Goal: Task Accomplishment & Management: Use online tool/utility

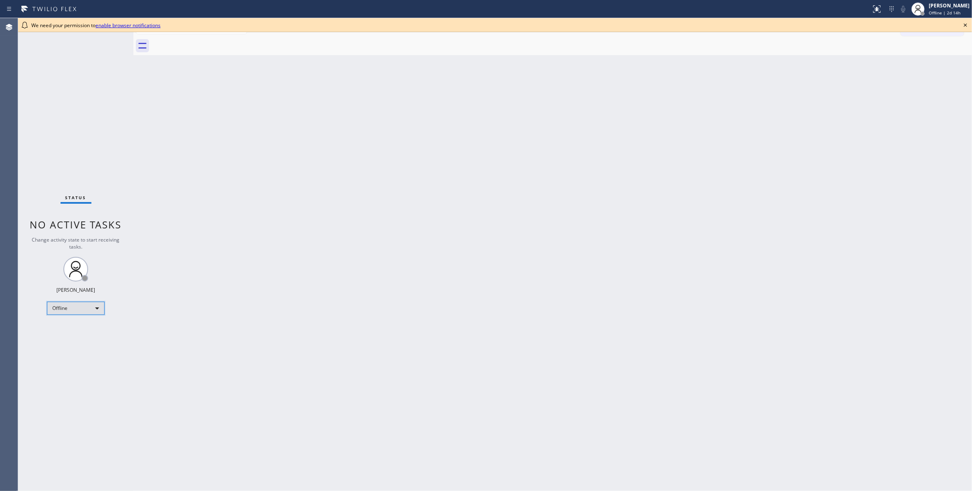
click at [68, 311] on div "Offline" at bounding box center [76, 308] width 58 height 13
click at [68, 341] on li "Unavailable" at bounding box center [75, 341] width 56 height 10
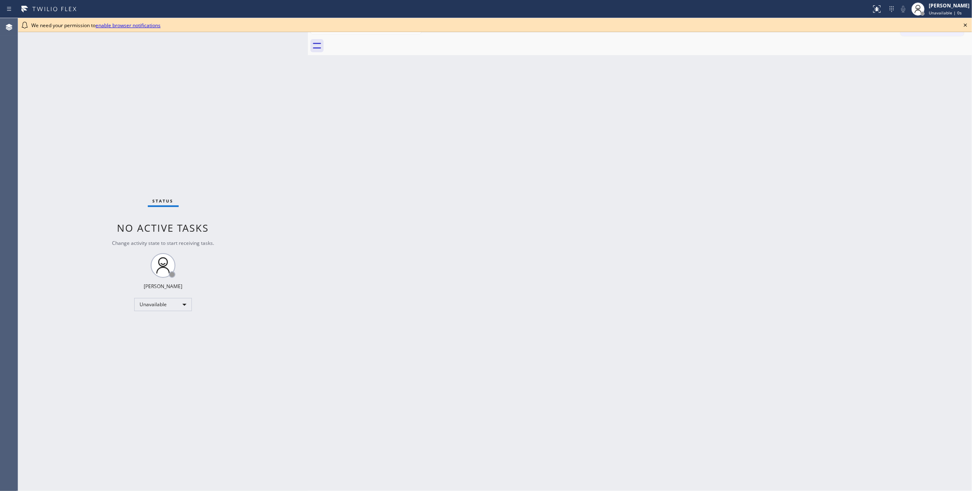
drag, startPoint x: 134, startPoint y: 55, endPoint x: 308, endPoint y: 79, distance: 176.4
click at [308, 79] on div at bounding box center [308, 254] width 0 height 473
click at [965, 23] on icon at bounding box center [966, 25] width 10 height 10
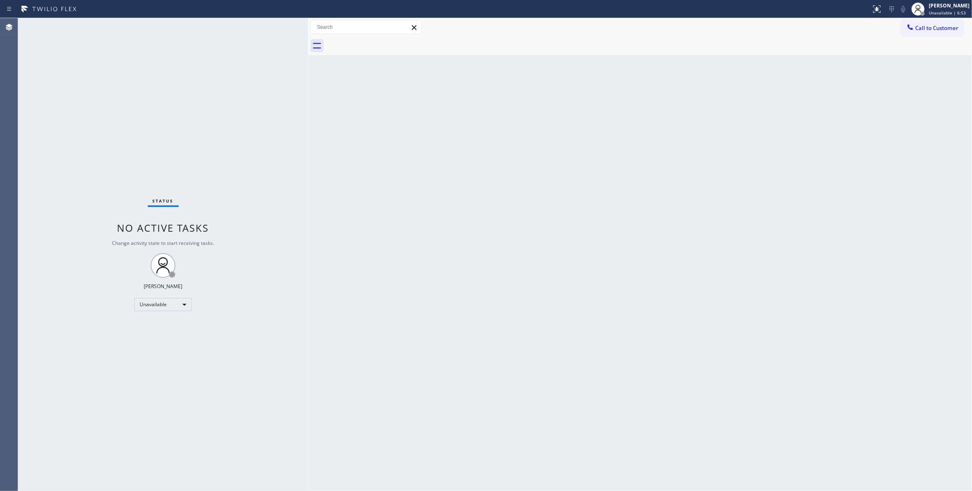
drag, startPoint x: 86, startPoint y: 462, endPoint x: 238, endPoint y: 142, distance: 353.3
click at [86, 462] on div "Status No active tasks Change activity state to start receiving tasks. [PERSON_…" at bounding box center [163, 254] width 290 height 473
click at [103, 68] on div "Status No active tasks Change activity state to start receiving tasks. Louis Ma…" at bounding box center [163, 254] width 290 height 473
drag, startPoint x: 124, startPoint y: 444, endPoint x: 117, endPoint y: 413, distance: 32.2
click at [124, 444] on div "Status No active tasks Change activity state to start receiving tasks. Louis Ma…" at bounding box center [163, 254] width 290 height 473
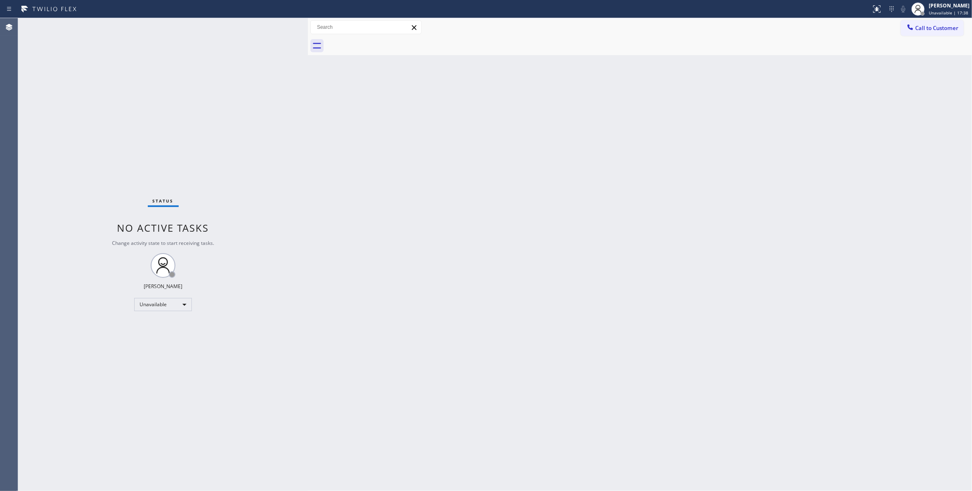
click at [88, 143] on div "Status No active tasks Change activity state to start receiving tasks. Louis Ma…" at bounding box center [163, 254] width 290 height 473
drag, startPoint x: 96, startPoint y: 444, endPoint x: 240, endPoint y: 339, distance: 177.4
click at [96, 440] on div "Status No active tasks Change activity state to start receiving tasks. Louis Ma…" at bounding box center [163, 254] width 290 height 473
click at [931, 27] on span "Call to Customer" at bounding box center [936, 27] width 43 height 7
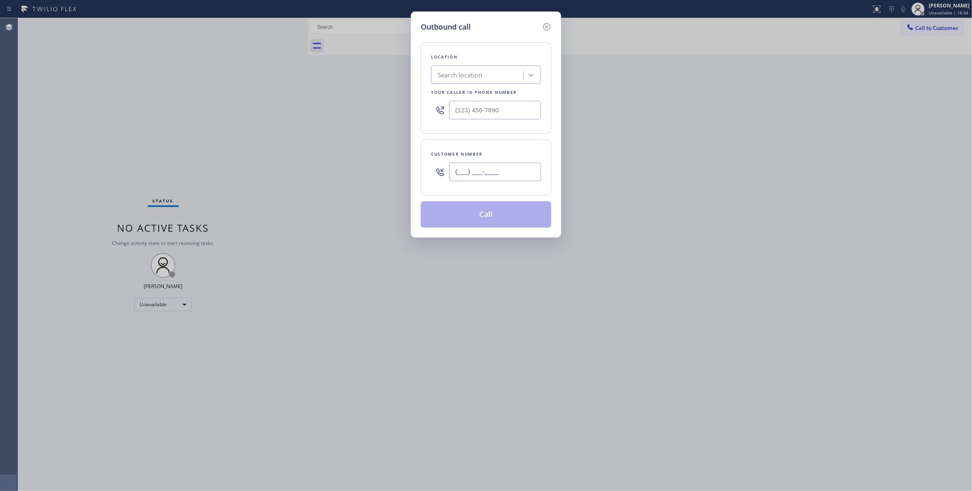
click at [478, 173] on input "(___) ___-____" at bounding box center [495, 172] width 92 height 19
paste input "240) 274-2345"
type input "(240) 274-2345"
paste input "510) 756-4242"
drag, startPoint x: 528, startPoint y: 112, endPoint x: 361, endPoint y: 114, distance: 167.2
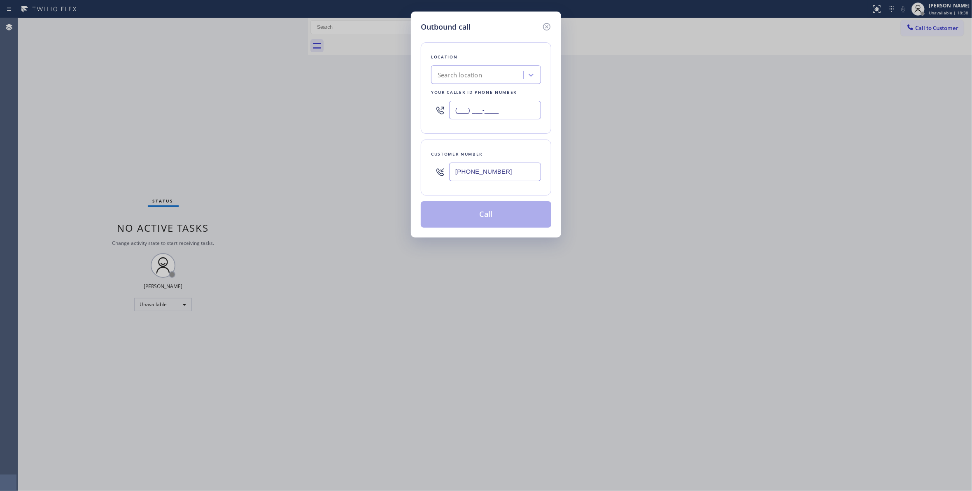
click at [361, 114] on div "Outbound call Location Search location Your caller id phone number (___) ___-__…" at bounding box center [486, 245] width 972 height 491
type input "(510) 756-4242"
drag, startPoint x: 524, startPoint y: 173, endPoint x: 397, endPoint y: 175, distance: 127.3
click at [397, 175] on div "Outbound call Location American Service Alliance Oakland Your caller id phone n…" at bounding box center [486, 245] width 972 height 491
click at [429, 215] on button "Call" at bounding box center [486, 214] width 131 height 26
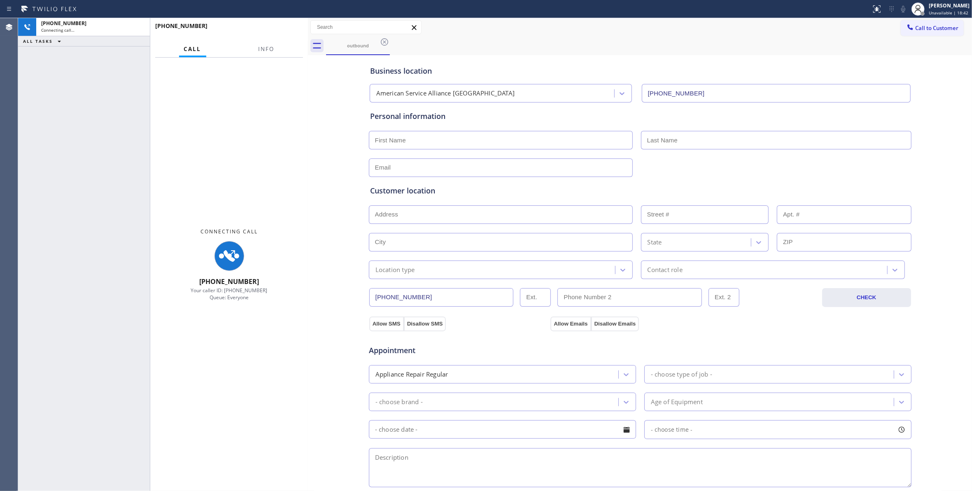
type input "(510) 756-4242"
click at [264, 50] on span "Info" at bounding box center [267, 48] width 16 height 7
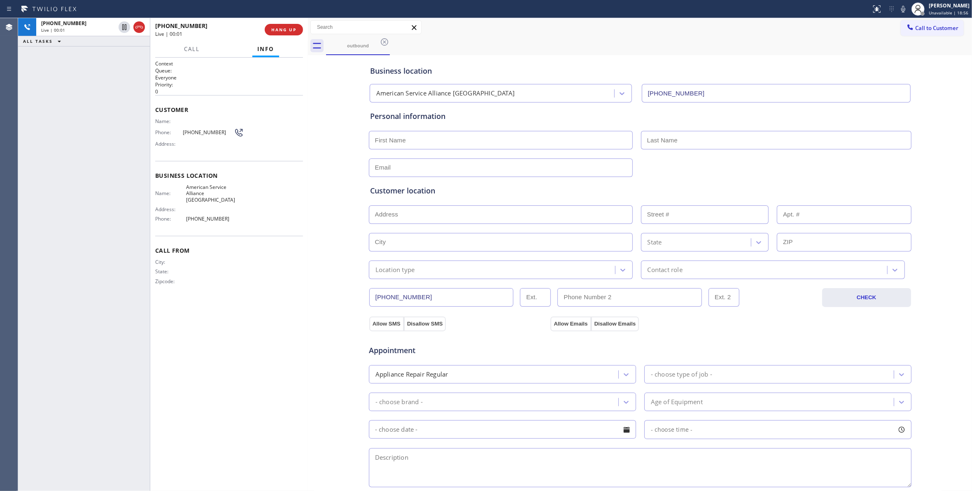
drag, startPoint x: 45, startPoint y: 279, endPoint x: 48, endPoint y: 274, distance: 5.7
click at [45, 279] on div "+12402742345 Live | 00:01 ALL TASKS ALL TASKS ACTIVE TASKS TASKS IN WRAP UP" at bounding box center [84, 254] width 132 height 473
click at [277, 320] on div "Context Queue: Everyone Priority: 0 Customer Name: Phone: (240) 274-2345 Addres…" at bounding box center [229, 274] width 148 height 429
click at [291, 310] on div "Context Queue: Everyone Priority: 0 Customer Name: Phone: (240) 274-2345 Addres…" at bounding box center [229, 274] width 148 height 429
drag, startPoint x: 292, startPoint y: 411, endPoint x: 155, endPoint y: 49, distance: 386.3
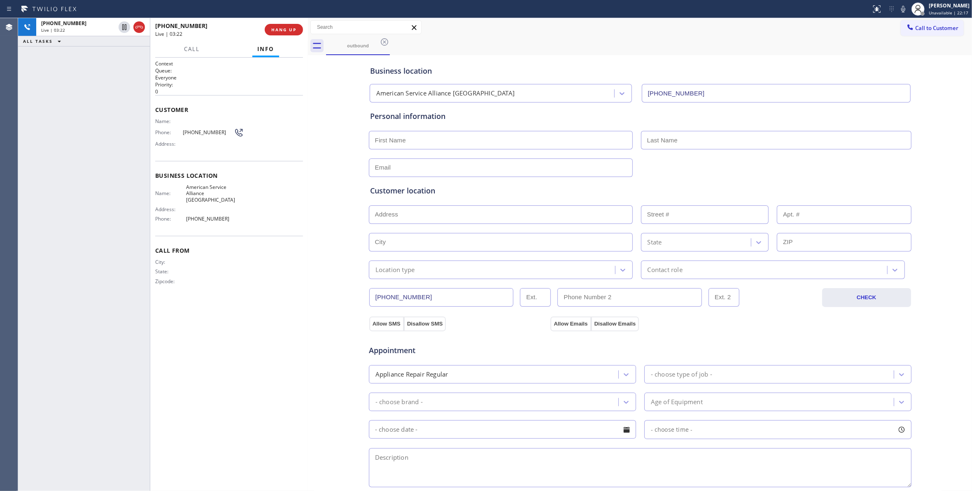
click at [288, 407] on div "Context Queue: Everyone Priority: 0 Customer Name: Phone: (240) 274-2345 Addres…" at bounding box center [229, 274] width 148 height 429
click at [308, 294] on div at bounding box center [308, 254] width 0 height 473
drag, startPoint x: 81, startPoint y: 427, endPoint x: 12, endPoint y: 280, distance: 161.7
click at [81, 424] on div "+12402742345 Live | 05:18 ALL TASKS ALL TASKS ACTIVE TASKS TASKS IN WRAP UP" at bounding box center [84, 254] width 132 height 473
drag, startPoint x: 325, startPoint y: 266, endPoint x: 257, endPoint y: 160, distance: 125.3
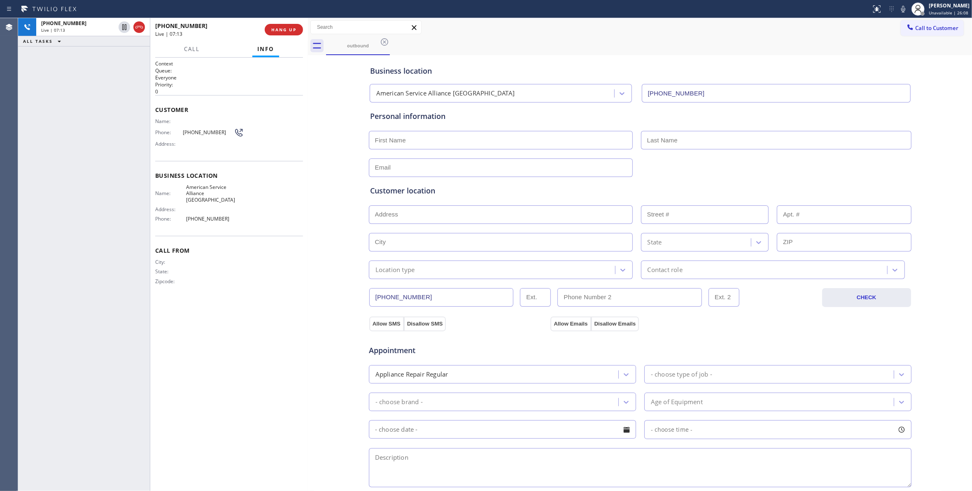
click at [318, 264] on div "Business location American Service Alliance Oakland (510) 756-4242 Personal inf…" at bounding box center [640, 338] width 660 height 563
drag, startPoint x: 231, startPoint y: 211, endPoint x: 182, endPoint y: 132, distance: 93.4
click at [182, 132] on div "Context Queue: Everyone Priority: 0 Customer Name: Phone: (240) 274-2345 Addres…" at bounding box center [229, 179] width 148 height 238
copy div "(240) 274-2345 Address: Business location Name: American Service Alliance Oakla…"
click at [318, 218] on div "Business location American Service Alliance Oakland (510) 756-4242 Personal inf…" at bounding box center [640, 338] width 660 height 563
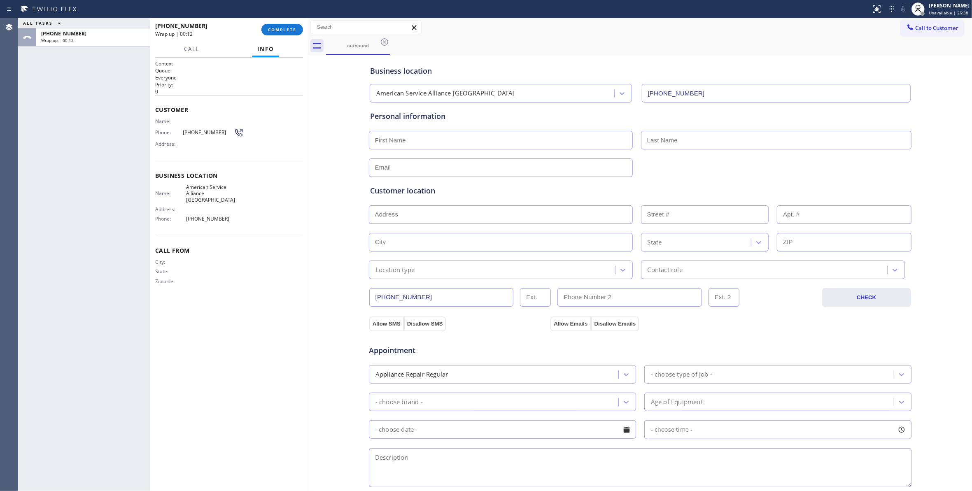
drag, startPoint x: 75, startPoint y: 243, endPoint x: 227, endPoint y: 131, distance: 189.0
click at [74, 242] on div "ALL TASKS ALL TASKS ACTIVE TASKS TASKS IN WRAP UP +12402742345 Wrap up | 00:12" at bounding box center [84, 254] width 132 height 473
click at [431, 139] on input "text" at bounding box center [501, 140] width 264 height 19
paste input "Sha-Sha Leitmann"
click at [383, 142] on input "Sha-Sha Leitmann" at bounding box center [501, 140] width 264 height 19
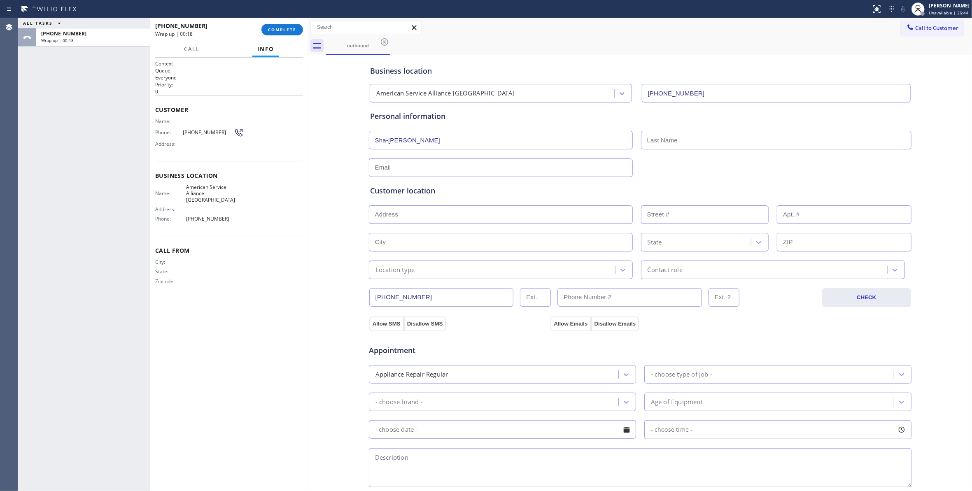
click at [386, 140] on input "Sha-Sha Leitmann" at bounding box center [501, 140] width 264 height 19
click at [401, 139] on input "ShaSha Leitmann" at bounding box center [501, 140] width 264 height 19
type input "ShaSha"
click at [702, 139] on input "text" at bounding box center [776, 140] width 271 height 19
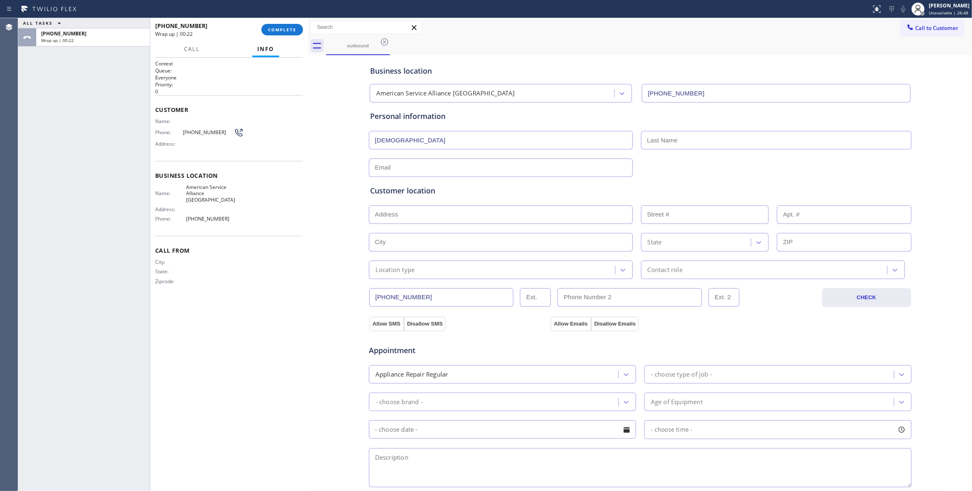
paste input "Leitmann"
type input "Leitmann"
click at [421, 166] on input "text" at bounding box center [501, 168] width 264 height 19
paste input "shashaleatmann@gmail.com"
drag, startPoint x: 399, startPoint y: 167, endPoint x: 404, endPoint y: 171, distance: 6.4
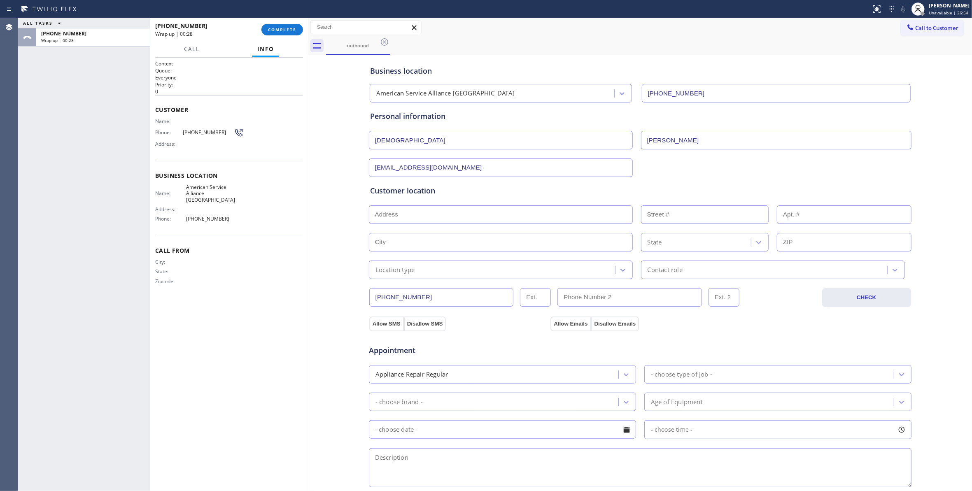
click at [399, 168] on input "shashaleatmann@gmail.com" at bounding box center [501, 168] width 264 height 19
type input "shashaleitmann@gmail.com"
click at [310, 250] on div "Business location American Service Alliance Oakland (510) 756-4242 Personal inf…" at bounding box center [640, 338] width 660 height 563
click at [412, 224] on input "text" at bounding box center [501, 214] width 264 height 19
paste input "416 Sunny Slope AveOakland, CA 94610"
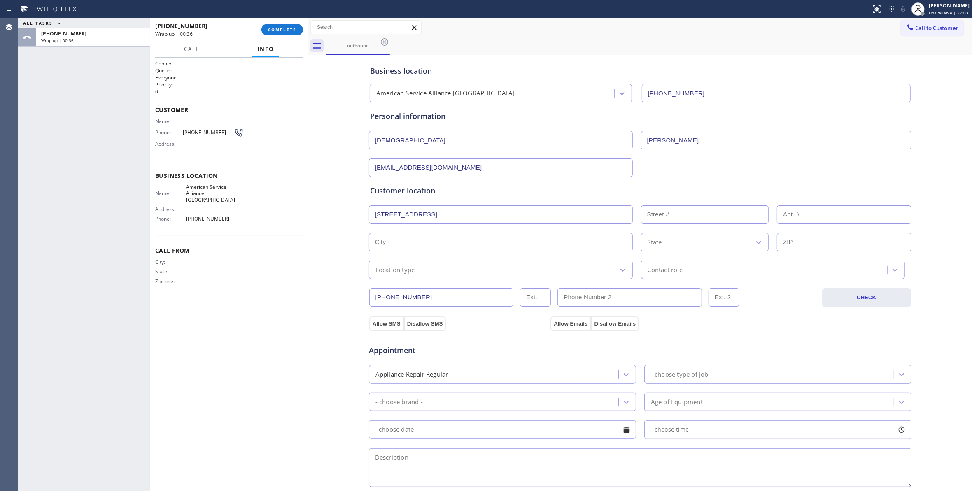
type input "416 Sunny Slope Ave"
type input "416"
type input "Oakland"
type input "94610"
drag, startPoint x: 32, startPoint y: 227, endPoint x: 233, endPoint y: 194, distance: 203.4
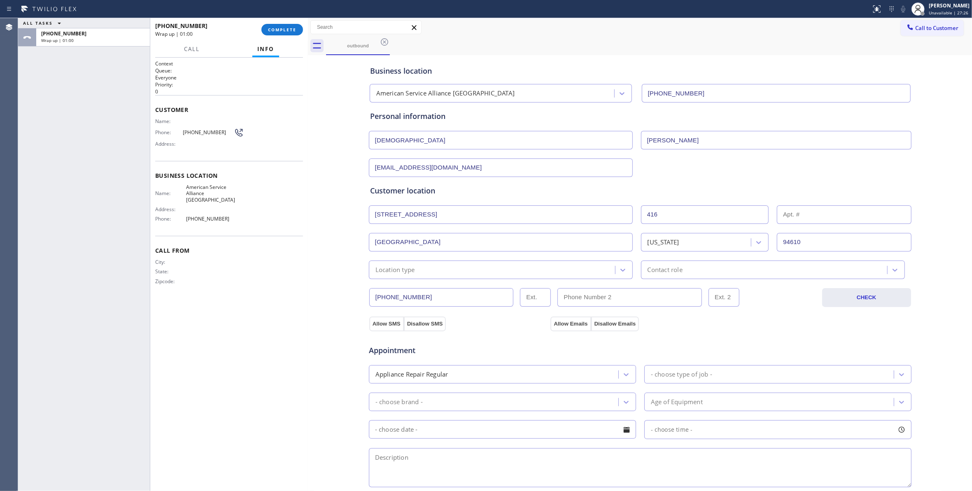
click at [35, 224] on div "ALL TASKS ALL TASKS ACTIVE TASKS TASKS IN WRAP UP +12402742345 Wrap up | 01:00" at bounding box center [84, 254] width 132 height 473
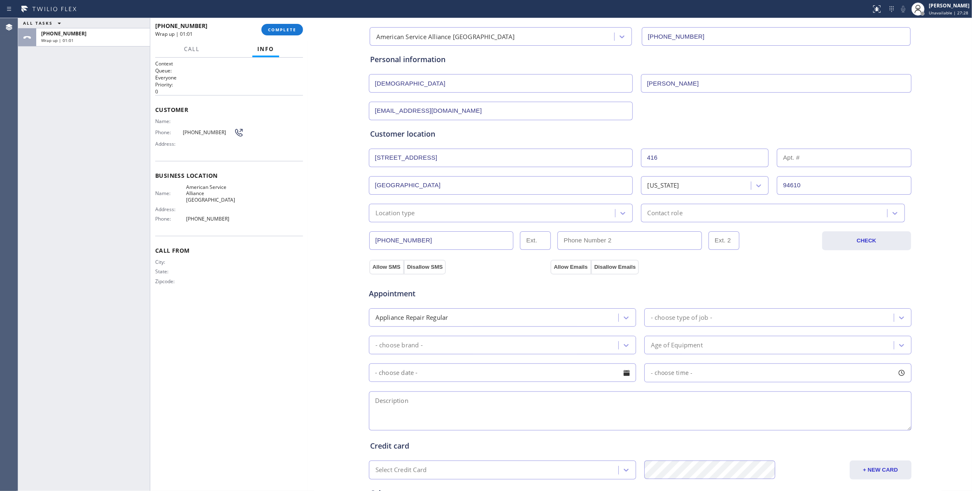
scroll to position [149, 0]
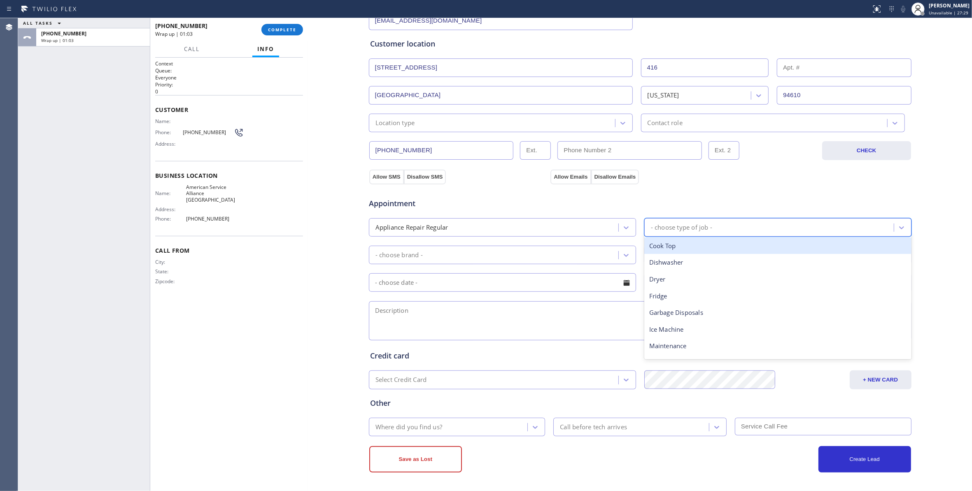
click at [687, 231] on div "- choose type of job -" at bounding box center [681, 227] width 61 height 9
click at [674, 227] on div "- choose type of job -" at bounding box center [681, 227] width 61 height 9
type input "was"
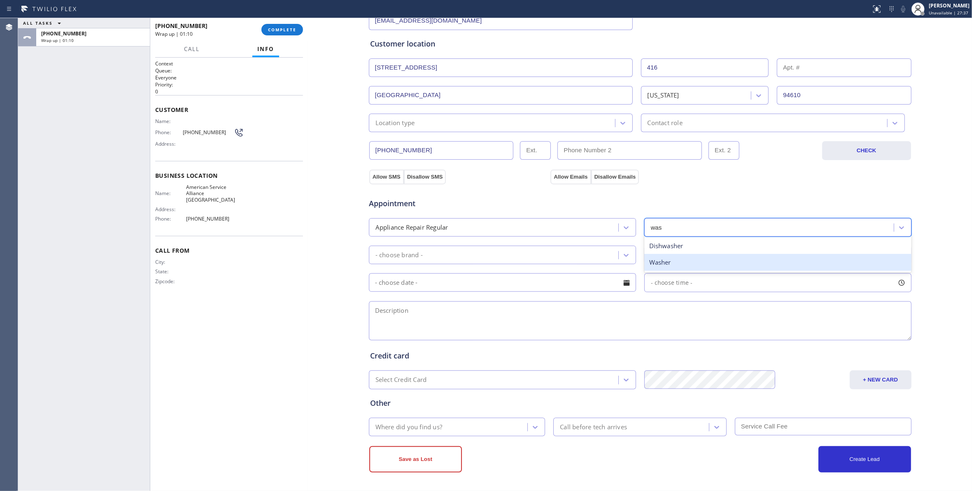
click at [669, 263] on div "Washer" at bounding box center [778, 262] width 267 height 17
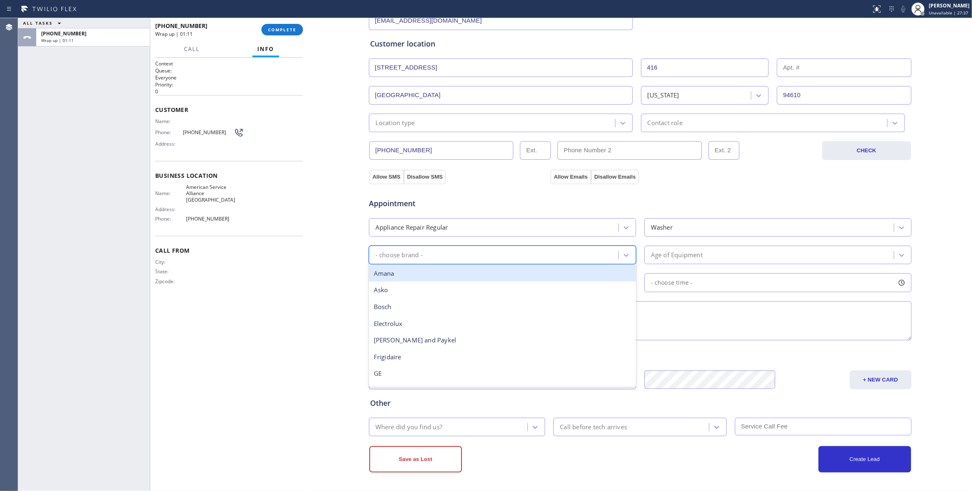
click at [467, 252] on div "- choose brand -" at bounding box center [494, 255] width 247 height 14
type input "kenmore"
click at [464, 277] on div "Kenmore" at bounding box center [502, 273] width 267 height 17
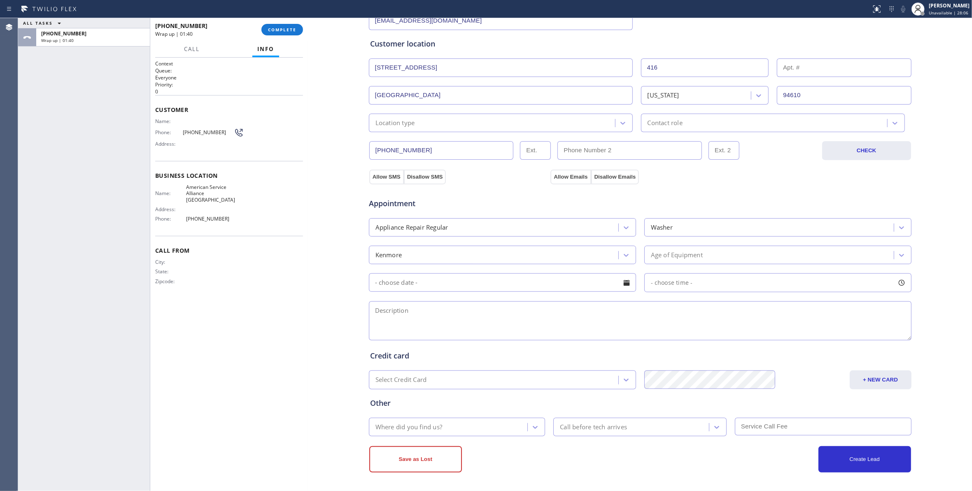
click at [433, 312] on textarea at bounding box center [640, 320] width 543 height 39
paste textarea "3-6 / $0 / Kenmore / Washer(Stacked) / Needs a new drain pump, Error 0E/ out of…"
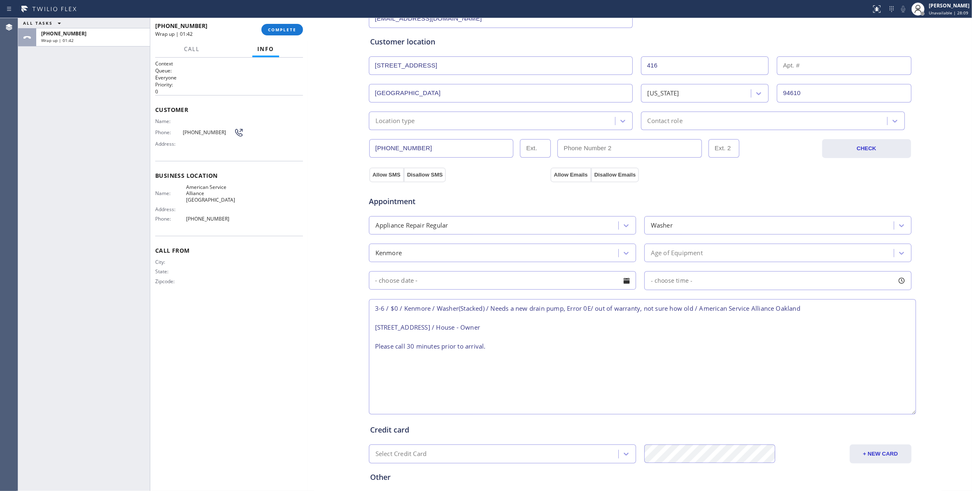
drag, startPoint x: 906, startPoint y: 335, endPoint x: 473, endPoint y: 409, distance: 439.1
click at [897, 411] on textarea "3-6 / $0 / Kenmore / Washer(Stacked) / Needs a new drain pump, Error 0E/ out of…" at bounding box center [642, 356] width 547 height 115
click at [432, 329] on textarea "3-6 / $0 / Kenmore / Washer(Stacked) / Needs a new drain pump, Error 0E/ out of…" at bounding box center [636, 357] width 534 height 116
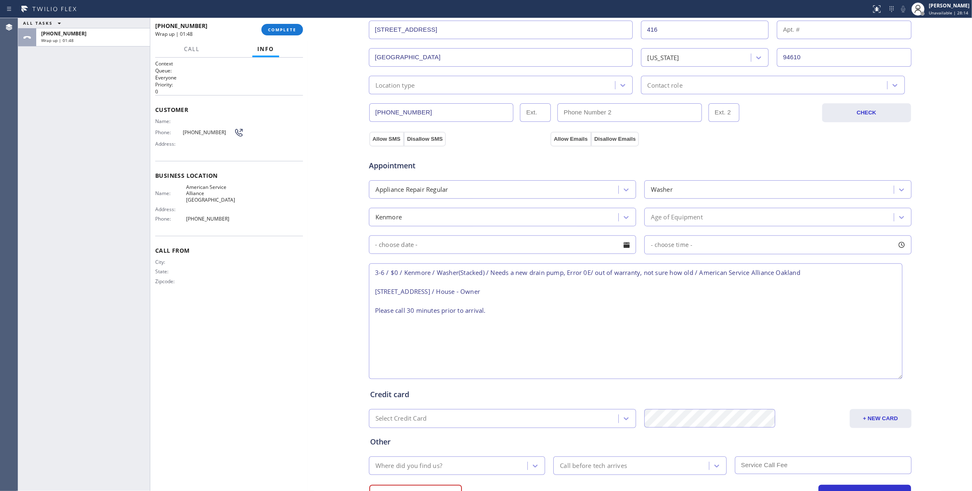
scroll to position [204, 0]
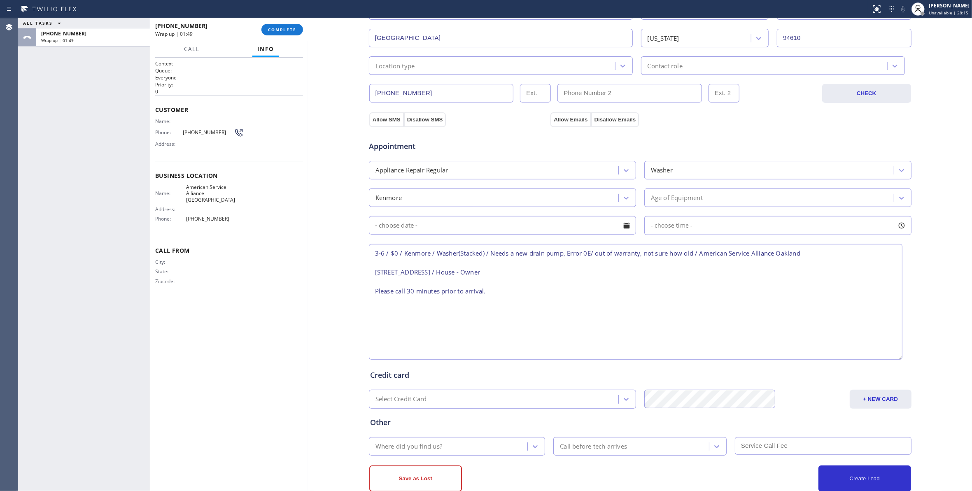
type textarea "3-6 / $0 / Kenmore / Washer(Stacked) / Needs a new drain pump, Error 0E/ out of…"
click at [673, 200] on div "Age of Equipment" at bounding box center [677, 197] width 52 height 9
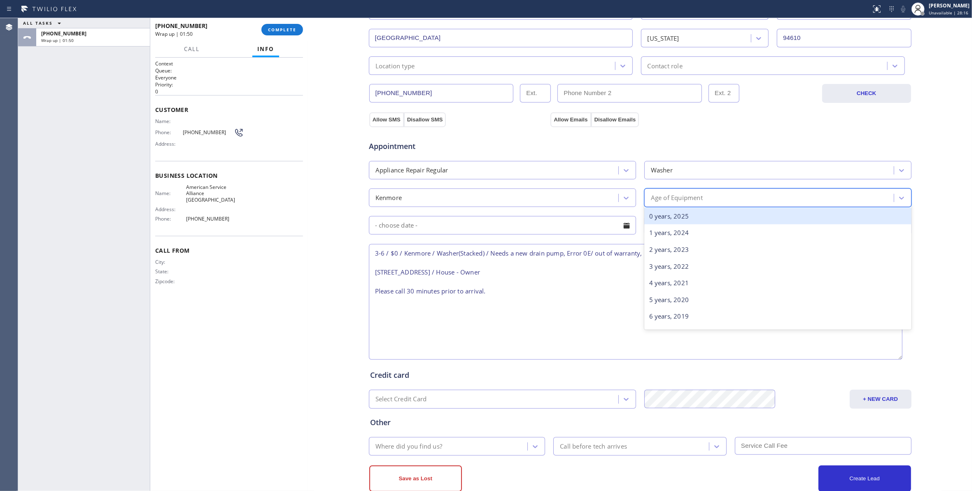
click at [661, 220] on div "0 years, 2025" at bounding box center [778, 216] width 267 height 17
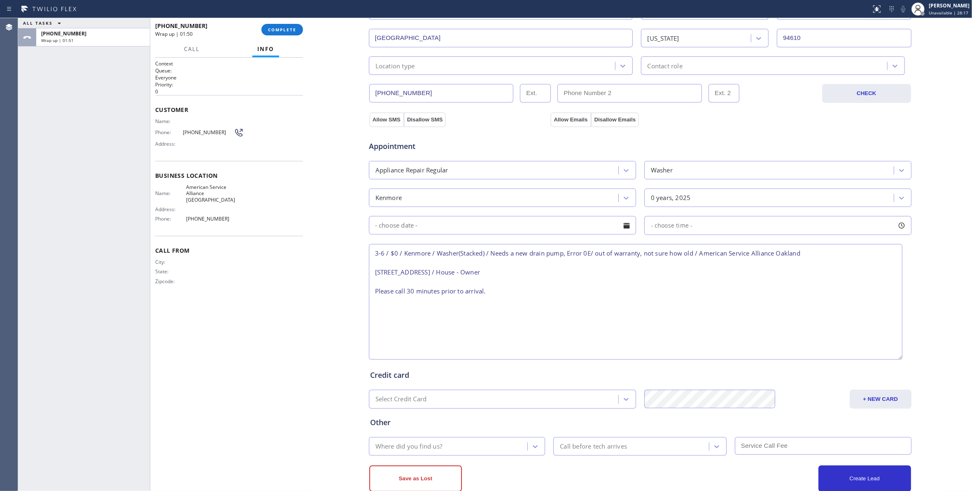
click at [456, 234] on input "text" at bounding box center [502, 225] width 267 height 19
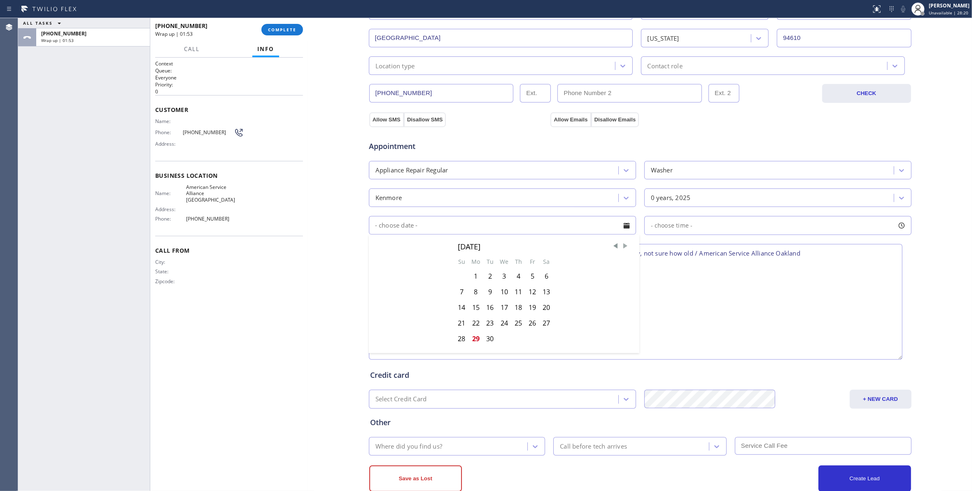
click at [622, 248] on span "Next Month" at bounding box center [625, 246] width 8 height 8
click at [516, 279] on div "2" at bounding box center [518, 277] width 14 height 16
type input "10/02/2025"
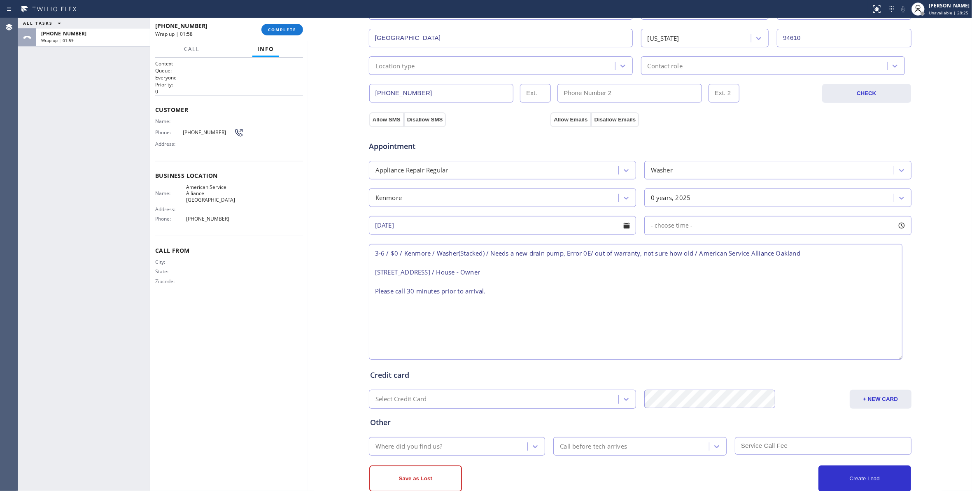
click at [742, 223] on div "- choose time -" at bounding box center [778, 225] width 267 height 19
drag, startPoint x: 647, startPoint y: 279, endPoint x: 845, endPoint y: 289, distance: 198.4
click at [845, 289] on div "FROM TILL 8:00 AM 6:00 PM" at bounding box center [772, 264] width 255 height 59
drag, startPoint x: 647, startPoint y: 280, endPoint x: 486, endPoint y: 257, distance: 162.2
click at [786, 273] on div at bounding box center [790, 275] width 10 height 17
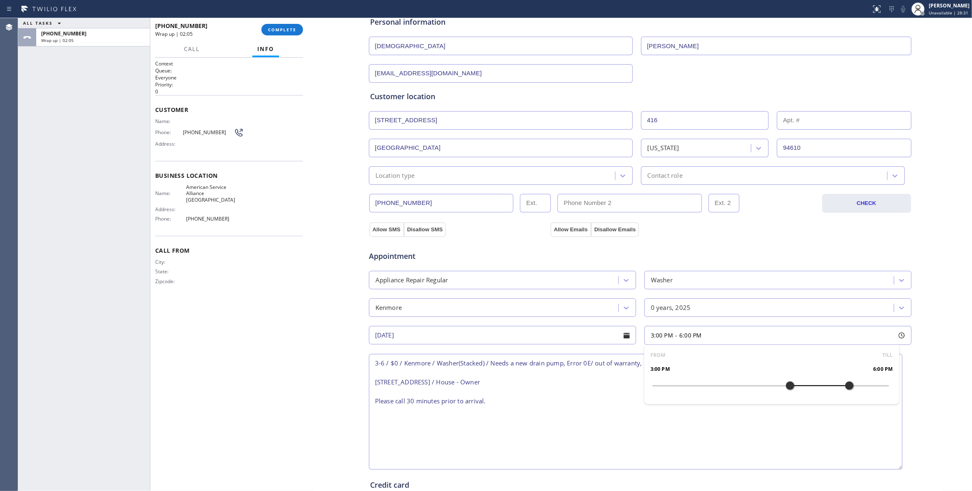
scroll to position [226, 0]
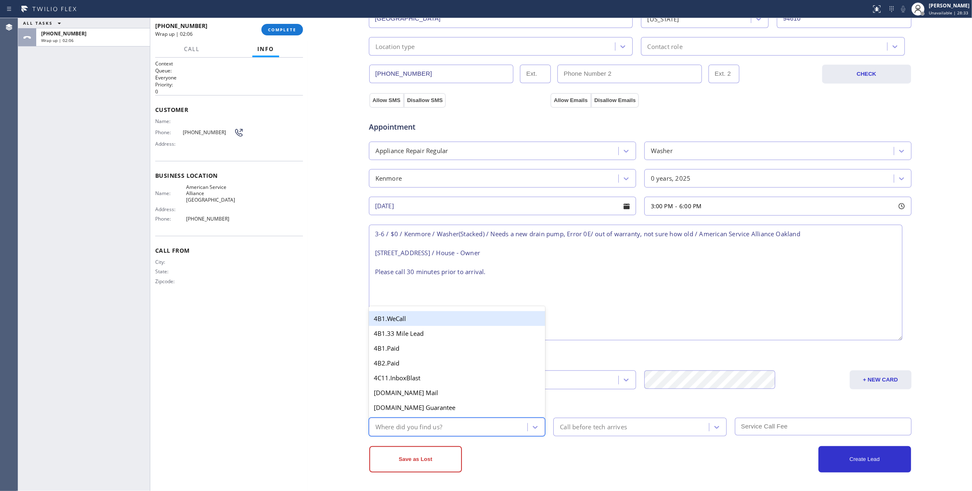
click at [440, 426] on div "Where did you find us?" at bounding box center [449, 427] width 156 height 14
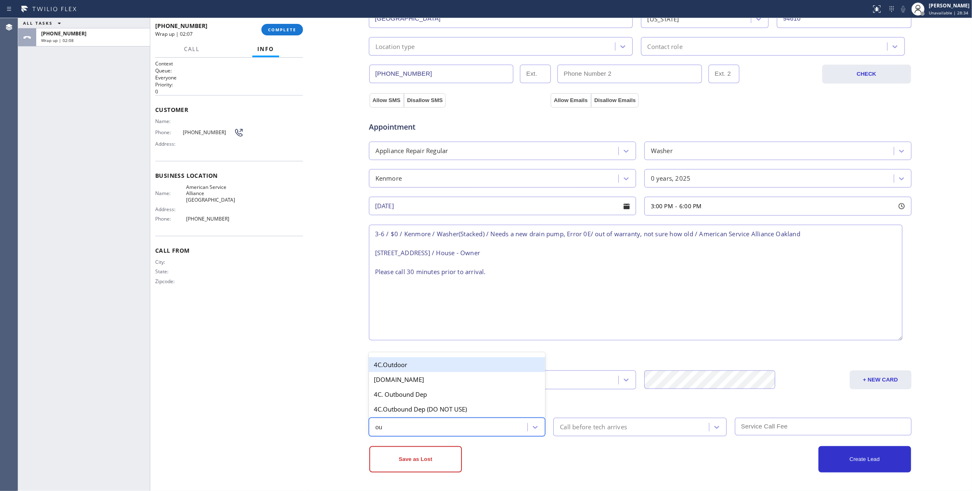
type input "out"
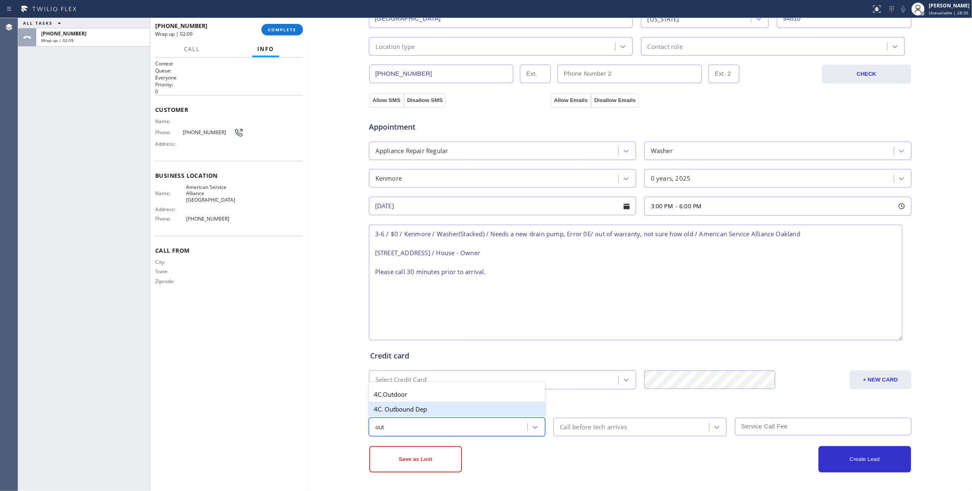
click at [427, 407] on div "4C. Outbound Dep" at bounding box center [457, 409] width 177 height 15
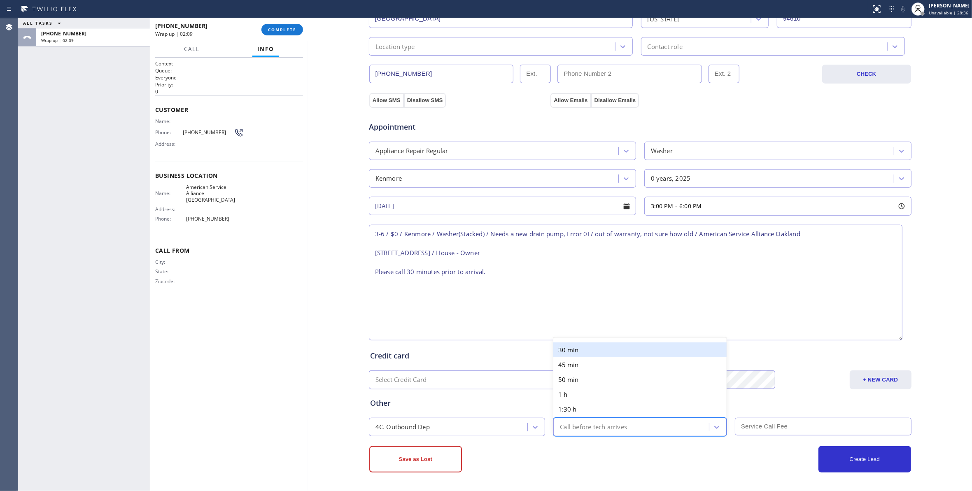
click at [632, 434] on div "Call before tech arrives" at bounding box center [632, 427] width 153 height 14
click at [580, 351] on div "30 min" at bounding box center [639, 350] width 173 height 15
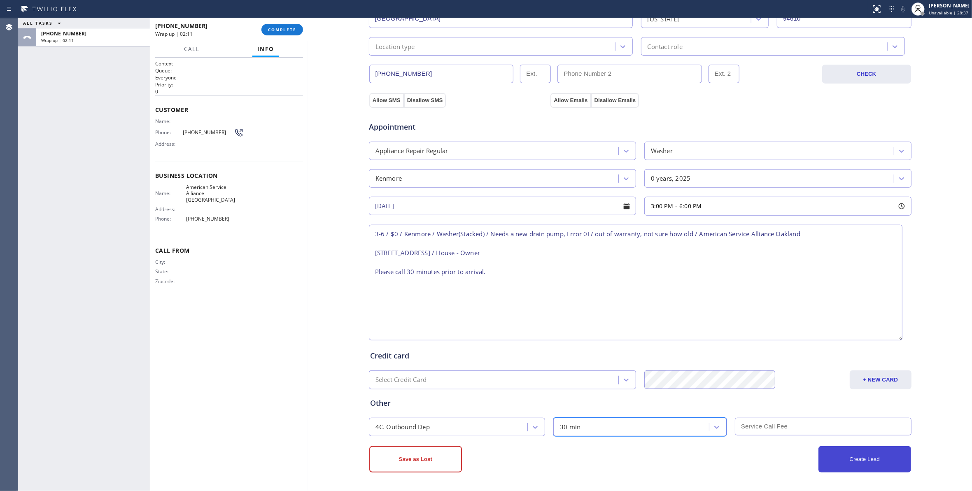
click at [862, 457] on button "Create Lead" at bounding box center [865, 459] width 93 height 26
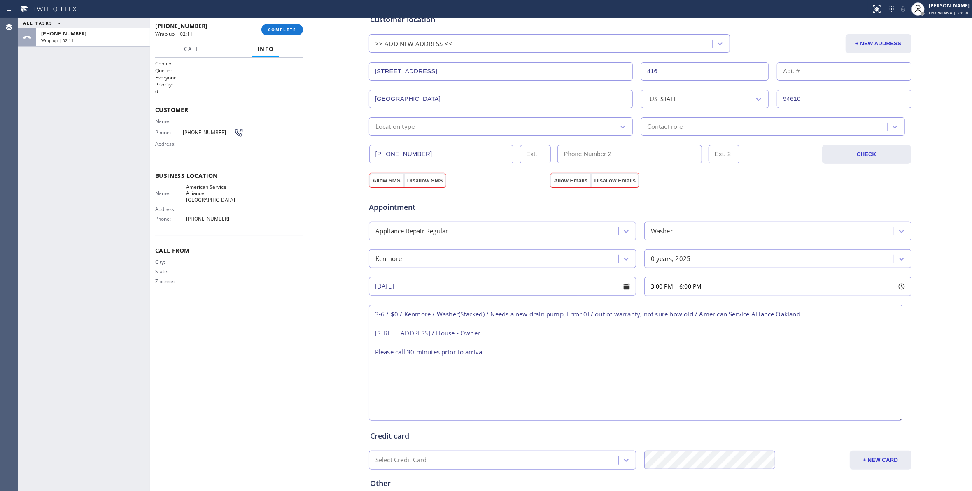
scroll to position [34, 0]
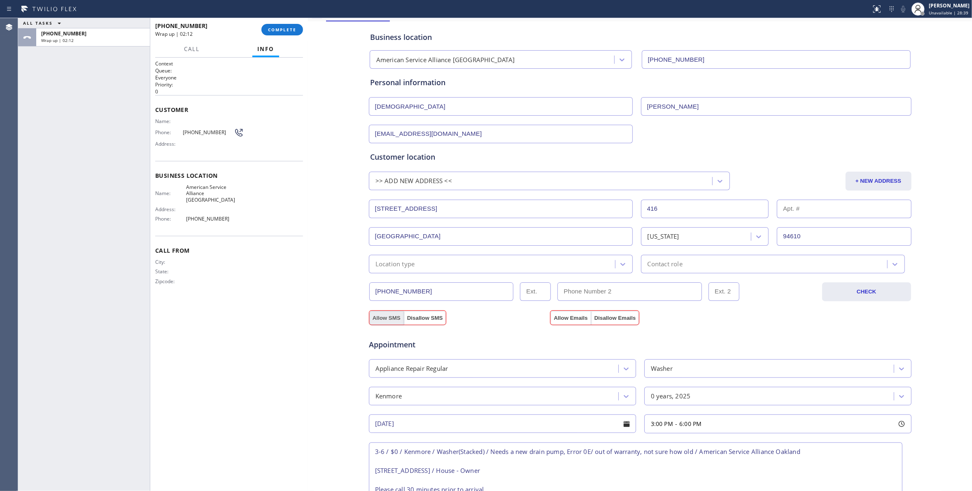
click at [378, 317] on button "Allow SMS" at bounding box center [386, 318] width 35 height 15
click at [566, 320] on button "Allow Emails" at bounding box center [571, 318] width 40 height 15
click at [450, 261] on div "Location type" at bounding box center [493, 264] width 244 height 14
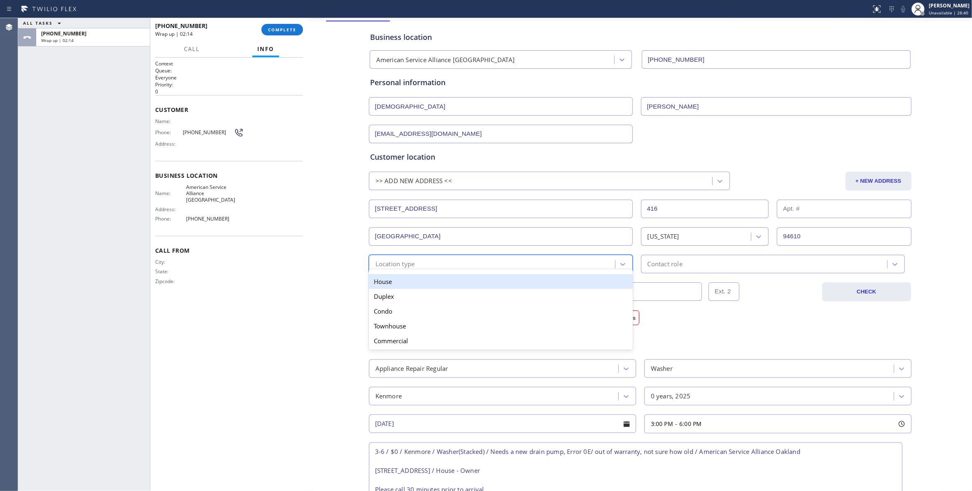
click at [404, 285] on div "House" at bounding box center [501, 281] width 264 height 15
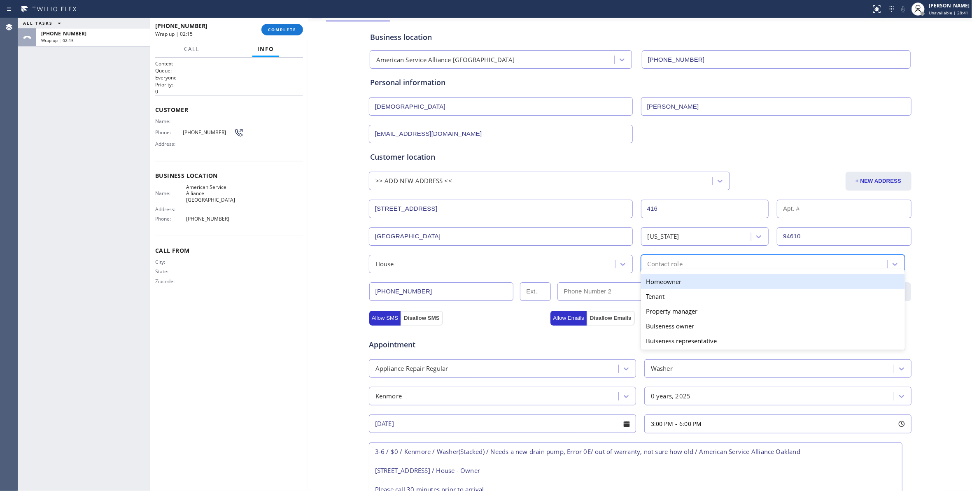
click at [674, 264] on div "Contact role" at bounding box center [665, 263] width 35 height 9
click at [665, 285] on div "Homeowner" at bounding box center [773, 281] width 264 height 15
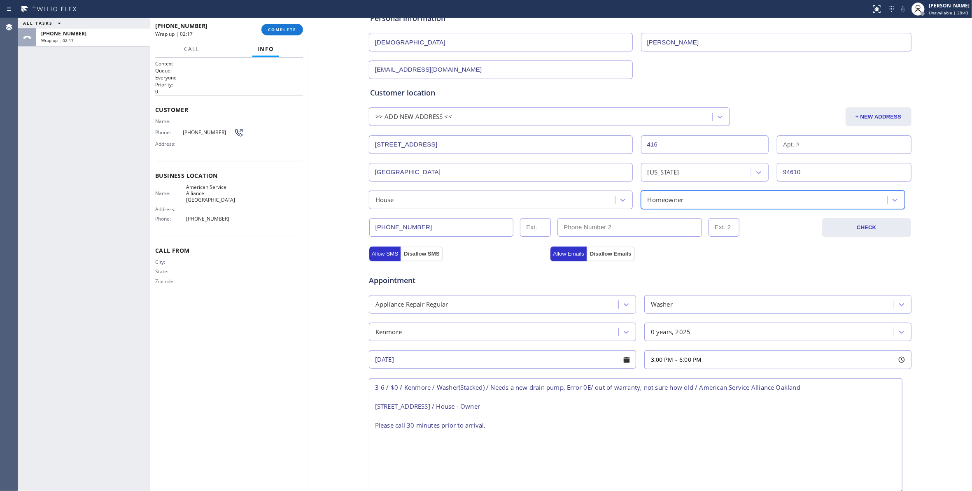
scroll to position [254, 0]
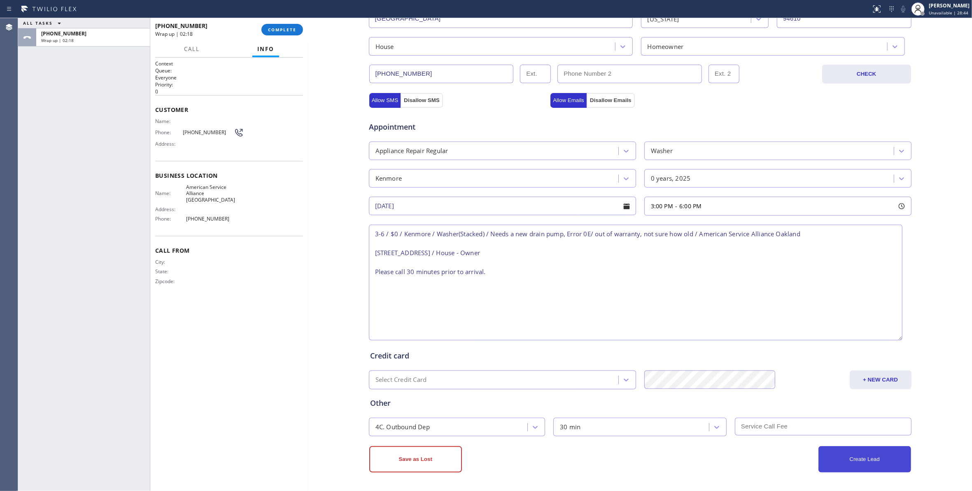
click at [879, 465] on button "Create Lead" at bounding box center [865, 459] width 93 height 26
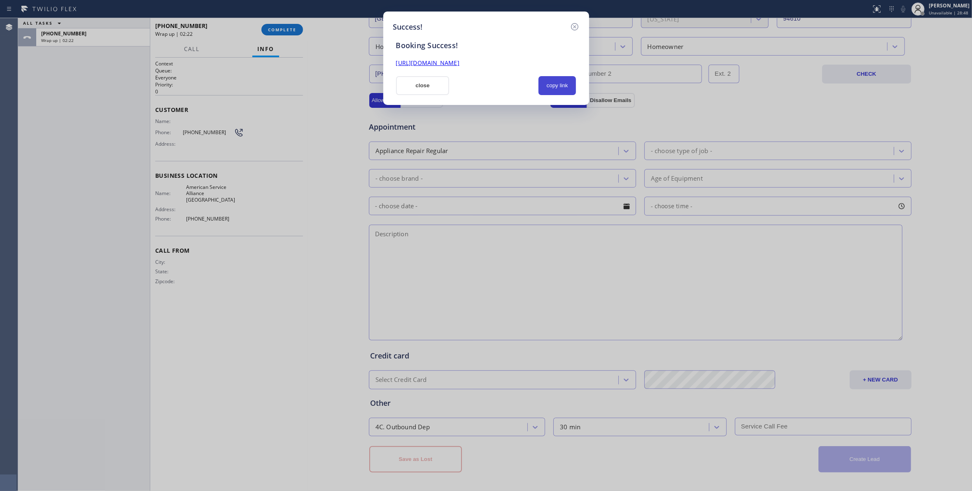
click at [557, 86] on button "copy link" at bounding box center [558, 85] width 38 height 19
drag, startPoint x: 94, startPoint y: 455, endPoint x: 121, endPoint y: 412, distance: 49.9
click at [94, 453] on div "Success! Booking Success! https://erp.apollosoft.co/customer/764966#portlet_lea…" at bounding box center [486, 245] width 972 height 491
click at [554, 84] on button "copy link" at bounding box center [558, 85] width 38 height 19
drag, startPoint x: 6, startPoint y: 426, endPoint x: 157, endPoint y: 98, distance: 361.1
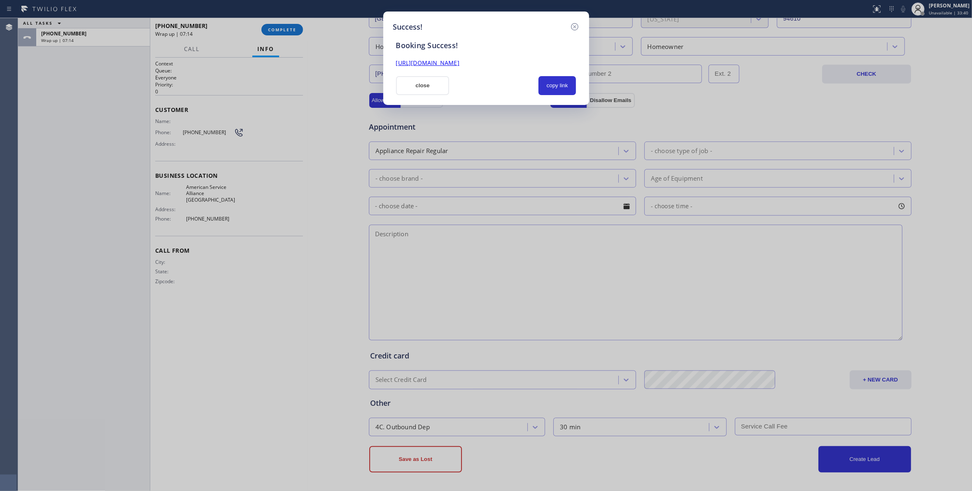
click at [6, 424] on div "Success! Booking Success! https://erp.apollosoft.co/customer/764966#portlet_lea…" at bounding box center [486, 245] width 972 height 491
drag, startPoint x: 575, startPoint y: 27, endPoint x: 421, endPoint y: 15, distance: 154.9
click at [574, 27] on icon at bounding box center [574, 26] width 7 height 7
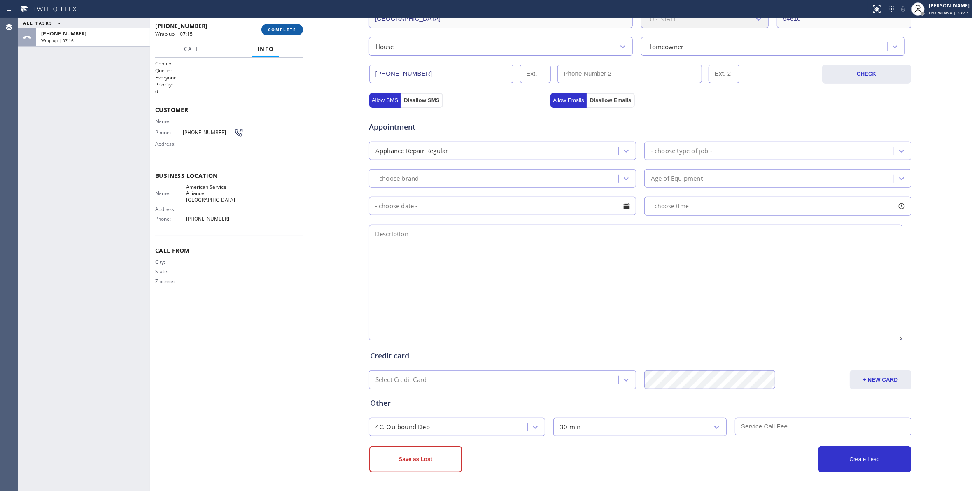
click at [278, 33] on button "COMPLETE" at bounding box center [283, 30] width 42 height 12
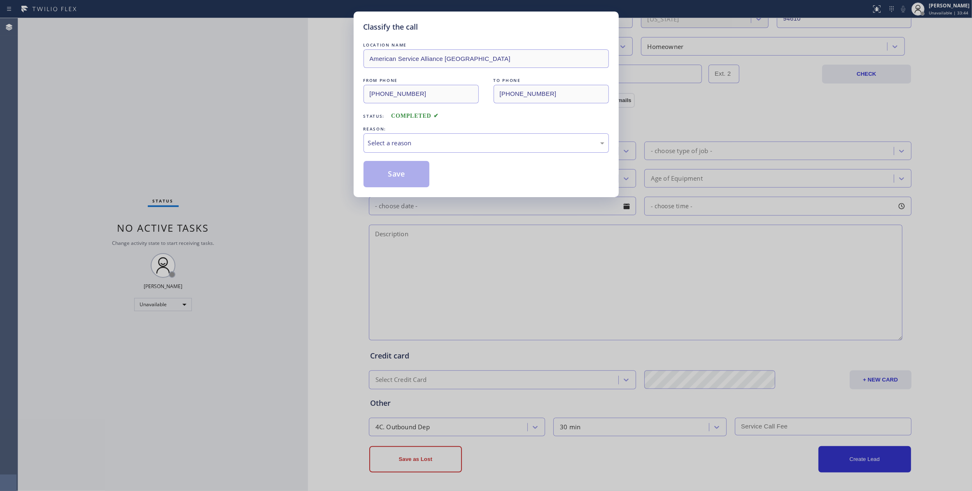
click at [413, 129] on div "REASON:" at bounding box center [486, 129] width 245 height 9
click at [410, 151] on div "Select a reason" at bounding box center [486, 142] width 245 height 19
click at [390, 175] on button "Save" at bounding box center [397, 174] width 66 height 26
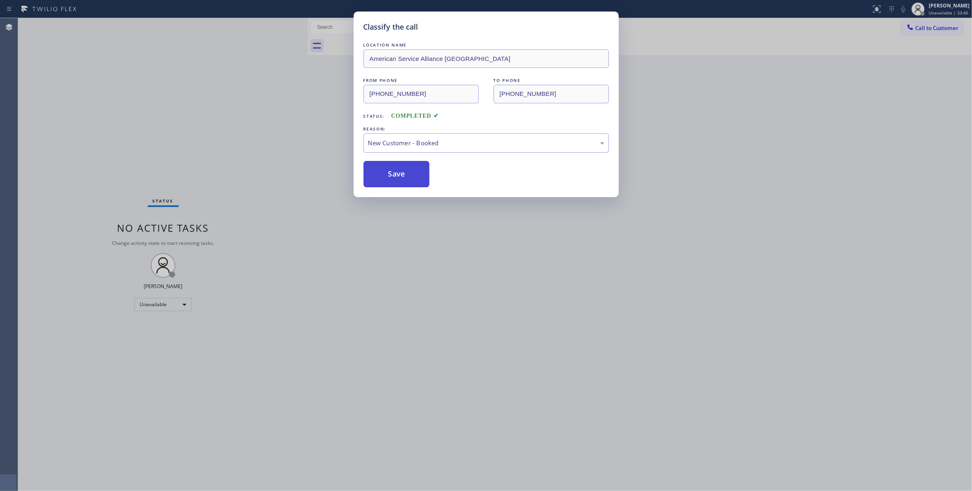
click at [390, 175] on button "Save" at bounding box center [397, 174] width 66 height 26
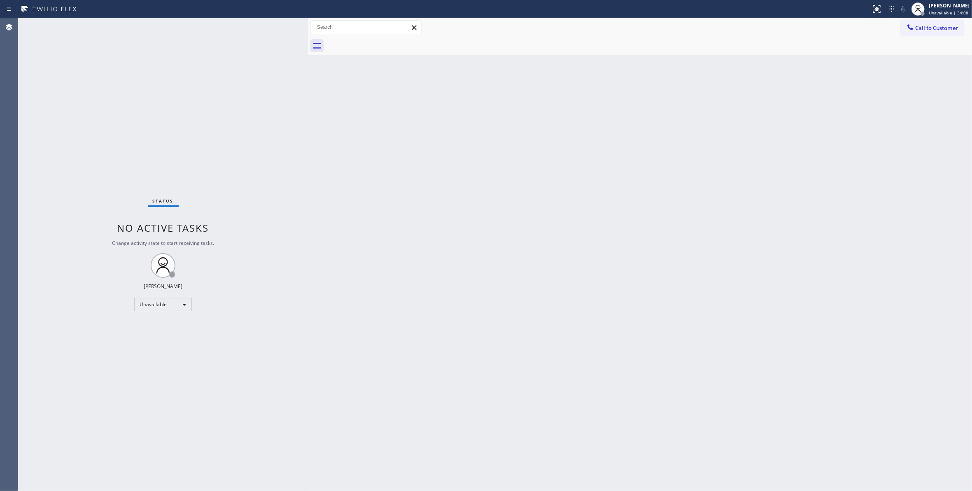
click at [138, 430] on div "Status No active tasks Change activity state to start receiving tasks. Louis Ma…" at bounding box center [163, 254] width 290 height 473
drag, startPoint x: 134, startPoint y: 95, endPoint x: 219, endPoint y: 1, distance: 126.8
click at [134, 94] on div "Status No active tasks Change activity state to start receiving tasks. Louis Ma…" at bounding box center [163, 254] width 290 height 473
click at [946, 34] on button "Call to Customer" at bounding box center [932, 28] width 63 height 16
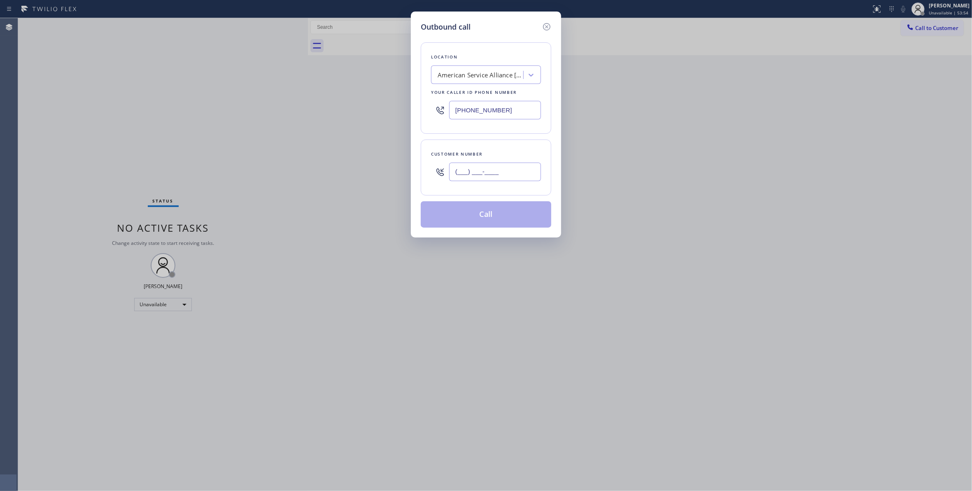
click at [506, 167] on input "(___) ___-____" at bounding box center [495, 172] width 92 height 19
paste input "310) 921-5660"
type input "(310) 921-5660"
paste input "310) 868-0820"
drag, startPoint x: 493, startPoint y: 105, endPoint x: 197, endPoint y: 113, distance: 295.8
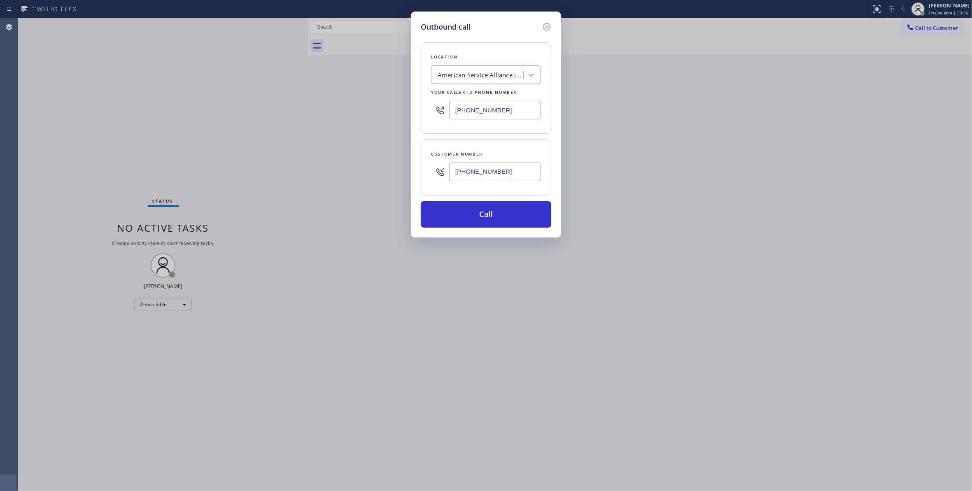
click at [197, 113] on div "Outbound call Location American Service Alliance Oakland Your caller id phone n…" at bounding box center [486, 245] width 972 height 491
type input "(310) 868-0820"
drag, startPoint x: 468, startPoint y: 173, endPoint x: 378, endPoint y: 163, distance: 90.3
click at [378, 163] on div "Outbound call Location Alliance HVAC Rancho Palos Verdes Your caller id phone n…" at bounding box center [486, 245] width 972 height 491
click at [485, 218] on button "Call" at bounding box center [486, 214] width 131 height 26
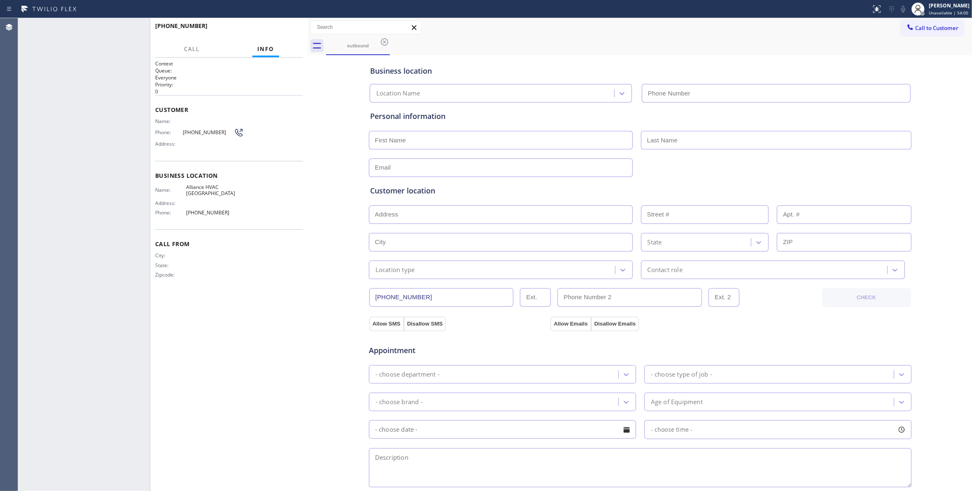
type input "(310) 868-0820"
click at [197, 132] on span "(310) 921-5660" at bounding box center [208, 132] width 51 height 6
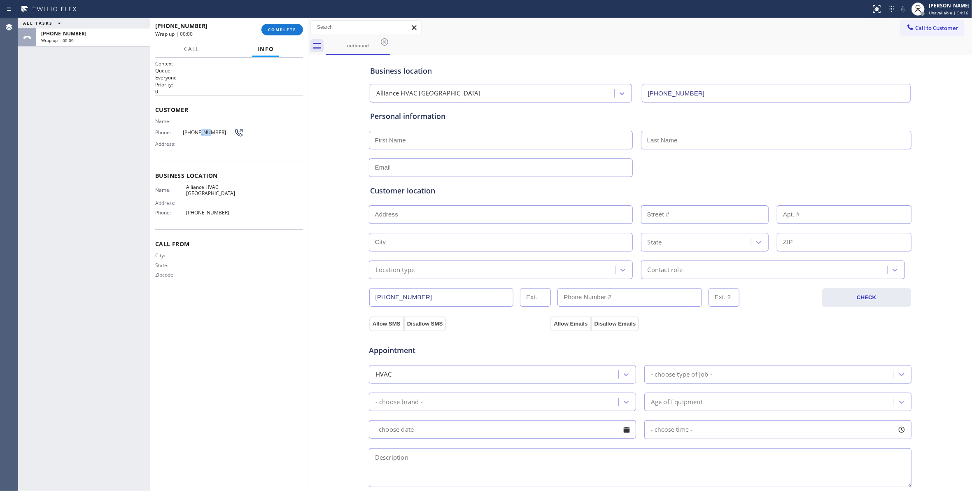
click at [197, 132] on span "(310) 921-5660" at bounding box center [208, 132] width 51 height 6
copy div "(310) 921-5660"
click at [287, 28] on span "COMPLETE" at bounding box center [282, 30] width 28 height 6
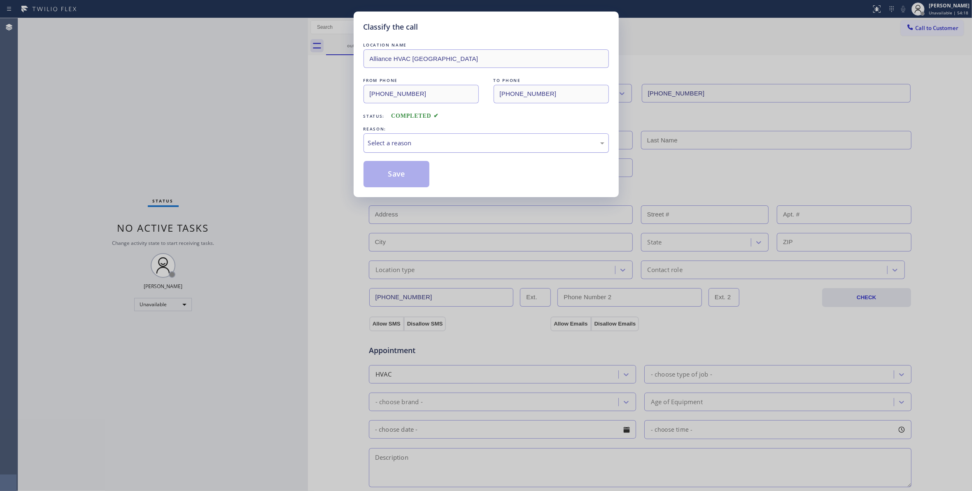
drag, startPoint x: 457, startPoint y: 144, endPoint x: 451, endPoint y: 147, distance: 7.4
click at [455, 144] on div "Select a reason" at bounding box center [486, 142] width 236 height 9
click at [381, 177] on button "Save" at bounding box center [397, 174] width 66 height 26
drag, startPoint x: 381, startPoint y: 177, endPoint x: 398, endPoint y: 170, distance: 18.0
click at [381, 176] on button "Save" at bounding box center [397, 174] width 66 height 26
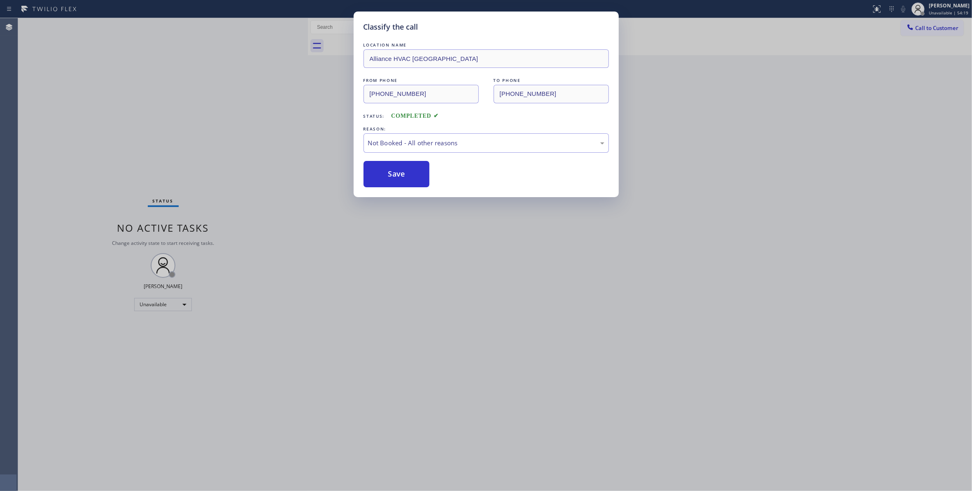
click at [938, 27] on div "Classify the call LOCATION NAME American Service Alliance Oakland FROM PHONE (5…" at bounding box center [495, 254] width 954 height 473
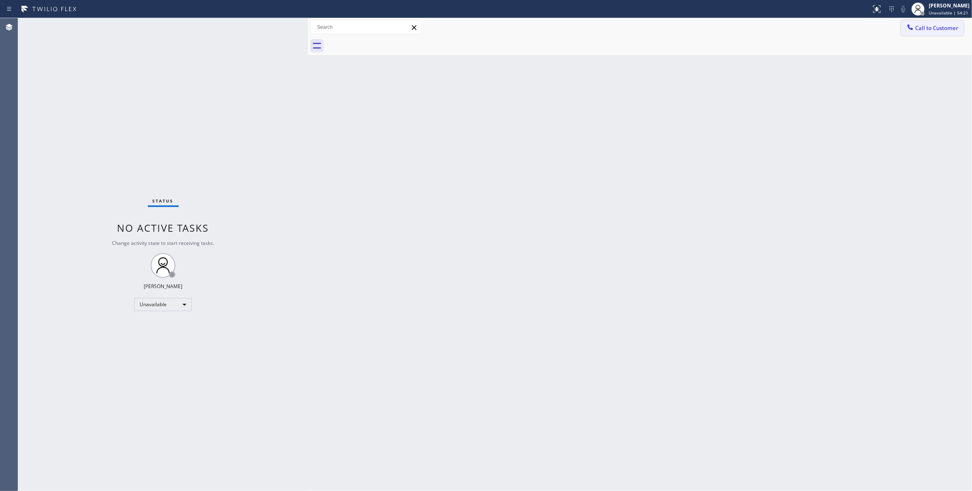
click at [950, 30] on span "Call to Customer" at bounding box center [936, 27] width 43 height 7
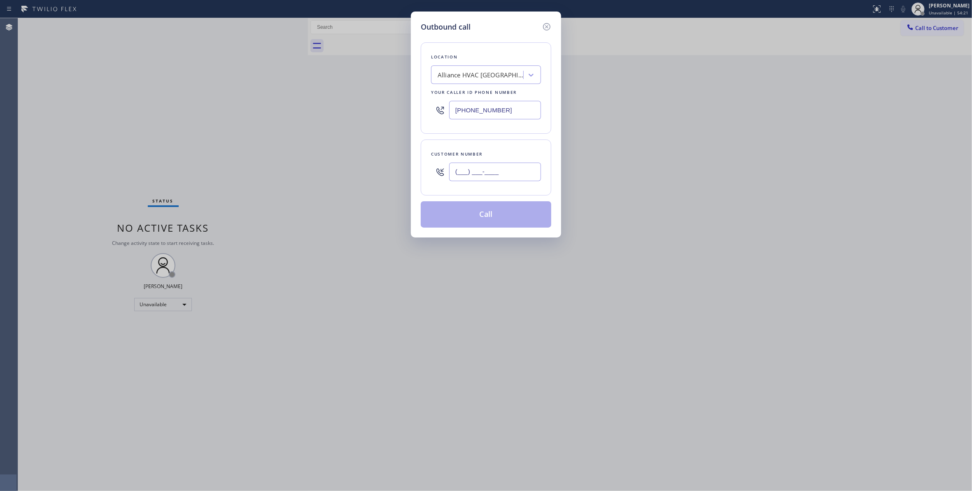
click at [497, 171] on input "(___) ___-____" at bounding box center [495, 172] width 92 height 19
paste input "310) 921-5660"
type input "(310) 921-5660"
click at [478, 223] on button "Call" at bounding box center [486, 214] width 131 height 26
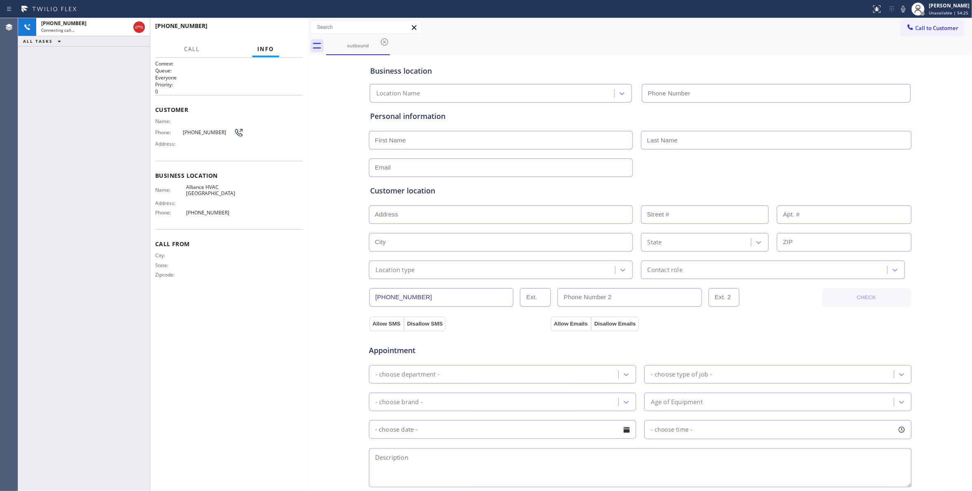
type input "(310) 868-0820"
click at [291, 30] on span "HANG UP" at bounding box center [283, 30] width 25 height 6
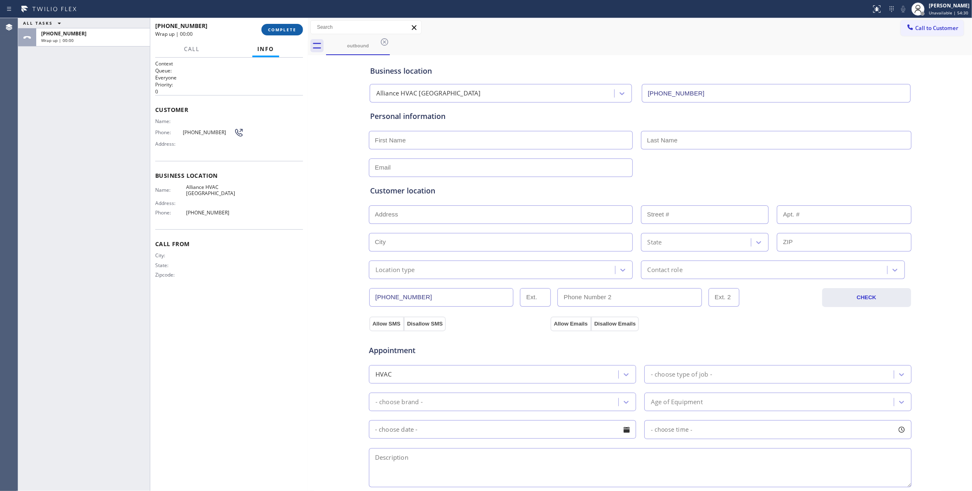
click at [276, 30] on span "COMPLETE" at bounding box center [282, 30] width 28 height 6
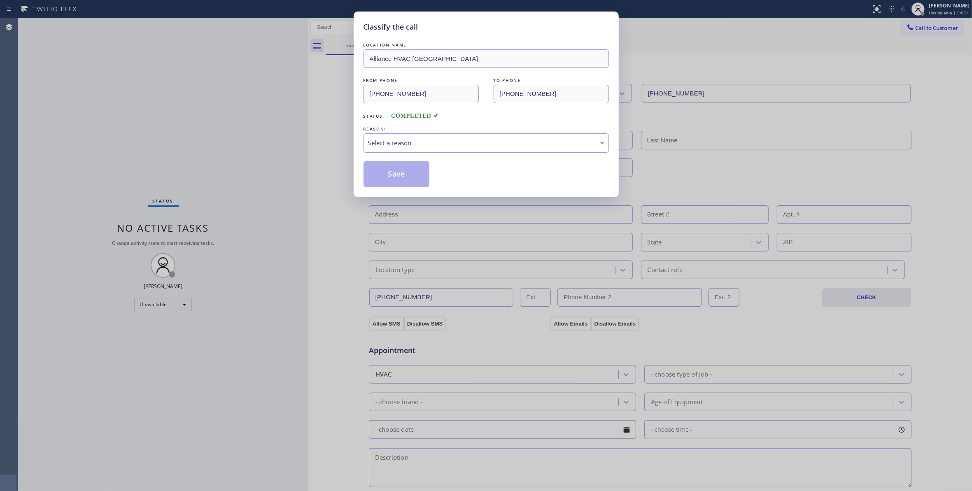
click at [432, 136] on div "Select a reason" at bounding box center [486, 142] width 245 height 19
click at [395, 171] on button "Save" at bounding box center [397, 174] width 66 height 26
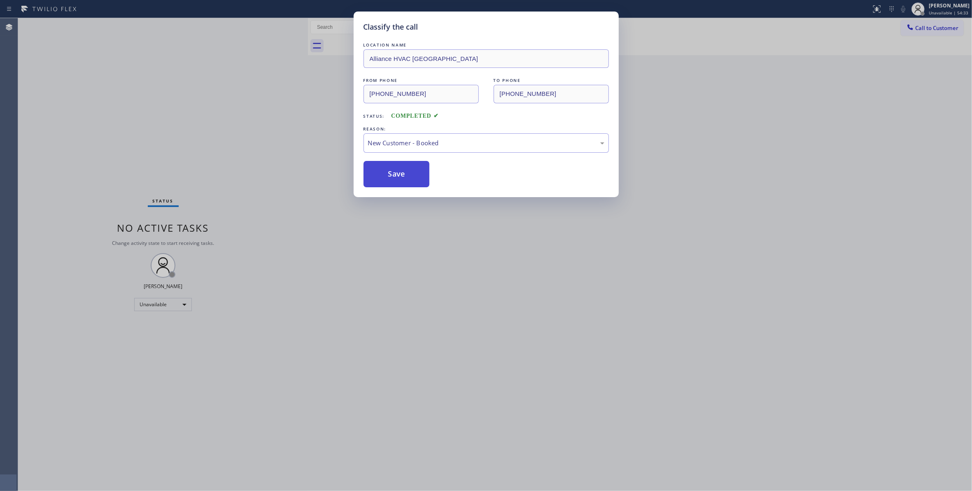
click at [395, 171] on button "Save" at bounding box center [397, 174] width 66 height 26
click at [396, 171] on button "Save" at bounding box center [397, 174] width 66 height 26
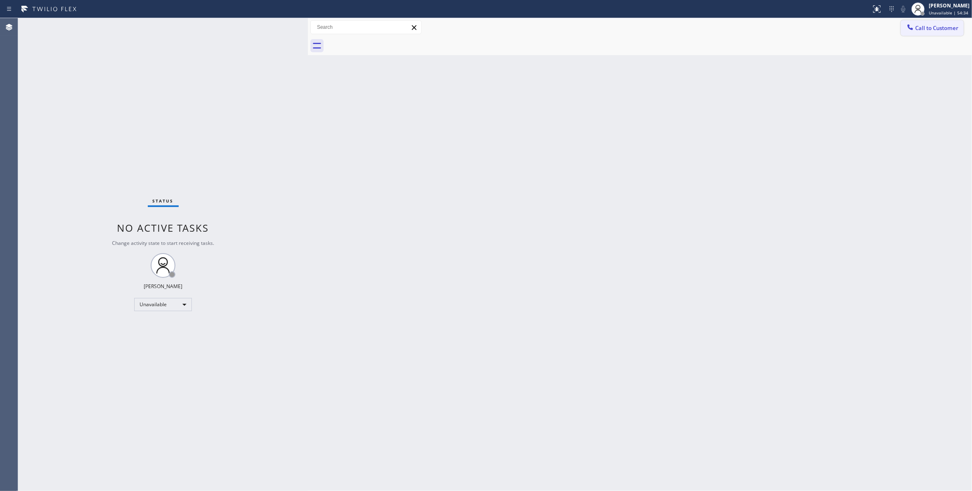
click at [923, 30] on span "Call to Customer" at bounding box center [936, 27] width 43 height 7
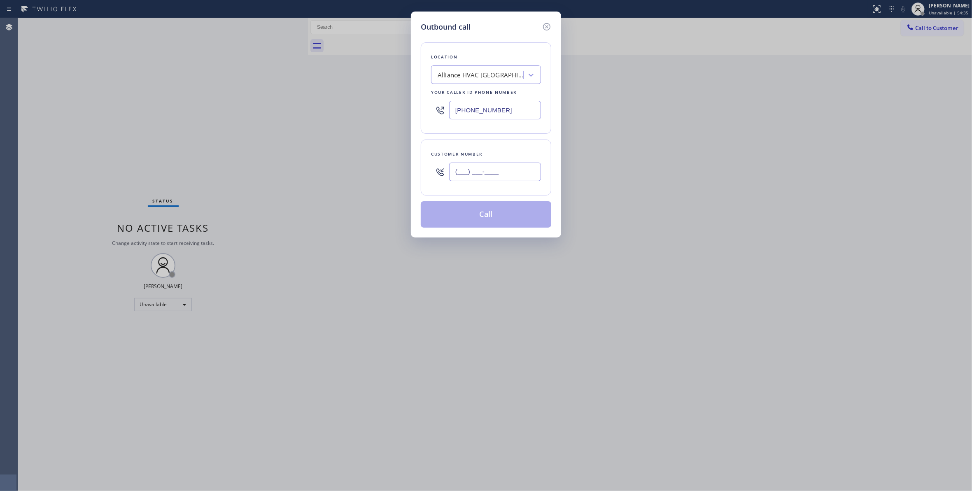
click at [507, 171] on input "(___) ___-____" at bounding box center [495, 172] width 92 height 19
paste input "310) 921-5660"
type input "(310) 921-5660"
click at [472, 219] on button "Call" at bounding box center [486, 214] width 131 height 26
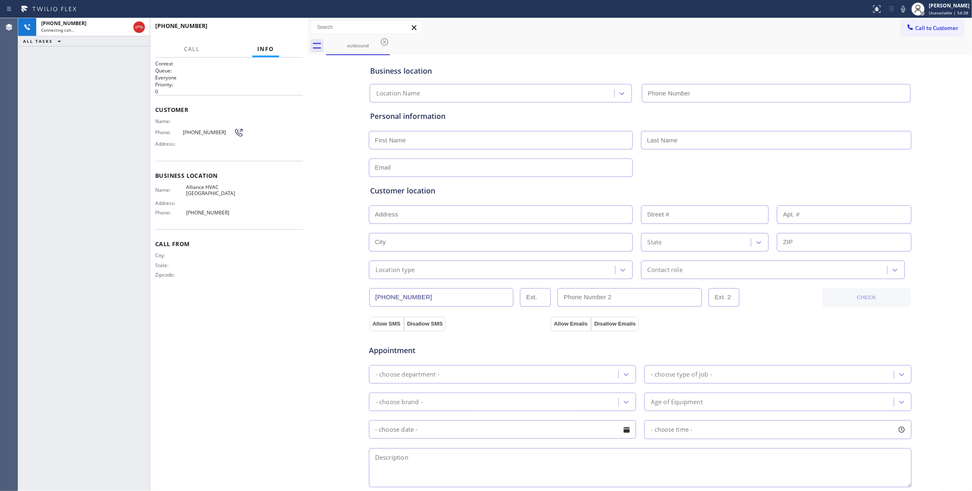
type input "(310) 868-0820"
click at [280, 30] on button "HANG UP" at bounding box center [284, 30] width 38 height 12
click at [279, 30] on span "HANG UP" at bounding box center [283, 30] width 25 height 6
click at [278, 30] on span "HANG UP" at bounding box center [283, 30] width 25 height 6
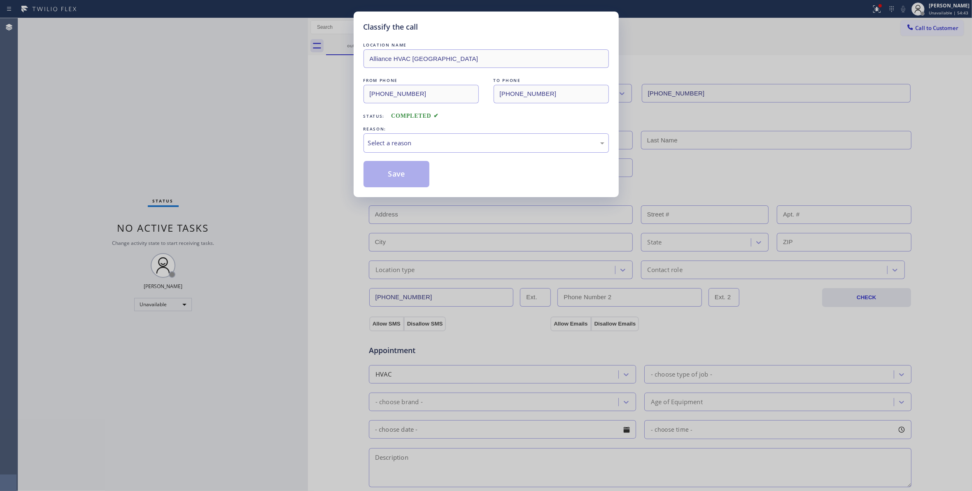
click at [287, 29] on div "Classify the call LOCATION NAME Alliance HVAC Rancho Palos Verdes FROM PHONE (3…" at bounding box center [486, 245] width 972 height 491
click at [394, 147] on div "Select a reason" at bounding box center [486, 142] width 236 height 9
click at [390, 177] on button "Save" at bounding box center [397, 174] width 66 height 26
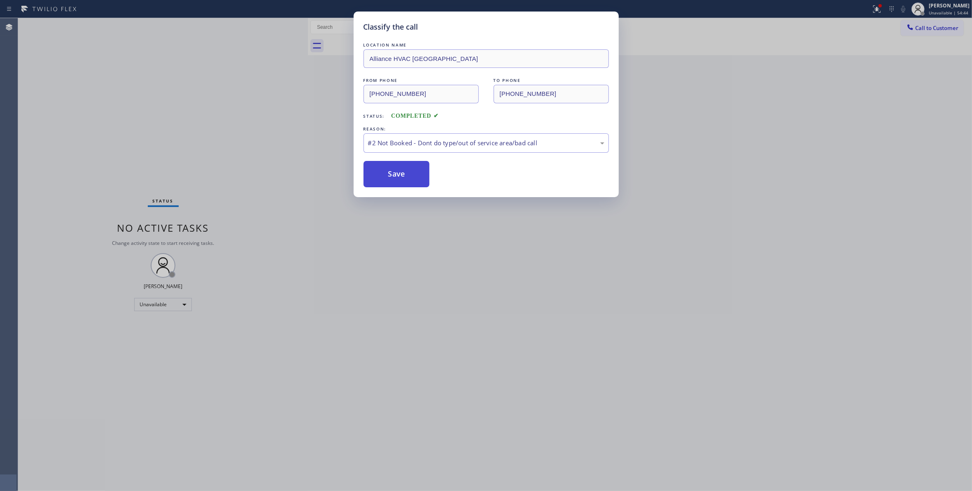
click at [390, 177] on button "Save" at bounding box center [397, 174] width 66 height 26
click at [379, 171] on button "Save" at bounding box center [397, 174] width 66 height 26
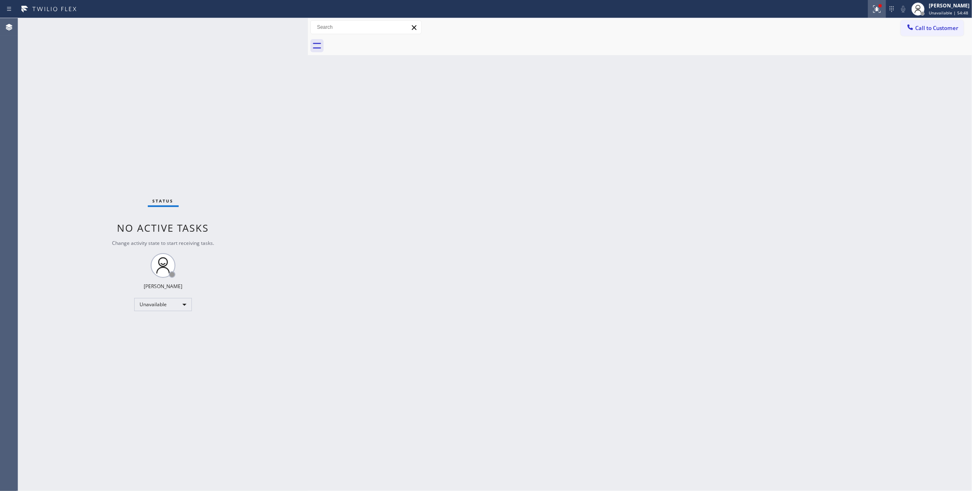
click at [875, 7] on icon at bounding box center [877, 8] width 5 height 3
click at [789, 114] on div "Status report Issues detected These issues could affect your workflow. Please c…" at bounding box center [823, 68] width 107 height 101
click at [835, 105] on button "Clear issues" at bounding box center [823, 108] width 96 height 12
click at [923, 25] on span "Call to Customer" at bounding box center [936, 27] width 43 height 7
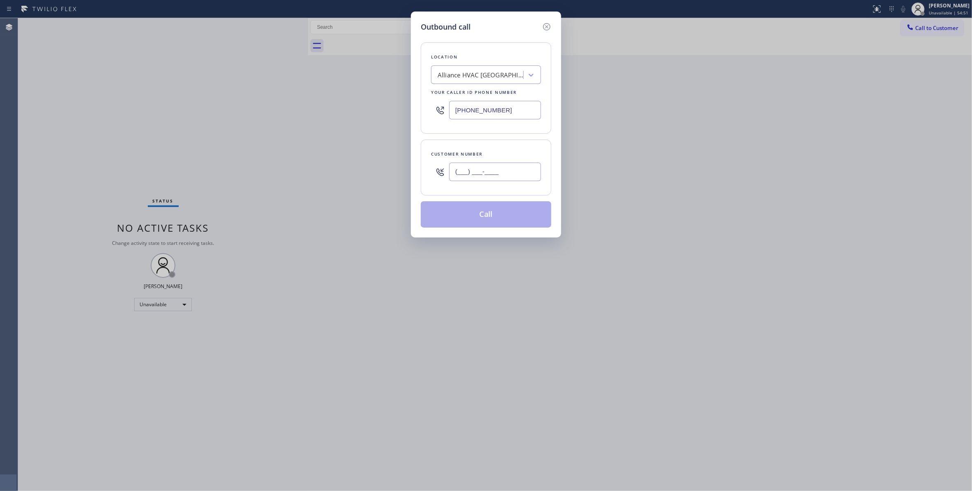
click at [466, 180] on input "(___) ___-____" at bounding box center [495, 172] width 92 height 19
paste input "310) 921-5660"
type input "(310) 921-5660"
click at [455, 219] on button "Call" at bounding box center [486, 214] width 131 height 26
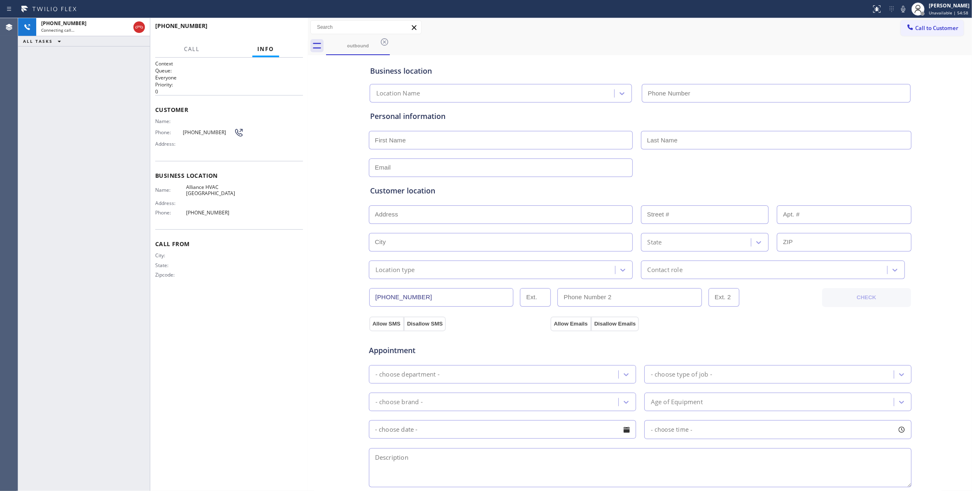
type input "(310) 868-0820"
click at [295, 320] on div "Context Queue: Everyone Priority: 0 Customer Name: Phone: (310) 921-5660 Addres…" at bounding box center [229, 274] width 148 height 429
click at [282, 27] on span "HANG UP" at bounding box center [283, 30] width 25 height 6
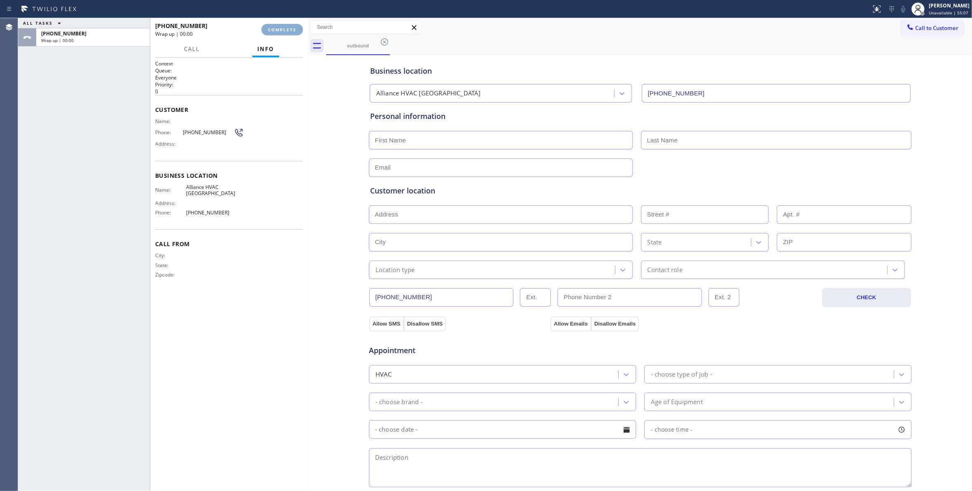
click at [282, 26] on button "COMPLETE" at bounding box center [283, 30] width 42 height 12
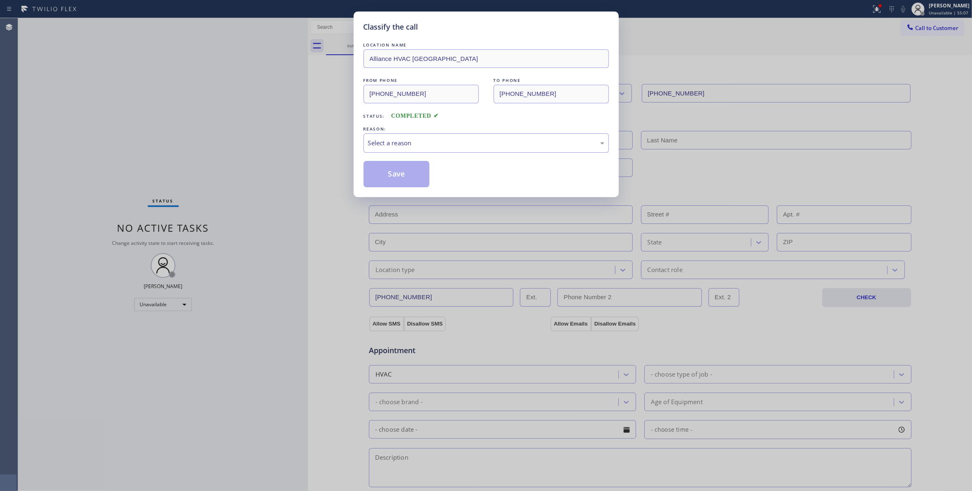
click at [283, 25] on div "Classify the call LOCATION NAME Alliance HVAC Rancho Palos Verdes FROM PHONE (3…" at bounding box center [486, 245] width 972 height 491
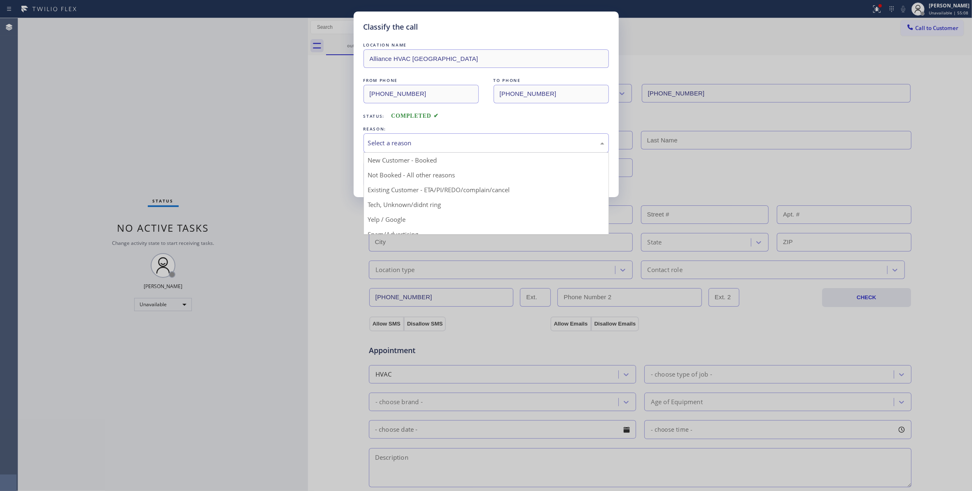
click at [396, 148] on div "Select a reason" at bounding box center [486, 142] width 236 height 9
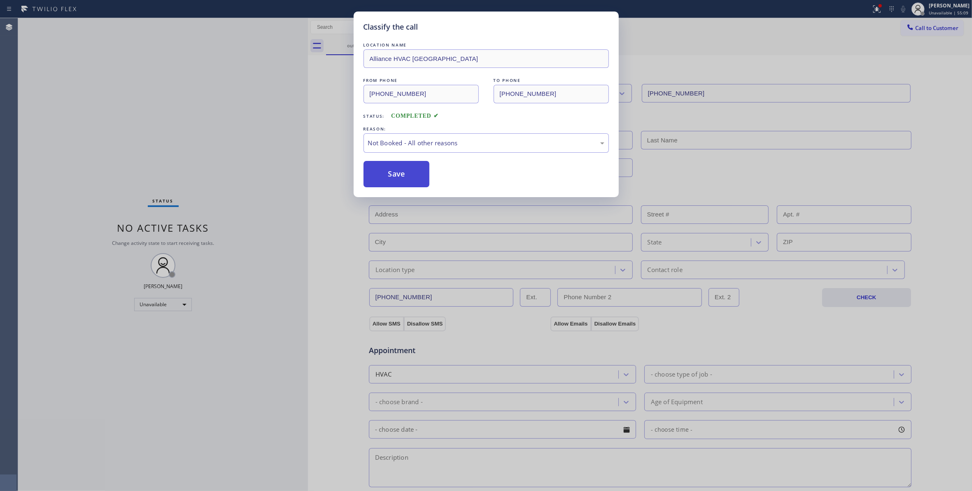
click at [402, 173] on button "Save" at bounding box center [397, 174] width 66 height 26
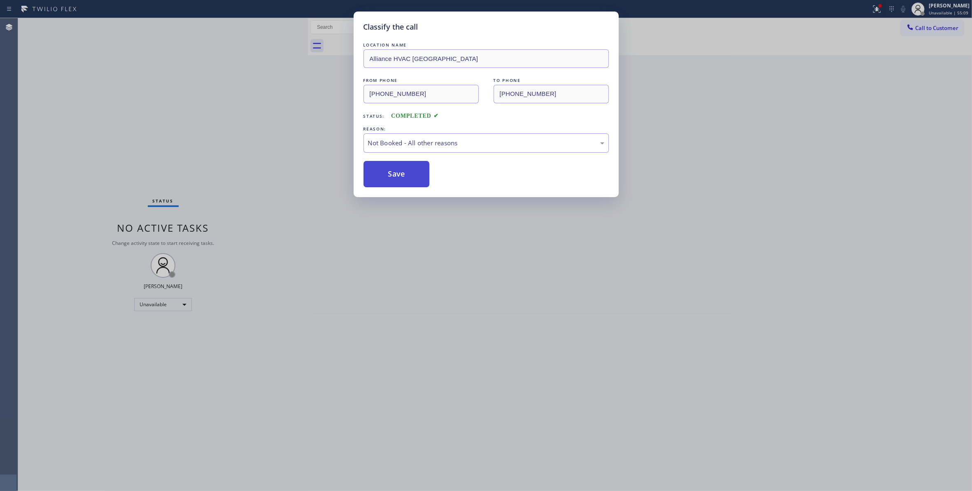
click at [398, 173] on button "Save" at bounding box center [397, 174] width 66 height 26
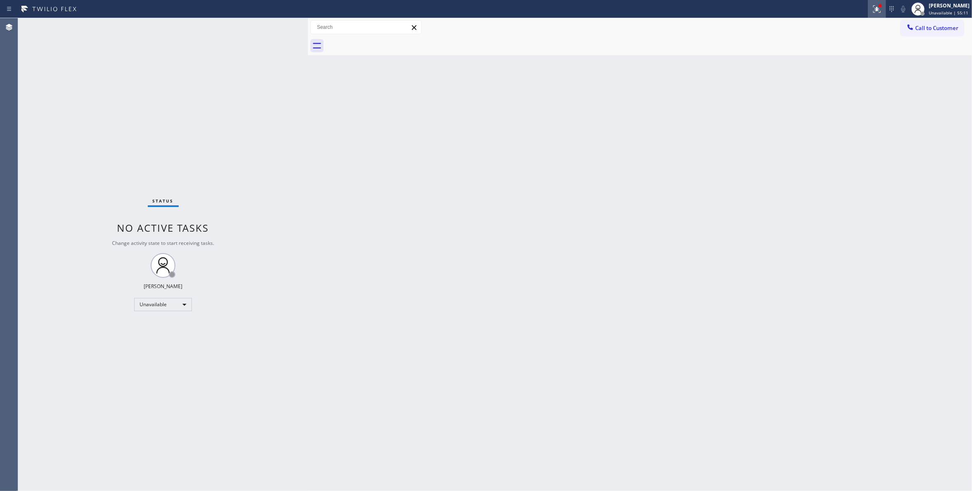
click at [872, 9] on icon at bounding box center [877, 9] width 10 height 10
click at [834, 104] on button "Clear issues" at bounding box center [823, 108] width 96 height 12
click at [922, 28] on span "Call to Customer" at bounding box center [936, 27] width 43 height 7
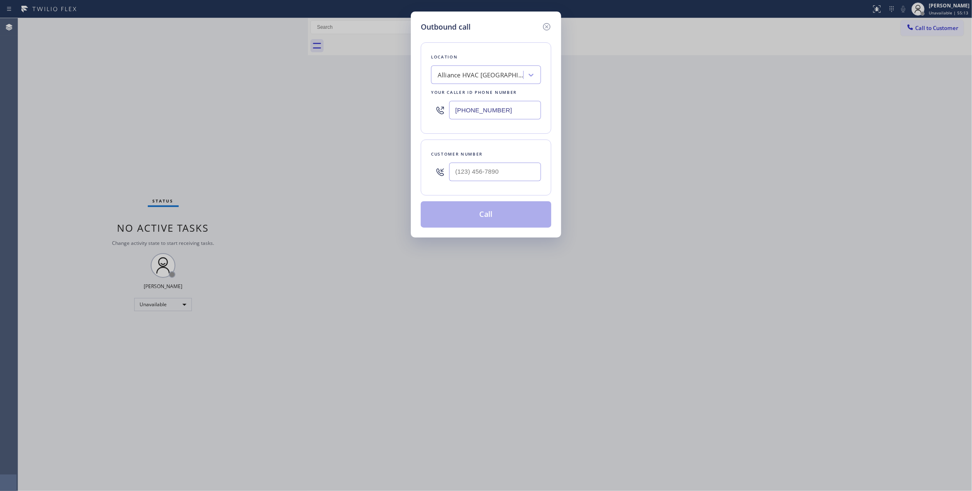
click at [505, 109] on input "(310) 868-0820" at bounding box center [495, 110] width 92 height 19
paste input "text"
paste input "954) 799-3474"
drag, startPoint x: 524, startPoint y: 107, endPoint x: 259, endPoint y: 117, distance: 265.4
click at [274, 110] on div "Outbound call Location Alliance HVAC Rancho Palos Verdes Your caller id phone n…" at bounding box center [486, 245] width 972 height 491
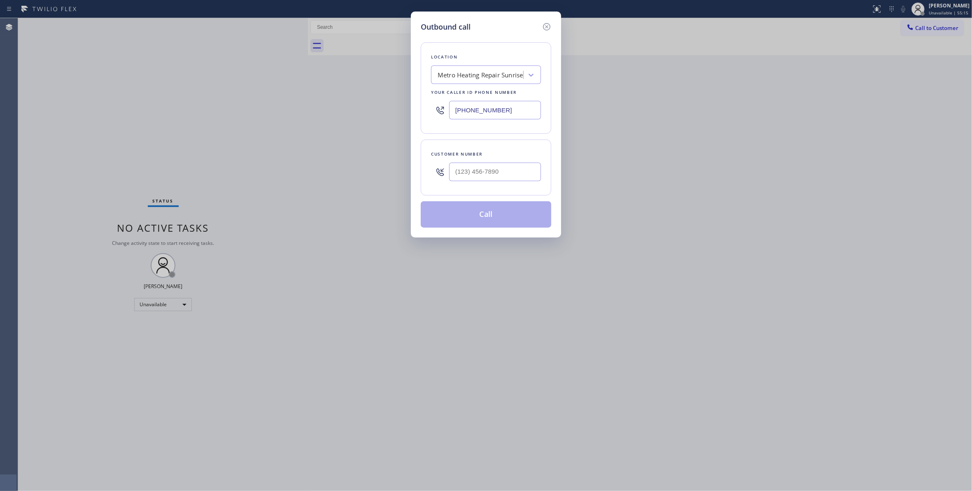
type input "(954) 799-3474"
click at [490, 166] on input "(___) ___-____" at bounding box center [495, 172] width 92 height 19
paste input "954) 676-7903"
type input "(954) 676-7903"
click at [495, 215] on button "Call" at bounding box center [486, 214] width 131 height 26
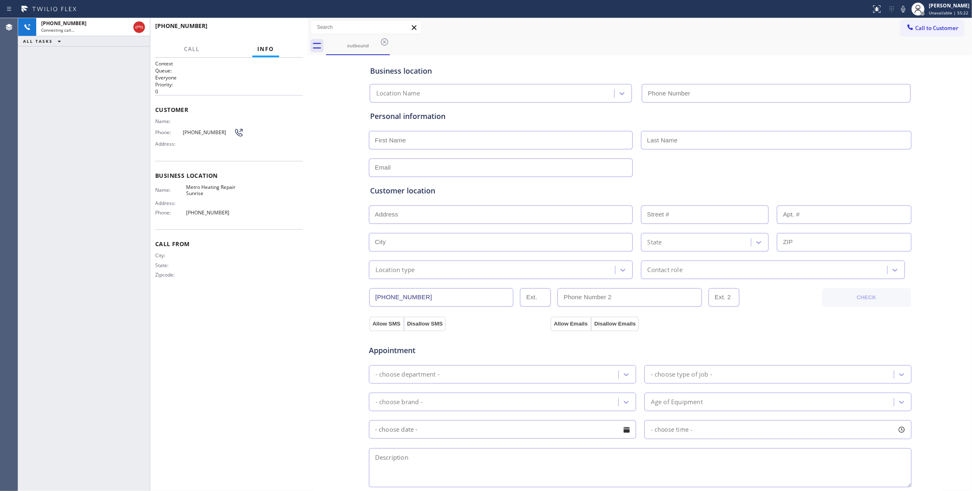
type input "(954) 799-3474"
click at [281, 23] on div "+19546767903 Live | 00:00 HANG UP" at bounding box center [229, 29] width 148 height 21
click at [281, 26] on button "HANG UP" at bounding box center [284, 30] width 38 height 12
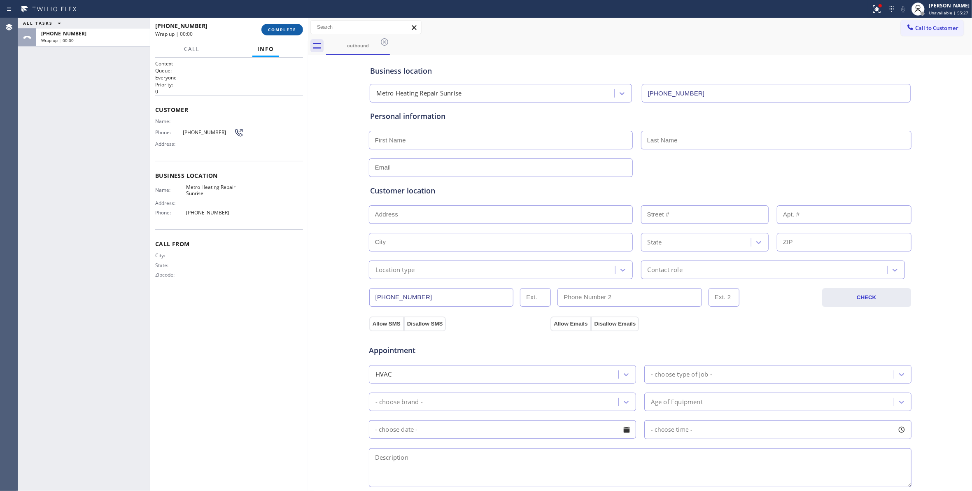
click at [276, 28] on span "COMPLETE" at bounding box center [282, 30] width 28 height 6
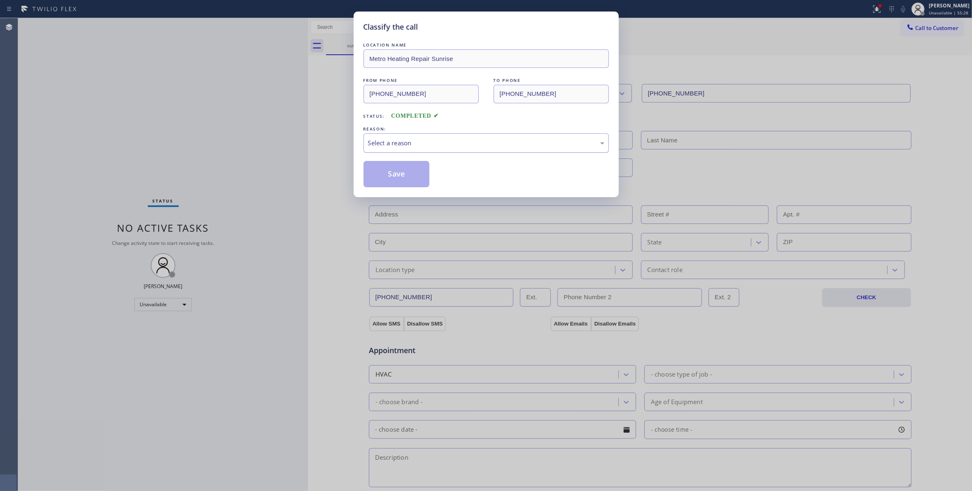
click at [413, 144] on div "Select a reason" at bounding box center [486, 142] width 236 height 9
click at [399, 176] on button "Save" at bounding box center [397, 174] width 66 height 26
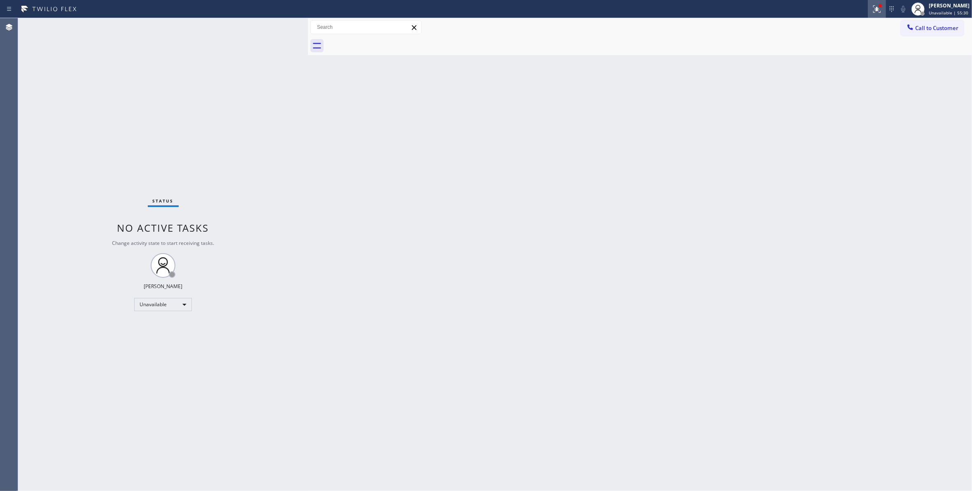
click at [873, 8] on icon at bounding box center [876, 8] width 7 height 7
click at [836, 106] on span "Clear issues" at bounding box center [823, 108] width 39 height 6
drag, startPoint x: 871, startPoint y: 166, endPoint x: 930, endPoint y: 86, distance: 99.7
click at [875, 164] on div "Back to Dashboard Change Sender ID Customers Technicians Select a contact Outbo…" at bounding box center [640, 254] width 664 height 473
click at [949, 27] on span "Call to Customer" at bounding box center [936, 27] width 43 height 7
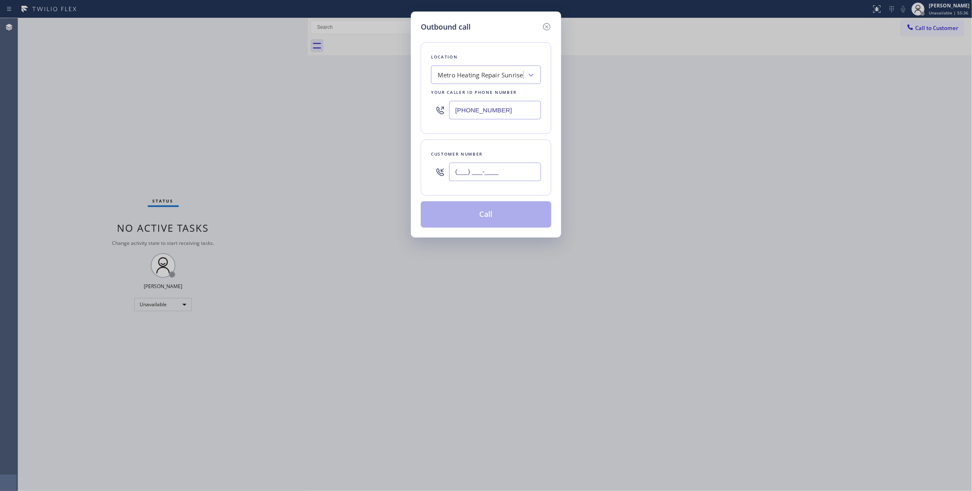
click at [501, 181] on input "(___) ___-____" at bounding box center [495, 172] width 92 height 19
paste input "954) 676-7903"
type input "(954) 676-7903"
click at [479, 220] on button "Call" at bounding box center [486, 214] width 131 height 26
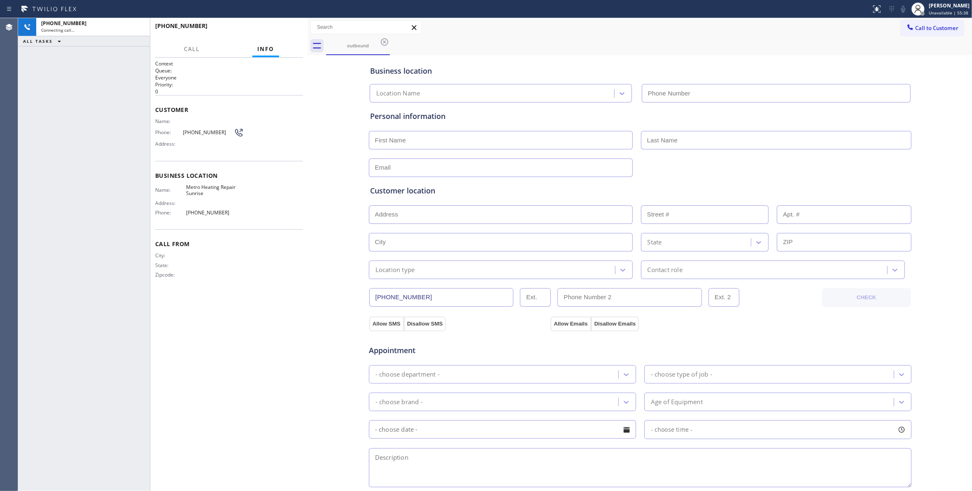
type input "(954) 799-3474"
click at [279, 292] on div "Call From City: State: Zipcode:" at bounding box center [229, 260] width 148 height 62
click at [285, 30] on span "HANG UP" at bounding box center [283, 30] width 25 height 6
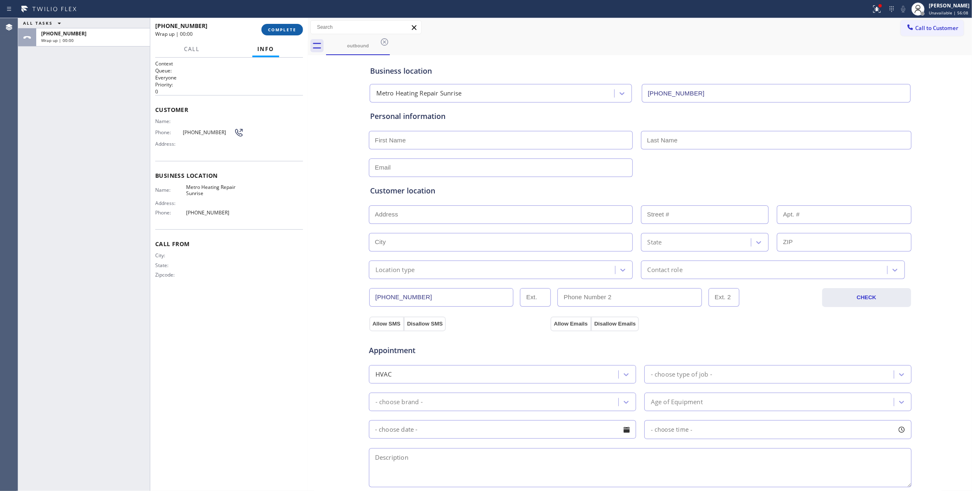
click at [285, 30] on span "COMPLETE" at bounding box center [282, 30] width 28 height 6
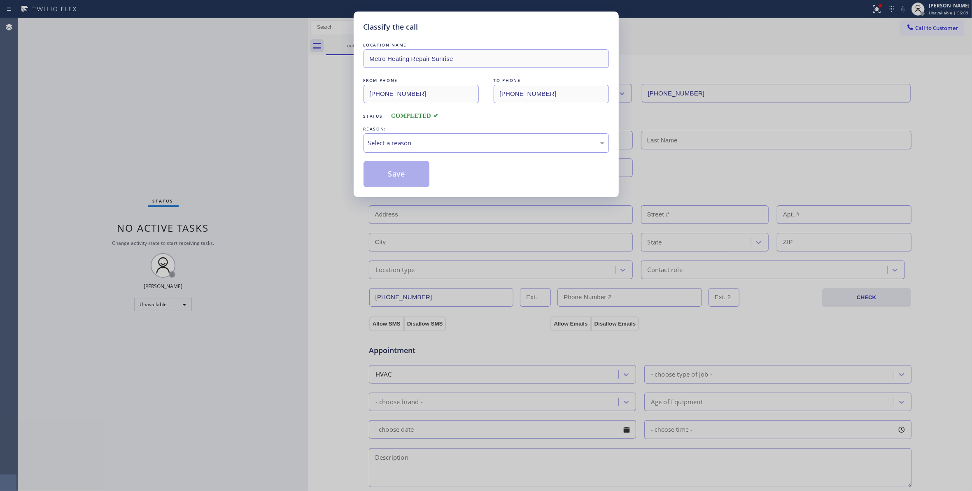
click at [416, 142] on div "Select a reason" at bounding box center [486, 142] width 236 height 9
click at [403, 178] on button "Save" at bounding box center [397, 174] width 66 height 26
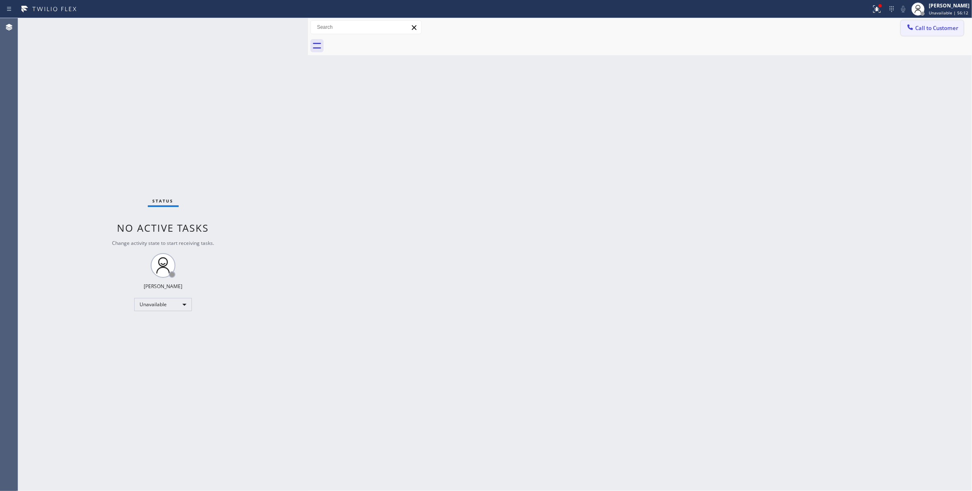
click at [930, 28] on span "Call to Customer" at bounding box center [936, 27] width 43 height 7
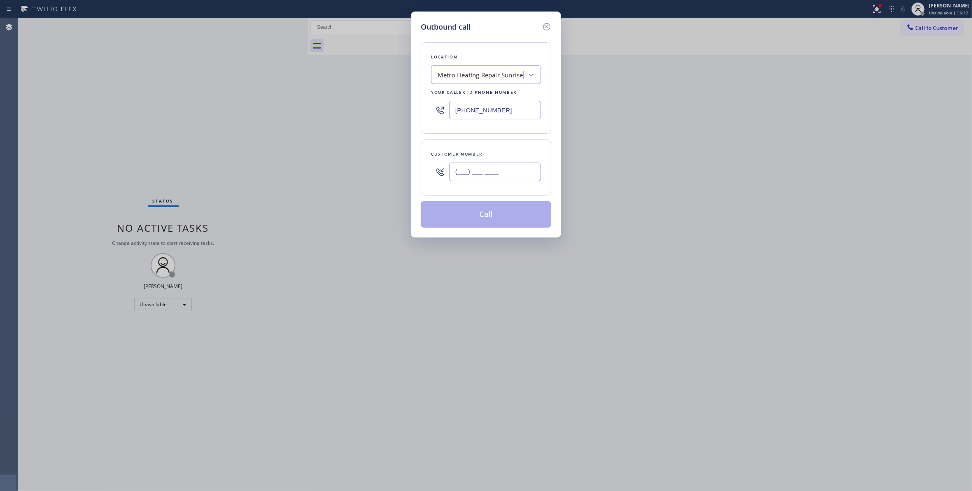
click at [472, 173] on input "(___) ___-____" at bounding box center [495, 172] width 92 height 19
paste input "954) 676-7903"
type input "(954) 676-7903"
click at [460, 217] on button "Call" at bounding box center [486, 214] width 131 height 26
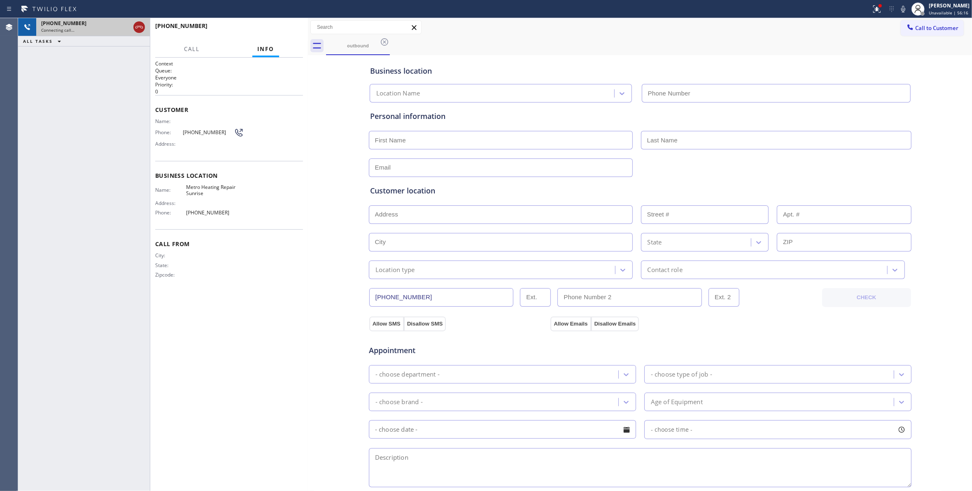
type input "(954) 799-3474"
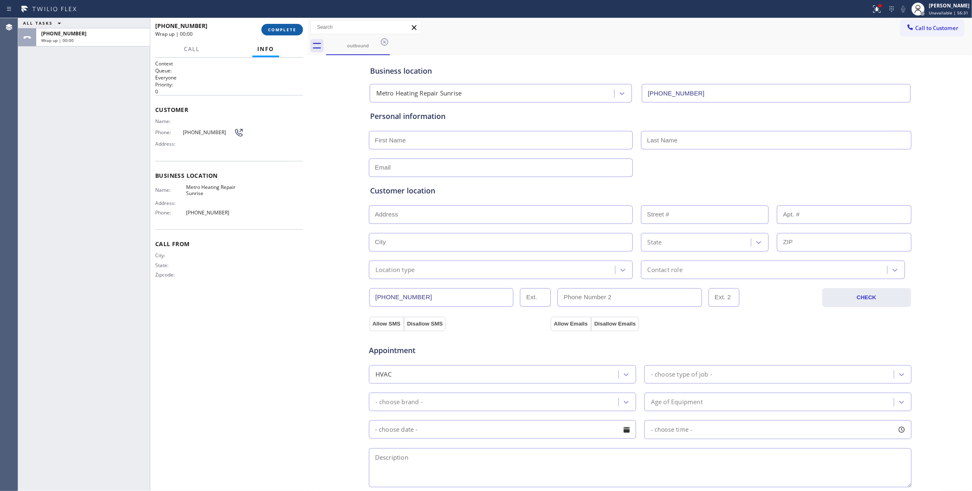
click at [285, 30] on span "COMPLETE" at bounding box center [282, 30] width 28 height 6
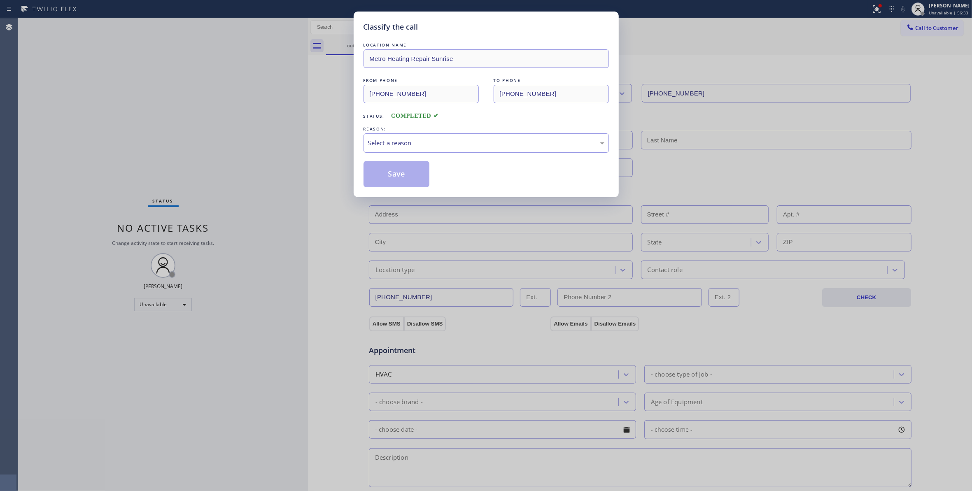
click at [409, 139] on div "Select a reason" at bounding box center [486, 142] width 236 height 9
click at [393, 184] on button "Save" at bounding box center [397, 174] width 66 height 26
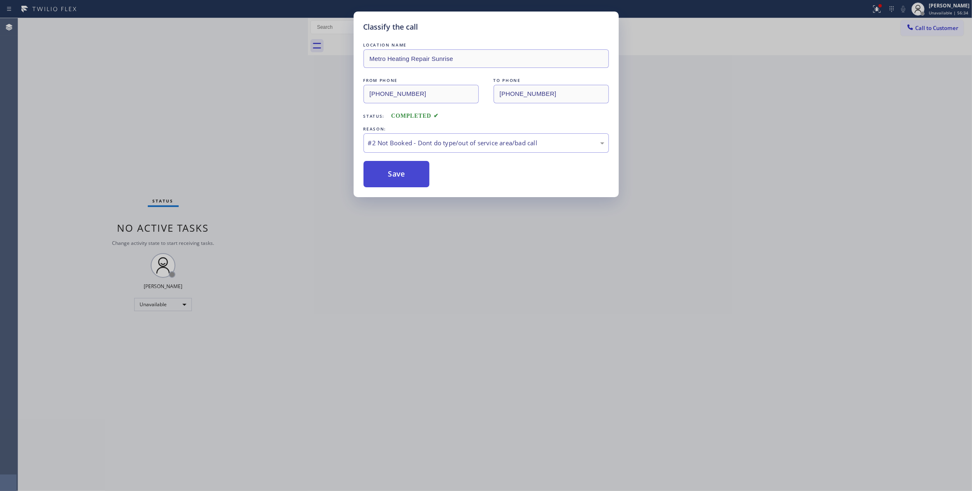
click at [392, 183] on button "Save" at bounding box center [397, 174] width 66 height 26
click at [399, 171] on button "Save" at bounding box center [397, 174] width 66 height 26
click at [396, 175] on button "Save" at bounding box center [397, 174] width 66 height 26
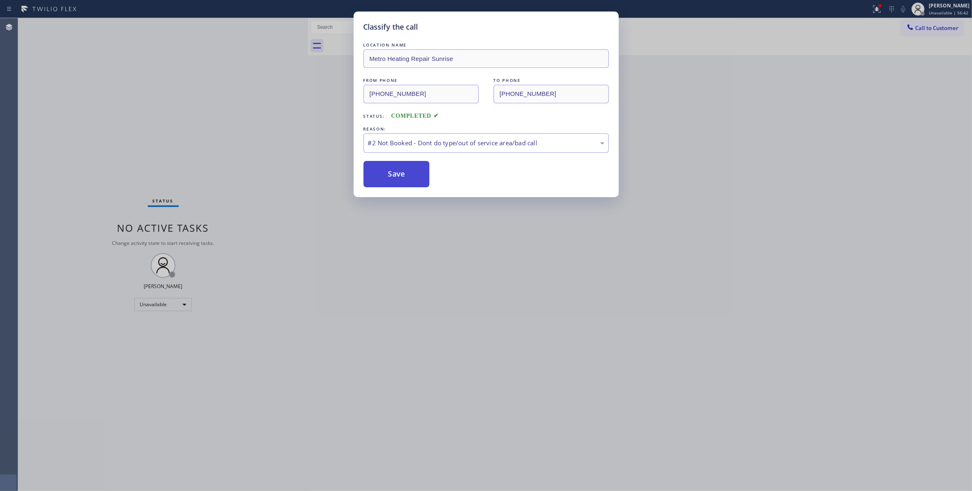
click at [396, 175] on button "Save" at bounding box center [397, 174] width 66 height 26
click at [383, 172] on button "Save" at bounding box center [397, 174] width 66 height 26
click at [417, 168] on button "Save" at bounding box center [397, 174] width 66 height 26
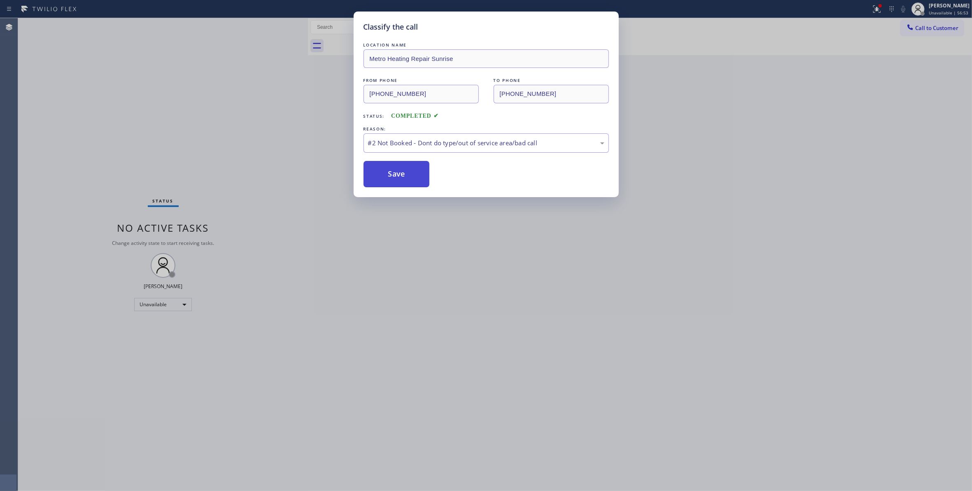
click at [417, 168] on button "Save" at bounding box center [397, 174] width 66 height 26
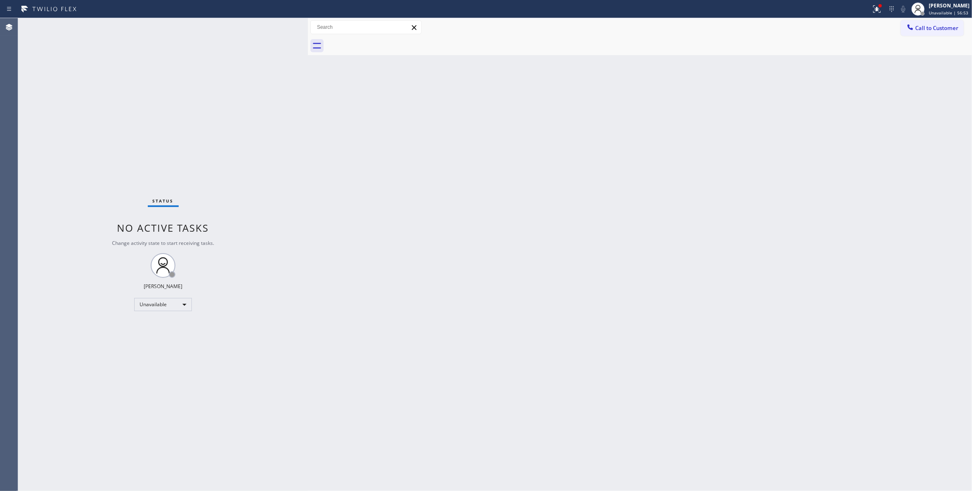
click at [417, 168] on div "Back to Dashboard Change Sender ID Customers Technicians Select a contact Outbo…" at bounding box center [640, 254] width 664 height 473
click at [873, 10] on icon at bounding box center [875, 8] width 5 height 6
click at [813, 107] on span "Clear issues" at bounding box center [823, 108] width 39 height 6
click at [933, 30] on span "Call to Customer" at bounding box center [936, 27] width 43 height 7
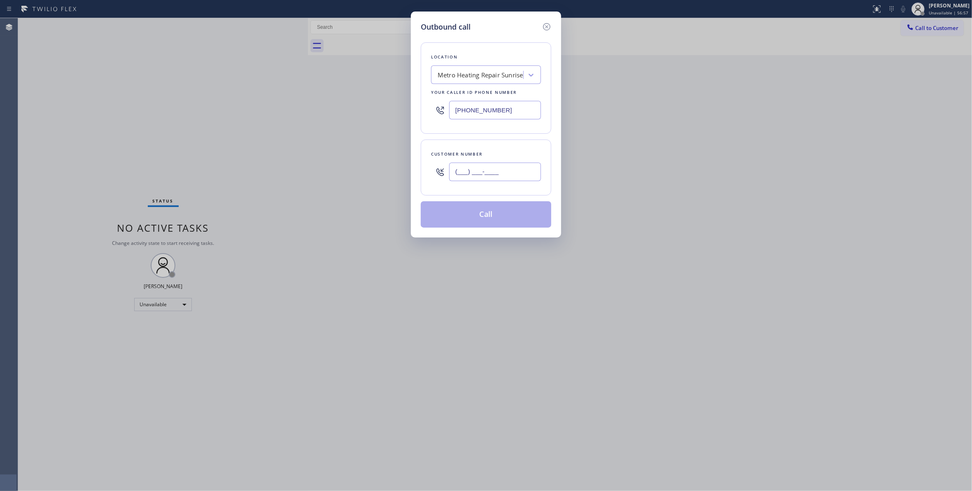
click at [478, 173] on input "(___) ___-____" at bounding box center [495, 172] width 92 height 19
paste input "954) 676-7903"
type input "(954) 676-7903"
click at [514, 214] on button "Call" at bounding box center [486, 214] width 131 height 26
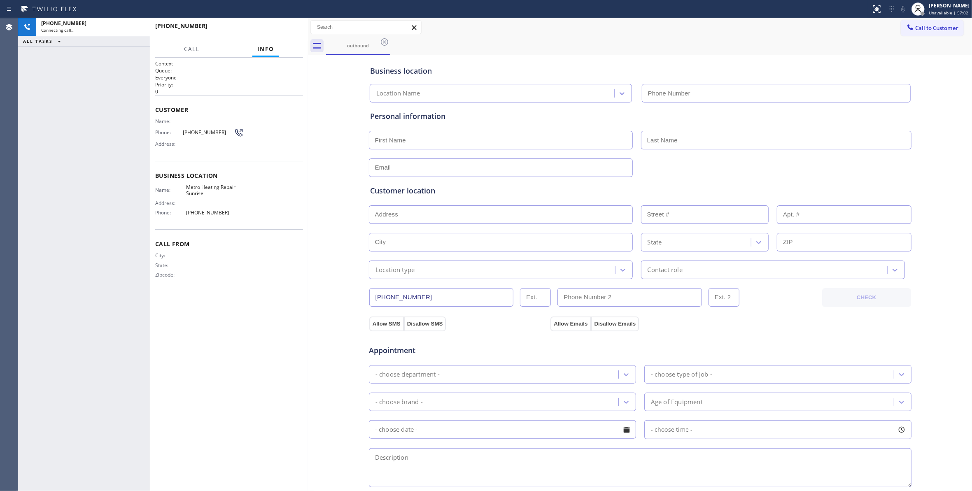
type input "(954) 799-3474"
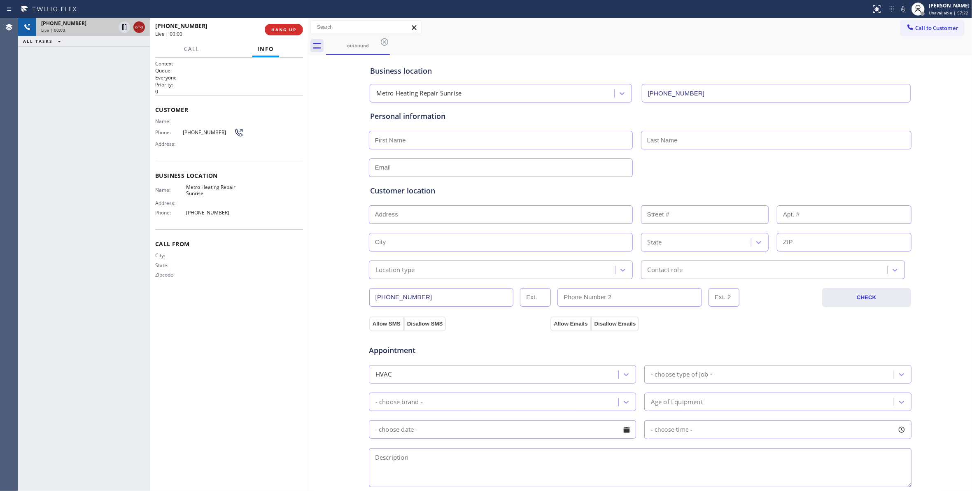
click at [142, 23] on icon at bounding box center [139, 27] width 10 height 10
click at [292, 28] on span "COMPLETE" at bounding box center [282, 30] width 28 height 6
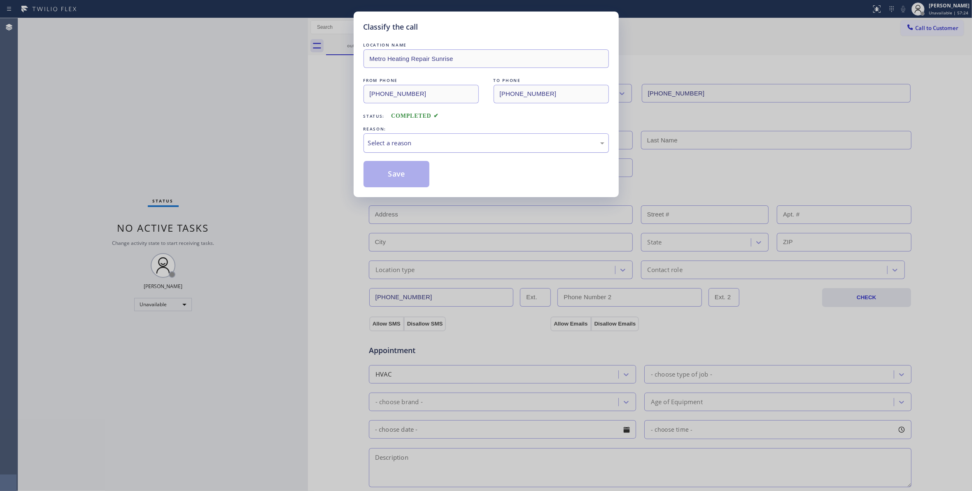
drag, startPoint x: 404, startPoint y: 137, endPoint x: 404, endPoint y: 145, distance: 8.2
click at [404, 138] on div "Select a reason" at bounding box center [486, 142] width 245 height 19
click at [397, 175] on button "Save" at bounding box center [397, 174] width 66 height 26
drag, startPoint x: 396, startPoint y: 175, endPoint x: 503, endPoint y: 159, distance: 108.3
click at [404, 172] on button "Save" at bounding box center [397, 174] width 66 height 26
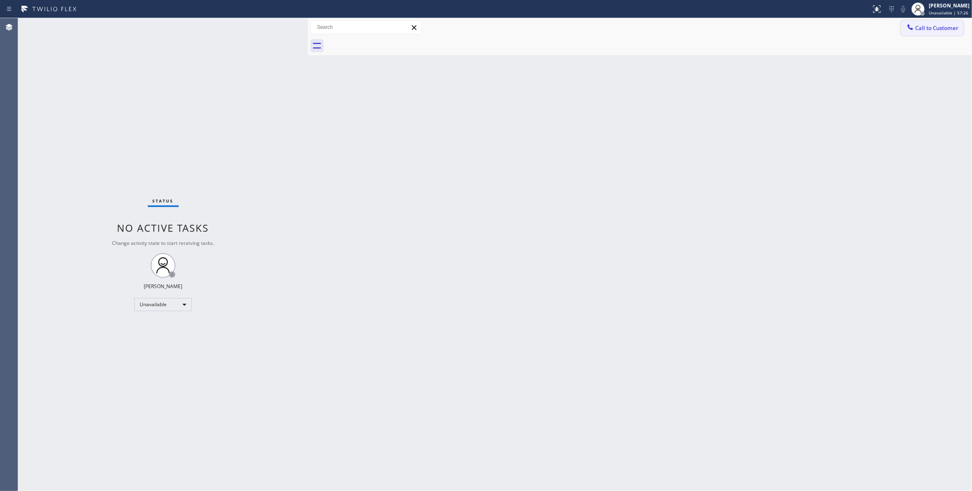
click at [943, 30] on span "Call to Customer" at bounding box center [936, 27] width 43 height 7
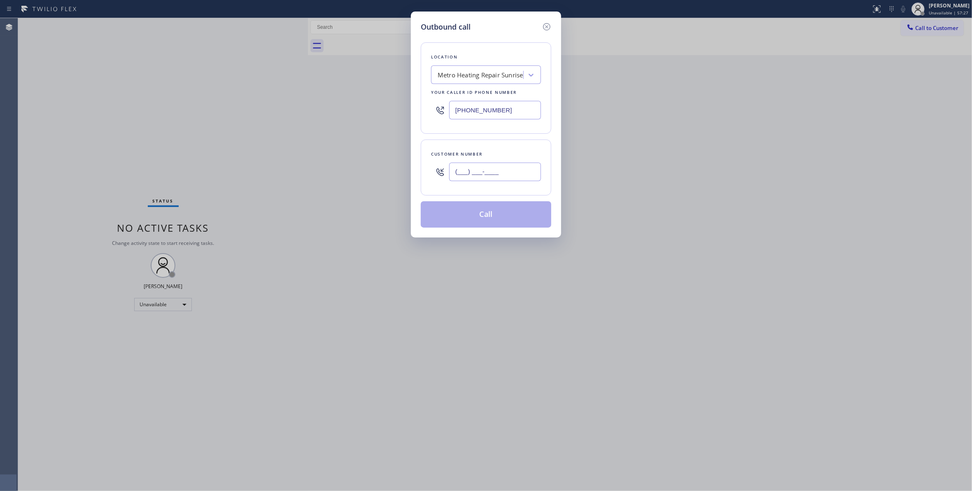
click at [473, 173] on input "(___) ___-____" at bounding box center [495, 172] width 92 height 19
paste input "954) 676-7903"
type input "(954) 676-7903"
click at [498, 219] on button "Call" at bounding box center [486, 214] width 131 height 26
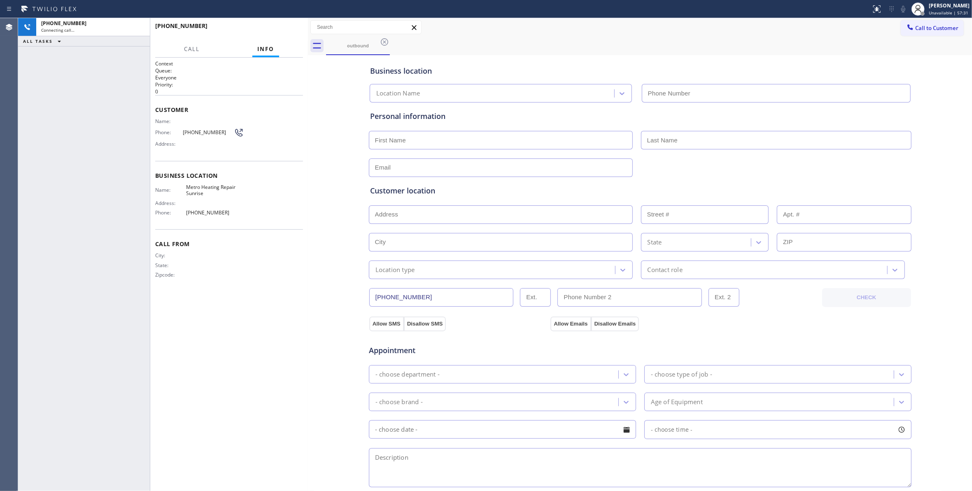
type input "(954) 799-3474"
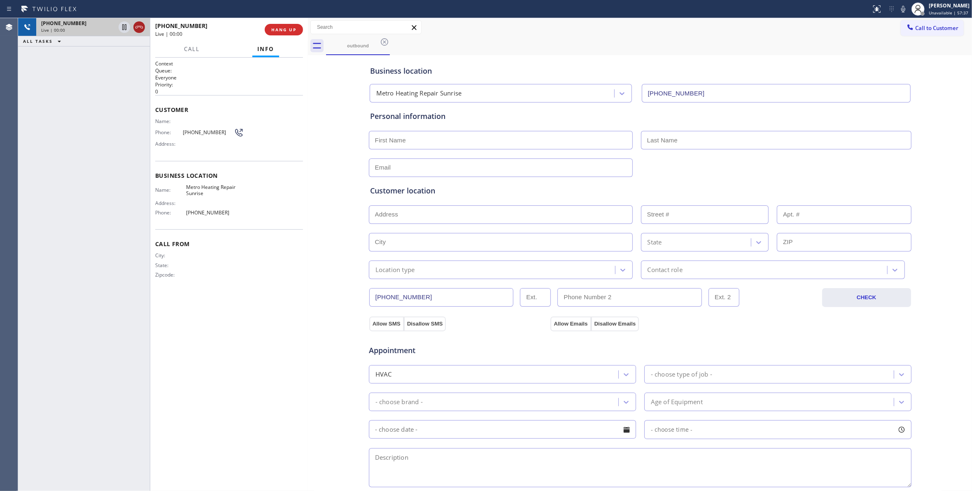
click at [137, 26] on icon at bounding box center [139, 27] width 10 height 10
click at [261, 34] on div "+19546767903 Live | 00:00" at bounding box center [210, 29] width 110 height 21
click at [272, 32] on button "COMPLETE" at bounding box center [283, 30] width 42 height 12
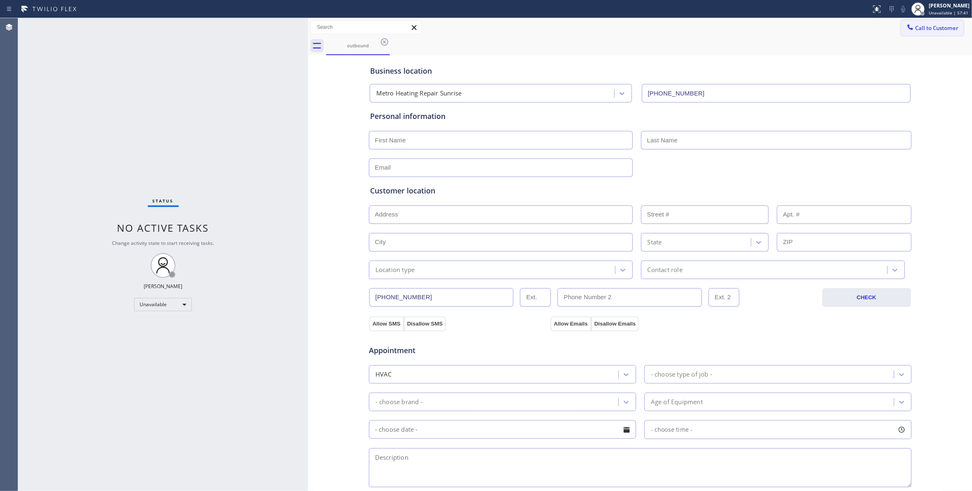
click at [943, 27] on span "Call to Customer" at bounding box center [936, 27] width 43 height 7
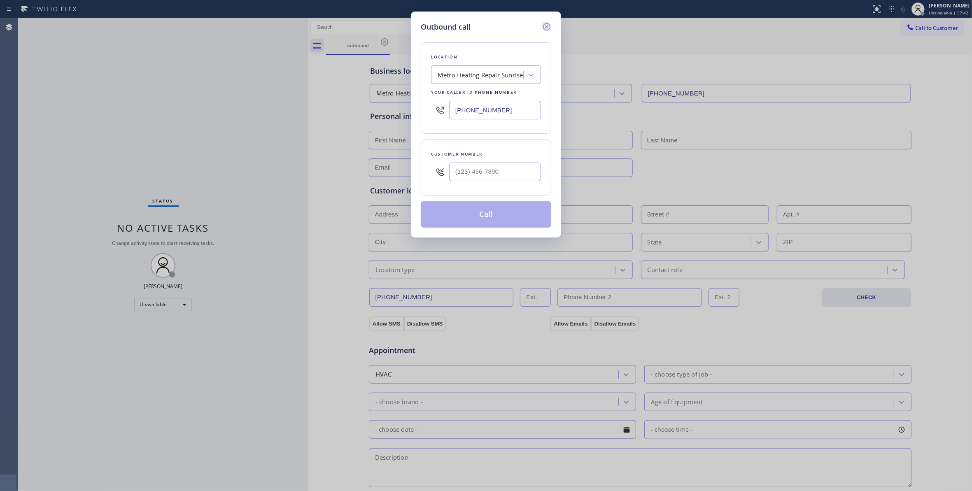
click at [546, 26] on icon at bounding box center [547, 27] width 10 height 10
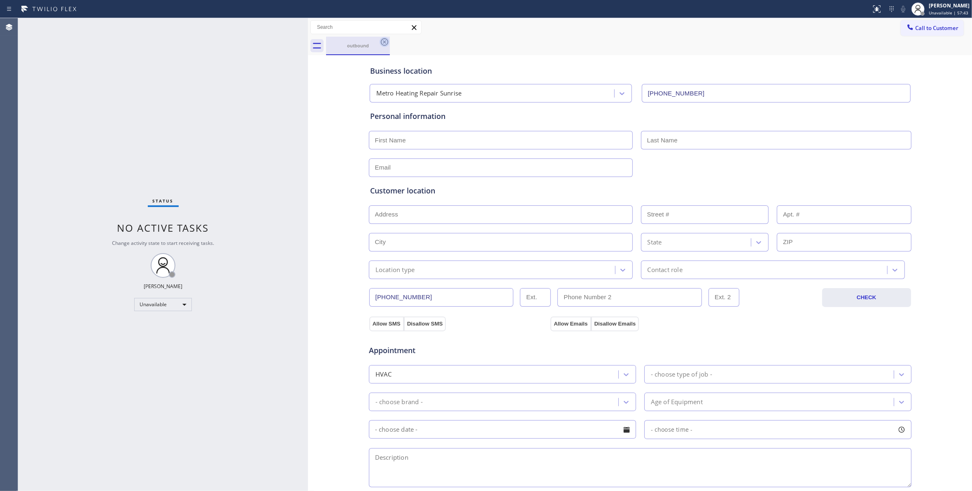
click at [386, 42] on icon at bounding box center [385, 42] width 10 height 10
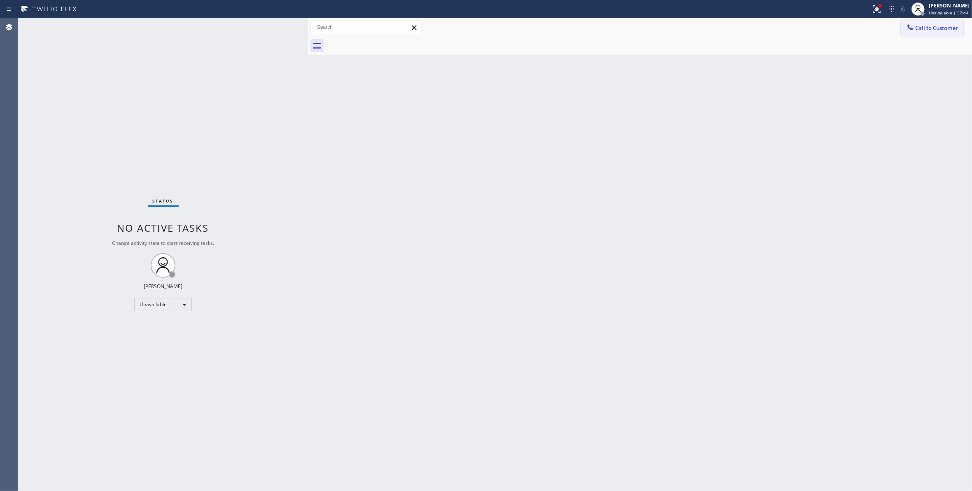
click at [939, 26] on span "Call to Customer" at bounding box center [936, 27] width 43 height 7
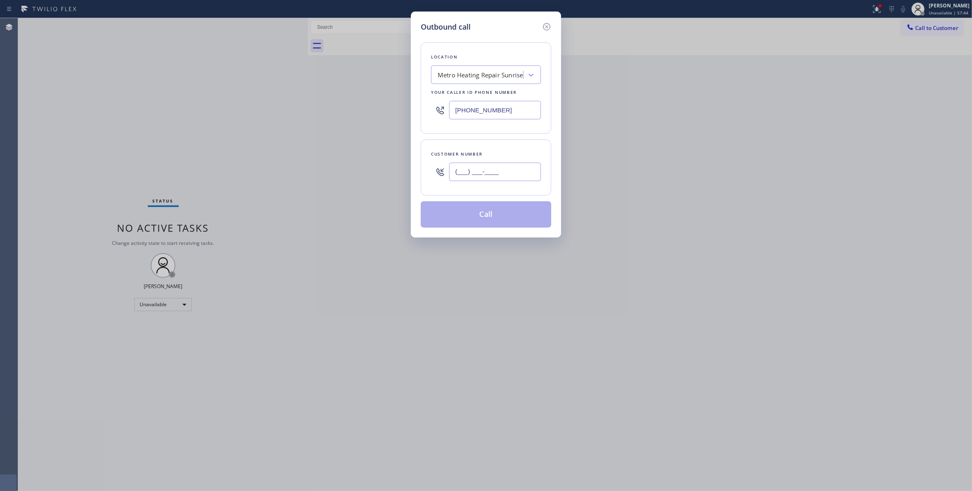
click at [512, 168] on input "(___) ___-____" at bounding box center [495, 172] width 92 height 19
paste input "954) 676-7903"
type input "(954) 676-7903"
click at [454, 216] on button "Call" at bounding box center [486, 214] width 131 height 26
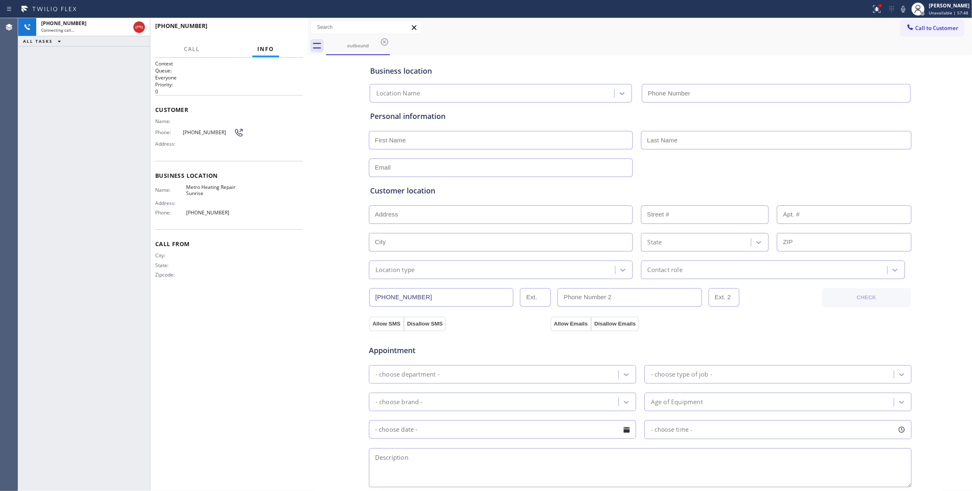
type input "(954) 799-3474"
click at [282, 30] on span "HANG UP" at bounding box center [283, 30] width 25 height 6
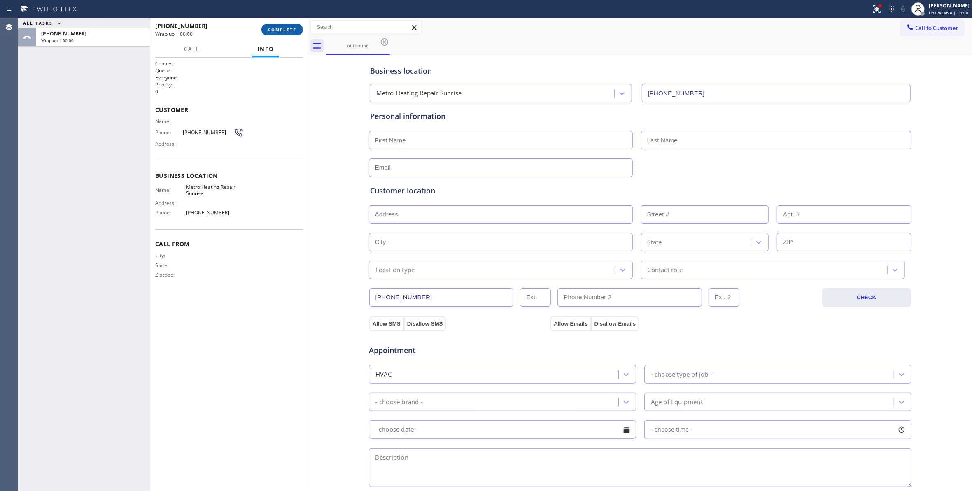
click at [284, 27] on span "COMPLETE" at bounding box center [282, 30] width 28 height 6
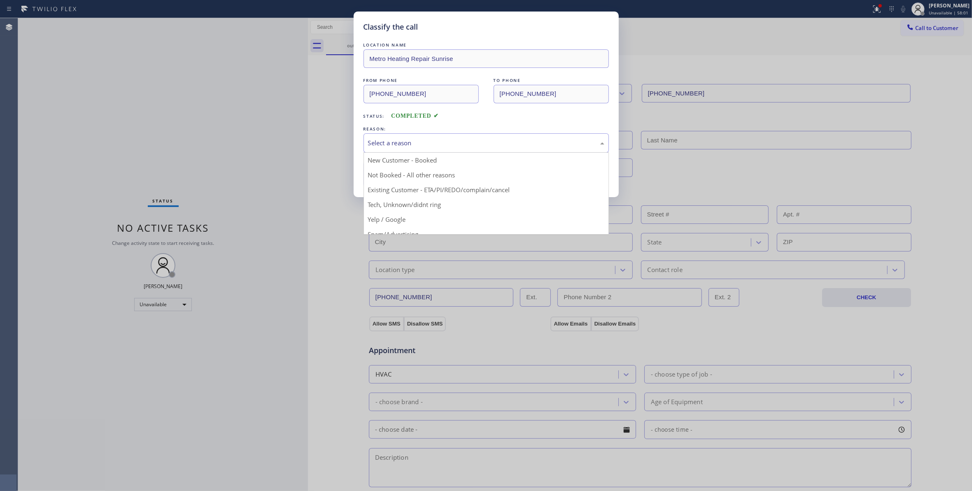
click at [386, 140] on div "Select a reason" at bounding box center [486, 142] width 236 height 9
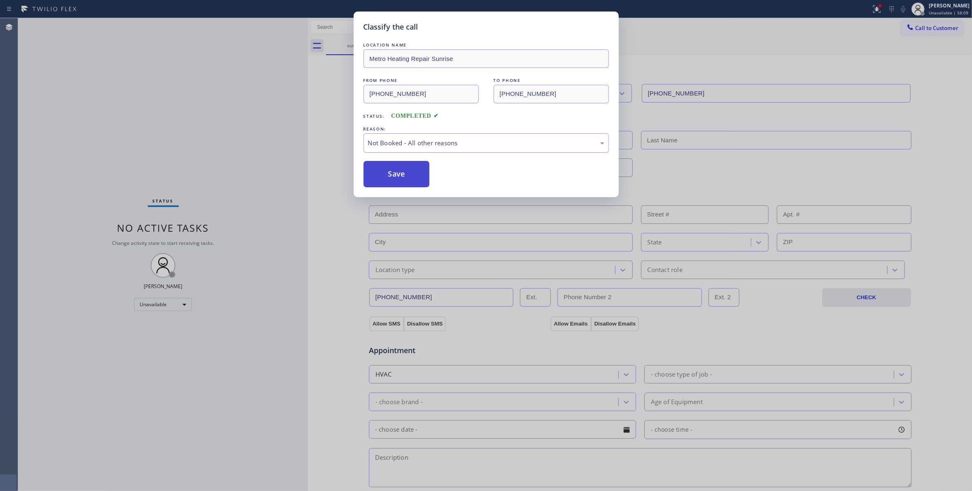
click at [396, 170] on button "Save" at bounding box center [397, 174] width 66 height 26
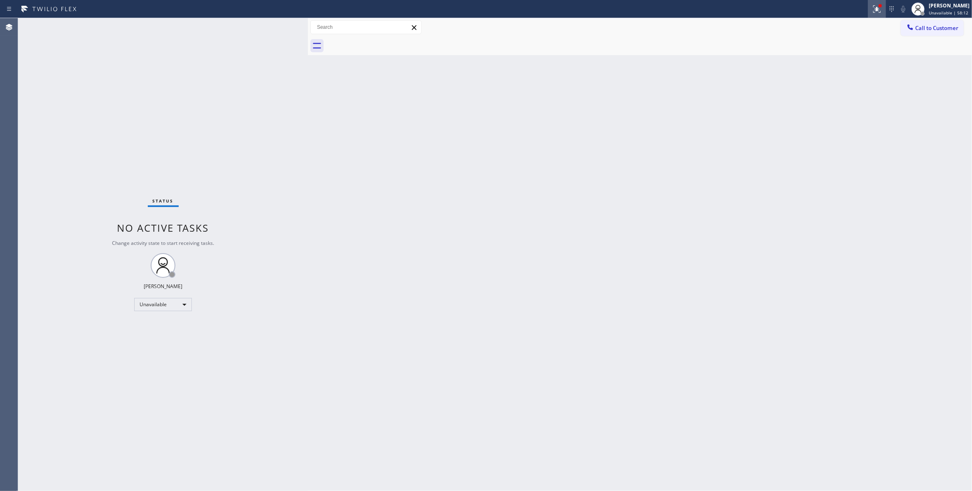
click at [872, 5] on icon at bounding box center [877, 9] width 10 height 10
click at [809, 111] on button "Clear issues" at bounding box center [823, 108] width 96 height 12
click at [929, 25] on span "Call to Customer" at bounding box center [936, 27] width 43 height 7
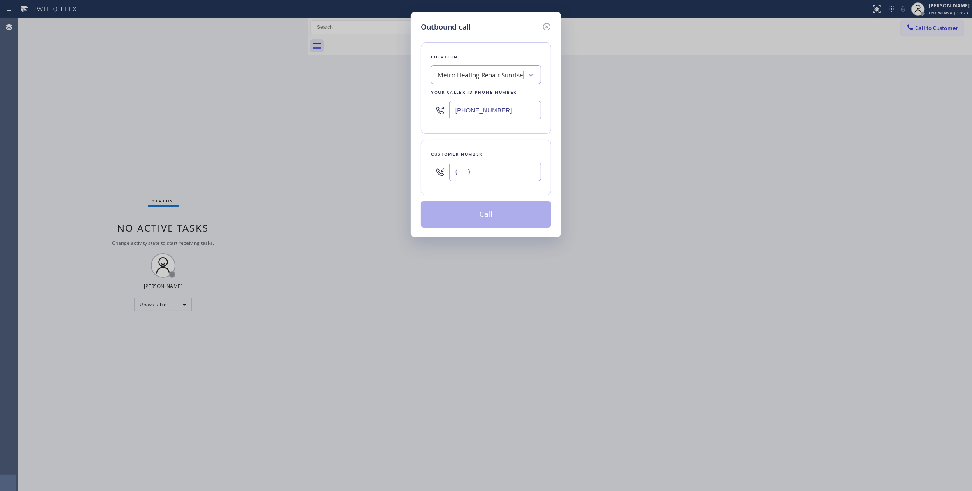
click at [511, 168] on input "(___) ___-____" at bounding box center [495, 172] width 92 height 19
paste input "954) 676-7903"
type input "(954) 676-7903"
click at [504, 220] on button "Call" at bounding box center [486, 214] width 131 height 26
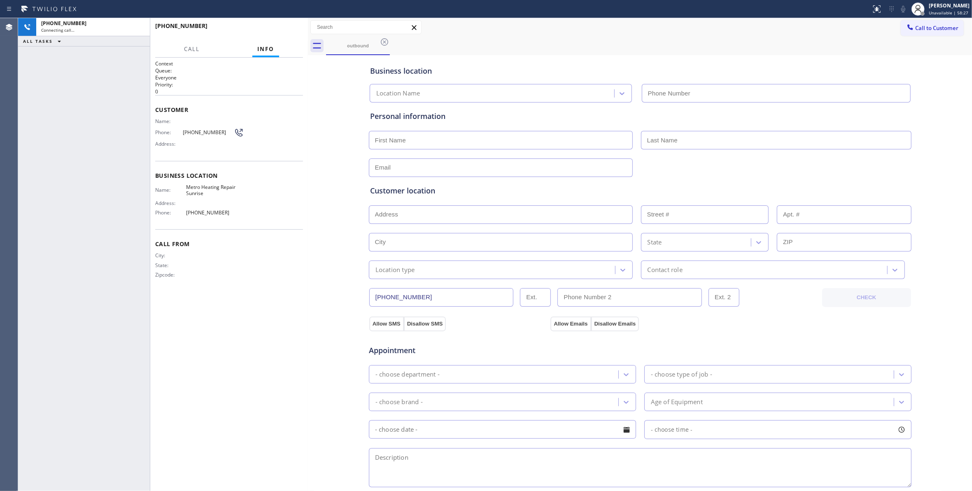
type input "(954) 799-3474"
drag, startPoint x: 142, startPoint y: 26, endPoint x: 162, endPoint y: 26, distance: 20.2
click at [142, 26] on icon at bounding box center [139, 27] width 10 height 10
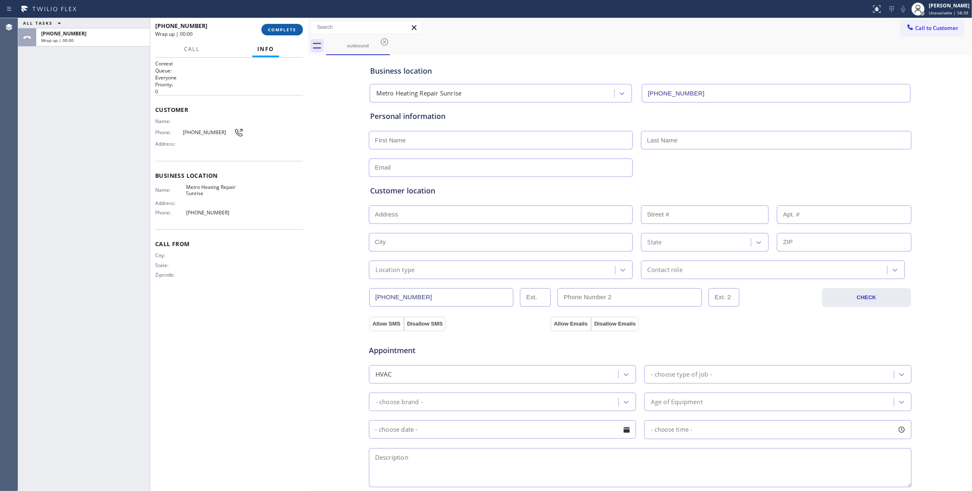
click at [299, 30] on button "COMPLETE" at bounding box center [283, 30] width 42 height 12
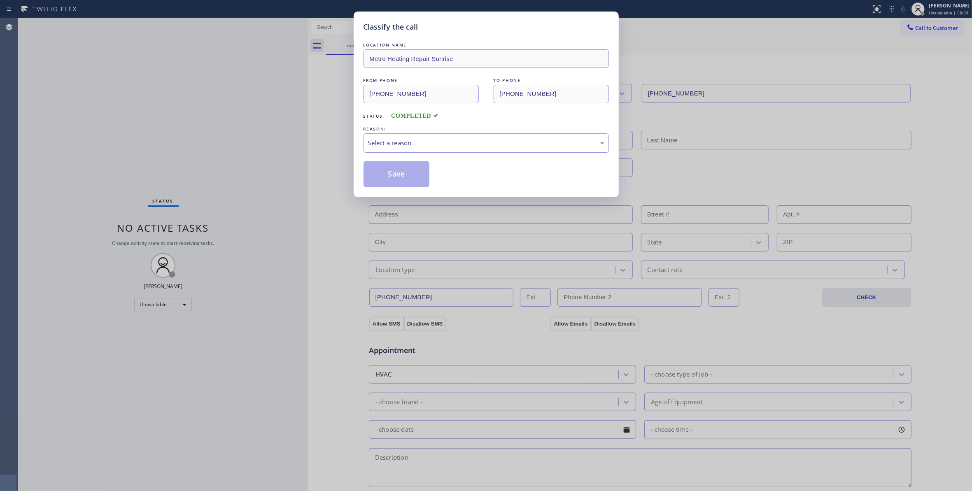
click at [401, 145] on div "Select a reason" at bounding box center [486, 142] width 236 height 9
click at [395, 172] on button "Save" at bounding box center [397, 174] width 66 height 26
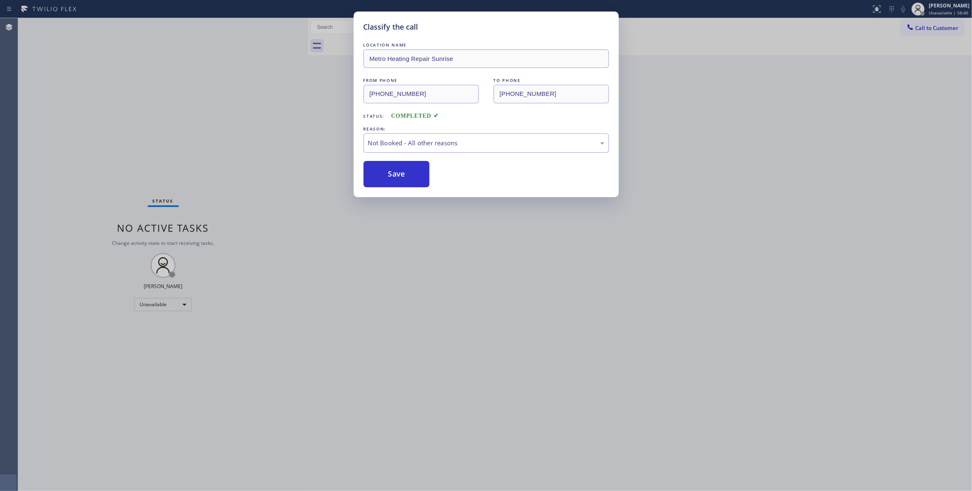
click at [395, 172] on button "Save" at bounding box center [397, 174] width 66 height 26
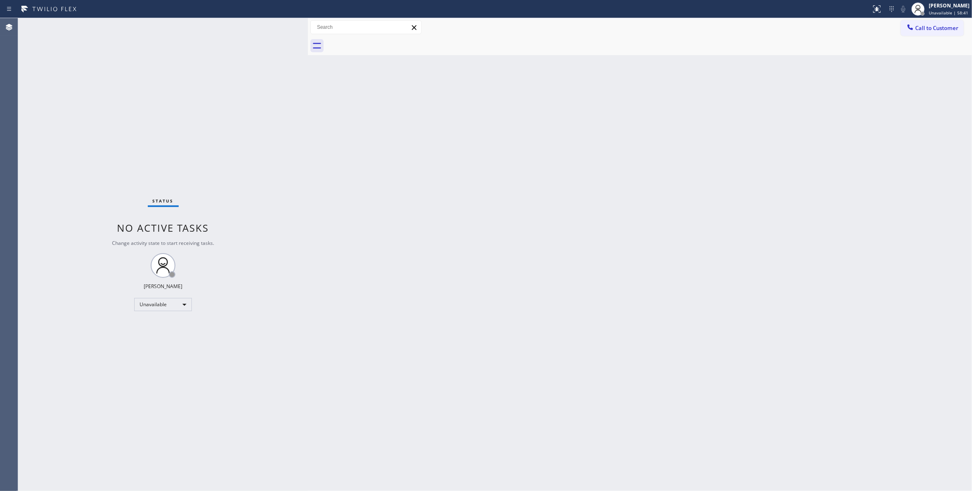
drag, startPoint x: 936, startPoint y: 27, endPoint x: 771, endPoint y: 51, distance: 166.9
click at [931, 28] on span "Call to Customer" at bounding box center [936, 27] width 43 height 7
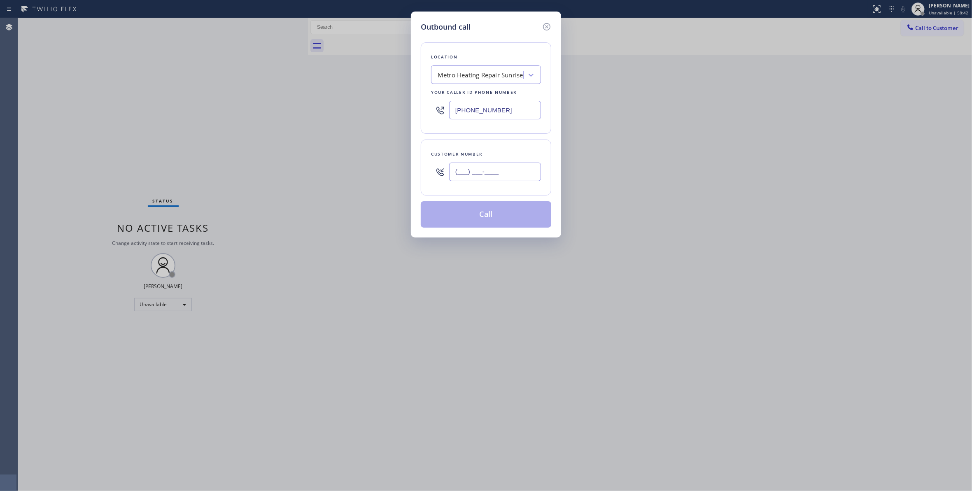
click at [486, 177] on input "(___) ___-____" at bounding box center [495, 172] width 92 height 19
paste input "954) 676-7903"
type input "(954) 676-7903"
click at [492, 213] on button "Call" at bounding box center [486, 214] width 131 height 26
click at [437, 222] on button "Call" at bounding box center [486, 214] width 131 height 26
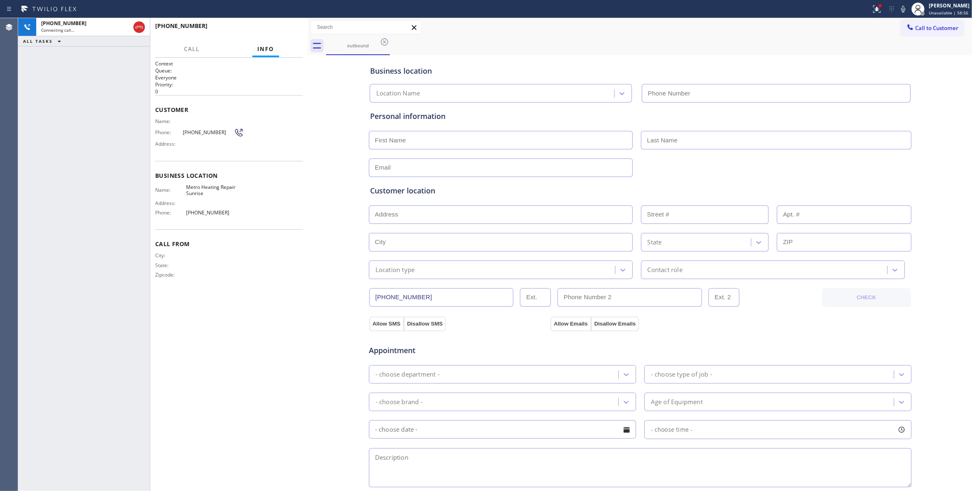
type input "(954) 799-3474"
click at [267, 311] on div "Context Queue: Everyone Priority: 0 Customer Name: Phone: (954) 676-7903 Addres…" at bounding box center [229, 274] width 148 height 429
click at [281, 24] on button "HANG UP" at bounding box center [284, 30] width 38 height 12
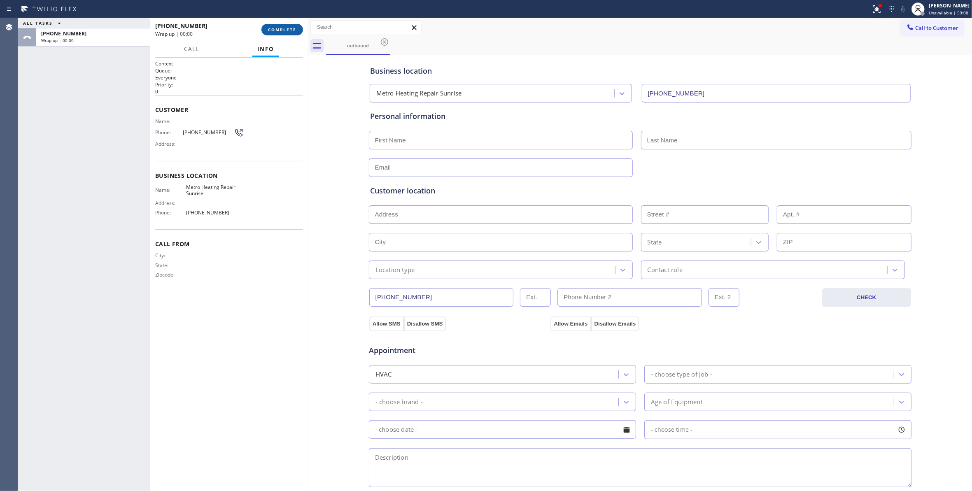
click at [281, 24] on button "COMPLETE" at bounding box center [283, 30] width 42 height 12
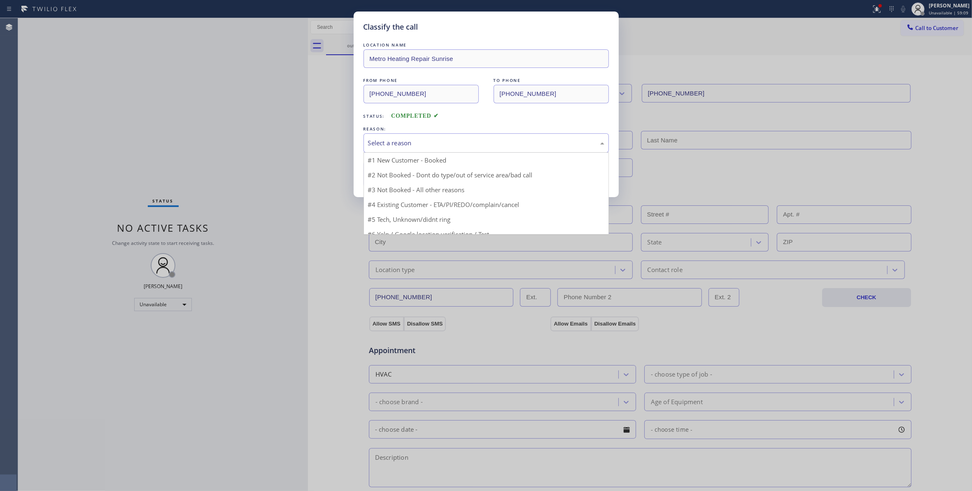
click at [386, 147] on div "Select a reason" at bounding box center [486, 142] width 236 height 9
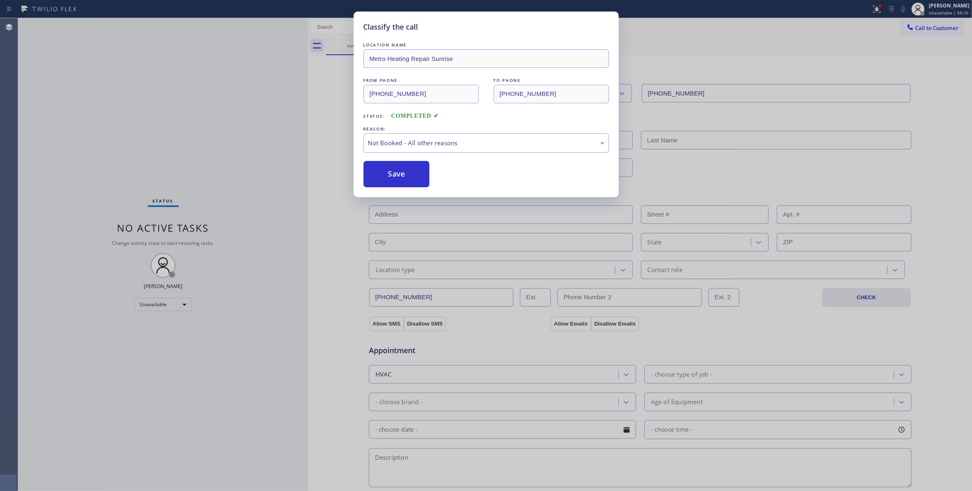
click at [386, 179] on button "Save" at bounding box center [397, 174] width 66 height 26
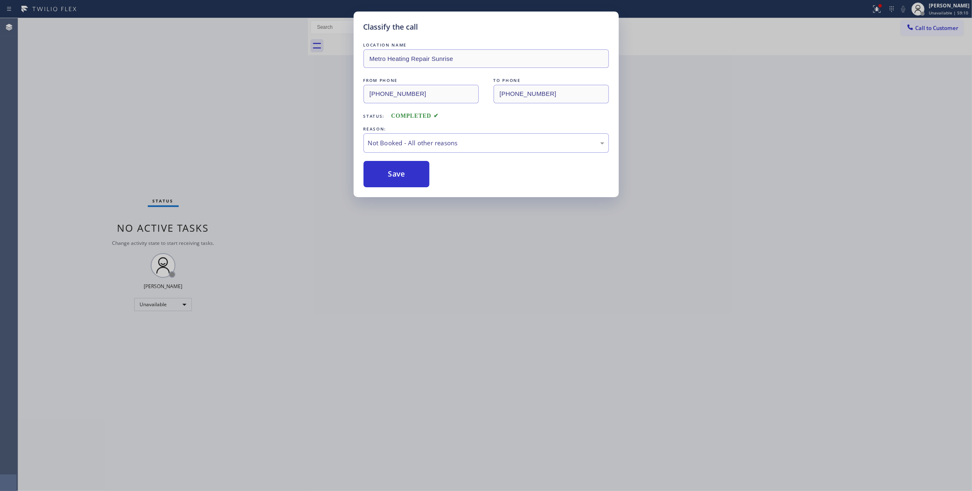
click at [386, 179] on button "Save" at bounding box center [397, 174] width 66 height 26
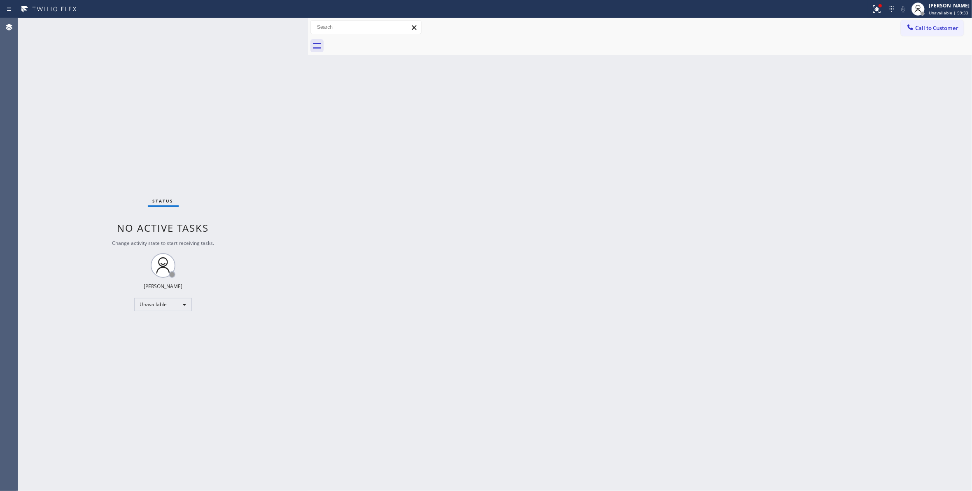
click at [91, 452] on div "Status No active tasks Change activity state to start receiving tasks. Louis Ma…" at bounding box center [163, 254] width 290 height 473
click at [948, 26] on span "Call to Customer" at bounding box center [936, 27] width 43 height 7
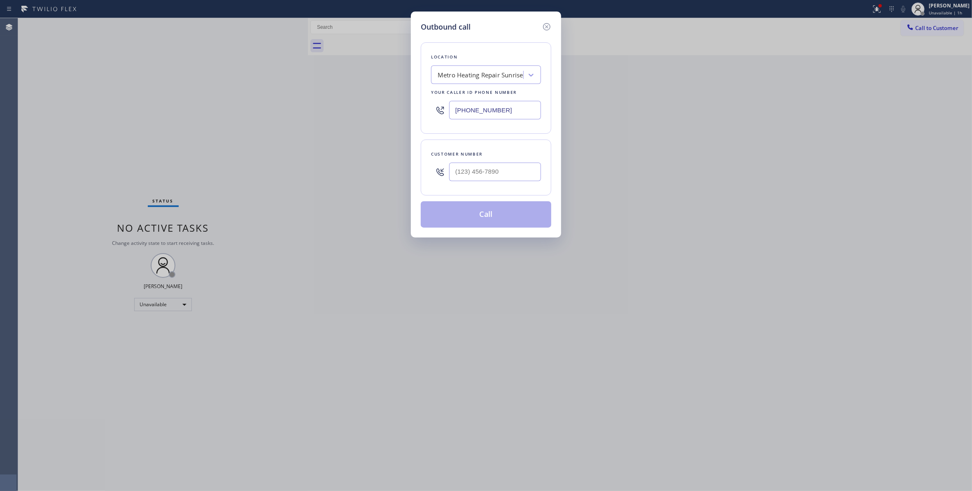
paste input "760) 388-9800"
drag, startPoint x: 528, startPoint y: 109, endPoint x: 164, endPoint y: 105, distance: 364.1
click at [170, 101] on div "Outbound call Location Metro Heating Repair Sunrise Your caller id phone number…" at bounding box center [486, 245] width 972 height 491
type input "(760) 388-9800"
click at [483, 169] on input "(___) ___-____" at bounding box center [495, 172] width 92 height 19
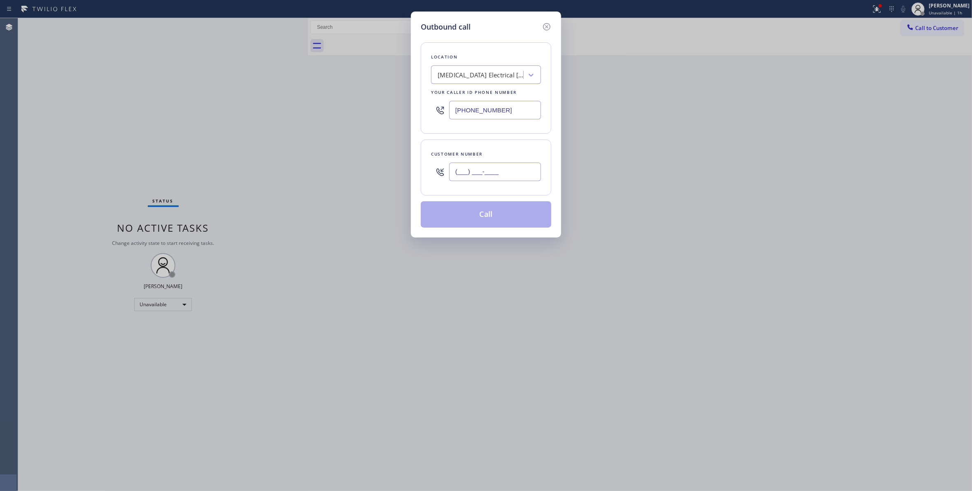
paste input "442) 241-9300"
type input "(442) 241-9300"
click at [488, 213] on button "Call" at bounding box center [486, 214] width 131 height 26
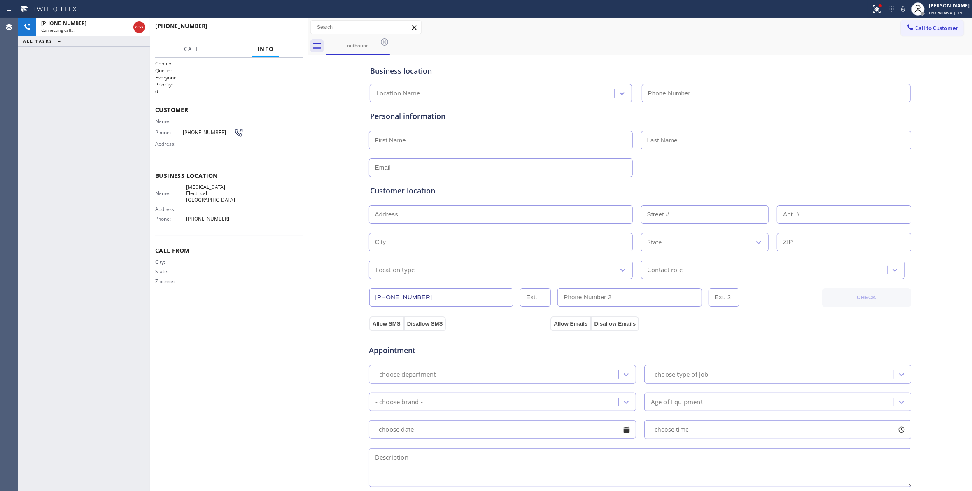
type input "(760) 388-9800"
click at [287, 31] on span "HANG UP" at bounding box center [283, 30] width 25 height 6
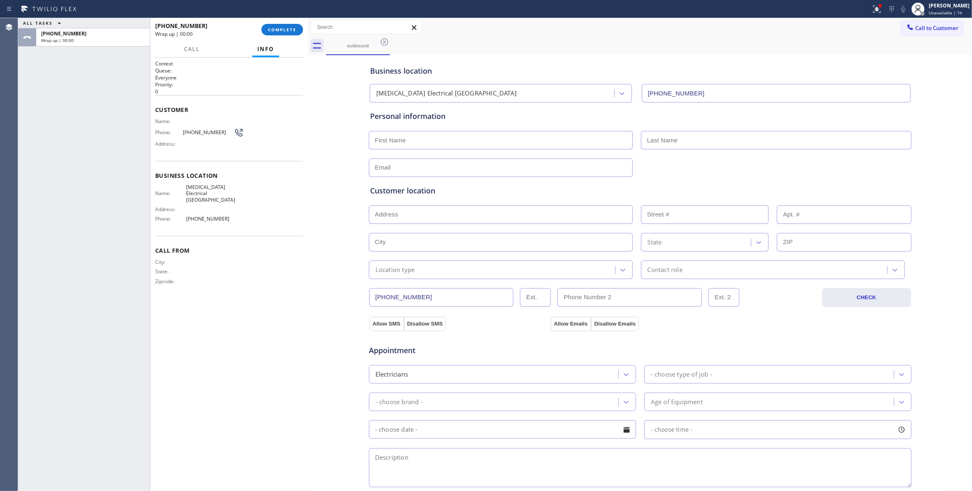
click at [196, 131] on span "(442) 241-9300" at bounding box center [208, 132] width 51 height 6
copy div "(442) 241-9300"
click at [278, 35] on button "COMPLETE" at bounding box center [283, 30] width 42 height 12
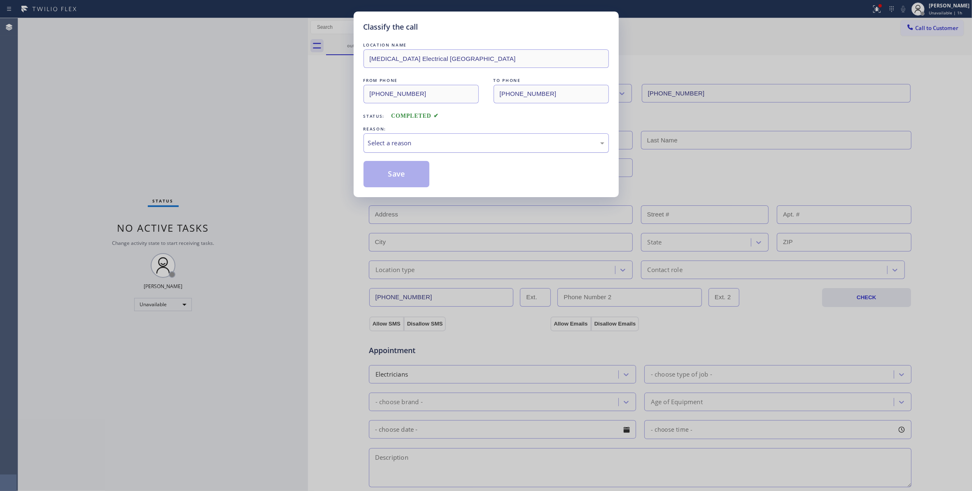
click at [389, 143] on div "Select a reason" at bounding box center [486, 142] width 236 height 9
click at [389, 170] on button "Save" at bounding box center [397, 174] width 66 height 26
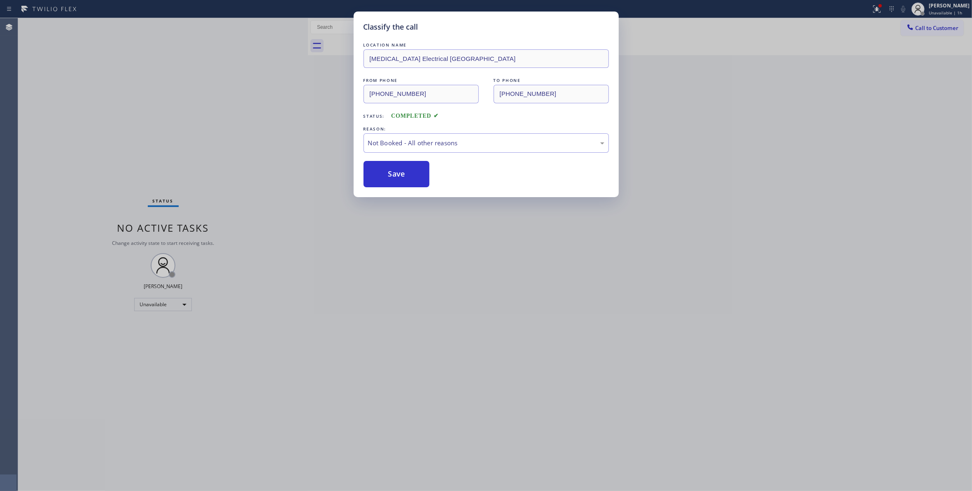
click at [389, 170] on button "Save" at bounding box center [397, 174] width 66 height 26
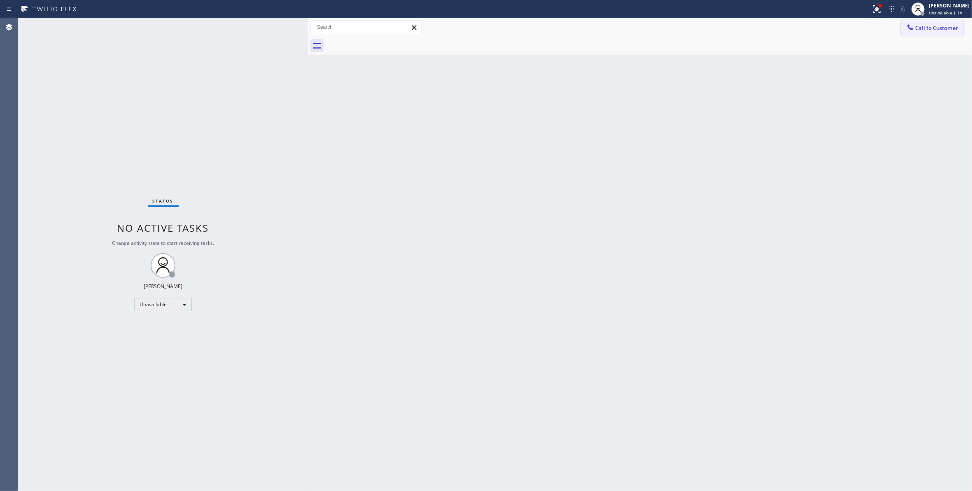
click at [942, 27] on span "Call to Customer" at bounding box center [936, 27] width 43 height 7
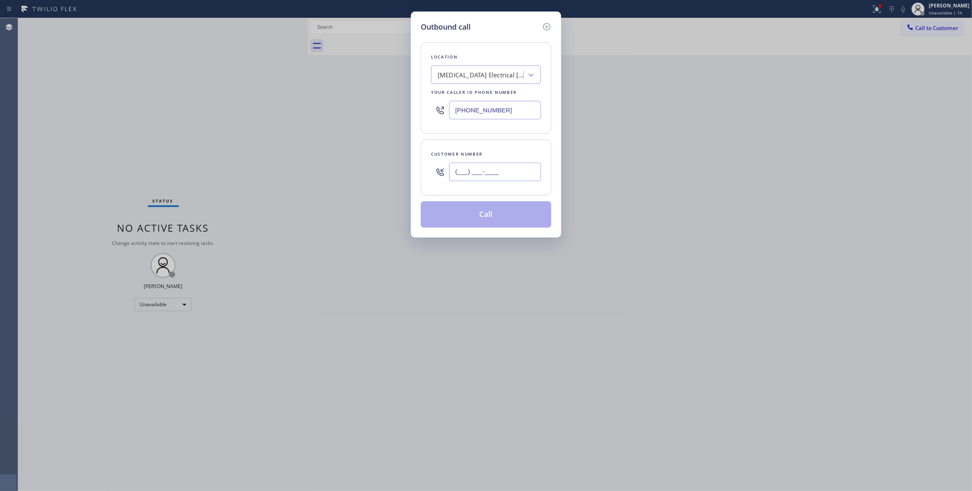
click at [498, 171] on input "(___) ___-____" at bounding box center [495, 172] width 92 height 19
paste input "442) 241-9300"
type input "(442) 241-9300"
click at [480, 220] on button "Call" at bounding box center [486, 214] width 131 height 26
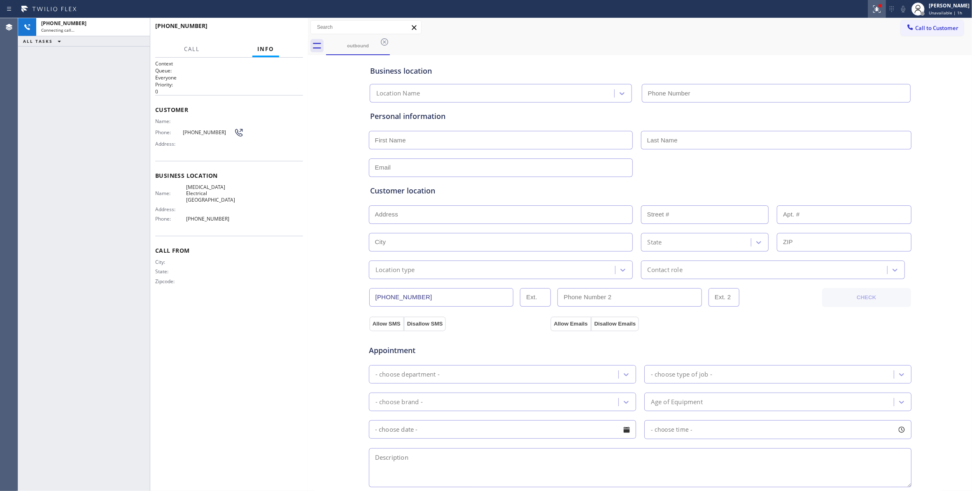
click at [873, 9] on icon at bounding box center [875, 8] width 5 height 6
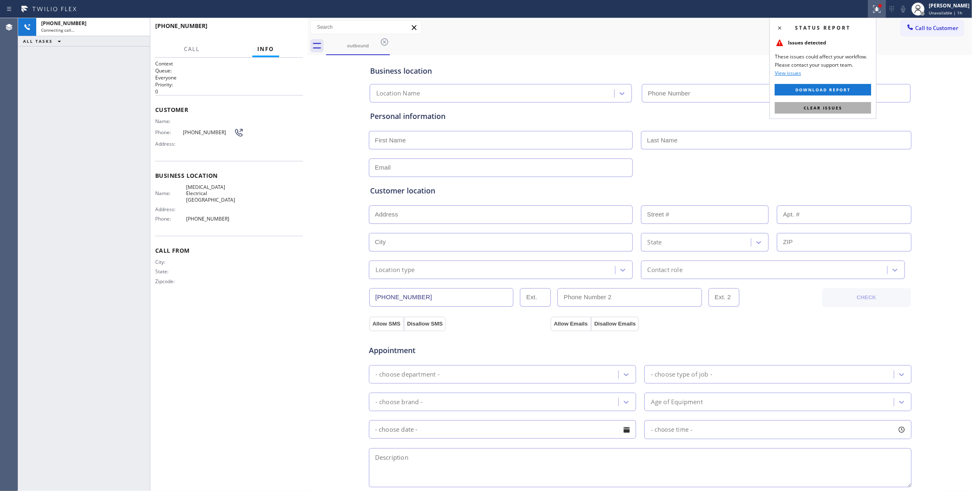
type input "(760) 388-9800"
click at [843, 105] on button "Clear issues" at bounding box center [823, 108] width 96 height 12
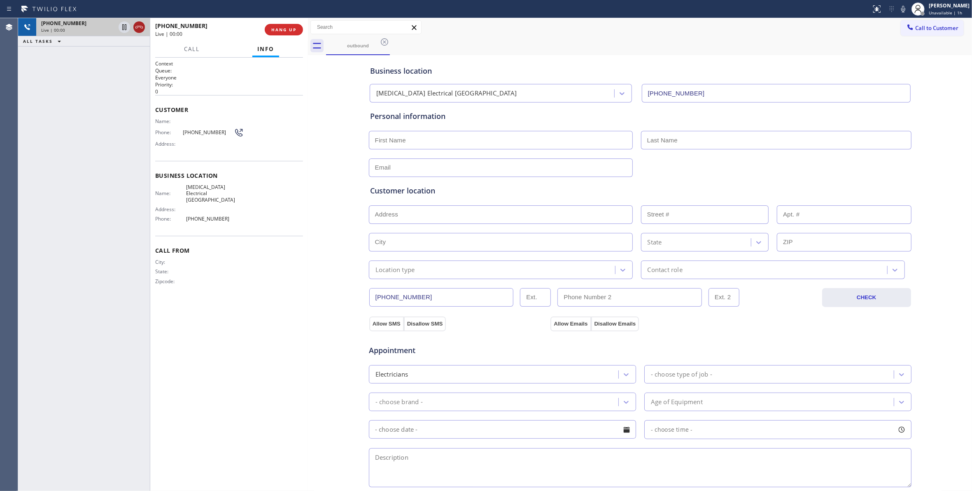
click at [137, 26] on icon at bounding box center [138, 27] width 7 height 2
click at [282, 30] on span "HANG UP" at bounding box center [283, 30] width 25 height 6
click at [287, 26] on button "COMPLETE" at bounding box center [283, 30] width 42 height 12
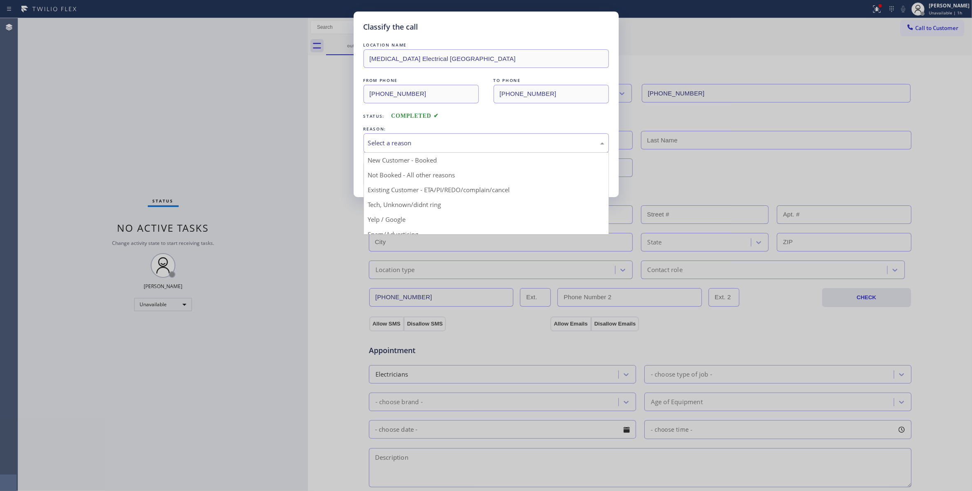
click at [430, 138] on div "Select a reason" at bounding box center [486, 142] width 245 height 19
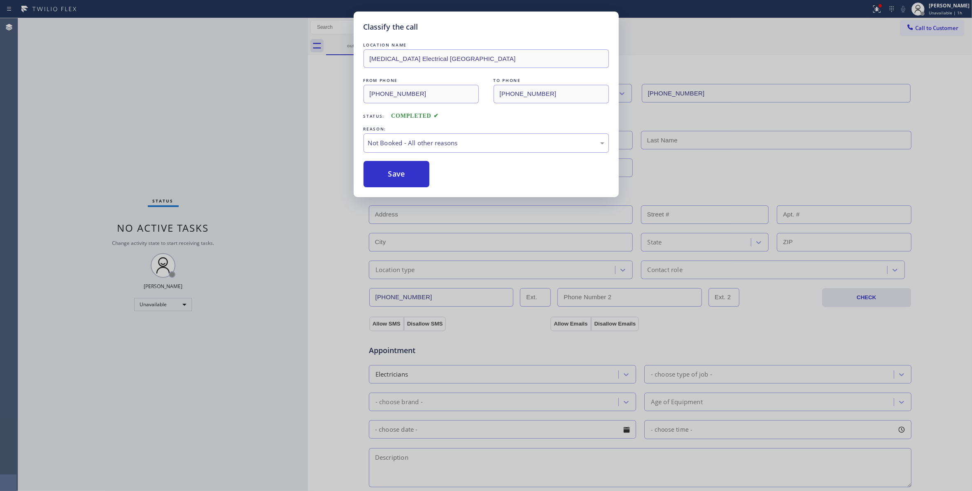
click at [401, 176] on button "Save" at bounding box center [397, 174] width 66 height 26
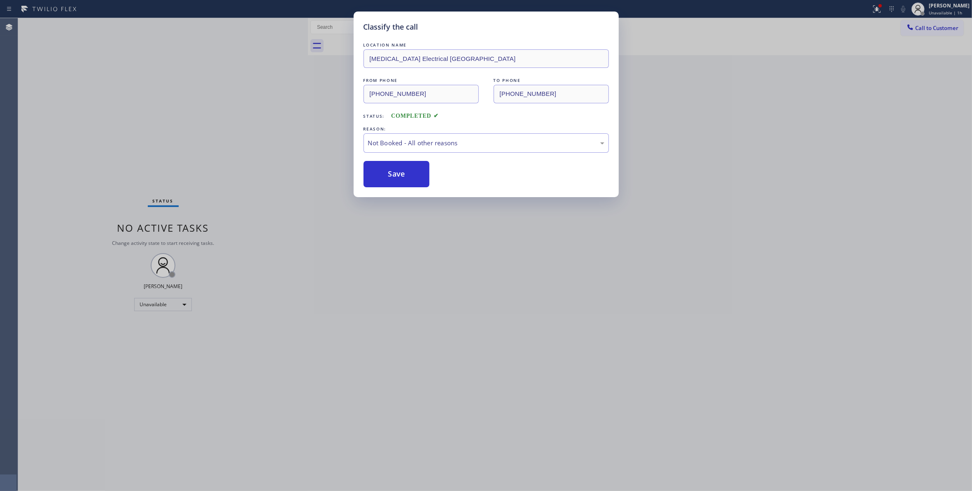
click at [401, 176] on button "Save" at bounding box center [397, 174] width 66 height 26
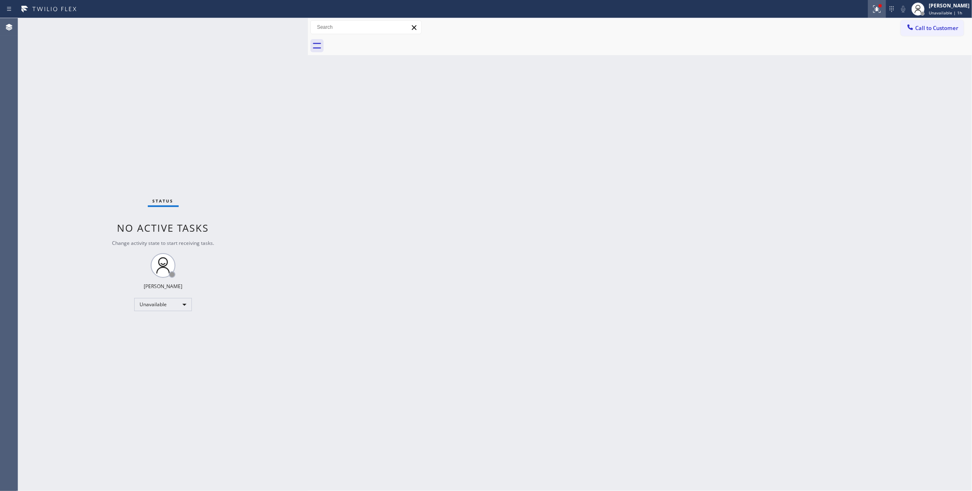
click at [872, 12] on icon at bounding box center [877, 9] width 10 height 10
click at [819, 109] on span "Clear issues" at bounding box center [823, 108] width 39 height 6
click at [943, 24] on span "Call to Customer" at bounding box center [936, 27] width 43 height 7
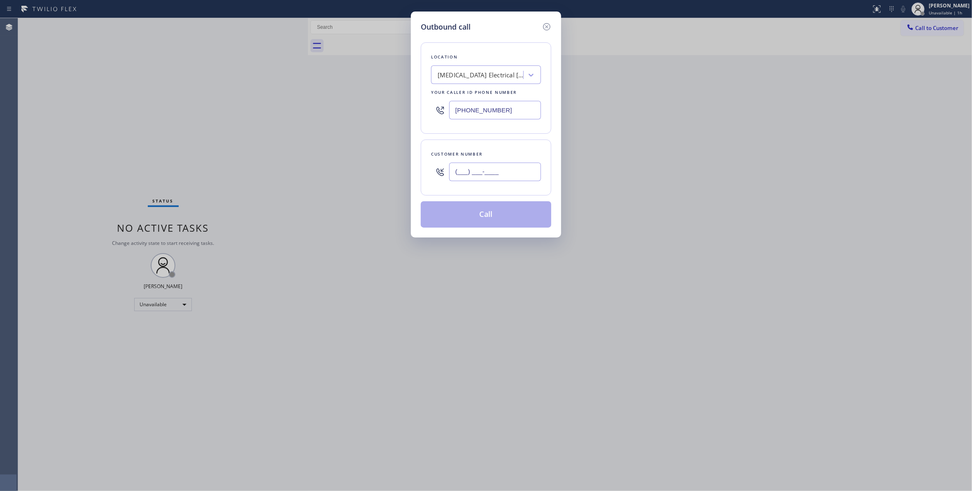
click at [496, 168] on input "(___) ___-____" at bounding box center [495, 172] width 92 height 19
paste input "442) 241-9300"
type input "(442) 241-9300"
click at [486, 219] on button "Call" at bounding box center [486, 214] width 131 height 26
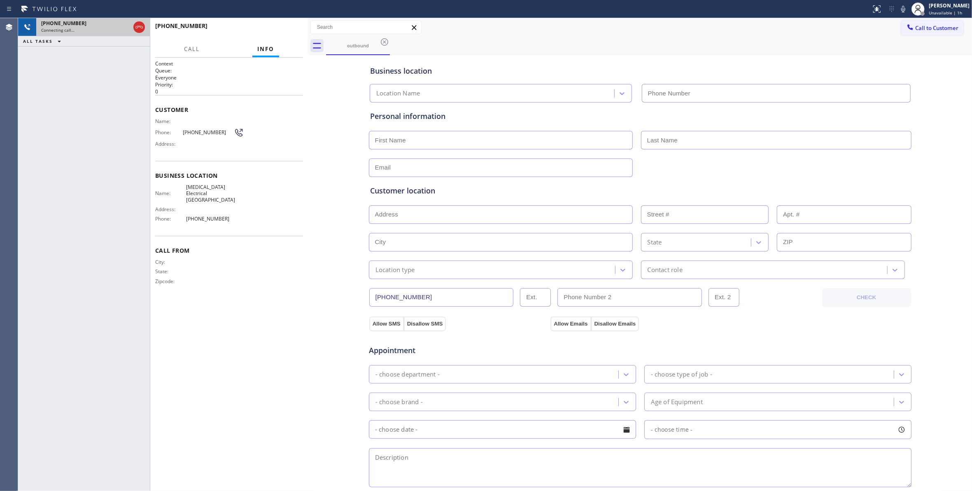
type input "(760) 388-9800"
click at [110, 27] on div "Connecting call…" at bounding box center [85, 30] width 89 height 6
click at [136, 25] on icon at bounding box center [139, 27] width 10 height 10
click at [272, 27] on span "HANG UP" at bounding box center [283, 30] width 25 height 6
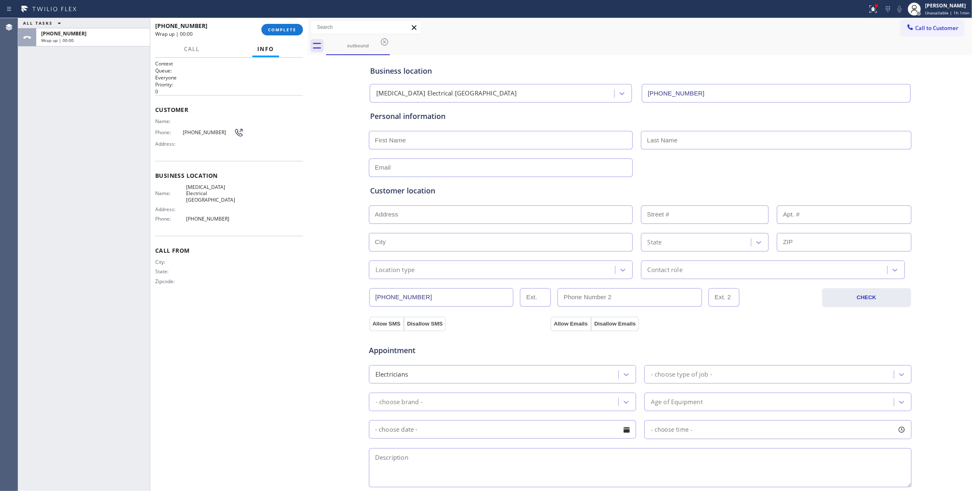
click at [283, 38] on div "+14422419300 Wrap up | 00:00 COMPLETE" at bounding box center [229, 29] width 148 height 21
click at [279, 33] on button "COMPLETE" at bounding box center [283, 30] width 42 height 12
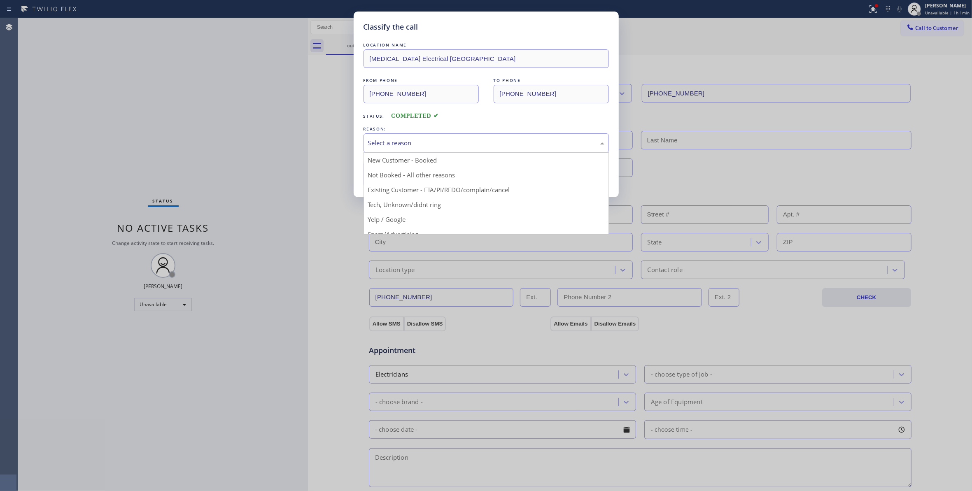
click at [389, 135] on div "Select a reason" at bounding box center [486, 142] width 245 height 19
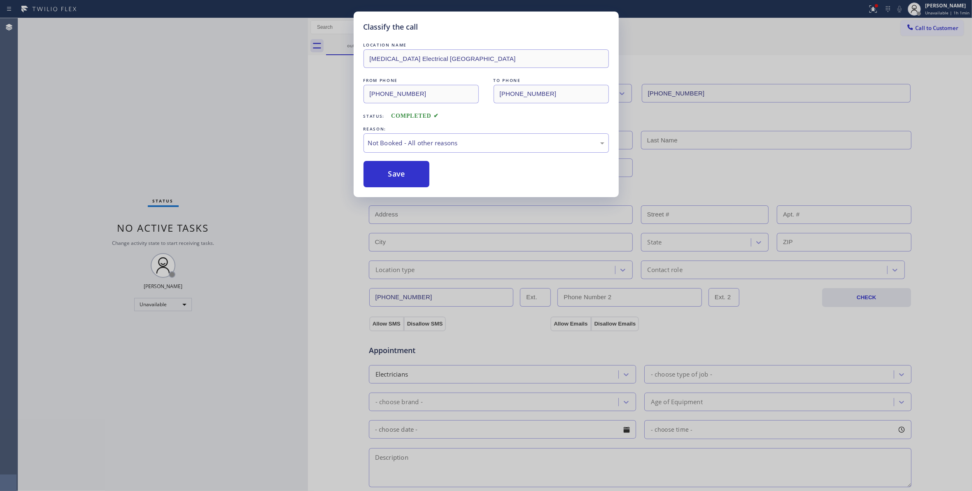
click at [392, 173] on button "Save" at bounding box center [397, 174] width 66 height 26
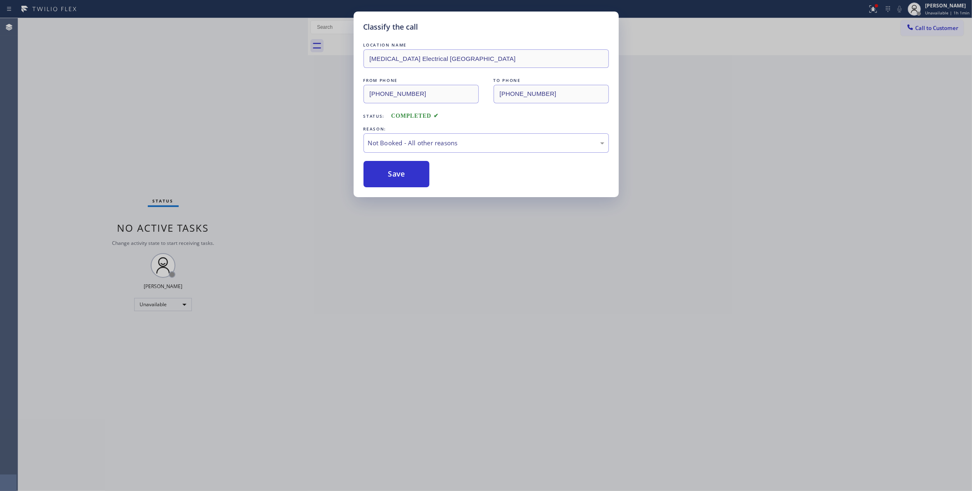
click at [392, 173] on button "Save" at bounding box center [397, 174] width 66 height 26
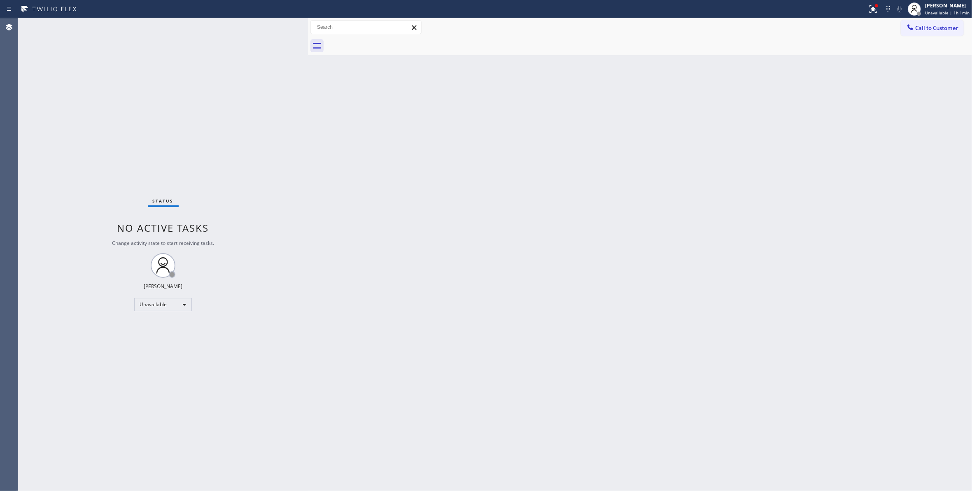
drag, startPoint x: 869, startPoint y: 11, endPoint x: 781, endPoint y: 119, distance: 139.1
click at [865, 15] on button at bounding box center [873, 9] width 18 height 18
click at [789, 108] on button "Clear issues" at bounding box center [823, 108] width 96 height 12
click at [936, 28] on span "Call to Customer" at bounding box center [936, 27] width 43 height 7
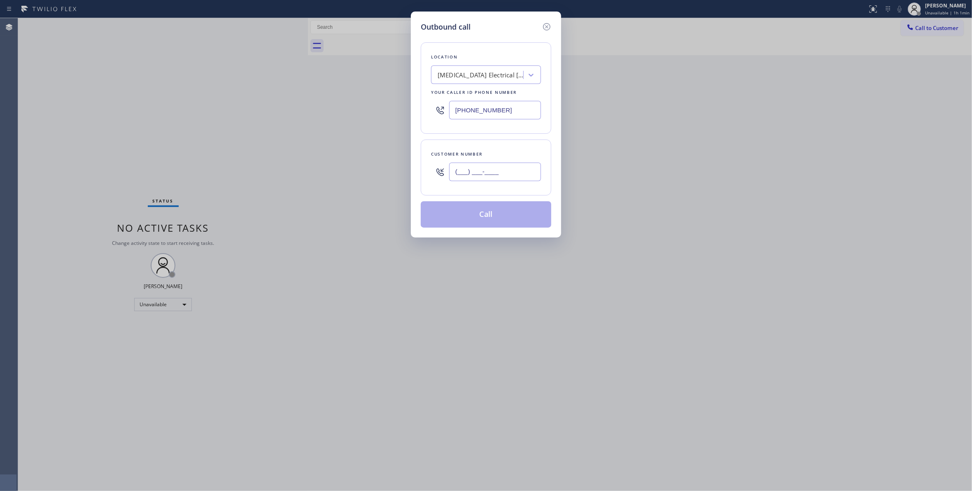
click at [479, 165] on input "(___) ___-____" at bounding box center [495, 172] width 92 height 19
paste input "442) 241-9300"
type input "(442) 241-9300"
click at [463, 218] on button "Call" at bounding box center [486, 214] width 131 height 26
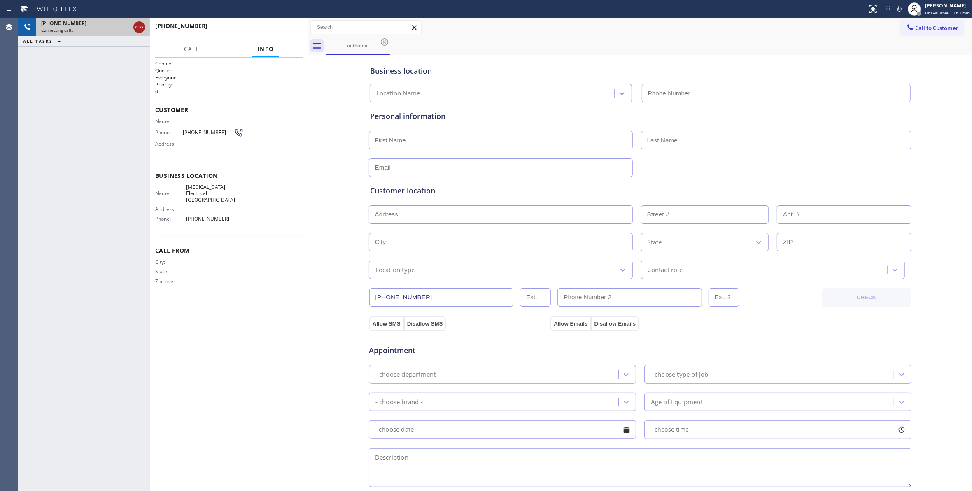
type input "(760) 388-9800"
click at [137, 27] on icon at bounding box center [139, 27] width 10 height 10
click at [292, 23] on div "+14422419300 Live | 00:01 HANG UP" at bounding box center [229, 29] width 148 height 21
click at [292, 28] on span "HANG UP" at bounding box center [283, 30] width 25 height 6
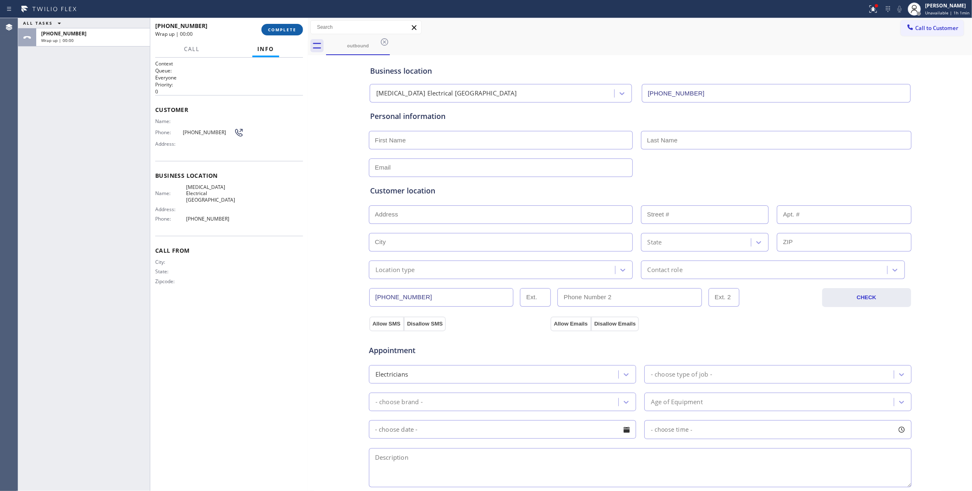
click at [285, 28] on span "COMPLETE" at bounding box center [282, 30] width 28 height 6
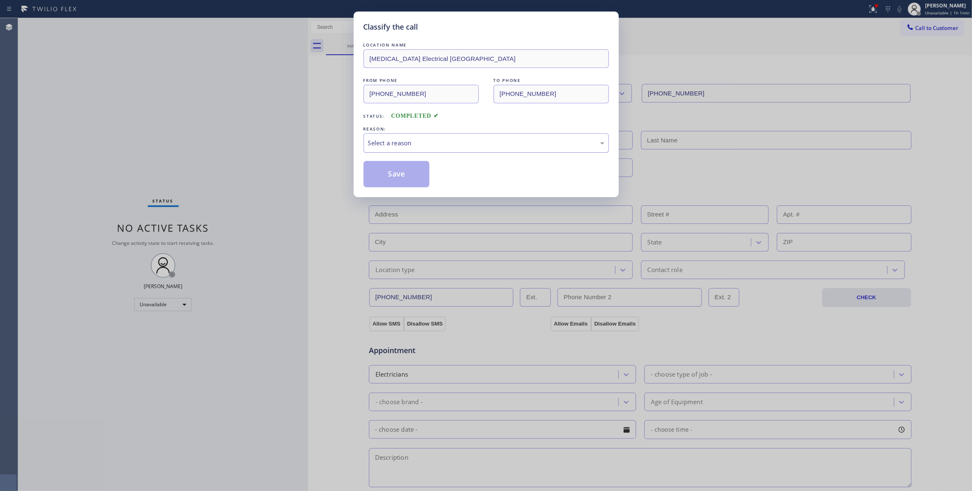
click at [434, 142] on div "Select a reason" at bounding box center [486, 142] width 236 height 9
click at [412, 181] on button "Save" at bounding box center [397, 174] width 66 height 26
click at [412, 180] on button "Save" at bounding box center [397, 174] width 66 height 26
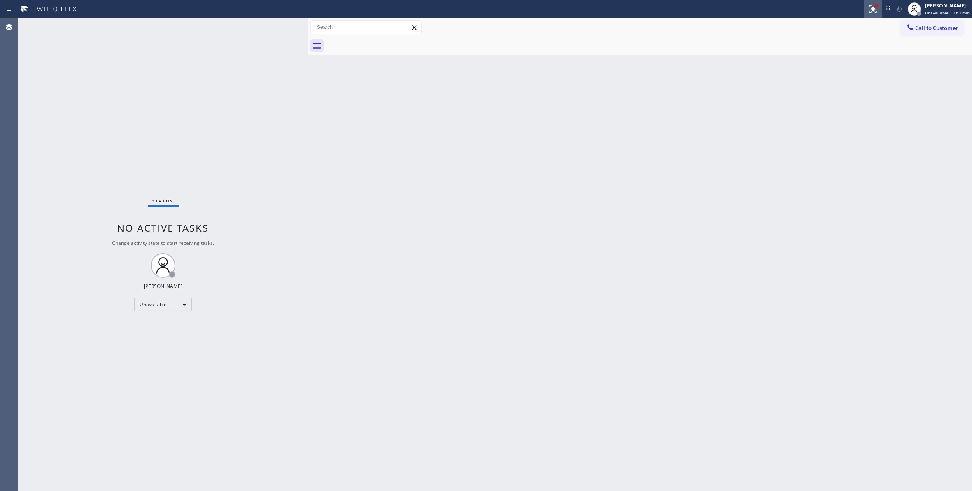
click at [870, 10] on icon at bounding box center [872, 8] width 5 height 6
click at [834, 111] on button "Clear issues" at bounding box center [823, 108] width 96 height 12
click at [921, 30] on span "Call to Customer" at bounding box center [936, 27] width 43 height 7
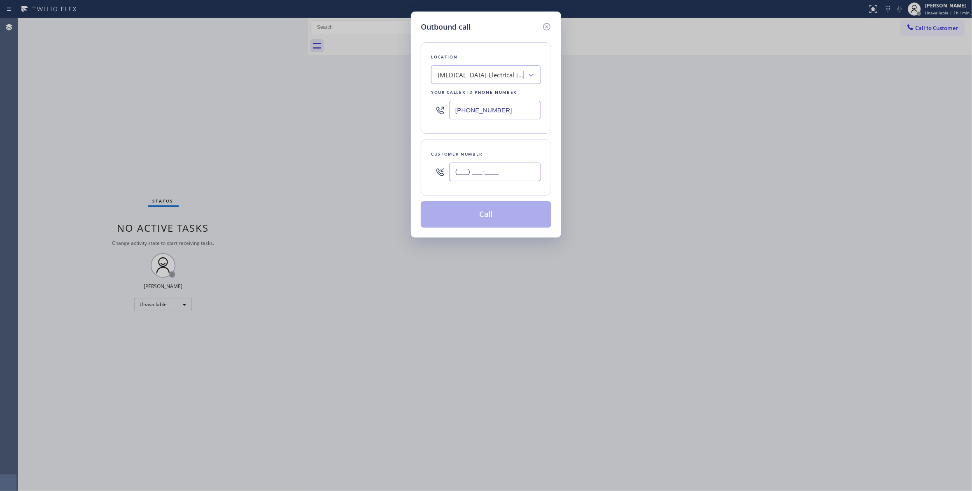
click at [484, 169] on input "(___) ___-____" at bounding box center [495, 172] width 92 height 19
paste input "442) 241-9300"
type input "(442) 241-9300"
click at [484, 216] on button "Call" at bounding box center [486, 214] width 131 height 26
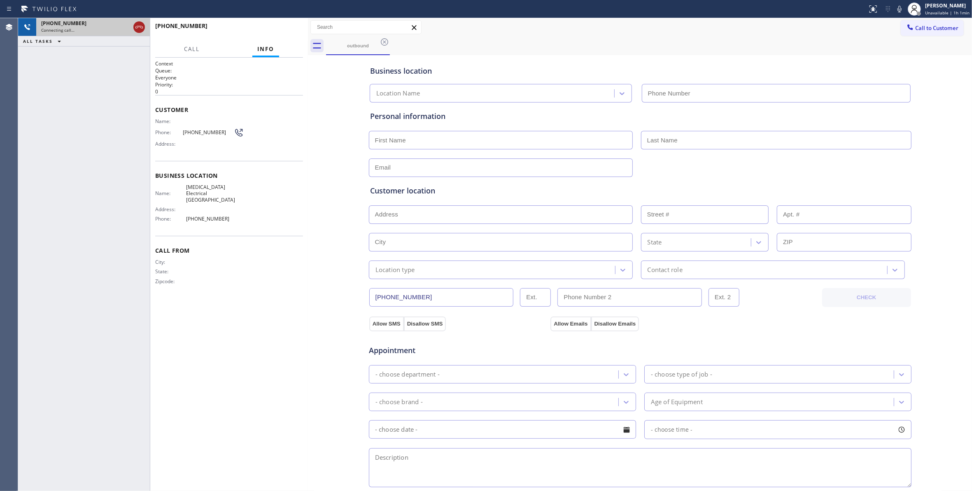
type input "(760) 388-9800"
click at [138, 28] on icon at bounding box center [139, 27] width 10 height 10
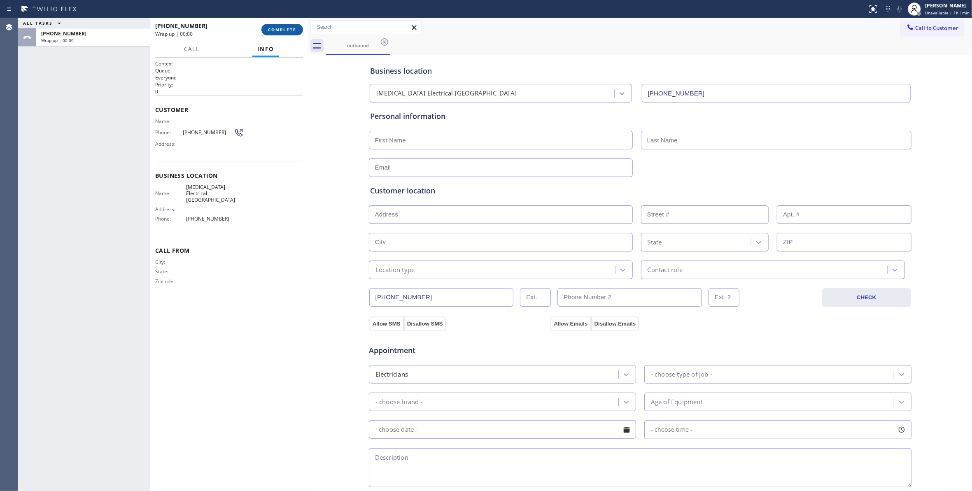
click at [269, 28] on span "COMPLETE" at bounding box center [282, 30] width 28 height 6
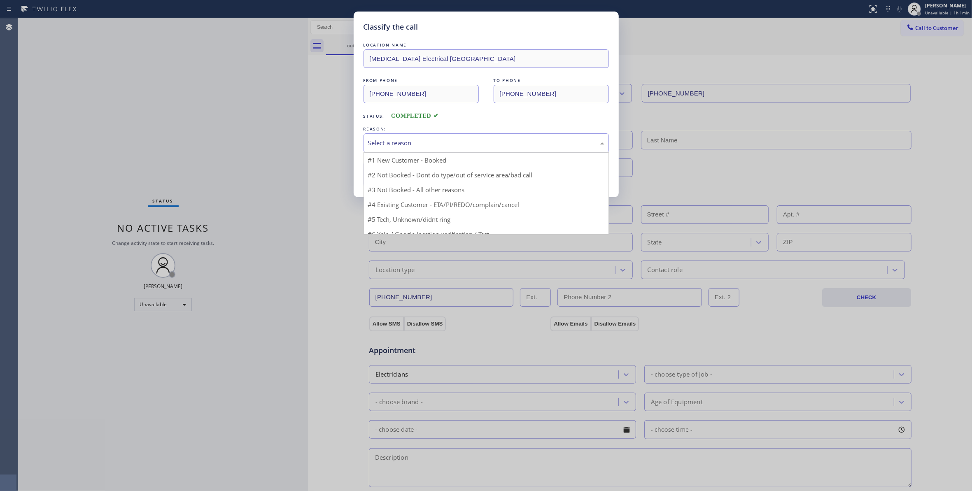
click at [392, 147] on div "Select a reason" at bounding box center [486, 142] width 236 height 9
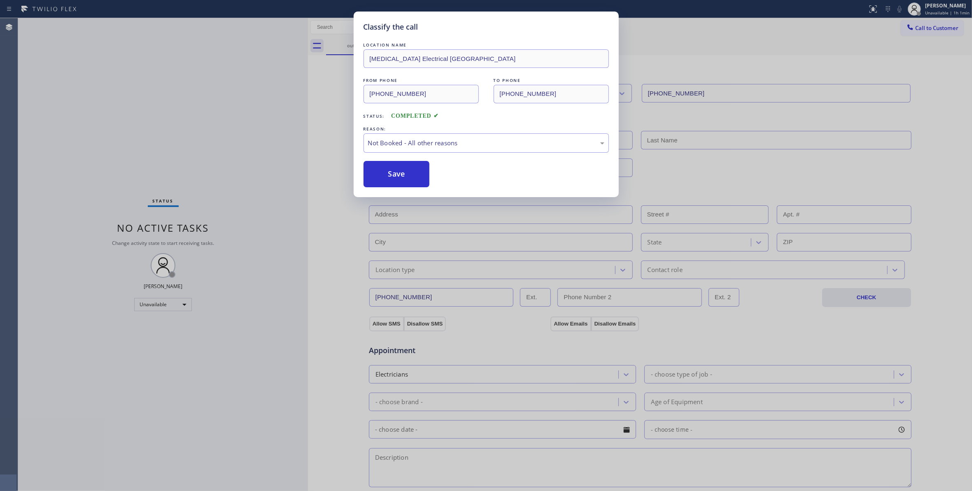
click at [395, 173] on button "Save" at bounding box center [397, 174] width 66 height 26
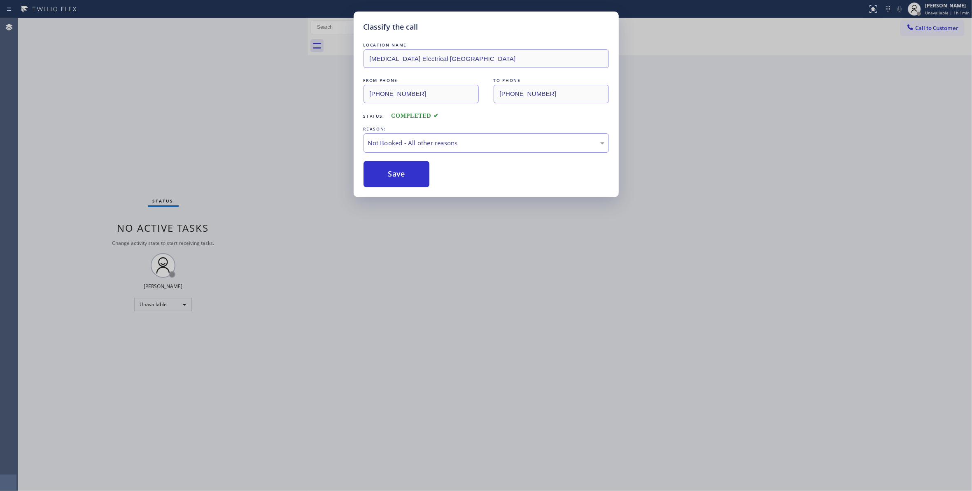
click at [395, 173] on button "Save" at bounding box center [397, 174] width 66 height 26
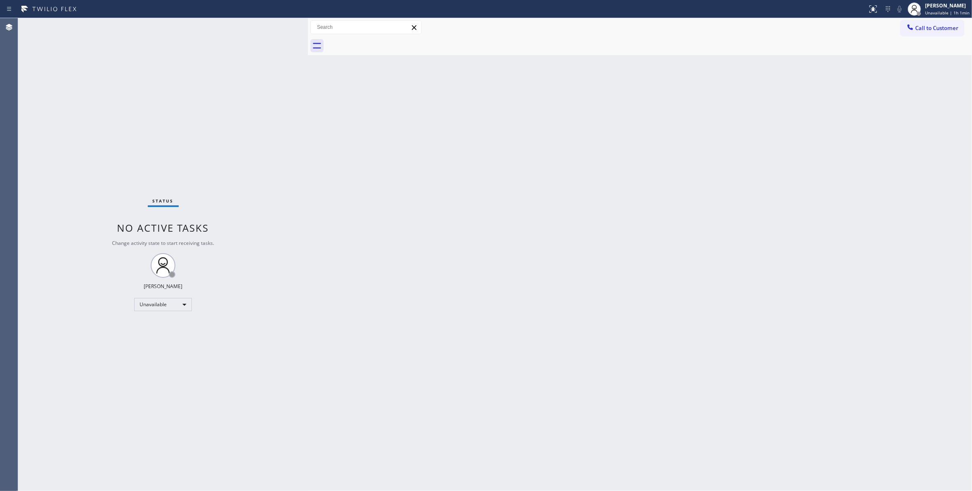
drag, startPoint x: 941, startPoint y: 30, endPoint x: 450, endPoint y: 124, distance: 499.8
click at [916, 35] on button "Call to Customer" at bounding box center [932, 28] width 63 height 16
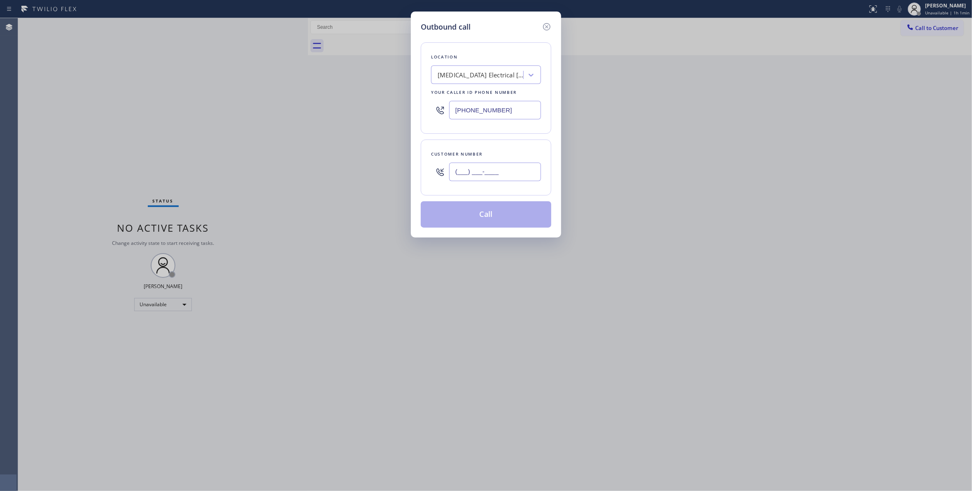
click at [527, 167] on input "(___) ___-____" at bounding box center [495, 172] width 92 height 19
paste input "442) 241-9300"
type input "(442) 241-9300"
click at [488, 217] on button "Call" at bounding box center [486, 214] width 131 height 26
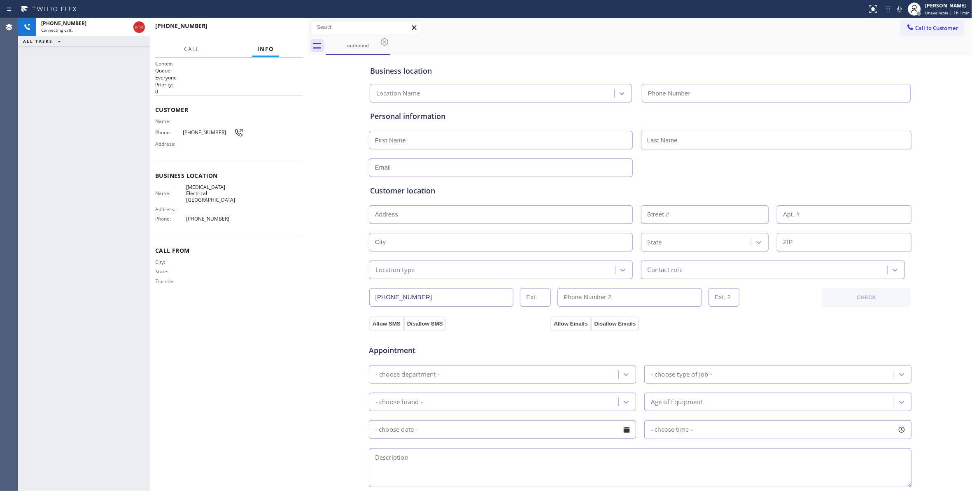
type input "(760) 388-9800"
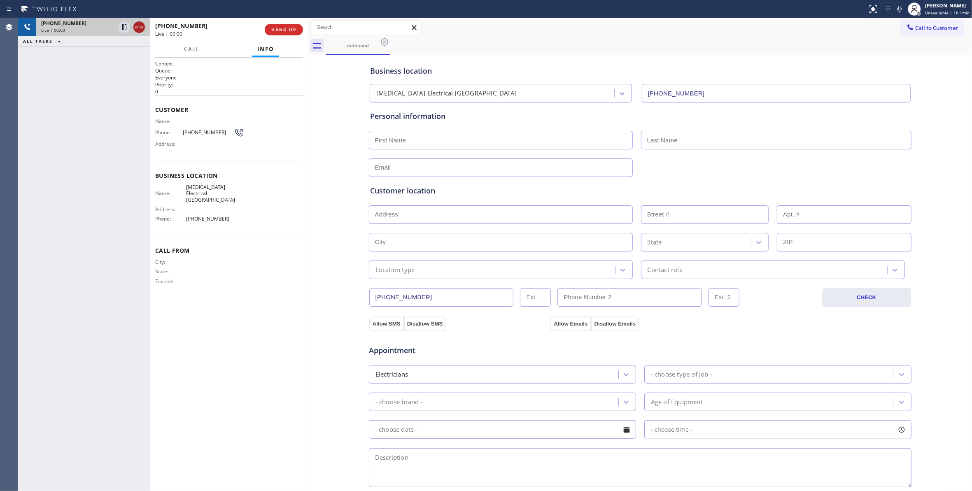
click at [139, 26] on icon at bounding box center [139, 27] width 10 height 10
click at [278, 30] on span "HANG UP" at bounding box center [283, 30] width 25 height 6
click at [285, 30] on span "COMPLETE" at bounding box center [282, 30] width 28 height 6
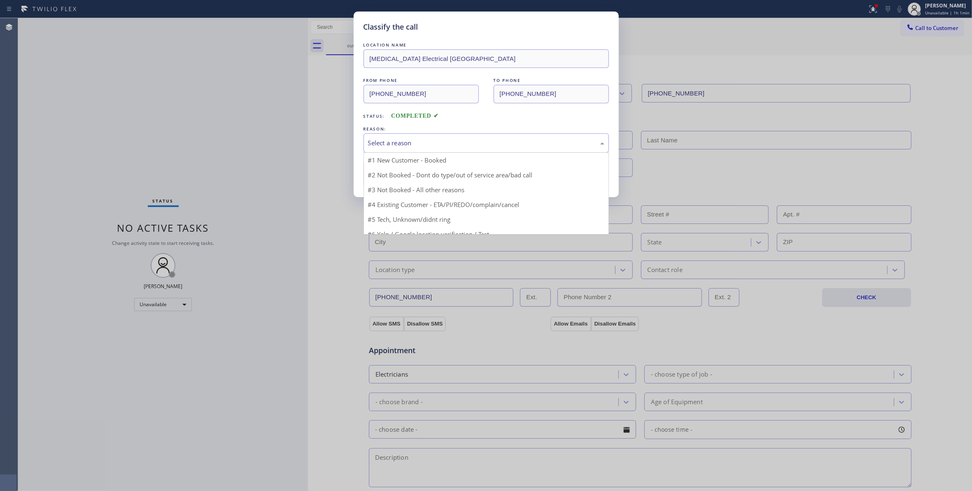
click at [401, 143] on div "Select a reason" at bounding box center [486, 142] width 236 height 9
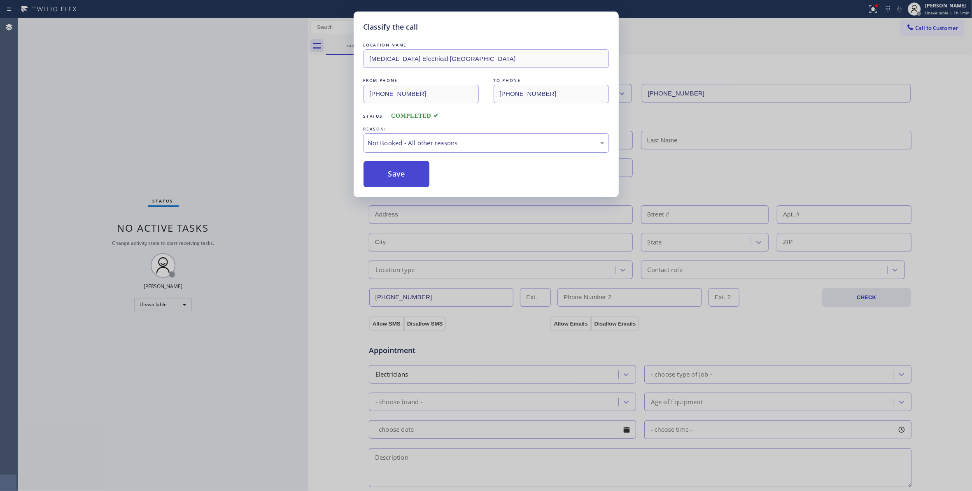
click at [397, 174] on button "Save" at bounding box center [397, 174] width 66 height 26
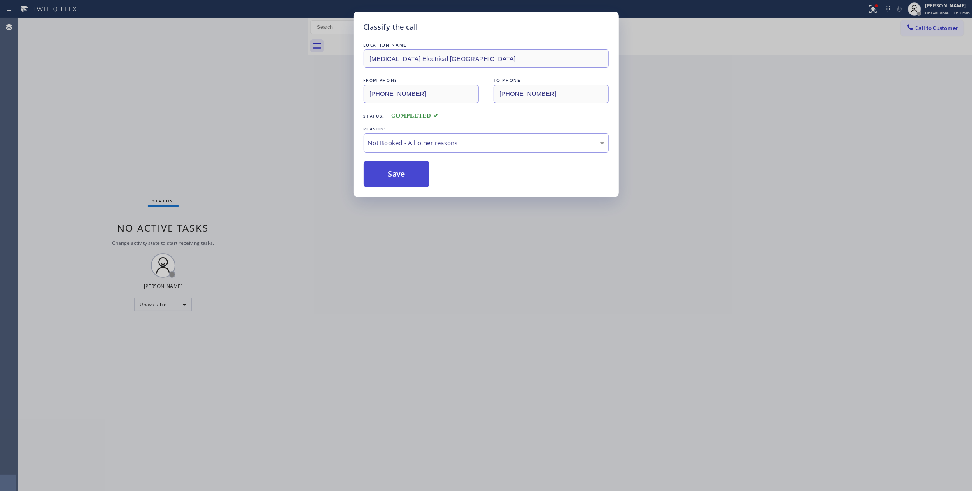
click at [397, 174] on button "Save" at bounding box center [397, 174] width 66 height 26
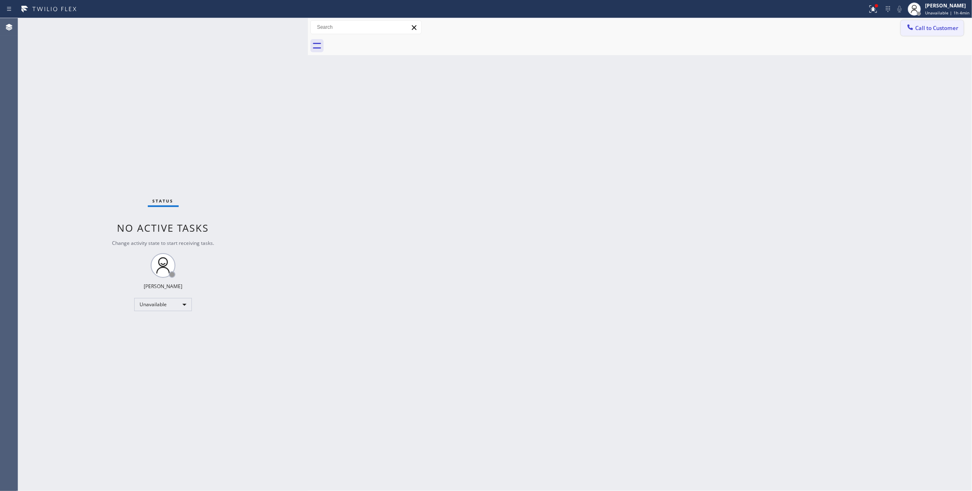
click at [948, 25] on span "Call to Customer" at bounding box center [936, 27] width 43 height 7
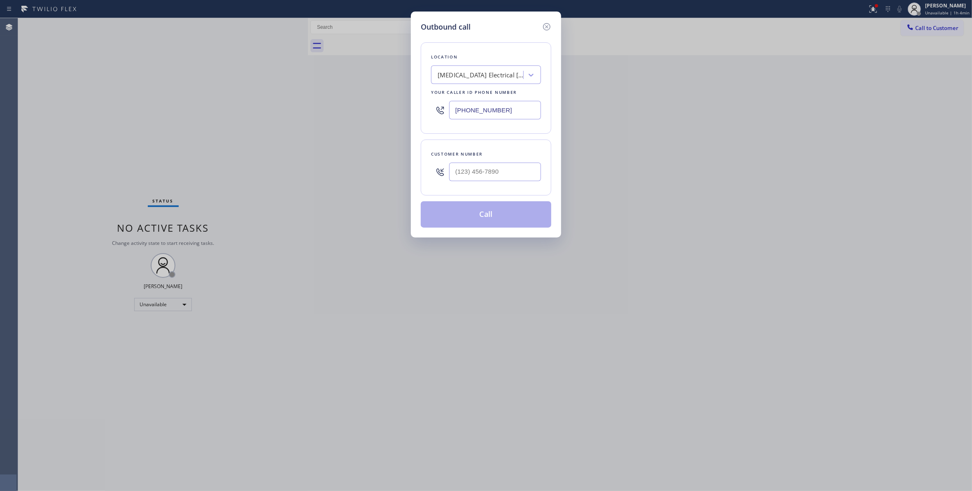
drag, startPoint x: 528, startPoint y: 109, endPoint x: 215, endPoint y: 109, distance: 313.0
click at [215, 109] on div "Outbound call Location High Voltage Electrical Palm Springs Your caller id phon…" at bounding box center [486, 245] width 972 height 491
paste input "470) 782-9857"
type input "(470) 782-9857"
click at [483, 170] on input "(___) ___-____" at bounding box center [495, 172] width 92 height 19
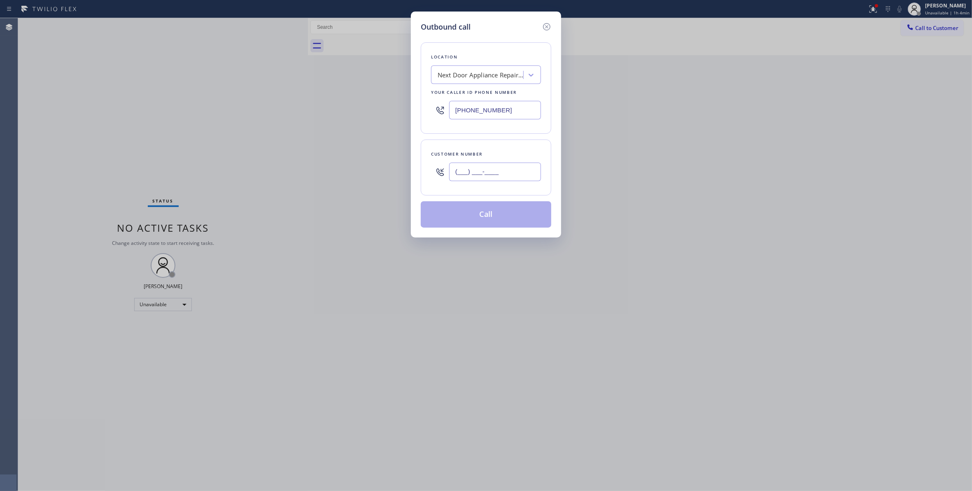
paste input "986) 286-1401"
type input "(986) 286-1401"
click at [483, 220] on button "Call" at bounding box center [486, 214] width 131 height 26
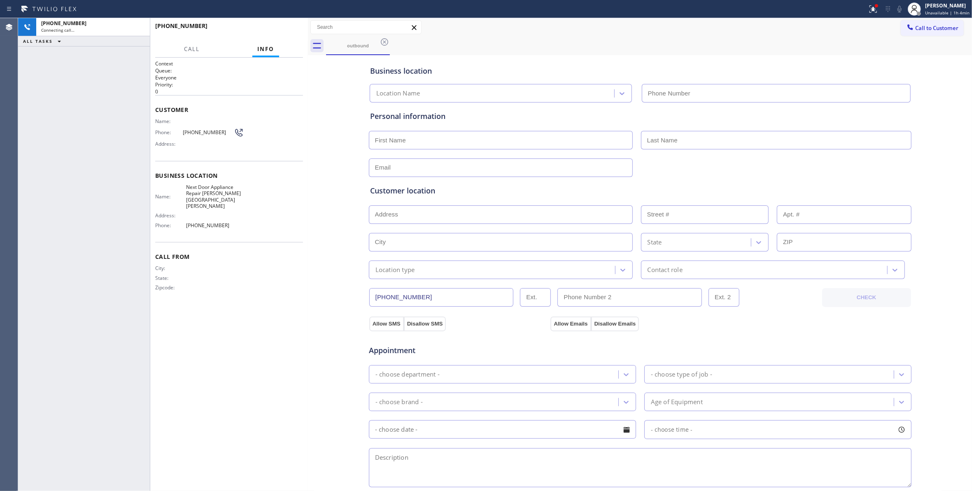
type input "(470) 782-9857"
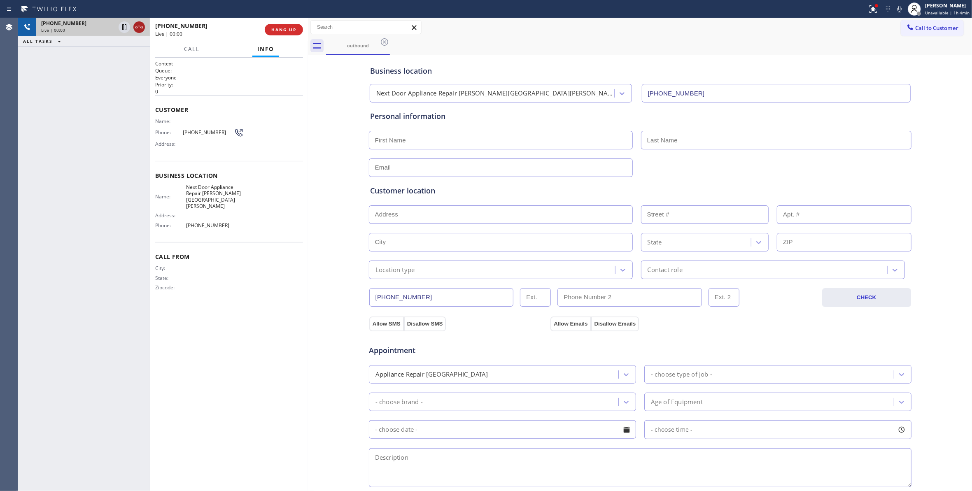
click at [136, 26] on icon at bounding box center [139, 27] width 10 height 10
click at [276, 30] on span "HANG UP" at bounding box center [283, 30] width 25 height 6
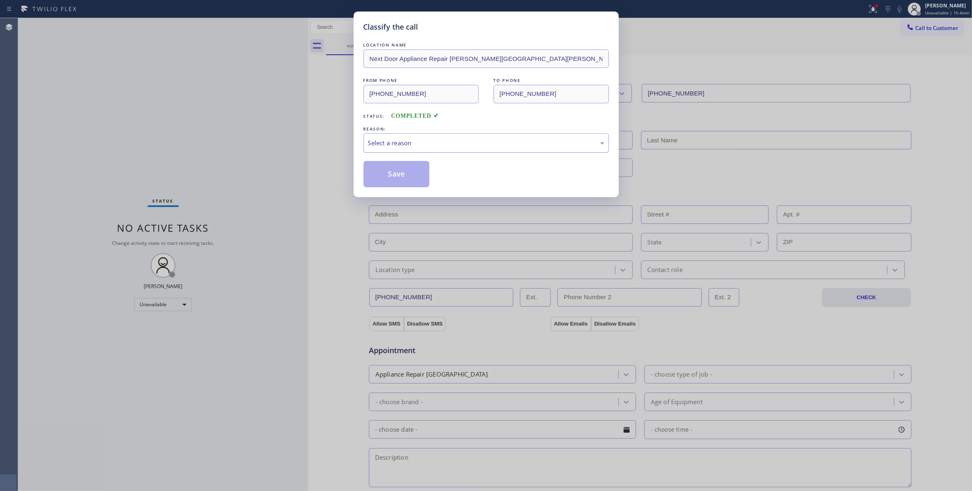
drag, startPoint x: 381, startPoint y: 135, endPoint x: 385, endPoint y: 143, distance: 9.3
click at [381, 135] on div "Select a reason" at bounding box center [486, 142] width 245 height 19
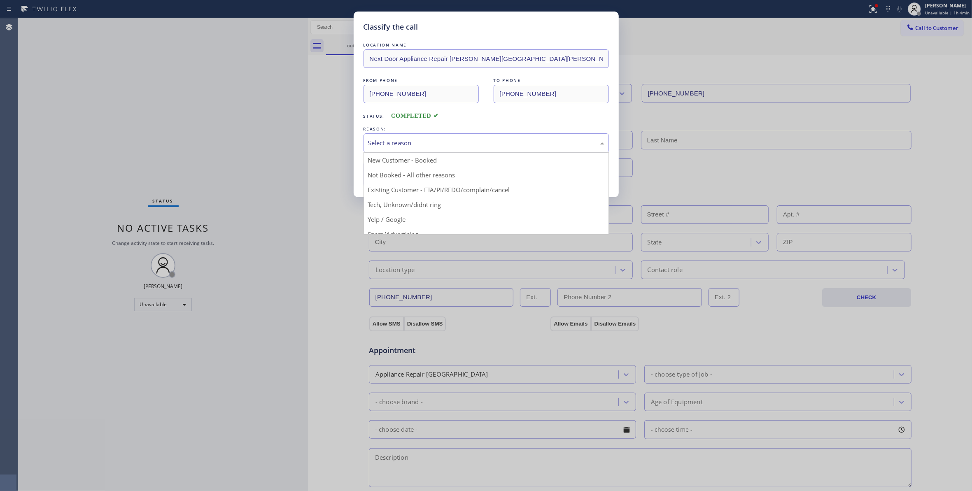
click at [397, 178] on button "Save" at bounding box center [397, 174] width 66 height 26
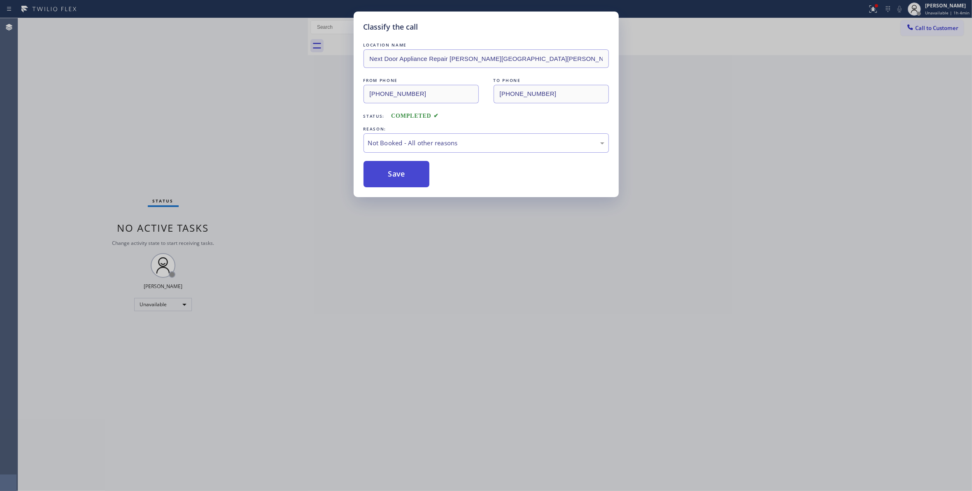
click at [397, 178] on button "Save" at bounding box center [397, 174] width 66 height 26
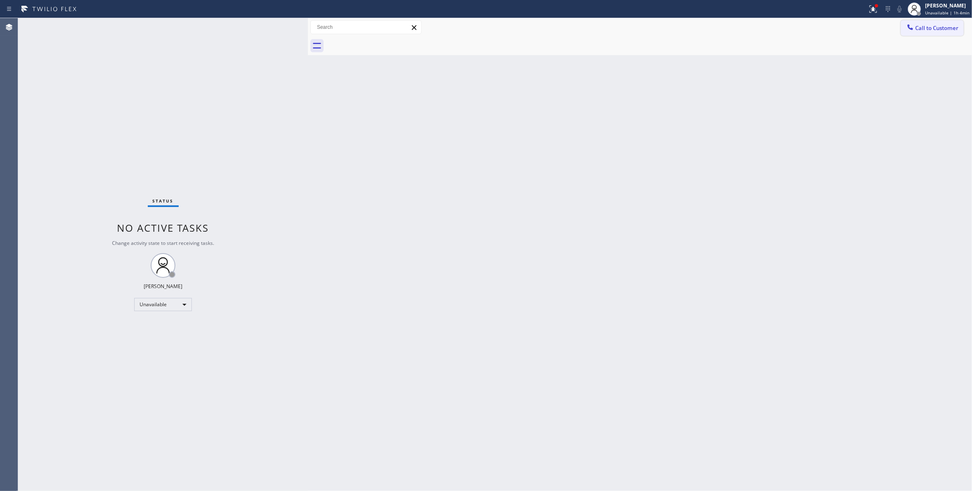
click at [936, 28] on span "Call to Customer" at bounding box center [936, 27] width 43 height 7
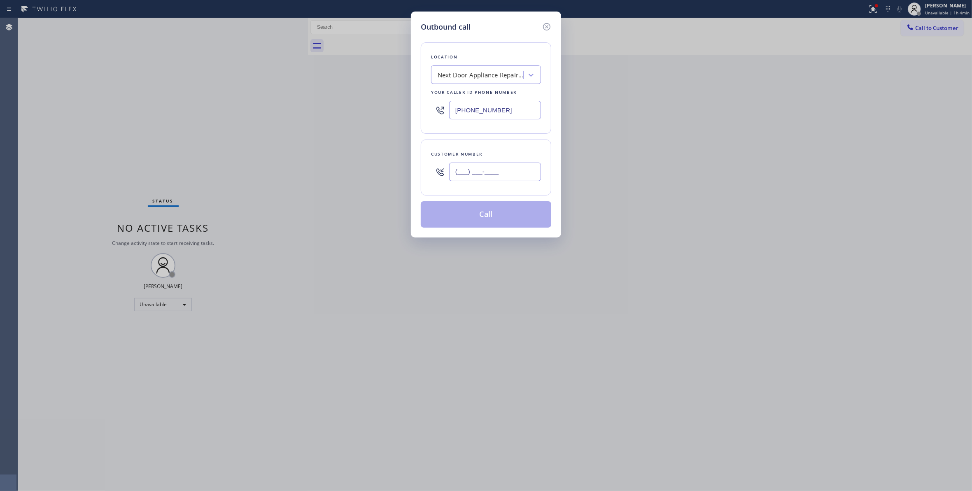
click at [467, 174] on input "(___) ___-____" at bounding box center [495, 172] width 92 height 19
paste input "986) 286-1401"
type input "(986) 286-1401"
click at [489, 216] on button "Call" at bounding box center [486, 214] width 131 height 26
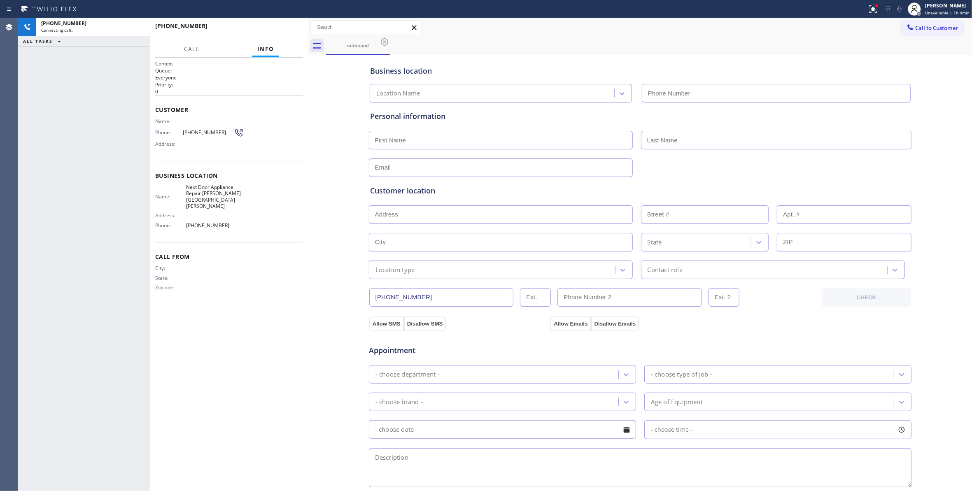
type input "(470) 782-9857"
drag, startPoint x: 94, startPoint y: 175, endPoint x: 103, endPoint y: 157, distance: 20.3
click at [98, 167] on div "+19862861401 Live | 00:02 ALL TASKS ALL TASKS ACTIVE TASKS TASKS IN WRAP UP" at bounding box center [84, 254] width 132 height 473
click at [272, 26] on button "HANG UP" at bounding box center [284, 30] width 38 height 12
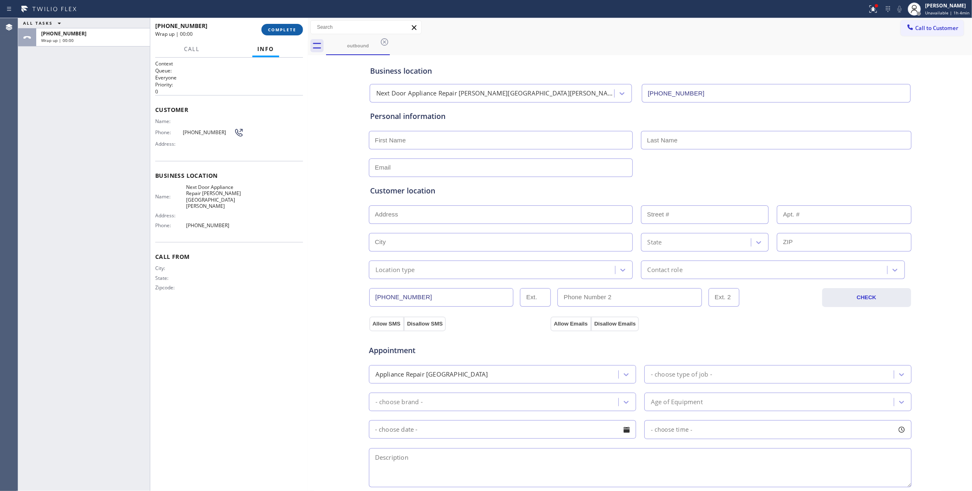
click at [279, 27] on span "COMPLETE" at bounding box center [282, 30] width 28 height 6
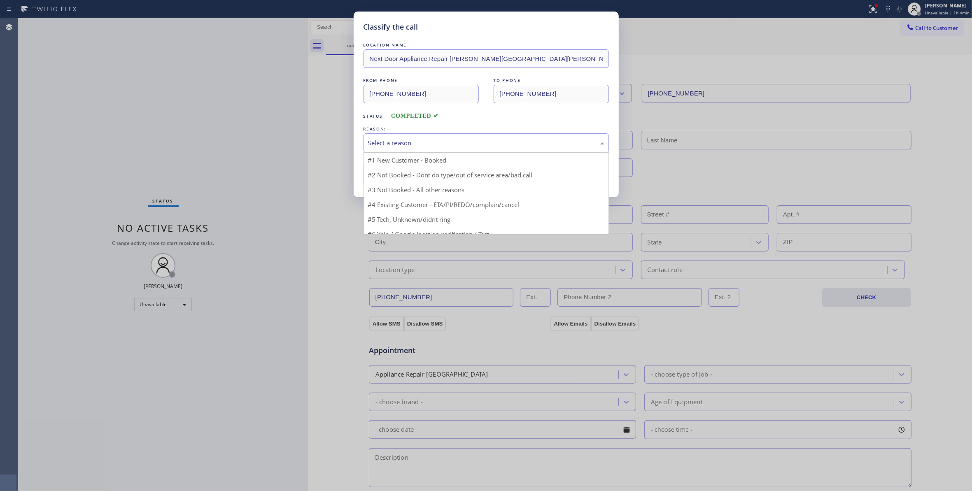
drag, startPoint x: 398, startPoint y: 147, endPoint x: 397, endPoint y: 182, distance: 34.6
click at [396, 147] on div "Select a reason" at bounding box center [486, 142] width 236 height 9
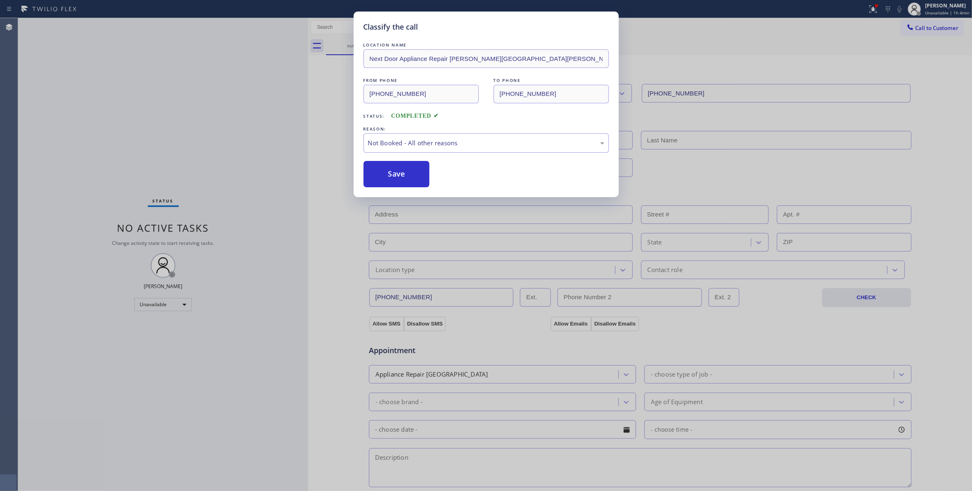
click at [391, 180] on button "Save" at bounding box center [397, 174] width 66 height 26
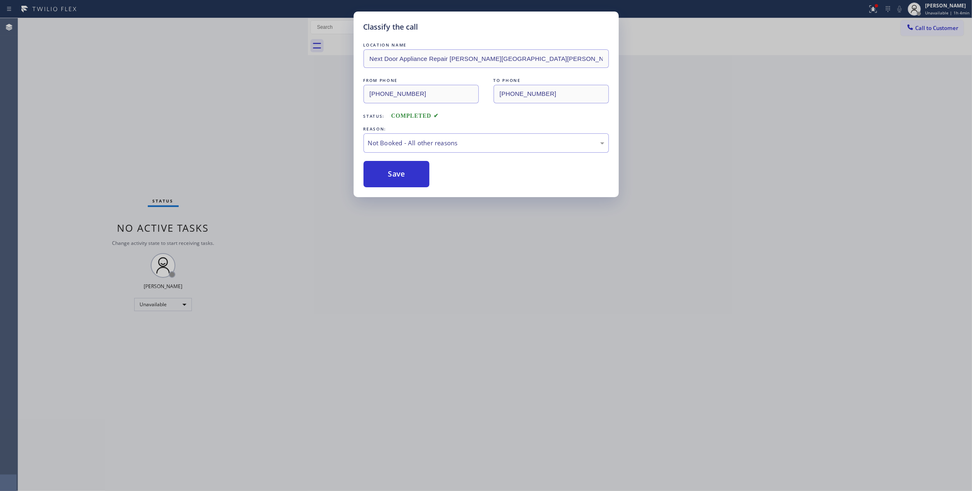
click at [391, 180] on button "Save" at bounding box center [397, 174] width 66 height 26
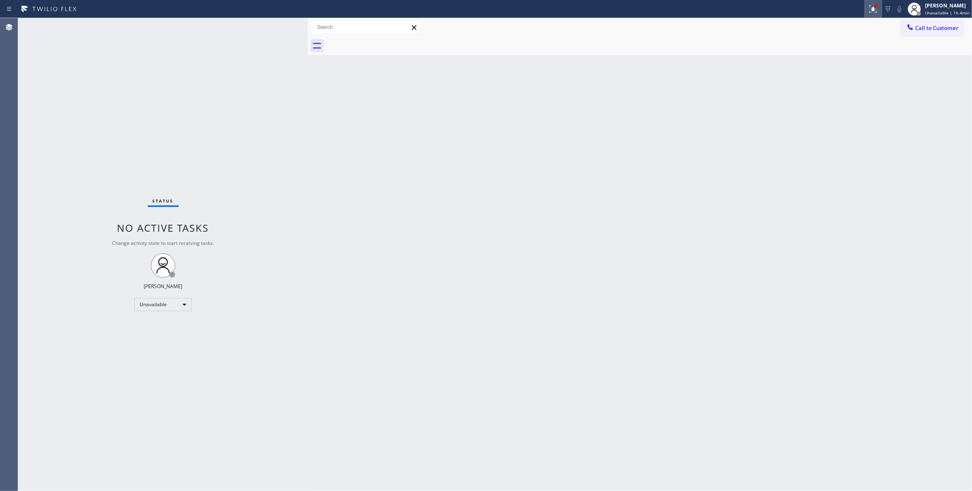
click at [869, 9] on icon at bounding box center [874, 9] width 10 height 10
click at [832, 103] on button "Clear issues" at bounding box center [823, 108] width 96 height 12
click at [929, 30] on span "Call to Customer" at bounding box center [936, 27] width 43 height 7
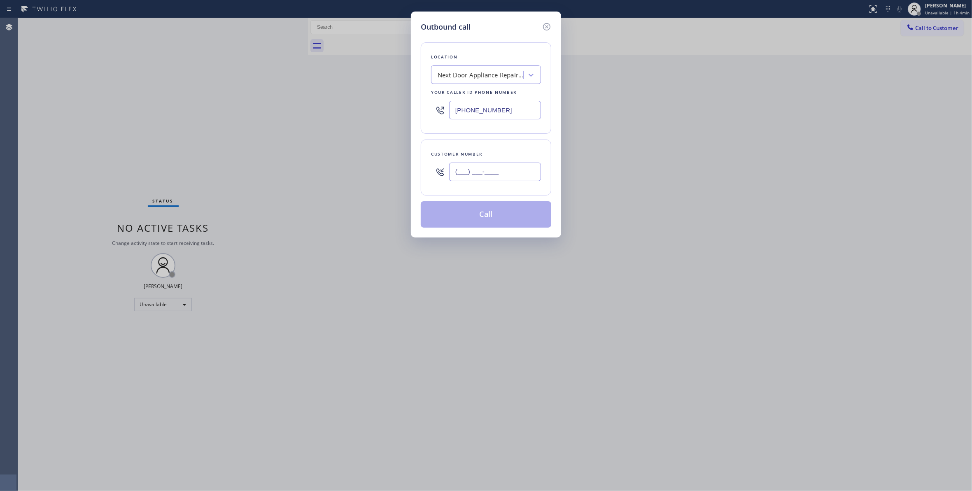
click at [464, 170] on input "(___) ___-____" at bounding box center [495, 172] width 92 height 19
paste input "986) 286-1401"
type input "(986) 286-1401"
click at [490, 218] on button "Call" at bounding box center [486, 214] width 131 height 26
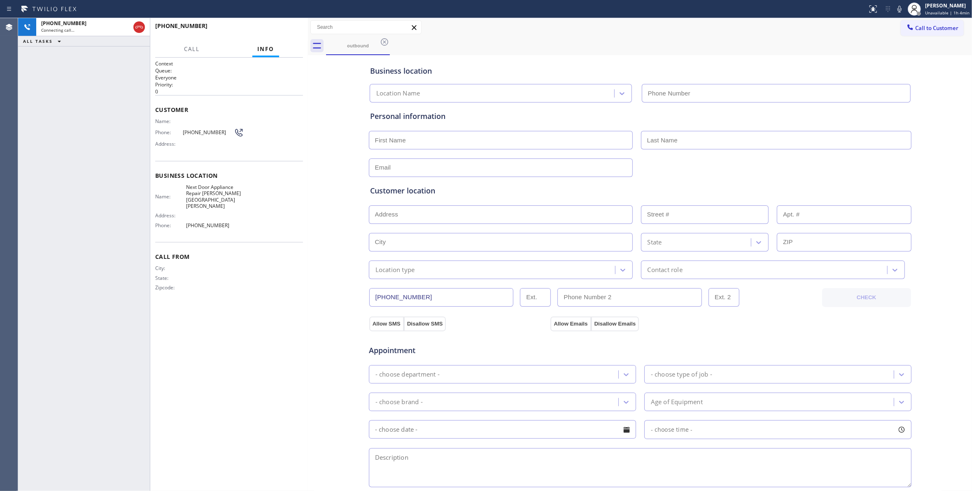
type input "(470) 782-9857"
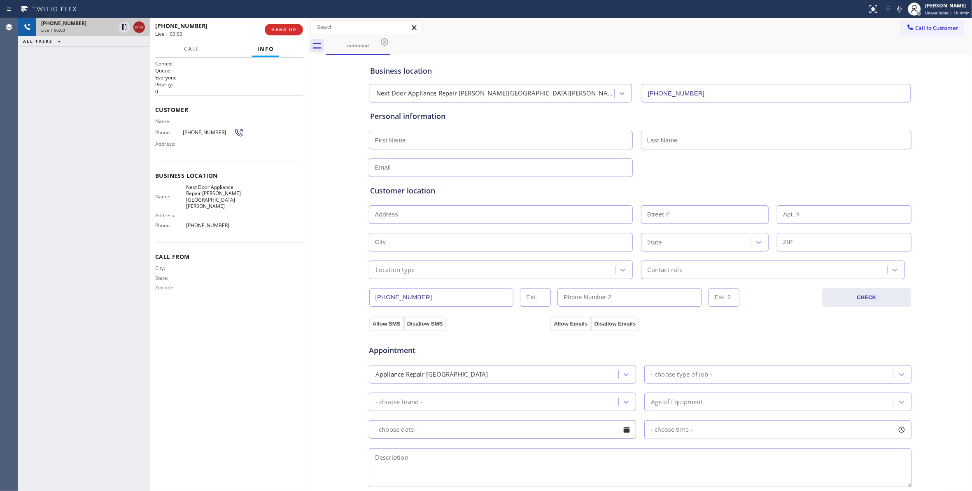
click at [139, 31] on icon at bounding box center [139, 27] width 10 height 10
click at [269, 33] on button "HANG UP" at bounding box center [284, 30] width 38 height 12
drag, startPoint x: 290, startPoint y: 32, endPoint x: 291, endPoint y: 45, distance: 12.8
click at [289, 32] on button "COMPLETE" at bounding box center [283, 30] width 42 height 12
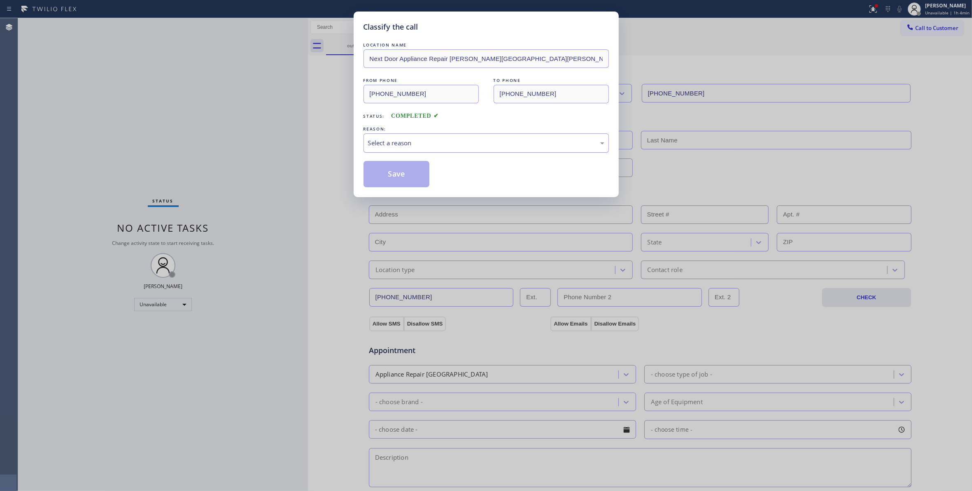
click at [375, 139] on div "Select a reason" at bounding box center [486, 142] width 236 height 9
click at [385, 169] on button "Save" at bounding box center [397, 174] width 66 height 26
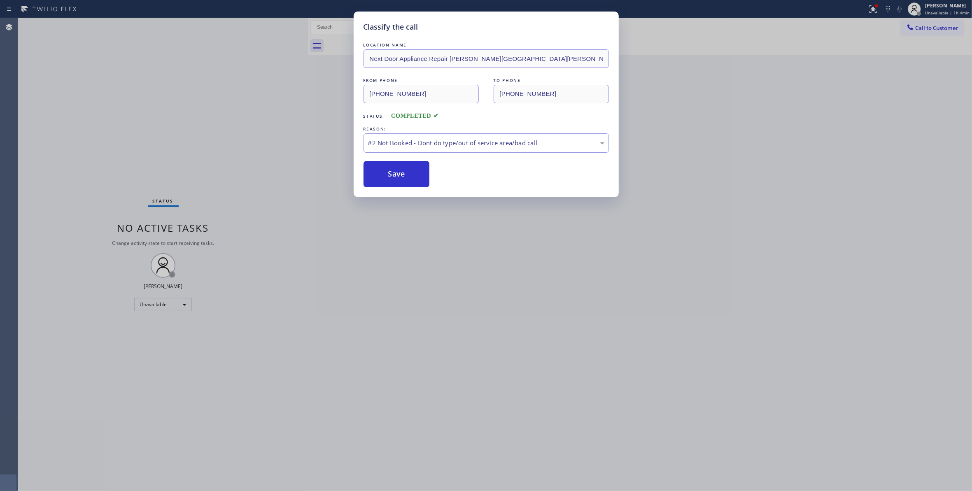
click at [385, 169] on button "Save" at bounding box center [397, 174] width 66 height 26
click at [397, 176] on button "Save" at bounding box center [397, 174] width 66 height 26
click at [399, 170] on button "Save" at bounding box center [397, 174] width 66 height 26
click at [399, 173] on button "Save" at bounding box center [397, 174] width 66 height 26
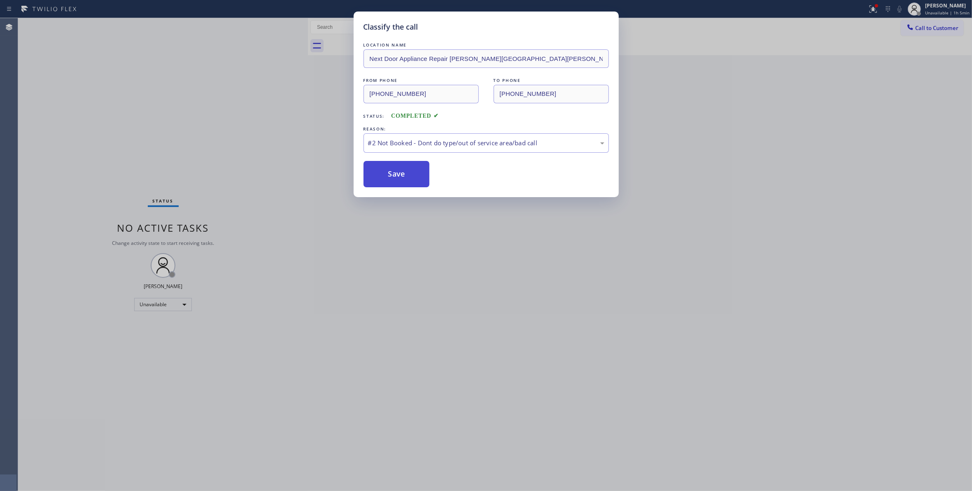
click at [399, 173] on button "Save" at bounding box center [397, 174] width 66 height 26
click at [710, 298] on div "Classify the call LOCATION NAME Next Door Appliance Repair Castleberry Hill FRO…" at bounding box center [486, 245] width 972 height 491
click at [409, 175] on button "Save" at bounding box center [397, 174] width 66 height 26
drag, startPoint x: 409, startPoint y: 175, endPoint x: 418, endPoint y: 175, distance: 9.1
click at [409, 176] on button "Save" at bounding box center [397, 174] width 66 height 26
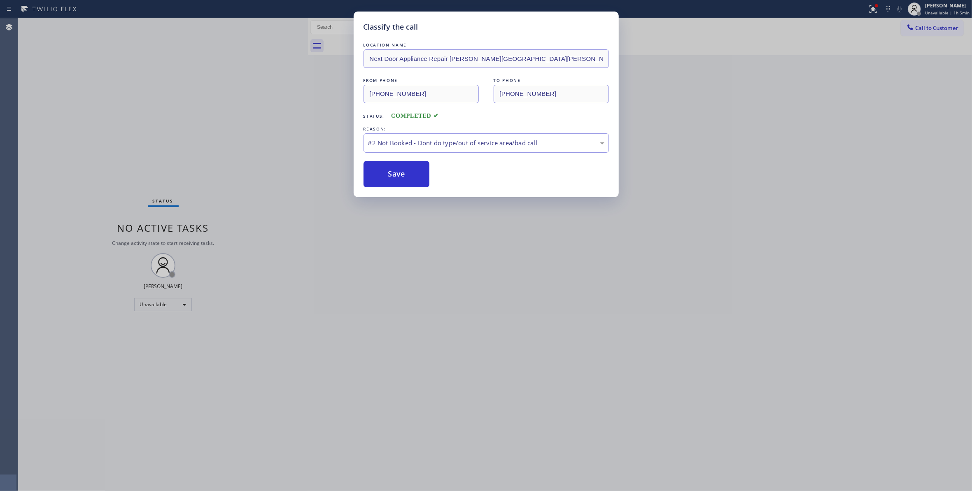
click at [534, 218] on div "Classify the call LOCATION NAME Next Door Appliance Repair Castleberry Hill FRO…" at bounding box center [486, 245] width 972 height 491
drag, startPoint x: 541, startPoint y: 236, endPoint x: 537, endPoint y: 241, distance: 6.9
click at [541, 239] on div "Classify the call LOCATION NAME Next Door Appliance Repair Castleberry Hill FRO…" at bounding box center [486, 245] width 972 height 491
click at [421, 175] on button "Save" at bounding box center [397, 174] width 66 height 26
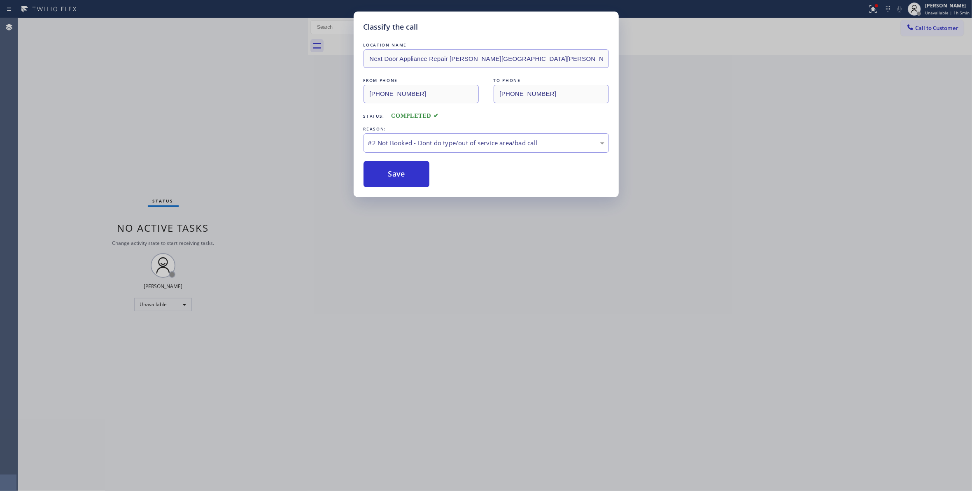
click at [511, 307] on div "Classify the call LOCATION NAME Next Door Appliance Repair Castleberry Hill FRO…" at bounding box center [486, 245] width 972 height 491
click at [418, 175] on button "Save" at bounding box center [397, 174] width 66 height 26
click at [451, 282] on div "Classify the call LOCATION NAME Next Door Appliance Repair Castleberry Hill FRO…" at bounding box center [486, 245] width 972 height 491
click at [451, 283] on div "Classify the call LOCATION NAME Next Door Appliance Repair Castleberry Hill FRO…" at bounding box center [486, 245] width 972 height 491
click at [404, 163] on button "Save" at bounding box center [397, 174] width 66 height 26
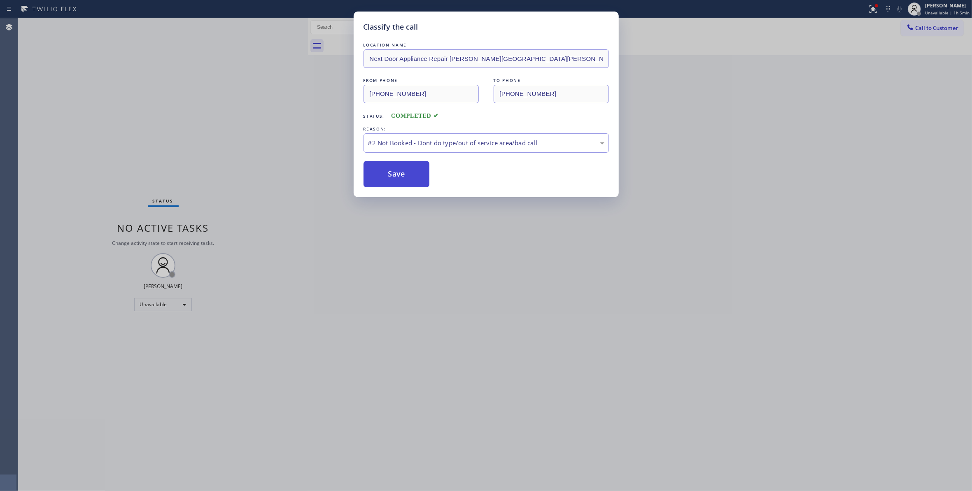
click at [404, 173] on button "Save" at bounding box center [397, 174] width 66 height 26
click at [498, 273] on div "Classify the call LOCATION NAME Next Door Appliance Repair Castleberry Hill FRO…" at bounding box center [486, 245] width 972 height 491
drag, startPoint x: 498, startPoint y: 272, endPoint x: 791, endPoint y: 27, distance: 381.5
click at [498, 270] on div "Classify the call LOCATION NAME Next Door Appliance Repair Castleberry Hill FRO…" at bounding box center [486, 245] width 972 height 491
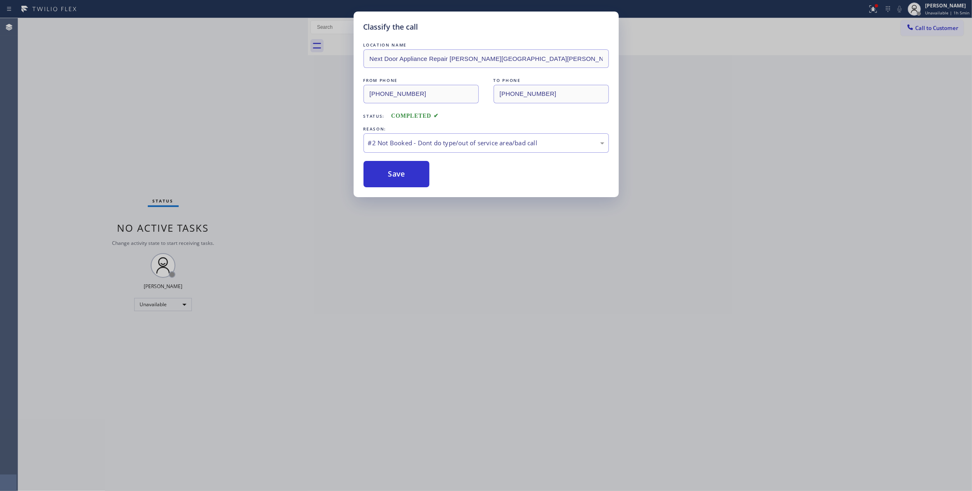
click at [866, 11] on div "Classify the call LOCATION NAME Next Door Appliance Repair Castleberry Hill FRO…" at bounding box center [486, 245] width 972 height 491
click at [346, 198] on div "Classify the call LOCATION NAME Next Door Appliance Repair Castleberry Hill FRO…" at bounding box center [486, 245] width 972 height 491
click at [384, 175] on button "Save" at bounding box center [397, 174] width 66 height 26
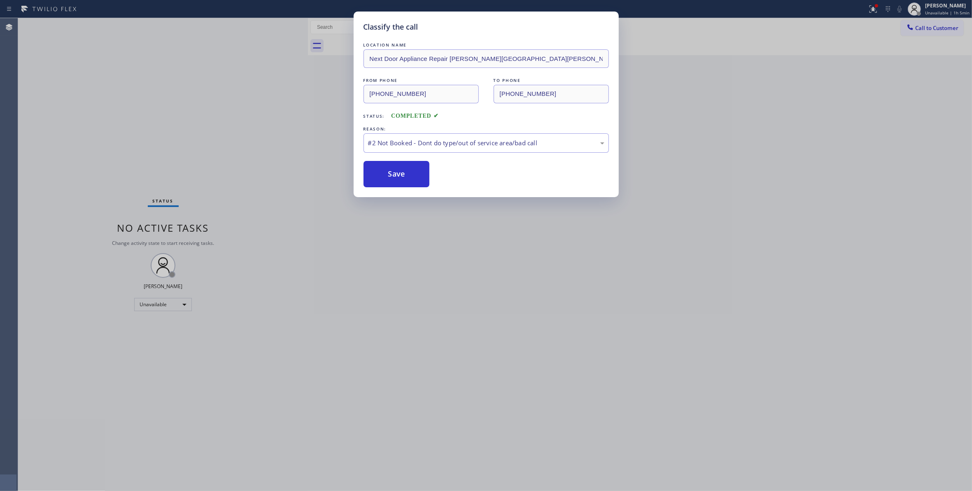
click at [642, 332] on div "Classify the call LOCATION NAME Next Door Appliance Repair Castleberry Hill FRO…" at bounding box center [486, 245] width 972 height 491
click at [639, 329] on div "Classify the call LOCATION NAME Next Door Appliance Repair Castleberry Hill FRO…" at bounding box center [486, 245] width 972 height 491
click at [382, 166] on button "Save" at bounding box center [397, 174] width 66 height 26
drag, startPoint x: 382, startPoint y: 166, endPoint x: 520, endPoint y: 327, distance: 211.8
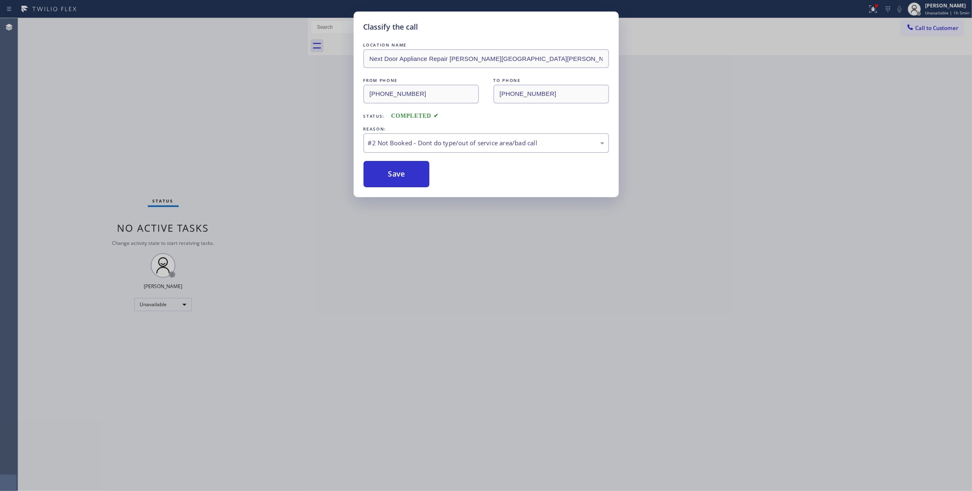
click at [383, 166] on button "Save" at bounding box center [397, 174] width 66 height 26
click at [549, 332] on div "Classify the call LOCATION NAME Next Door Appliance Repair Castleberry Hill FRO…" at bounding box center [486, 245] width 972 height 491
click at [551, 333] on div "Classify the call LOCATION NAME Next Door Appliance Repair Castleberry Hill FRO…" at bounding box center [486, 245] width 972 height 491
click at [414, 170] on button "Save" at bounding box center [397, 174] width 66 height 26
click at [412, 170] on button "Save" at bounding box center [397, 174] width 66 height 26
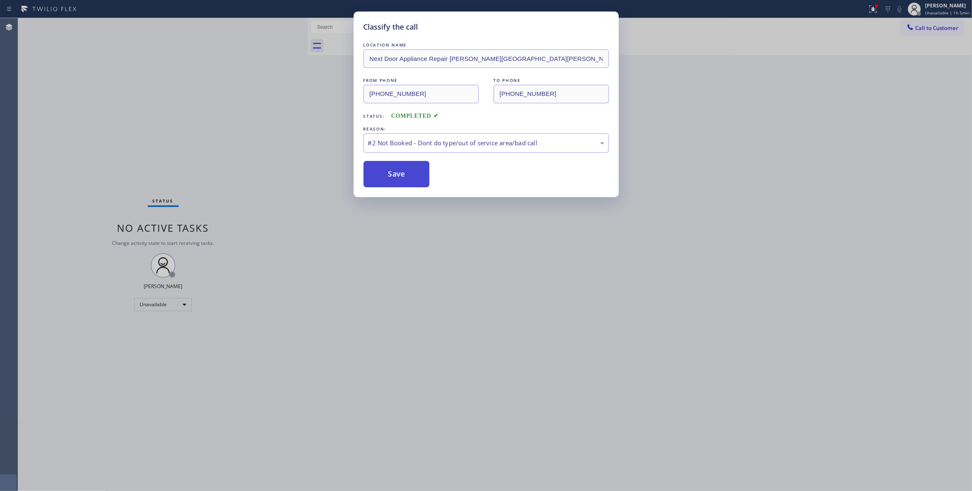
click at [412, 170] on button "Save" at bounding box center [397, 174] width 66 height 26
click at [498, 320] on div "Classify the call LOCATION NAME Next Door Appliance Repair Castleberry Hill FRO…" at bounding box center [486, 245] width 972 height 491
drag, startPoint x: 501, startPoint y: 320, endPoint x: 562, endPoint y: 274, distance: 76.3
click at [503, 317] on div "Classify the call LOCATION NAME Next Door Appliance Repair Castleberry Hill FRO…" at bounding box center [486, 245] width 972 height 491
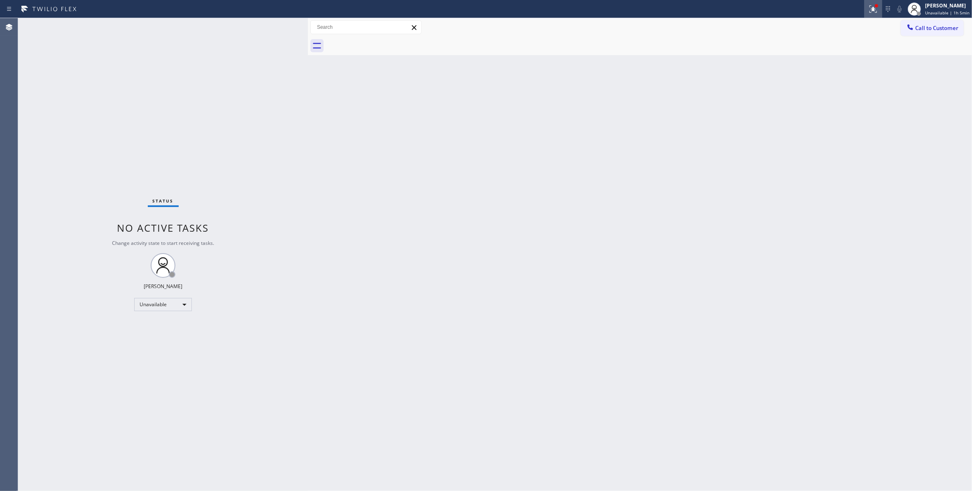
click at [869, 10] on icon at bounding box center [874, 9] width 10 height 10
click at [829, 108] on span "Clear issues" at bounding box center [823, 108] width 39 height 6
click at [924, 30] on span "Call to Customer" at bounding box center [936, 27] width 43 height 7
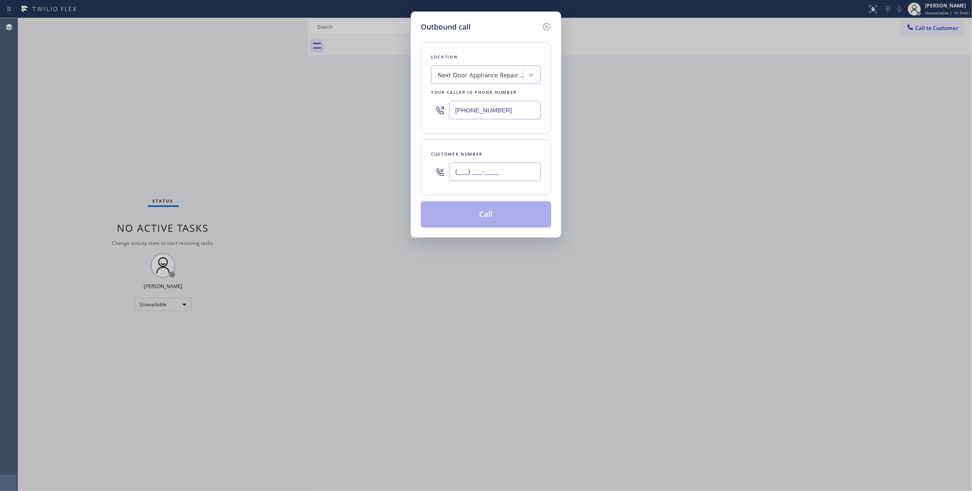
click at [508, 173] on input "(___) ___-____" at bounding box center [495, 172] width 92 height 19
paste input "986) 286-1401"
type input "(986) 286-1401"
click at [482, 218] on button "Call" at bounding box center [486, 214] width 131 height 26
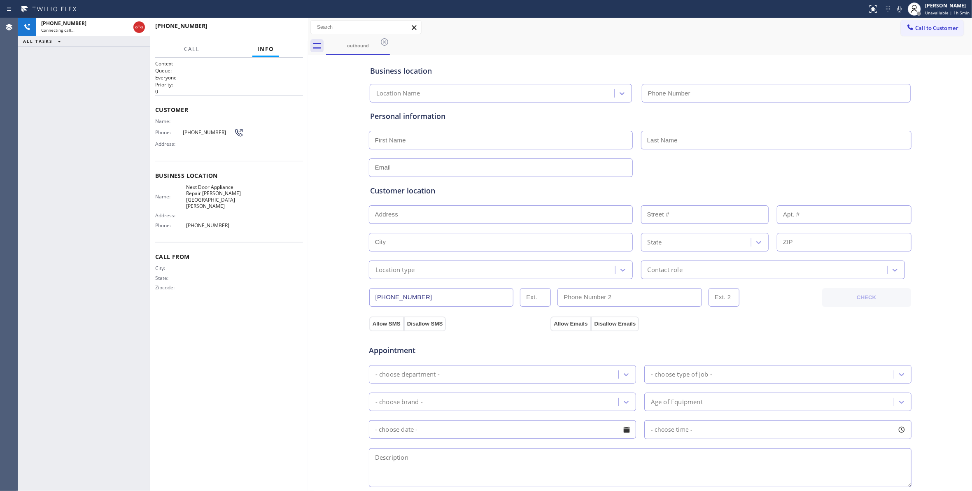
type input "(470) 782-9857"
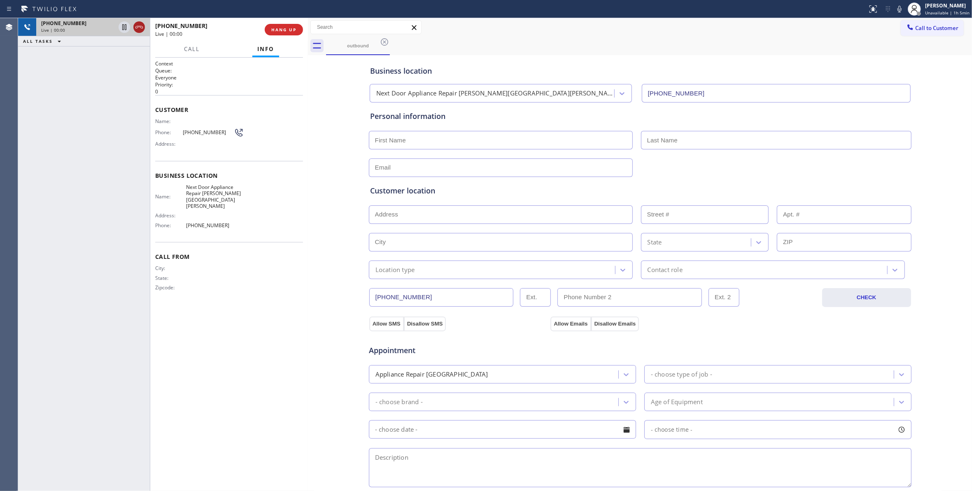
click at [138, 25] on icon at bounding box center [139, 27] width 10 height 10
click at [292, 31] on span "COMPLETE" at bounding box center [282, 30] width 28 height 6
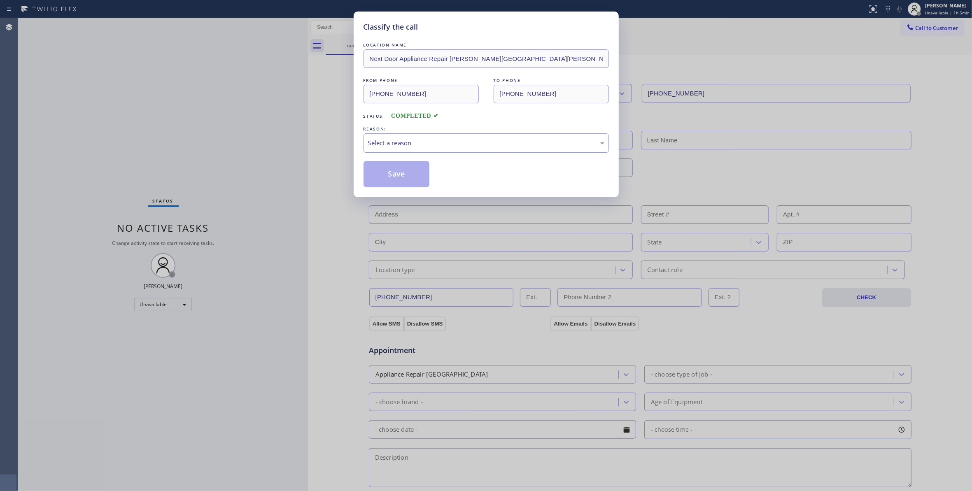
click at [389, 139] on div "Select a reason" at bounding box center [486, 142] width 236 height 9
click at [401, 175] on button "Save" at bounding box center [397, 174] width 66 height 26
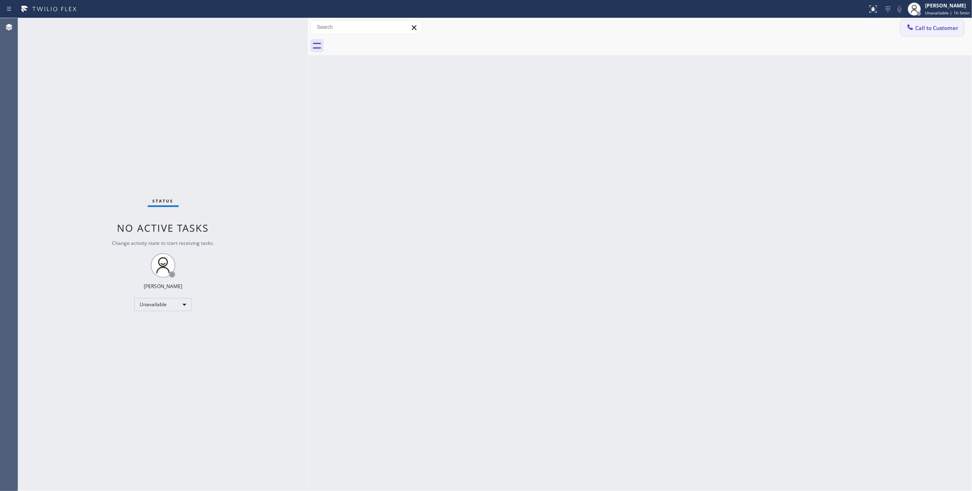
click at [933, 28] on span "Call to Customer" at bounding box center [936, 27] width 43 height 7
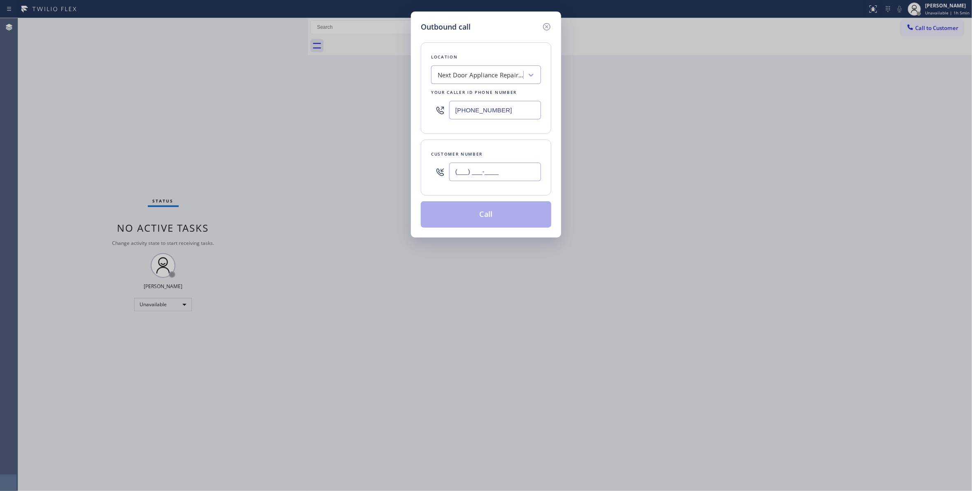
click at [504, 177] on input "(___) ___-____" at bounding box center [495, 172] width 92 height 19
paste input "986) 286-1401"
type input "(986) 286-1401"
click at [469, 219] on button "Call" at bounding box center [486, 214] width 131 height 26
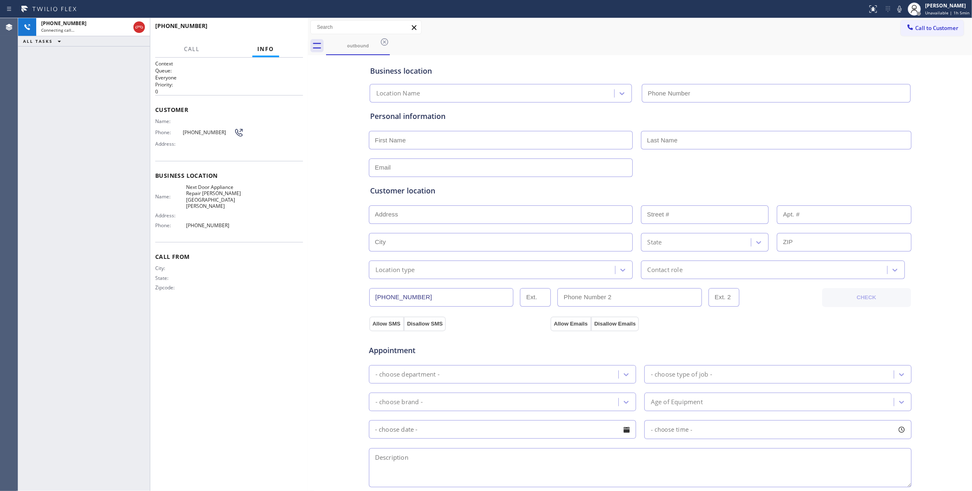
type input "(470) 782-9857"
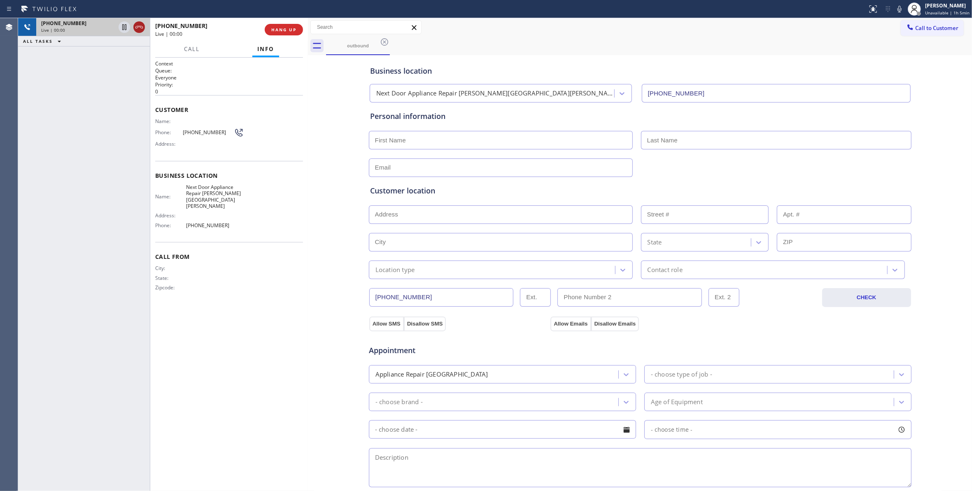
click at [137, 25] on icon at bounding box center [139, 27] width 10 height 10
click at [283, 27] on span "HANG UP" at bounding box center [283, 30] width 25 height 6
click at [289, 33] on button "COMPLETE" at bounding box center [283, 30] width 42 height 12
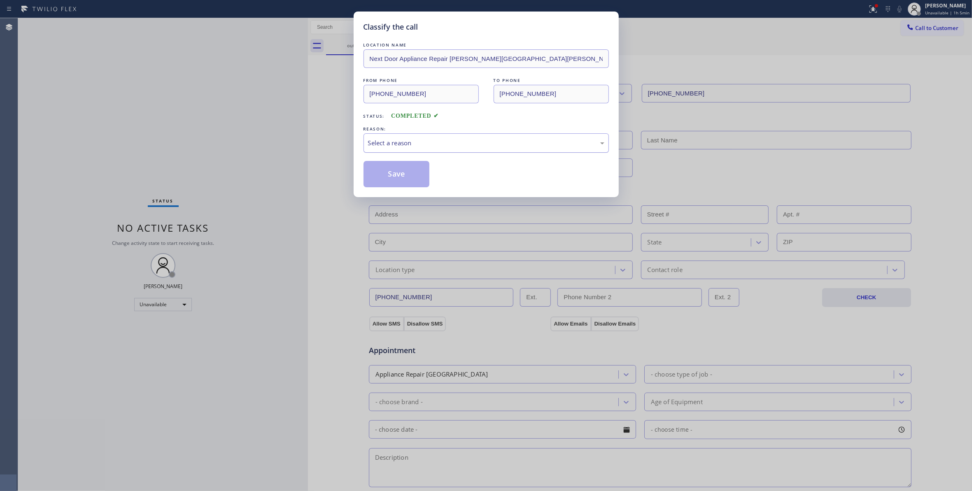
click at [395, 145] on div "Select a reason" at bounding box center [486, 142] width 236 height 9
click at [396, 176] on button "Save" at bounding box center [397, 174] width 66 height 26
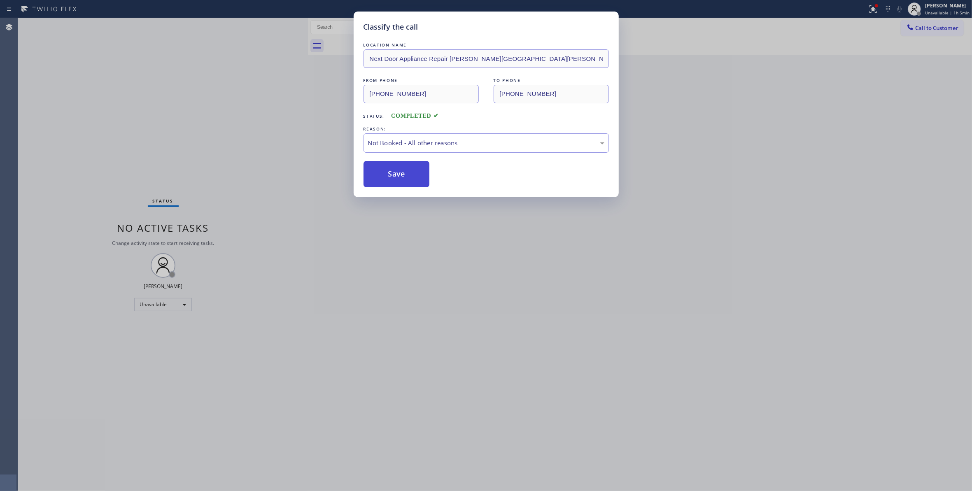
click at [396, 176] on button "Save" at bounding box center [397, 174] width 66 height 26
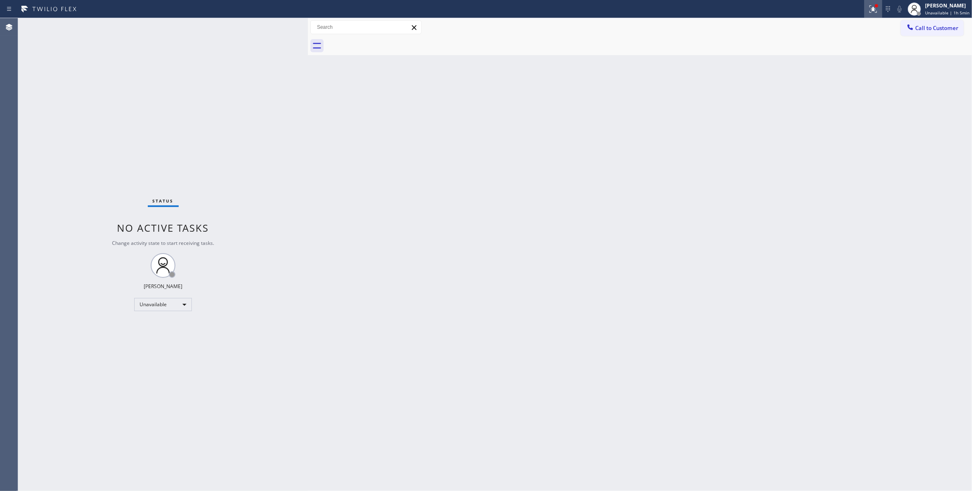
click at [870, 9] on icon at bounding box center [872, 8] width 5 height 6
click at [839, 111] on button "Clear issues" at bounding box center [823, 108] width 96 height 12
click at [928, 23] on button "Call to Customer" at bounding box center [932, 28] width 63 height 16
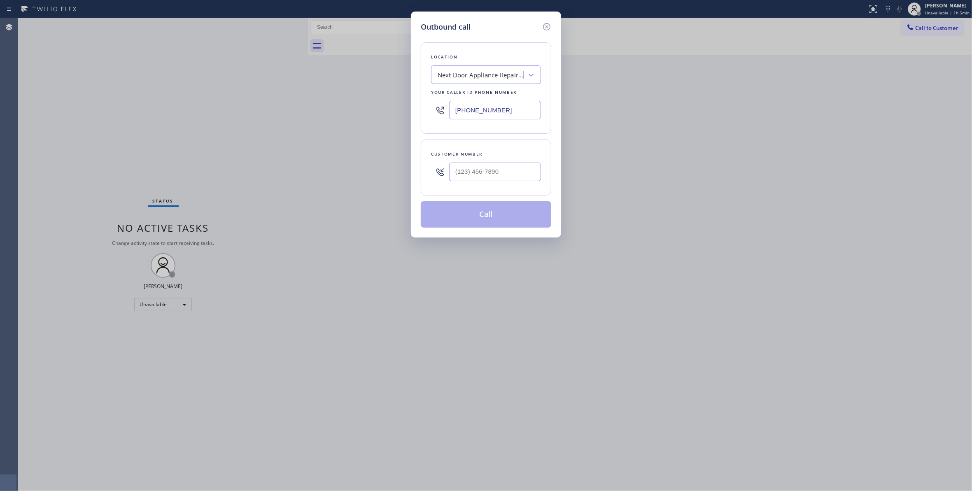
click at [444, 180] on div at bounding box center [440, 172] width 18 height 27
click at [460, 175] on input "(___) ___-____" at bounding box center [495, 172] width 92 height 19
paste input "986) 286-1401"
type input "(986) 286-1401"
click at [466, 217] on button "Call" at bounding box center [486, 214] width 131 height 26
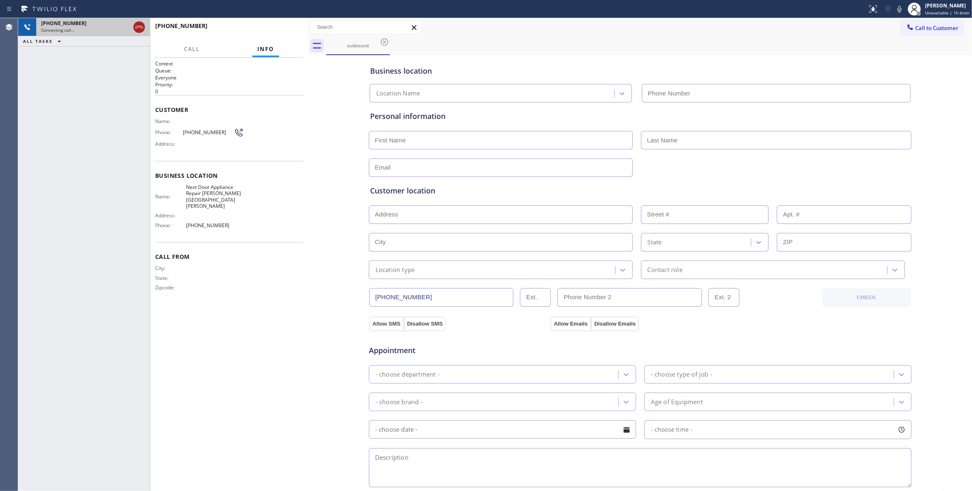
type input "(470) 782-9857"
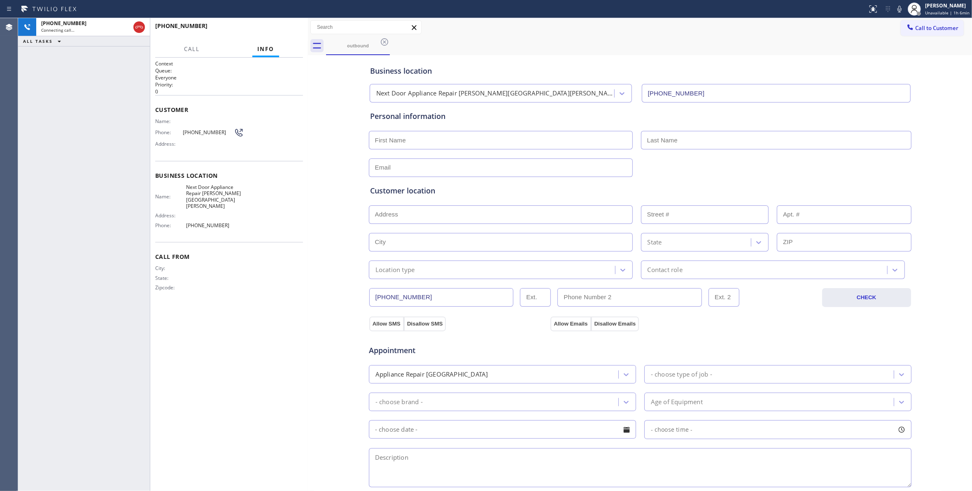
drag, startPoint x: 277, startPoint y: 300, endPoint x: 276, endPoint y: 269, distance: 30.9
click at [277, 286] on div "Context Queue: Everyone Priority: 0 Customer Name: Phone: (986) 286-1401 Addres…" at bounding box center [229, 274] width 148 height 429
click at [135, 28] on icon at bounding box center [138, 27] width 7 height 2
click at [292, 27] on span "HANG UP" at bounding box center [283, 30] width 25 height 6
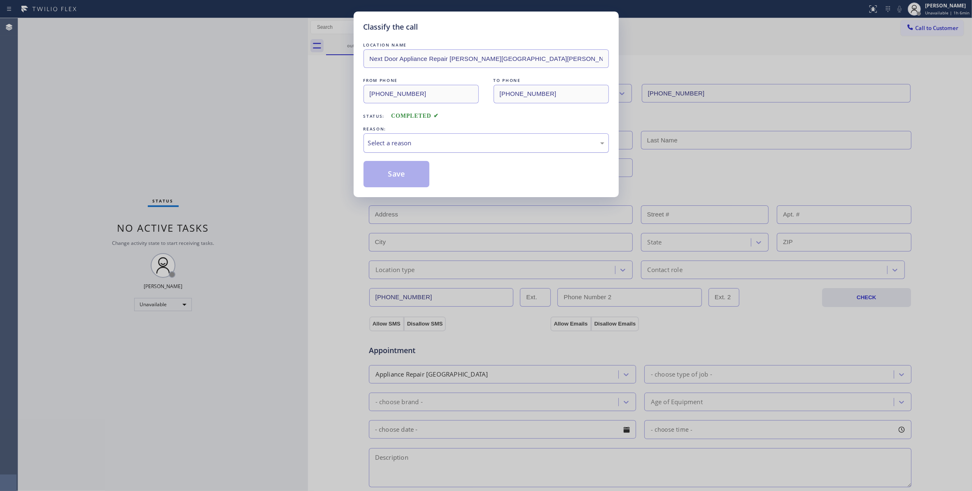
click at [411, 141] on div "Select a reason" at bounding box center [486, 142] width 236 height 9
click at [384, 173] on button "Save" at bounding box center [397, 174] width 66 height 26
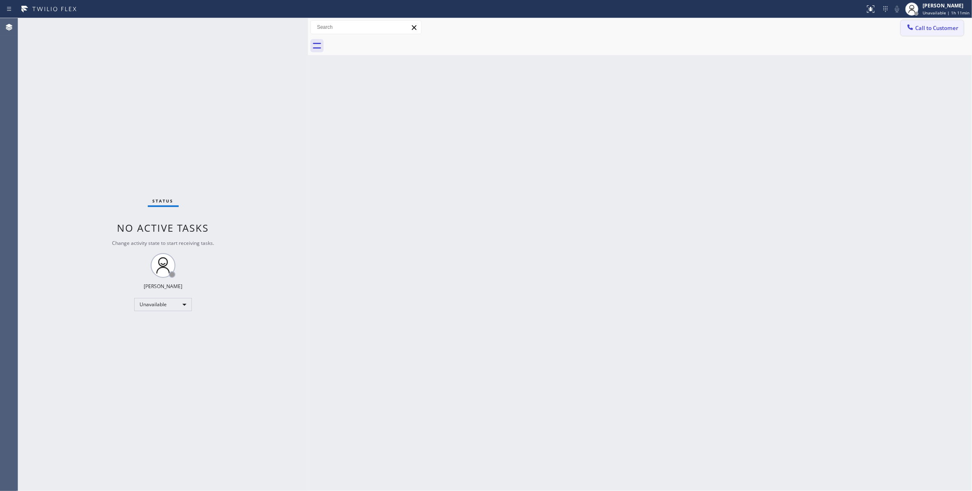
click at [931, 26] on span "Call to Customer" at bounding box center [936, 27] width 43 height 7
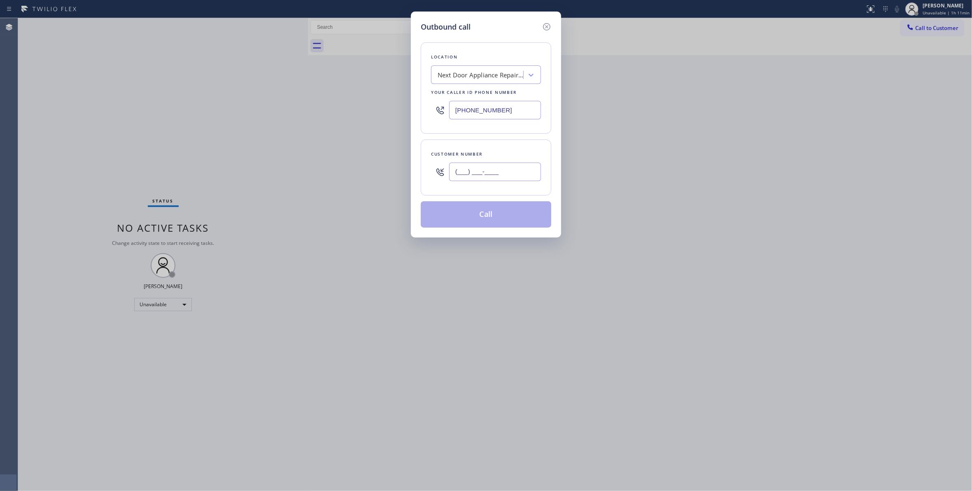
click at [485, 178] on input "(___) ___-____" at bounding box center [495, 172] width 92 height 19
paste input "714) 686-2576"
type input "(714) 686-2576"
drag, startPoint x: 514, startPoint y: 110, endPoint x: 234, endPoint y: 87, distance: 280.9
click at [225, 86] on div "Outbound call Location Next Door Appliance Repair Castleberry Hill Your caller …" at bounding box center [486, 245] width 972 height 491
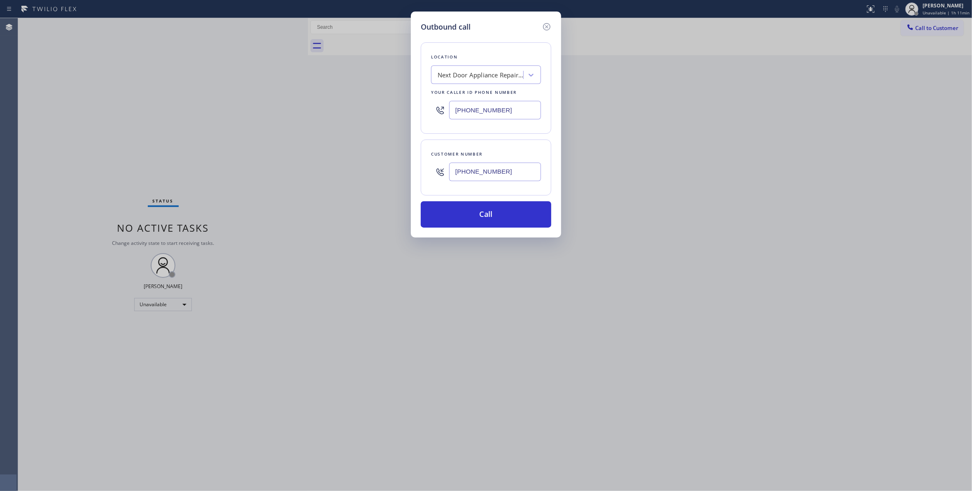
paste input "714) 942-0785"
drag, startPoint x: 520, startPoint y: 172, endPoint x: 352, endPoint y: 155, distance: 168.9
click at [352, 155] on div "Outbound call Location Next Door Appliance Repair Castleberry Hill Your caller …" at bounding box center [486, 245] width 972 height 491
drag, startPoint x: 530, startPoint y: 112, endPoint x: 143, endPoint y: 84, distance: 387.3
click at [150, 84] on div "Outbound call Location Next Door Appliance Repair Castleberry Hill Your caller …" at bounding box center [486, 245] width 972 height 491
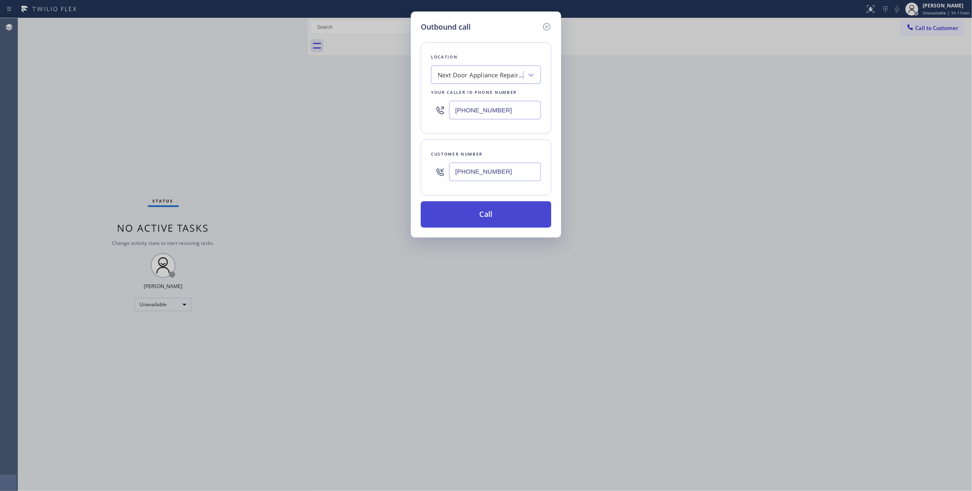
type input "(714) 942-0785"
click at [498, 216] on button "Call" at bounding box center [486, 214] width 131 height 26
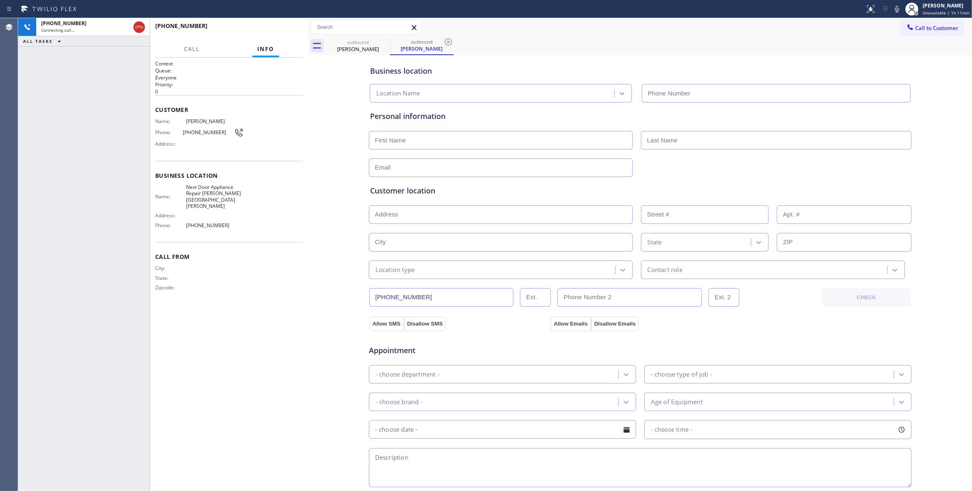
type input "(470) 782-9857"
click at [445, 42] on icon at bounding box center [448, 41] width 7 height 7
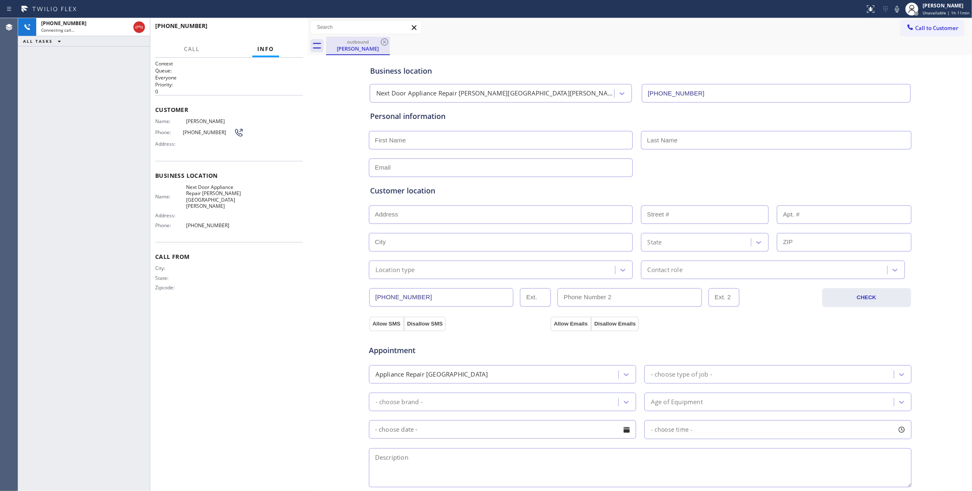
click at [362, 48] on div "Zoe Alavi" at bounding box center [358, 48] width 62 height 7
click at [357, 47] on div "Zoe Alavi" at bounding box center [358, 48] width 62 height 7
click at [312, 68] on div at bounding box center [312, 254] width 0 height 473
click at [323, 47] on icon at bounding box center [320, 45] width 13 height 13
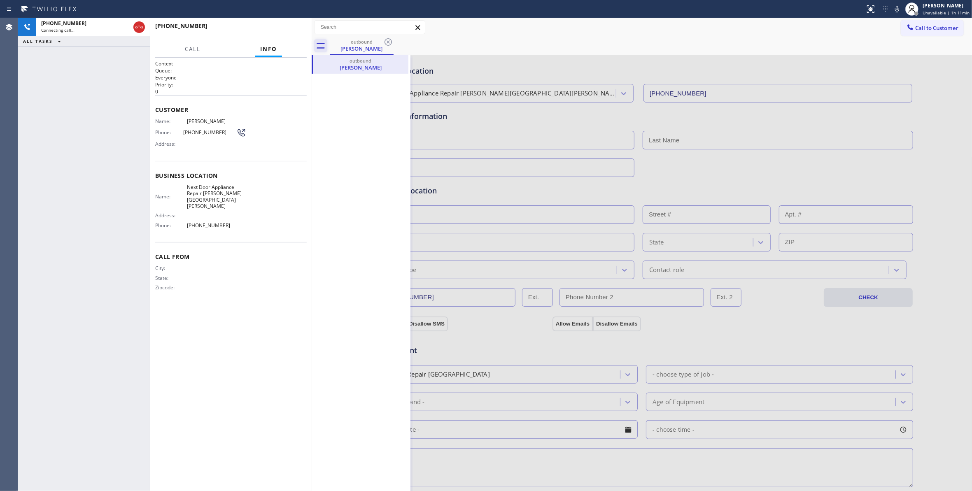
click at [323, 47] on icon at bounding box center [320, 45] width 13 height 13
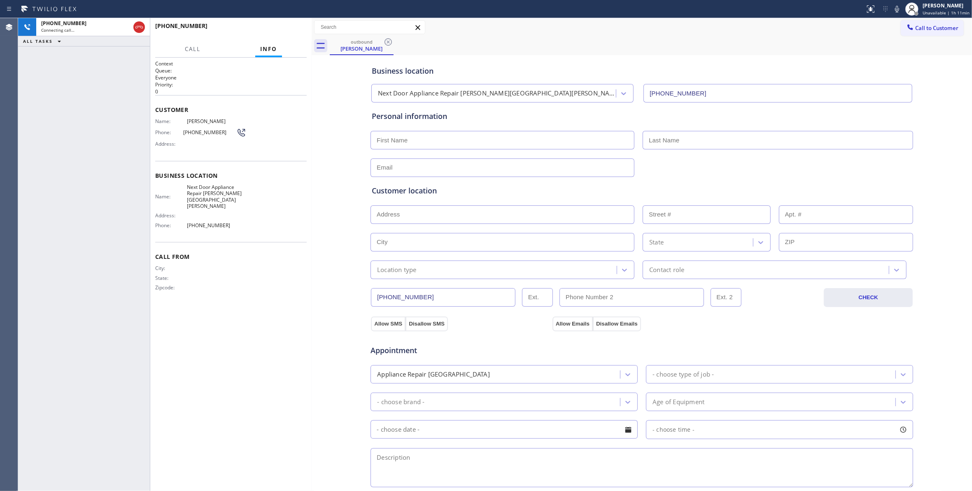
click at [253, 148] on div "Name: Zoe Alavi Phone: (714) 686-2576 Address:" at bounding box center [231, 134] width 152 height 33
click at [194, 51] on span "Call" at bounding box center [193, 48] width 16 height 7
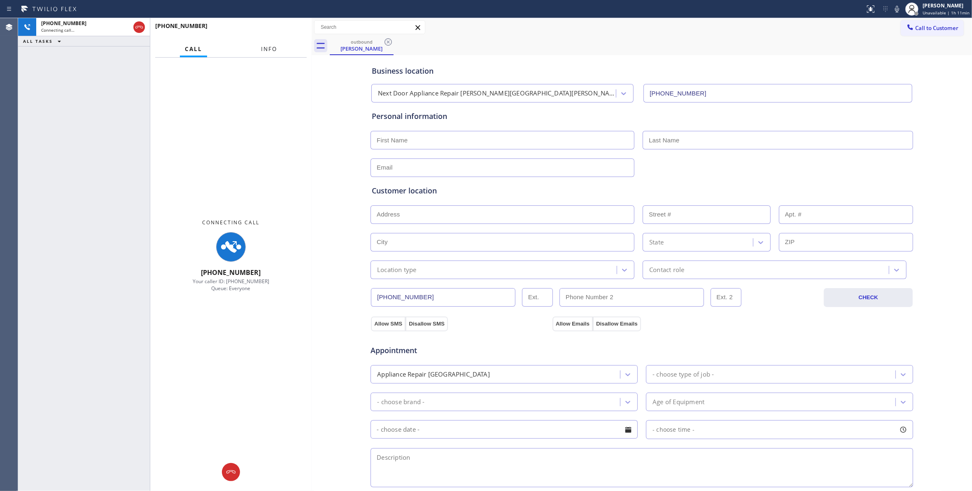
click at [271, 50] on span "Info" at bounding box center [269, 48] width 16 height 7
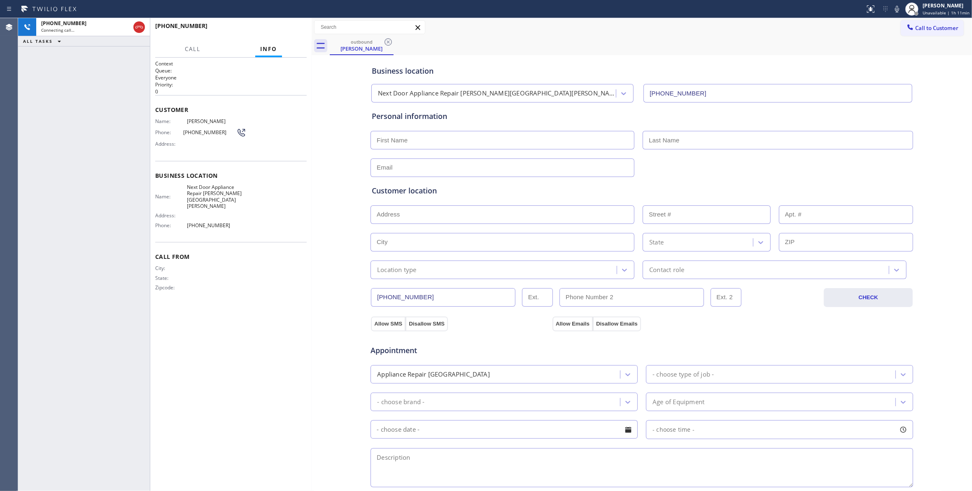
click at [258, 208] on div "Name: Next Door Appliance Repair Castleberry Hill Address: Phone: (470) 782-9857" at bounding box center [231, 208] width 152 height 48
click at [315, 221] on div "Business location Next Door Appliance Repair Castleberry Hill (470) 782-9857 Pe…" at bounding box center [642, 338] width 656 height 563
drag, startPoint x: 311, startPoint y: 55, endPoint x: 308, endPoint y: 78, distance: 23.2
click at [309, 78] on div at bounding box center [309, 254] width 0 height 473
click at [320, 47] on icon at bounding box center [318, 45] width 13 height 13
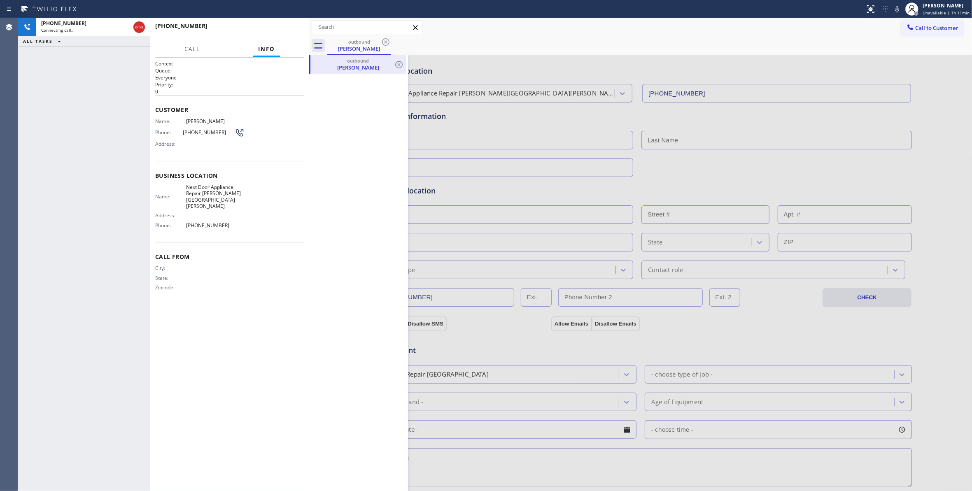
click at [345, 68] on div "Zoe Alavi" at bounding box center [358, 67] width 94 height 7
click at [358, 45] on div "Zoe Alavi" at bounding box center [359, 48] width 62 height 7
click at [318, 47] on icon at bounding box center [318, 45] width 13 height 13
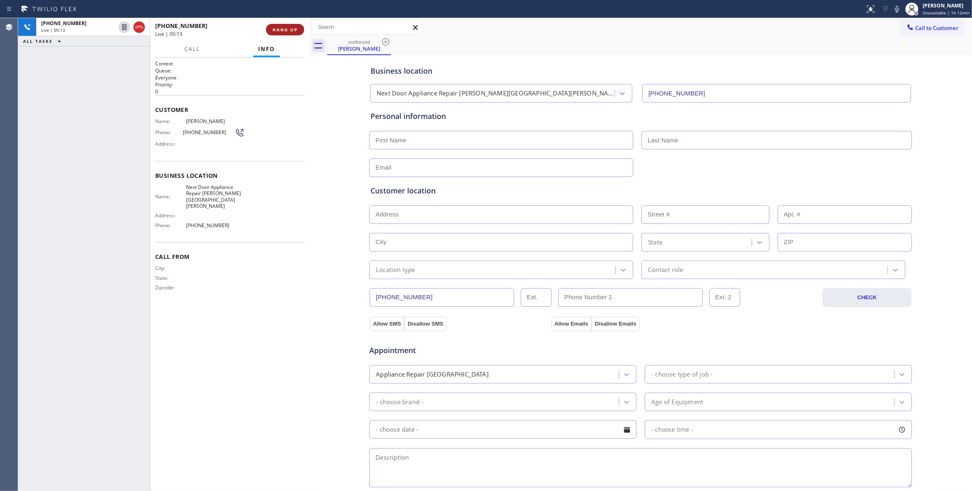
click at [290, 30] on span "HANG UP" at bounding box center [285, 30] width 25 height 6
click at [287, 23] on div "+17146862576 Wrap up | 00:05 COMPLETE" at bounding box center [229, 29] width 149 height 21
click at [522, 47] on div "outbound Zoe Alavi" at bounding box center [649, 46] width 645 height 19
click at [291, 26] on button "COMPLETE" at bounding box center [284, 30] width 42 height 12
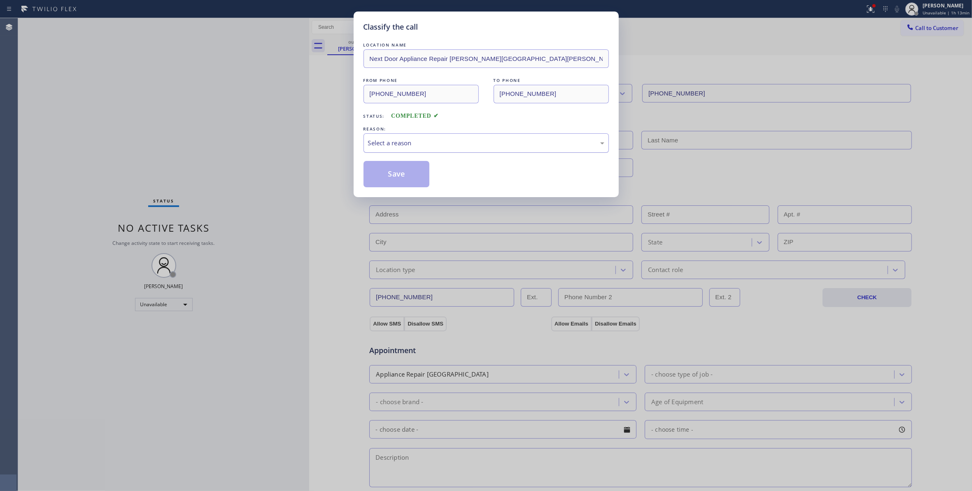
click at [413, 139] on div "Select a reason" at bounding box center [486, 142] width 236 height 9
click at [404, 169] on button "Save" at bounding box center [397, 174] width 66 height 26
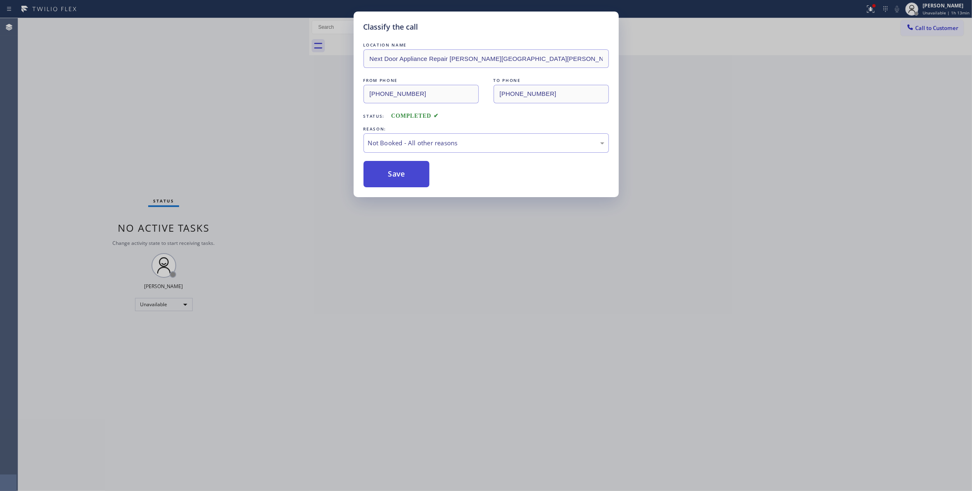
click at [404, 169] on button "Save" at bounding box center [397, 174] width 66 height 26
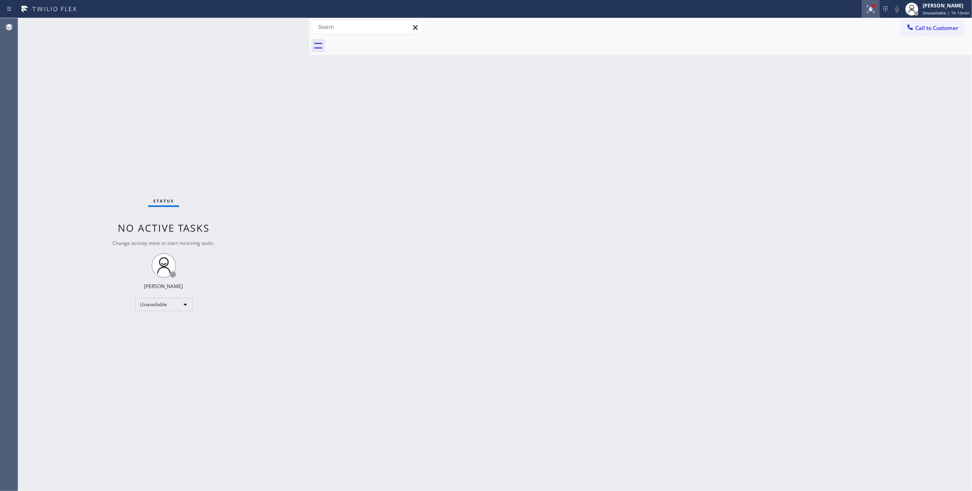
click at [868, 10] on icon at bounding box center [869, 8] width 5 height 6
click at [835, 108] on span "Clear issues" at bounding box center [823, 108] width 39 height 6
click at [563, 166] on div "Back to Dashboard Change Sender ID Customers Technicians Select a contact Outbo…" at bounding box center [640, 254] width 663 height 473
click at [154, 380] on div "Status No active tasks Change activity state to start receiving tasks. Louis Ma…" at bounding box center [163, 254] width 291 height 473
click at [715, 143] on div "Back to Dashboard Change Sender ID Customers Technicians Select a contact Outbo…" at bounding box center [640, 254] width 663 height 473
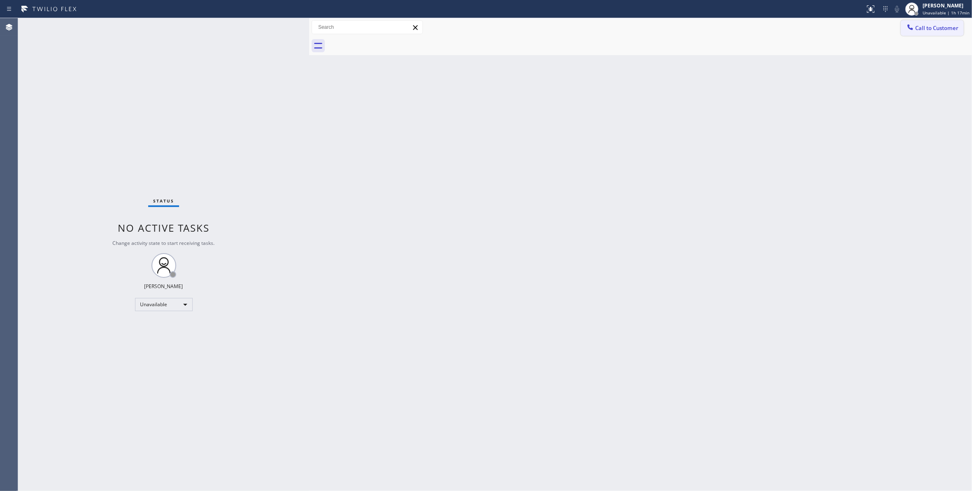
click at [941, 27] on span "Call to Customer" at bounding box center [936, 27] width 43 height 7
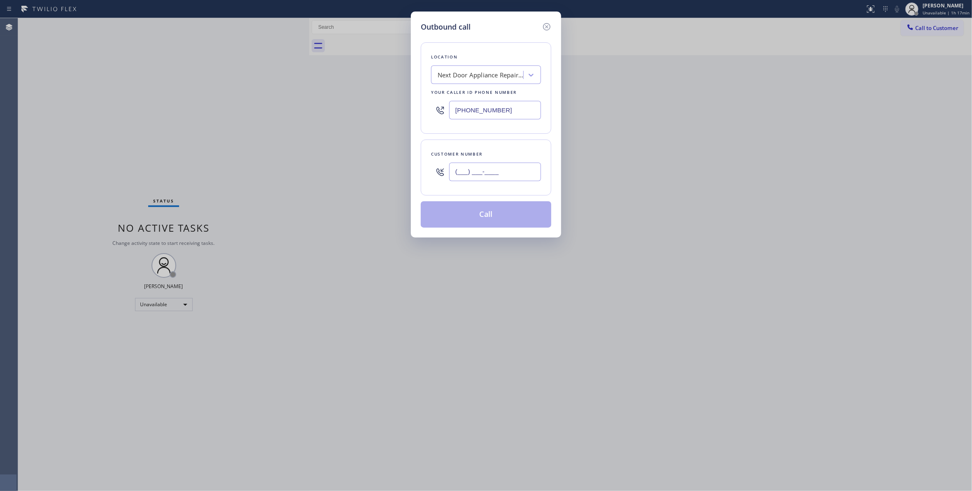
click at [505, 172] on input "(___) ___-____" at bounding box center [495, 172] width 92 height 19
paste input "305) 988-3639"
type input "[PHONE_NUMBER]"
paste input "855) 731-4952"
drag, startPoint x: 518, startPoint y: 109, endPoint x: 312, endPoint y: 156, distance: 211.2
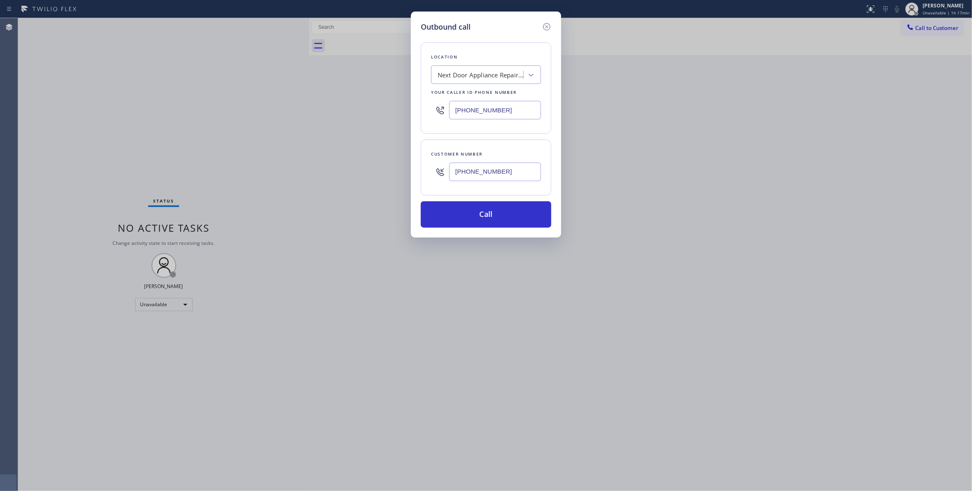
click at [255, 133] on div "Outbound call Location Next Door Appliance Repair Castleberry Hill Your caller …" at bounding box center [486, 245] width 972 height 491
type input "(855) 731-4952"
click at [480, 223] on button "Call" at bounding box center [486, 214] width 131 height 26
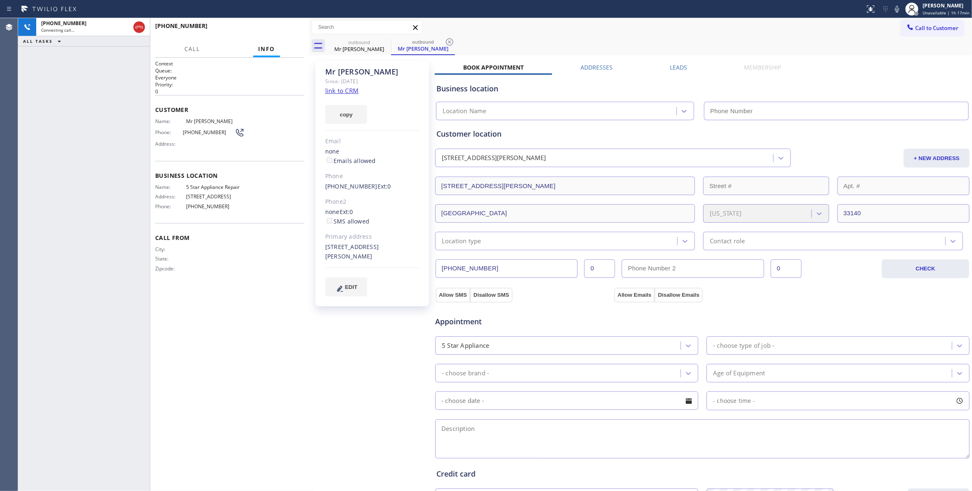
type input "(855) 731-4952"
drag, startPoint x: 451, startPoint y: 40, endPoint x: 352, endPoint y: 96, distance: 114.1
click at [451, 40] on icon at bounding box center [450, 42] width 10 height 10
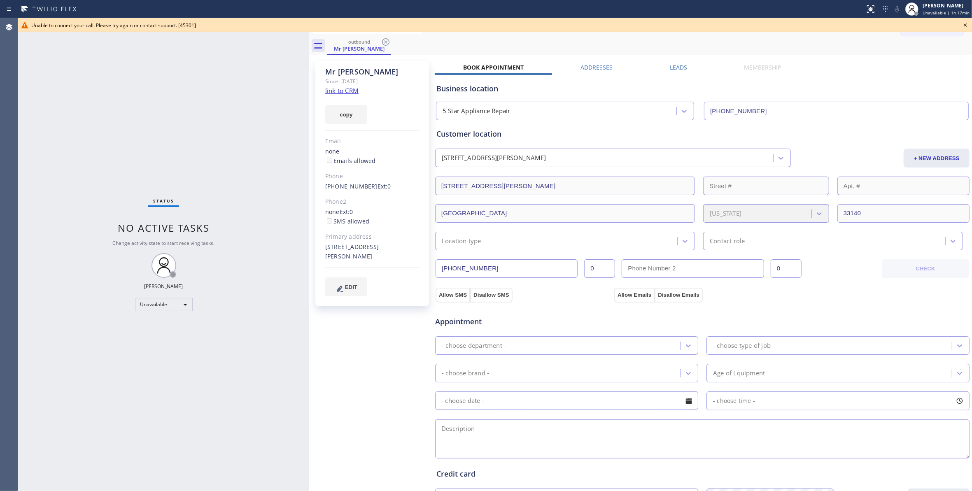
click at [331, 99] on div "copy" at bounding box center [372, 110] width 94 height 28
click at [332, 94] on link "link to CRM" at bounding box center [341, 90] width 33 height 8
click at [964, 25] on icon at bounding box center [966, 25] width 10 height 10
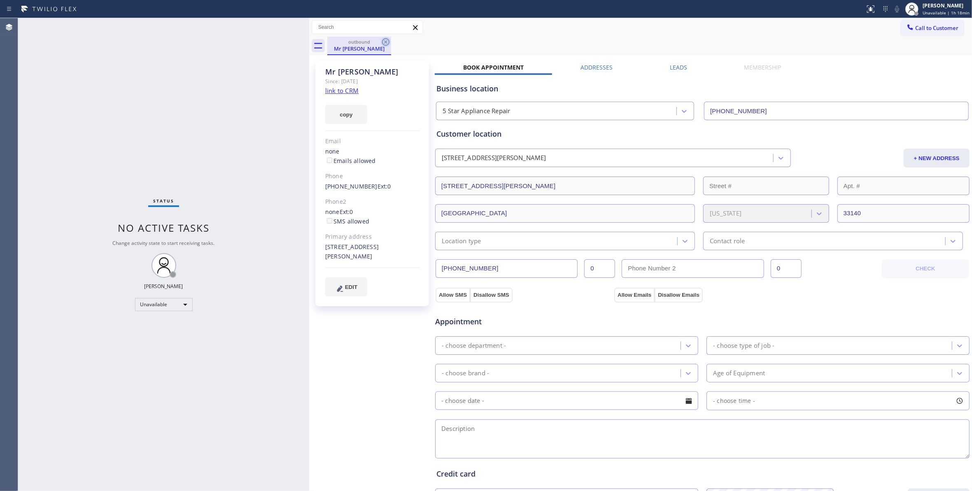
click at [384, 40] on icon at bounding box center [386, 42] width 10 height 10
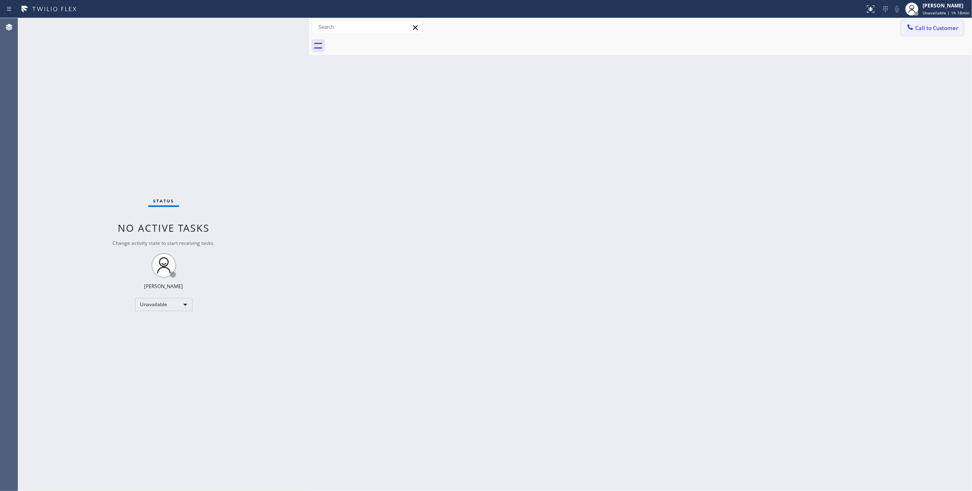
click at [927, 28] on span "Call to Customer" at bounding box center [936, 27] width 43 height 7
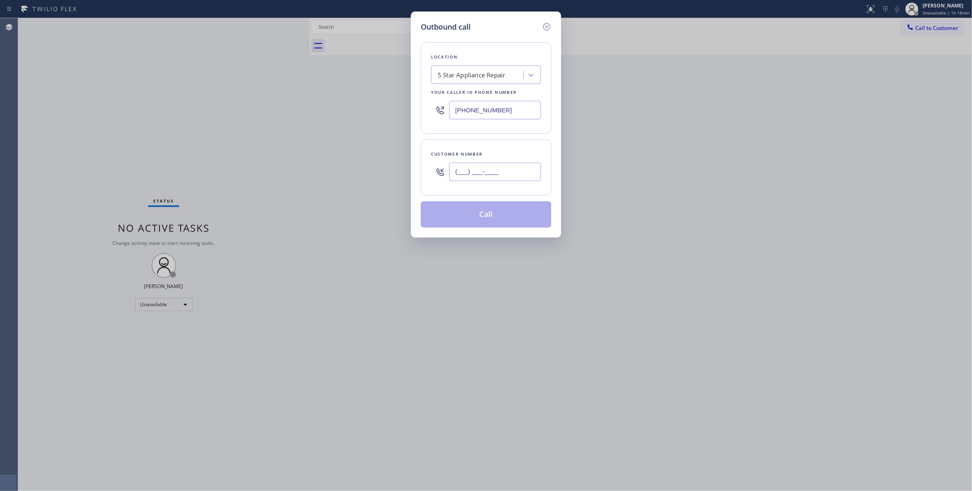
click at [480, 180] on input "(___) ___-____" at bounding box center [495, 172] width 92 height 19
paste input "305) 988-3639"
type input "[PHONE_NUMBER]"
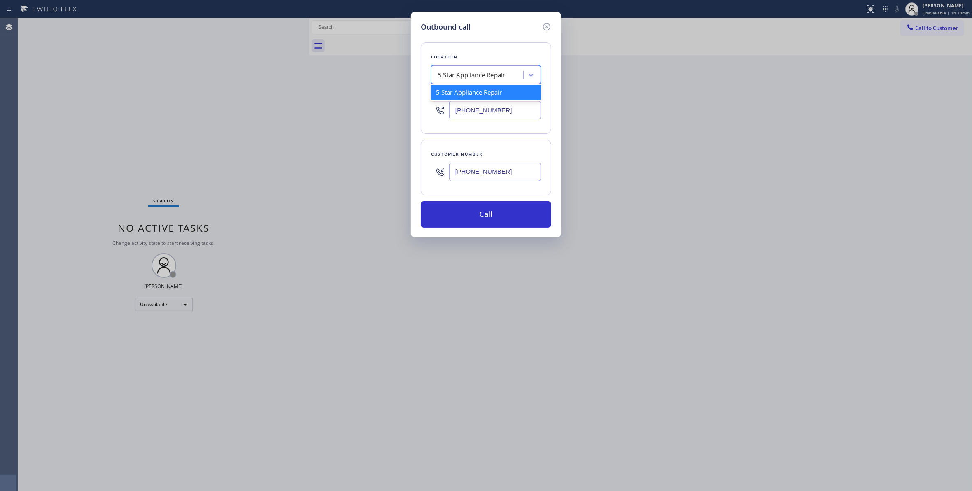
click at [495, 74] on div "5 Star Appliance Repair" at bounding box center [472, 74] width 68 height 9
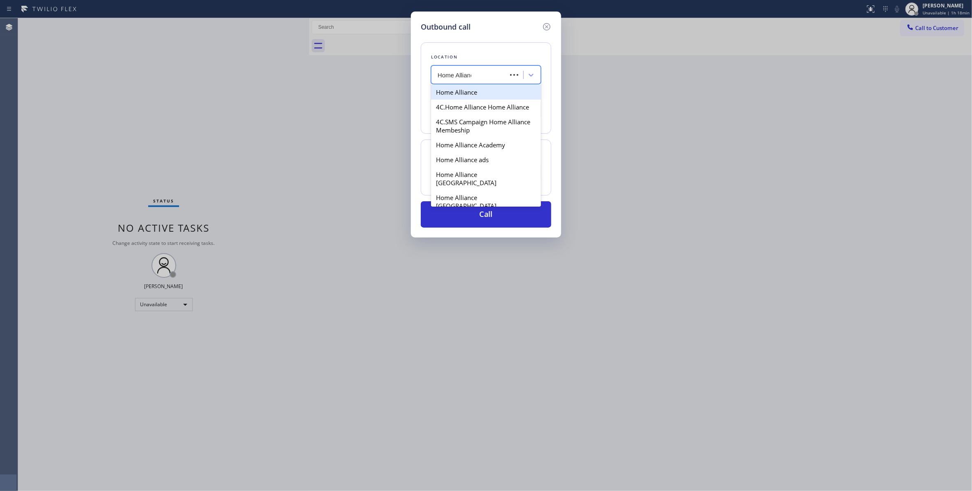
type input "Home Alliance"
click at [491, 91] on div "Home Alliance" at bounding box center [486, 92] width 110 height 15
type input "(877) 777-0796"
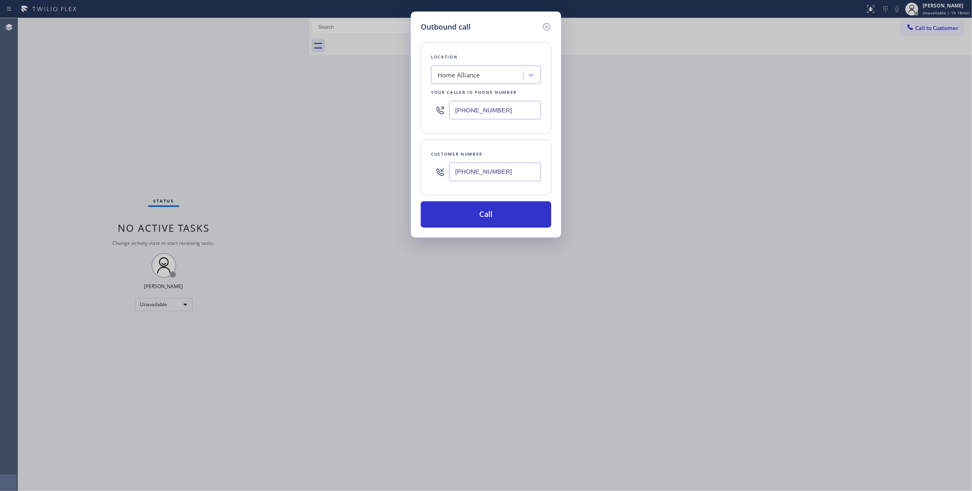
drag, startPoint x: 514, startPoint y: 175, endPoint x: 435, endPoint y: 180, distance: 79.2
click at [435, 180] on div "[PHONE_NUMBER]" at bounding box center [486, 172] width 110 height 27
click at [460, 218] on button "Call" at bounding box center [486, 214] width 131 height 26
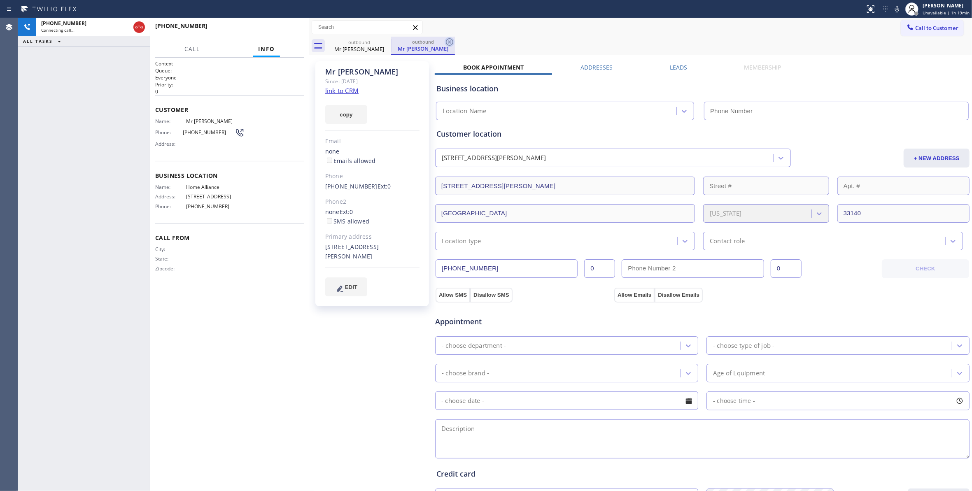
click at [450, 40] on icon at bounding box center [450, 42] width 10 height 10
type input "(877) 777-0796"
click at [285, 30] on span "HANG UP" at bounding box center [285, 30] width 25 height 6
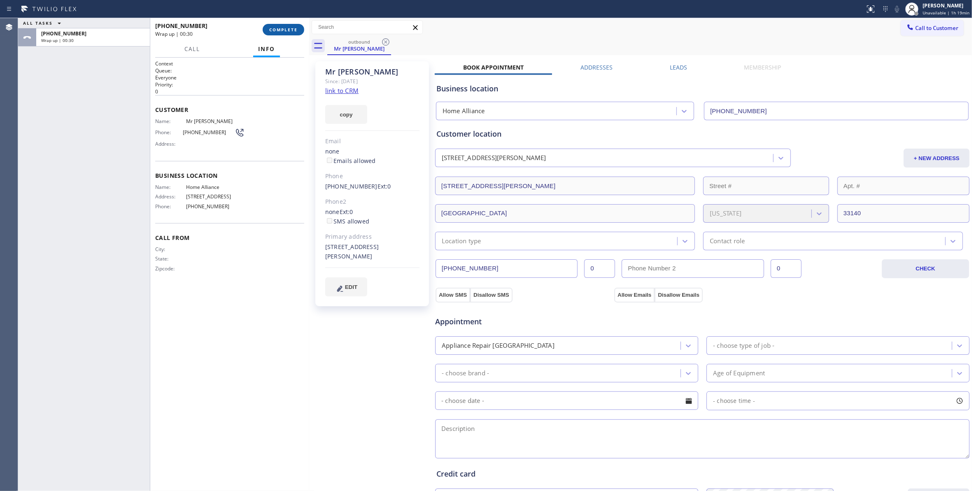
click at [284, 30] on span "COMPLETE" at bounding box center [283, 30] width 28 height 6
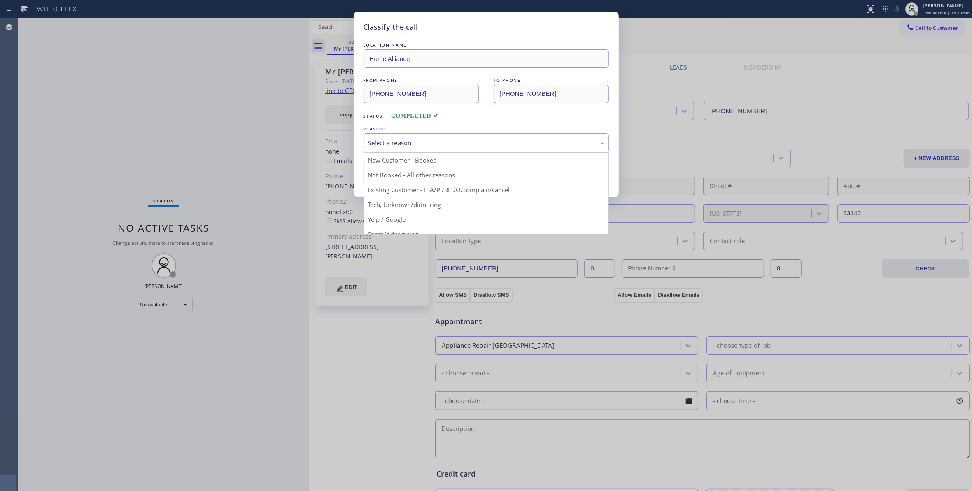
click at [413, 144] on div "Select a reason" at bounding box center [486, 142] width 236 height 9
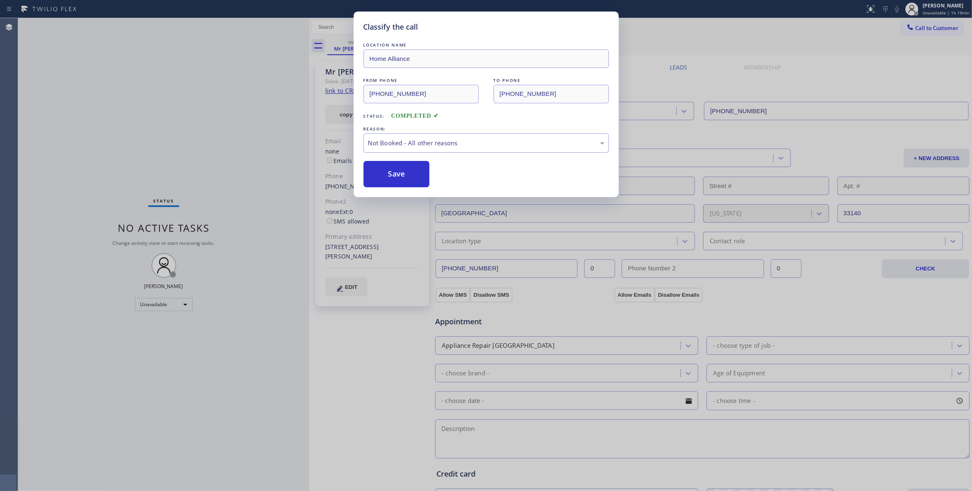
click at [386, 177] on button "Save" at bounding box center [397, 174] width 66 height 26
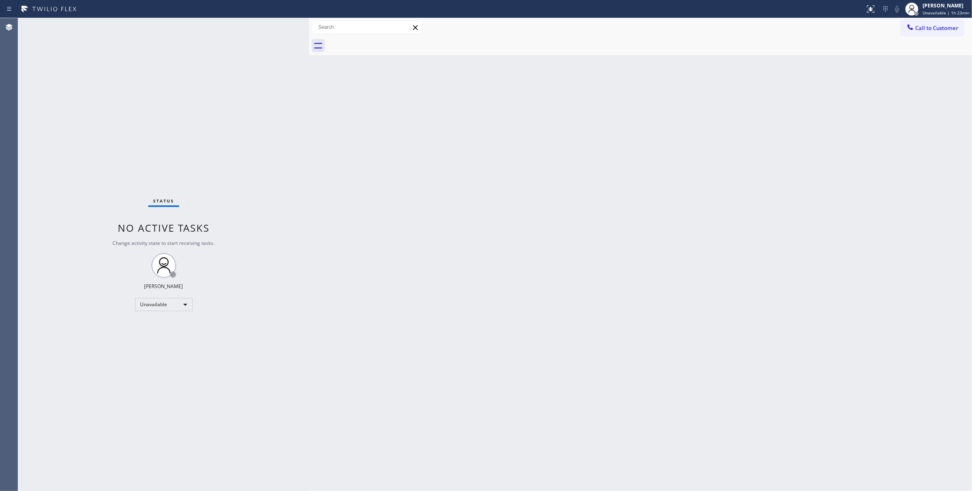
click at [111, 379] on div "Status No active tasks Change activity state to start receiving tasks. Louis Ma…" at bounding box center [163, 254] width 291 height 473
click at [937, 37] on div at bounding box center [649, 46] width 645 height 19
click at [941, 35] on button "Call to Customer" at bounding box center [932, 28] width 63 height 16
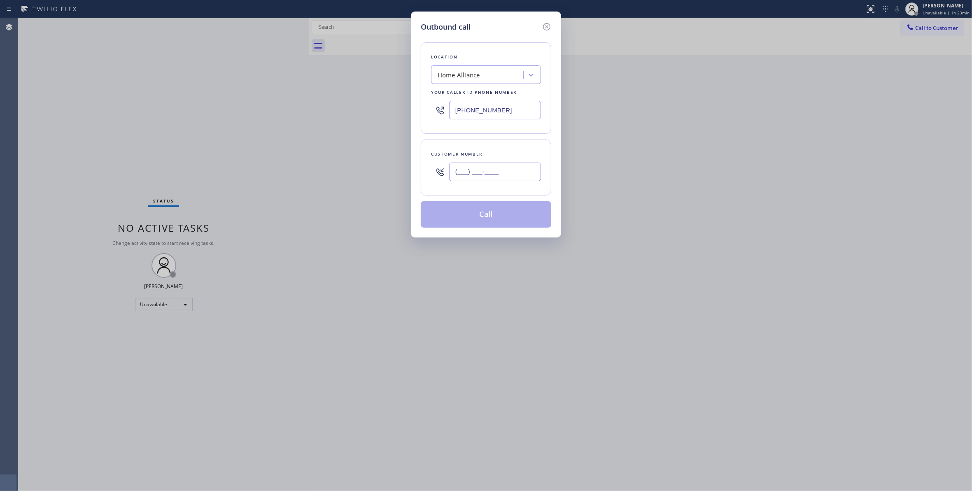
click at [501, 175] on input "(___) ___-____" at bounding box center [495, 172] width 92 height 19
paste input "305) 988-3639"
type input "[PHONE_NUMBER]"
click at [470, 66] on div "Home Alliance" at bounding box center [486, 74] width 110 height 19
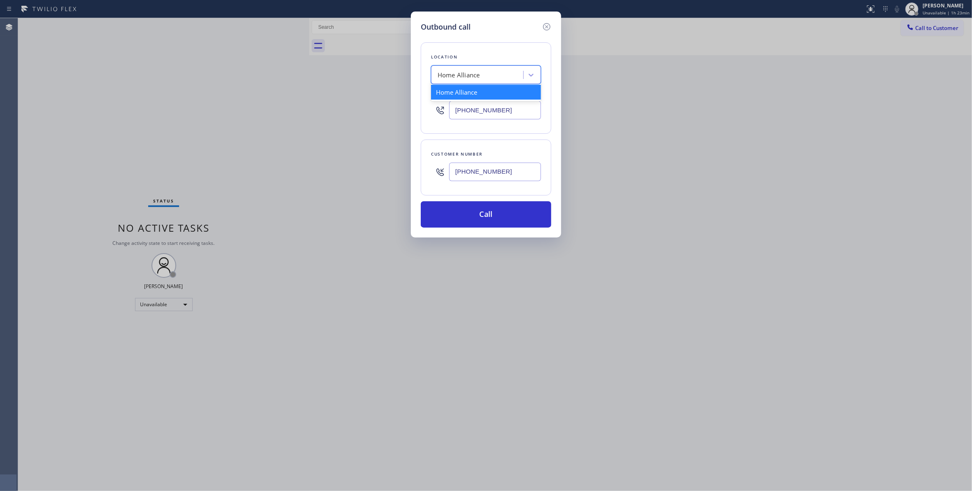
click at [458, 92] on div "Home Alliance" at bounding box center [486, 92] width 110 height 15
click at [490, 73] on div "Home Alliance" at bounding box center [479, 75] width 90 height 14
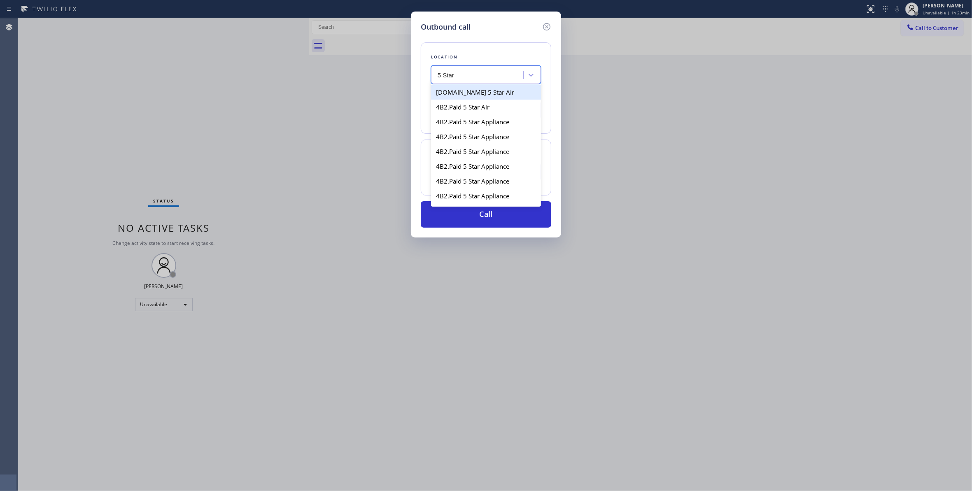
type input "5 Star"
click at [502, 111] on div "5 Star Appliance" at bounding box center [486, 110] width 110 height 15
type input "(860) 544-6116"
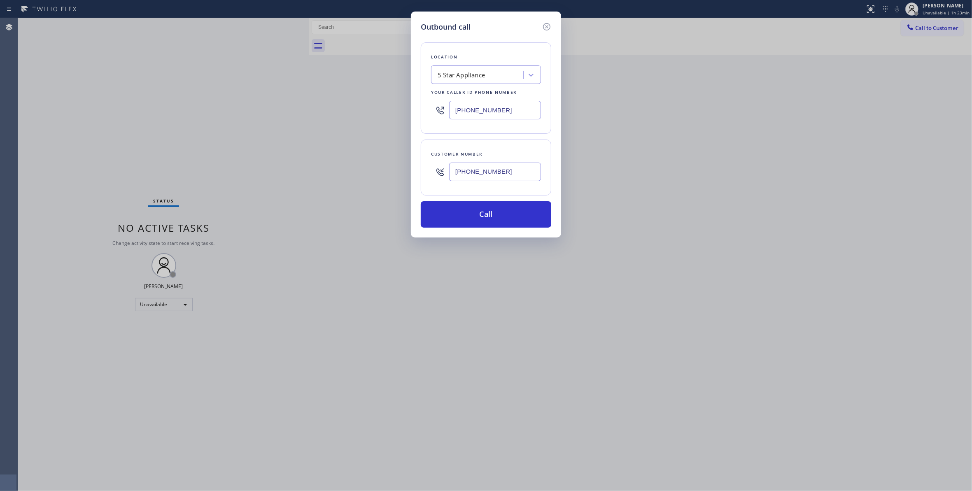
drag, startPoint x: 513, startPoint y: 175, endPoint x: 379, endPoint y: 167, distance: 134.5
click at [379, 167] on div "Outbound call Location 5 Star Appliance Your caller id phone number (860) 544-6…" at bounding box center [486, 245] width 972 height 491
click at [488, 231] on div "Outbound call Location 5 Star Appliance Your caller id phone number (860) 544-6…" at bounding box center [486, 125] width 150 height 226
click at [478, 218] on button "Call" at bounding box center [486, 214] width 131 height 26
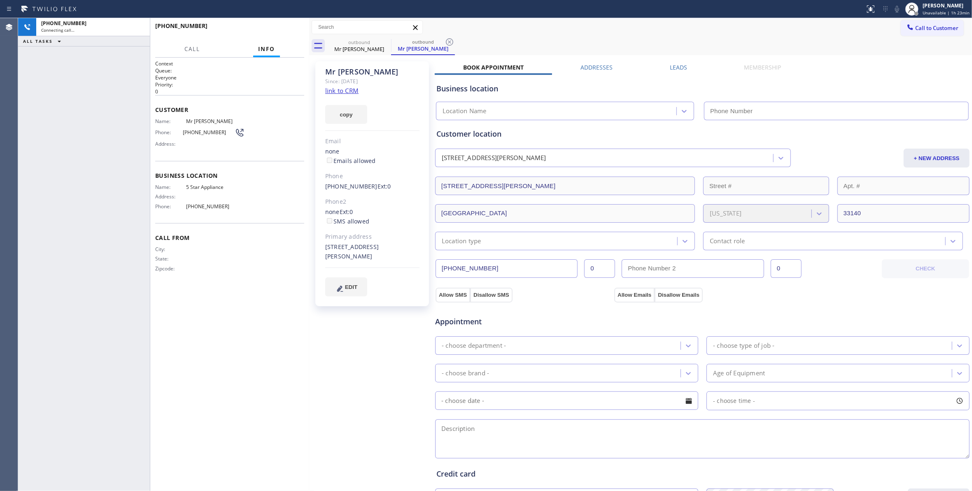
type input "(860) 544-6116"
click at [451, 44] on icon at bounding box center [450, 42] width 10 height 10
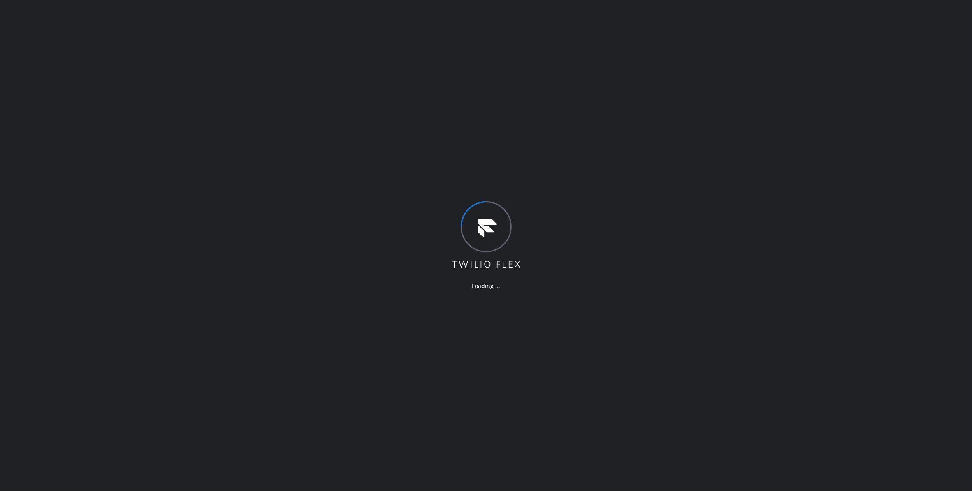
click at [271, 250] on div "Loading ..." at bounding box center [486, 245] width 972 height 491
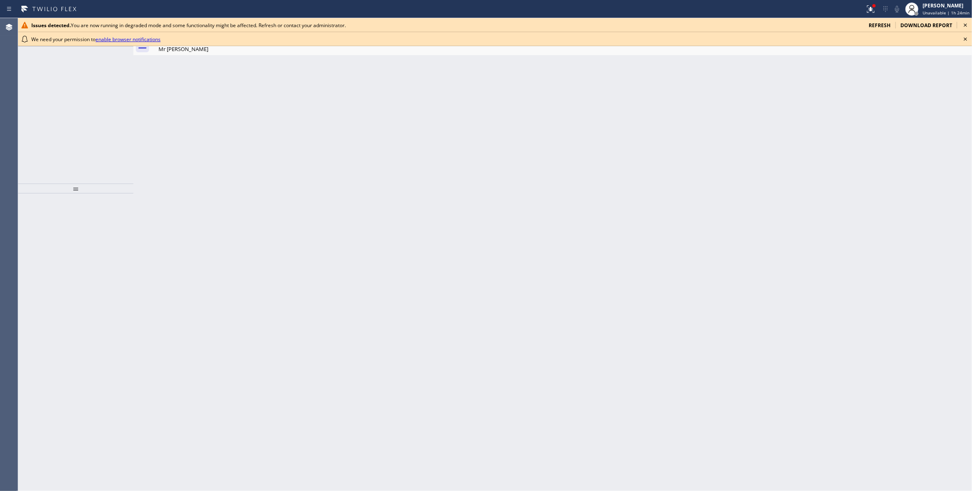
click at [965, 37] on icon at bounding box center [966, 39] width 10 height 10
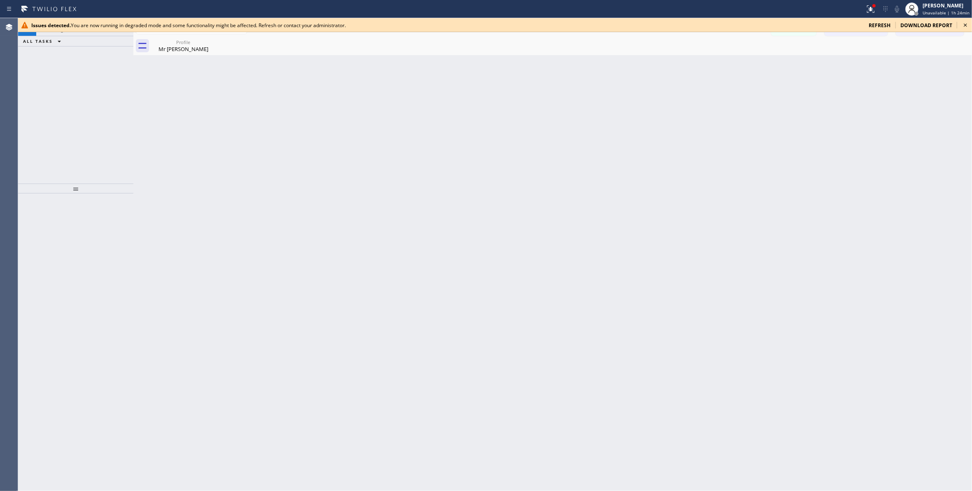
click at [966, 23] on icon at bounding box center [966, 25] width 10 height 10
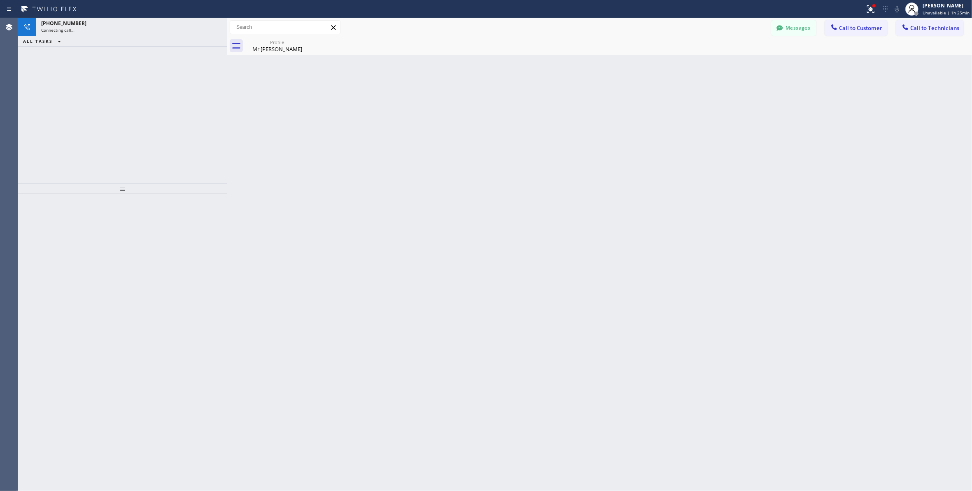
drag, startPoint x: 132, startPoint y: 43, endPoint x: 224, endPoint y: 51, distance: 92.6
click at [227, 58] on div at bounding box center [227, 254] width 0 height 473
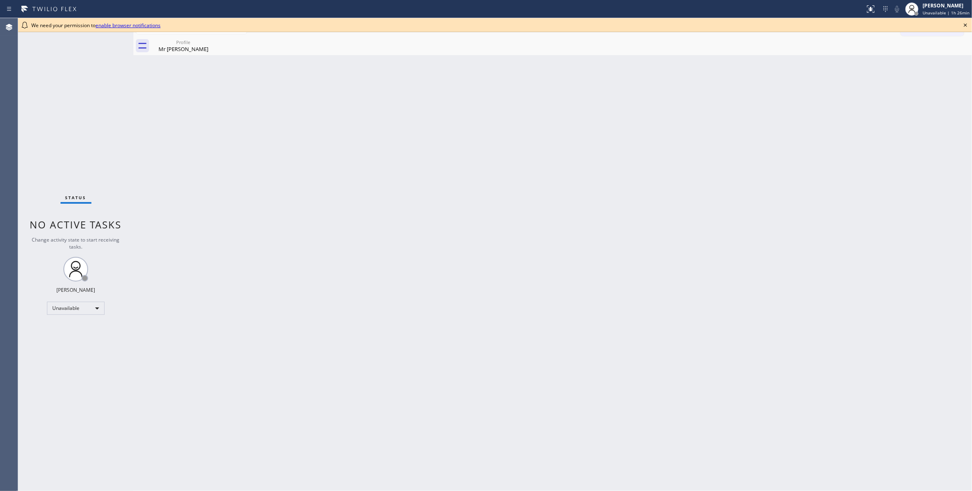
click at [963, 20] on icon at bounding box center [966, 25] width 10 height 10
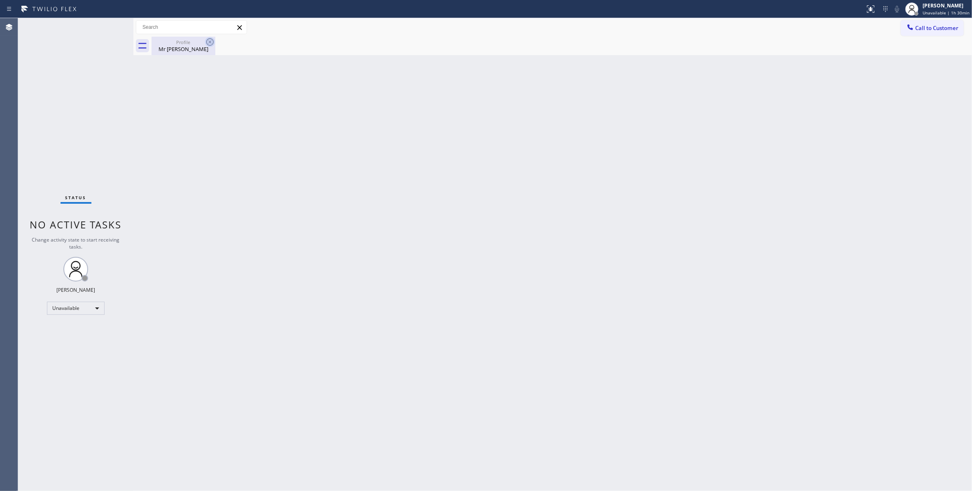
click at [208, 42] on icon at bounding box center [210, 42] width 10 height 10
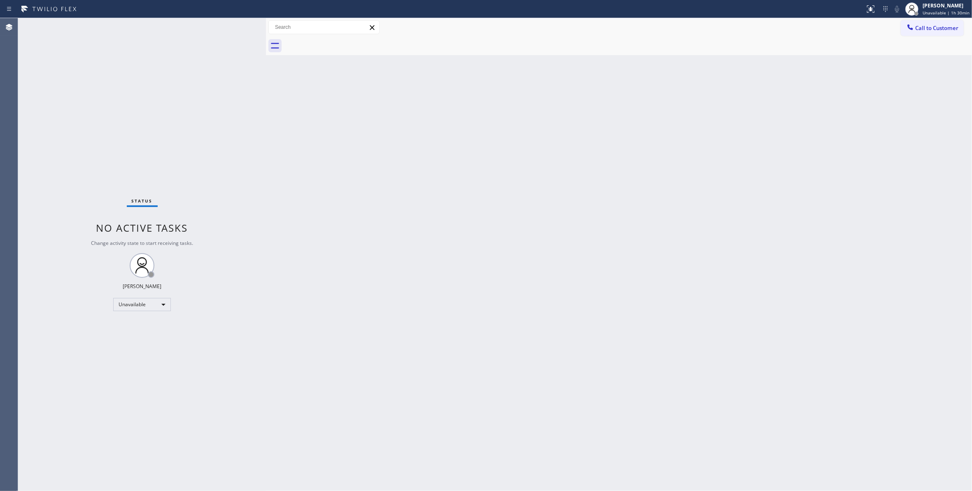
drag, startPoint x: 131, startPoint y: 45, endPoint x: 261, endPoint y: 73, distance: 132.6
click at [266, 74] on div at bounding box center [266, 254] width 0 height 473
drag, startPoint x: 97, startPoint y: 402, endPoint x: 99, endPoint y: 396, distance: 6.1
click at [98, 402] on div "Status No active tasks Change activity state to start receiving tasks. Louis Ma…" at bounding box center [142, 254] width 248 height 473
drag, startPoint x: 936, startPoint y: 30, endPoint x: 710, endPoint y: 95, distance: 234.4
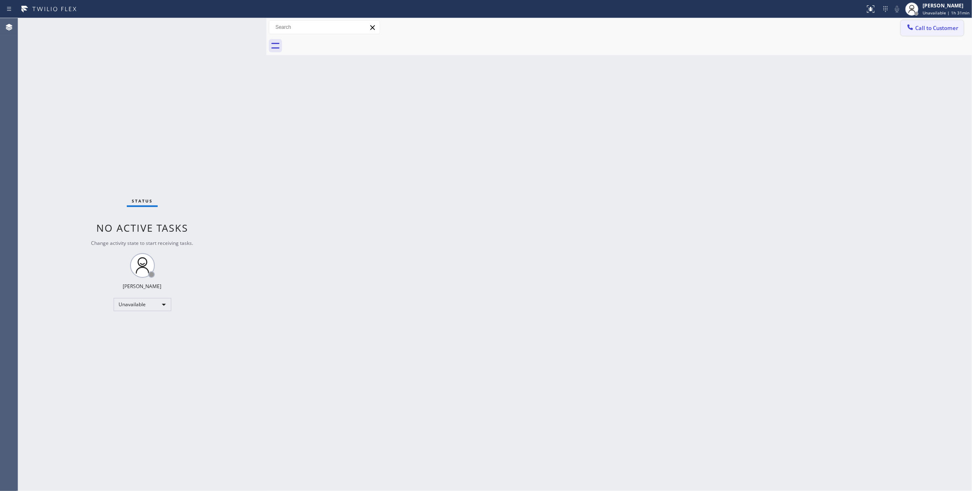
click at [935, 30] on span "Call to Customer" at bounding box center [936, 27] width 43 height 7
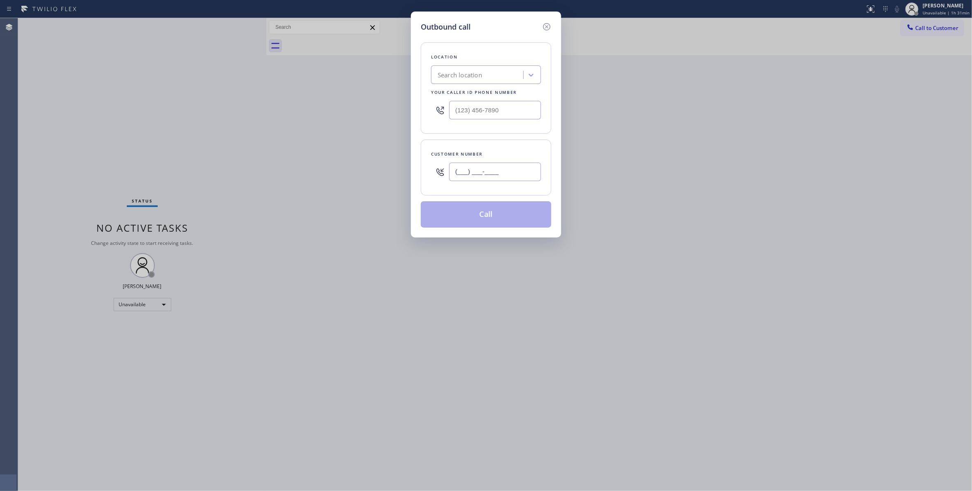
click at [501, 173] on input "(___) ___-____" at bounding box center [495, 172] width 92 height 19
paste input "619) 748-8654"
type input "(619) 748-8654"
drag, startPoint x: 523, startPoint y: 113, endPoint x: 302, endPoint y: 157, distance: 225.6
click at [231, 116] on div "Outbound call Location Search location Your caller id phone number (___) ___-__…" at bounding box center [486, 245] width 972 height 491
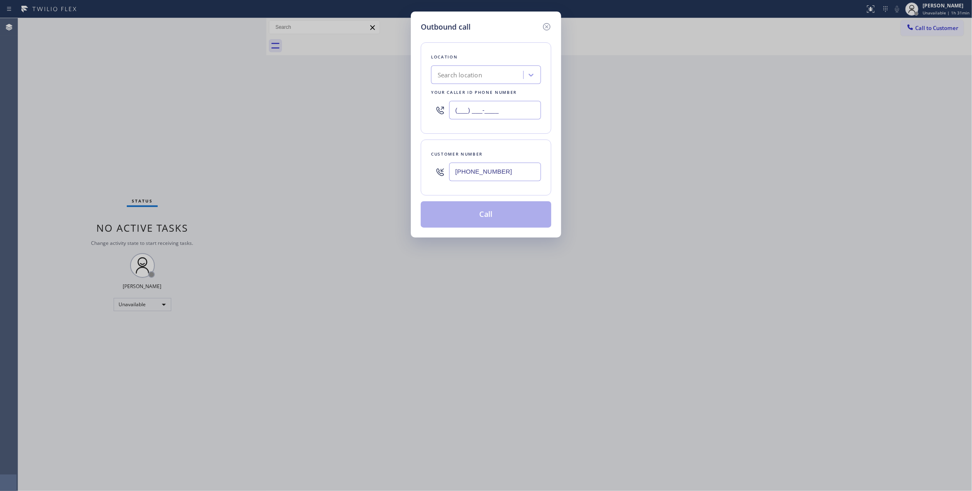
paste input "877) 777-0796"
type input "(877) 777-0796"
drag, startPoint x: 521, startPoint y: 171, endPoint x: 311, endPoint y: 162, distance: 210.2
click at [311, 162] on div "Outbound call Location Home Alliance Your caller id phone number (877) 777-0796…" at bounding box center [486, 245] width 972 height 491
click at [446, 213] on button "Call" at bounding box center [486, 214] width 131 height 26
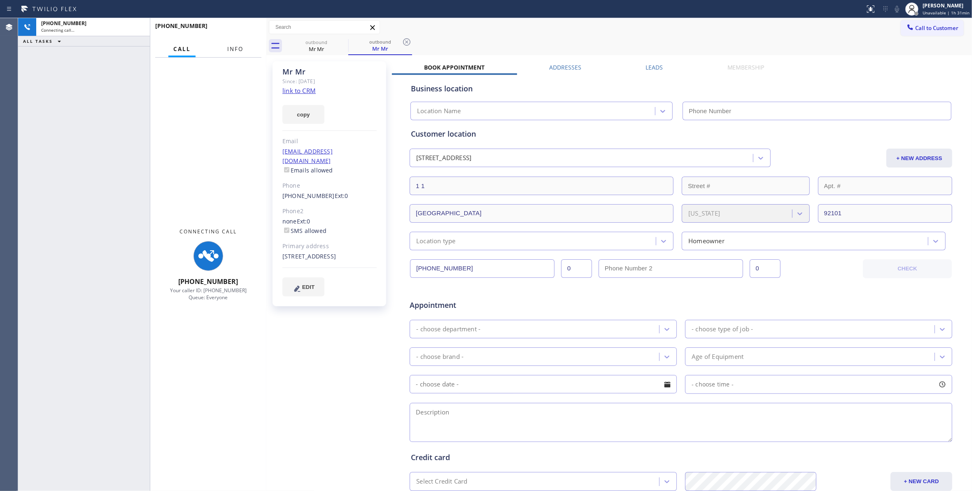
click at [233, 50] on span "Info" at bounding box center [235, 48] width 16 height 7
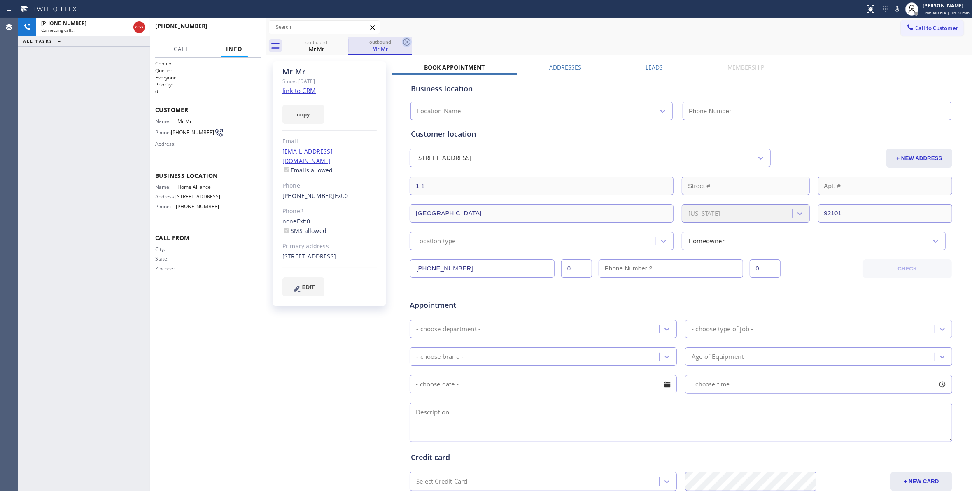
click at [406, 39] on icon at bounding box center [406, 41] width 7 height 7
type input "(877) 777-0796"
click at [336, 389] on div "Mr Mr Since: 20 may 2020 link to CRM copy Email no@gmail.com Emails allowed Pho…" at bounding box center [331, 324] width 124 height 534
click at [299, 93] on link "link to CRM" at bounding box center [299, 90] width 33 height 8
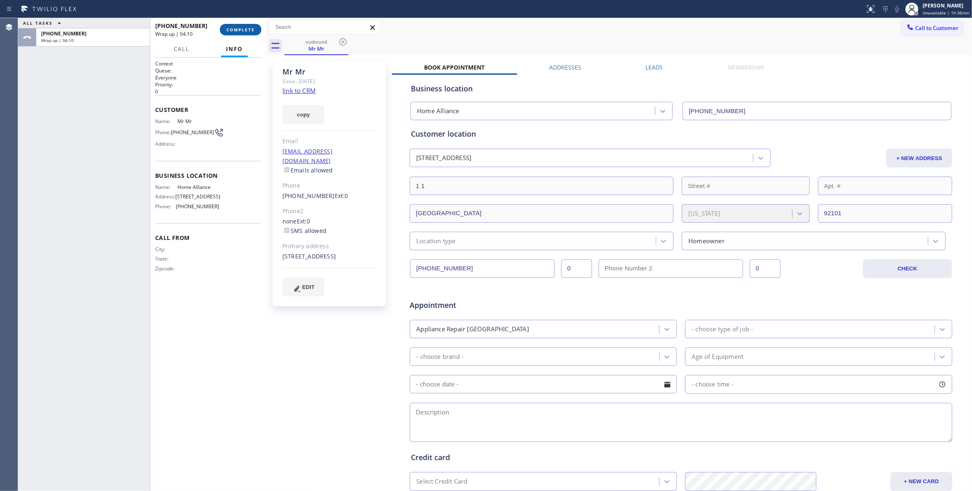
click at [246, 31] on span "COMPLETE" at bounding box center [241, 30] width 28 height 6
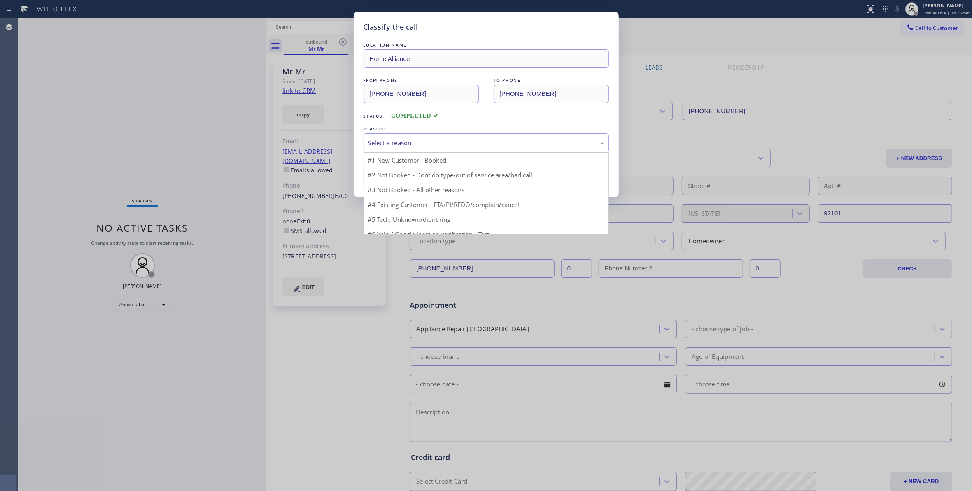
click at [440, 147] on div "Select a reason" at bounding box center [486, 142] width 236 height 9
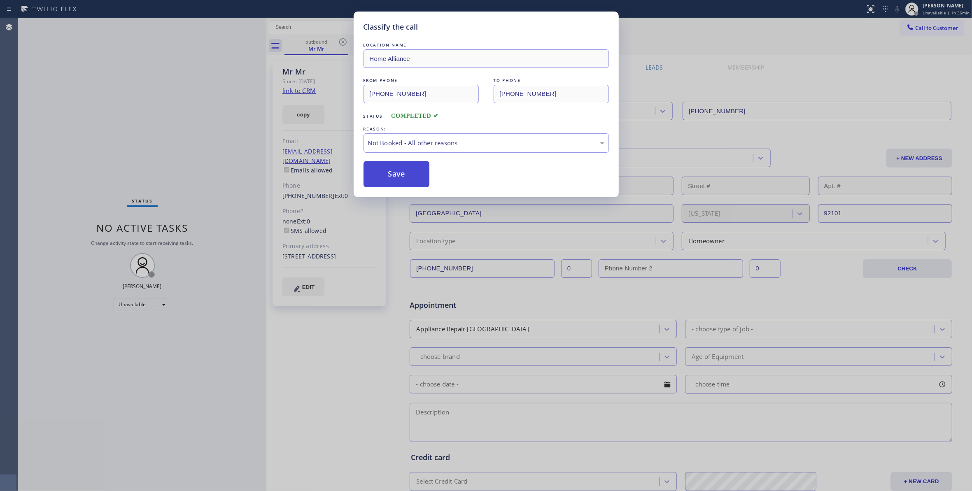
click at [410, 170] on button "Save" at bounding box center [397, 174] width 66 height 26
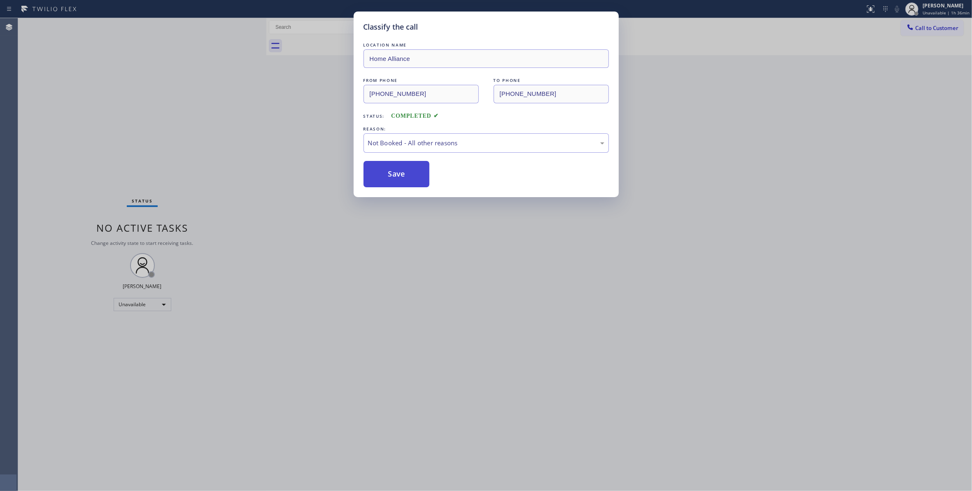
click at [410, 170] on button "Save" at bounding box center [397, 174] width 66 height 26
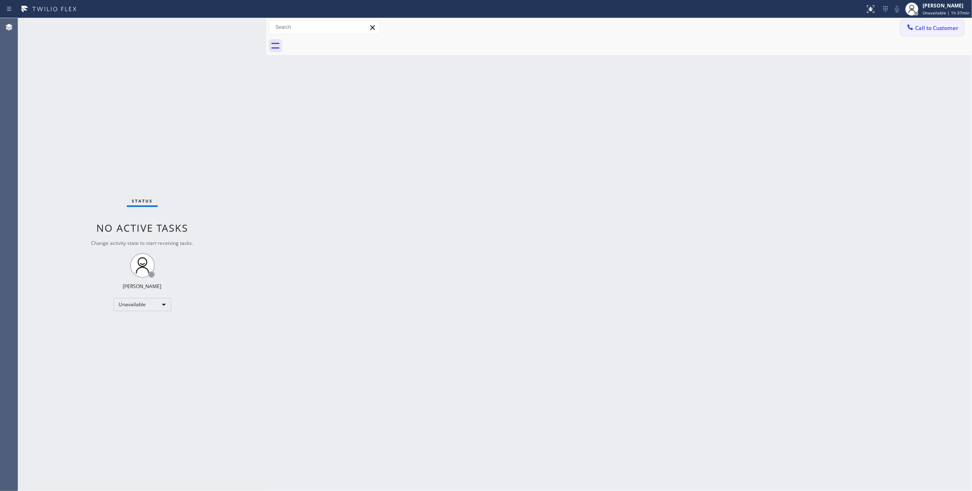
click at [933, 29] on span "Call to Customer" at bounding box center [936, 27] width 43 height 7
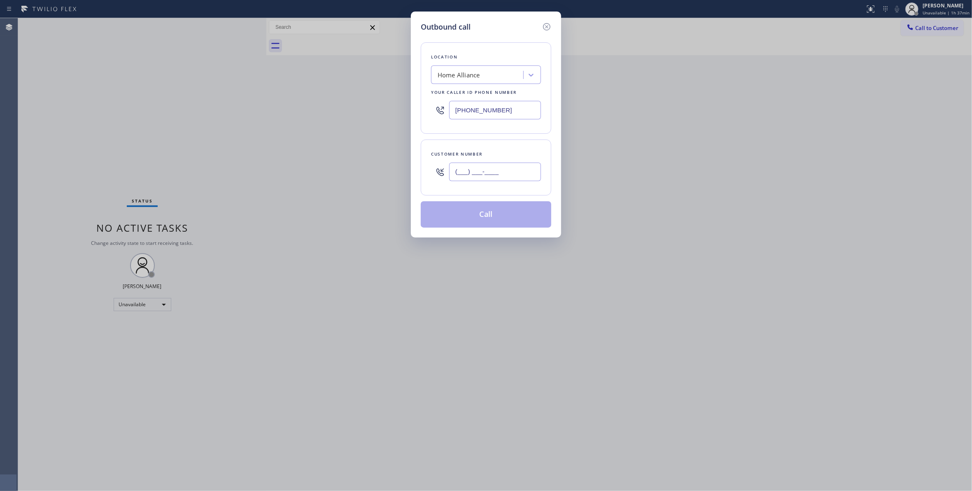
click at [495, 169] on input "(___) ___-____" at bounding box center [495, 172] width 92 height 19
paste input "323) 356-6635"
type input "(323) 356-6635"
drag, startPoint x: 516, startPoint y: 110, endPoint x: 245, endPoint y: 113, distance: 271.8
click at [219, 91] on div "Outbound call Location Home Alliance Your caller id phone number (877) 777-0796…" at bounding box center [486, 245] width 972 height 491
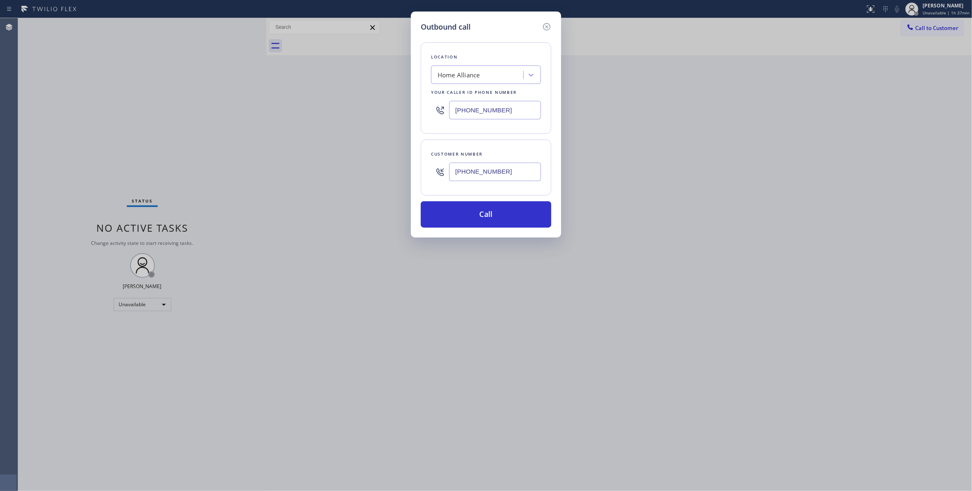
paste input "562) 414-6833"
type input "(562) 414-6833"
drag, startPoint x: 518, startPoint y: 178, endPoint x: 307, endPoint y: 170, distance: 211.4
click at [307, 170] on div "Outbound call Location Midway City Plumbers Your caller id phone number (562) 4…" at bounding box center [486, 245] width 972 height 491
click at [442, 214] on button "Call" at bounding box center [486, 214] width 131 height 26
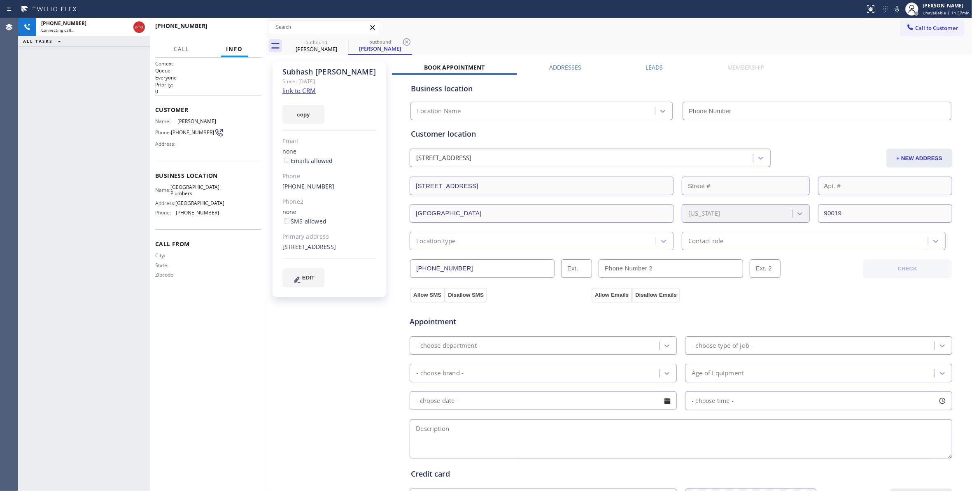
type input "(562) 414-6833"
click at [238, 28] on span "HANG UP" at bounding box center [242, 30] width 25 height 6
click at [234, 27] on span "HANG UP" at bounding box center [242, 30] width 25 height 6
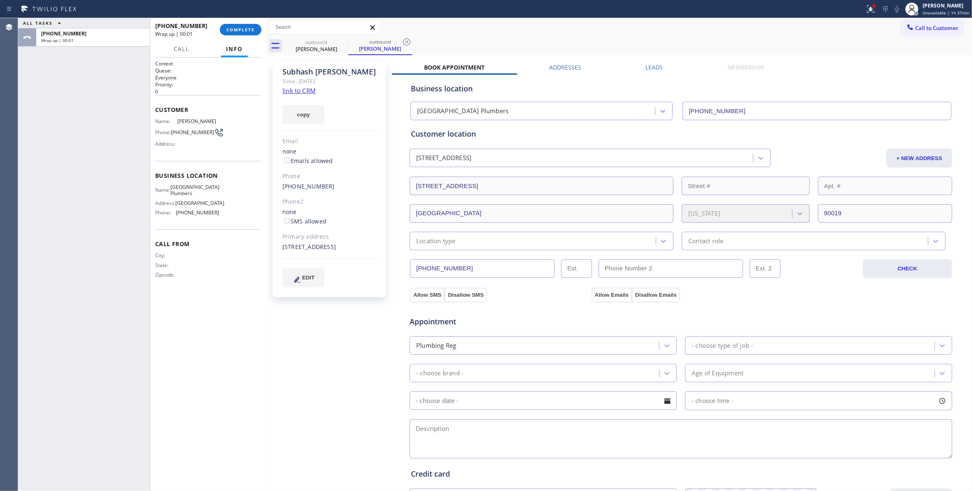
click at [295, 94] on link "link to CRM" at bounding box center [299, 90] width 33 height 8
click at [407, 42] on icon at bounding box center [406, 41] width 7 height 7
click at [234, 25] on button "COMPLETE" at bounding box center [241, 30] width 42 height 12
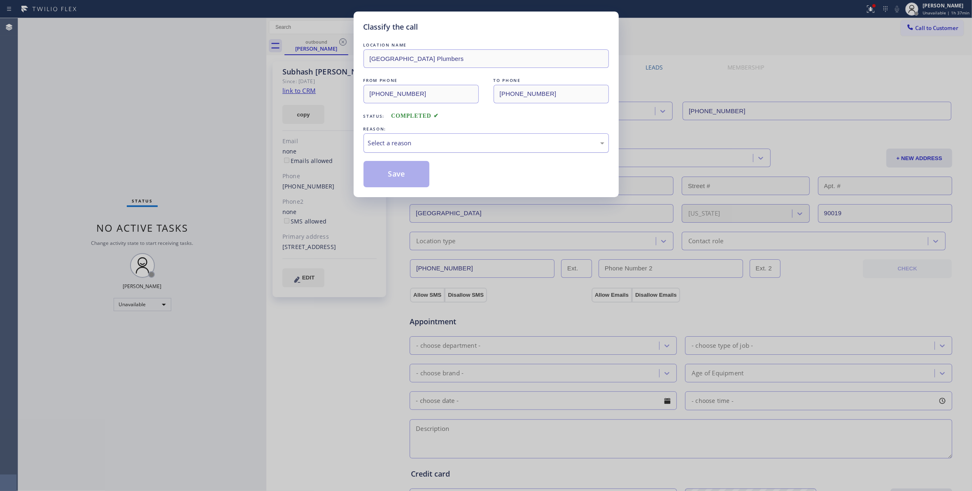
drag, startPoint x: 404, startPoint y: 138, endPoint x: 402, endPoint y: 146, distance: 8.5
click at [402, 139] on div "Select a reason" at bounding box center [486, 142] width 245 height 19
click at [399, 175] on button "Save" at bounding box center [397, 174] width 66 height 26
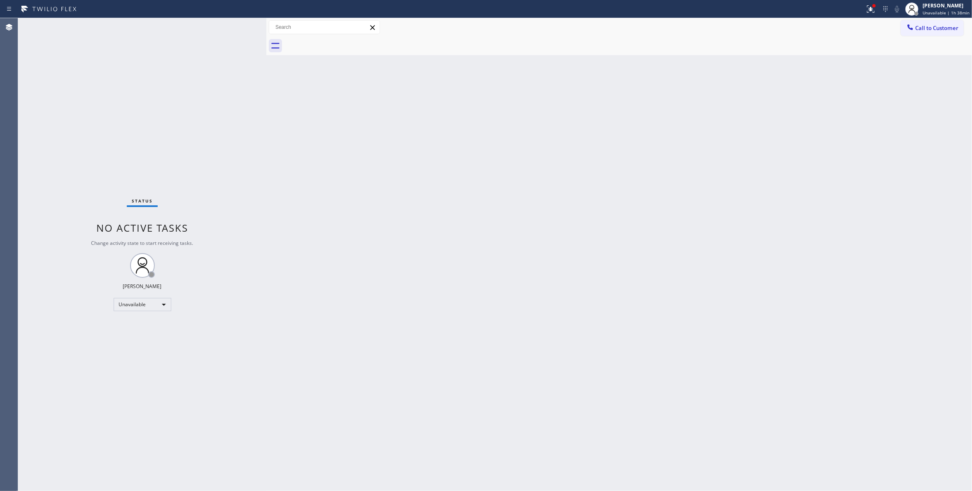
click at [485, 271] on div "Back to Dashboard Change Sender ID Customers Technicians Select a contact Outbo…" at bounding box center [619, 254] width 706 height 473
drag, startPoint x: 469, startPoint y: 268, endPoint x: 205, endPoint y: 22, distance: 361.0
click at [469, 267] on div "Back to Dashboard Change Sender ID Customers Technicians Select a contact Outbo…" at bounding box center [619, 254] width 706 height 473
click at [939, 30] on span "Call to Customer" at bounding box center [936, 27] width 43 height 7
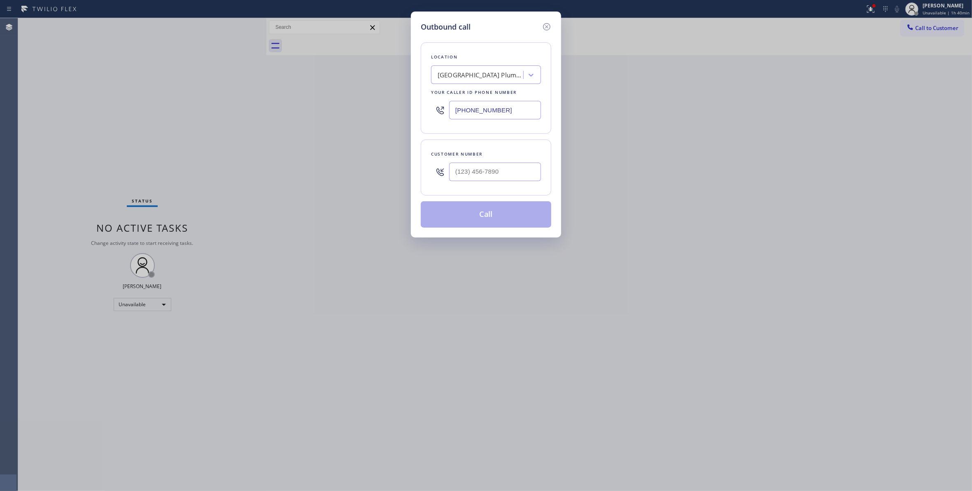
drag, startPoint x: 531, startPoint y: 111, endPoint x: 92, endPoint y: 110, distance: 438.6
click at [94, 111] on div "Outbound call Location Midway City Plumbers Your caller id phone number (562) 4…" at bounding box center [486, 245] width 972 height 491
paste input "833) 253-6787"
type input "(833) 253-6787"
click at [469, 165] on input "(___) ___-____" at bounding box center [495, 172] width 92 height 19
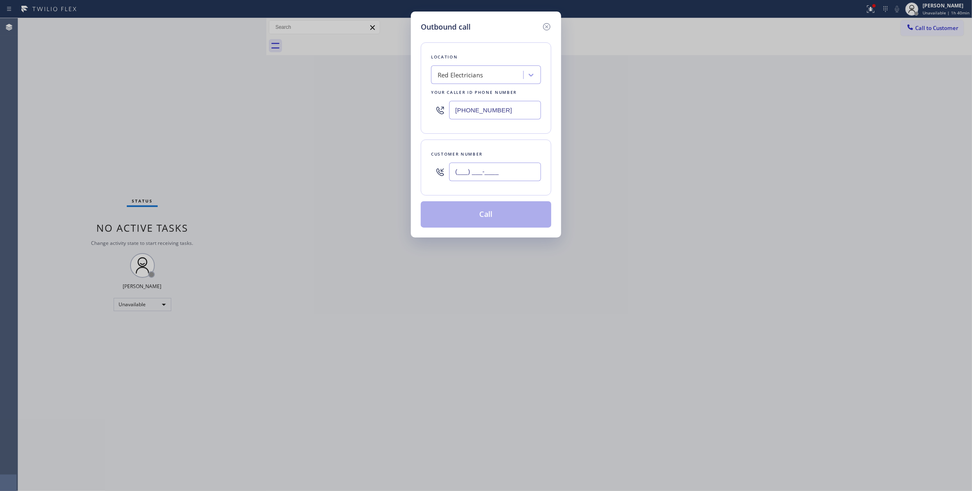
paste input "330) 888-9585"
type input "(330) 888-9585"
click at [489, 218] on button "Call" at bounding box center [486, 214] width 131 height 26
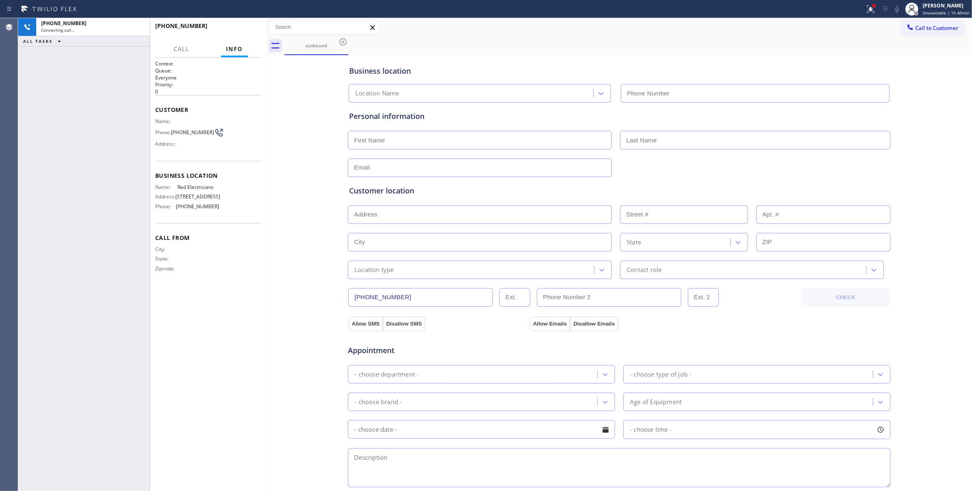
type input "(833) 253-6787"
click at [287, 355] on div "Business location Red Electricians (833) 253-6787 Personal information Customer…" at bounding box center [620, 338] width 702 height 563
click at [868, 10] on icon at bounding box center [869, 8] width 5 height 6
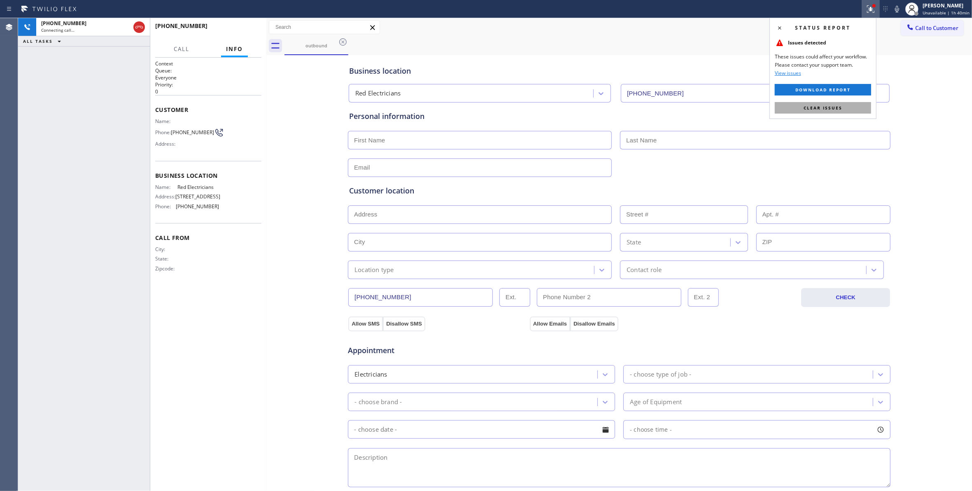
click at [844, 107] on button "Clear issues" at bounding box center [823, 108] width 96 height 12
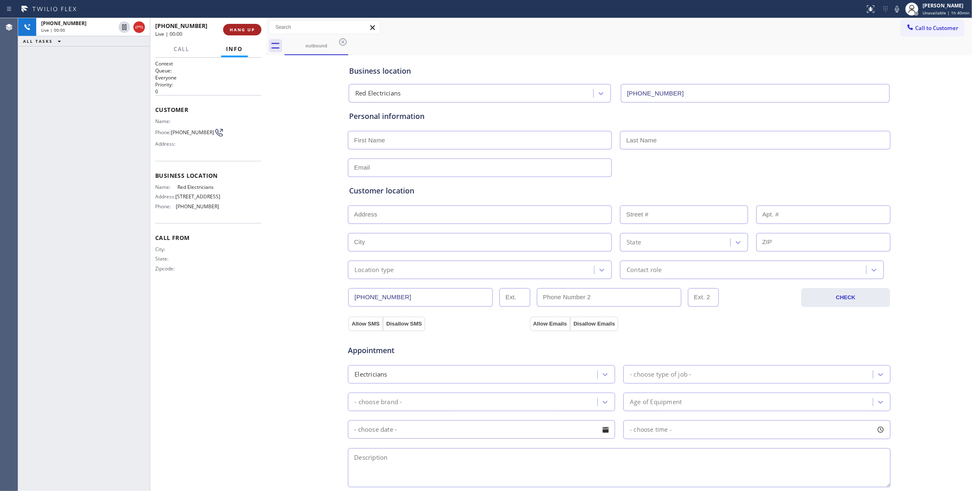
click at [246, 28] on span "HANG UP" at bounding box center [242, 30] width 25 height 6
click at [246, 30] on span "COMPLETE" at bounding box center [241, 30] width 28 height 6
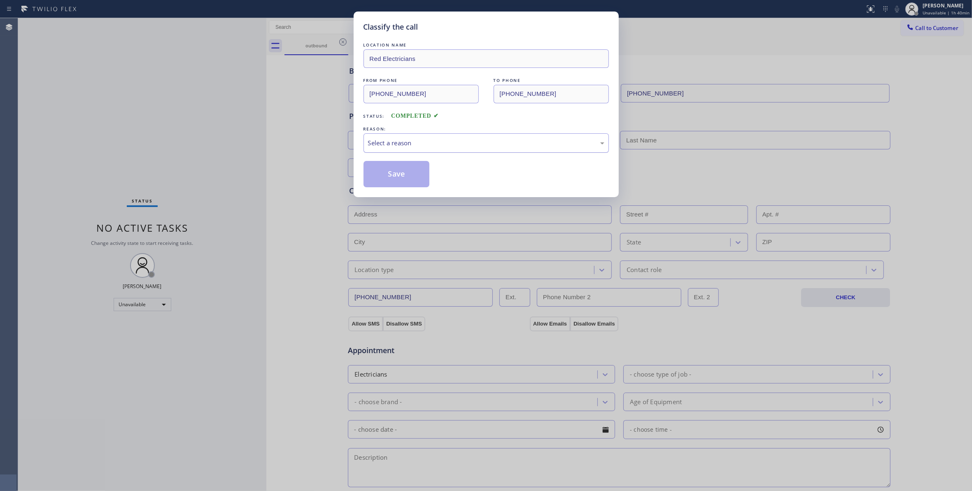
click at [400, 145] on div "Select a reason" at bounding box center [486, 142] width 236 height 9
click at [388, 176] on button "Save" at bounding box center [397, 174] width 66 height 26
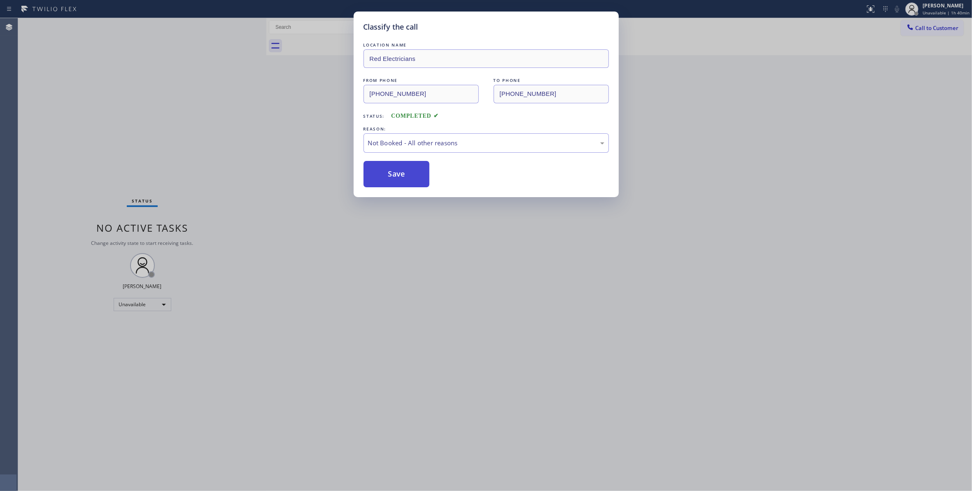
click at [388, 176] on button "Save" at bounding box center [397, 174] width 66 height 26
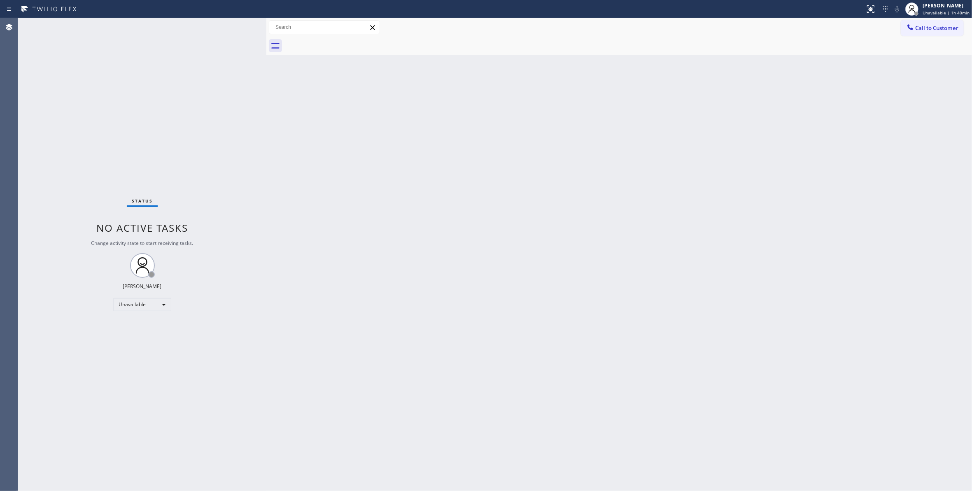
click at [558, 147] on div "Back to Dashboard Change Sender ID Customers Technicians Select a contact Outbo…" at bounding box center [619, 254] width 706 height 473
click at [503, 110] on div "Back to Dashboard Change Sender ID Customers Technicians Select a contact Outbo…" at bounding box center [619, 254] width 706 height 473
click at [950, 28] on span "Call to Customer" at bounding box center [936, 27] width 43 height 7
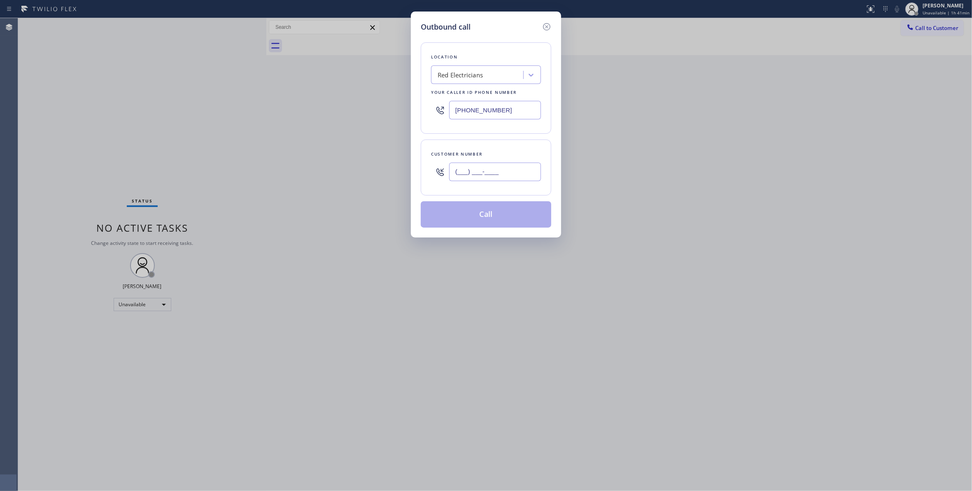
click at [478, 177] on input "(___) ___-____" at bounding box center [495, 172] width 92 height 19
paste input "864) 729-5731"
type input "(864) 729-5731"
drag, startPoint x: 511, startPoint y: 112, endPoint x: 303, endPoint y: 110, distance: 208.0
click at [303, 110] on div "Outbound call Location Red Electricians Your caller id phone number (833) 253-6…" at bounding box center [486, 245] width 972 height 491
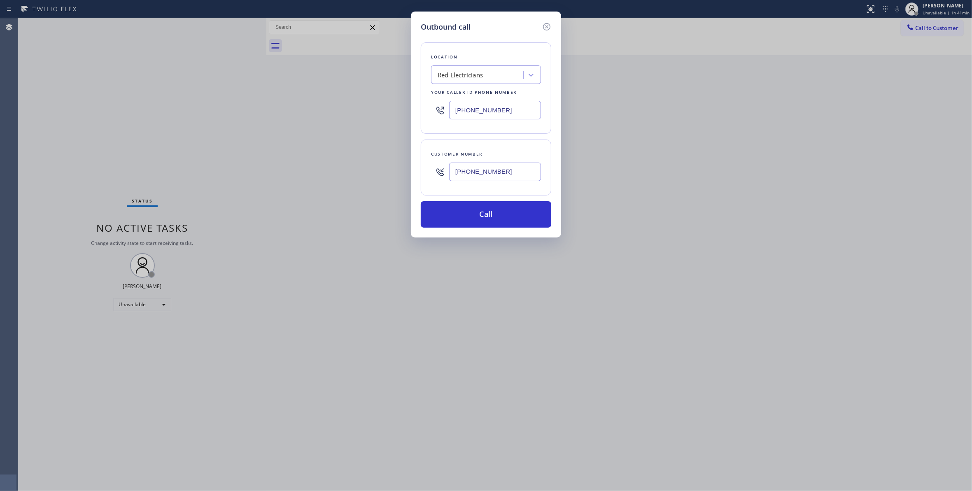
paste input "619) 727-604"
type input "(619) 727-6047"
drag, startPoint x: 529, startPoint y: 174, endPoint x: 413, endPoint y: 175, distance: 116.5
click at [413, 175] on div "Outbound call Location Quality Appliance service Your caller id phone number (6…" at bounding box center [486, 125] width 150 height 226
click at [493, 226] on button "Call" at bounding box center [486, 214] width 131 height 26
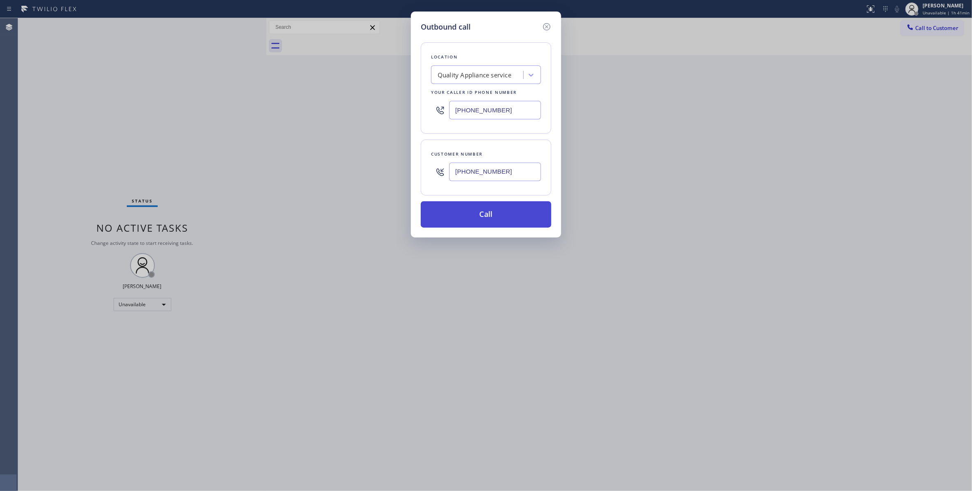
click at [486, 219] on button "Call" at bounding box center [486, 214] width 131 height 26
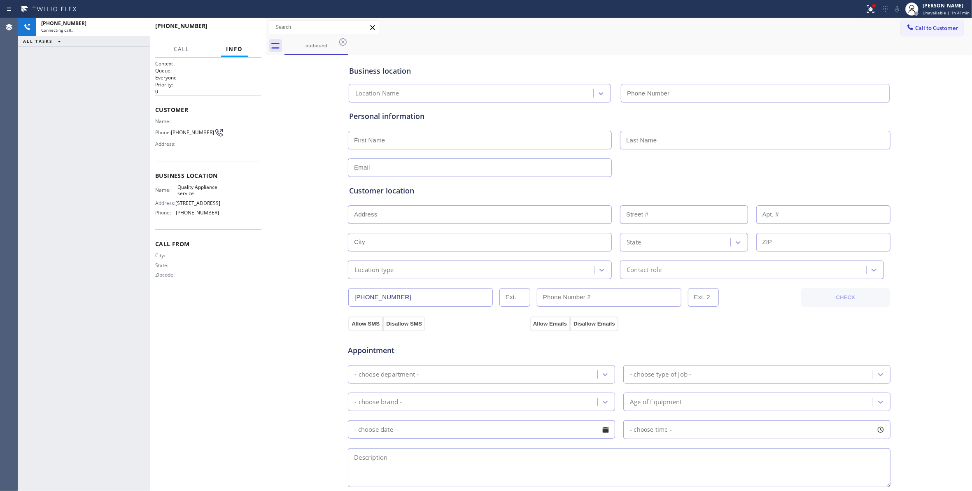
type input "(619) 727-6047"
click at [190, 131] on span "(864) 729-5731" at bounding box center [192, 132] width 43 height 6
copy div "(864) 729-5731"
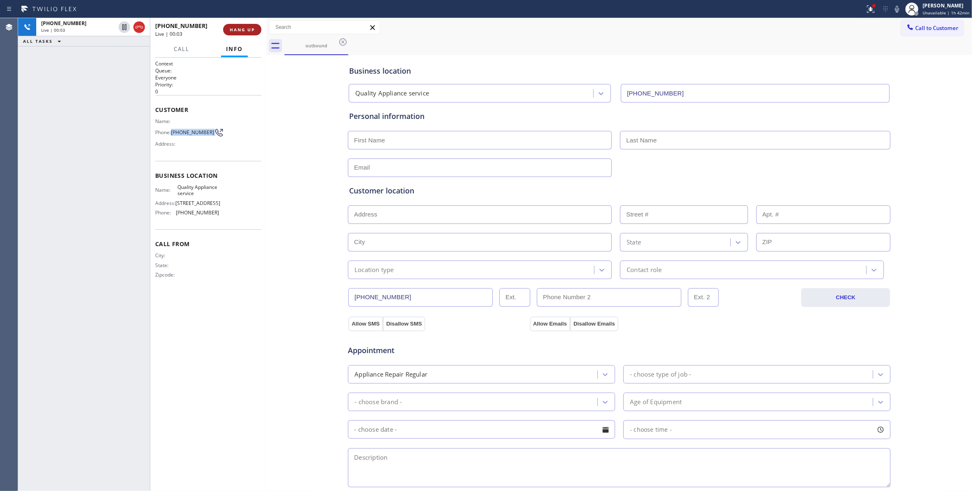
click at [245, 27] on span "HANG UP" at bounding box center [242, 30] width 25 height 6
click at [245, 27] on span "COMPLETE" at bounding box center [241, 30] width 28 height 6
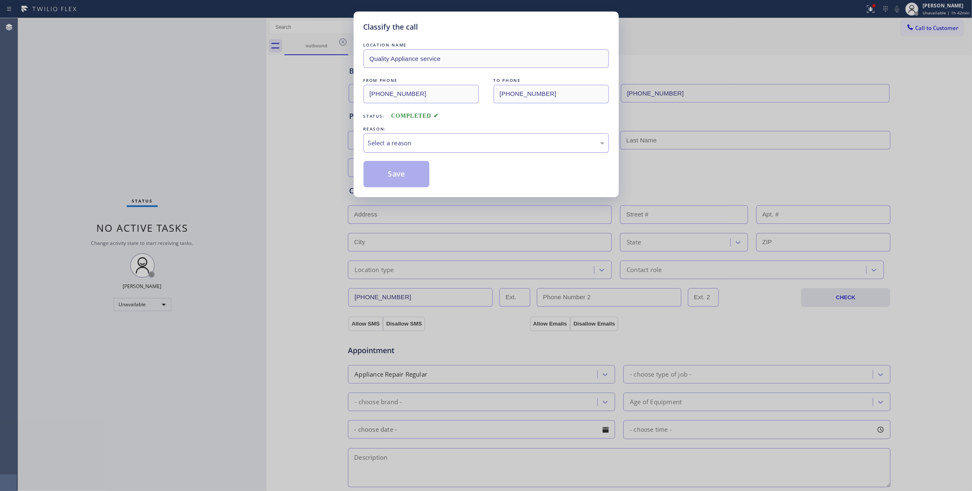
click at [418, 138] on div "Select a reason" at bounding box center [486, 142] width 236 height 9
click at [410, 172] on button "Save" at bounding box center [397, 174] width 66 height 26
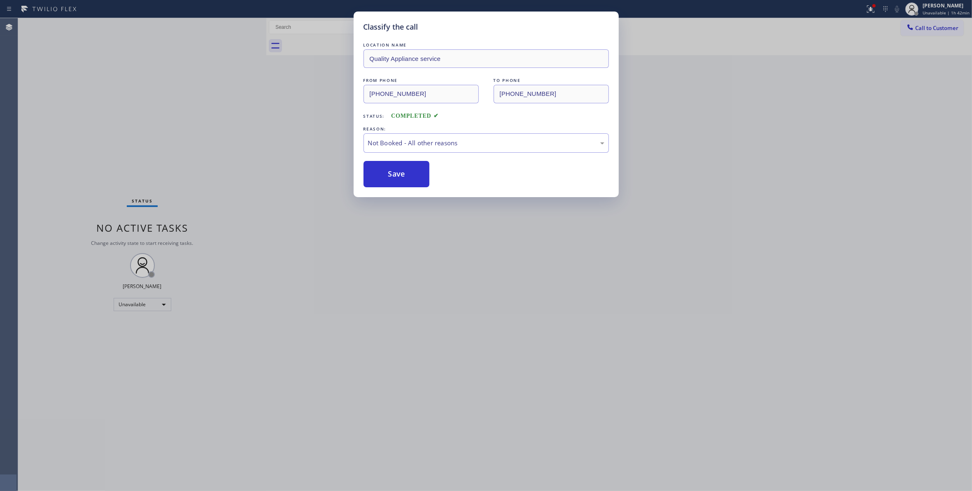
drag, startPoint x: 410, startPoint y: 172, endPoint x: 944, endPoint y: 10, distance: 557.8
click at [411, 172] on button "Save" at bounding box center [397, 174] width 66 height 26
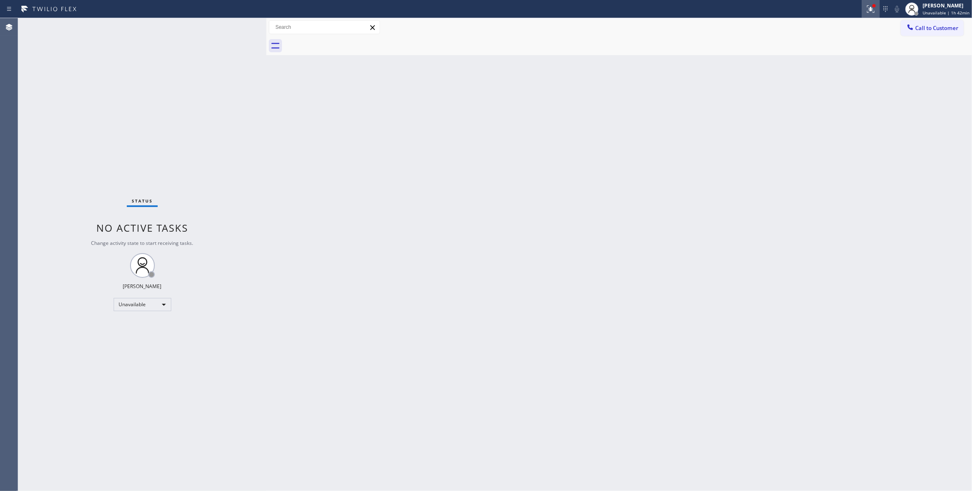
click at [866, 11] on icon at bounding box center [871, 9] width 10 height 10
click at [833, 107] on span "Clear issues" at bounding box center [823, 108] width 39 height 6
click at [934, 25] on span "Call to Customer" at bounding box center [936, 27] width 43 height 7
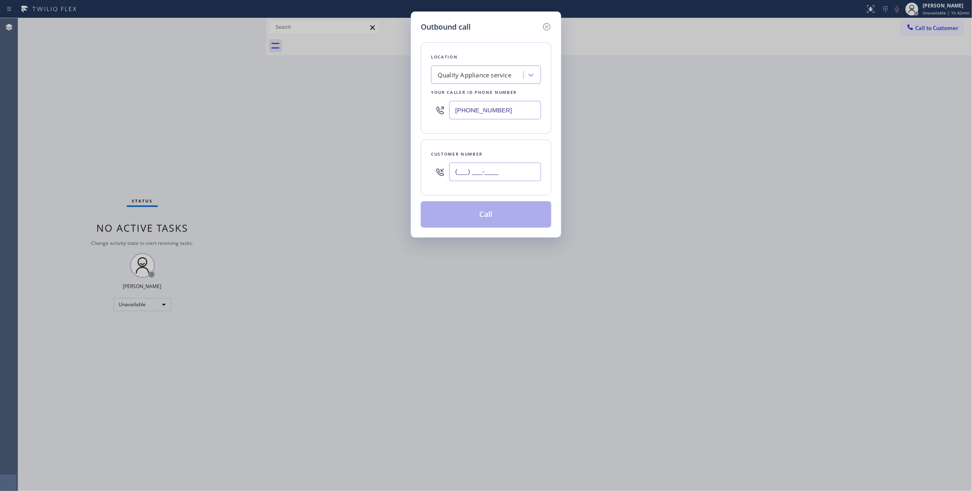
click at [486, 173] on input "(___) ___-____" at bounding box center [495, 172] width 92 height 19
paste input "864) 729-5731"
type input "(864) 729-5731"
click at [467, 211] on button "Call" at bounding box center [486, 214] width 131 height 26
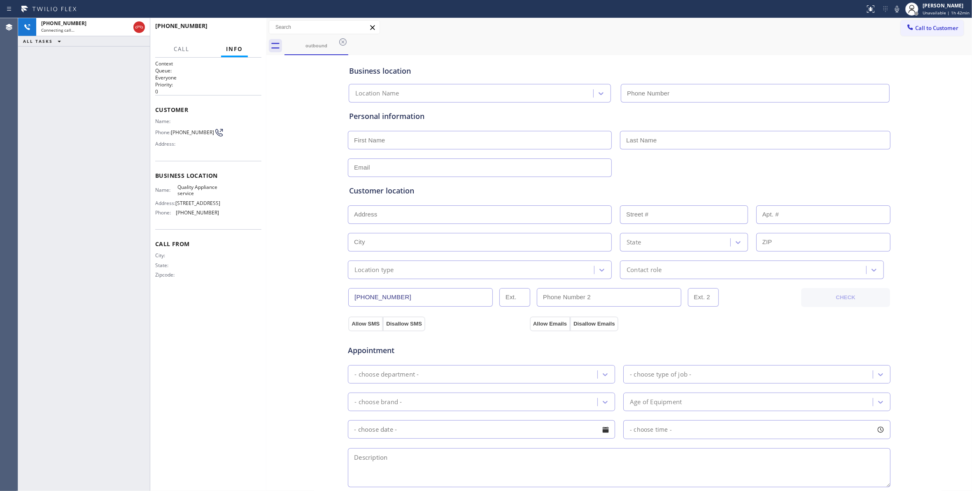
type input "(619) 727-6047"
click at [310, 133] on div "Business location Quality Appliance service (619) 727-6047 Personal information…" at bounding box center [620, 338] width 702 height 563
click at [297, 150] on div "Business location Quality Appliance service (619) 727-6047 Personal information…" at bounding box center [620, 338] width 702 height 563
click at [250, 34] on button "HANG UP" at bounding box center [242, 30] width 38 height 12
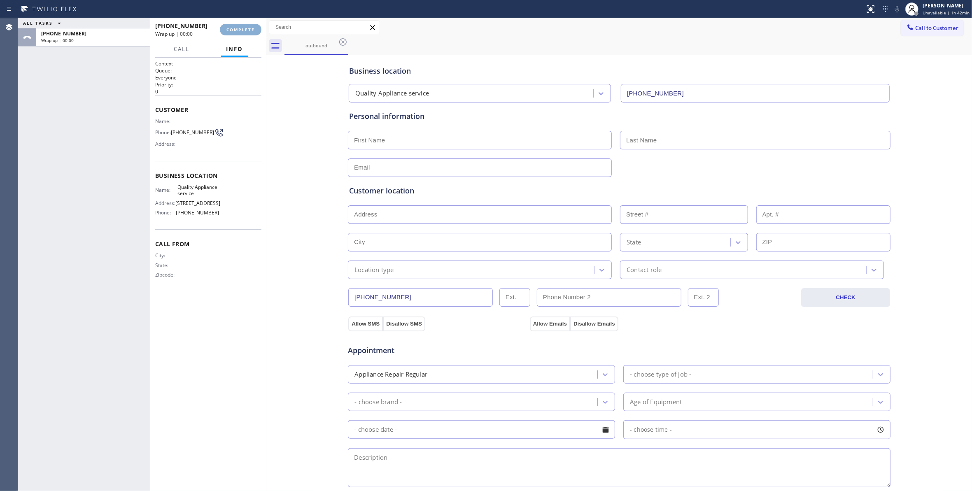
click at [250, 34] on button "COMPLETE" at bounding box center [241, 30] width 42 height 12
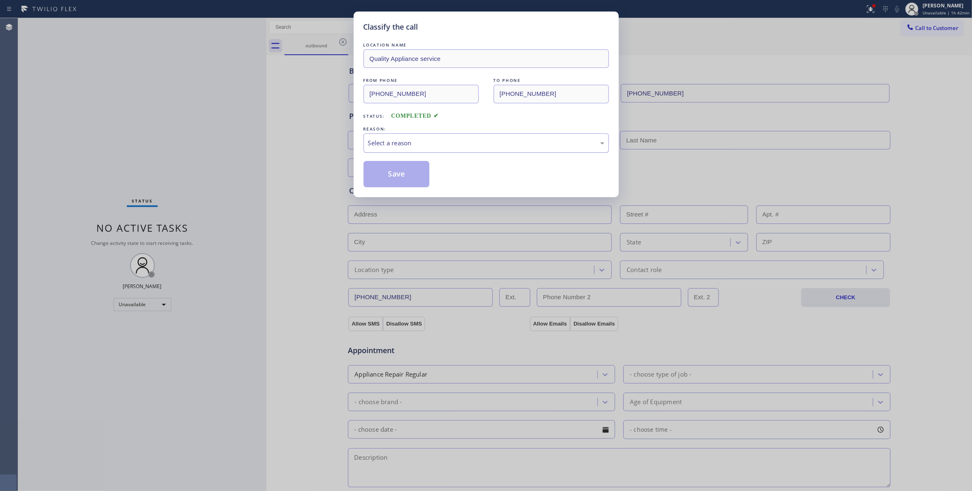
click at [393, 150] on div "Select a reason" at bounding box center [486, 142] width 245 height 19
click at [393, 170] on button "Save" at bounding box center [397, 174] width 66 height 26
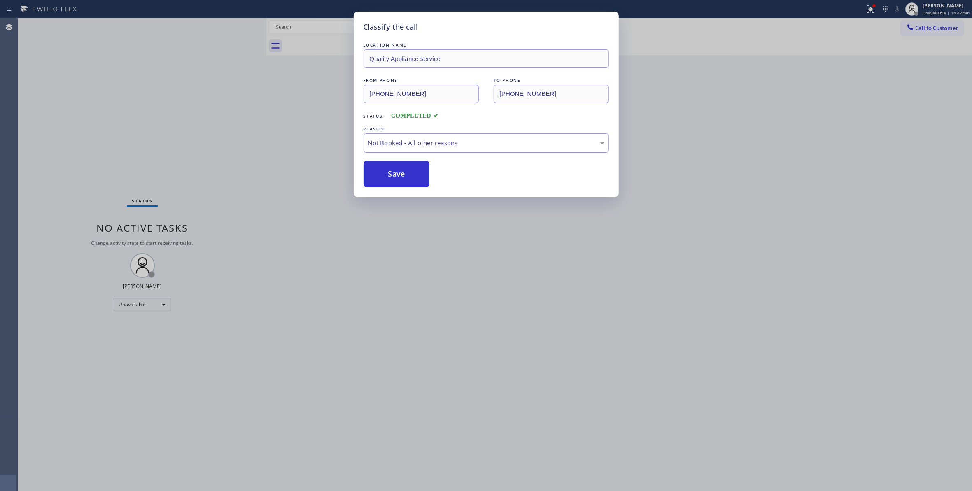
click at [393, 170] on button "Save" at bounding box center [397, 174] width 66 height 26
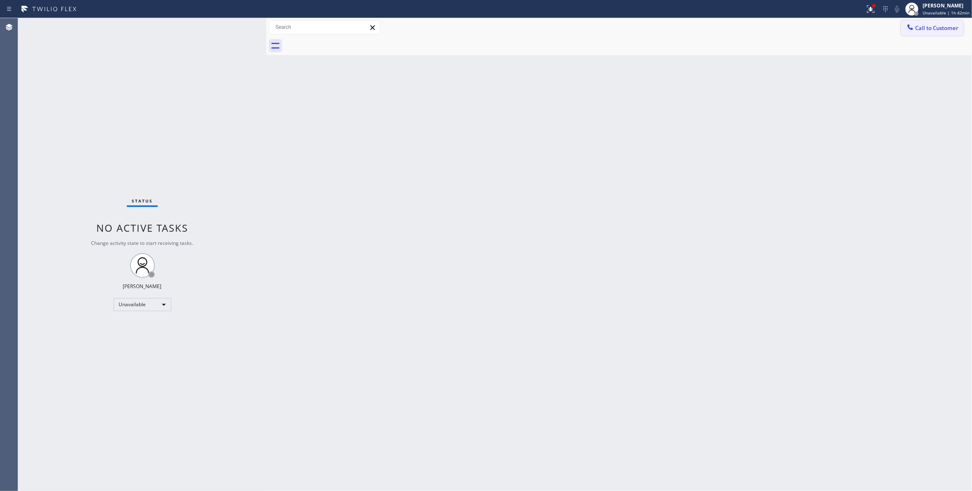
click at [926, 26] on span "Call to Customer" at bounding box center [936, 27] width 43 height 7
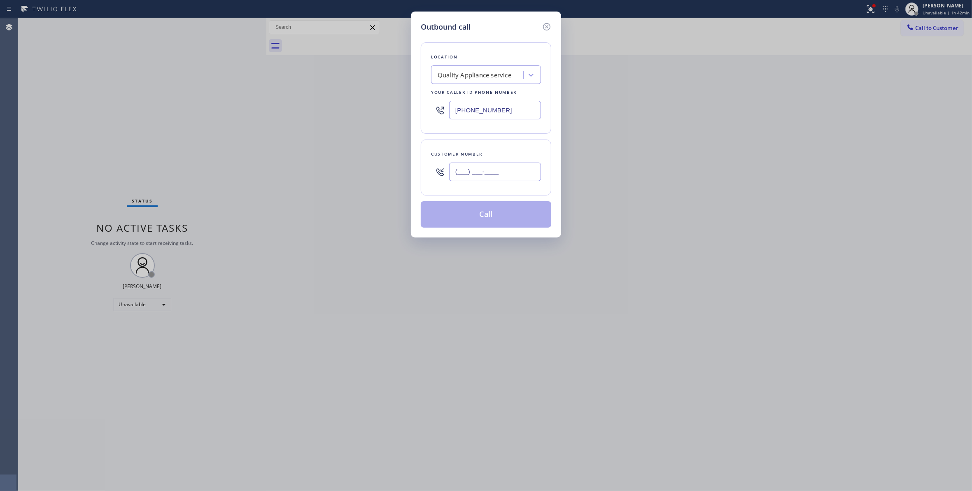
click at [488, 173] on input "(___) ___-____" at bounding box center [495, 172] width 92 height 19
paste input "323) 363-8807"
type input "(323) 363-8807"
paste input "7) 219-9255"
drag, startPoint x: 421, startPoint y: 95, endPoint x: 250, endPoint y: 91, distance: 171.4
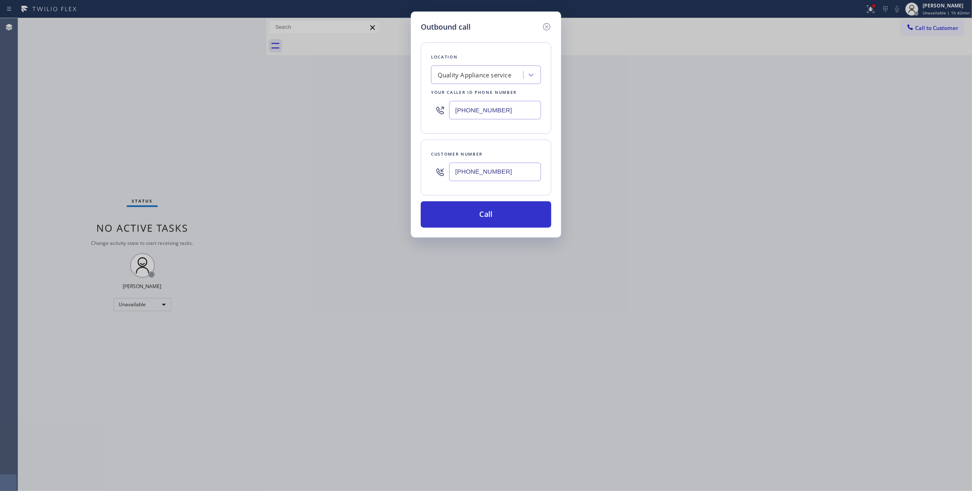
click at [250, 91] on div "Outbound call Location Quality Appliance service Your caller id phone number (6…" at bounding box center [486, 245] width 972 height 491
type input "(617) 219-9255"
drag, startPoint x: 516, startPoint y: 179, endPoint x: 401, endPoint y: 170, distance: 115.7
click at [401, 170] on div "Outbound call Location Appliance Viking Repair Your caller id phone number (617…" at bounding box center [486, 245] width 972 height 491
click at [493, 221] on button "Call" at bounding box center [486, 214] width 131 height 26
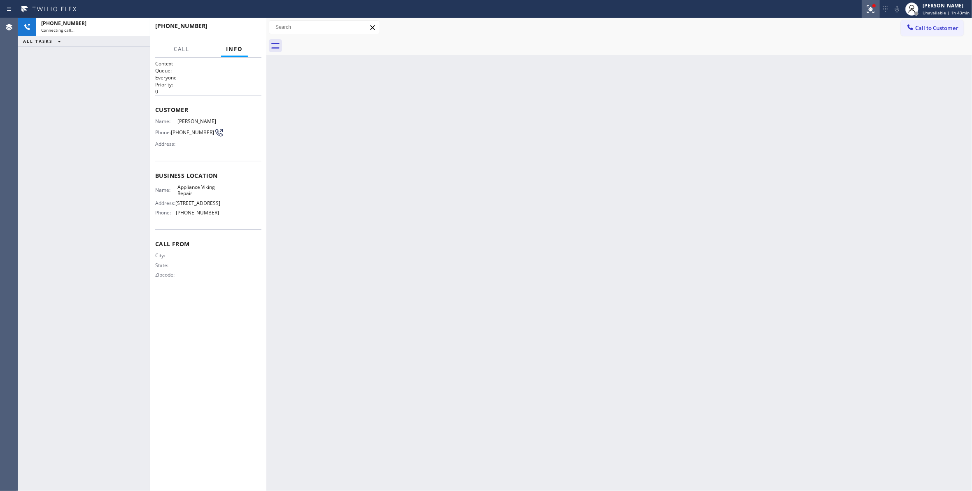
click at [868, 12] on icon at bounding box center [871, 9] width 10 height 10
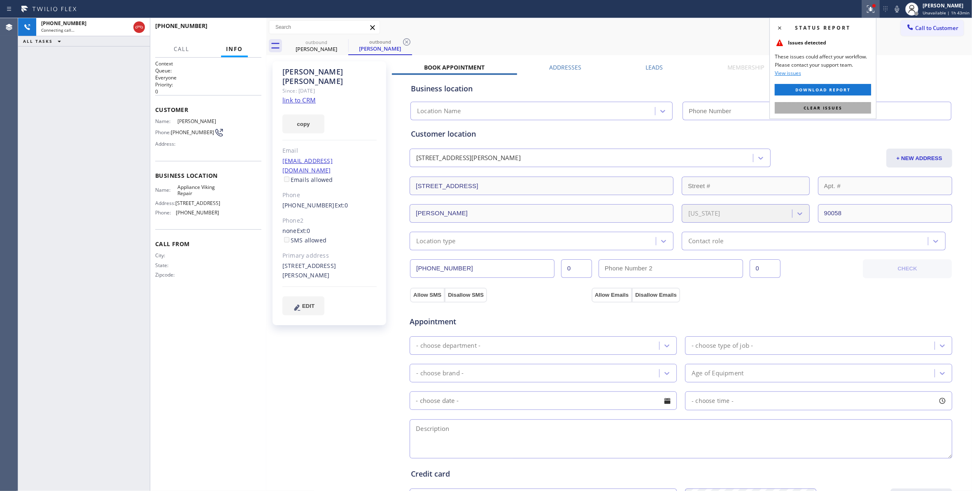
click at [832, 109] on span "Clear issues" at bounding box center [823, 108] width 39 height 6
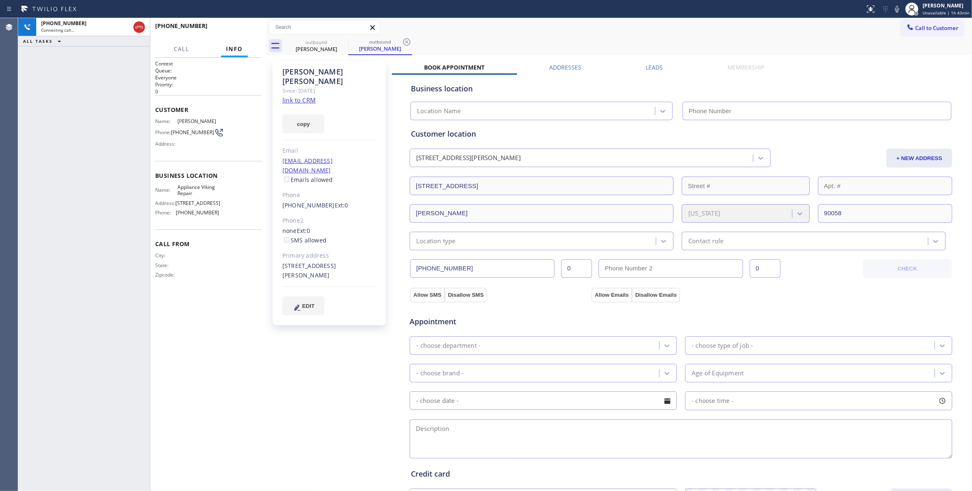
type input "(617) 219-9255"
drag, startPoint x: 407, startPoint y: 41, endPoint x: 411, endPoint y: 46, distance: 6.2
click at [407, 40] on icon at bounding box center [407, 42] width 10 height 10
click at [316, 337] on div "Tony Kim Since: 20 may 2020 link to CRM copy Email tonyhkim@yahoo.com Emails al…" at bounding box center [331, 332] width 124 height 550
click at [23, 99] on div "+13233638807 Connecting call… ALL TASKS ALL TASKS ACTIVE TASKS TASKS IN WRAP UP" at bounding box center [84, 254] width 132 height 473
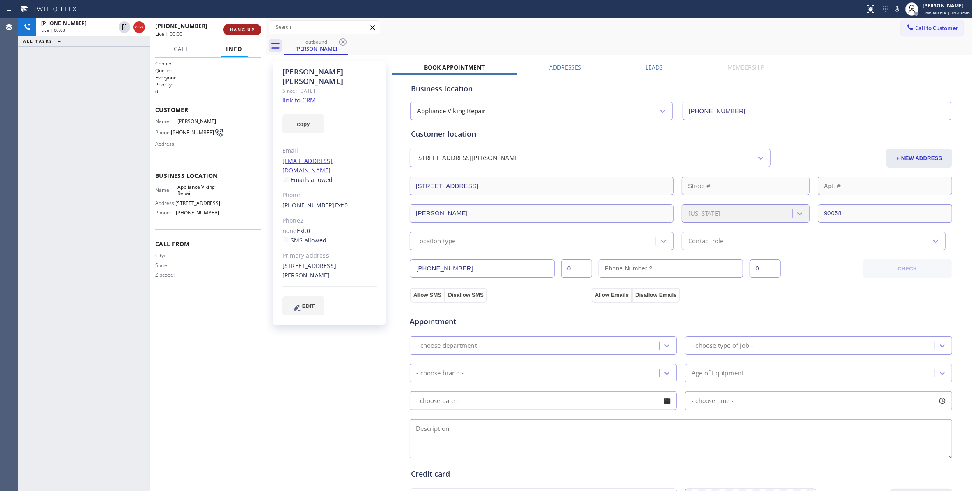
click at [244, 30] on span "HANG UP" at bounding box center [242, 30] width 25 height 6
click at [244, 30] on span "COMPLETE" at bounding box center [241, 30] width 28 height 6
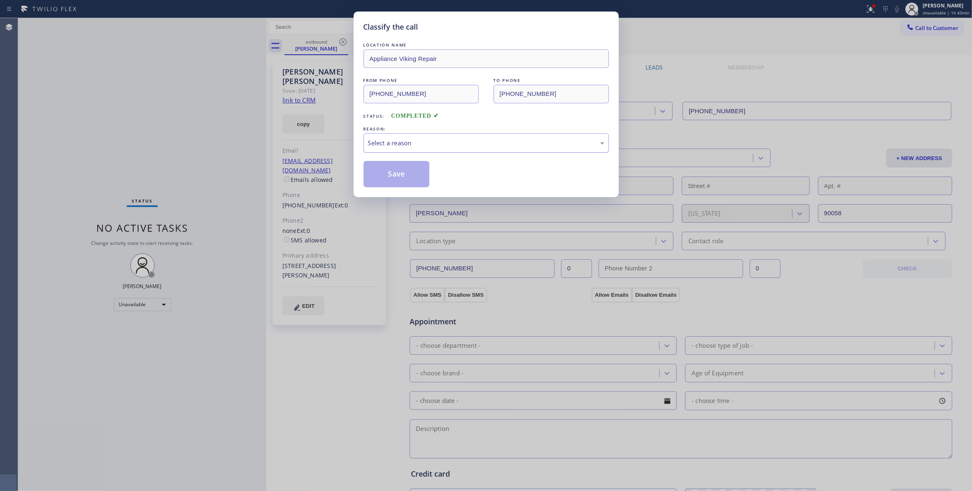
click at [384, 139] on div "Select a reason" at bounding box center [486, 142] width 236 height 9
click at [381, 173] on button "Save" at bounding box center [397, 174] width 66 height 26
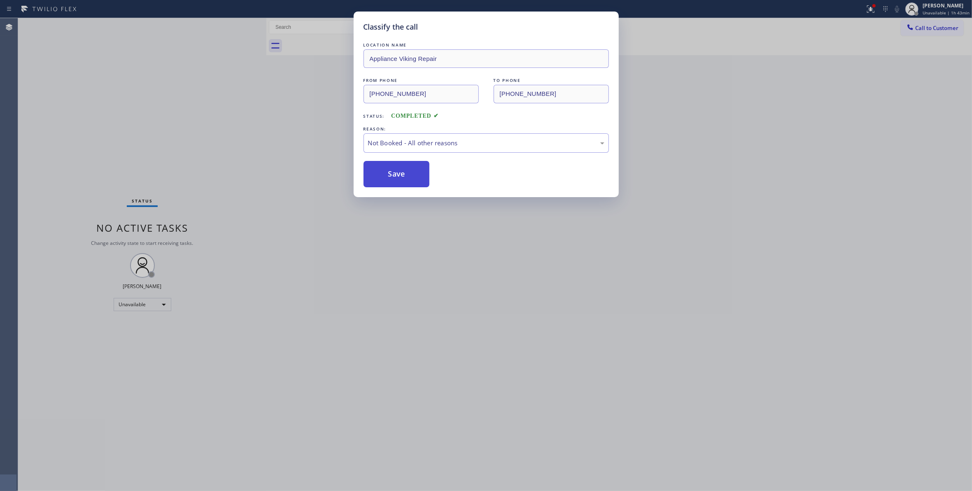
drag, startPoint x: 381, startPoint y: 173, endPoint x: 26, endPoint y: 65, distance: 370.9
click at [380, 172] on button "Save" at bounding box center [397, 174] width 66 height 26
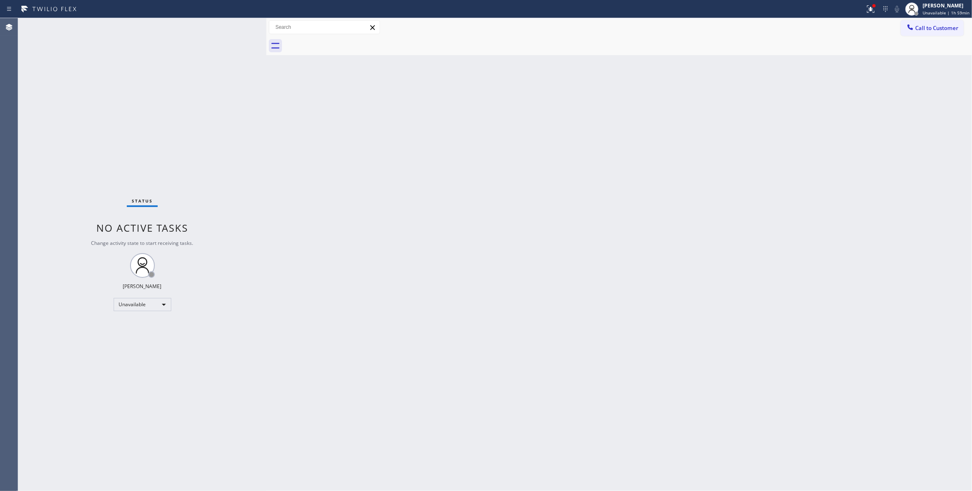
drag, startPoint x: 88, startPoint y: 435, endPoint x: 248, endPoint y: 283, distance: 221.4
click at [86, 425] on div "Status No active tasks Change activity state to start receiving tasks. Louis Ma…" at bounding box center [142, 254] width 248 height 473
click at [941, 26] on span "Call to Customer" at bounding box center [936, 27] width 43 height 7
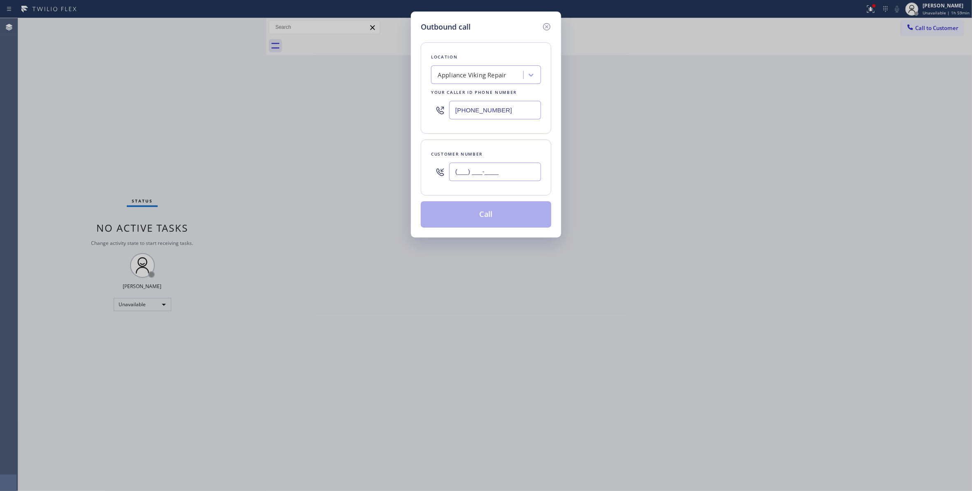
click at [506, 165] on input "(___) ___-____" at bounding box center [495, 172] width 92 height 19
paste input "863) 473-2460"
type input "(863) 473-2460"
drag, startPoint x: 500, startPoint y: 109, endPoint x: 205, endPoint y: 99, distance: 295.4
click at [205, 99] on div "Outbound call Location Appliance Viking Repair Your caller id phone number (617…" at bounding box center [486, 245] width 972 height 491
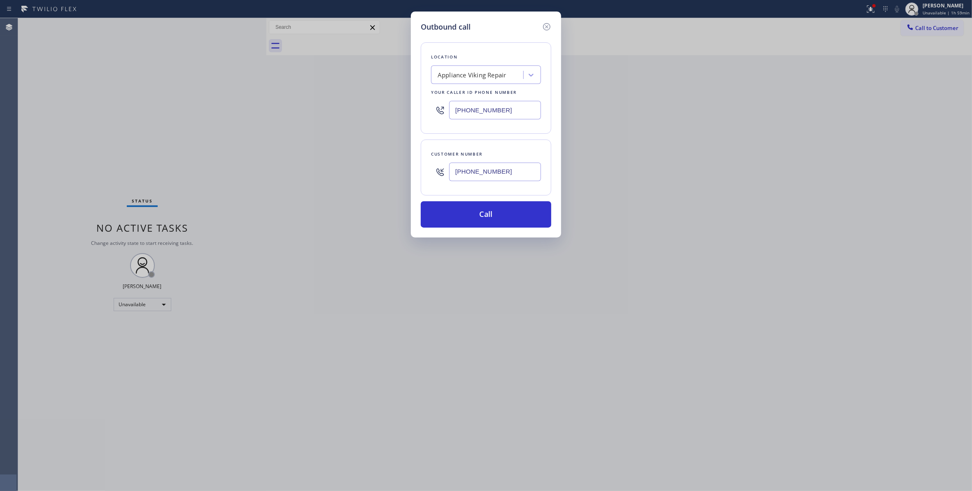
paste input "714) 463-1818"
type input "(714) 463-1818"
drag, startPoint x: 511, startPoint y: 170, endPoint x: 329, endPoint y: 172, distance: 182.9
click at [329, 172] on div "Outbound call Location Local Trusted Electricians Cypress Your caller id phone …" at bounding box center [486, 245] width 972 height 491
click at [460, 220] on button "Call" at bounding box center [486, 214] width 131 height 26
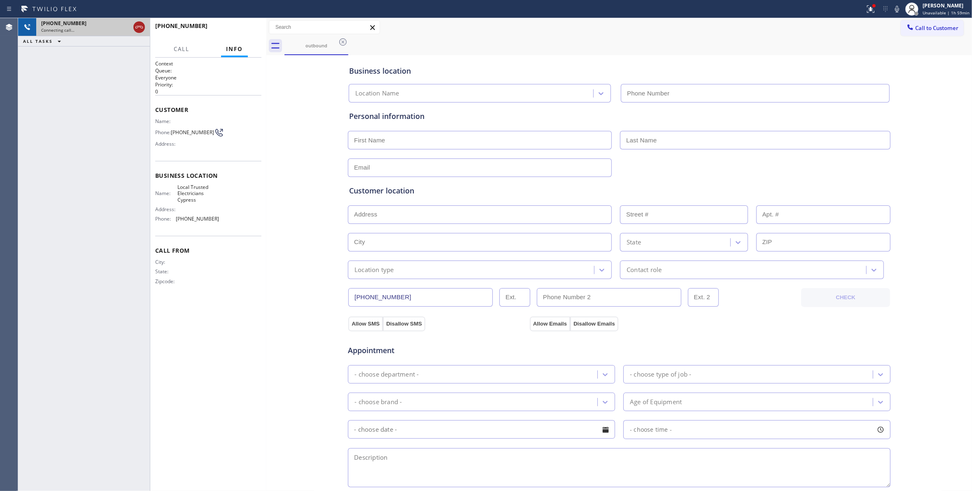
type input "(714) 463-1818"
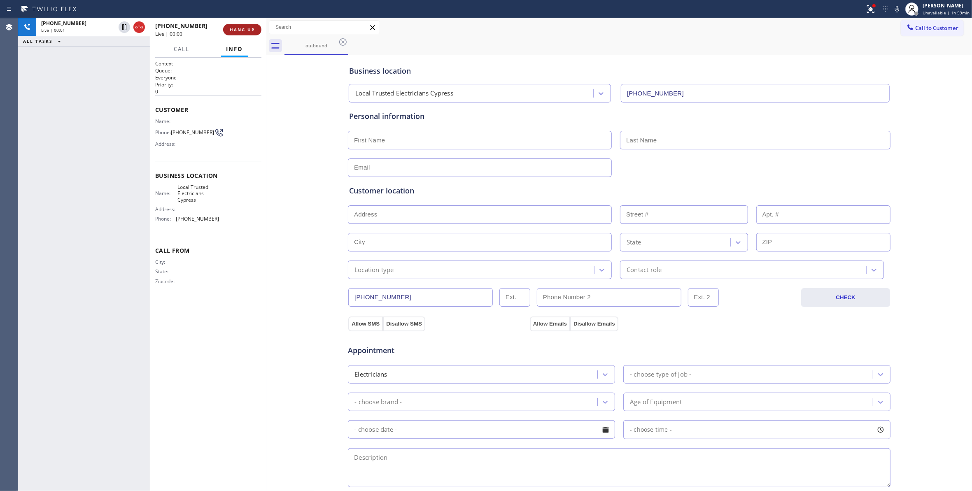
click at [244, 28] on span "HANG UP" at bounding box center [242, 30] width 25 height 6
click at [237, 32] on span "COMPLETE" at bounding box center [241, 30] width 28 height 6
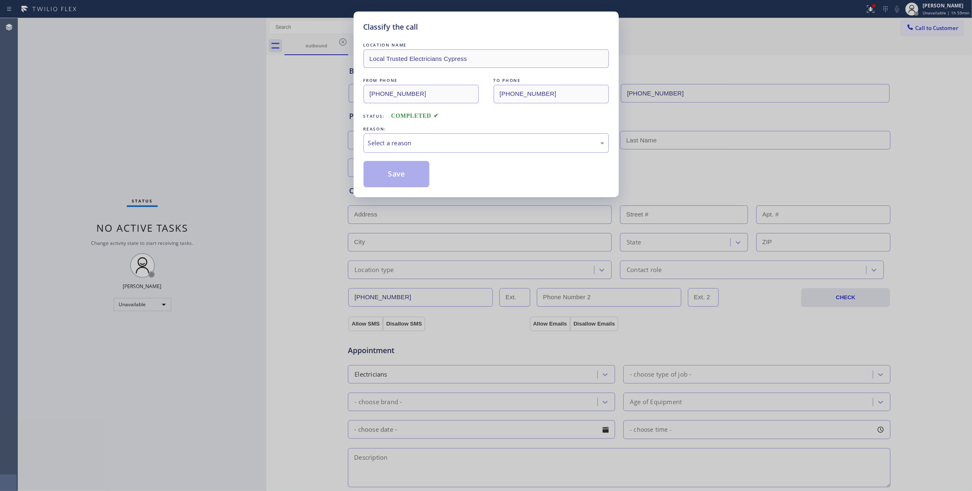
click at [395, 128] on div "REASON:" at bounding box center [486, 129] width 245 height 9
click at [405, 147] on div "Select a reason" at bounding box center [486, 142] width 236 height 9
click at [397, 177] on button "Save" at bounding box center [397, 174] width 66 height 26
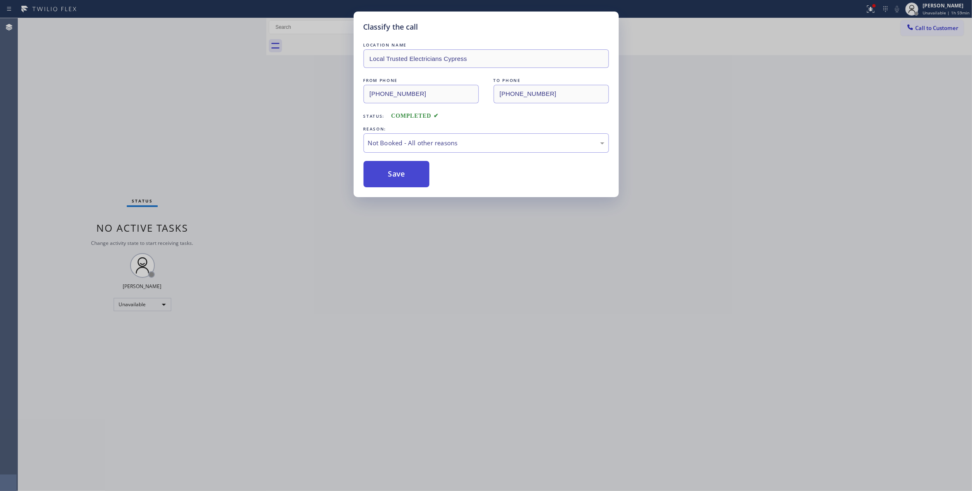
click at [397, 177] on button "Save" at bounding box center [397, 174] width 66 height 26
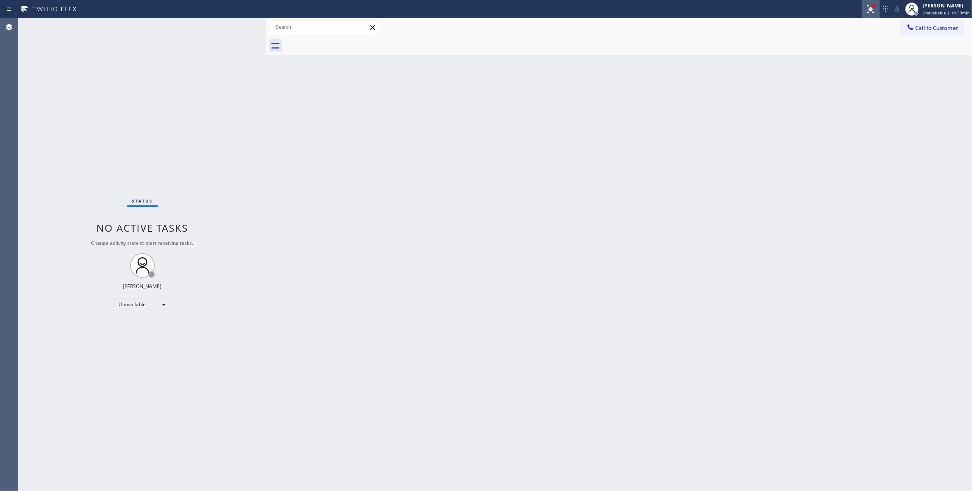
click at [866, 10] on icon at bounding box center [871, 9] width 10 height 10
click at [797, 108] on button "Clear issues" at bounding box center [823, 108] width 96 height 12
drag, startPoint x: 936, startPoint y: 28, endPoint x: 509, endPoint y: 92, distance: 431.4
click at [935, 28] on span "Call to Customer" at bounding box center [936, 27] width 43 height 7
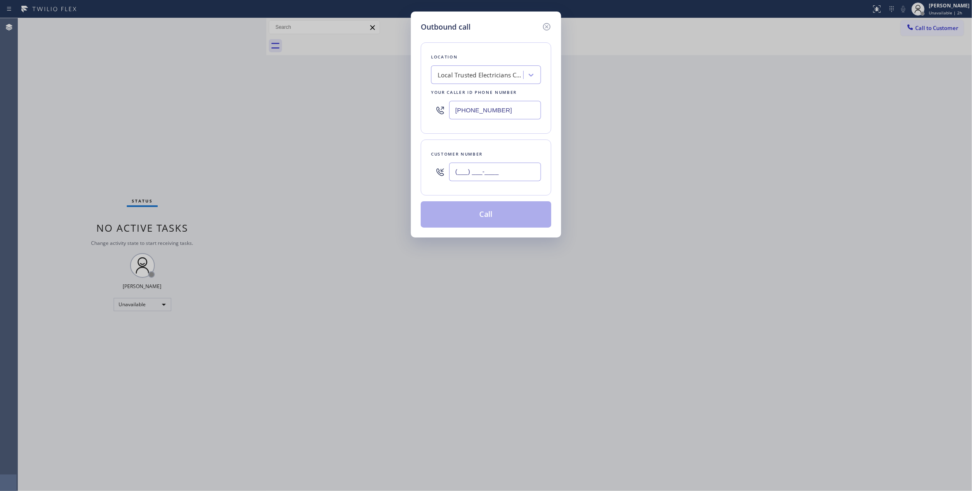
click at [479, 175] on input "(___) ___-____" at bounding box center [495, 172] width 92 height 19
paste input "863) 473-2460"
type input "(863) 473-2460"
click at [495, 218] on button "Call" at bounding box center [486, 214] width 131 height 26
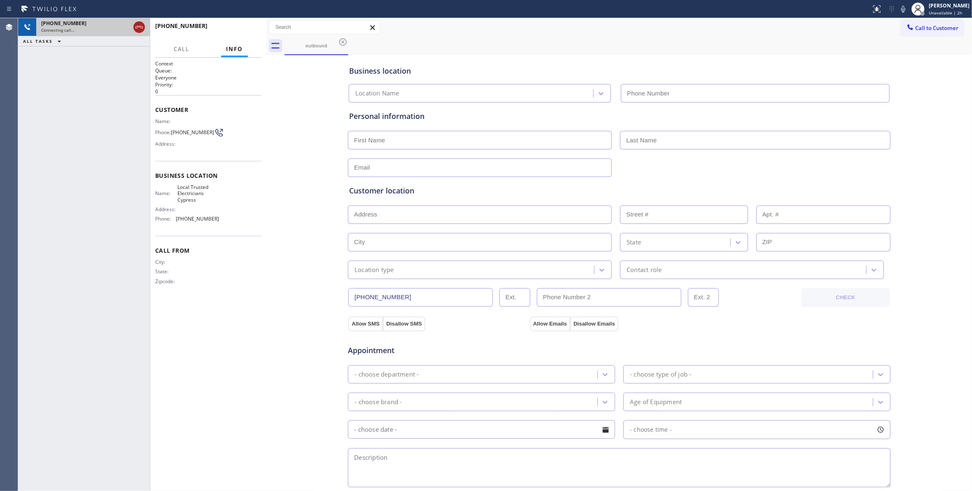
type input "(714) 463-1818"
click at [141, 27] on icon at bounding box center [139, 27] width 10 height 10
click at [241, 25] on button "HANG UP" at bounding box center [242, 30] width 38 height 12
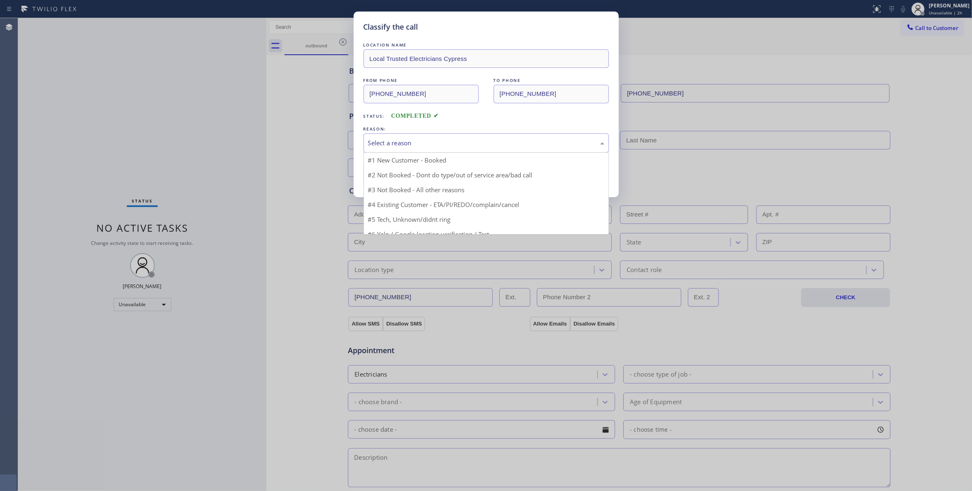
click at [405, 140] on div "Select a reason" at bounding box center [486, 142] width 236 height 9
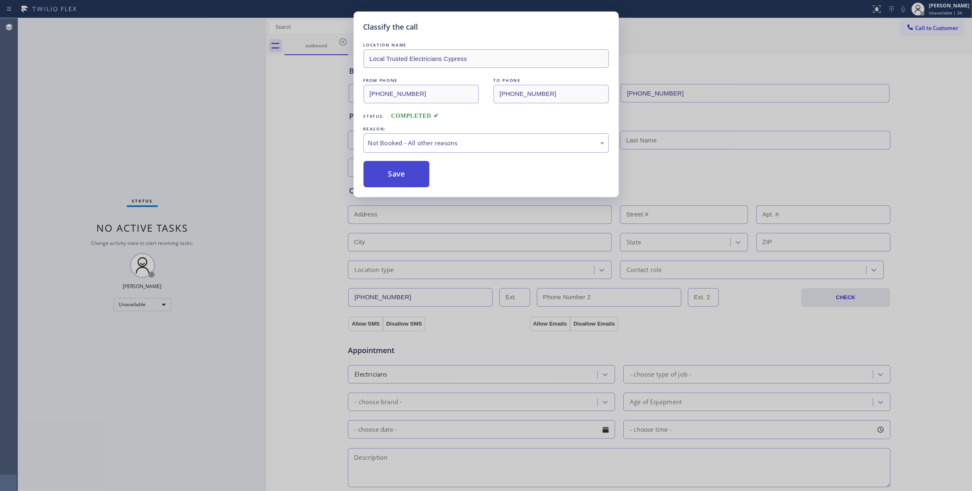
click at [392, 178] on button "Save" at bounding box center [397, 174] width 66 height 26
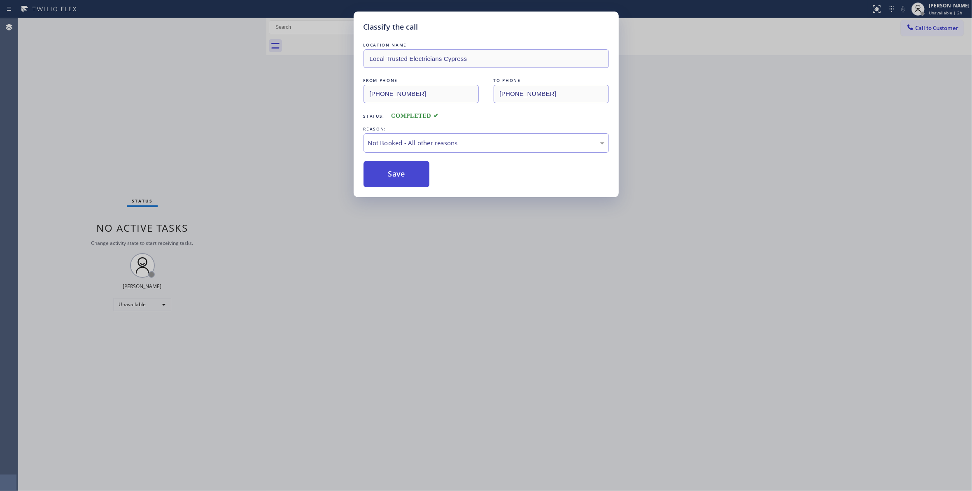
click at [392, 178] on button "Save" at bounding box center [397, 174] width 66 height 26
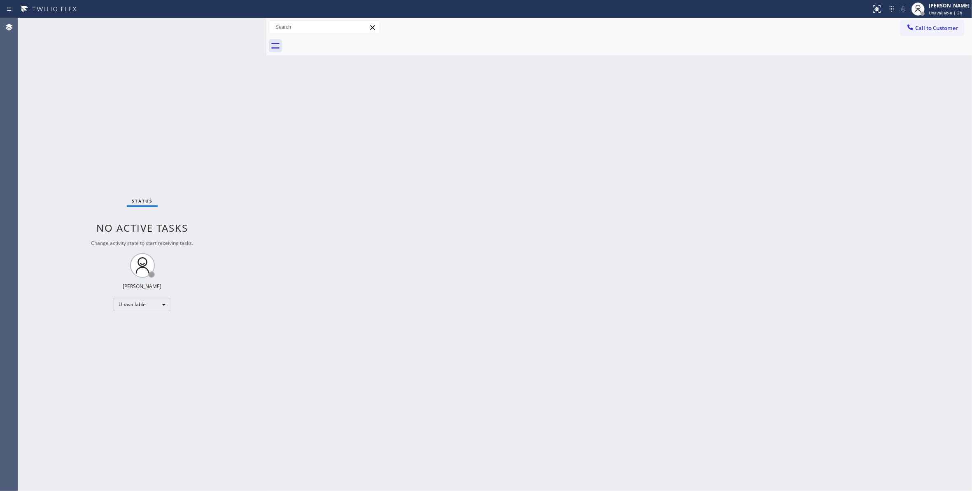
click at [929, 29] on span "Call to Customer" at bounding box center [936, 27] width 43 height 7
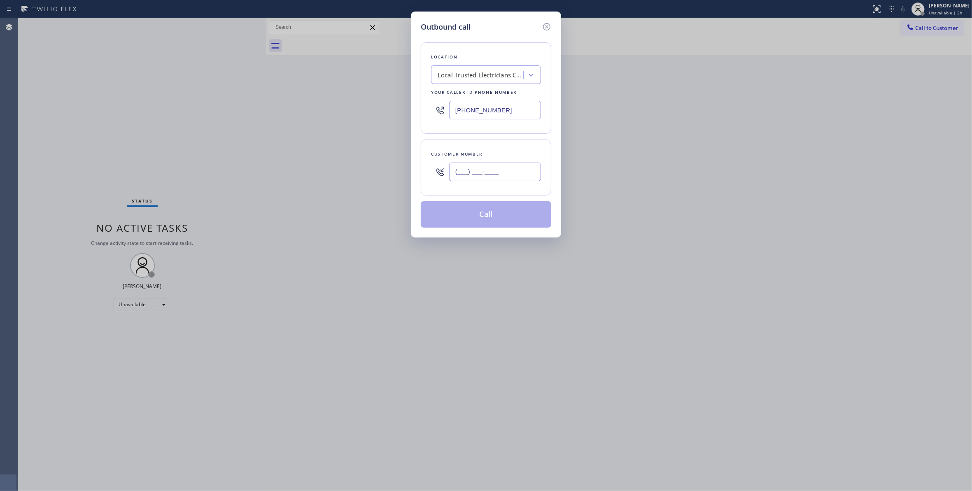
click at [481, 172] on input "(___) ___-____" at bounding box center [495, 172] width 92 height 19
paste input "863) 473-2460"
type input "(863) 473-2460"
click at [470, 219] on button "Call" at bounding box center [486, 214] width 131 height 26
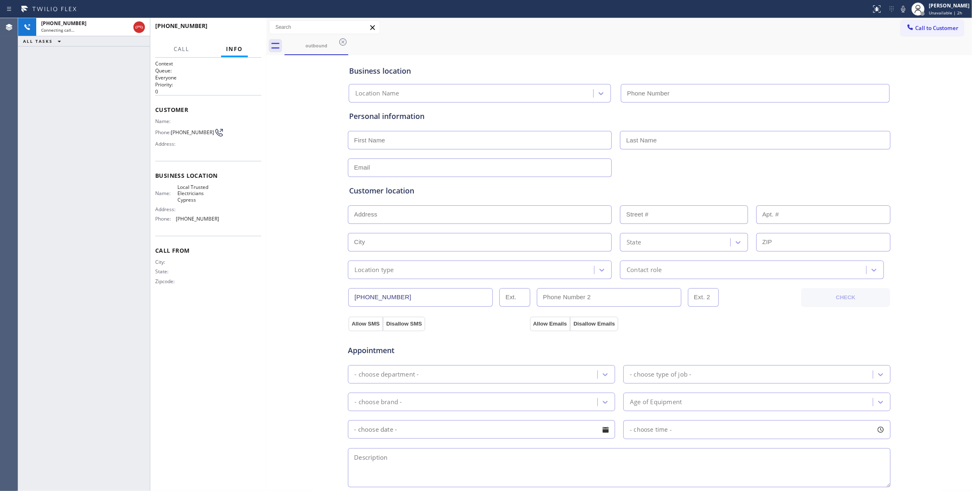
type input "(714) 463-1818"
click at [246, 26] on button "HANG UP" at bounding box center [242, 30] width 38 height 12
click at [249, 27] on span "HANG UP" at bounding box center [242, 30] width 25 height 6
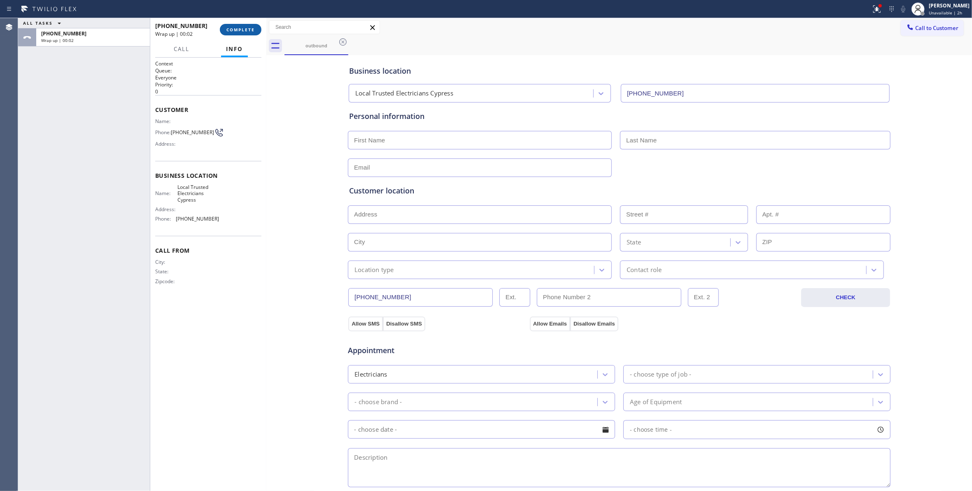
click at [228, 29] on span "COMPLETE" at bounding box center [241, 30] width 28 height 6
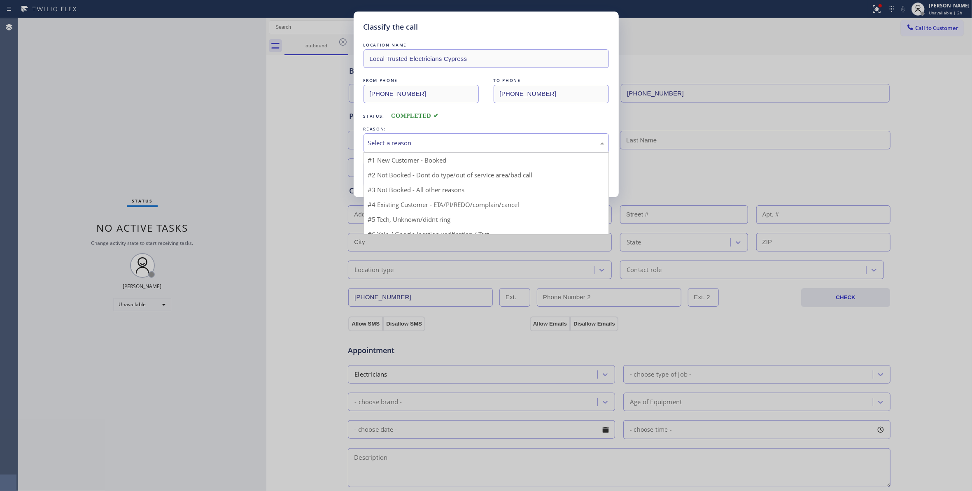
click at [379, 142] on div "Select a reason" at bounding box center [486, 142] width 236 height 9
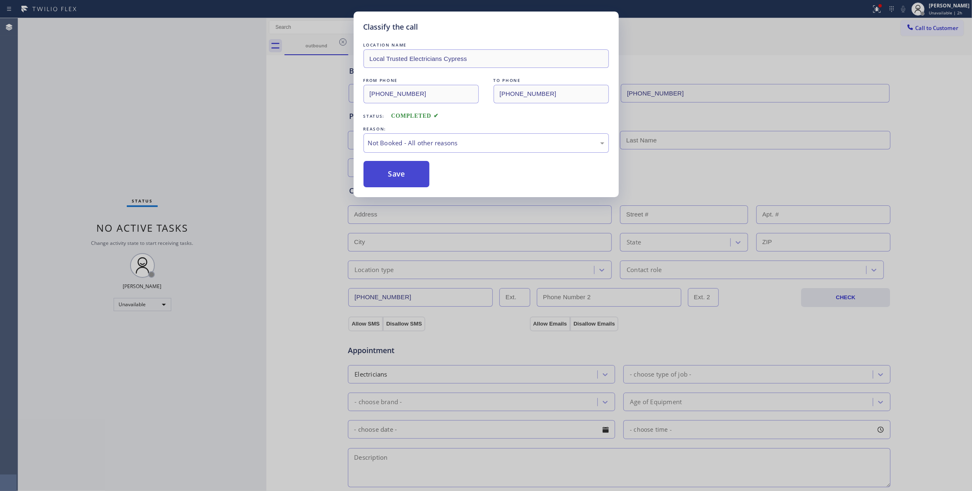
click at [386, 175] on button "Save" at bounding box center [397, 174] width 66 height 26
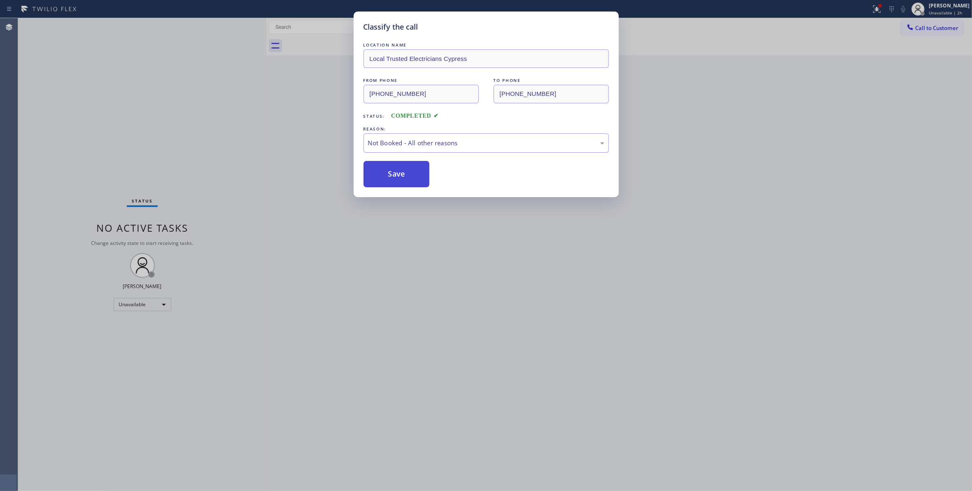
click at [386, 175] on button "Save" at bounding box center [397, 174] width 66 height 26
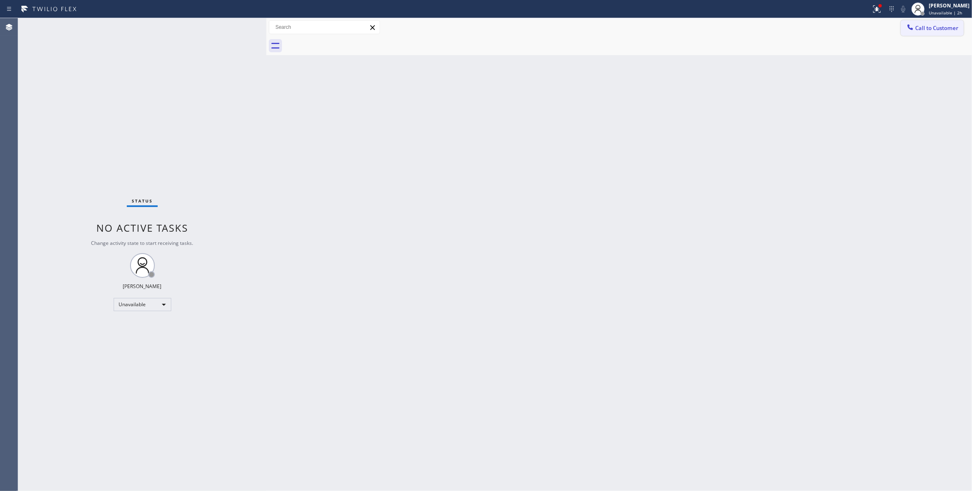
click at [944, 27] on span "Call to Customer" at bounding box center [936, 27] width 43 height 7
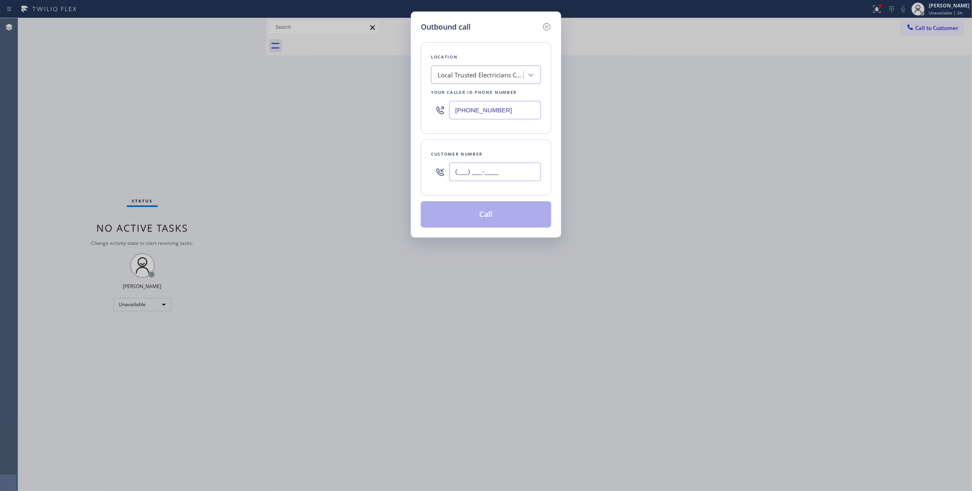
click at [511, 173] on input "(___) ___-____" at bounding box center [495, 172] width 92 height 19
paste input "863) 473-2460"
type input "(863) 473-2460"
click at [481, 216] on button "Call" at bounding box center [486, 214] width 131 height 26
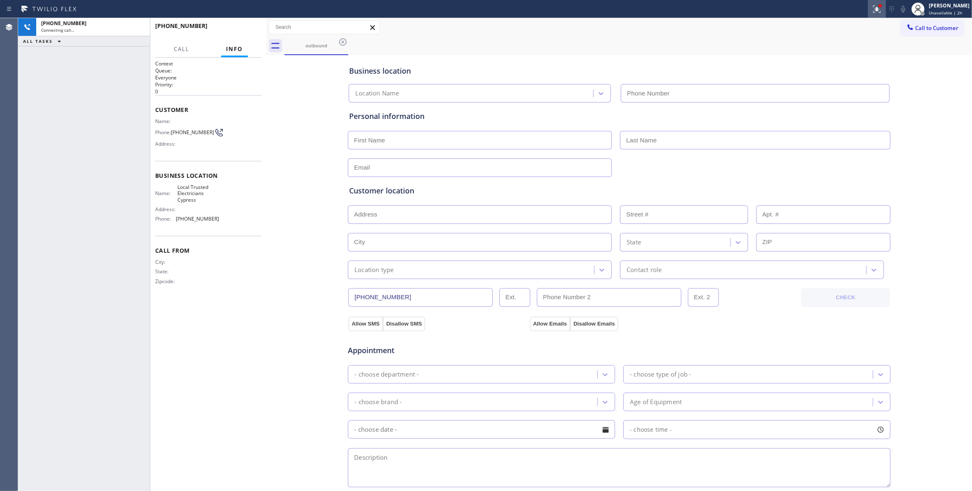
click at [873, 10] on icon at bounding box center [875, 8] width 5 height 6
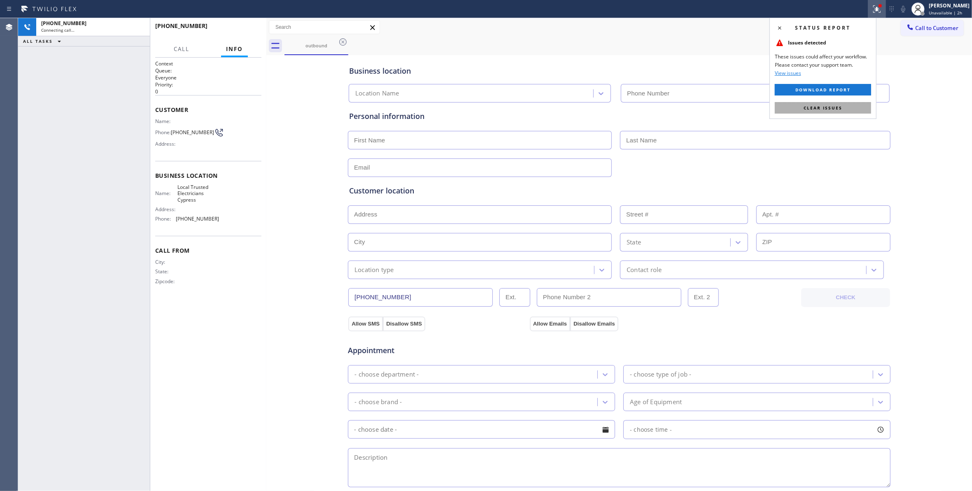
click at [818, 104] on button "Clear issues" at bounding box center [823, 108] width 96 height 12
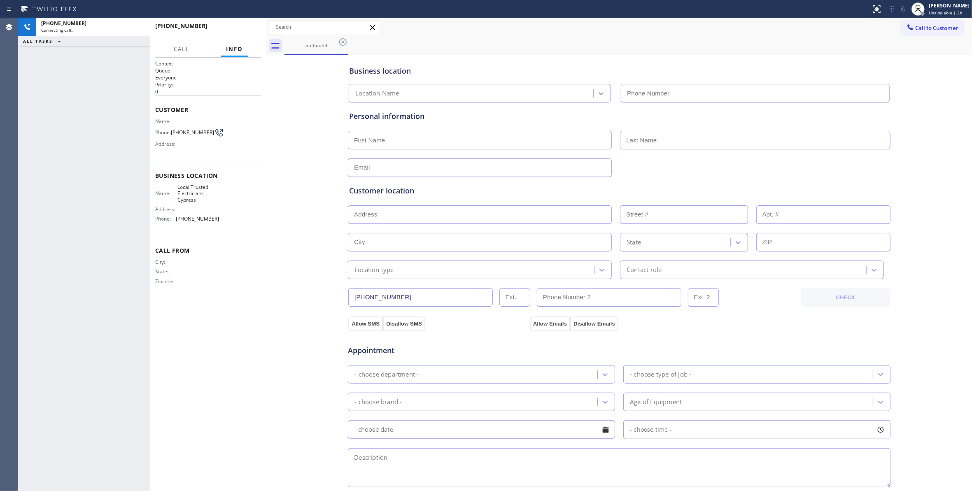
type input "(714) 463-1818"
click at [193, 132] on span "(863) 473-2460" at bounding box center [192, 132] width 43 height 6
copy div "(863) 473-2460"
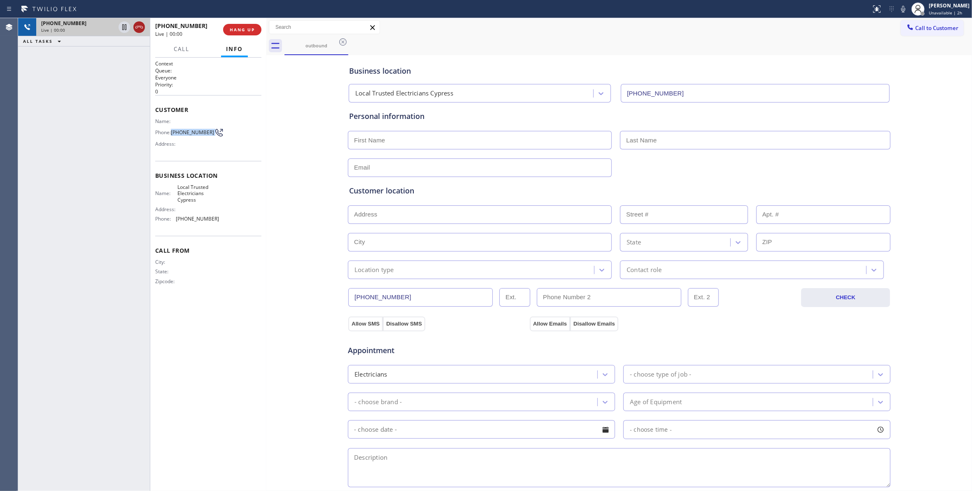
click at [143, 28] on icon at bounding box center [139, 27] width 10 height 10
click at [216, 33] on div "Live | 00:00" at bounding box center [186, 33] width 62 height 7
click at [252, 24] on button "COMPLETE" at bounding box center [241, 30] width 42 height 12
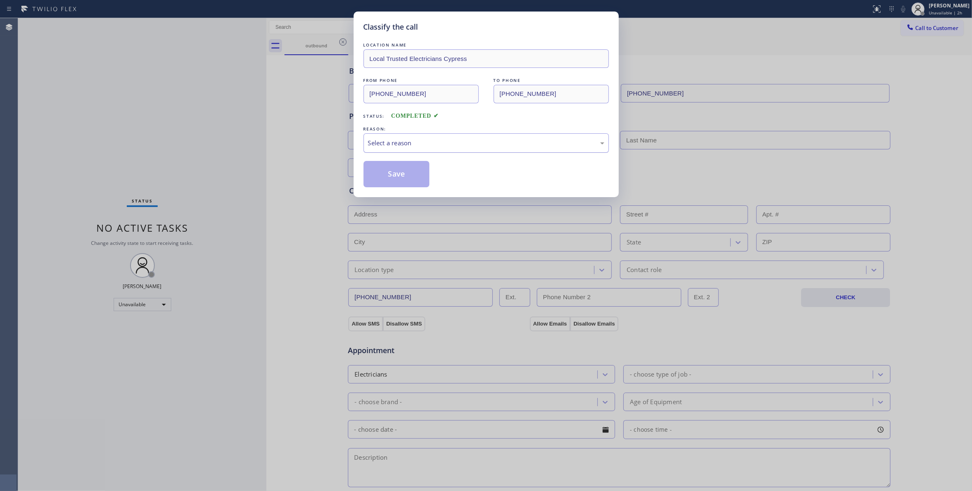
click at [371, 137] on div "Select a reason" at bounding box center [486, 142] width 245 height 19
click at [395, 180] on button "Save" at bounding box center [397, 174] width 66 height 26
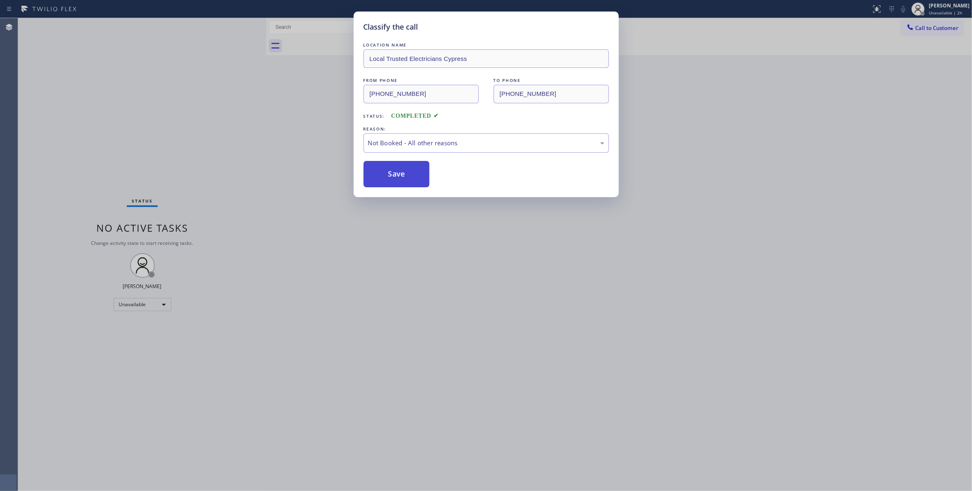
click at [395, 180] on button "Save" at bounding box center [397, 174] width 66 height 26
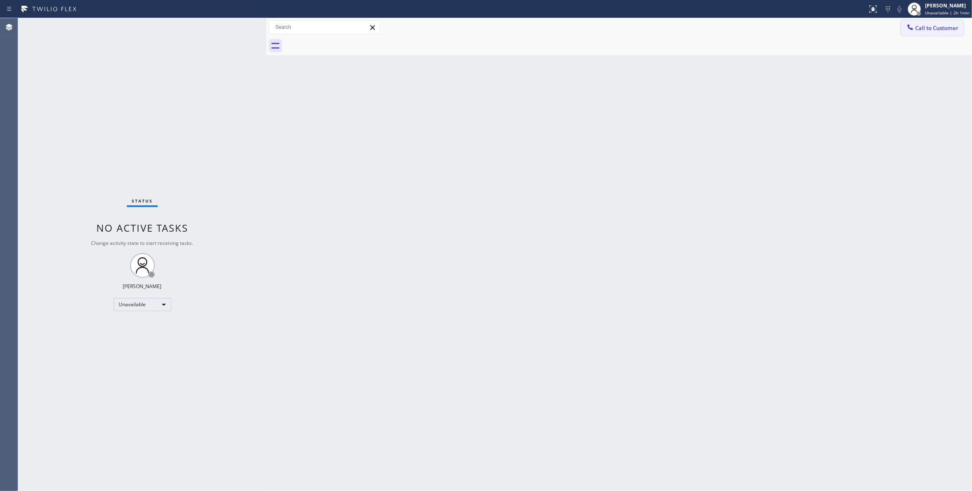
click at [923, 31] on span "Call to Customer" at bounding box center [936, 27] width 43 height 7
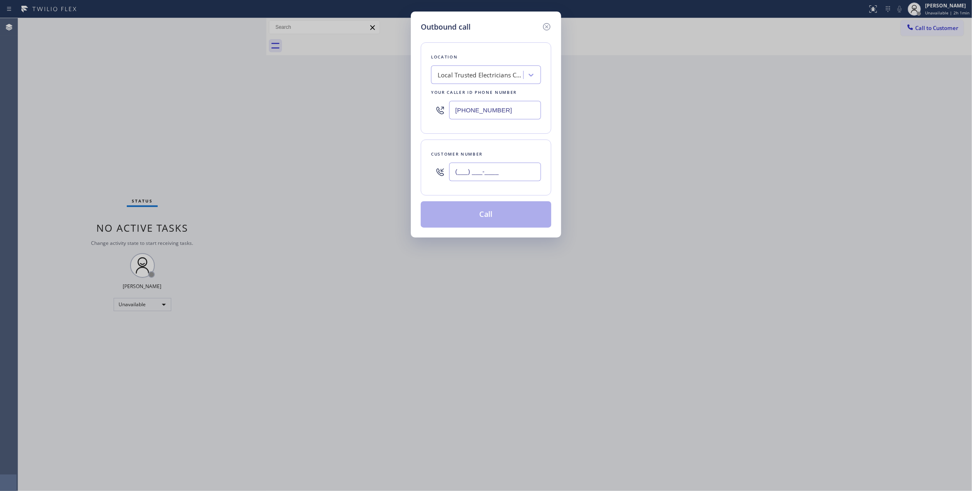
click at [483, 173] on input "(___) ___-____" at bounding box center [495, 172] width 92 height 19
paste input "863) 473-2460"
type input "(863) 473-2460"
click at [501, 223] on button "Call" at bounding box center [486, 214] width 131 height 26
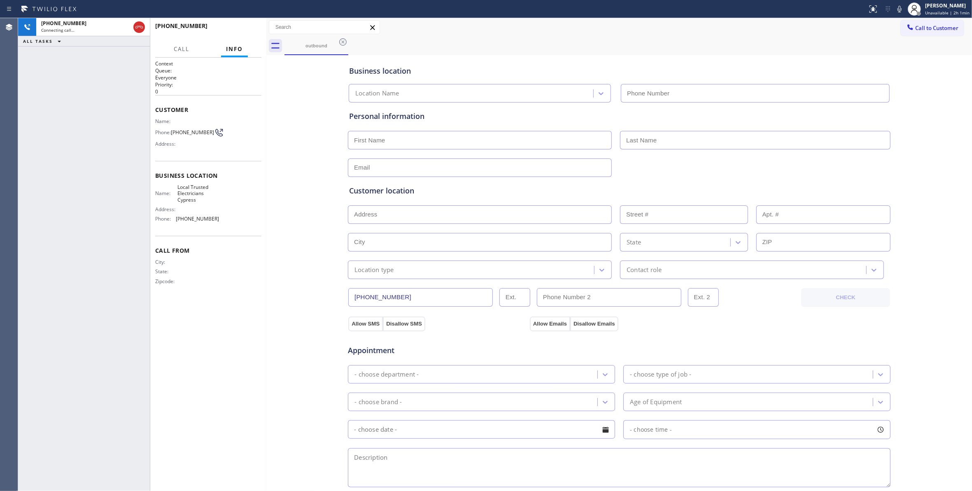
type input "(714) 463-1818"
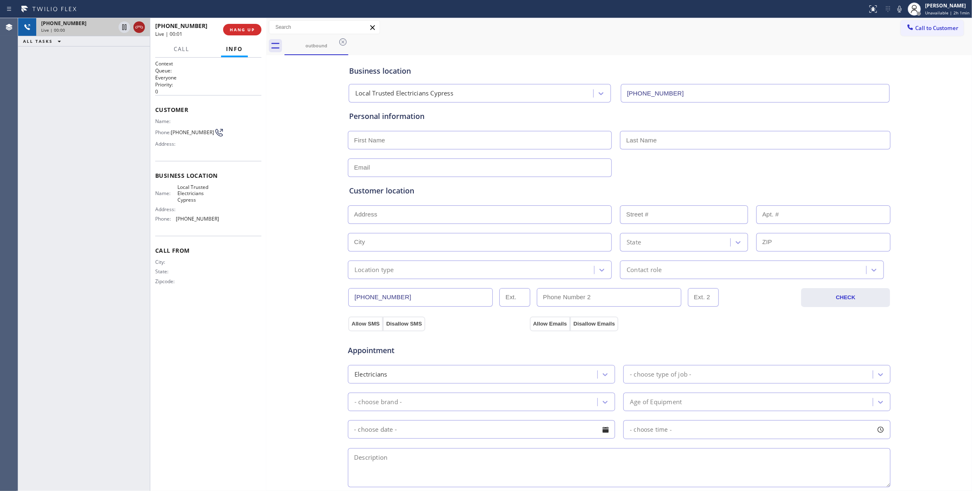
click at [137, 24] on icon at bounding box center [139, 27] width 10 height 10
click at [245, 30] on span "COMPLETE" at bounding box center [241, 30] width 28 height 6
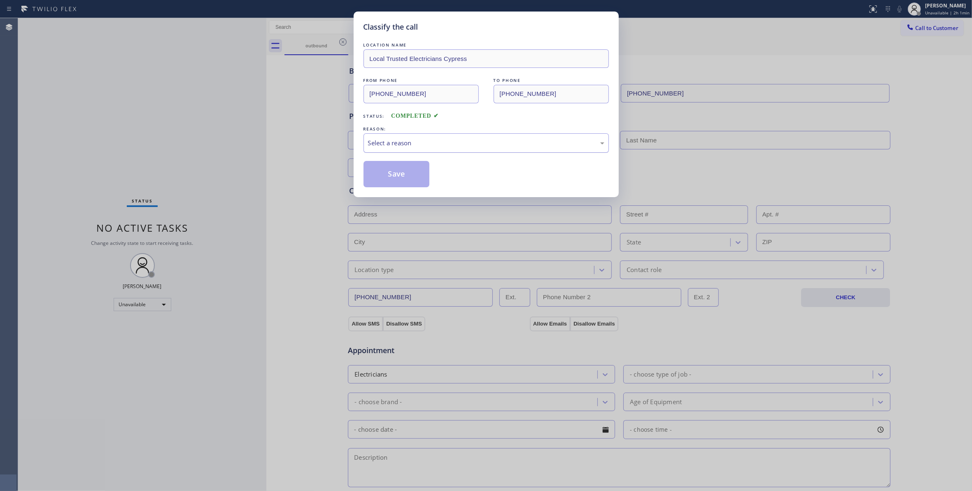
click at [415, 138] on div "Select a reason" at bounding box center [486, 142] width 236 height 9
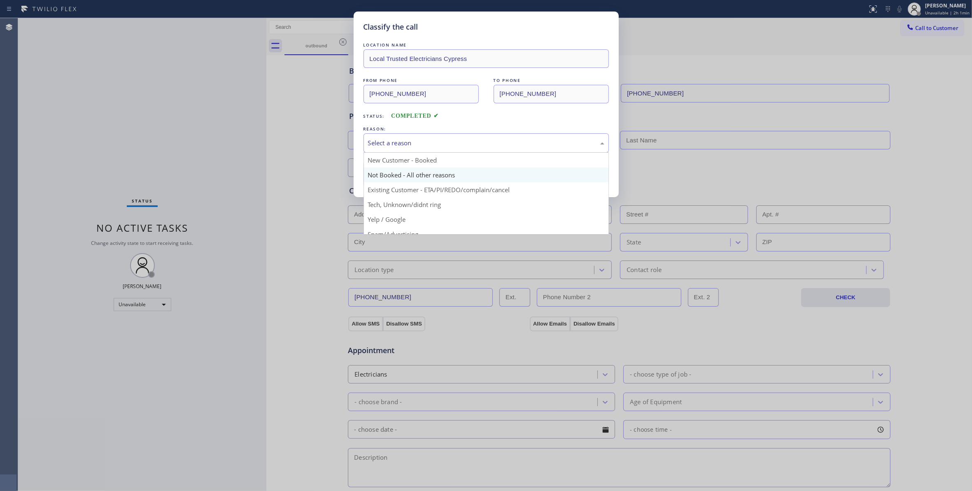
click at [418, 172] on button "Save" at bounding box center [397, 174] width 66 height 26
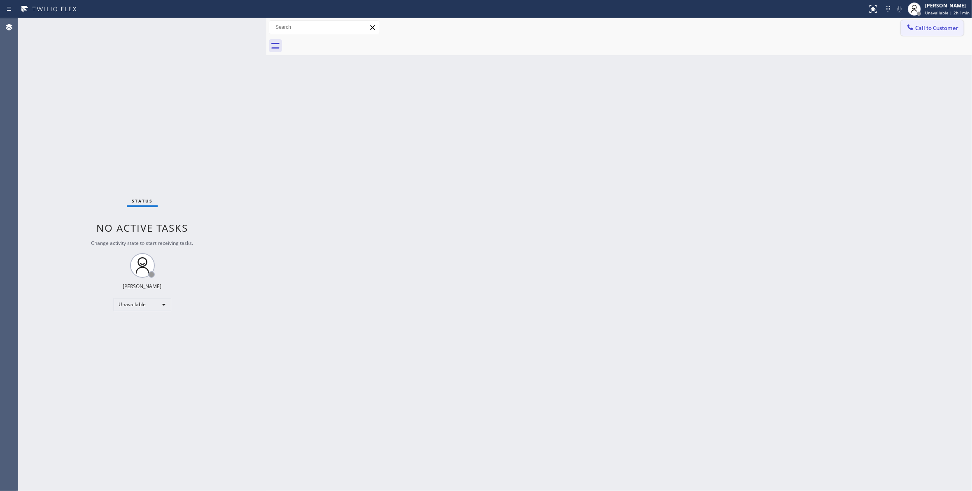
click at [927, 28] on span "Call to Customer" at bounding box center [936, 27] width 43 height 7
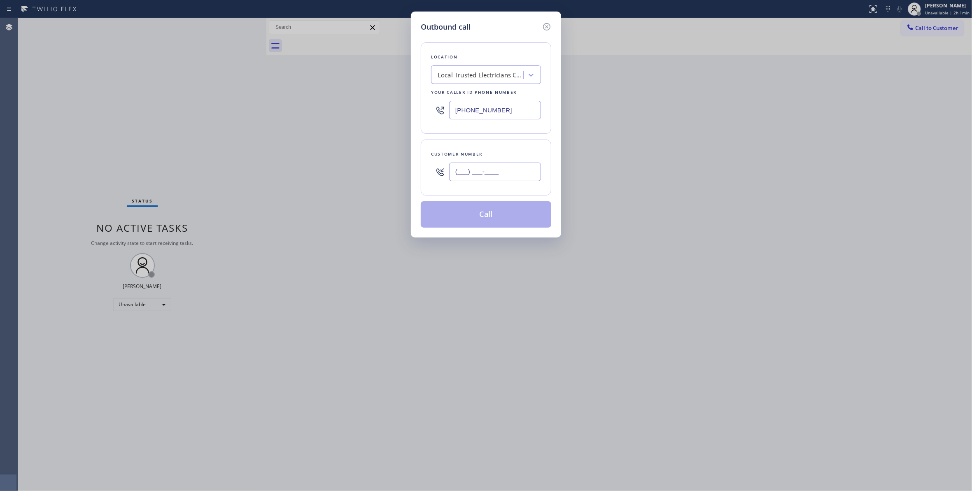
click at [510, 166] on input "(___) ___-____" at bounding box center [495, 172] width 92 height 19
paste input "863) 473-2460"
type input "(863) 473-2460"
click at [468, 219] on button "Call" at bounding box center [486, 214] width 131 height 26
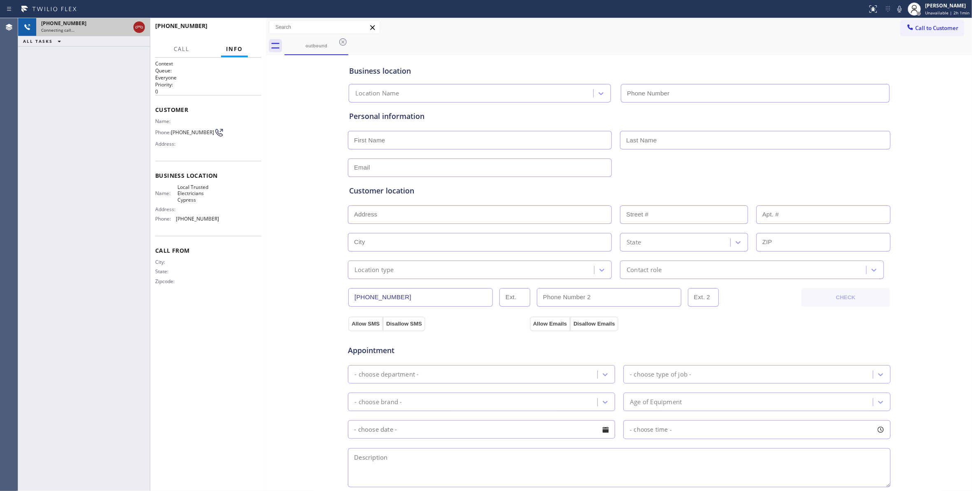
type input "(714) 463-1818"
click at [138, 27] on icon at bounding box center [139, 27] width 10 height 10
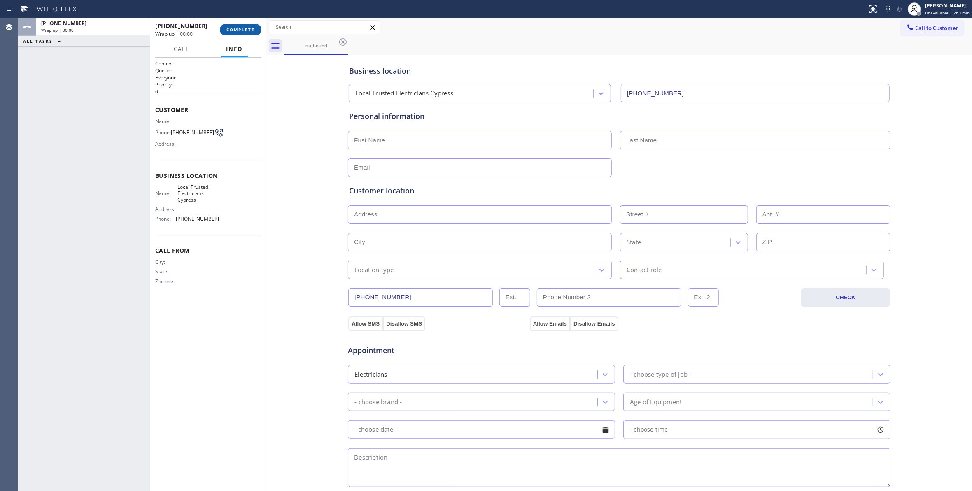
click at [238, 29] on span "COMPLETE" at bounding box center [241, 30] width 28 height 6
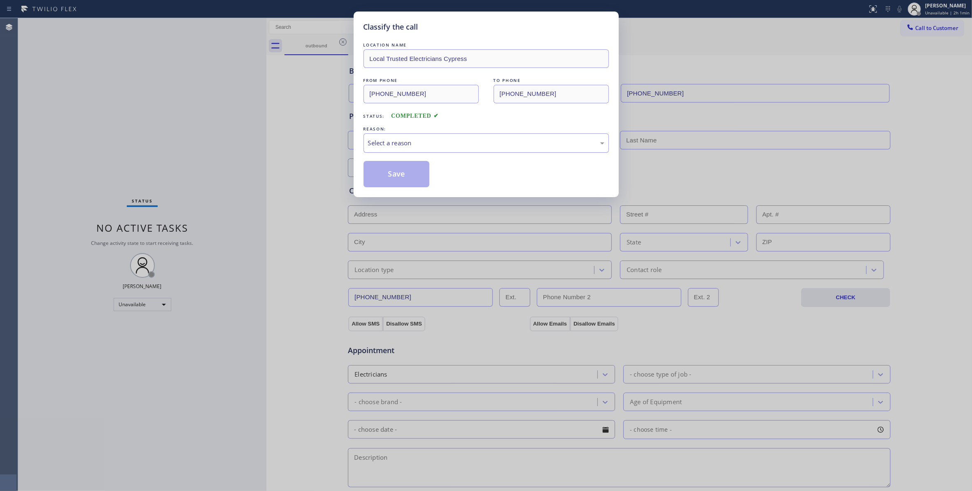
click at [391, 143] on div "Select a reason" at bounding box center [486, 142] width 236 height 9
click at [396, 179] on button "Save" at bounding box center [397, 174] width 66 height 26
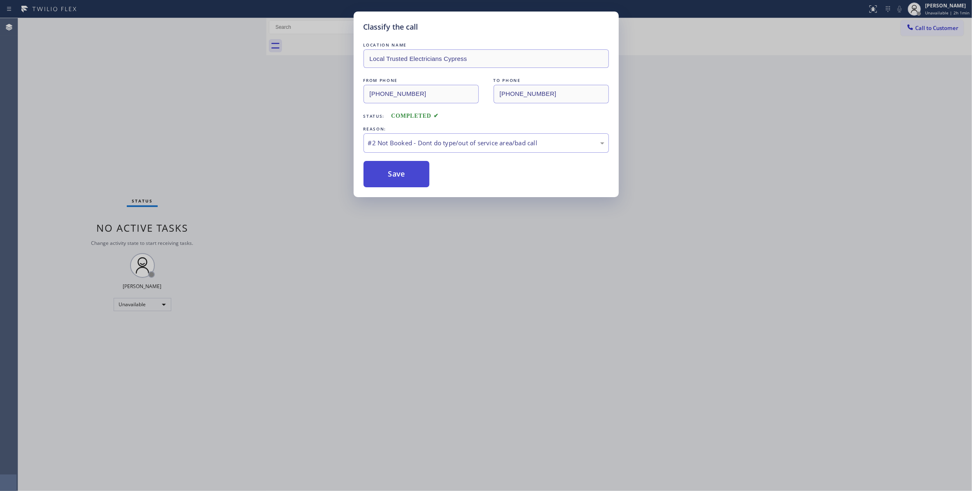
click at [409, 172] on button "Save" at bounding box center [397, 174] width 66 height 26
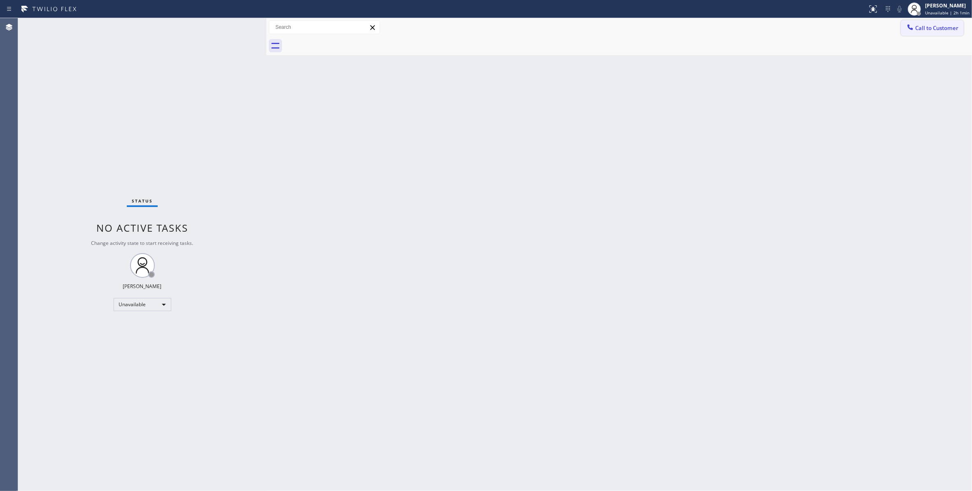
click at [929, 30] on span "Call to Customer" at bounding box center [936, 27] width 43 height 7
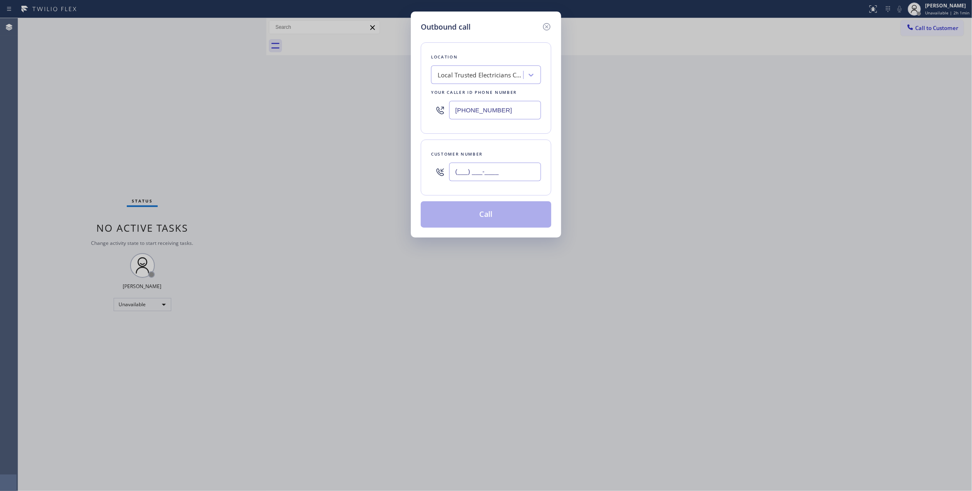
click at [492, 170] on input "(___) ___-____" at bounding box center [495, 172] width 92 height 19
paste input "863) 473-2460"
type input "(863) 473-2460"
click at [482, 211] on button "Call" at bounding box center [486, 214] width 131 height 26
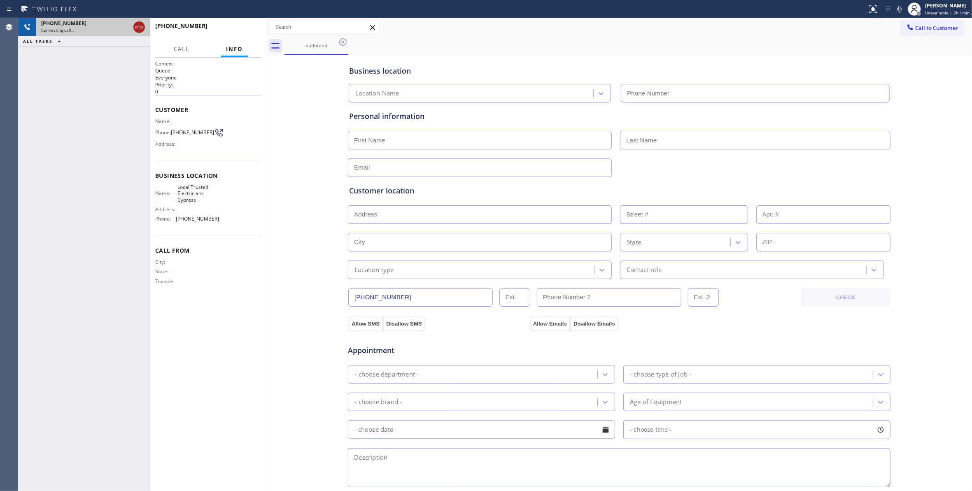
type input "(714) 463-1818"
click at [138, 28] on icon at bounding box center [139, 27] width 10 height 10
click at [246, 23] on div "+18634732460 Live | 00:00 HANG UP" at bounding box center [208, 29] width 106 height 21
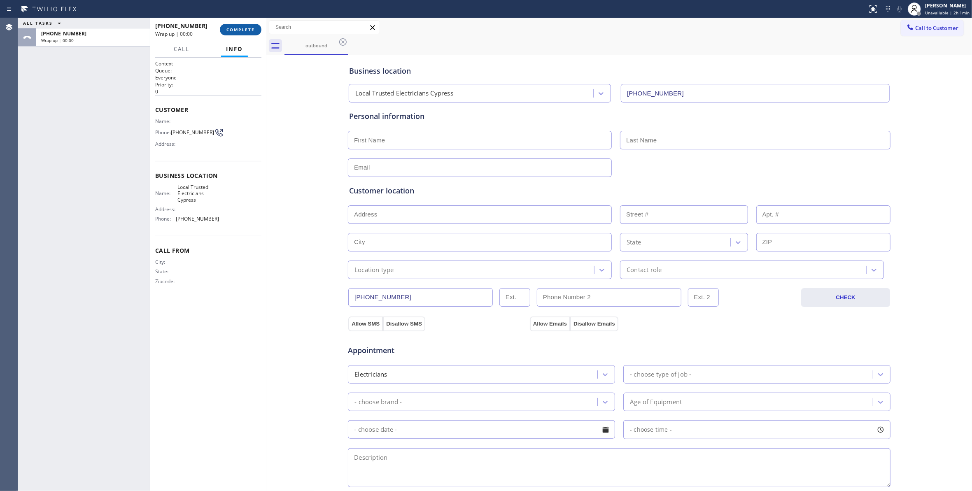
click at [248, 30] on span "COMPLETE" at bounding box center [241, 30] width 28 height 6
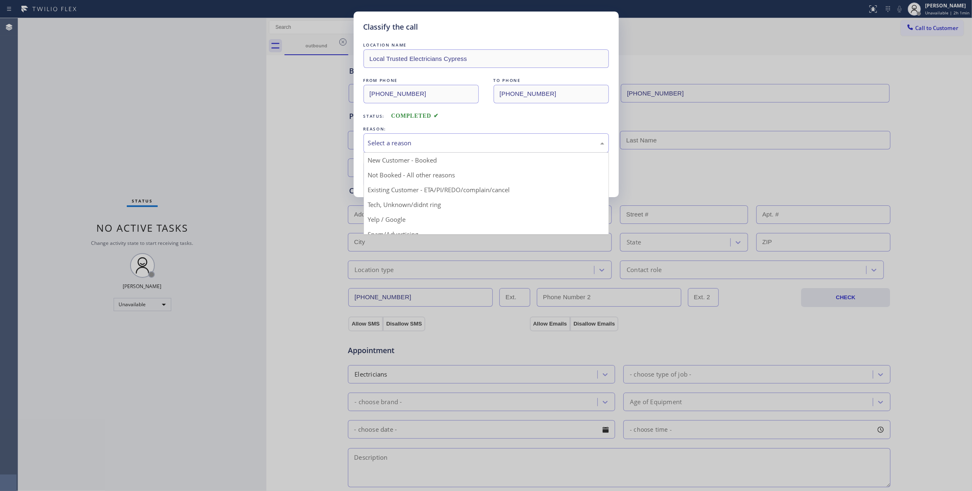
click at [394, 135] on div "Select a reason" at bounding box center [486, 142] width 245 height 19
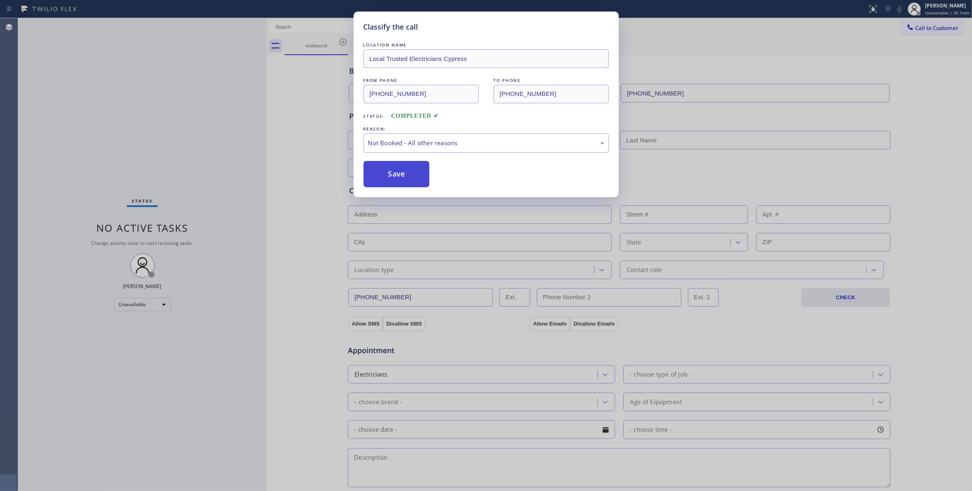
click at [394, 182] on button "Save" at bounding box center [397, 174] width 66 height 26
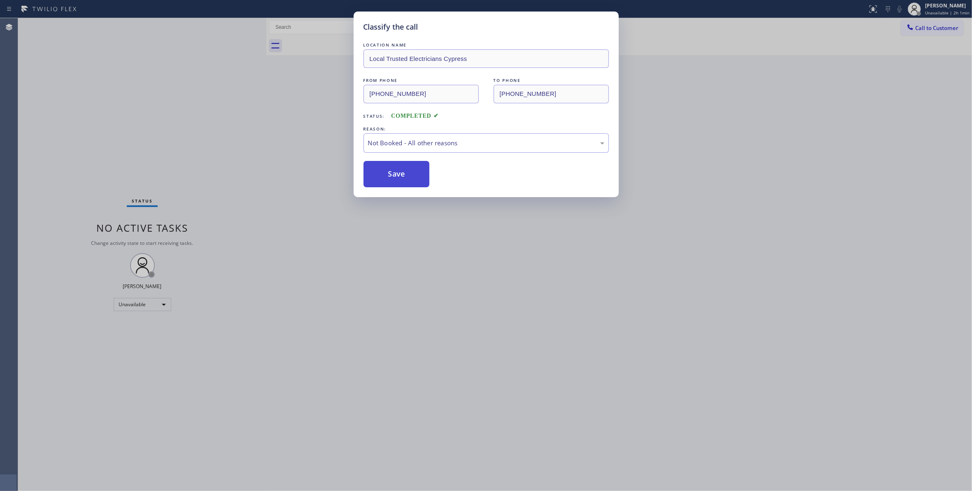
click at [394, 182] on button "Save" at bounding box center [397, 174] width 66 height 26
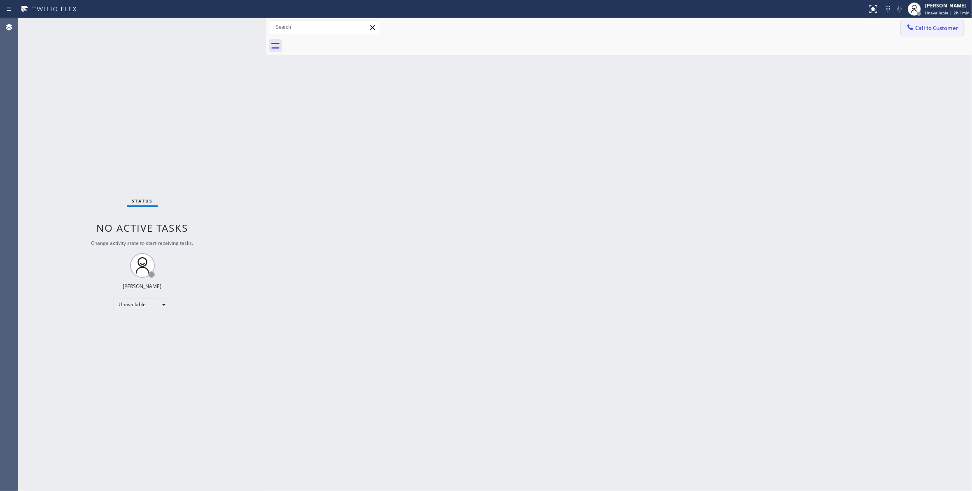
click at [941, 27] on span "Call to Customer" at bounding box center [936, 27] width 43 height 7
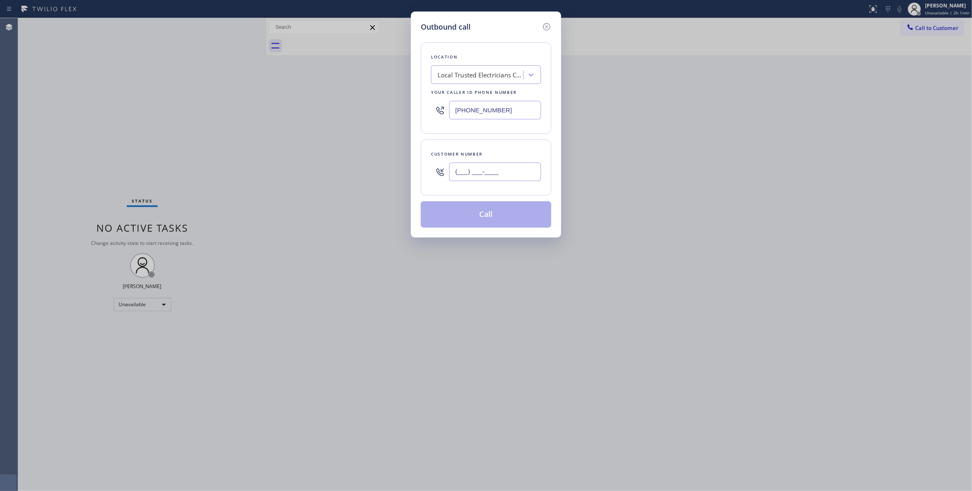
click at [519, 173] on input "(___) ___-____" at bounding box center [495, 172] width 92 height 19
paste input "863) 473-2460"
type input "(863) 473-2460"
click at [486, 218] on button "Call" at bounding box center [486, 214] width 131 height 26
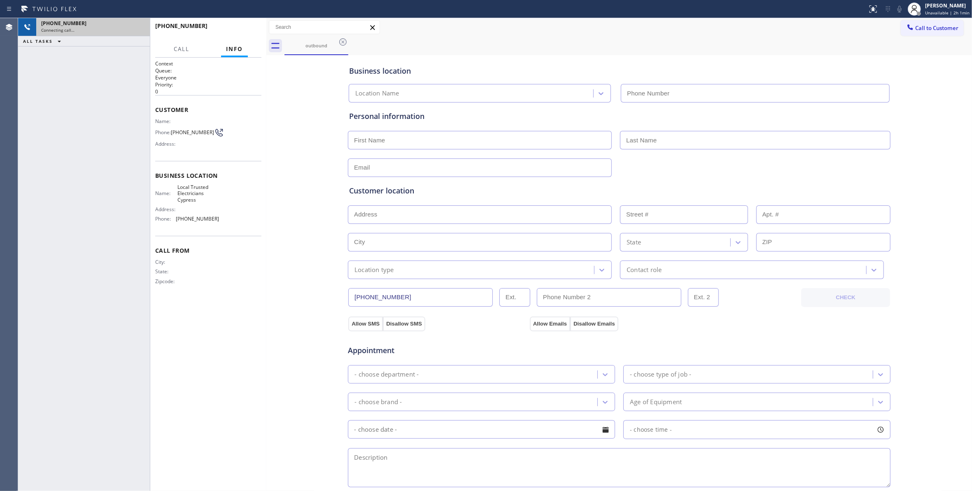
type input "(714) 463-1818"
click at [124, 26] on div "+18634732460" at bounding box center [93, 23] width 104 height 7
click at [140, 26] on icon at bounding box center [139, 27] width 10 height 10
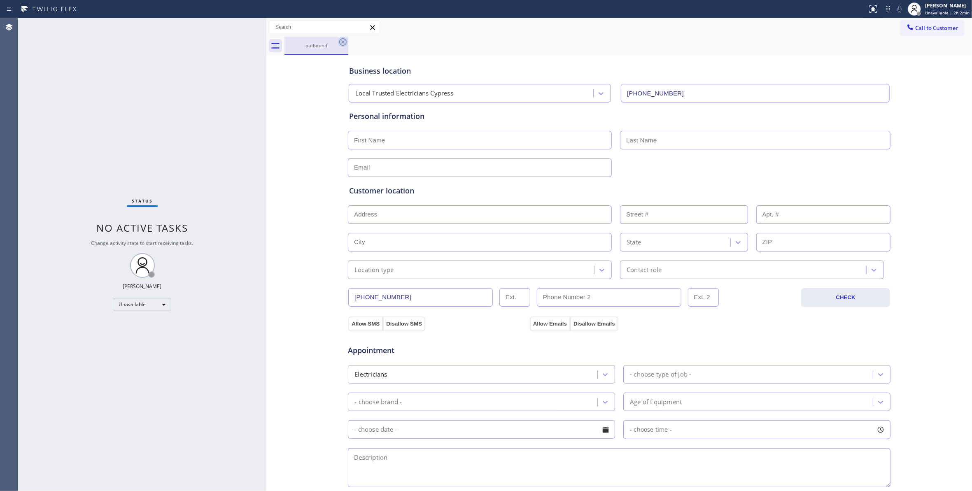
click at [342, 42] on icon at bounding box center [343, 42] width 10 height 10
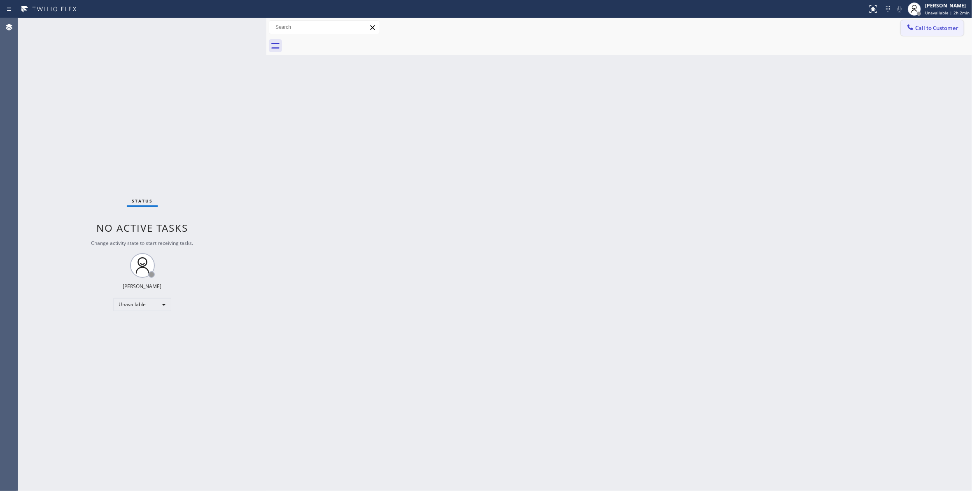
click at [930, 28] on span "Call to Customer" at bounding box center [936, 27] width 43 height 7
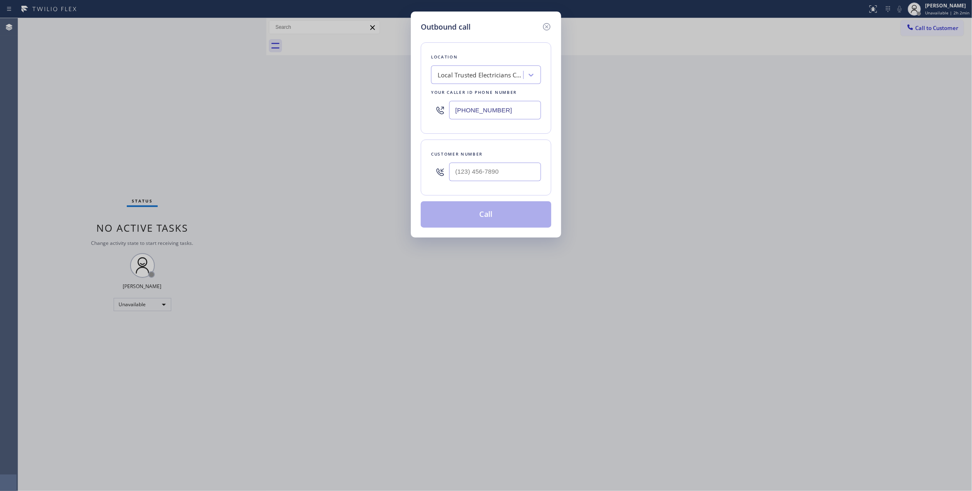
click at [446, 167] on div at bounding box center [440, 172] width 18 height 27
click at [453, 166] on input "(___) ___-____" at bounding box center [495, 172] width 92 height 19
paste input "863) 473-2460"
type input "(863) 473-2460"
click at [497, 220] on button "Call" at bounding box center [486, 214] width 131 height 26
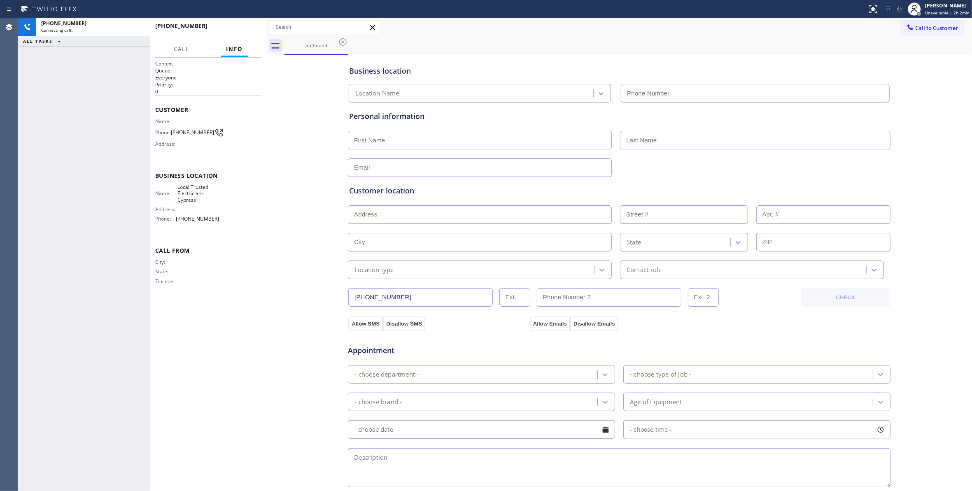
type input "(714) 463-1818"
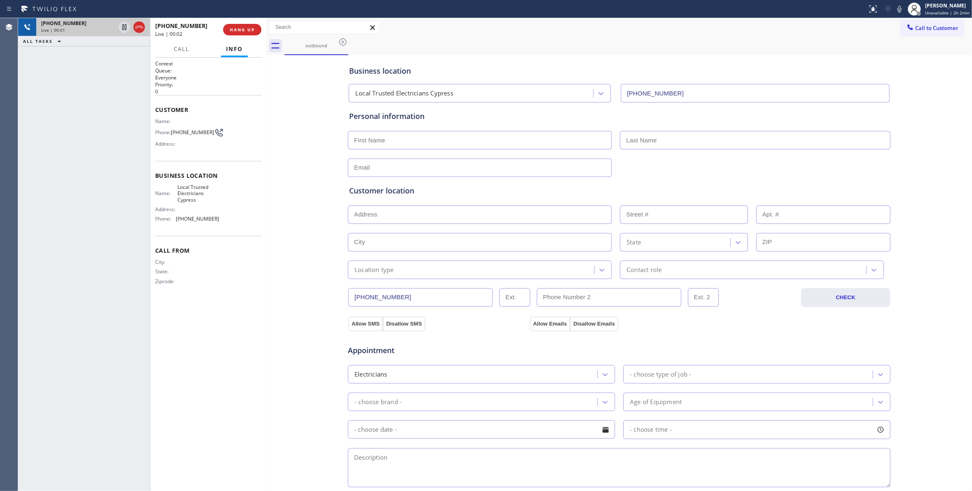
click at [139, 30] on icon at bounding box center [139, 27] width 10 height 10
click at [244, 30] on span "COMPLETE" at bounding box center [241, 30] width 28 height 6
click at [242, 32] on span "COMPLETE" at bounding box center [241, 30] width 28 height 6
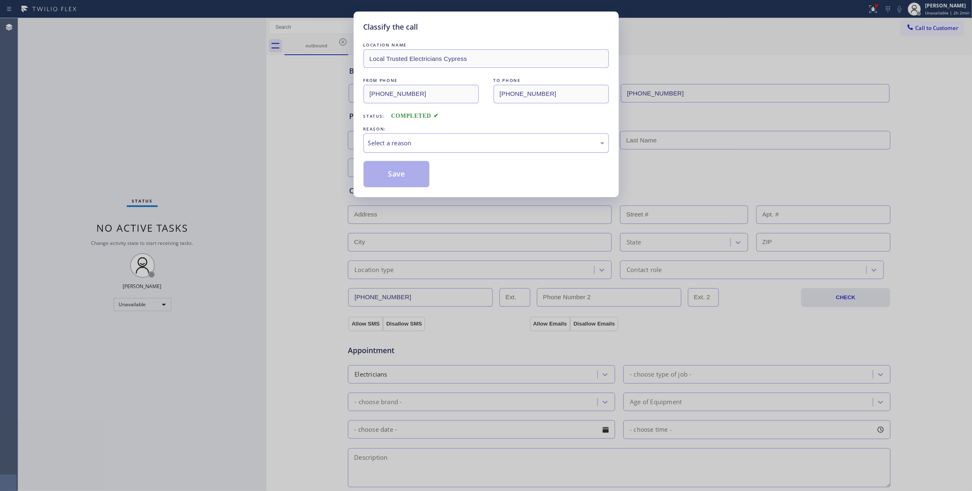
click at [385, 139] on div "Select a reason" at bounding box center [486, 142] width 236 height 9
click at [388, 178] on button "Save" at bounding box center [397, 174] width 66 height 26
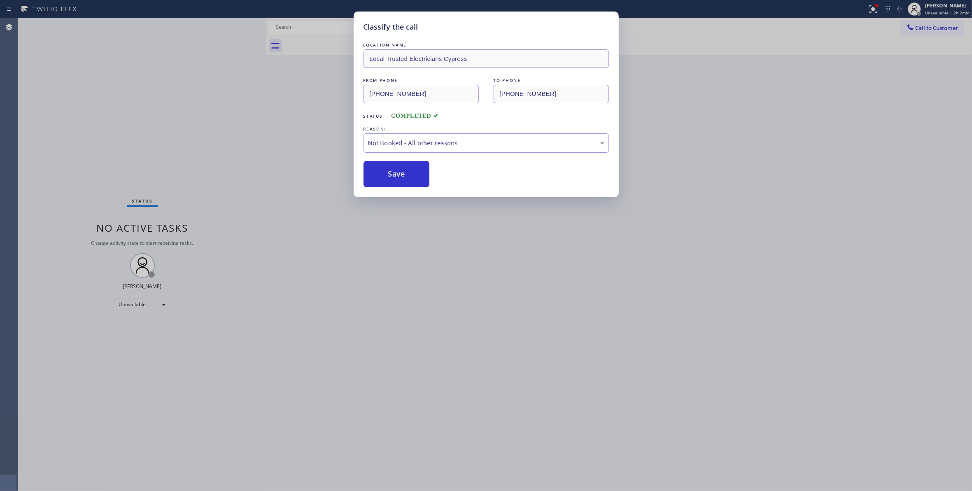
drag, startPoint x: 388, startPoint y: 178, endPoint x: 769, endPoint y: 84, distance: 393.2
click at [389, 173] on button "Save" at bounding box center [397, 174] width 66 height 26
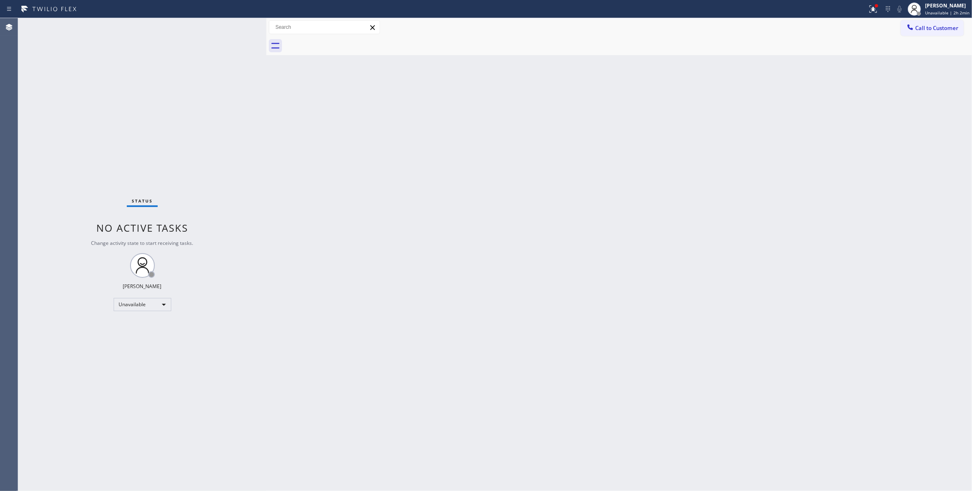
click at [869, 11] on icon at bounding box center [874, 9] width 10 height 10
click at [820, 109] on span "Clear issues" at bounding box center [823, 108] width 39 height 6
click at [927, 28] on span "Call to Customer" at bounding box center [936, 27] width 43 height 7
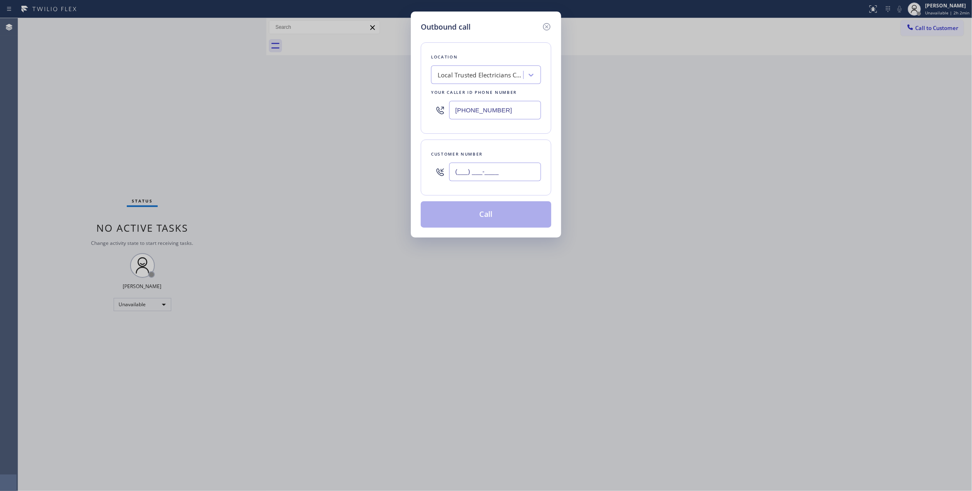
click at [468, 170] on input "(___) ___-____" at bounding box center [495, 172] width 92 height 19
paste input "323) 363-8807"
type input "(323) 363-8807"
drag, startPoint x: 526, startPoint y: 109, endPoint x: 317, endPoint y: 110, distance: 209.6
click at [317, 110] on div "Outbound call Location Local Trusted Electricians Cypress Your caller id phone …" at bounding box center [486, 245] width 972 height 491
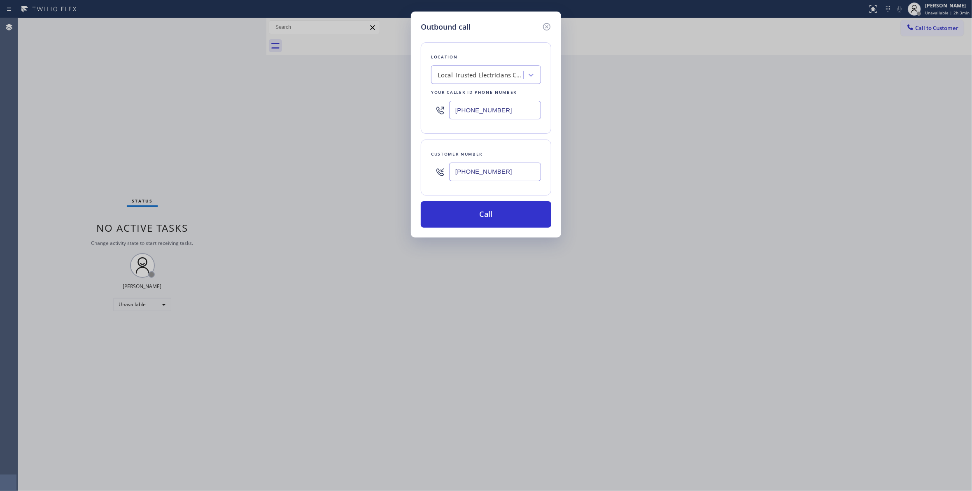
paste input "617) 219-9255"
type input "(617) 219-9255"
drag, startPoint x: 519, startPoint y: 172, endPoint x: 315, endPoint y: 191, distance: 204.7
click at [266, 175] on div "Outbound call Location Appliance Viking Repair Your caller id phone number (617…" at bounding box center [486, 245] width 972 height 491
click at [492, 218] on button "Call" at bounding box center [486, 214] width 131 height 26
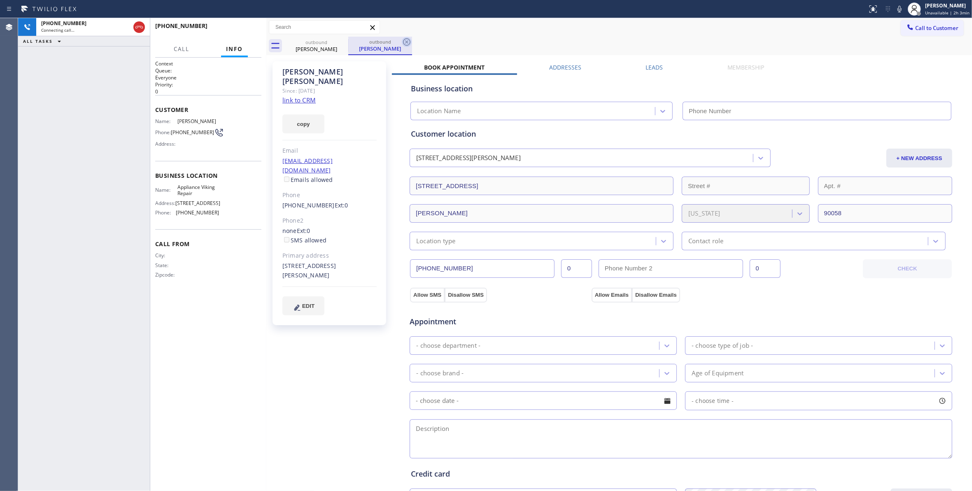
click at [407, 42] on icon at bounding box center [406, 41] width 7 height 7
type input "(617) 219-9255"
click at [290, 337] on div "Tony Kim Since: 20 may 2020 link to CRM copy Email tonyhkim@yahoo.com Emails al…" at bounding box center [331, 332] width 124 height 550
click at [300, 96] on link "link to CRM" at bounding box center [299, 100] width 33 height 8
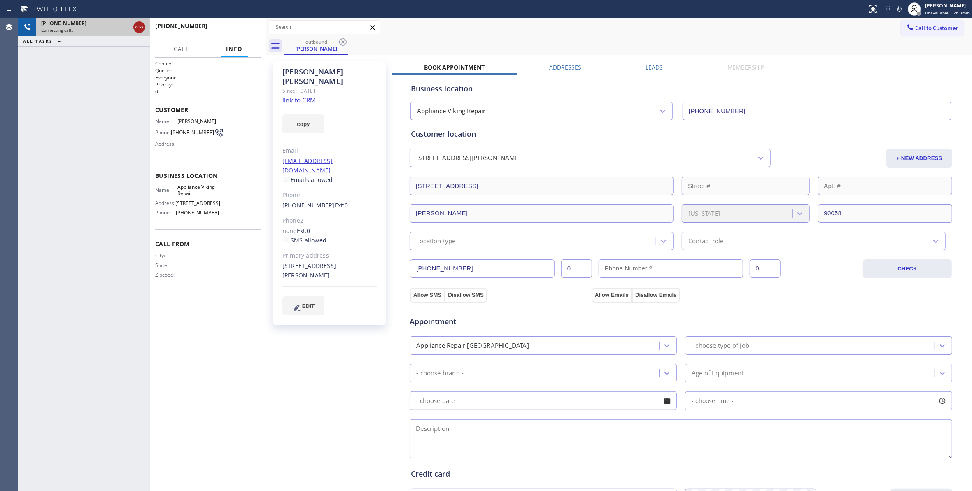
click at [142, 27] on icon at bounding box center [139, 27] width 10 height 10
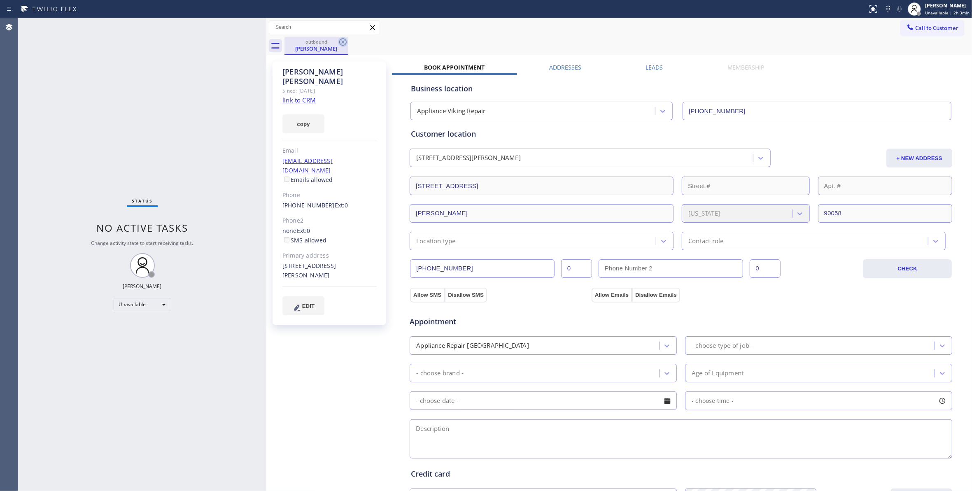
click at [343, 42] on icon at bounding box center [342, 41] width 7 height 7
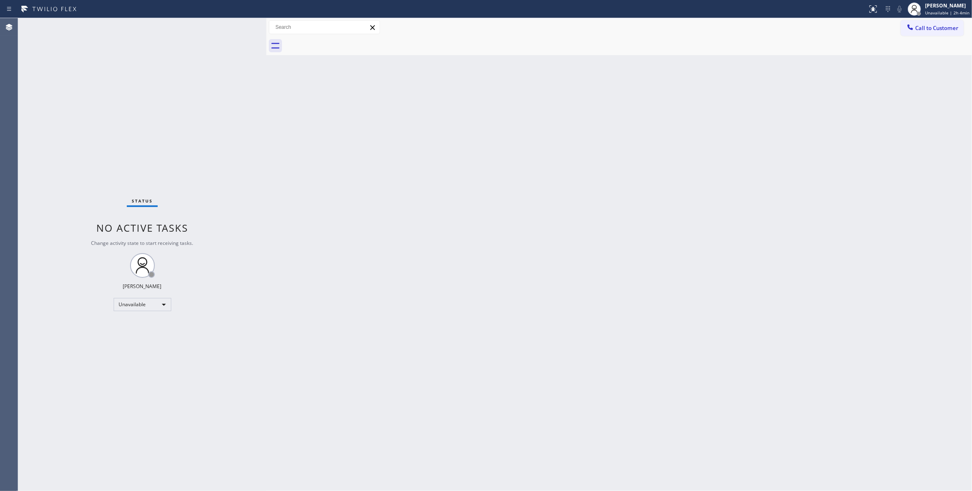
click at [131, 152] on div "Status No active tasks Change activity state to start receiving tasks. Louis Ma…" at bounding box center [142, 254] width 248 height 473
click at [112, 111] on div "Status No active tasks Change activity state to start receiving tasks. Louis Ma…" at bounding box center [142, 254] width 248 height 473
click at [118, 148] on div "Status No active tasks Change activity state to start receiving tasks. Louis Ma…" at bounding box center [142, 254] width 248 height 473
drag, startPoint x: 124, startPoint y: 402, endPoint x: 588, endPoint y: 111, distance: 547.5
click at [124, 400] on div "Status No active tasks Change activity state to start receiving tasks. Louis Ma…" at bounding box center [142, 254] width 248 height 473
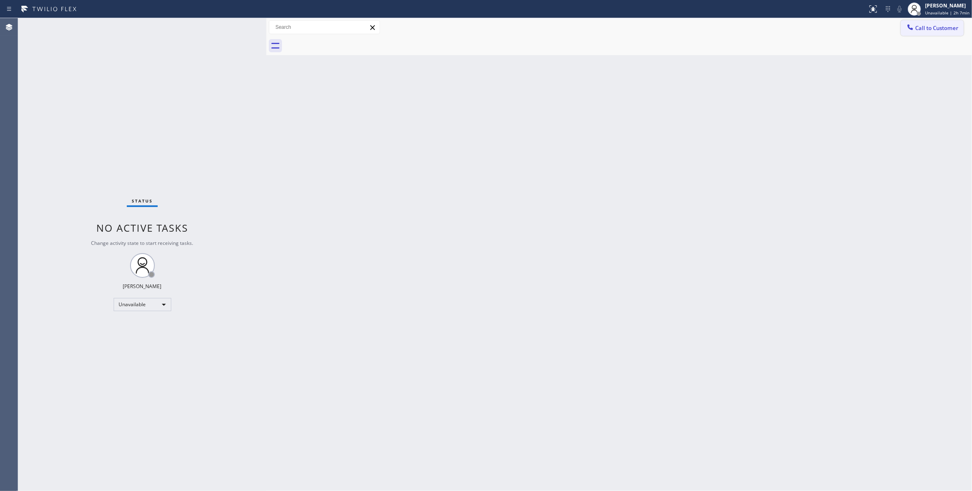
click at [941, 25] on span "Call to Customer" at bounding box center [936, 27] width 43 height 7
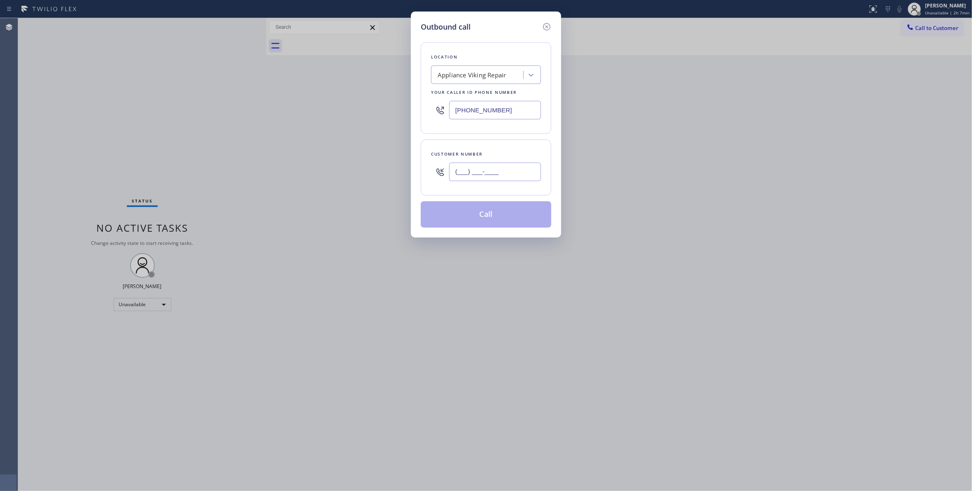
click at [508, 181] on input "(___) ___-____" at bounding box center [495, 172] width 92 height 19
paste input "904) 227-6959"
type input "(904) 227-6959"
paste input "904) 293-1876"
drag, startPoint x: 352, startPoint y: 111, endPoint x: 198, endPoint y: 133, distance: 155.2
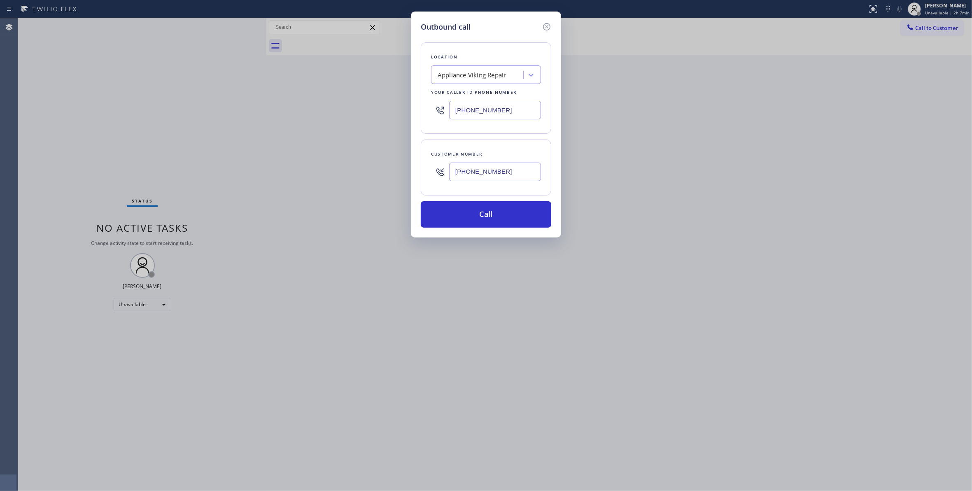
click at [198, 133] on div "Outbound call Location Appliance Viking Repair Your caller id phone number (904…" at bounding box center [486, 245] width 972 height 491
type input "(904) 293-1876"
drag, startPoint x: 517, startPoint y: 170, endPoint x: 297, endPoint y: 168, distance: 219.9
click at [297, 168] on div "Outbound call Location Jackonville Appliance Repair Squad Your caller id phone …" at bounding box center [486, 245] width 972 height 491
click at [462, 219] on button "Call" at bounding box center [486, 214] width 131 height 26
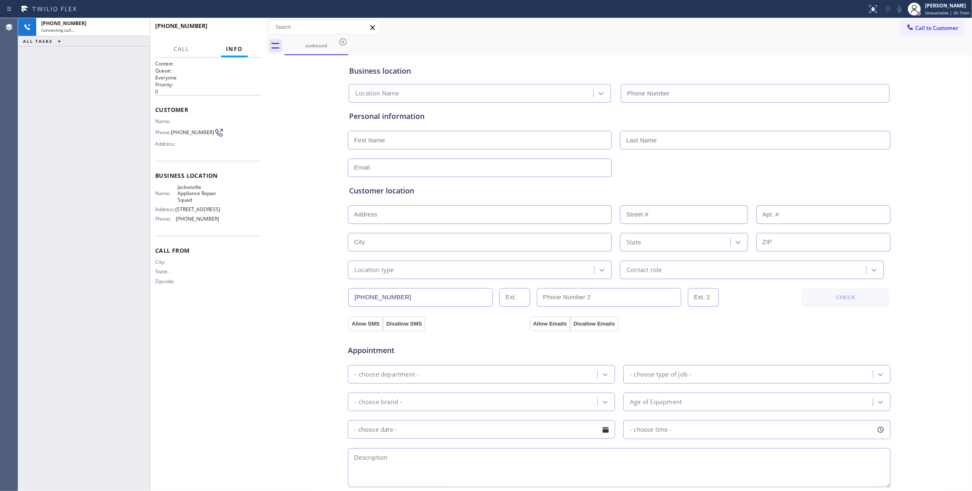
type input "(904) 293-1876"
click at [294, 154] on div "Business location Jackonville Appliance Repair Squad (904) 293-1876 Personal in…" at bounding box center [620, 338] width 702 height 563
click at [297, 209] on div "Business location Jackonville Appliance Repair Squad (904) 293-1876 Personal in…" at bounding box center [620, 338] width 702 height 563
click at [233, 30] on span "HANG UP" at bounding box center [242, 30] width 25 height 6
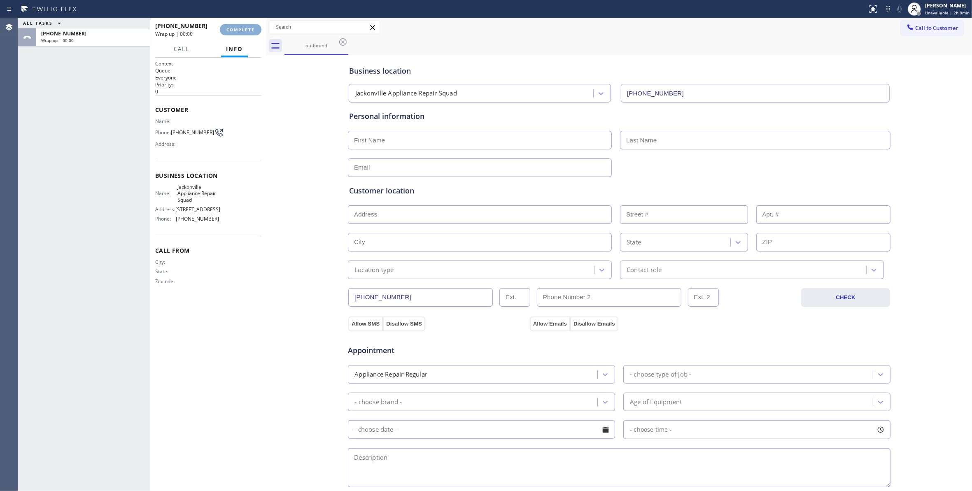
click at [233, 30] on span "COMPLETE" at bounding box center [241, 30] width 28 height 6
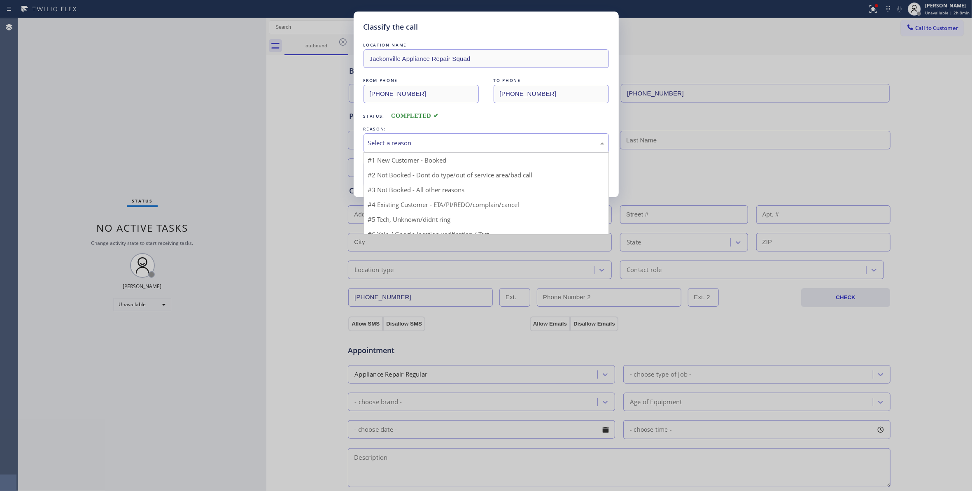
click at [384, 146] on div "Select a reason" at bounding box center [486, 142] width 236 height 9
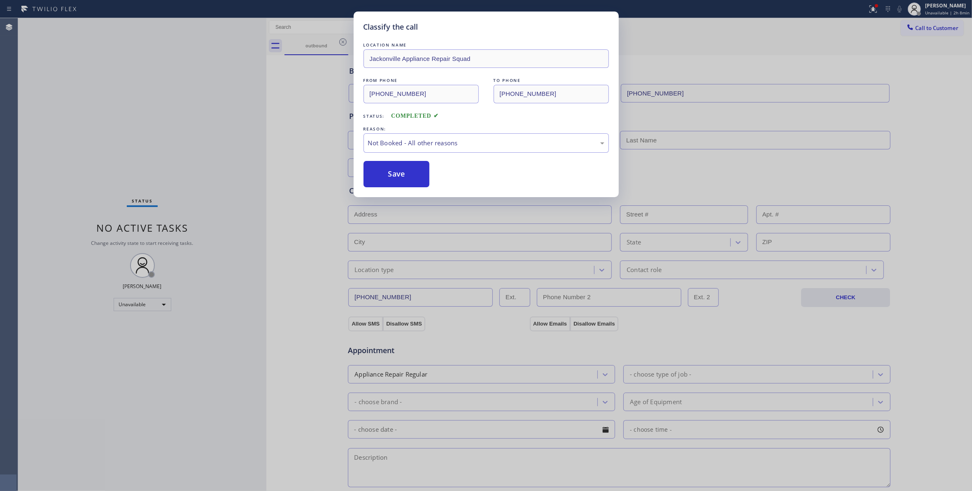
click at [389, 175] on button "Save" at bounding box center [397, 174] width 66 height 26
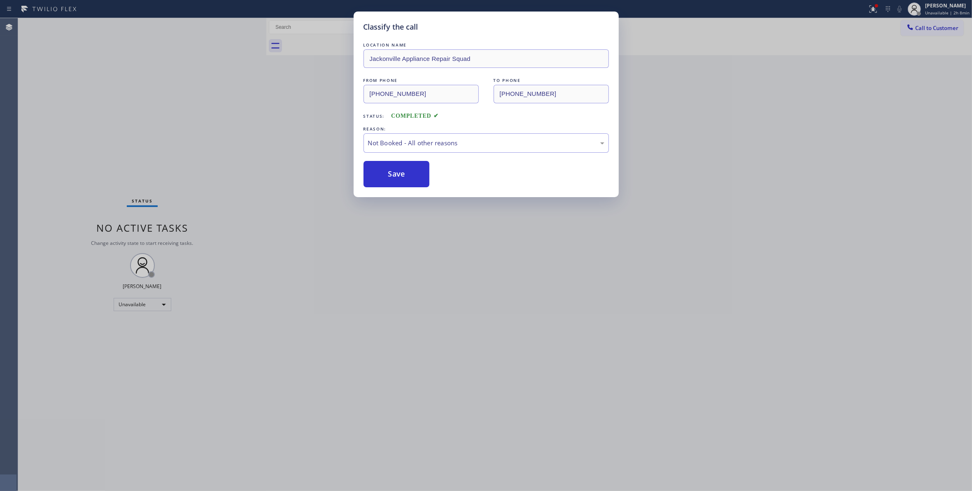
click at [389, 175] on button "Save" at bounding box center [397, 174] width 66 height 26
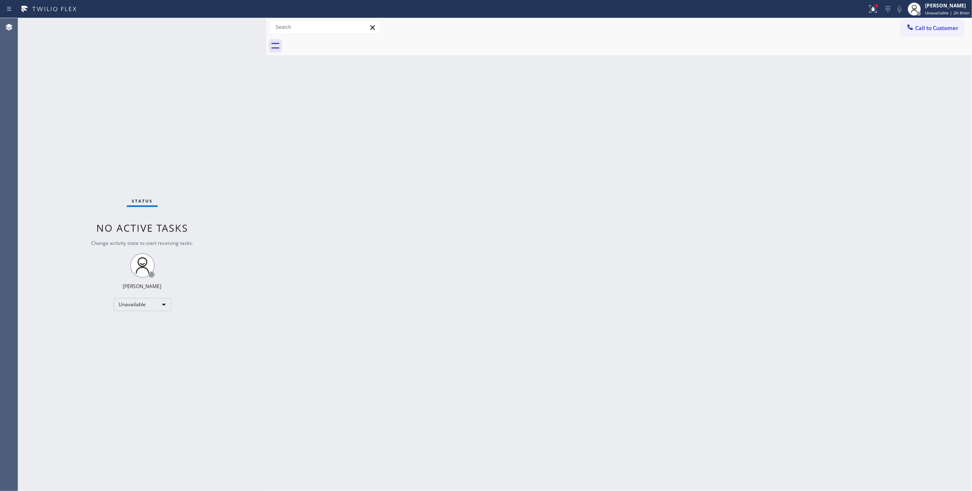
click at [553, 114] on div "Back to Dashboard Change Sender ID Customers Technicians Select a contact Outbo…" at bounding box center [619, 254] width 706 height 473
click at [934, 27] on span "Call to Customer" at bounding box center [936, 27] width 43 height 7
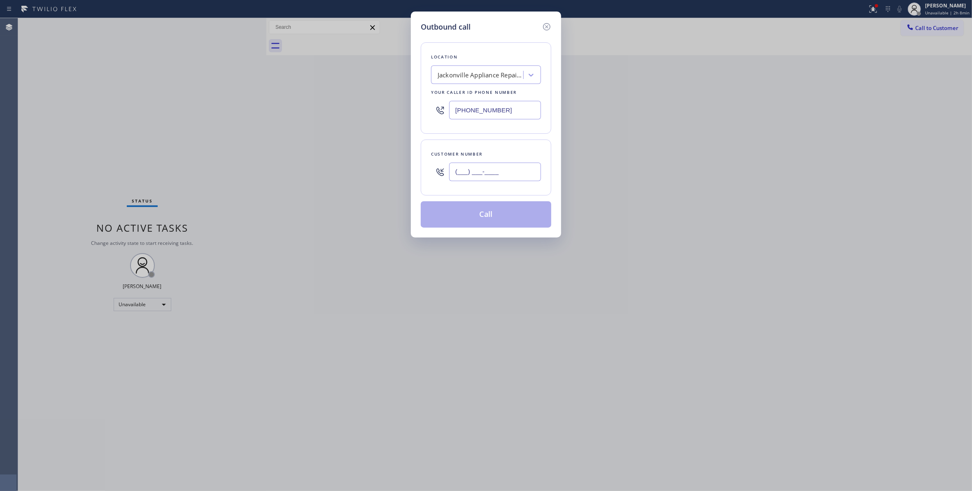
click at [506, 171] on input "(___) ___-____" at bounding box center [495, 172] width 92 height 19
paste input "630) 235-0044"
type input "(630) 235-0044"
drag, startPoint x: 524, startPoint y: 109, endPoint x: 323, endPoint y: 125, distance: 201.6
click at [320, 117] on div "Outbound call Location Jackonville Appliance Repair Squad Your caller id phone …" at bounding box center [486, 245] width 972 height 491
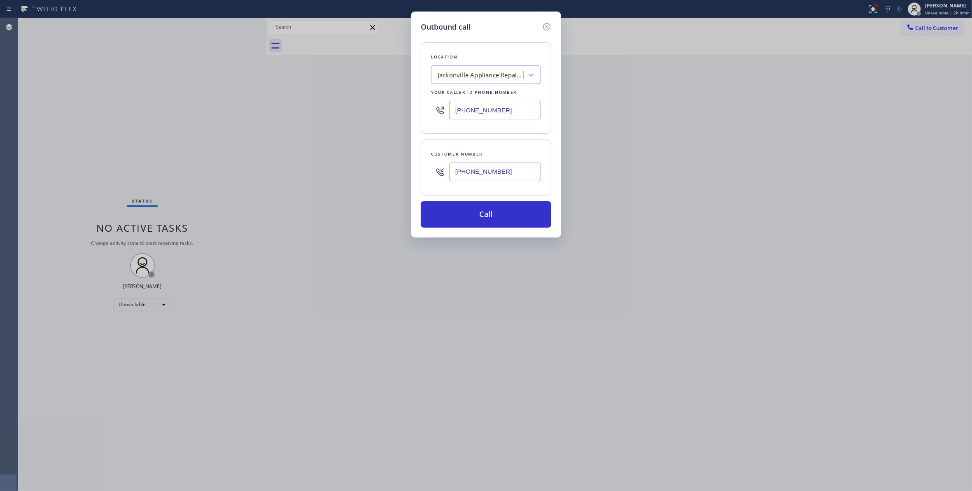
paste input "862) 766-6218"
type input "(862) 766-6218"
drag, startPoint x: 526, startPoint y: 175, endPoint x: 362, endPoint y: 180, distance: 163.6
click at [358, 175] on div "Outbound call Location Kitchen Aid Appliance Repair Your caller id phone number…" at bounding box center [486, 245] width 972 height 491
click at [492, 210] on button "Call" at bounding box center [486, 214] width 131 height 26
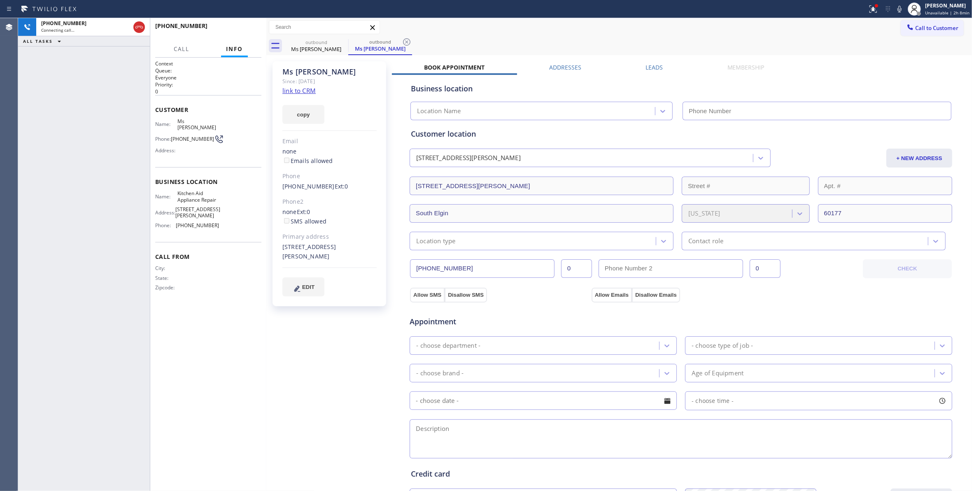
type input "(862) 766-6218"
click at [409, 42] on icon at bounding box center [407, 42] width 10 height 10
click at [295, 89] on link "link to CRM" at bounding box center [299, 90] width 33 height 8
click at [236, 29] on span "HANG UP" at bounding box center [242, 30] width 25 height 6
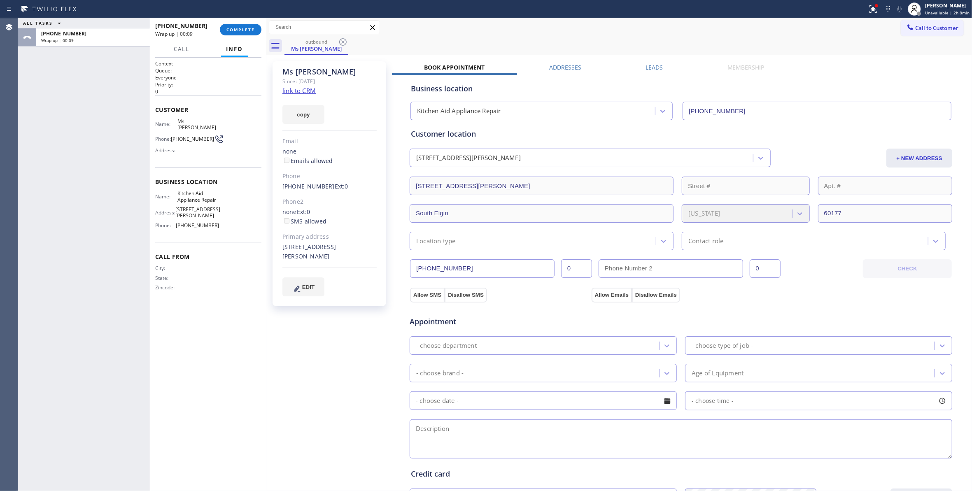
click at [193, 136] on span "(630) 235-0044" at bounding box center [192, 139] width 43 height 6
copy div "(630) 235-0044"
click at [239, 28] on span "COMPLETE" at bounding box center [241, 30] width 28 height 6
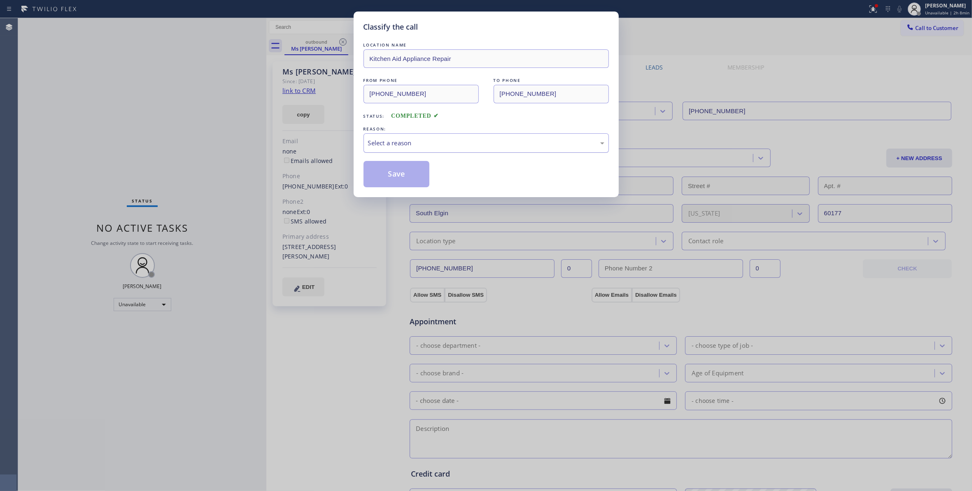
click at [412, 151] on div "Select a reason" at bounding box center [486, 142] width 245 height 19
click at [399, 180] on button "Save" at bounding box center [397, 174] width 66 height 26
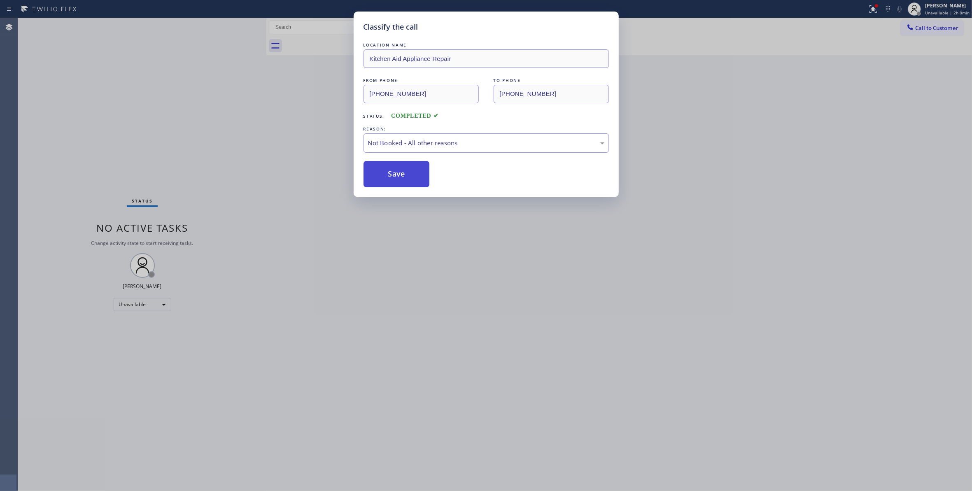
click at [392, 184] on button "Save" at bounding box center [397, 174] width 66 height 26
click at [388, 177] on button "Save" at bounding box center [397, 174] width 66 height 26
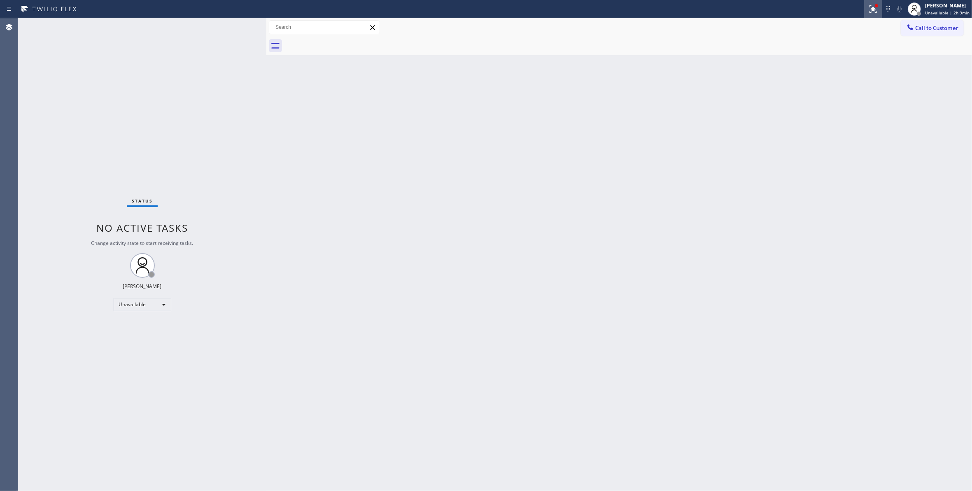
click at [870, 8] on icon at bounding box center [872, 8] width 5 height 6
click at [850, 106] on button "Clear issues" at bounding box center [823, 108] width 96 height 12
click at [920, 28] on span "Call to Customer" at bounding box center [936, 27] width 43 height 7
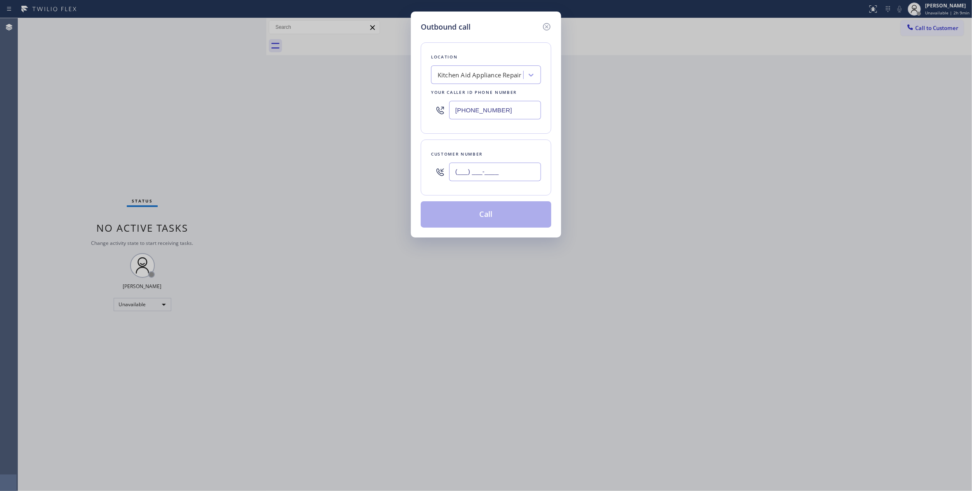
click at [519, 166] on input "(___) ___-____" at bounding box center [495, 172] width 92 height 19
paste input "630) 235-0044"
type input "(630) 235-0044"
click at [478, 74] on div "Kitchen Aid Appliance Repair" at bounding box center [480, 74] width 84 height 9
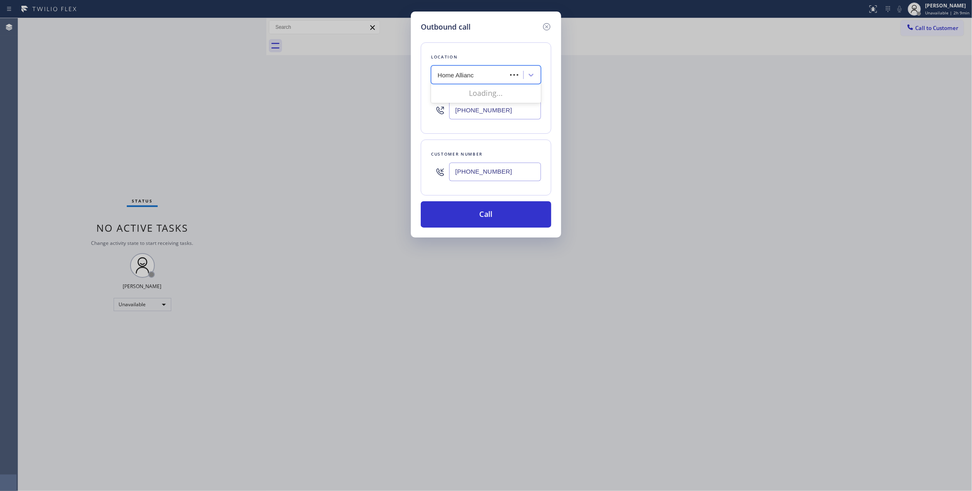
type input "Home Alliance"
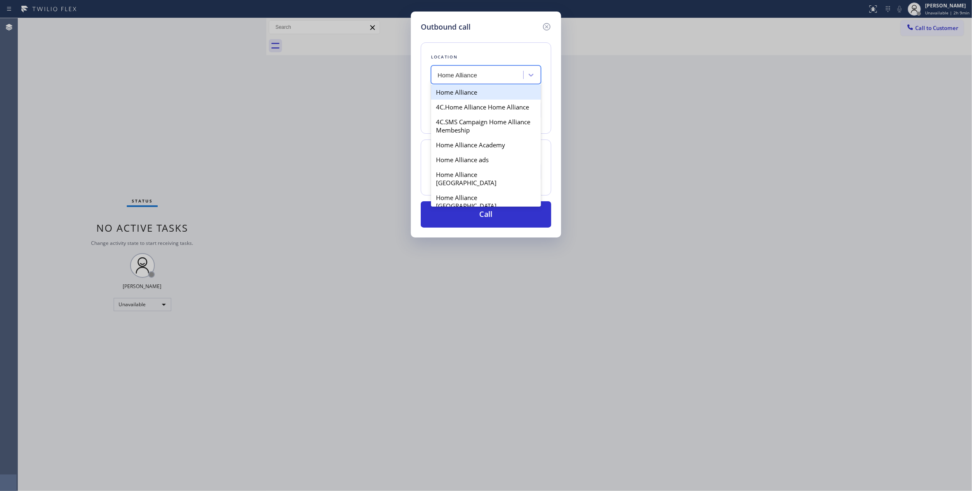
click at [475, 92] on div "Home Alliance" at bounding box center [486, 92] width 110 height 15
type input "(877) 777-0796"
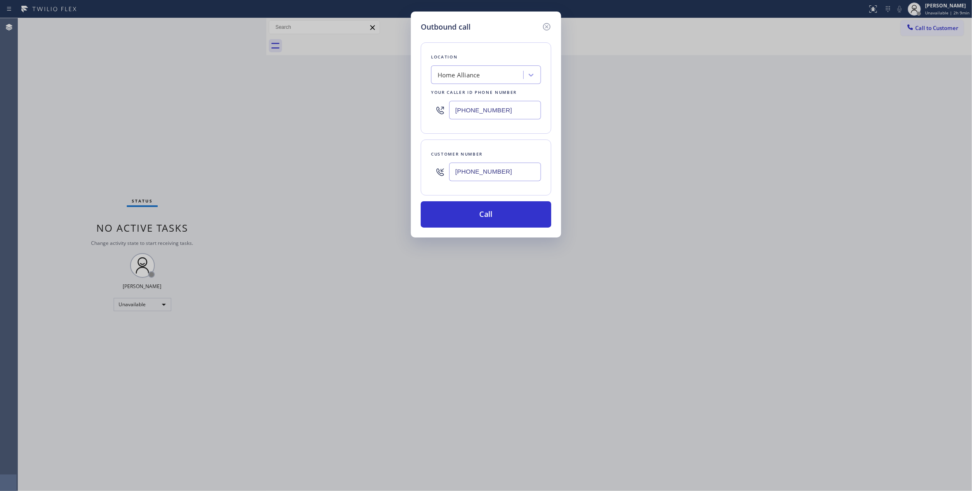
drag, startPoint x: 512, startPoint y: 176, endPoint x: 390, endPoint y: 171, distance: 122.0
click at [390, 171] on div "Outbound call Location Home Alliance Your caller id phone number (877) 777-0796…" at bounding box center [486, 245] width 972 height 491
click at [457, 208] on button "Call" at bounding box center [486, 214] width 131 height 26
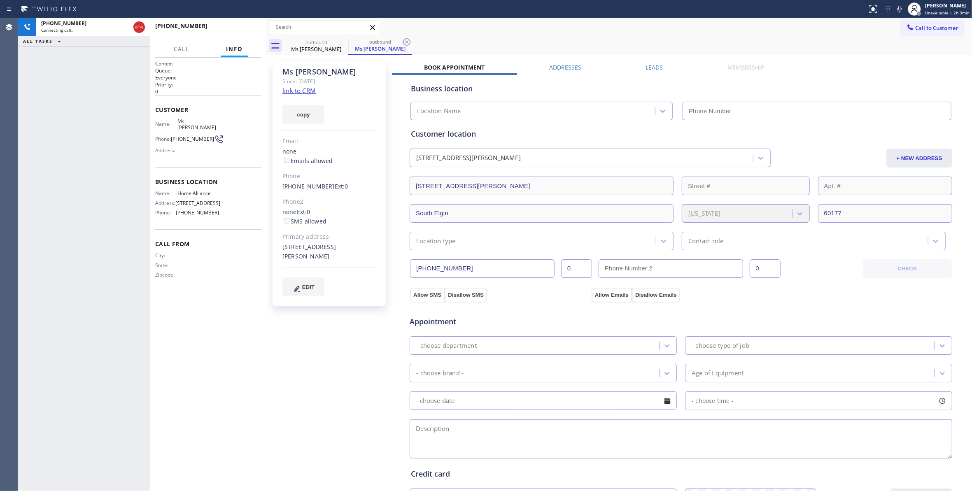
type input "(877) 777-0796"
click at [409, 40] on icon at bounding box center [406, 41] width 7 height 7
click at [348, 369] on div "Ms Susan Since: 20 may 2020 link to CRM copy Email none Emails allowed Phone (6…" at bounding box center [331, 332] width 124 height 550
click at [253, 37] on div "+16302350044 Live | 00:04 HANG UP" at bounding box center [208, 29] width 106 height 21
click at [243, 32] on span "HANG UP" at bounding box center [242, 30] width 25 height 6
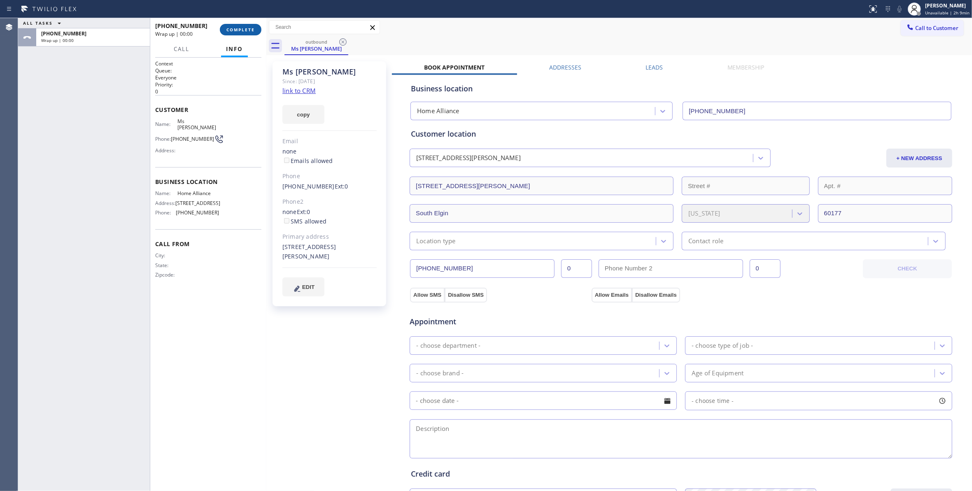
click at [244, 35] on button "COMPLETE" at bounding box center [241, 30] width 42 height 12
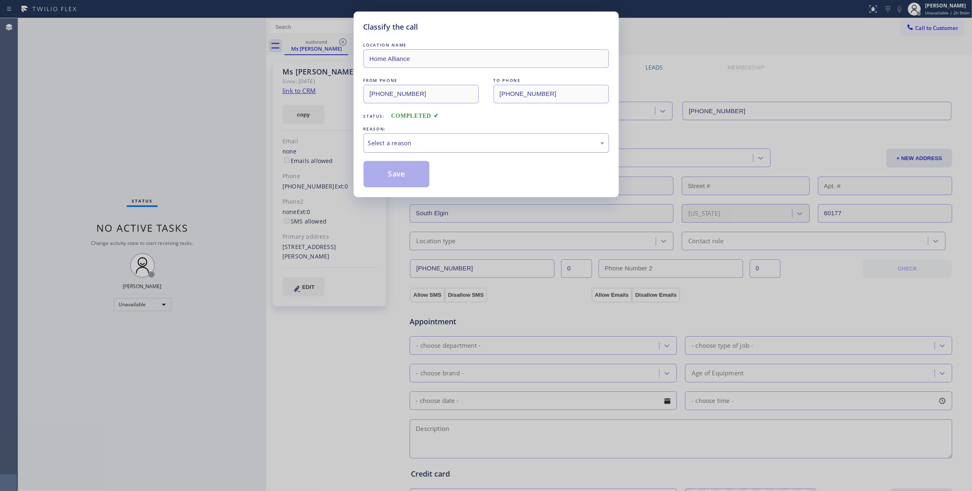
click at [377, 147] on div "Select a reason" at bounding box center [486, 142] width 236 height 9
click at [383, 175] on button "Save" at bounding box center [397, 174] width 66 height 26
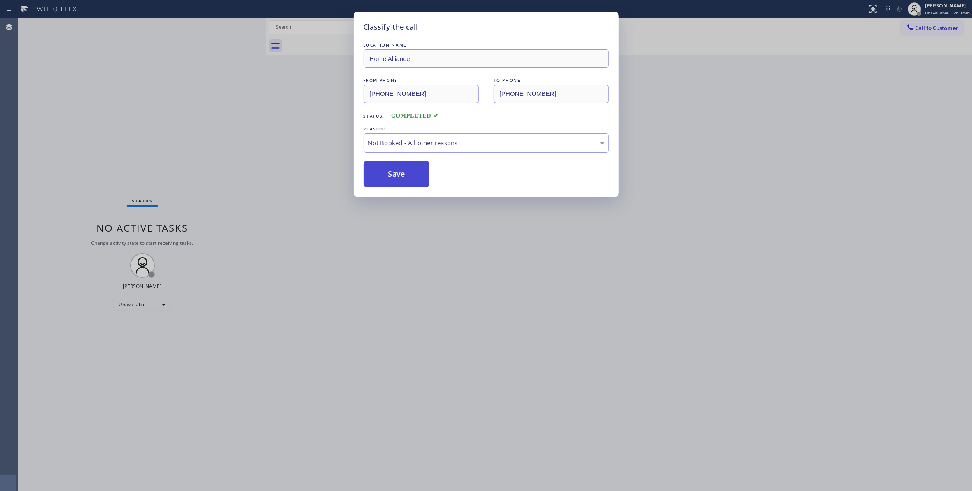
click at [384, 175] on button "Save" at bounding box center [397, 174] width 66 height 26
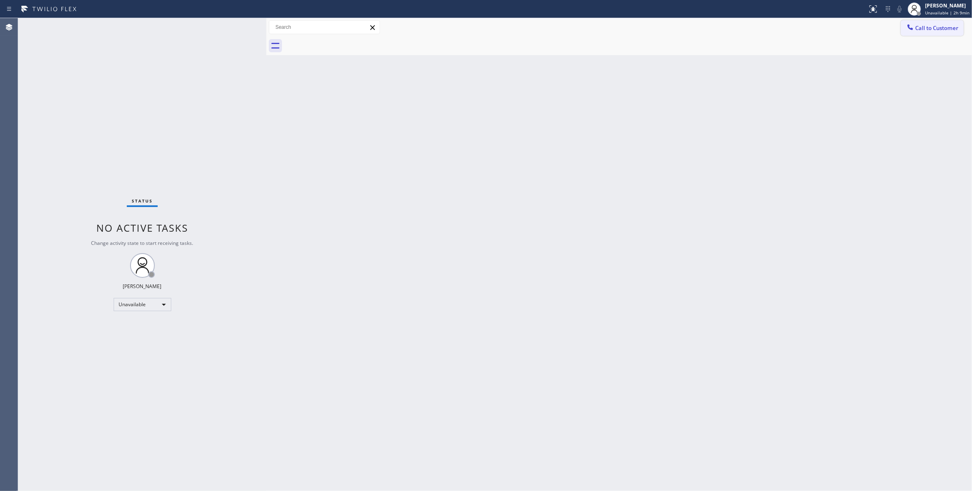
click at [927, 29] on span "Call to Customer" at bounding box center [936, 27] width 43 height 7
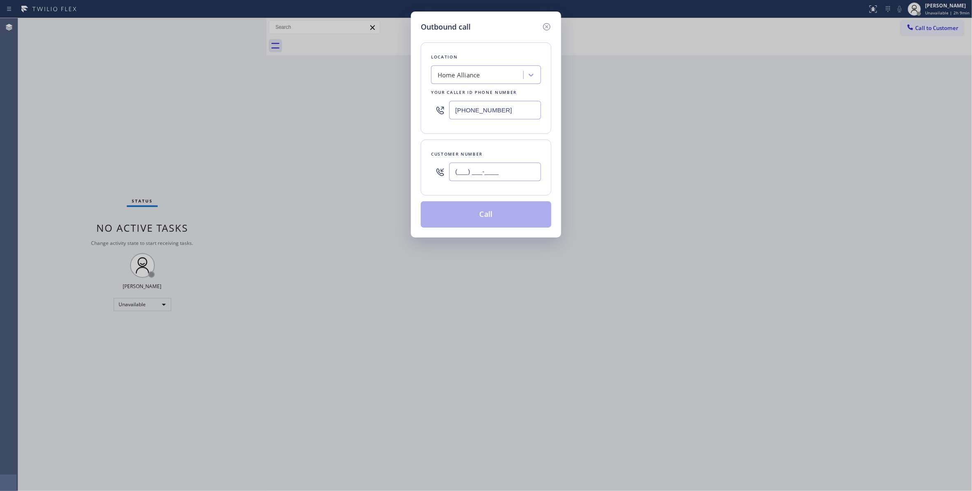
click at [505, 173] on input "(___) ___-____" at bounding box center [495, 172] width 92 height 19
paste input "630) 235-0044"
type input "(630) 235-0044"
click at [486, 220] on button "Call" at bounding box center [486, 214] width 131 height 26
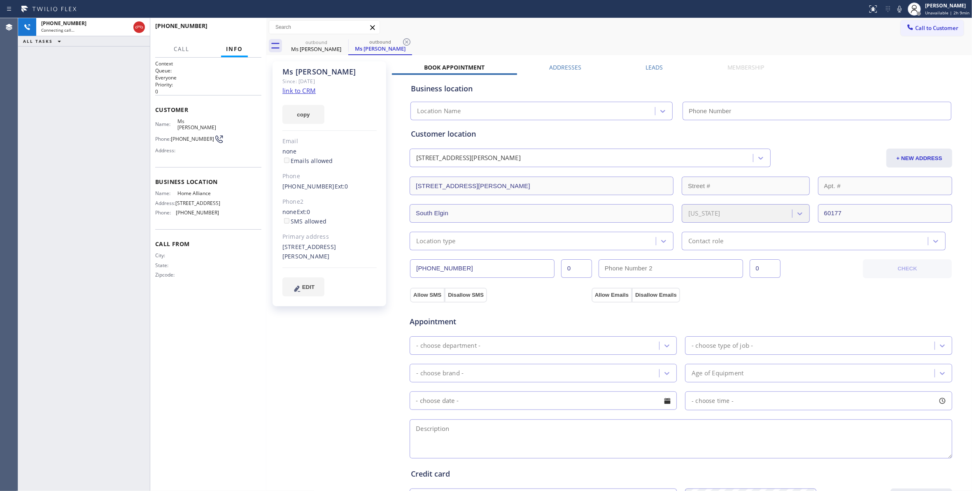
type input "(877) 777-0796"
click at [406, 43] on icon at bounding box center [406, 41] width 7 height 7
click at [139, 24] on icon at bounding box center [139, 27] width 10 height 10
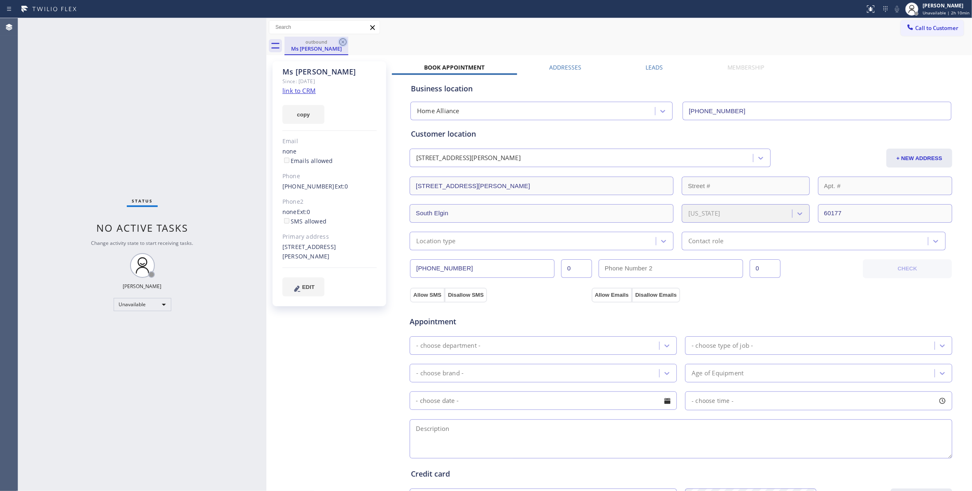
click at [343, 40] on icon at bounding box center [343, 42] width 10 height 10
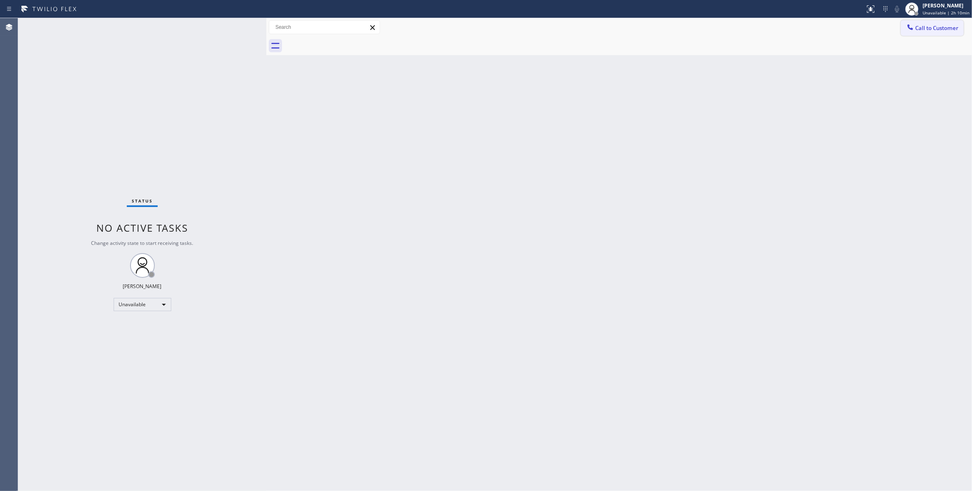
click at [949, 32] on button "Call to Customer" at bounding box center [932, 28] width 63 height 16
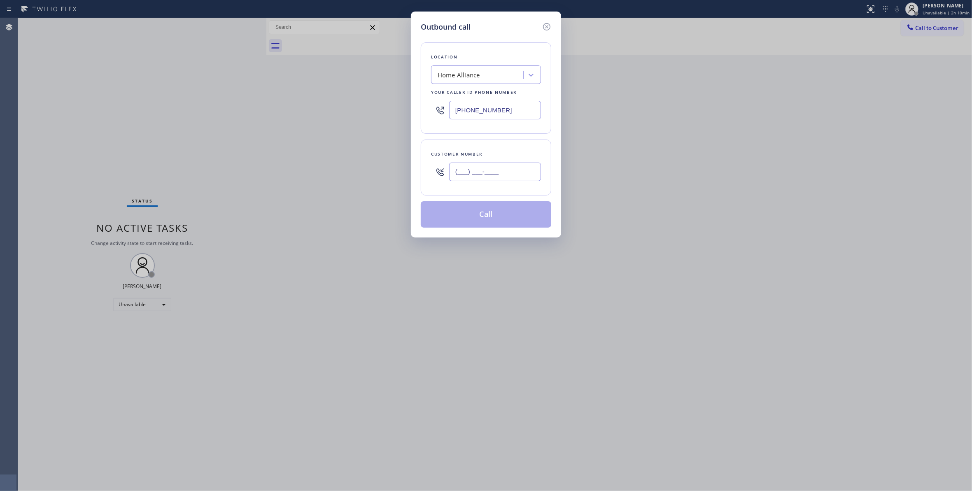
click at [491, 172] on input "(___) ___-____" at bounding box center [495, 172] width 92 height 19
paste input "412) 944-7466"
type input "(412) 944-7466"
click at [504, 220] on button "Call" at bounding box center [486, 214] width 131 height 26
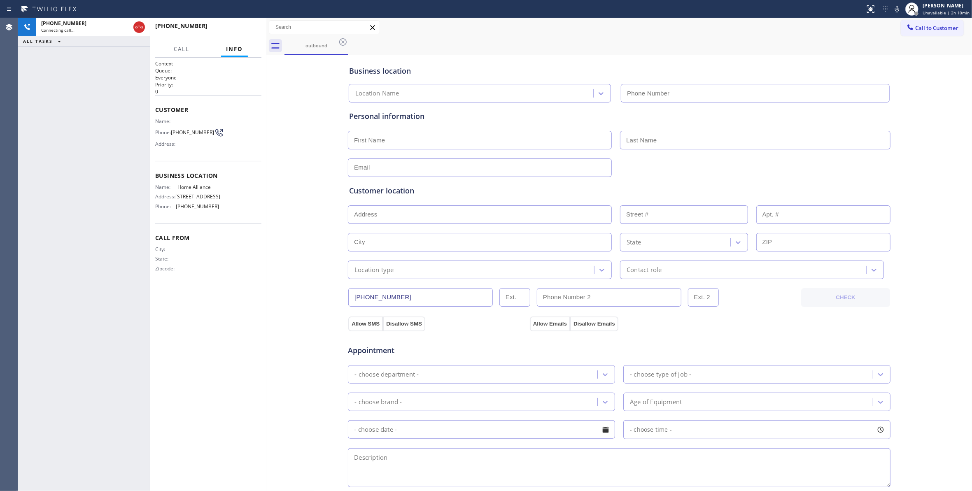
type input "(877) 777-0796"
click at [244, 25] on button "HANG UP" at bounding box center [242, 30] width 38 height 12
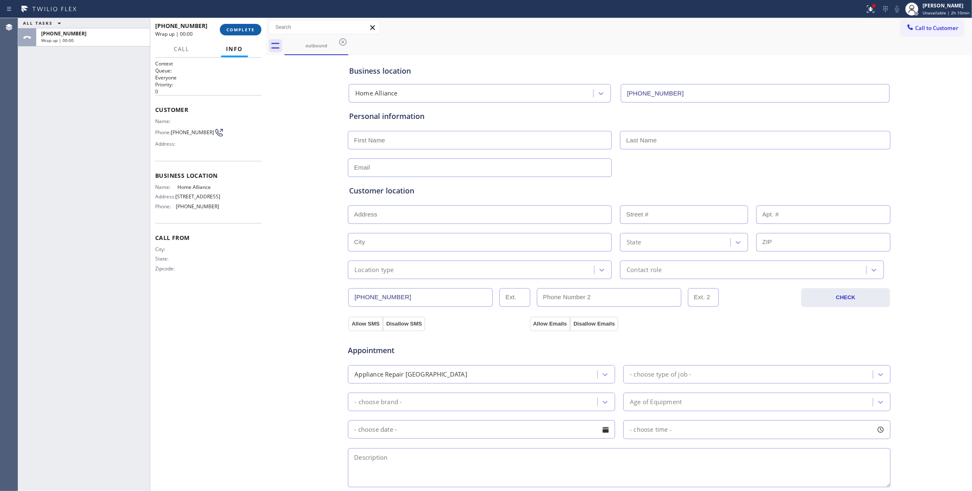
click at [244, 25] on button "COMPLETE" at bounding box center [241, 30] width 42 height 12
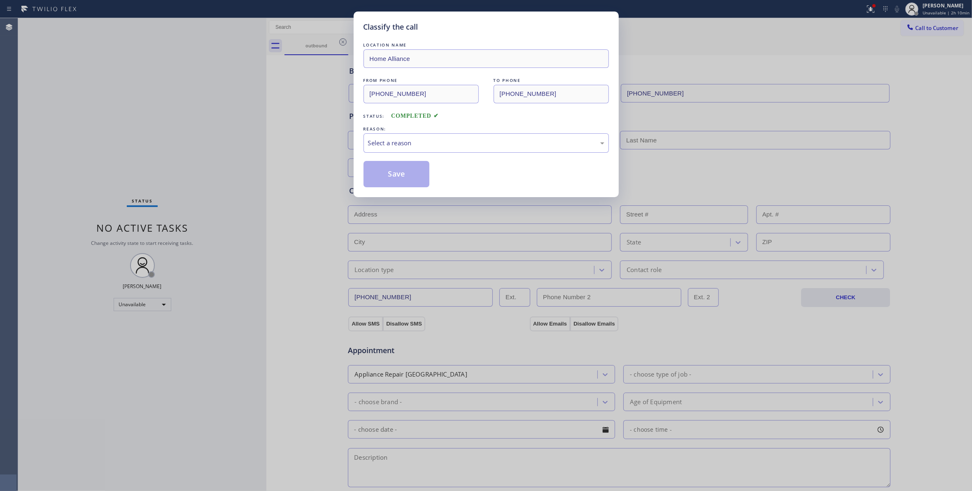
click at [239, 27] on div "Classify the call LOCATION NAME Home Alliance FROM PHONE (877) 777-0796 TO PHON…" at bounding box center [486, 245] width 972 height 491
click at [430, 129] on div "REASON:" at bounding box center [486, 129] width 245 height 9
click at [425, 151] on div "Select a reason" at bounding box center [486, 142] width 245 height 19
click at [385, 175] on button "Save" at bounding box center [397, 174] width 66 height 26
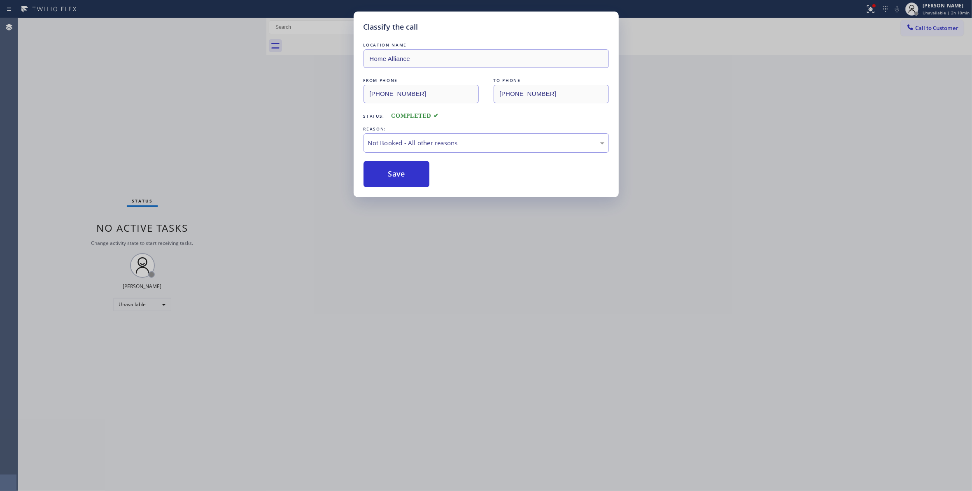
drag, startPoint x: 386, startPoint y: 172, endPoint x: 524, endPoint y: 124, distance: 146.3
click at [387, 171] on button "Save" at bounding box center [397, 174] width 66 height 26
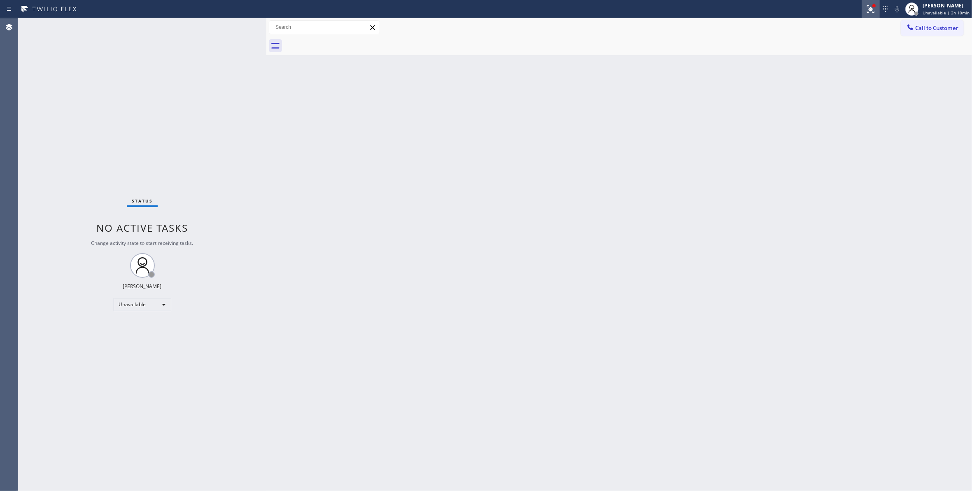
click at [869, 9] on icon at bounding box center [871, 8] width 5 height 3
click at [793, 106] on button "Clear issues" at bounding box center [823, 108] width 96 height 12
click at [949, 28] on span "Call to Customer" at bounding box center [936, 27] width 43 height 7
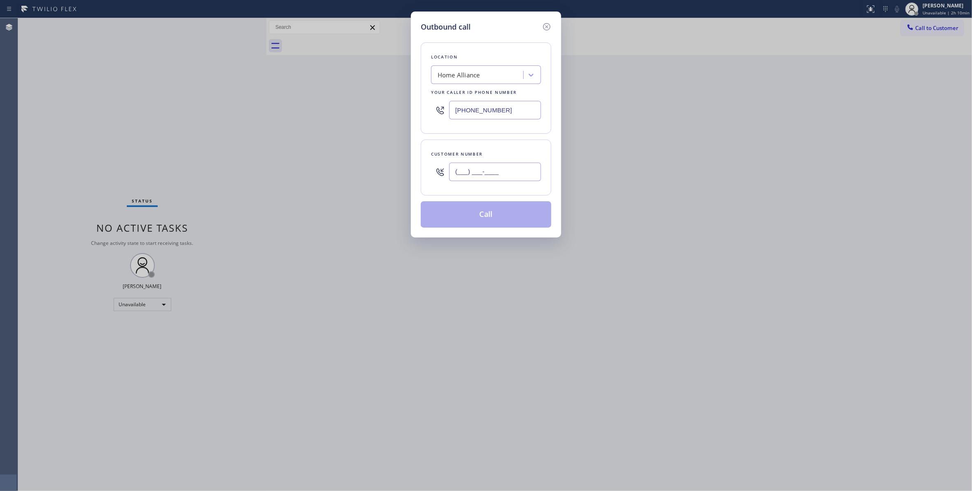
click at [472, 178] on input "(___) ___-____" at bounding box center [495, 172] width 92 height 19
paste input "412) 944-7466"
type input "(412) 944-7466"
click at [488, 217] on button "Call" at bounding box center [486, 214] width 131 height 26
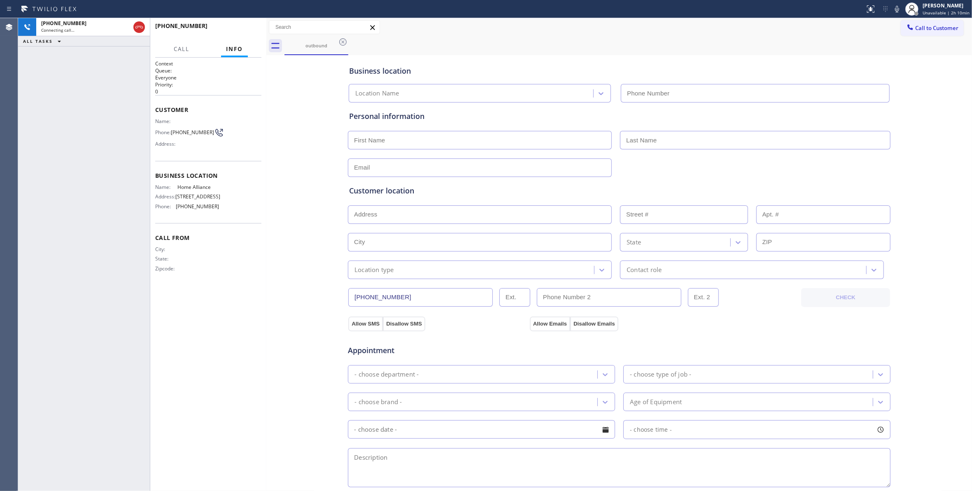
type input "(877) 777-0796"
click at [135, 158] on div "+14129447466 Live | 00:00 ALL TASKS ALL TASKS ACTIVE TASKS TASKS IN WRAP UP" at bounding box center [84, 254] width 132 height 473
click at [238, 29] on span "HANG UP" at bounding box center [242, 30] width 25 height 6
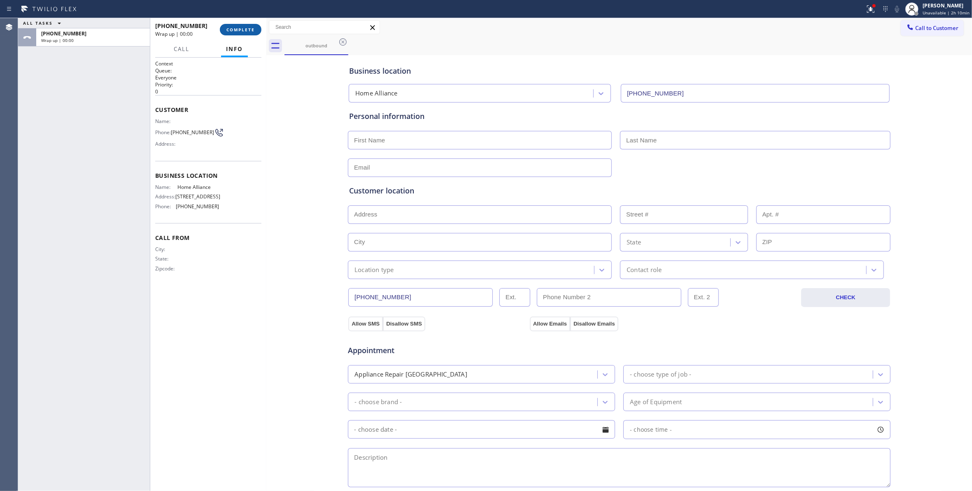
click at [238, 29] on span "COMPLETE" at bounding box center [241, 30] width 28 height 6
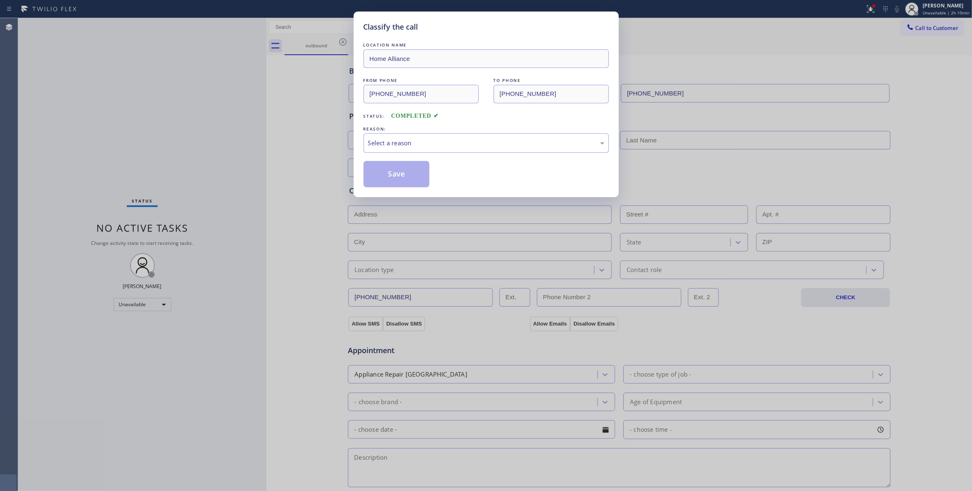
click at [436, 154] on div "LOCATION NAME Home Alliance FROM PHONE (877) 777-0796 TO PHONE (412) 944-7466 S…" at bounding box center [486, 114] width 245 height 147
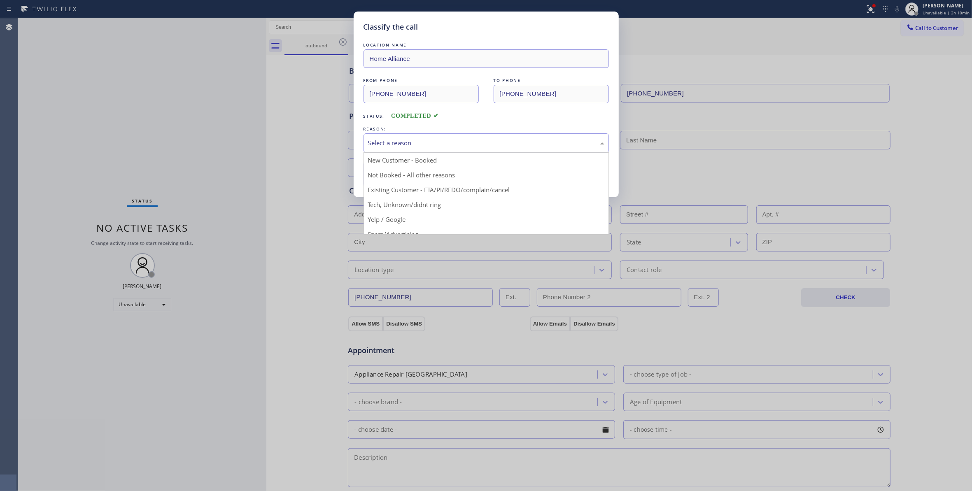
click at [429, 147] on div "Select a reason" at bounding box center [486, 142] width 236 height 9
drag, startPoint x: 389, startPoint y: 180, endPoint x: 388, endPoint y: 175, distance: 4.8
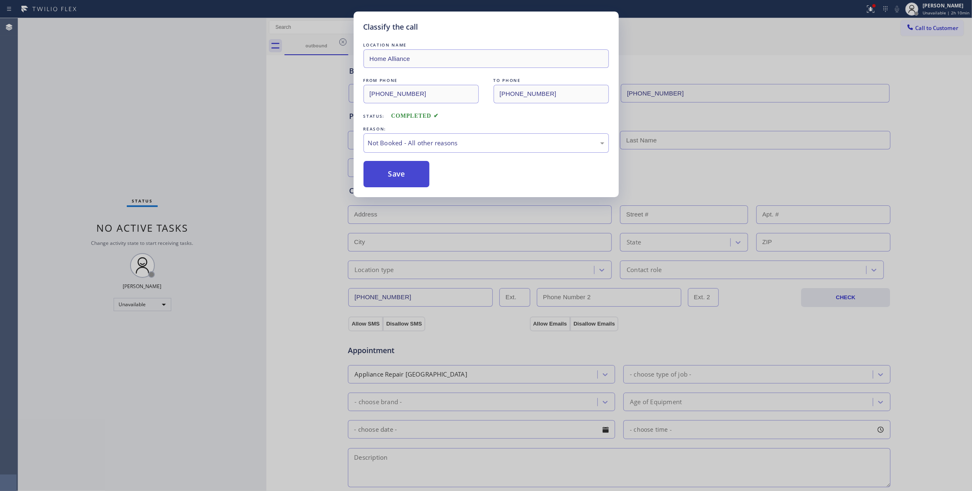
click at [388, 175] on button "Save" at bounding box center [397, 174] width 66 height 26
click at [384, 172] on button "Save" at bounding box center [397, 174] width 66 height 26
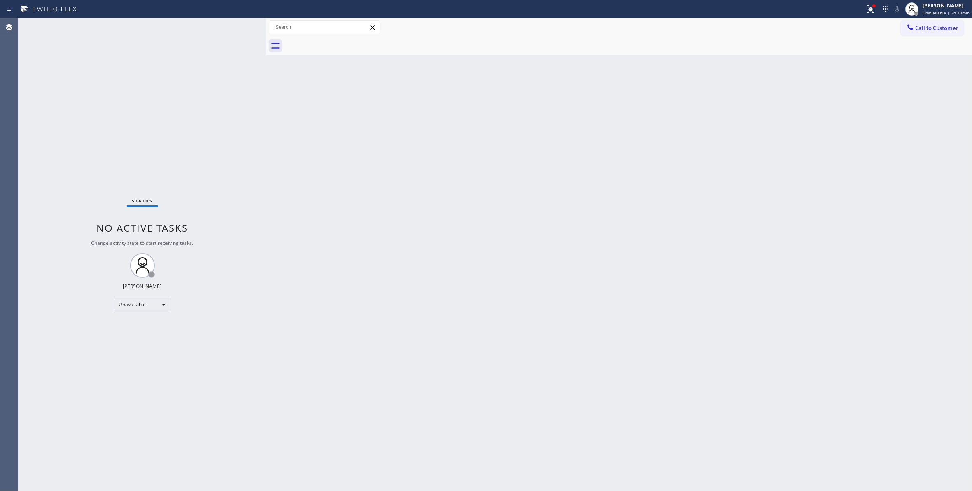
drag, startPoint x: 949, startPoint y: 121, endPoint x: 953, endPoint y: 114, distance: 7.2
click at [951, 119] on div "Back to Dashboard Change Sender ID Customers Technicians Select a contact Outbo…" at bounding box center [619, 254] width 706 height 473
click at [929, 23] on button "Call to Customer" at bounding box center [932, 28] width 63 height 16
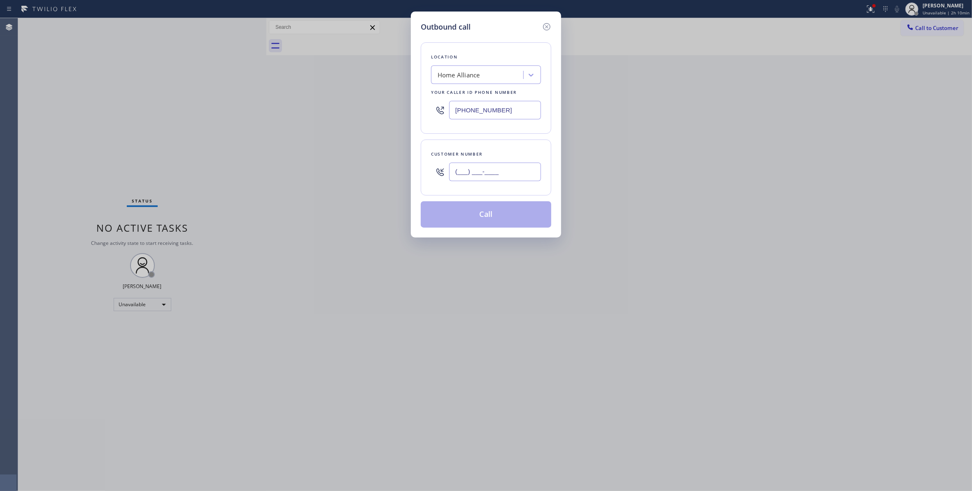
click at [497, 168] on input "(___) ___-____" at bounding box center [495, 172] width 92 height 19
paste input "970) 222-9851"
type input "(970) 222-9851"
drag, startPoint x: 515, startPoint y: 109, endPoint x: 305, endPoint y: 128, distance: 211.0
click at [289, 109] on div "Outbound call Location Home Alliance Your caller id phone number (877) 777-0796…" at bounding box center [486, 245] width 972 height 491
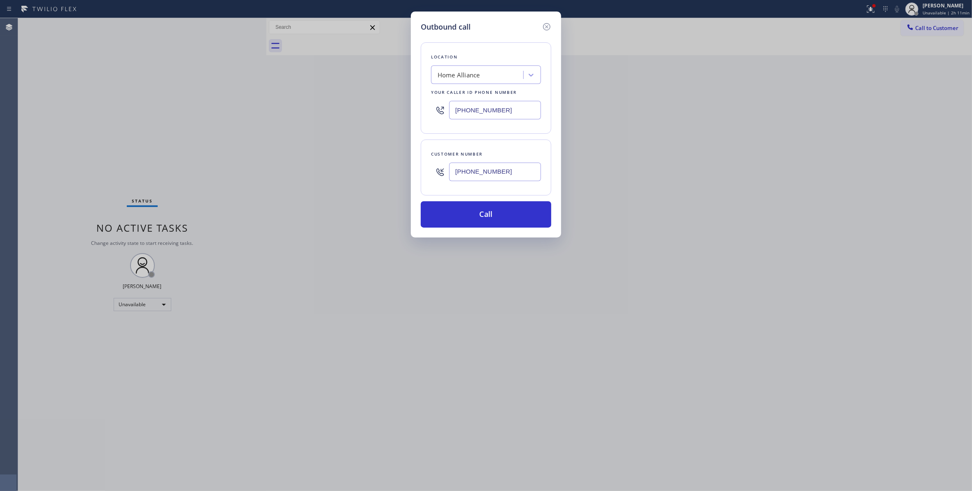
paste input "44) 988-0068"
type input "(844) 988-0068"
click at [491, 217] on button "Call" at bounding box center [486, 214] width 131 height 26
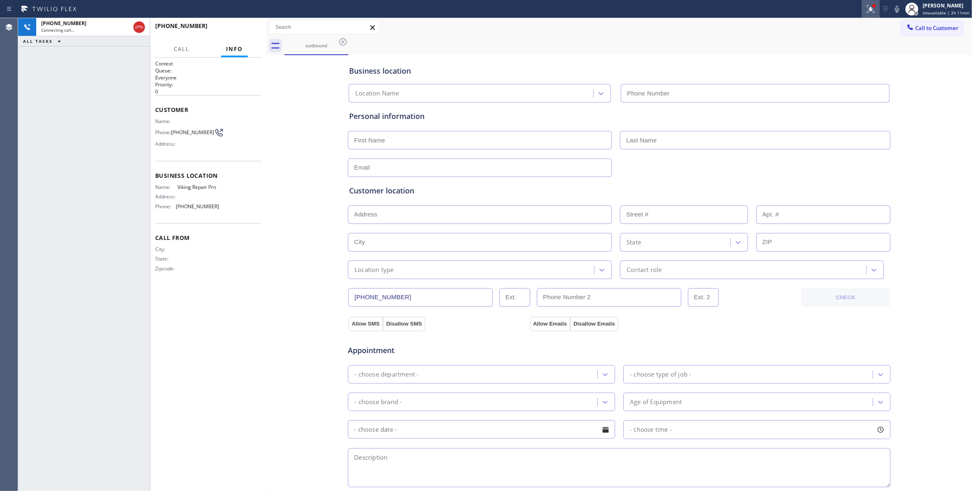
click at [865, 17] on button at bounding box center [871, 9] width 18 height 18
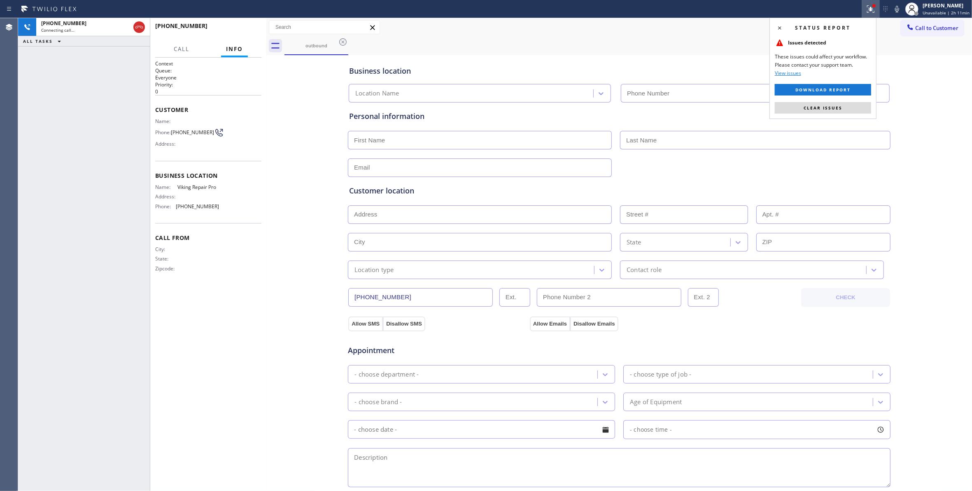
type input "(844) 988-0068"
click at [837, 106] on span "Clear issues" at bounding box center [823, 108] width 39 height 6
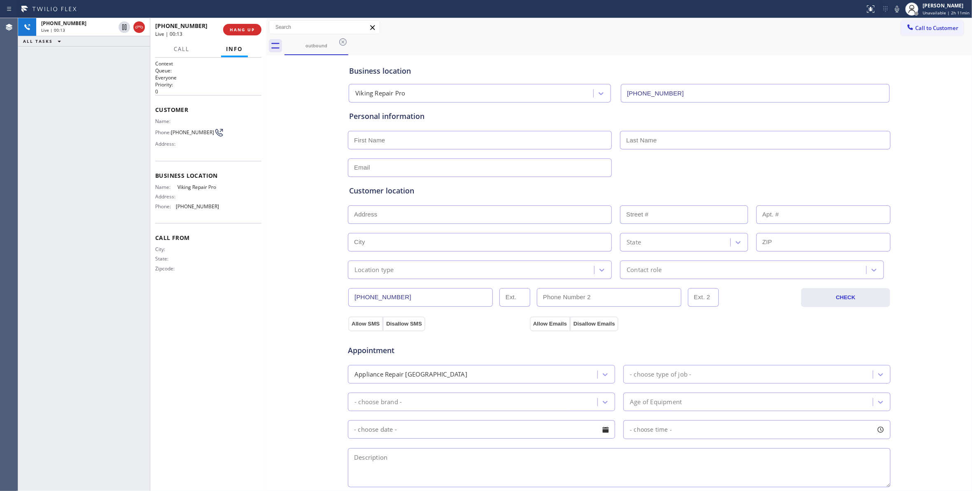
drag, startPoint x: 21, startPoint y: 189, endPoint x: 83, endPoint y: 86, distance: 120.5
click at [21, 188] on div "+19702229851 Live | 00:13 ALL TASKS ALL TASKS ACTIVE TASKS TASKS IN WRAP UP" at bounding box center [84, 254] width 132 height 473
click at [257, 26] on button "HANG UP" at bounding box center [242, 30] width 38 height 12
click at [250, 28] on span "HANG UP" at bounding box center [242, 30] width 25 height 6
click at [244, 27] on span "COMPLETE" at bounding box center [241, 30] width 28 height 6
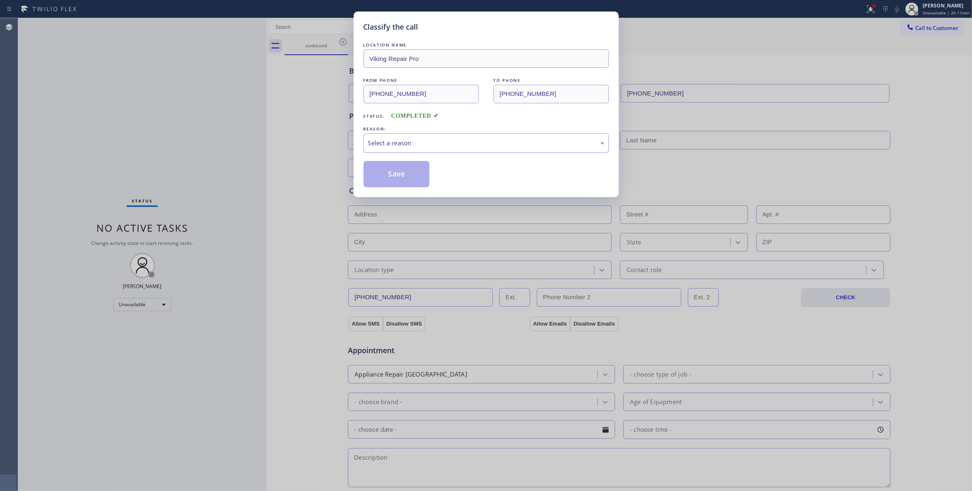
click at [388, 145] on div "Select a reason" at bounding box center [486, 142] width 236 height 9
click at [389, 170] on button "Save" at bounding box center [397, 174] width 66 height 26
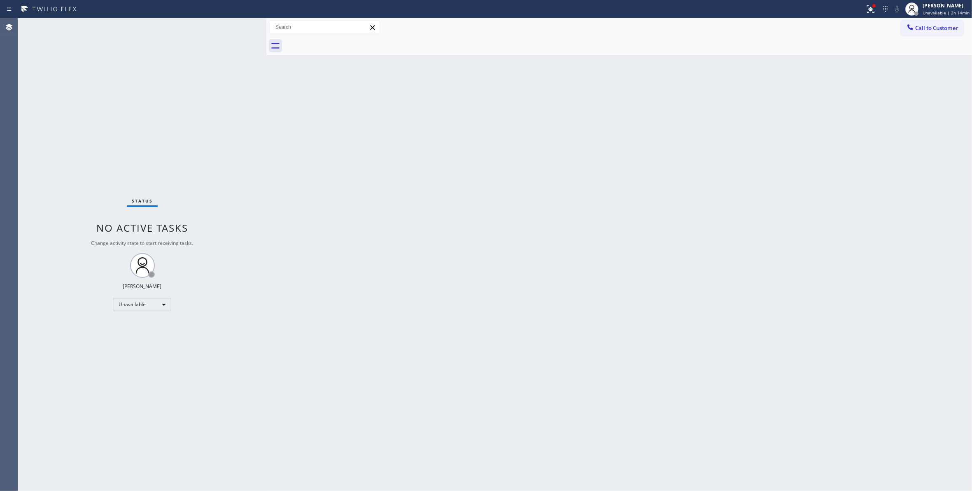
click at [12, 131] on div "Agent Desktop" at bounding box center [9, 254] width 18 height 473
click at [109, 144] on div "Status No active tasks Change activity state to start receiving tasks. Louis Ma…" at bounding box center [142, 254] width 248 height 473
click at [747, 273] on div "Back to Dashboard Change Sender ID Customers Technicians Select a contact Outbo…" at bounding box center [619, 254] width 706 height 473
click at [866, 7] on icon at bounding box center [871, 9] width 10 height 10
click at [842, 109] on button "Clear issues" at bounding box center [823, 108] width 96 height 12
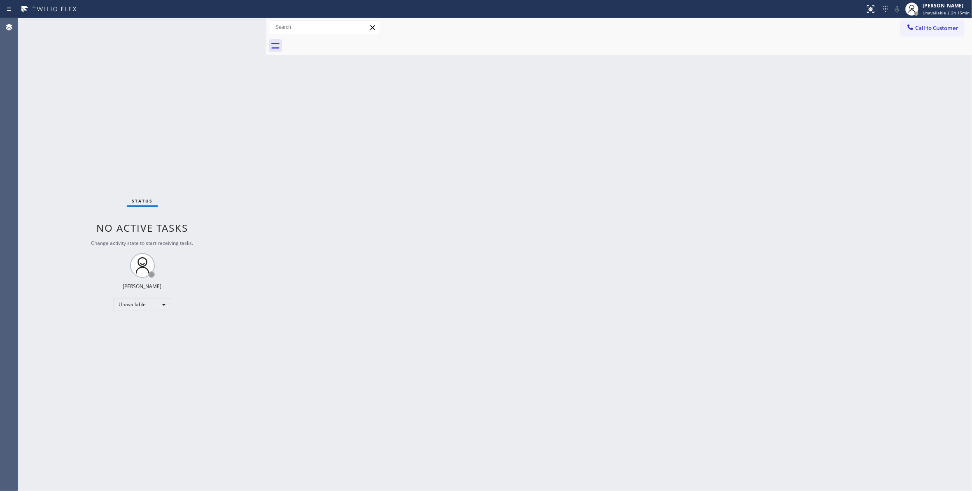
click at [149, 110] on div "Status No active tasks Change activity state to start receiving tasks. Louis Ma…" at bounding box center [142, 254] width 248 height 473
click at [926, 10] on span "Unavailable | 2h 15min" at bounding box center [946, 13] width 47 height 6
click at [918, 62] on button "Break" at bounding box center [931, 65] width 82 height 11
click at [931, 12] on span "Break | 3s" at bounding box center [939, 13] width 21 height 6
click at [939, 54] on button "Unavailable" at bounding box center [931, 54] width 82 height 11
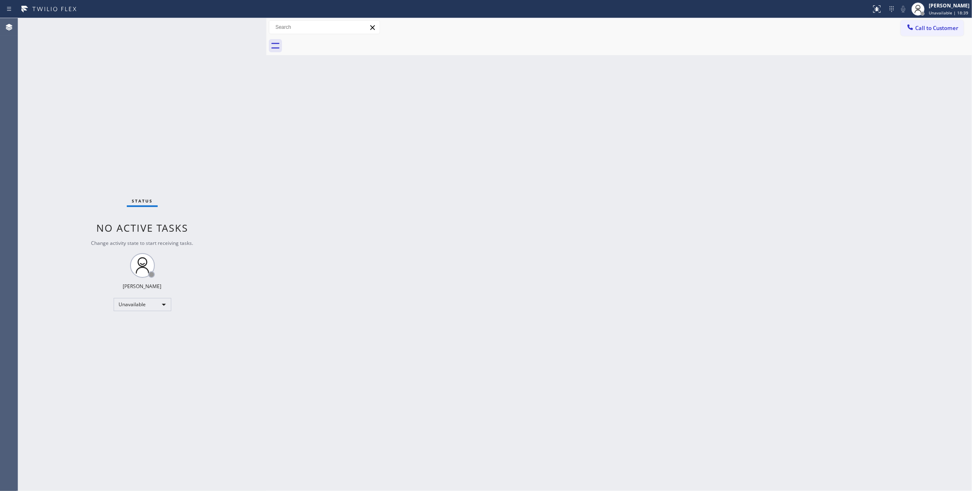
click at [446, 315] on div "Back to Dashboard Change Sender ID Customers Technicians Select a contact Outbo…" at bounding box center [619, 254] width 706 height 473
drag, startPoint x: 885, startPoint y: 65, endPoint x: 954, endPoint y: 21, distance: 82.2
click at [885, 65] on div "Back to Dashboard Change Sender ID Customers Technicians Select a contact Outbo…" at bounding box center [619, 254] width 706 height 473
click at [929, 10] on span "Unavailable | 18:40" at bounding box center [949, 13] width 40 height 6
click at [897, 65] on button "Break" at bounding box center [931, 65] width 82 height 11
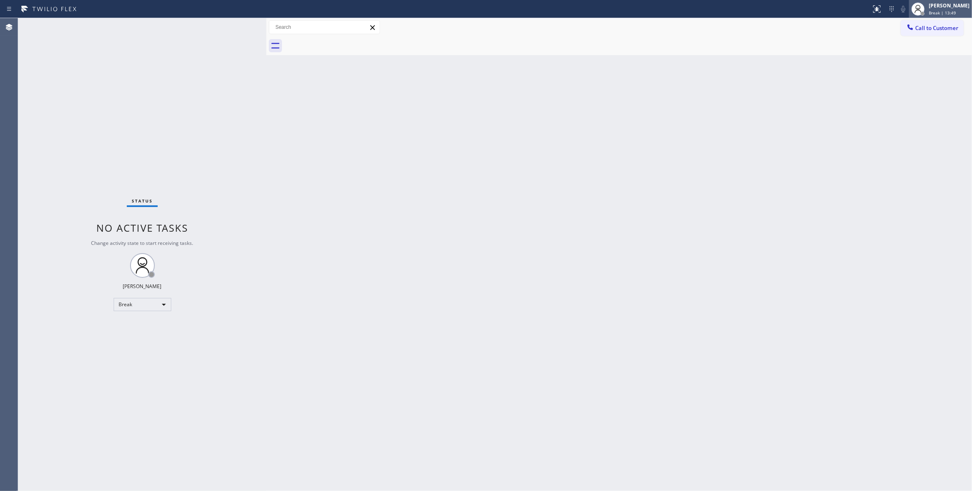
click at [929, 12] on span "Break | 13:49" at bounding box center [942, 13] width 27 height 6
click at [906, 63] on button "Break" at bounding box center [931, 65] width 82 height 11
click at [920, 16] on div "Louis Manuel Padica Break | 13:50" at bounding box center [940, 9] width 63 height 18
click at [922, 53] on button "Unavailable" at bounding box center [931, 54] width 82 height 11
click at [463, 241] on div "Back to Dashboard Change Sender ID Customers Technicians Select a contact Outbo…" at bounding box center [619, 254] width 706 height 473
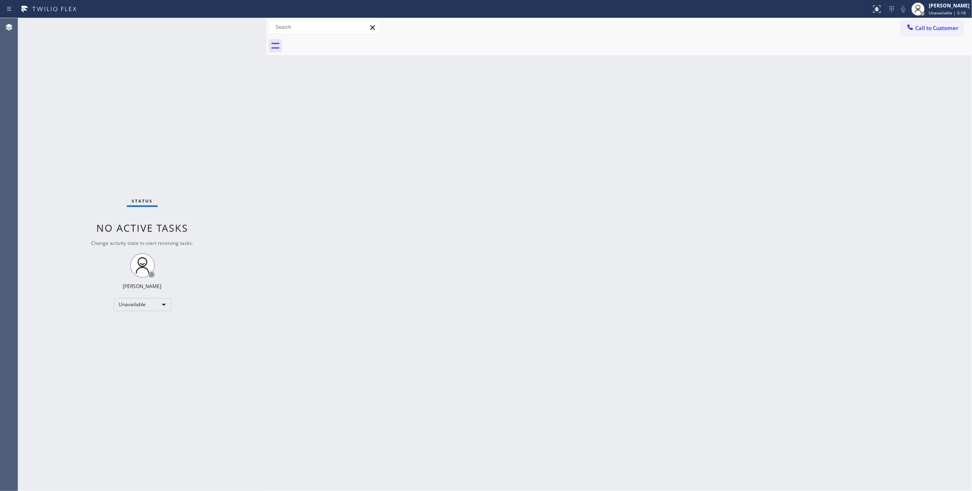
drag, startPoint x: 163, startPoint y: 442, endPoint x: 210, endPoint y: 4, distance: 441.1
click at [163, 430] on div "Status No active tasks Change activity state to start receiving tasks. Louis Ma…" at bounding box center [142, 254] width 248 height 473
click at [555, 255] on div "Back to Dashboard Change Sender ID Customers Technicians Select a contact Outbo…" at bounding box center [619, 254] width 706 height 473
click at [369, 154] on div "Back to Dashboard Change Sender ID Customers Technicians Select a contact Outbo…" at bounding box center [619, 254] width 706 height 473
click at [20, 274] on div "Status No active tasks Change activity state to start receiving tasks. Louis Ma…" at bounding box center [142, 254] width 248 height 473
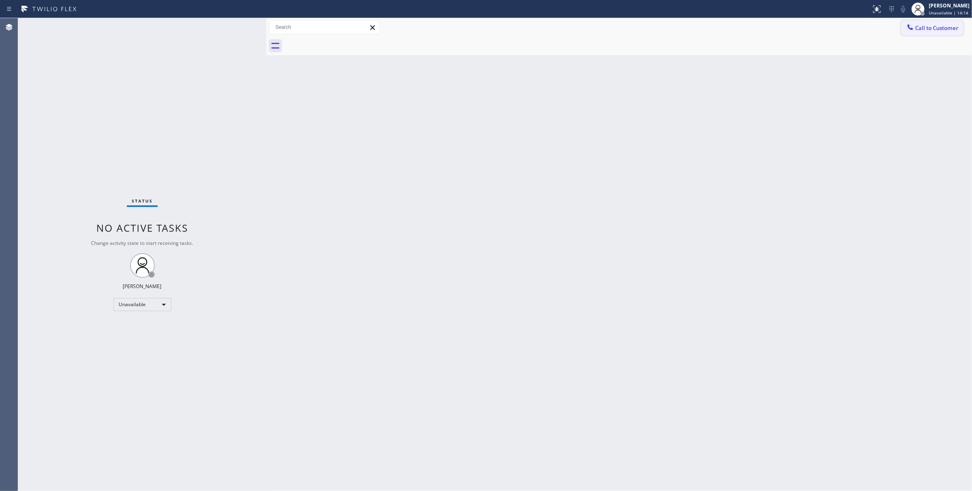
click at [943, 31] on span "Call to Customer" at bounding box center [936, 27] width 43 height 7
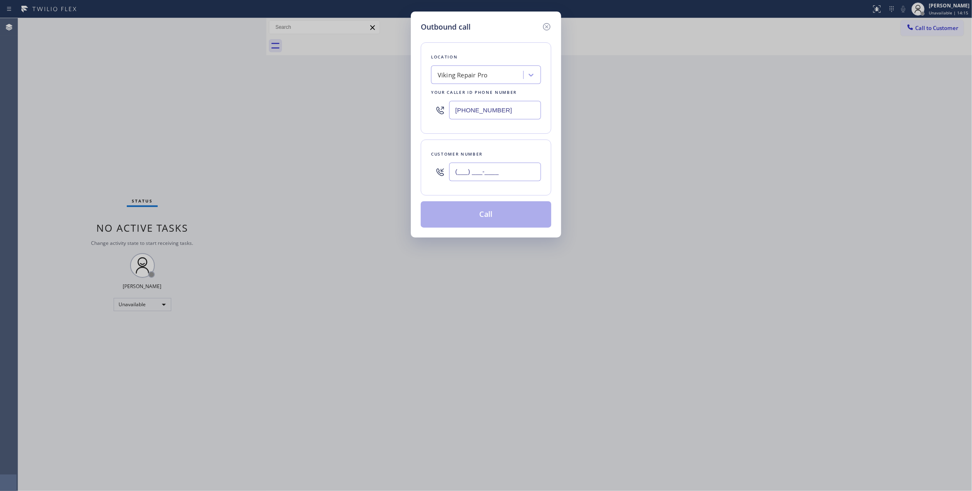
click at [520, 169] on input "(___) ___-____" at bounding box center [495, 172] width 92 height 19
paste input "619) 842-5659"
type input "(619) 842-5659"
drag, startPoint x: 518, startPoint y: 105, endPoint x: 361, endPoint y: 103, distance: 156.9
click at [361, 103] on div "Outbound call Location Viking Repair Pro Your caller id phone number (844) 988-…" at bounding box center [486, 245] width 972 height 491
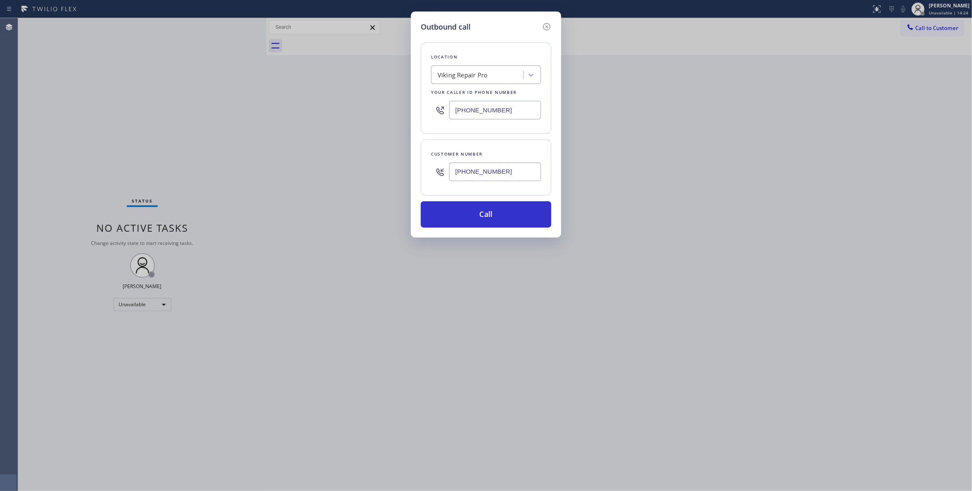
paste input "949) 304-2822"
type input "(949) 304-2822"
drag, startPoint x: 412, startPoint y: 170, endPoint x: 346, endPoint y: 178, distance: 66.4
click at [346, 178] on div "Outbound call Location Cypress Air Duct Cleaners Your caller id phone number (9…" at bounding box center [486, 245] width 972 height 491
click at [483, 220] on button "Call" at bounding box center [486, 214] width 131 height 26
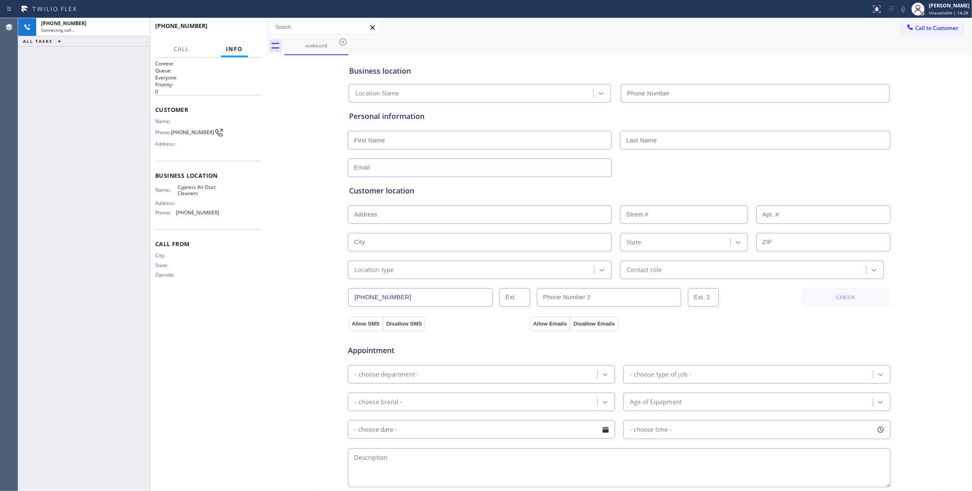
type input "(949) 304-2822"
click at [230, 32] on button "HANG UP" at bounding box center [242, 30] width 38 height 12
click at [230, 32] on button "COMPLETE" at bounding box center [241, 30] width 42 height 12
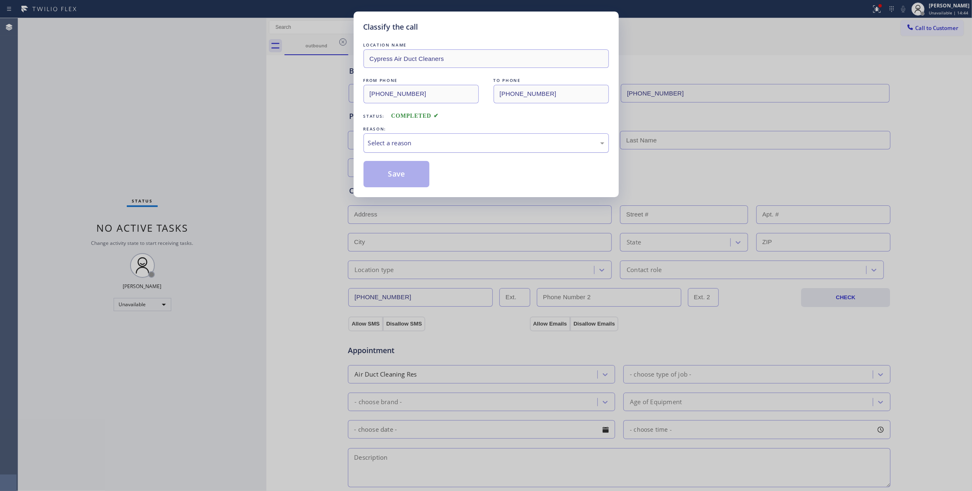
click at [396, 144] on div "Select a reason" at bounding box center [486, 142] width 236 height 9
click at [393, 177] on button "Save" at bounding box center [397, 174] width 66 height 26
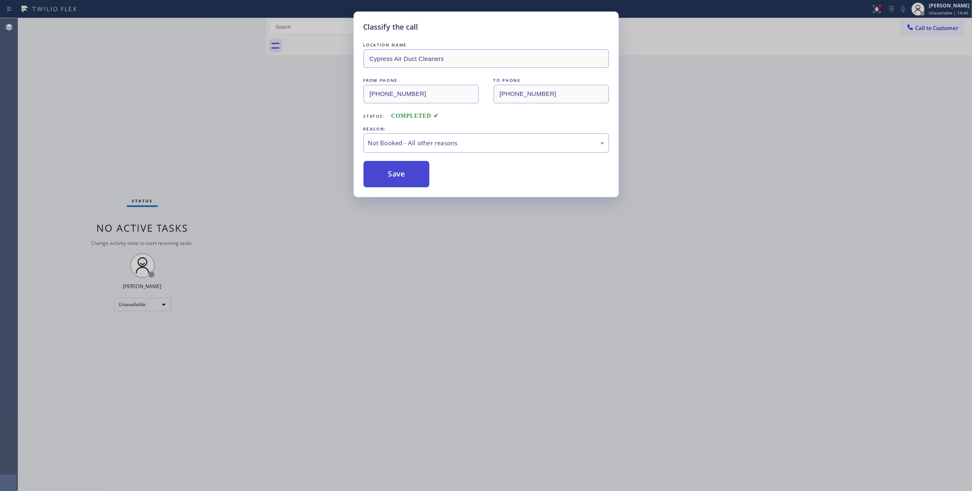
click at [393, 177] on button "Save" at bounding box center [397, 174] width 66 height 26
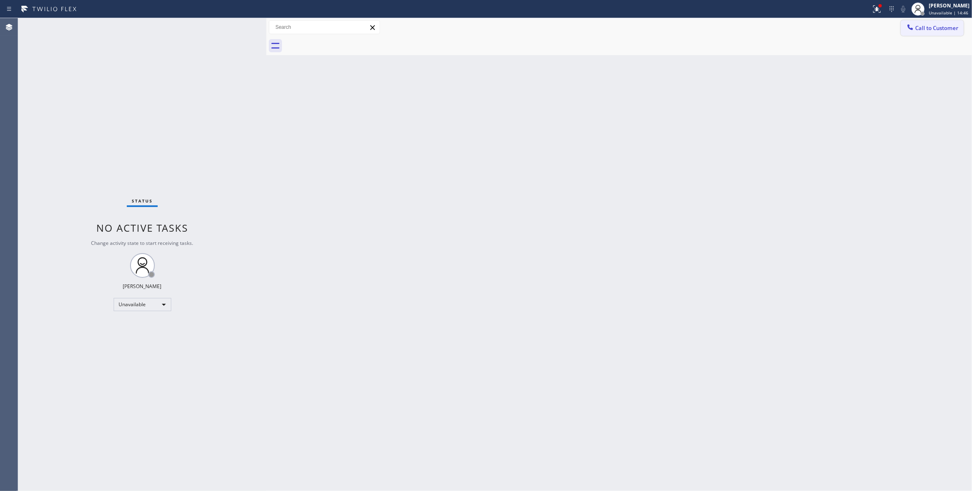
click at [939, 32] on button "Call to Customer" at bounding box center [932, 28] width 63 height 16
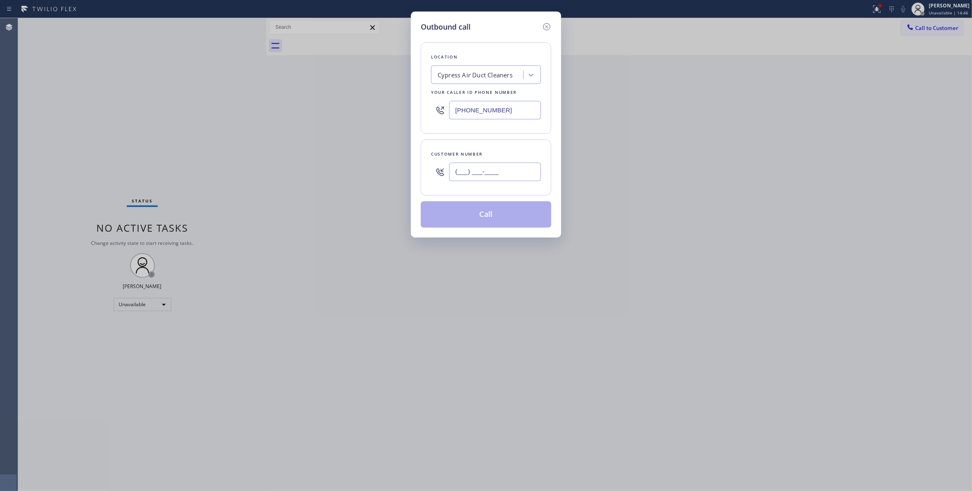
click at [480, 172] on input "(___) ___-____" at bounding box center [495, 172] width 92 height 19
paste input "619) 842-5659"
type input "(619) 842-5659"
click at [474, 220] on button "Call" at bounding box center [486, 214] width 131 height 26
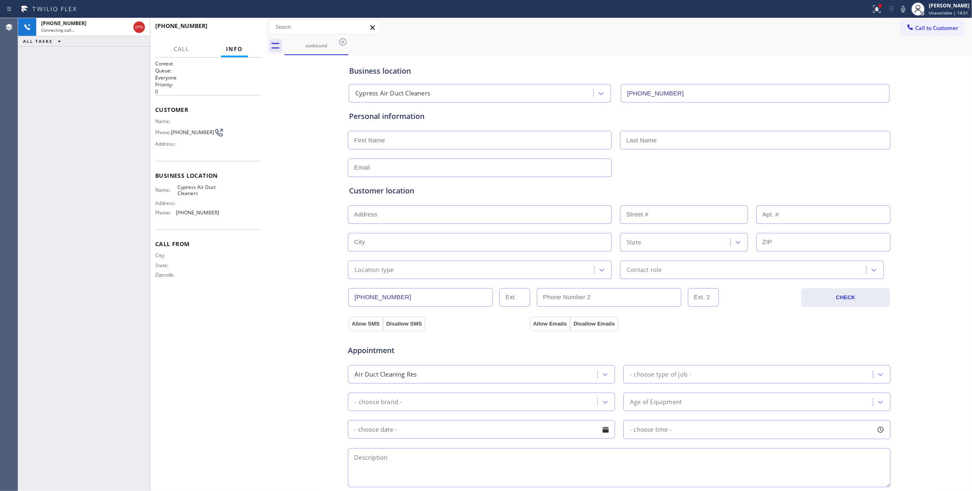
type input "(949) 304-2822"
click at [252, 29] on span "HANG UP" at bounding box center [242, 30] width 25 height 6
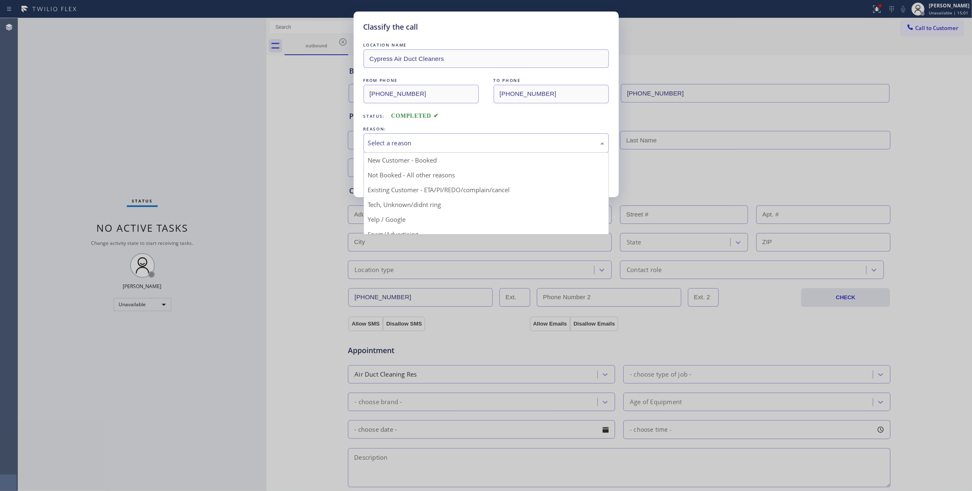
click at [394, 146] on div "Select a reason" at bounding box center [486, 142] width 236 height 9
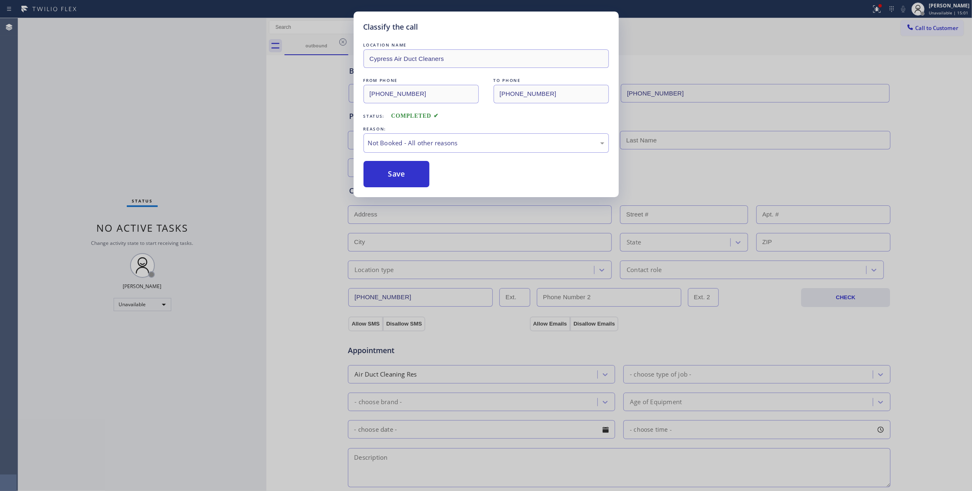
click at [389, 174] on button "Save" at bounding box center [397, 174] width 66 height 26
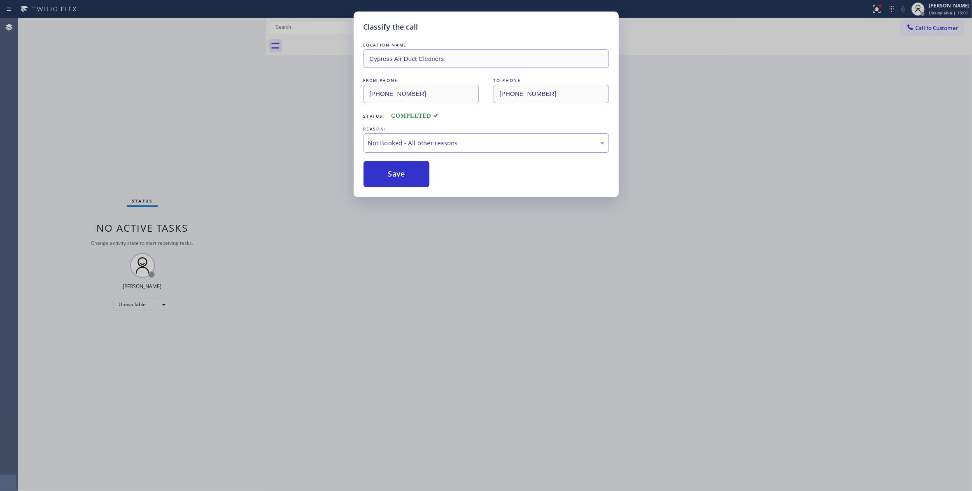
drag, startPoint x: 389, startPoint y: 174, endPoint x: 778, endPoint y: 25, distance: 415.8
click at [390, 174] on button "Save" at bounding box center [397, 174] width 66 height 26
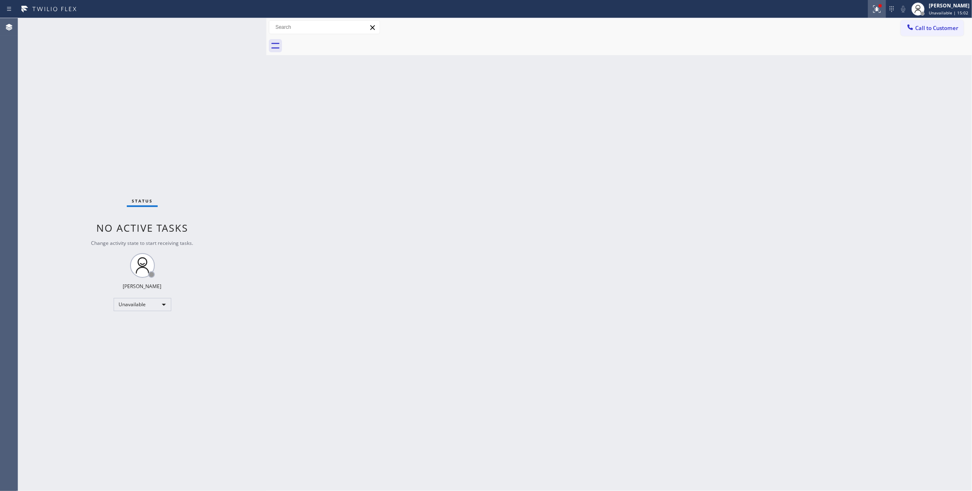
click at [873, 11] on icon at bounding box center [876, 8] width 7 height 7
click at [826, 110] on span "Clear issues" at bounding box center [823, 108] width 39 height 6
click at [938, 24] on span "Call to Customer" at bounding box center [936, 27] width 43 height 7
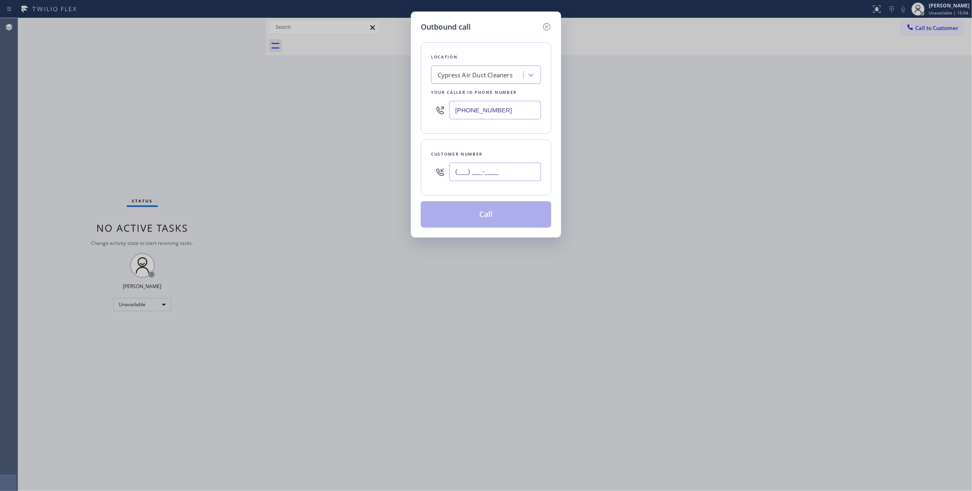
click at [505, 170] on input "(___) ___-____" at bounding box center [495, 172] width 92 height 19
paste input "619) 842-5659"
type input "(619) 842-5659"
click at [483, 216] on button "Call" at bounding box center [486, 214] width 131 height 26
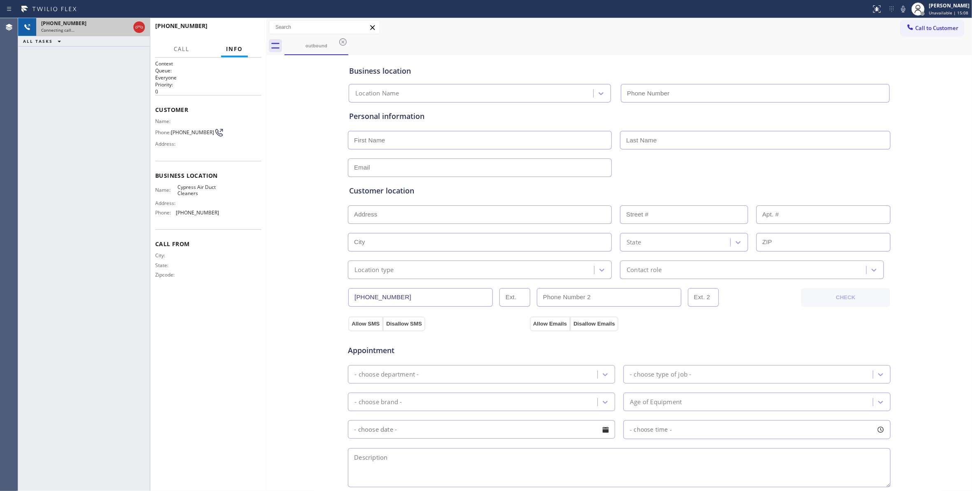
type input "(949) 304-2822"
click at [140, 22] on icon at bounding box center [139, 27] width 10 height 10
click at [242, 32] on button "HANG UP" at bounding box center [242, 30] width 38 height 12
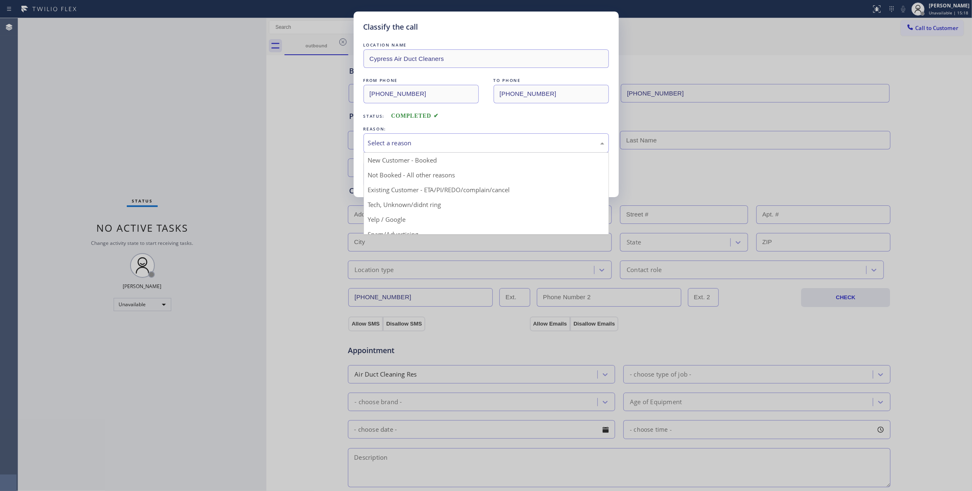
click at [406, 145] on div "Select a reason" at bounding box center [486, 142] width 236 height 9
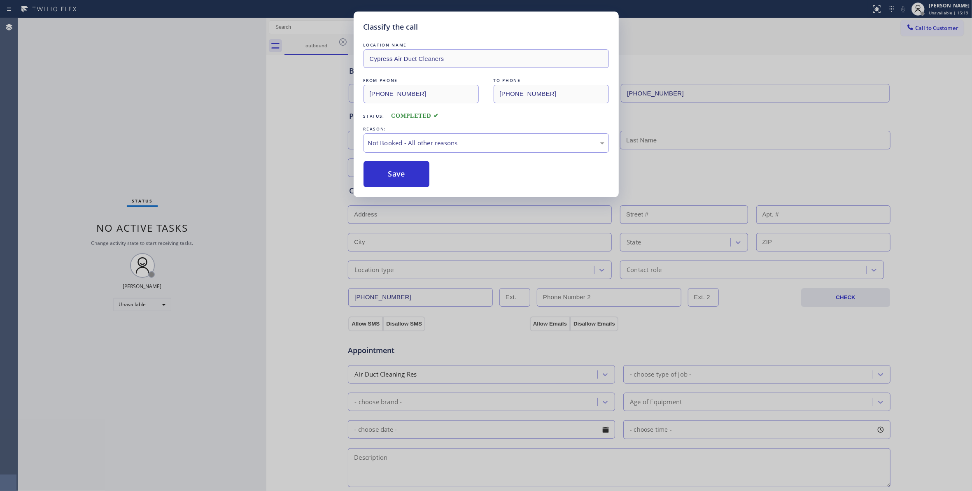
click at [388, 177] on button "Save" at bounding box center [397, 174] width 66 height 26
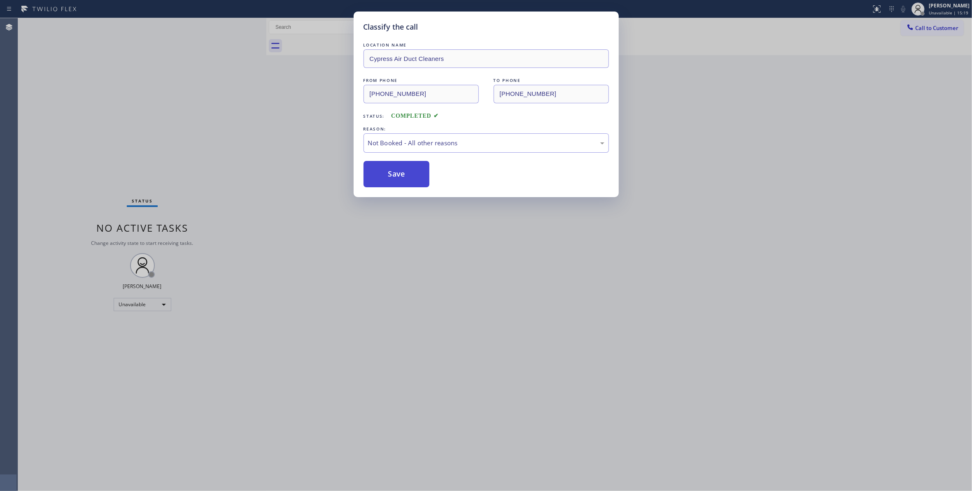
drag, startPoint x: 388, startPoint y: 177, endPoint x: 399, endPoint y: 166, distance: 16.6
click at [388, 175] on button "Save" at bounding box center [397, 174] width 66 height 26
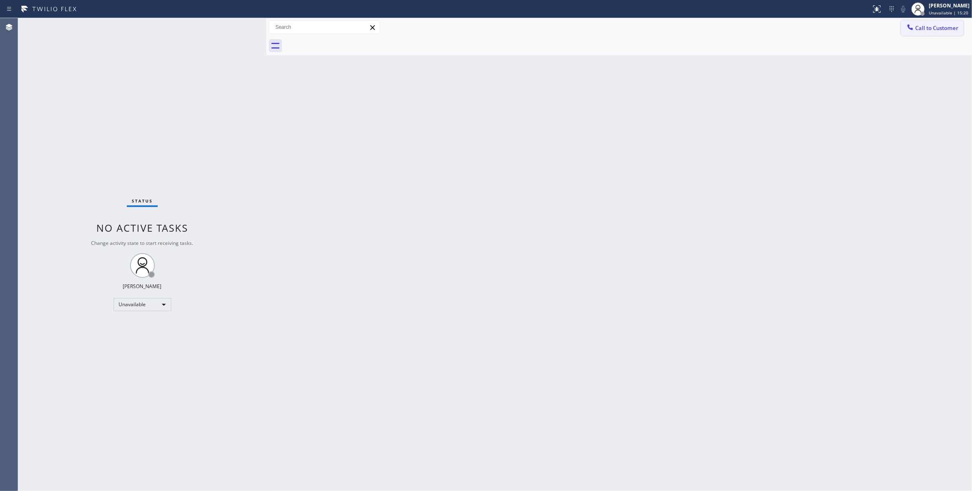
click at [938, 29] on span "Call to Customer" at bounding box center [936, 27] width 43 height 7
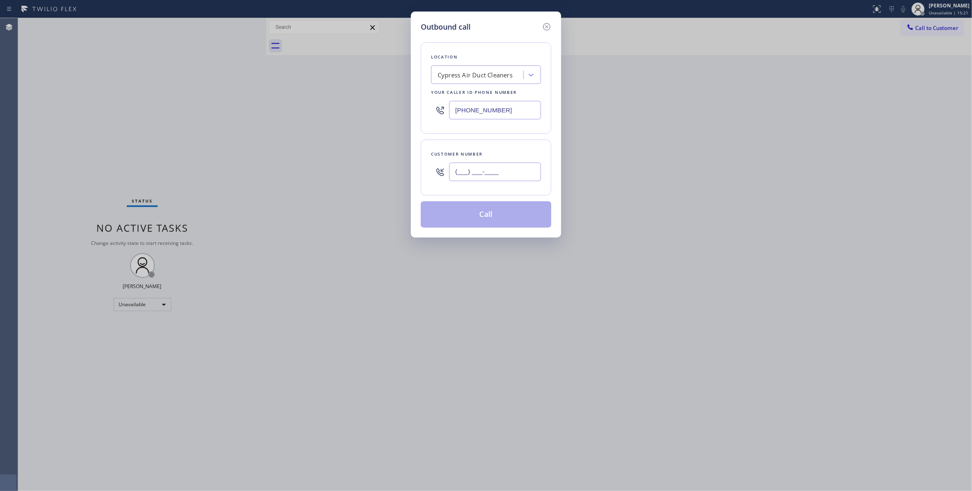
click at [475, 168] on input "(___) ___-____" at bounding box center [495, 172] width 92 height 19
paste input "619) 842-5659"
type input "(619) 842-5659"
click at [470, 220] on button "Call" at bounding box center [486, 214] width 131 height 26
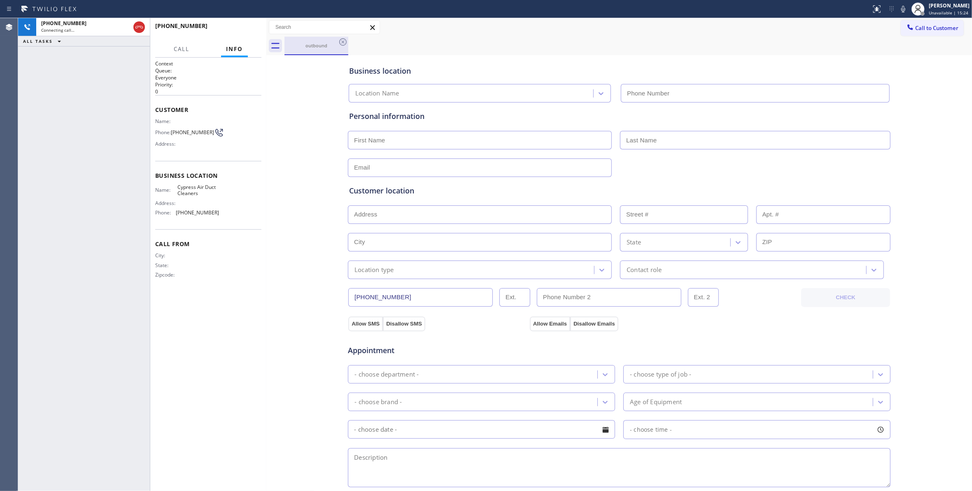
type input "(949) 304-2822"
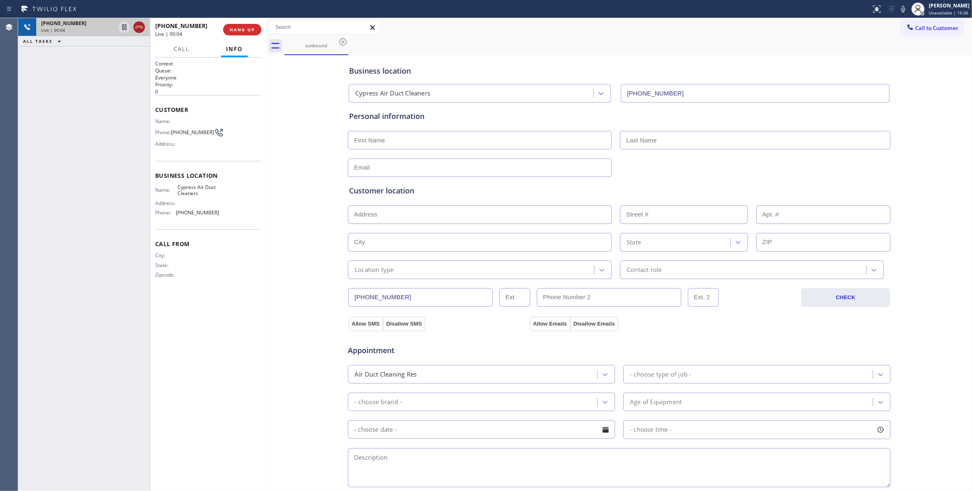
click at [140, 28] on icon at bounding box center [139, 27] width 10 height 10
click at [254, 30] on span "COMPLETE" at bounding box center [241, 30] width 28 height 6
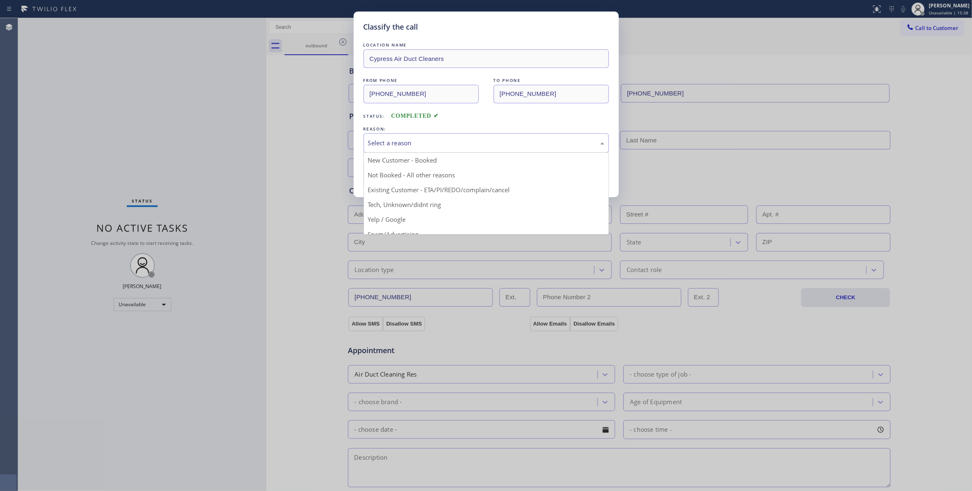
click at [444, 144] on div "Select a reason" at bounding box center [486, 142] width 236 height 9
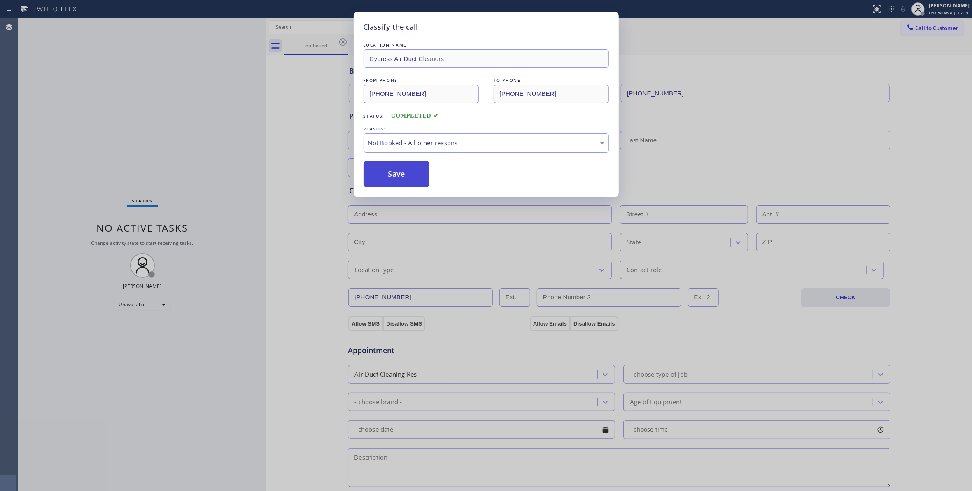
click at [417, 174] on button "Save" at bounding box center [397, 174] width 66 height 26
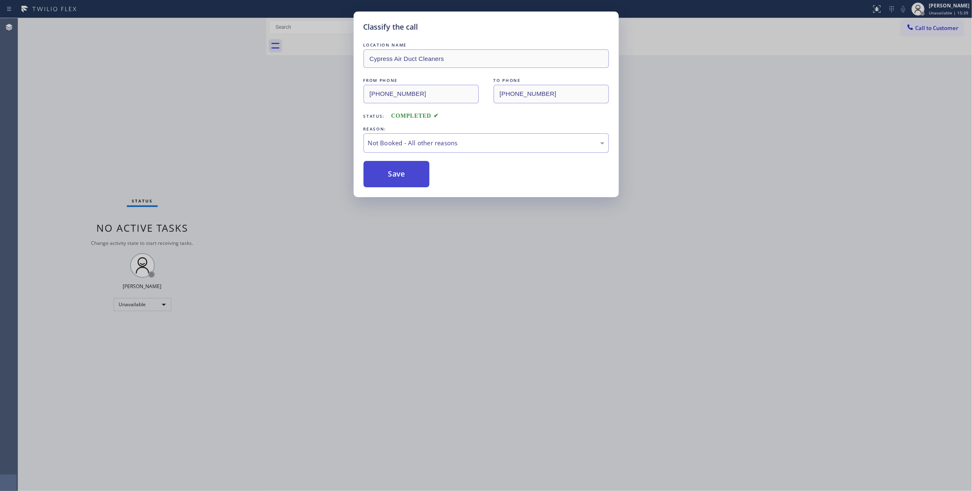
click at [417, 174] on button "Save" at bounding box center [397, 174] width 66 height 26
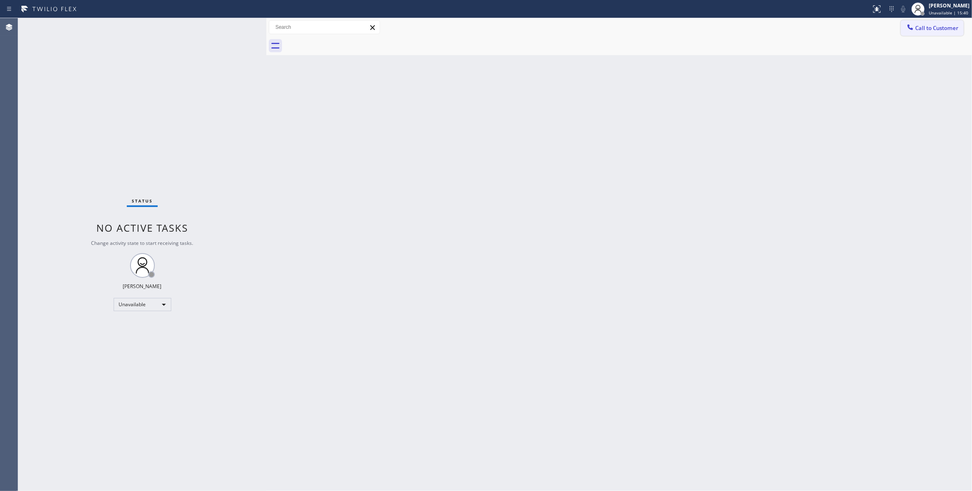
click at [944, 27] on span "Call to Customer" at bounding box center [936, 27] width 43 height 7
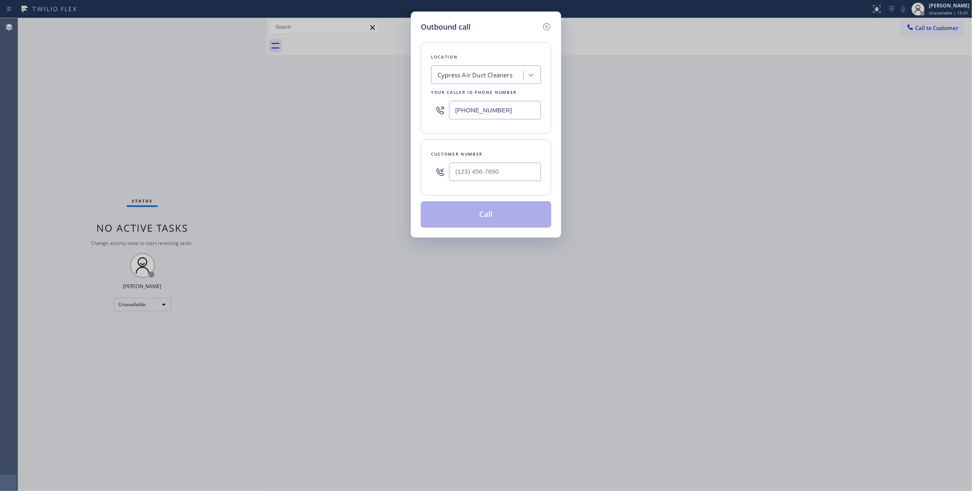
drag, startPoint x: 501, startPoint y: 162, endPoint x: 493, endPoint y: 182, distance: 21.1
click at [500, 162] on div at bounding box center [495, 172] width 92 height 27
click at [493, 181] on input "(___) ___-____" at bounding box center [495, 172] width 92 height 19
paste input "619) 842-5659"
type input "(619) 842-5659"
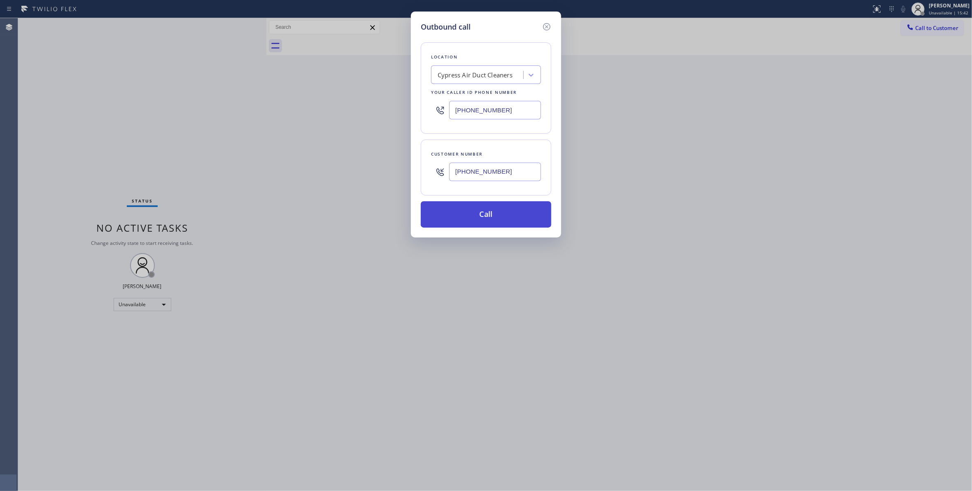
click at [473, 216] on button "Call" at bounding box center [486, 214] width 131 height 26
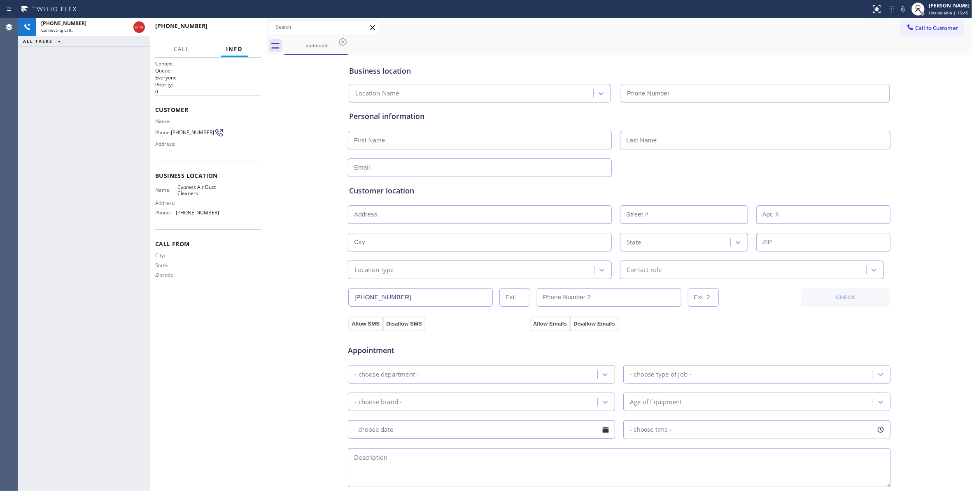
type input "(949) 304-2822"
click at [242, 26] on button "HANG UP" at bounding box center [242, 30] width 38 height 12
click at [244, 27] on span "COMPLETE" at bounding box center [241, 30] width 28 height 6
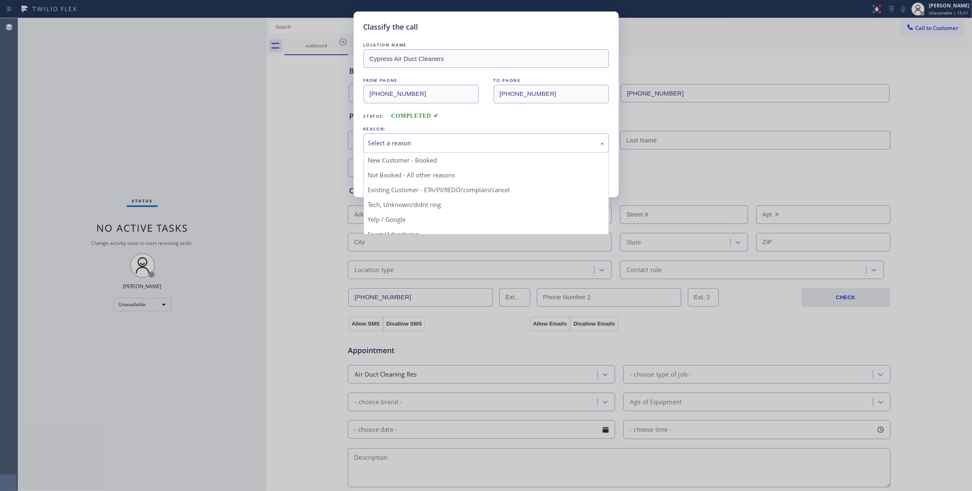
click at [407, 147] on div "Select a reason" at bounding box center [486, 142] width 236 height 9
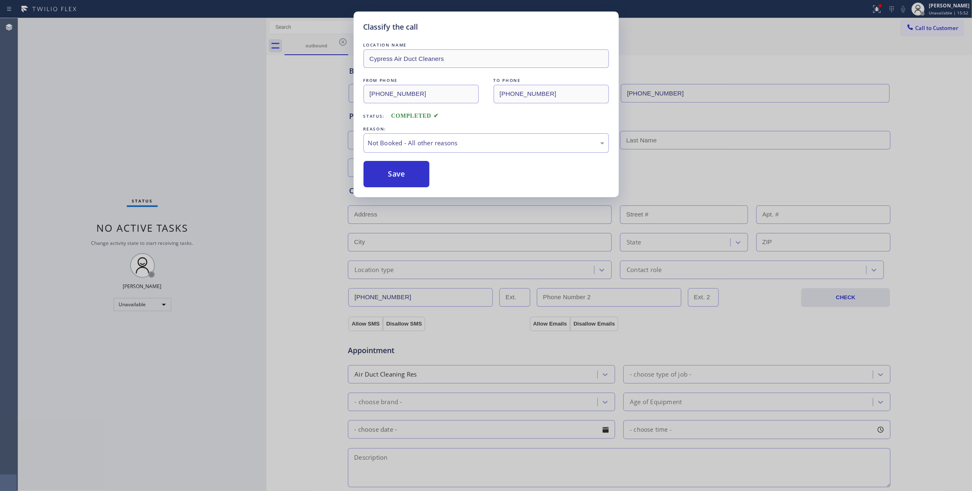
click at [393, 173] on button "Save" at bounding box center [397, 174] width 66 height 26
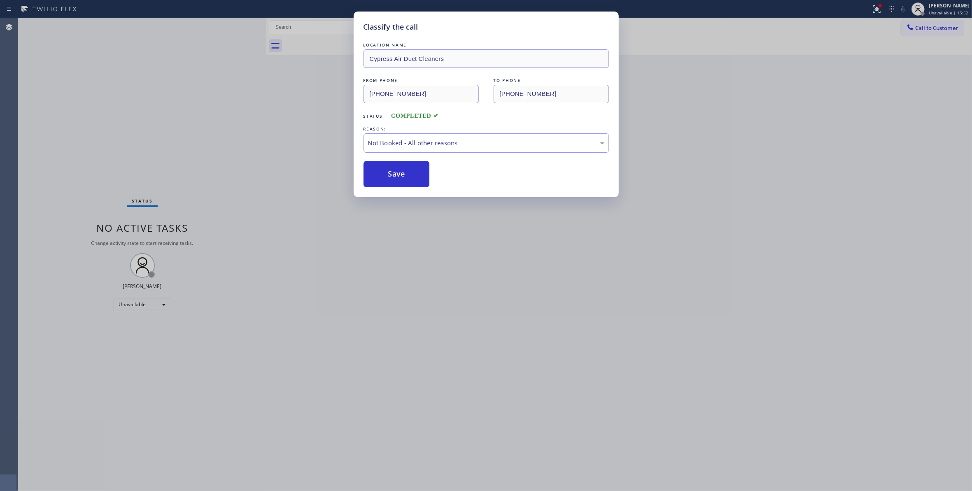
click at [393, 173] on button "Save" at bounding box center [397, 174] width 66 height 26
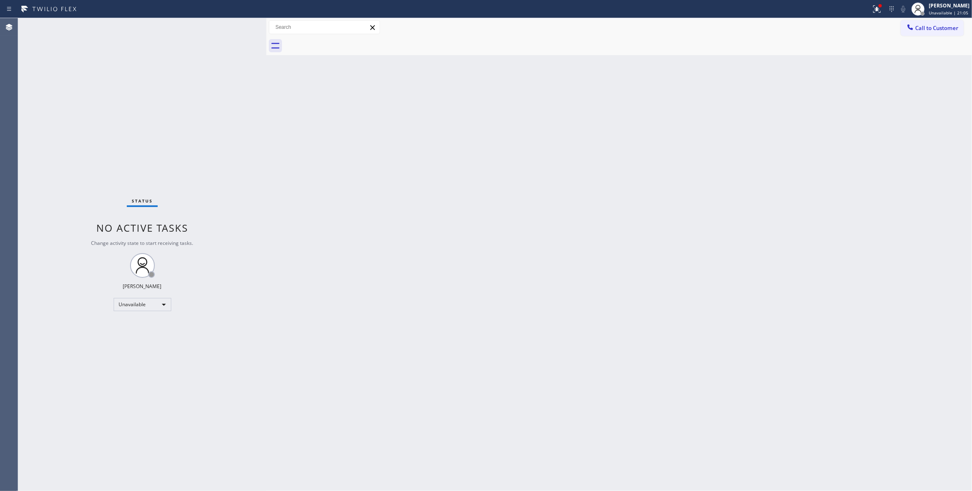
drag, startPoint x: 110, startPoint y: 485, endPoint x: 108, endPoint y: 454, distance: 31.3
click at [109, 475] on div "Status No active tasks Change activity state to start receiving tasks. Louis Ma…" at bounding box center [142, 254] width 248 height 473
click at [954, 29] on span "Call to Customer" at bounding box center [936, 27] width 43 height 7
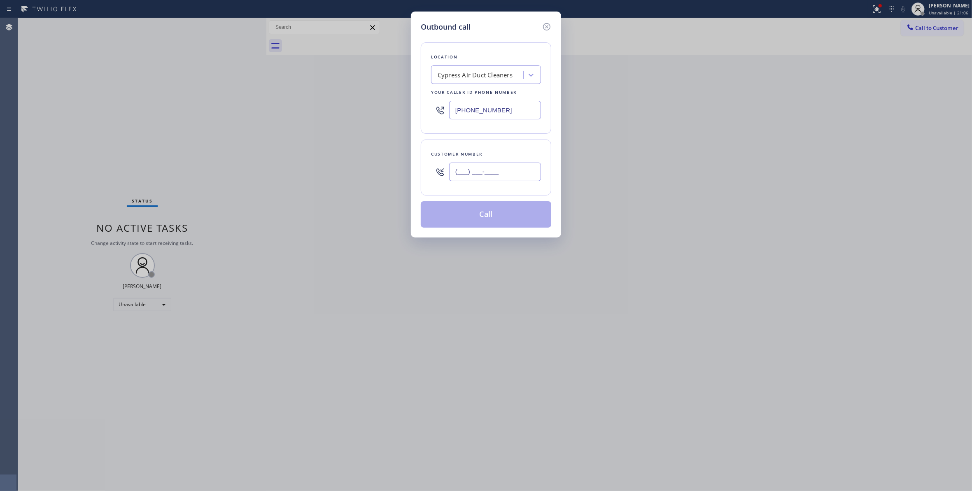
click at [497, 178] on input "(___) ___-____" at bounding box center [495, 172] width 92 height 19
paste input "619) 842-5659"
type input "(619) 842-5659"
drag, startPoint x: 508, startPoint y: 208, endPoint x: 643, endPoint y: 72, distance: 192.2
click at [514, 201] on div "Location Cypress Air Duct Cleaners Your caller id phone number (949) 304-2822 C…" at bounding box center [486, 130] width 131 height 195
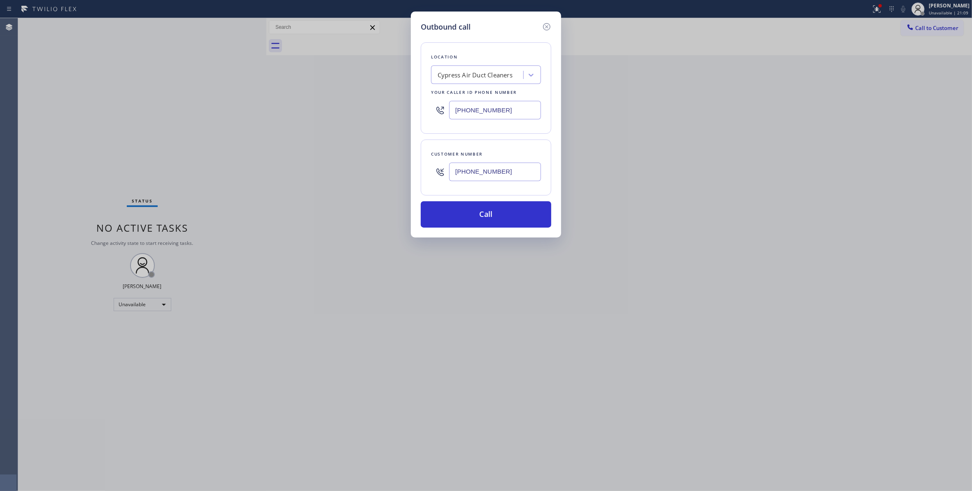
click at [866, 9] on div "Outbound call Location Cypress Air Duct Cleaners Your caller id phone number (9…" at bounding box center [486, 245] width 972 height 491
click at [865, 9] on div "Outbound call Location Cypress Air Duct Cleaners Your caller id phone number (9…" at bounding box center [486, 245] width 972 height 491
click at [508, 215] on button "Call" at bounding box center [486, 214] width 131 height 26
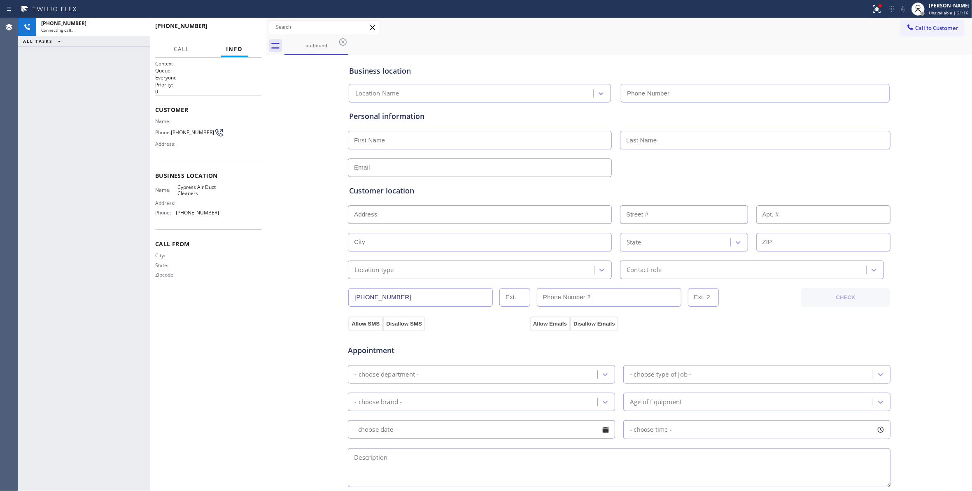
click at [486, 211] on input "text" at bounding box center [480, 214] width 264 height 19
click at [873, 12] on icon at bounding box center [876, 8] width 7 height 7
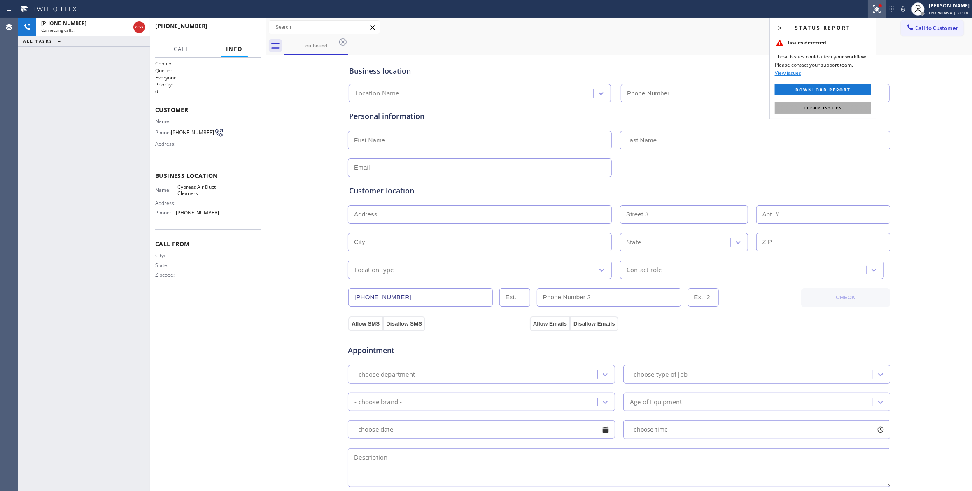
type input "(949) 304-2822"
click at [824, 111] on button "Clear issues" at bounding box center [823, 108] width 96 height 12
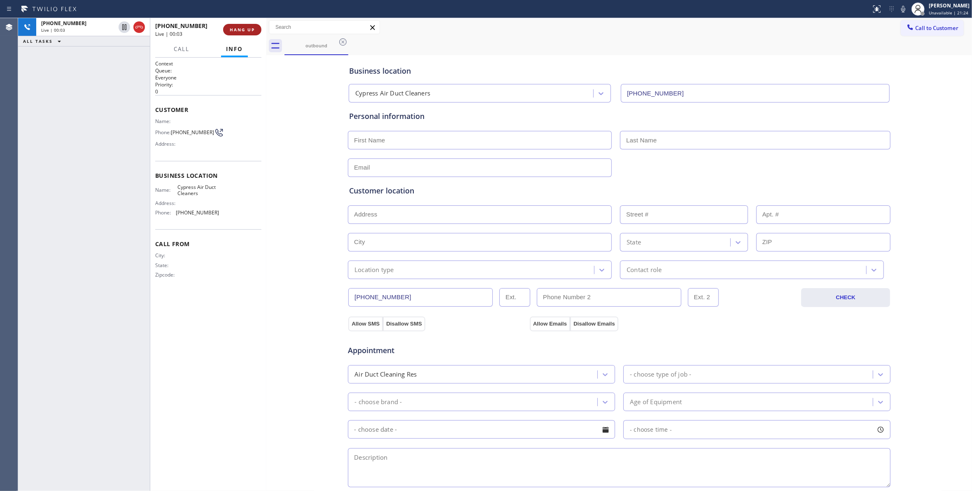
click at [256, 33] on button "HANG UP" at bounding box center [242, 30] width 38 height 12
click at [255, 30] on span "HANG UP" at bounding box center [242, 30] width 25 height 6
click at [215, 24] on div "+16198425659 Wrap up | 00:01" at bounding box center [187, 29] width 65 height 21
click at [236, 29] on span "COMPLETE" at bounding box center [241, 30] width 28 height 6
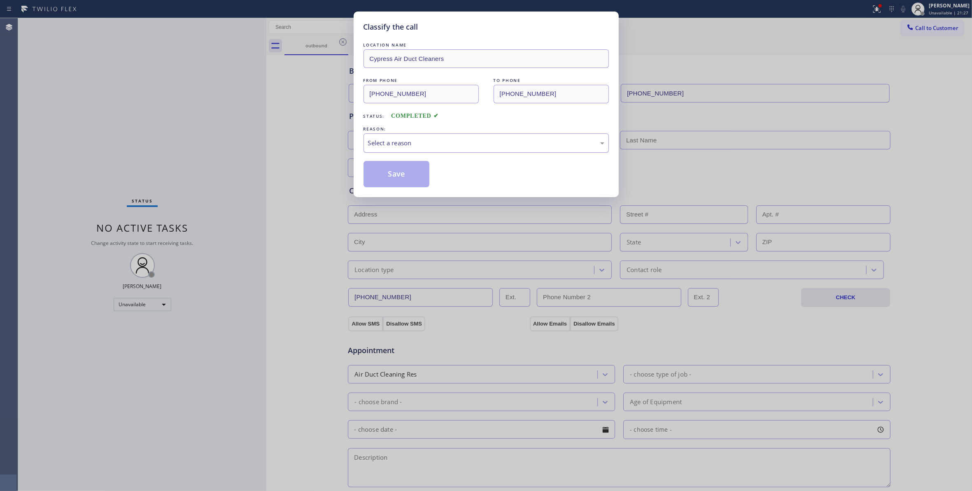
click at [383, 137] on div "Select a reason" at bounding box center [486, 142] width 245 height 19
click at [388, 173] on button "Save" at bounding box center [397, 174] width 66 height 26
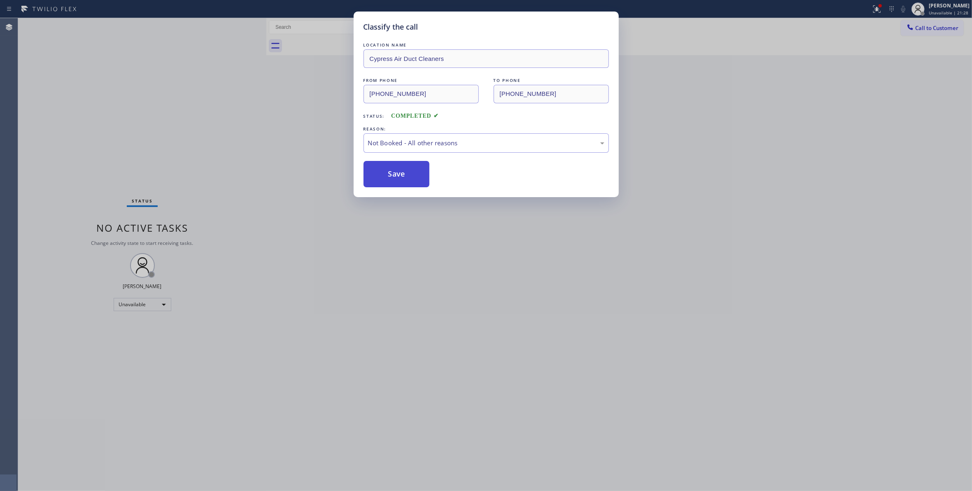
click at [388, 173] on button "Save" at bounding box center [397, 174] width 66 height 26
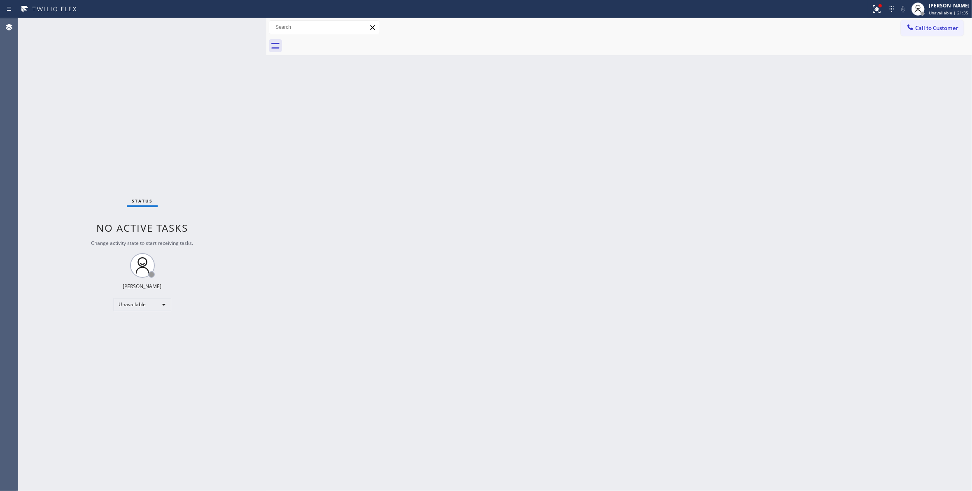
drag, startPoint x: 640, startPoint y: 207, endPoint x: 671, endPoint y: 186, distance: 37.5
click at [645, 203] on div "Back to Dashboard Change Sender ID Customers Technicians Select a contact Outbo…" at bounding box center [619, 254] width 706 height 473
click at [936, 23] on button "Call to Customer" at bounding box center [932, 28] width 63 height 16
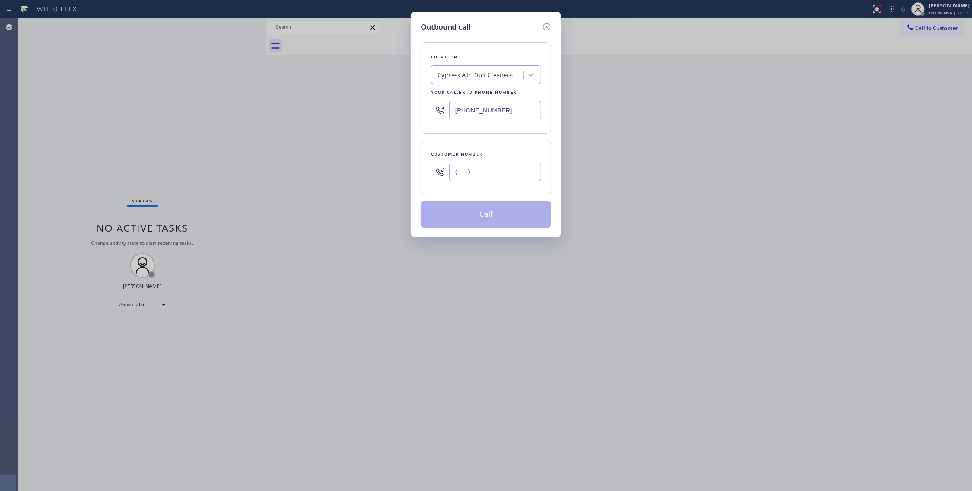
click at [510, 175] on input "(___) ___-____" at bounding box center [495, 172] width 92 height 19
paste input "213) 279-8121"
type input "(213) 279-8121"
paste input "714) 360-0636"
drag, startPoint x: 519, startPoint y: 106, endPoint x: 338, endPoint y: 109, distance: 181.2
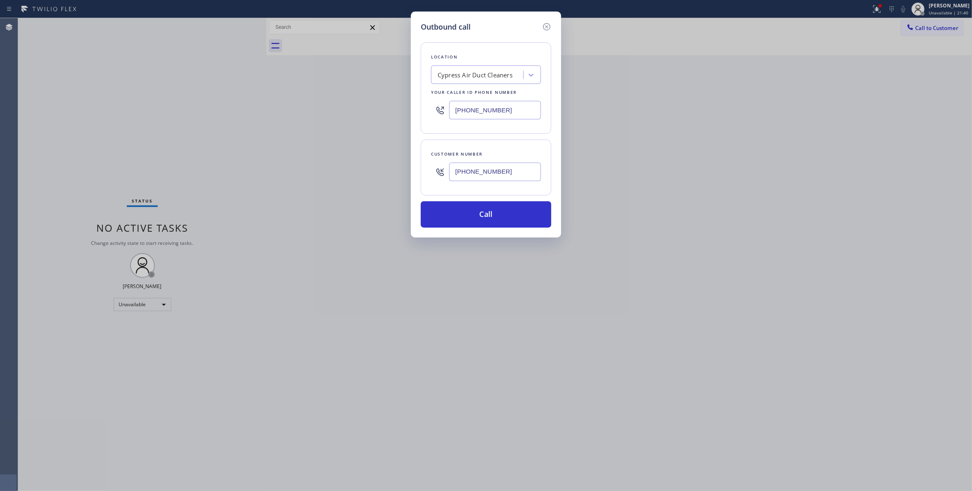
click at [264, 99] on div "Outbound call Location Cypress Air Duct Cleaners Your caller id phone number (7…" at bounding box center [486, 245] width 972 height 491
type input "(714) 360-0636"
drag, startPoint x: 528, startPoint y: 172, endPoint x: 504, endPoint y: 191, distance: 30.4
click at [400, 172] on div "Outbound call Location Synergy Home Services Fullerton Your caller id phone num…" at bounding box center [486, 245] width 972 height 491
click at [510, 214] on button "Call" at bounding box center [486, 214] width 131 height 26
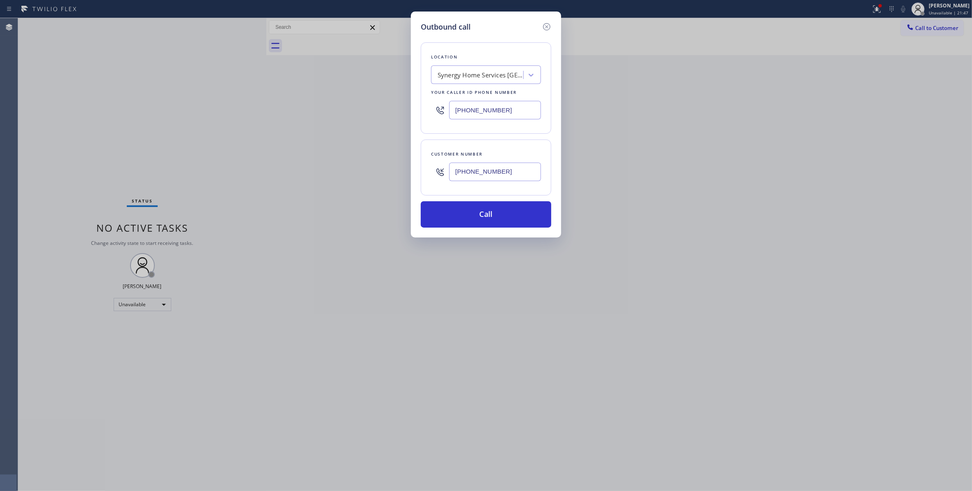
click at [507, 221] on button "Call" at bounding box center [486, 214] width 131 height 26
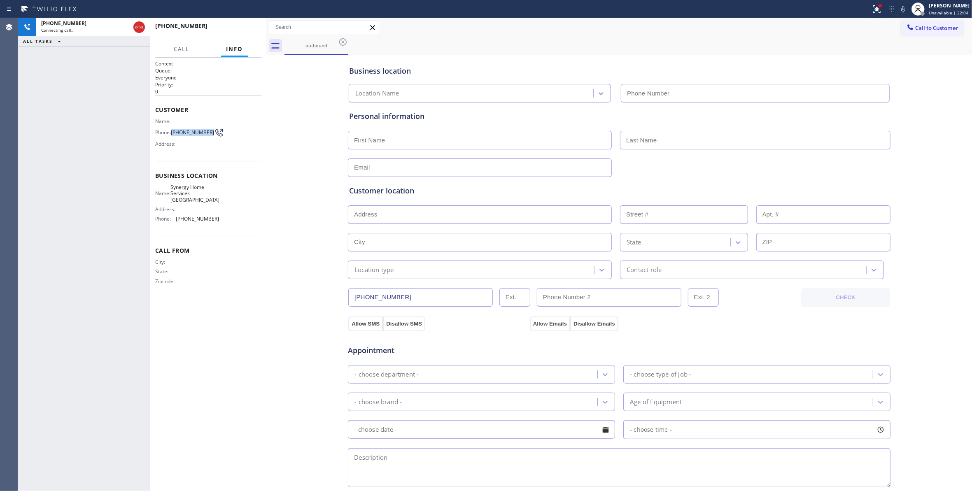
type input "(714) 360-0636"
drag, startPoint x: 208, startPoint y: 133, endPoint x: 175, endPoint y: 136, distance: 33.0
click at [175, 135] on span "(213) 279-8121" at bounding box center [192, 132] width 43 height 6
copy span "(213) 279-8121"
click at [872, 11] on icon at bounding box center [877, 9] width 10 height 10
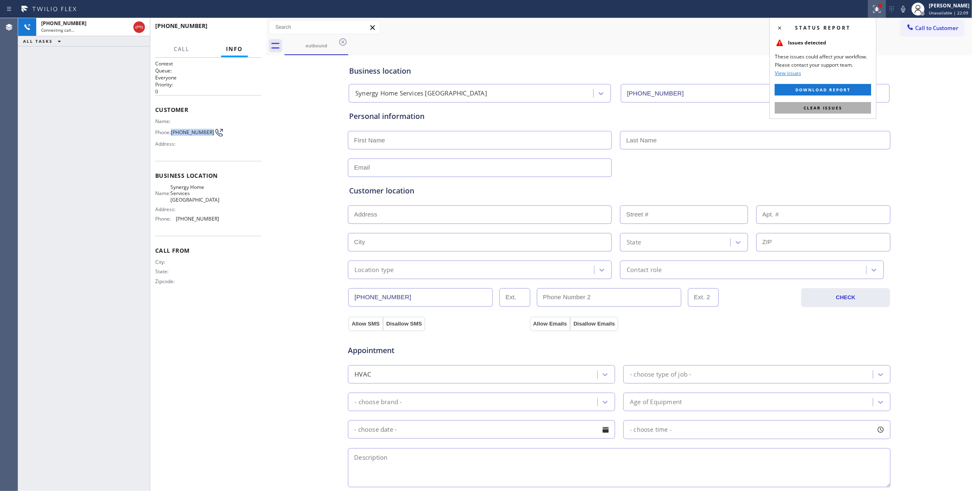
click at [822, 109] on span "Clear issues" at bounding box center [823, 108] width 39 height 6
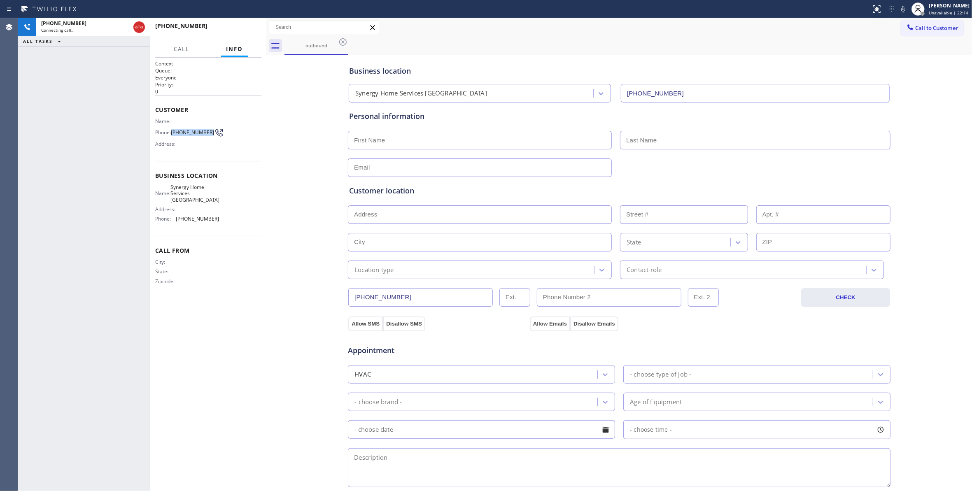
click at [257, 320] on div "Context Queue: Everyone Priority: 0 Customer Name: Phone: (213) 279-8121 Addres…" at bounding box center [208, 274] width 106 height 429
click at [243, 30] on span "HANG UP" at bounding box center [242, 30] width 25 height 6
drag, startPoint x: 207, startPoint y: 137, endPoint x: 173, endPoint y: 137, distance: 33.4
click at [173, 137] on div "Phone: (213) 279-8121" at bounding box center [187, 133] width 64 height 10
copy div "(213) 279-8121"
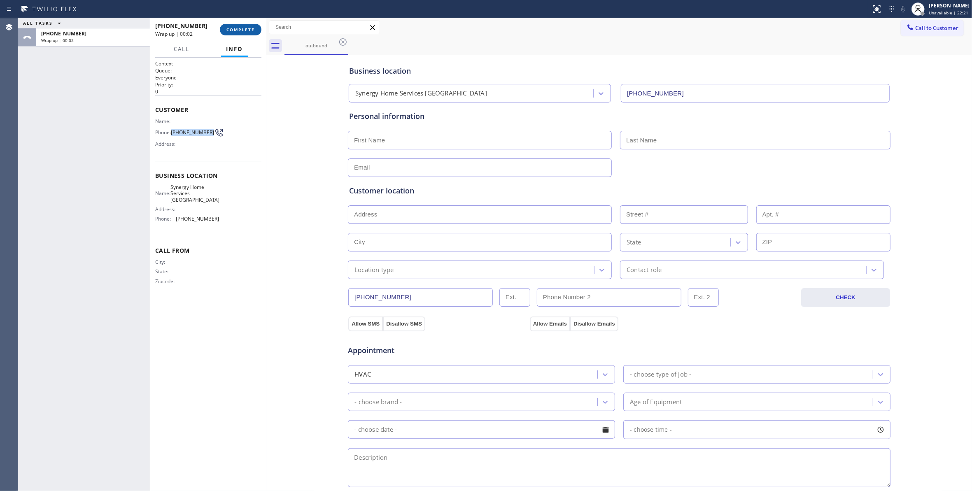
click at [234, 27] on span "COMPLETE" at bounding box center [241, 30] width 28 height 6
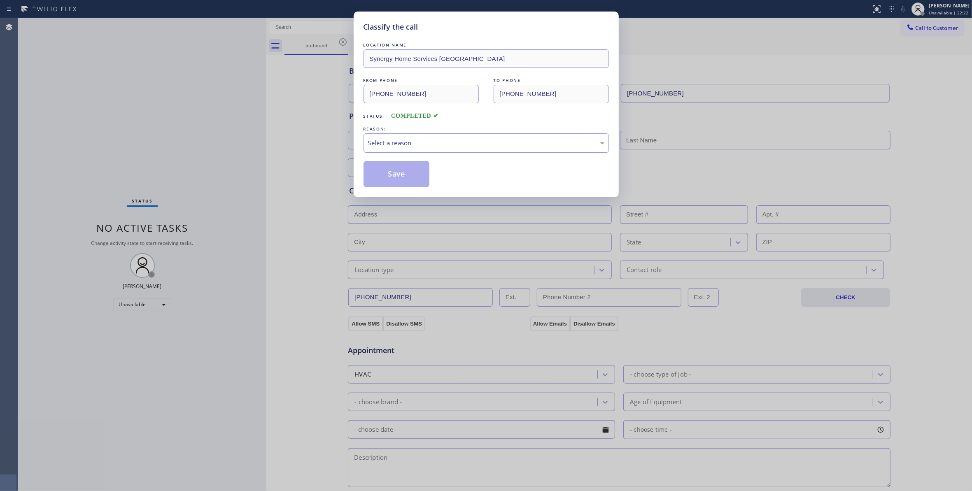
click at [404, 141] on div "Select a reason" at bounding box center [486, 142] width 236 height 9
click at [405, 176] on button "Save" at bounding box center [397, 174] width 66 height 26
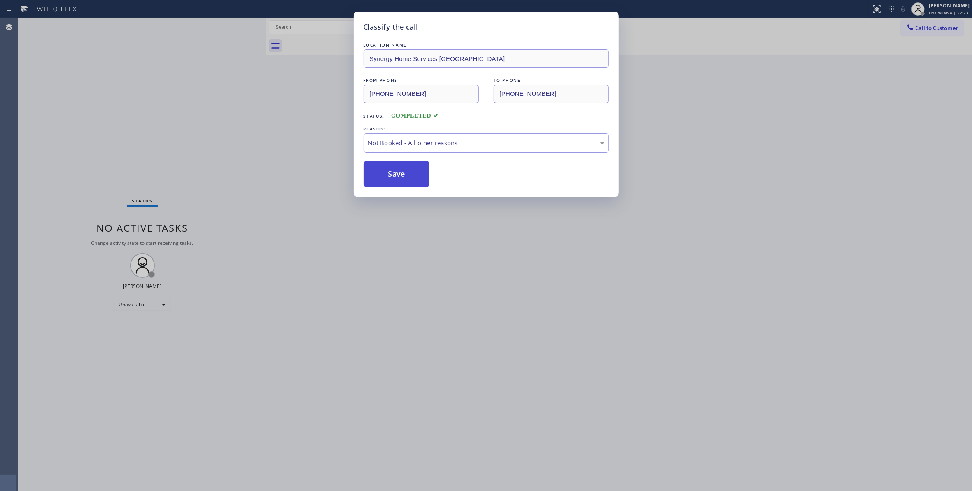
click at [405, 176] on button "Save" at bounding box center [397, 174] width 66 height 26
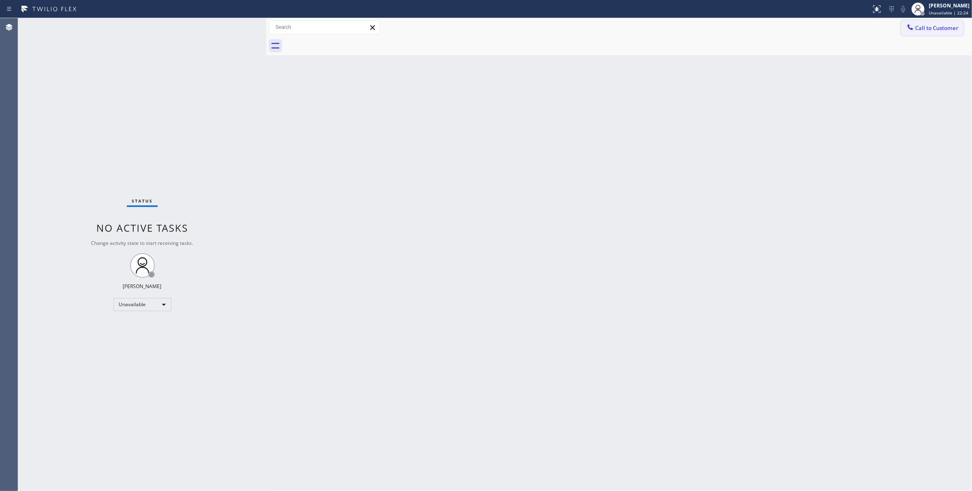
drag, startPoint x: 938, startPoint y: 27, endPoint x: 903, endPoint y: 38, distance: 36.6
click at [934, 28] on span "Call to Customer" at bounding box center [936, 27] width 43 height 7
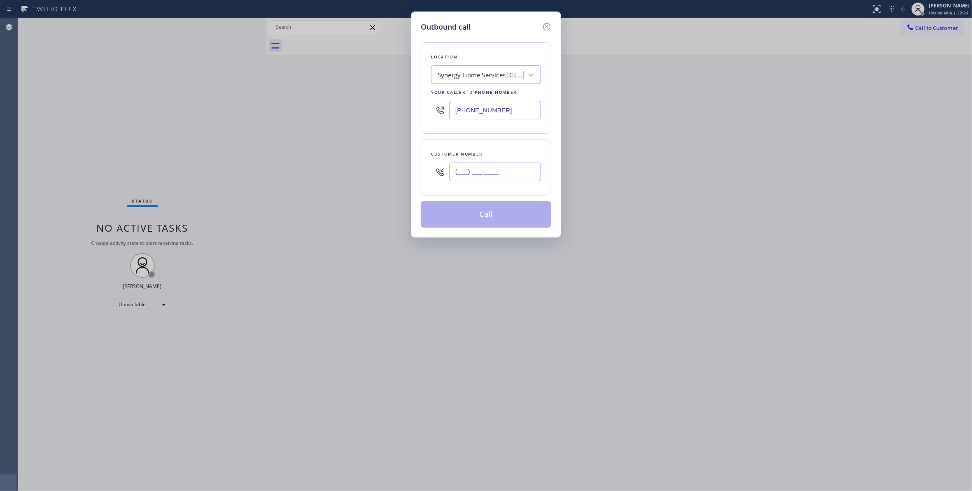
click at [516, 172] on input "(___) ___-____" at bounding box center [495, 172] width 92 height 19
paste input "213) 279-8121"
type input "(213) 279-8121"
click at [511, 216] on button "Call" at bounding box center [486, 214] width 131 height 26
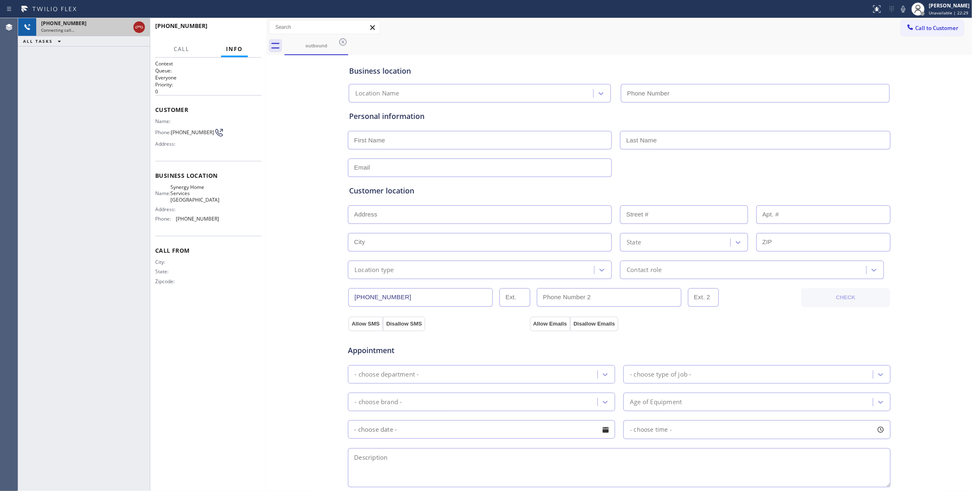
type input "(714) 360-0636"
click at [140, 28] on icon at bounding box center [139, 27] width 10 height 10
click at [252, 30] on span "HANG UP" at bounding box center [242, 30] width 25 height 6
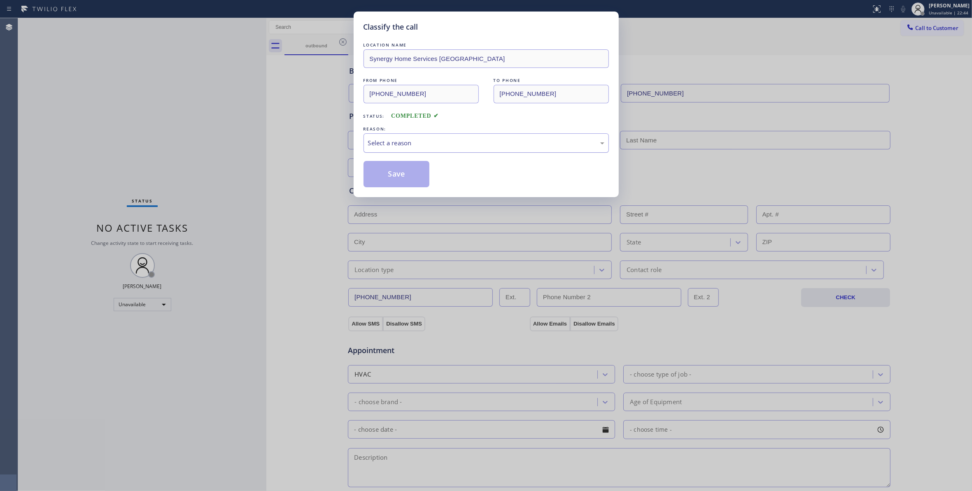
click at [422, 142] on div "Select a reason" at bounding box center [486, 142] width 236 height 9
click at [388, 168] on button "Save" at bounding box center [397, 174] width 66 height 26
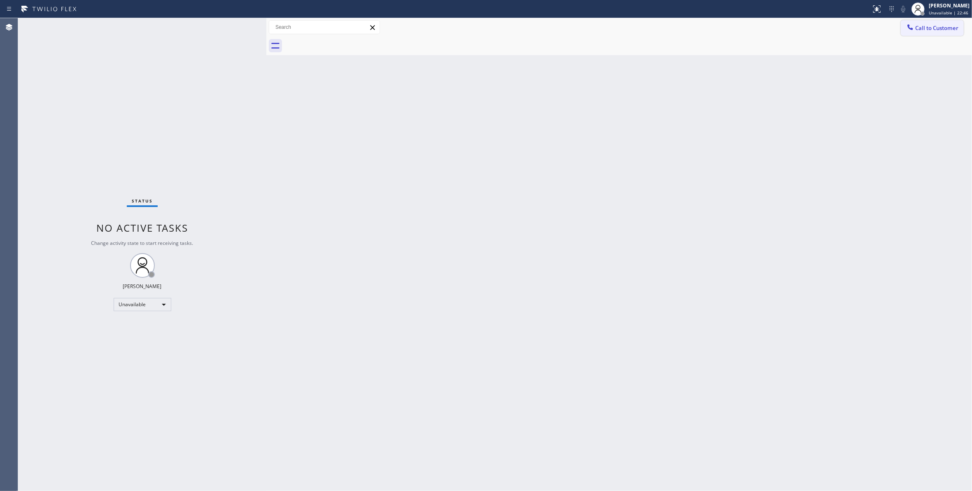
click at [940, 28] on span "Call to Customer" at bounding box center [936, 27] width 43 height 7
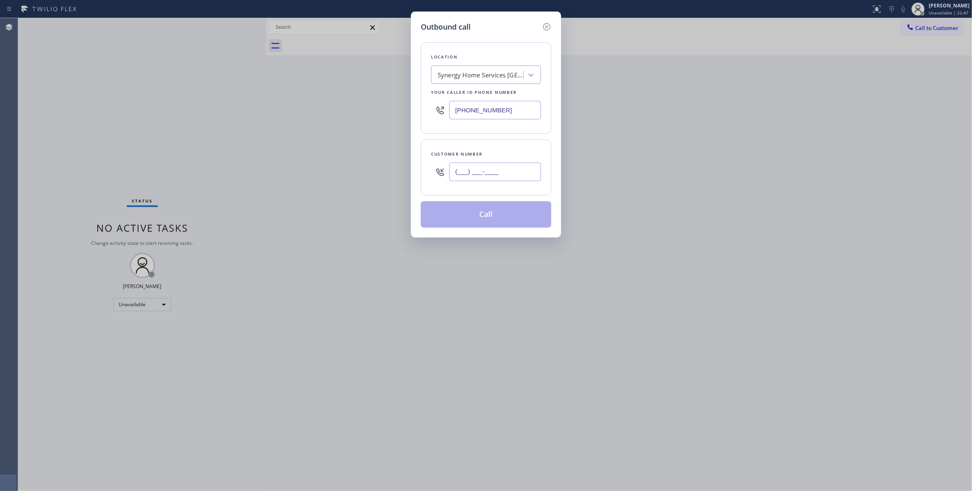
click at [494, 170] on input "(___) ___-____" at bounding box center [495, 172] width 92 height 19
paste input "213) 279-8121"
type input "(213) 279-8121"
click at [474, 219] on button "Call" at bounding box center [486, 214] width 131 height 26
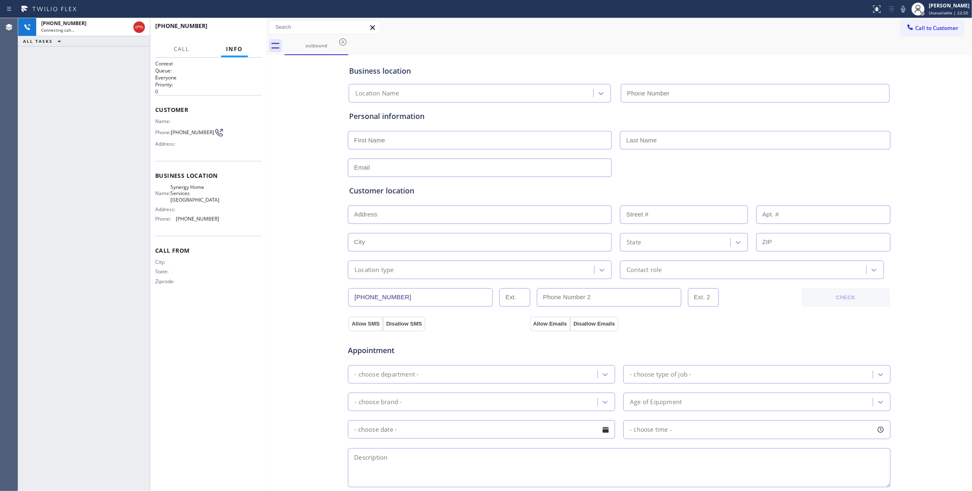
type input "(714) 360-0636"
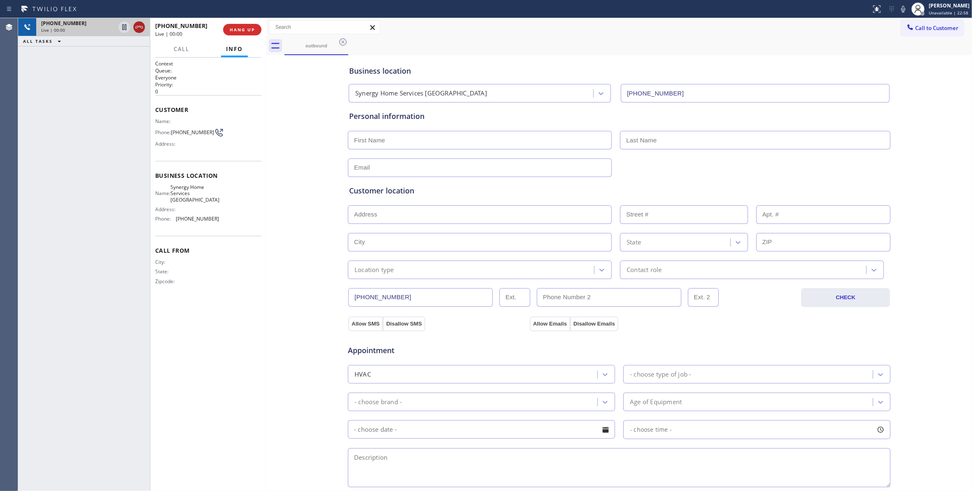
click at [138, 30] on icon at bounding box center [139, 27] width 10 height 10
click at [235, 32] on button "HANG UP" at bounding box center [242, 30] width 38 height 12
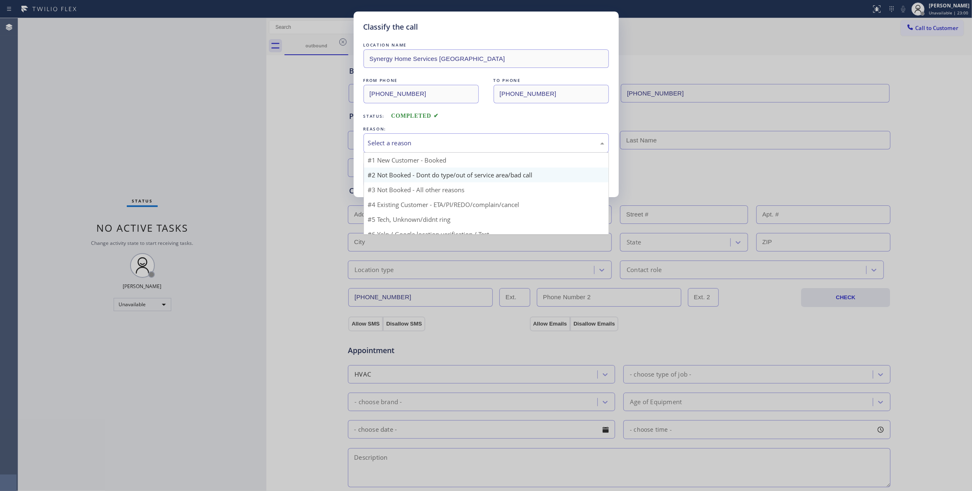
drag, startPoint x: 400, startPoint y: 136, endPoint x: 399, endPoint y: 173, distance: 37.5
click at [399, 136] on div "Select a reason" at bounding box center [486, 142] width 245 height 19
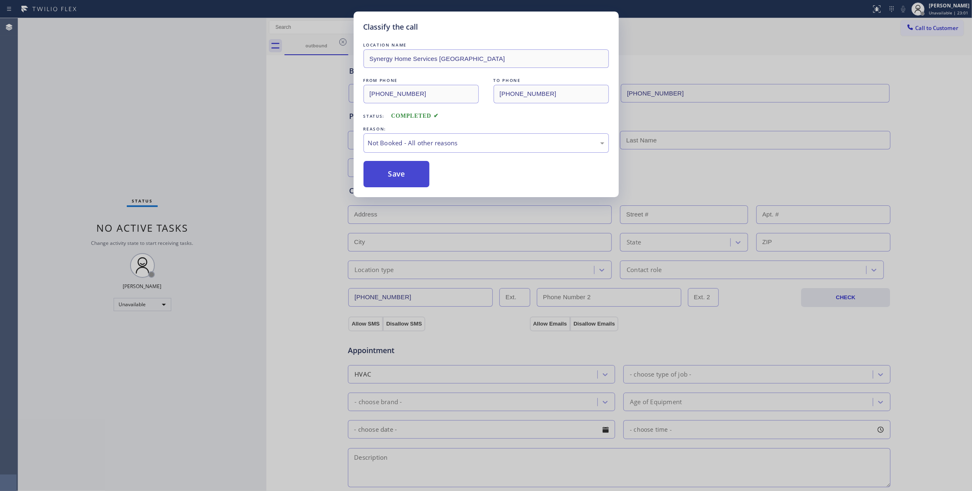
click at [395, 175] on button "Save" at bounding box center [397, 174] width 66 height 26
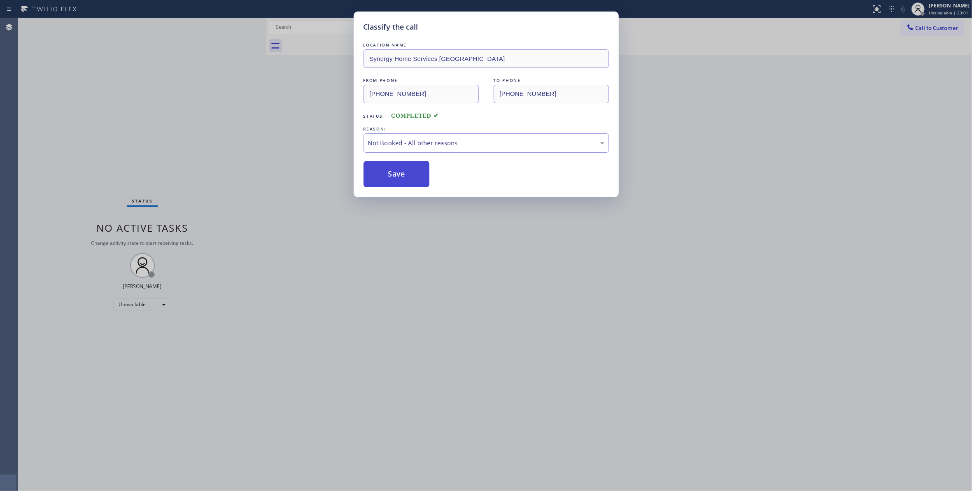
click at [395, 175] on button "Save" at bounding box center [397, 174] width 66 height 26
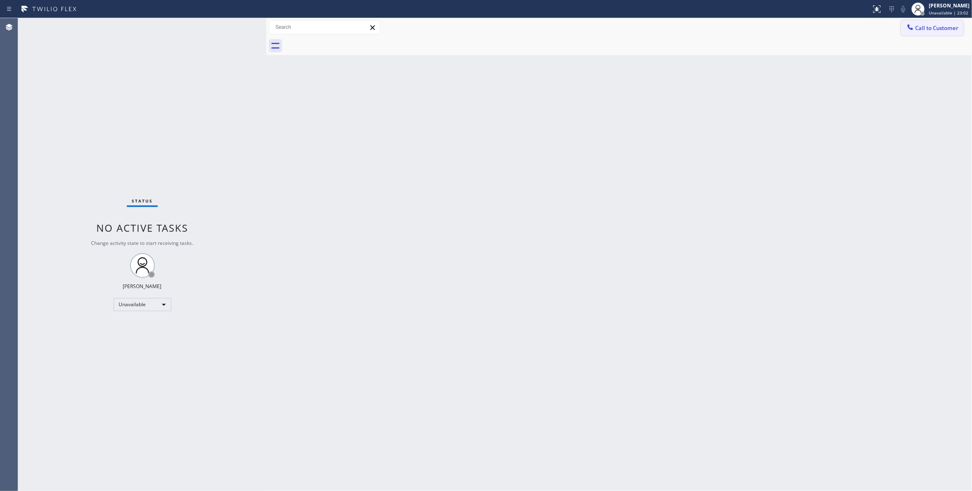
click at [931, 26] on span "Call to Customer" at bounding box center [936, 27] width 43 height 7
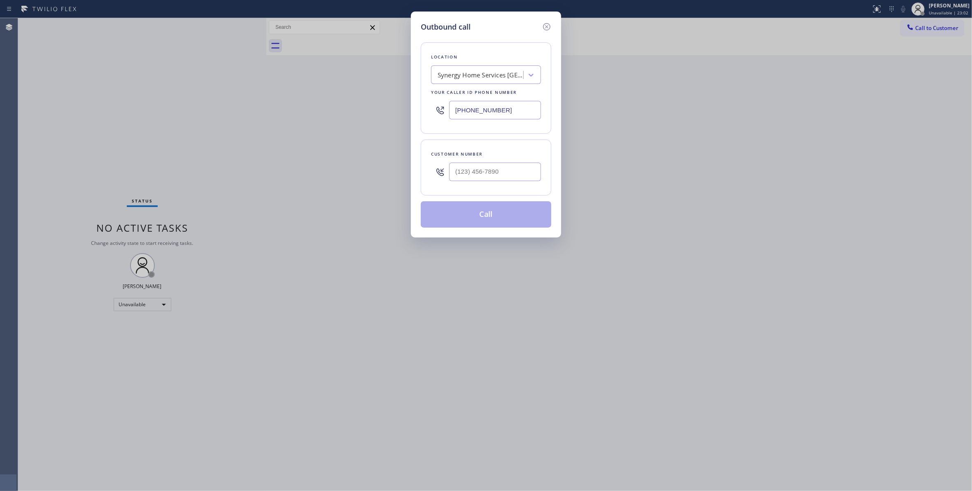
drag, startPoint x: 480, startPoint y: 183, endPoint x: 476, endPoint y: 172, distance: 11.6
click at [479, 178] on div at bounding box center [495, 172] width 92 height 27
click at [476, 172] on input "(___) ___-____" at bounding box center [495, 172] width 92 height 19
paste input "213) 279-8121"
type input "(213) 279-8121"
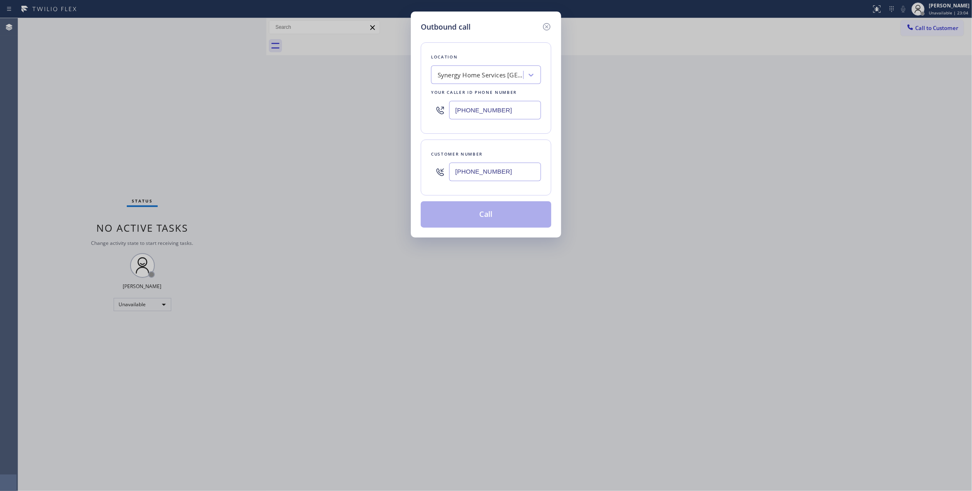
click at [483, 216] on button "Call" at bounding box center [486, 214] width 131 height 26
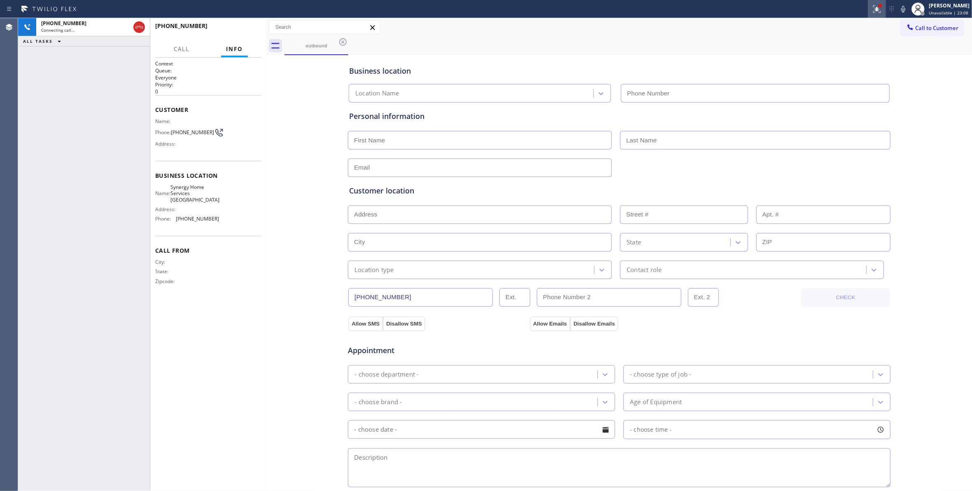
click at [868, 12] on div at bounding box center [877, 9] width 18 height 10
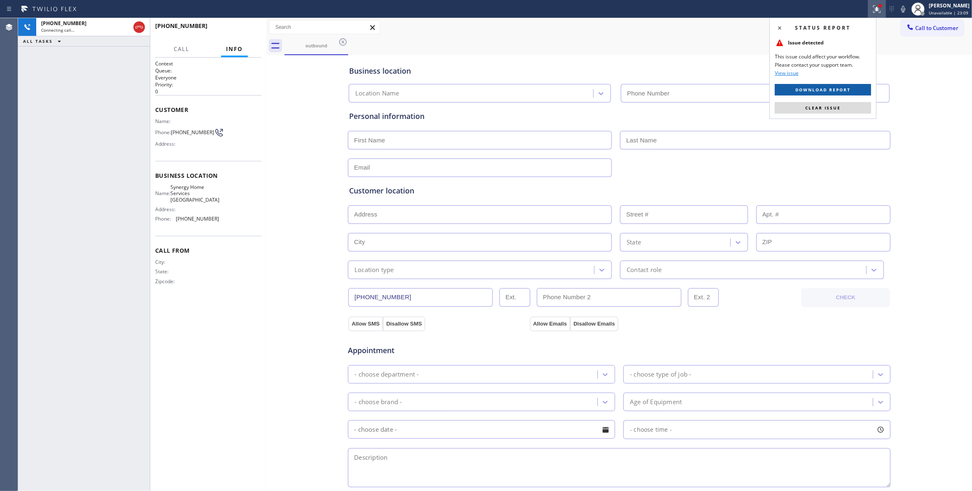
type input "(714) 360-0636"
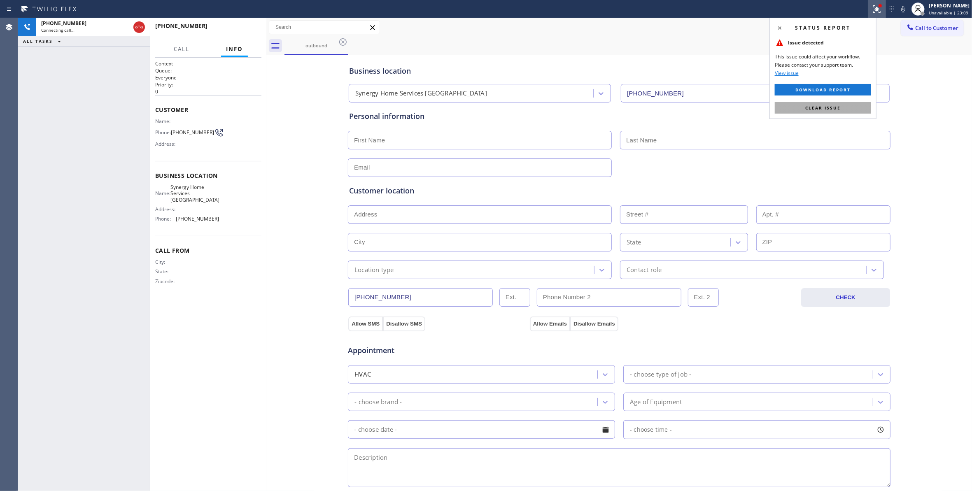
drag, startPoint x: 834, startPoint y: 110, endPoint x: 826, endPoint y: 106, distance: 9.4
click at [833, 110] on span "Clear issue" at bounding box center [823, 108] width 35 height 6
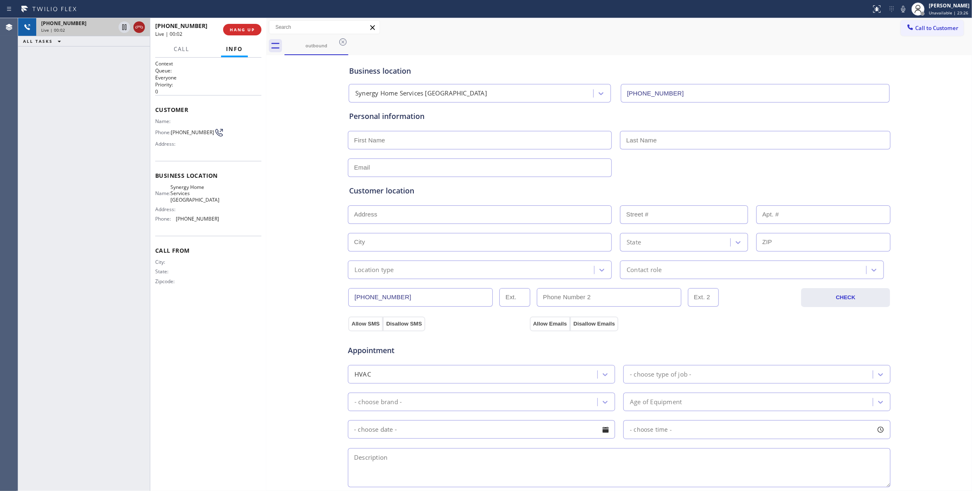
click at [142, 30] on icon at bounding box center [139, 27] width 10 height 10
click at [231, 25] on button "HANG UP" at bounding box center [242, 30] width 38 height 12
click at [234, 32] on span "COMPLETE" at bounding box center [241, 30] width 28 height 6
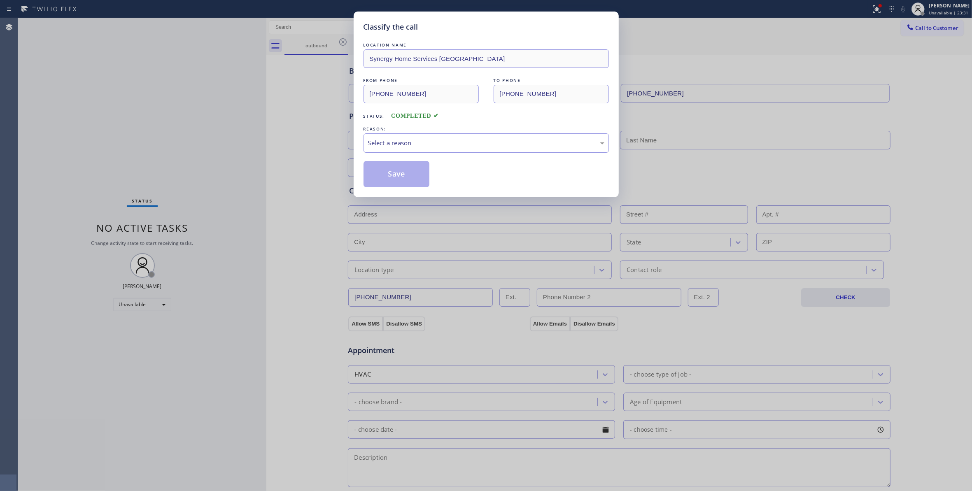
click at [419, 147] on div "Select a reason" at bounding box center [486, 142] width 236 height 9
click at [402, 173] on button "Save" at bounding box center [397, 174] width 66 height 26
click at [401, 173] on button "Save" at bounding box center [397, 174] width 66 height 26
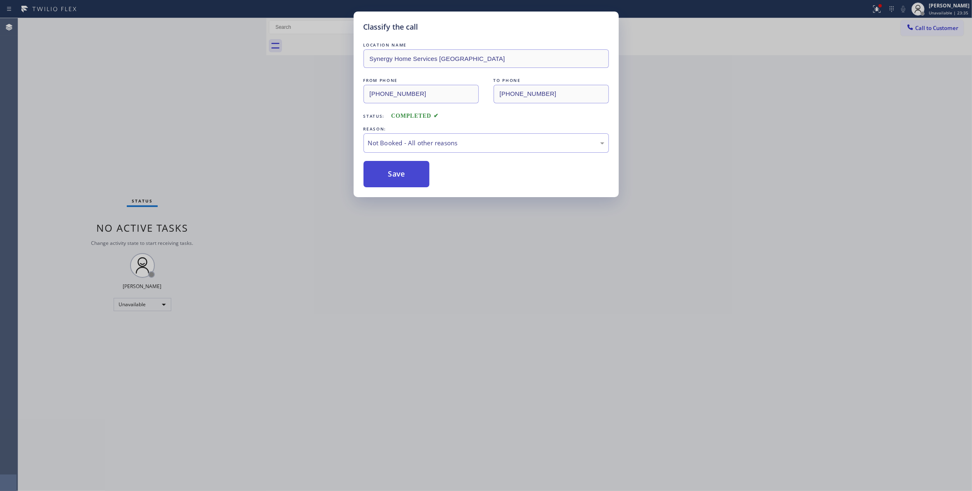
click at [401, 173] on button "Save" at bounding box center [397, 174] width 66 height 26
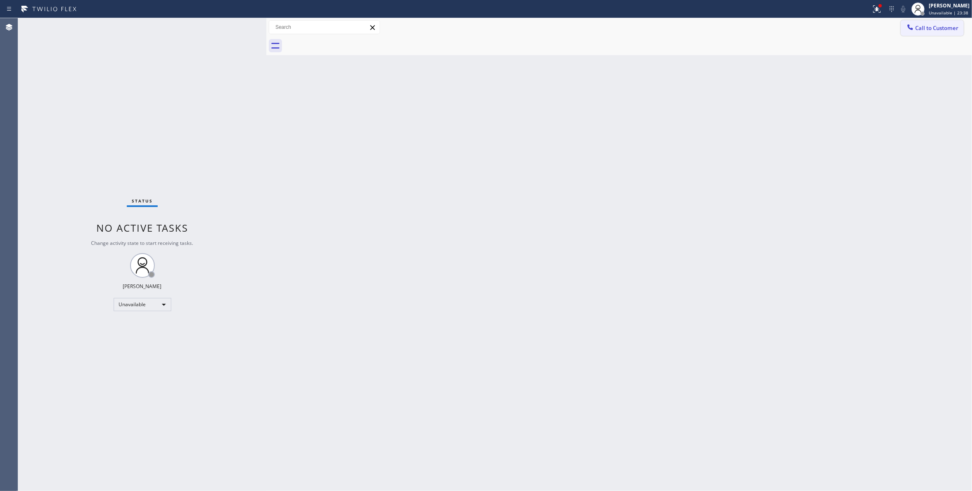
click at [943, 28] on span "Call to Customer" at bounding box center [936, 27] width 43 height 7
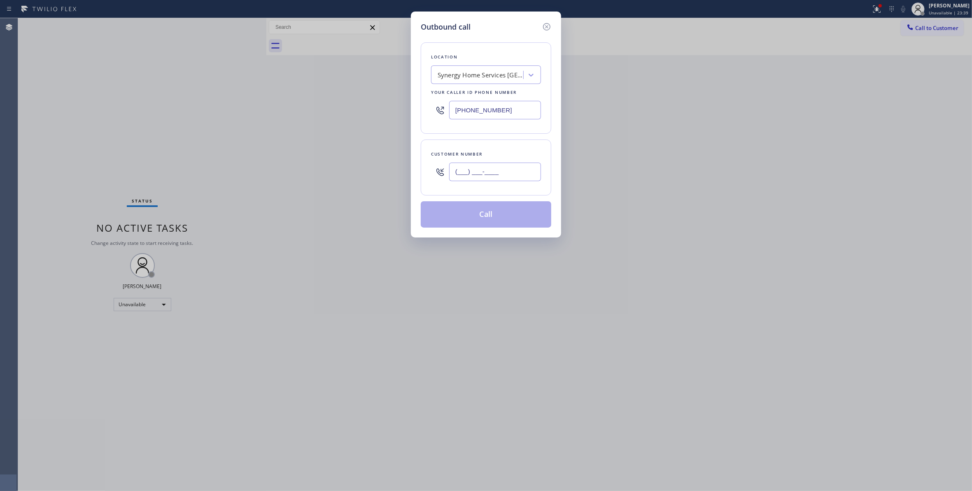
click at [485, 179] on input "(___) ___-____" at bounding box center [495, 172] width 92 height 19
paste input "213) 279-8121"
type input "(213) 279-8121"
click at [500, 217] on button "Call" at bounding box center [486, 214] width 131 height 26
click at [872, 12] on icon at bounding box center [877, 9] width 10 height 10
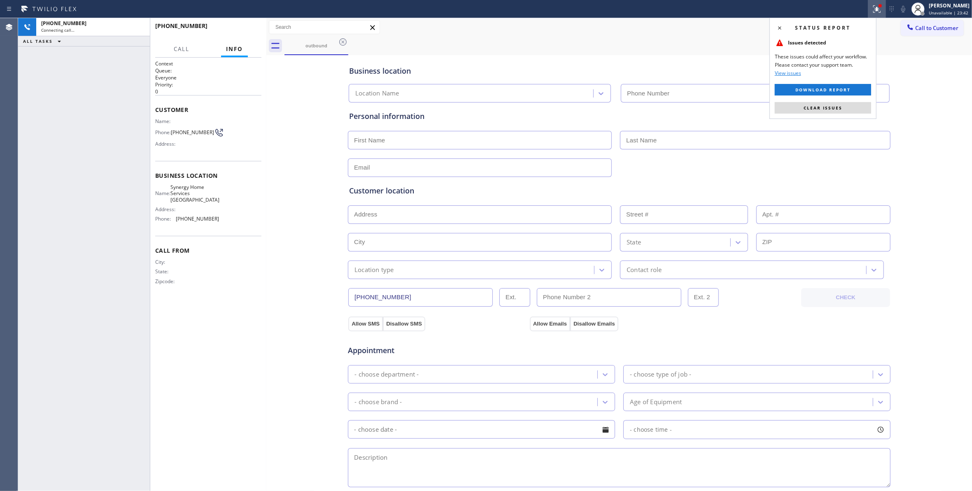
type input "(714) 360-0636"
click at [845, 107] on button "Clear issues" at bounding box center [823, 108] width 96 height 12
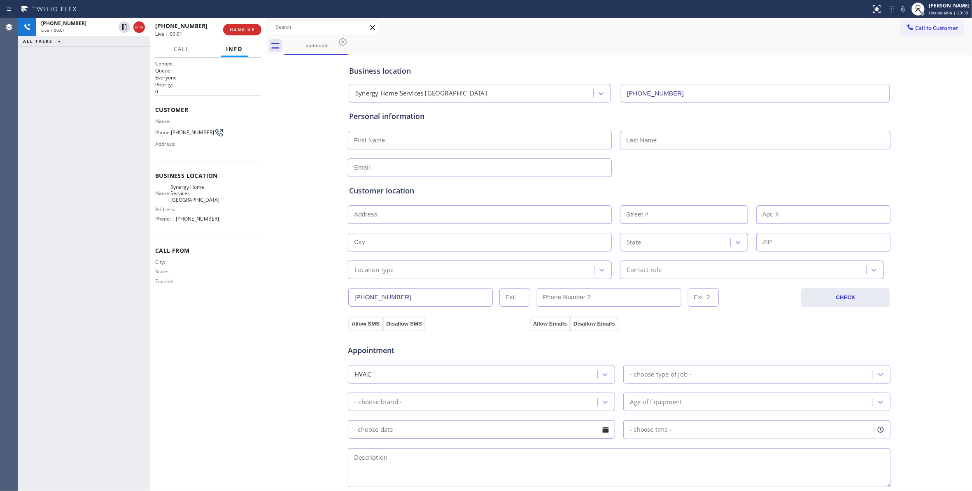
drag, startPoint x: 283, startPoint y: 287, endPoint x: 283, endPoint y: 240, distance: 47.0
click at [283, 276] on div "Business location Synergy Home Services Fullerton (714) 360-0636 Personal infor…" at bounding box center [620, 338] width 702 height 563
click at [249, 28] on span "HANG UP" at bounding box center [242, 30] width 25 height 6
click at [200, 132] on span "(213) 279-8121" at bounding box center [192, 132] width 43 height 6
click at [200, 133] on span "(213) 279-8121" at bounding box center [192, 132] width 43 height 6
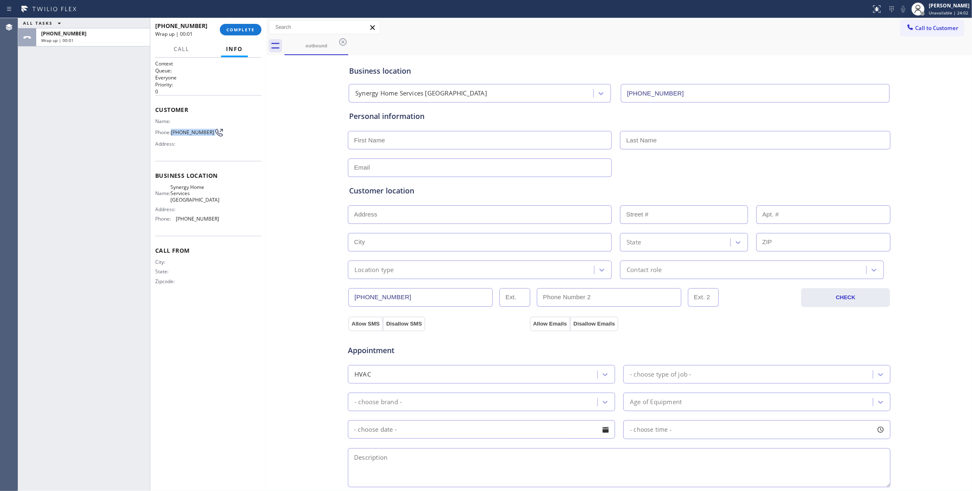
click at [200, 133] on span "(213) 279-8121" at bounding box center [192, 132] width 43 height 6
copy div "(213) 279-8121"
click at [235, 35] on button "COMPLETE" at bounding box center [241, 30] width 42 height 12
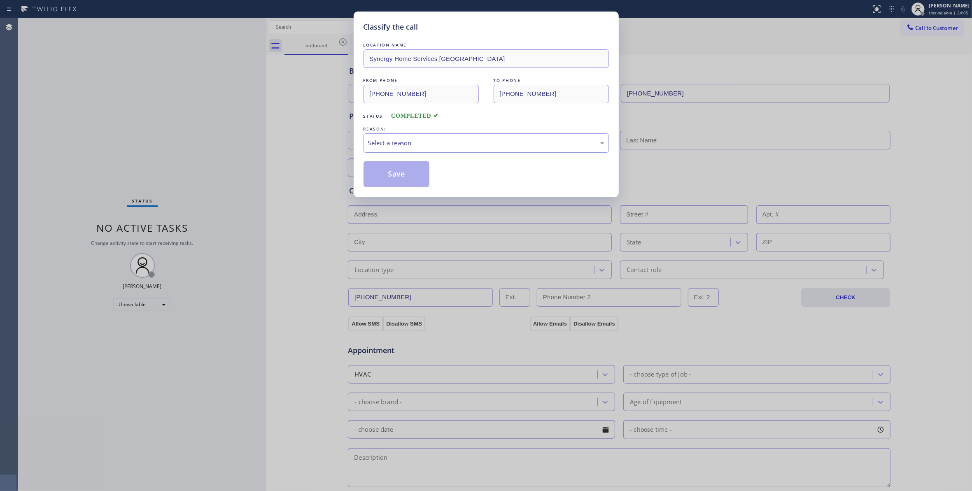
click at [408, 138] on div "Select a reason" at bounding box center [486, 142] width 245 height 19
click at [399, 175] on button "Save" at bounding box center [397, 174] width 66 height 26
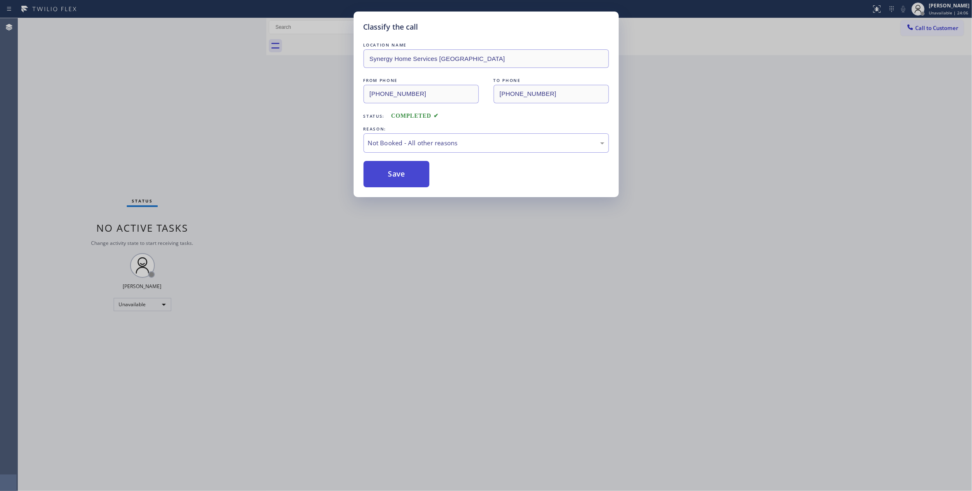
click at [399, 175] on button "Save" at bounding box center [397, 174] width 66 height 26
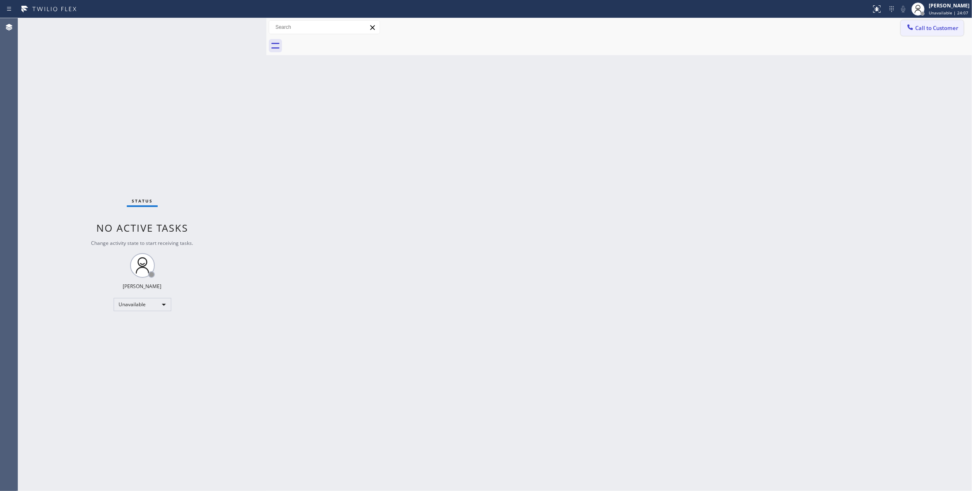
click at [922, 27] on span "Call to Customer" at bounding box center [936, 27] width 43 height 7
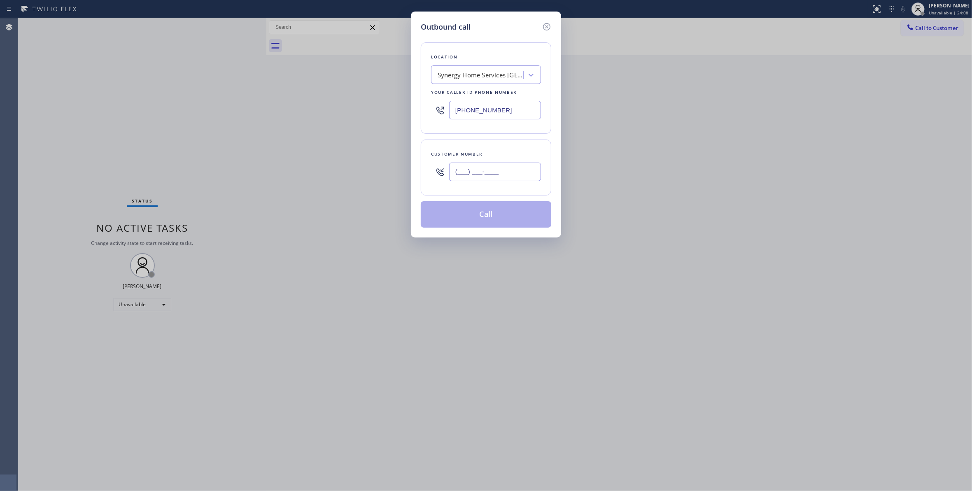
click at [458, 176] on input "(___) ___-____" at bounding box center [495, 172] width 92 height 19
paste input "213) 279-8121"
type input "(213) 279-8121"
click at [480, 218] on button "Call" at bounding box center [486, 214] width 131 height 26
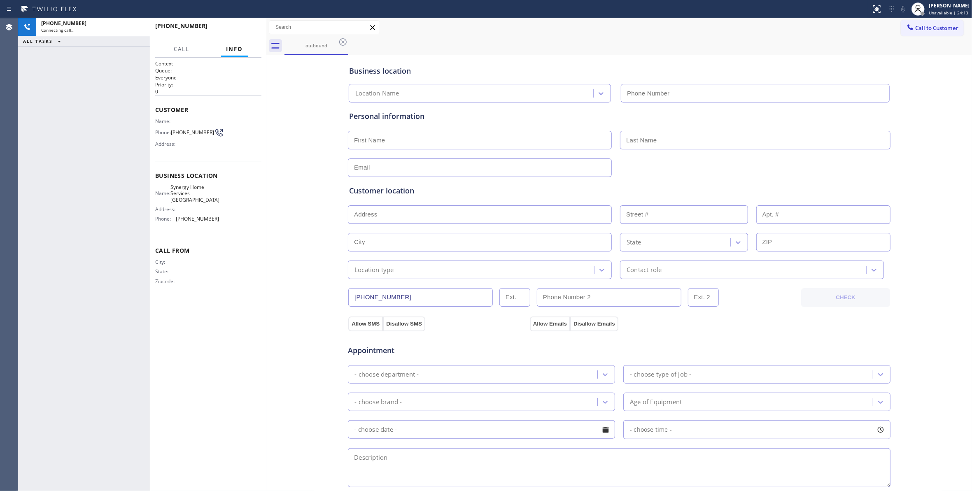
type input "(714) 360-0636"
click at [282, 297] on div "Business location Synergy Home Services Fullerton (714) 360-0636 Personal infor…" at bounding box center [620, 338] width 702 height 563
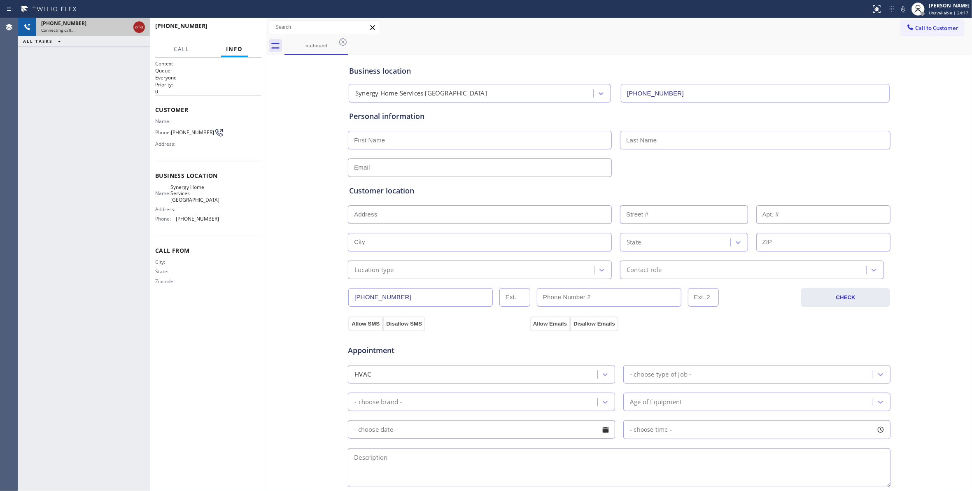
click at [138, 27] on icon at bounding box center [138, 27] width 7 height 2
click at [138, 27] on div "Connecting call…" at bounding box center [93, 30] width 104 height 6
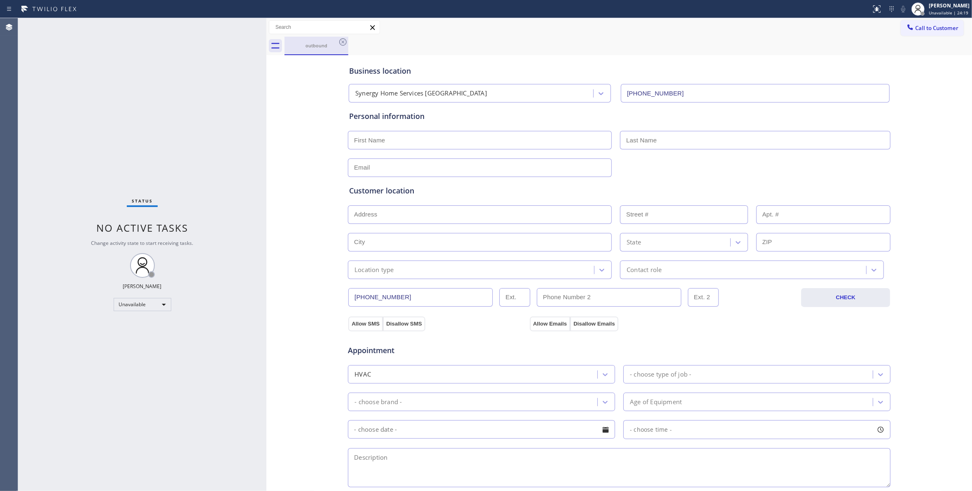
click at [334, 42] on div "outbound" at bounding box center [316, 45] width 62 height 6
click at [346, 42] on icon at bounding box center [342, 41] width 7 height 7
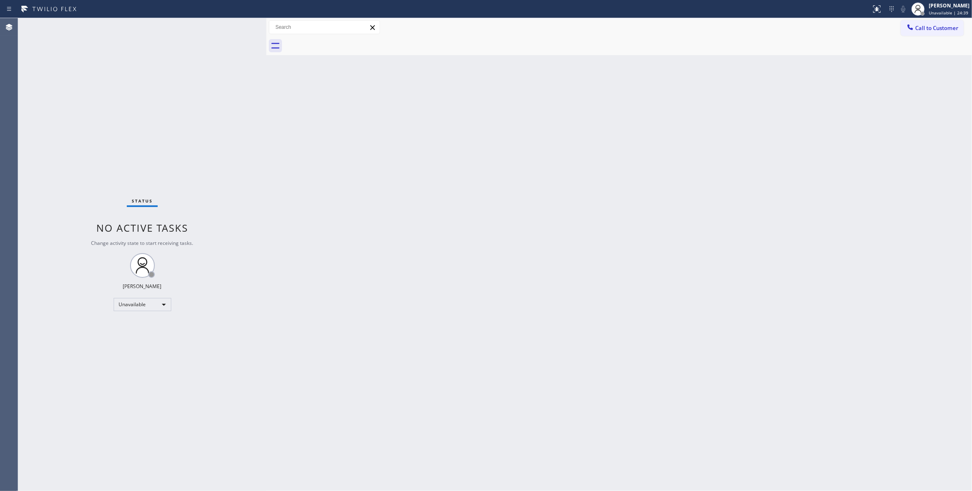
click at [77, 420] on div "Status No active tasks Change activity state to start receiving tasks. Louis Ma…" at bounding box center [142, 254] width 248 height 473
click at [924, 24] on span "Call to Customer" at bounding box center [936, 27] width 43 height 7
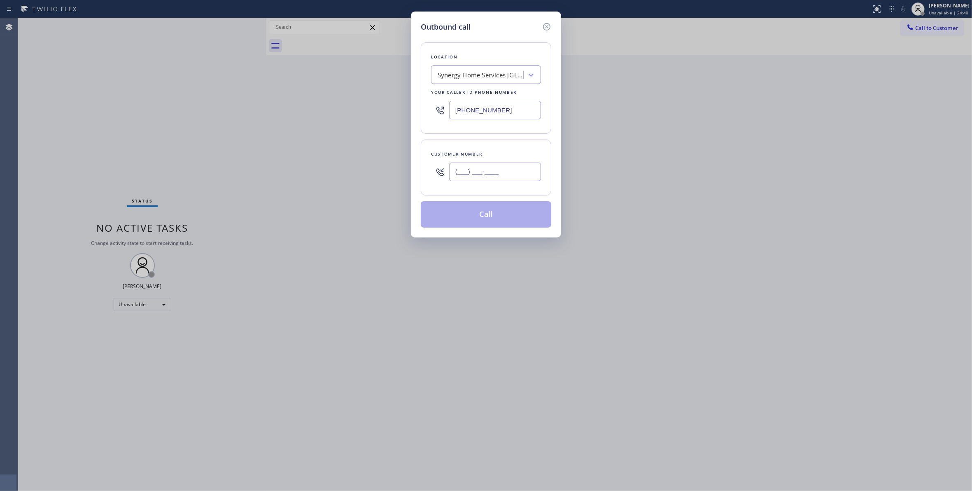
click at [491, 172] on input "(___) ___-____" at bounding box center [495, 172] width 92 height 19
paste input "323) 557-5702"
type input "(323) 557-5702"
paste input "213) 408-7895"
drag, startPoint x: 511, startPoint y: 113, endPoint x: 397, endPoint y: 120, distance: 113.5
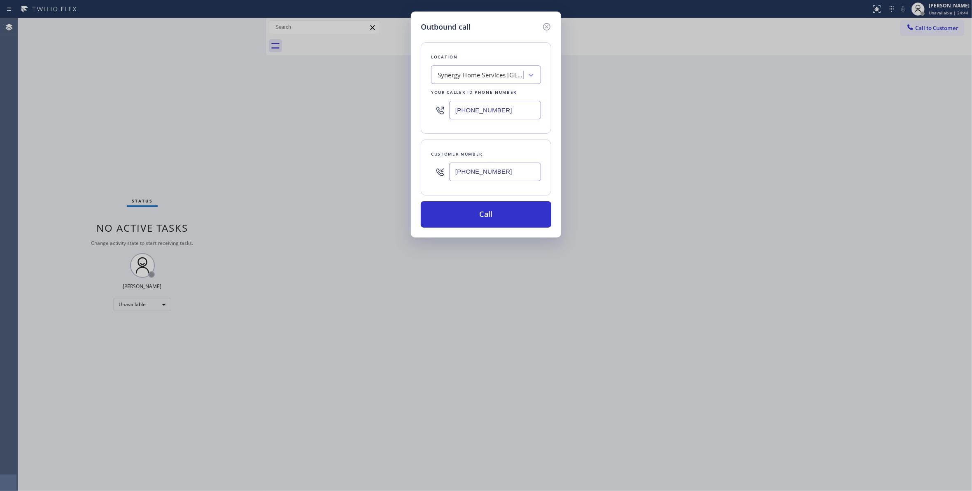
click at [397, 119] on div "Outbound call Location Synergy Home Services Fullerton Your caller id phone num…" at bounding box center [486, 245] width 972 height 491
type input "(213) 408-7895"
drag, startPoint x: 515, startPoint y: 178, endPoint x: 483, endPoint y: 199, distance: 37.7
click at [429, 173] on div "Customer number (323) 557-5702" at bounding box center [486, 168] width 131 height 56
click at [478, 228] on button "Call" at bounding box center [486, 214] width 131 height 26
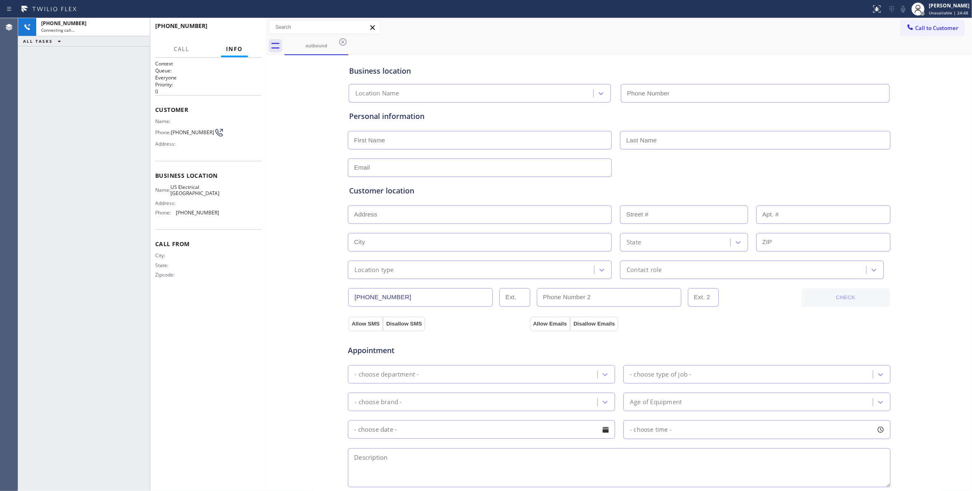
type input "(213) 408-7895"
click at [250, 29] on span "HANG UP" at bounding box center [242, 30] width 25 height 6
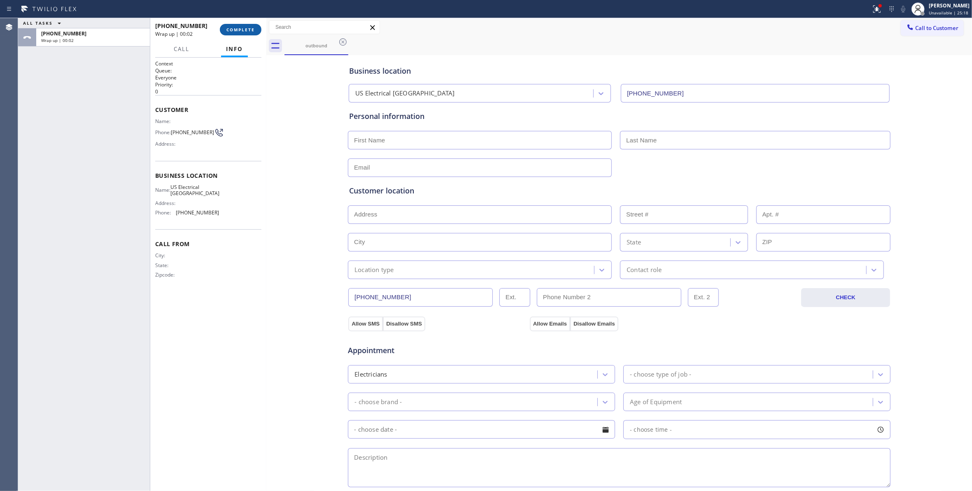
click at [239, 28] on span "COMPLETE" at bounding box center [241, 30] width 28 height 6
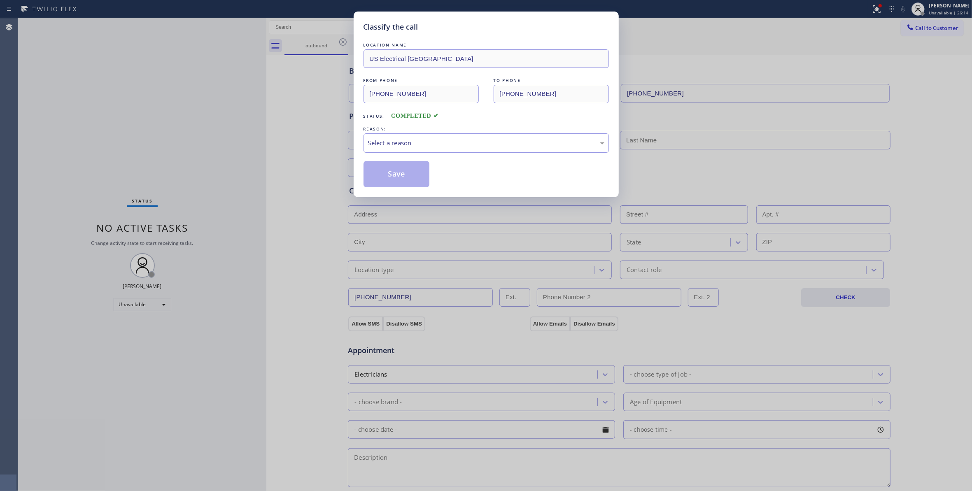
click at [401, 136] on div "Select a reason" at bounding box center [486, 142] width 245 height 19
click at [394, 175] on button "Save" at bounding box center [397, 174] width 66 height 26
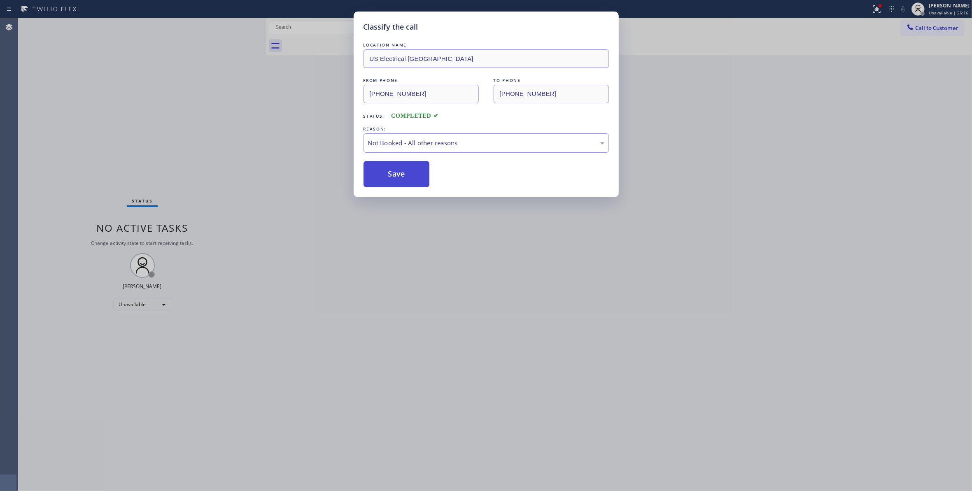
click at [394, 175] on button "Save" at bounding box center [397, 174] width 66 height 26
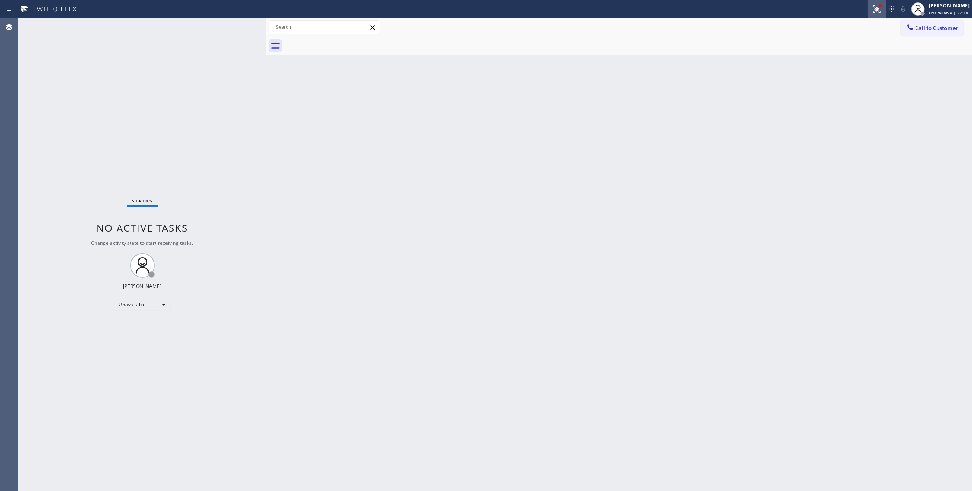
click at [868, 10] on div at bounding box center [877, 9] width 18 height 10
click at [834, 101] on div "Status report Issues detected These issues could affect your workflow. Please c…" at bounding box center [823, 68] width 107 height 101
click at [834, 105] on button "Clear issues" at bounding box center [823, 108] width 96 height 12
click at [922, 33] on button "Call to Customer" at bounding box center [932, 28] width 63 height 16
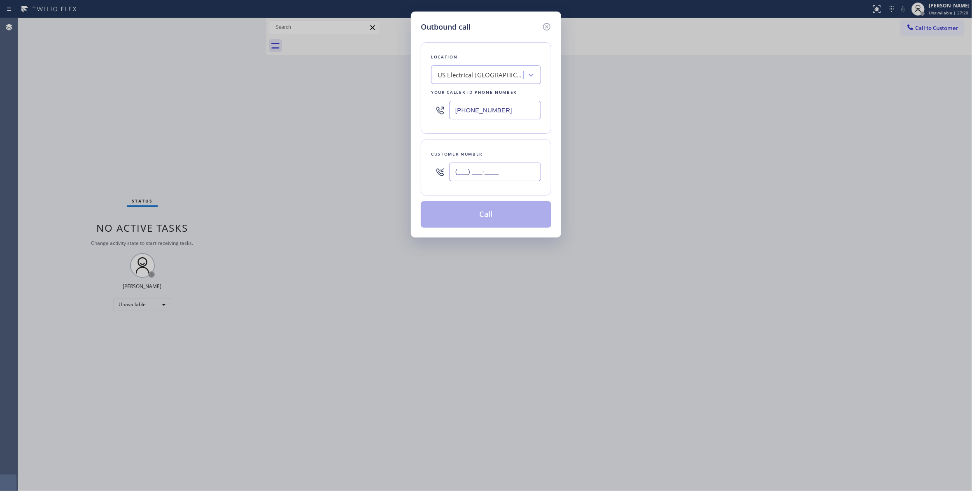
click at [486, 177] on input "(___) ___-____" at bounding box center [495, 172] width 92 height 19
paste input "323) 557-5702"
type input "(323) 557-5702"
click at [498, 217] on button "Call" at bounding box center [486, 214] width 131 height 26
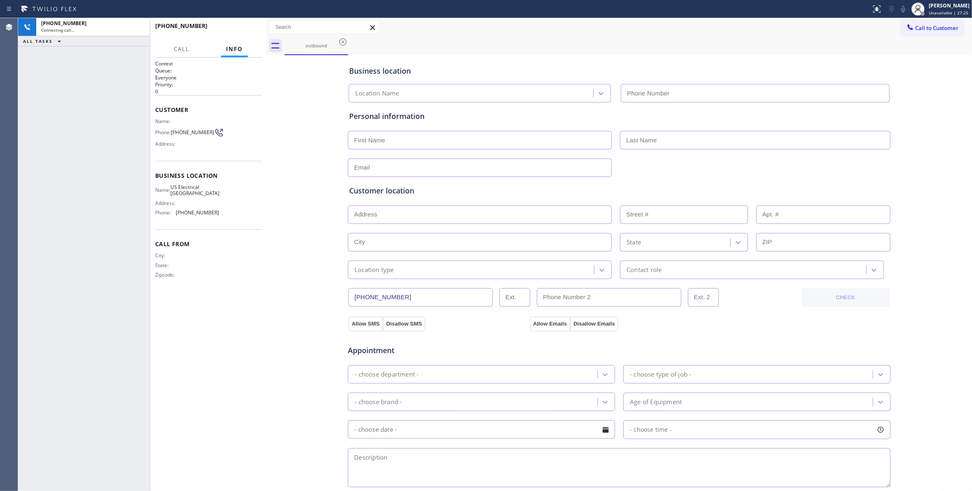
type input "(213) 408-7895"
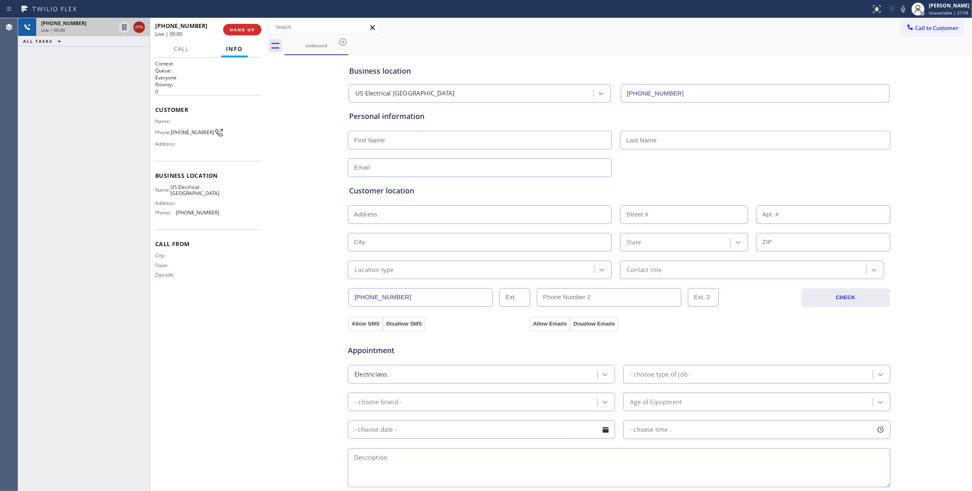
click at [137, 28] on icon at bounding box center [139, 27] width 10 height 10
click at [253, 30] on span "COMPLETE" at bounding box center [241, 30] width 28 height 6
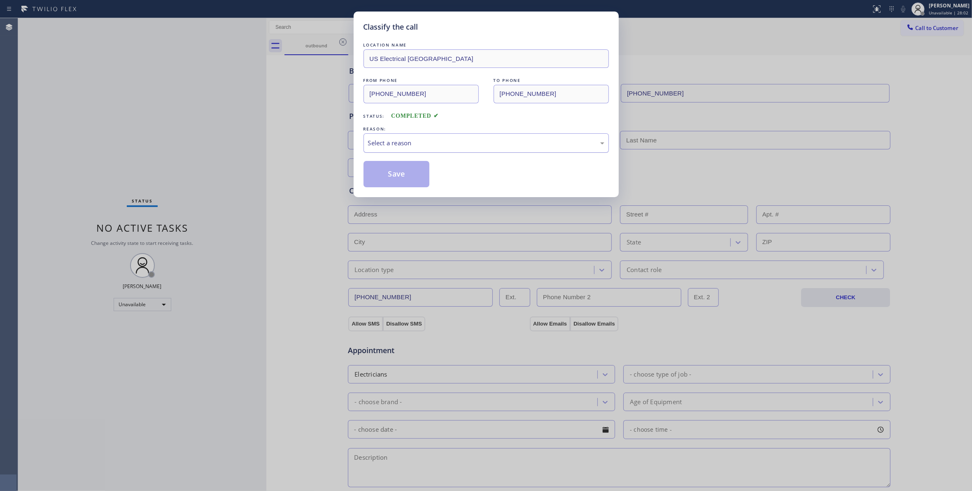
click at [378, 143] on div "Select a reason" at bounding box center [486, 142] width 236 height 9
click at [384, 175] on button "Save" at bounding box center [397, 174] width 66 height 26
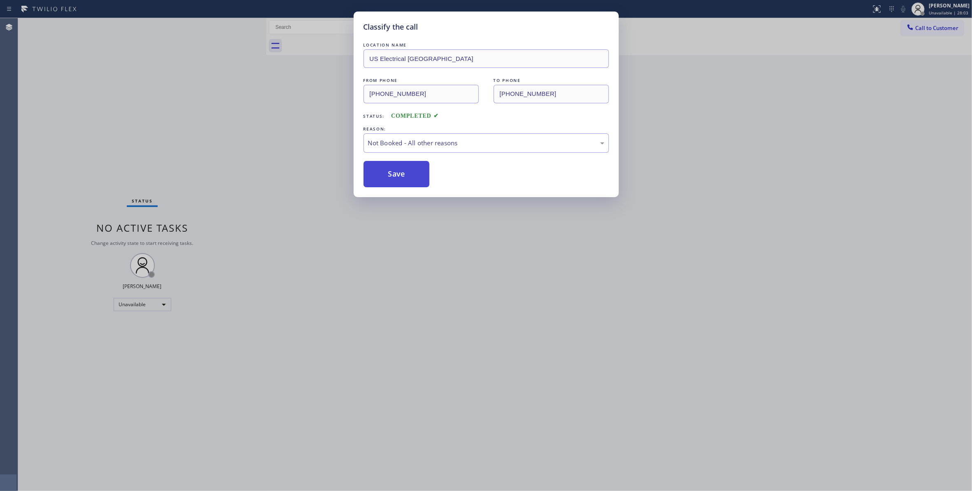
click at [384, 175] on button "Save" at bounding box center [397, 174] width 66 height 26
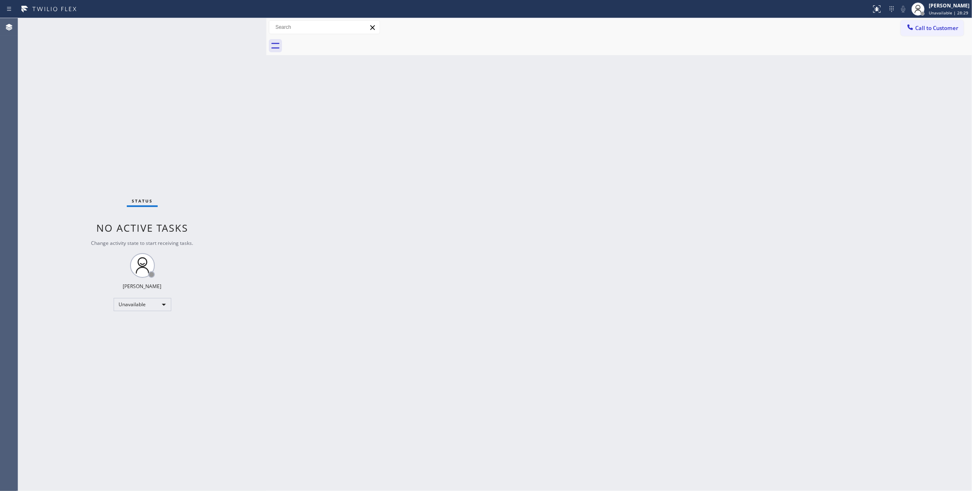
drag, startPoint x: 939, startPoint y: 28, endPoint x: 677, endPoint y: 63, distance: 264.7
click at [936, 27] on span "Call to Customer" at bounding box center [936, 27] width 43 height 7
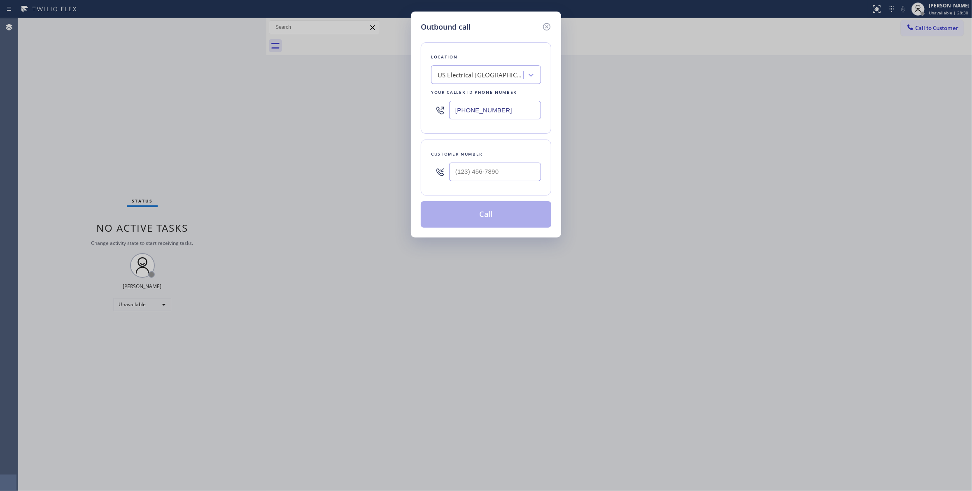
drag, startPoint x: 522, startPoint y: 110, endPoint x: 193, endPoint y: 142, distance: 331.0
click at [193, 143] on div "Outbound call Location US Electrical Huntington Park Your caller id phone numbe…" at bounding box center [486, 245] width 972 height 491
paste input "877) 215-406"
type input "(877) 215-4065"
click at [475, 175] on input "(___) ___-____" at bounding box center [495, 172] width 92 height 19
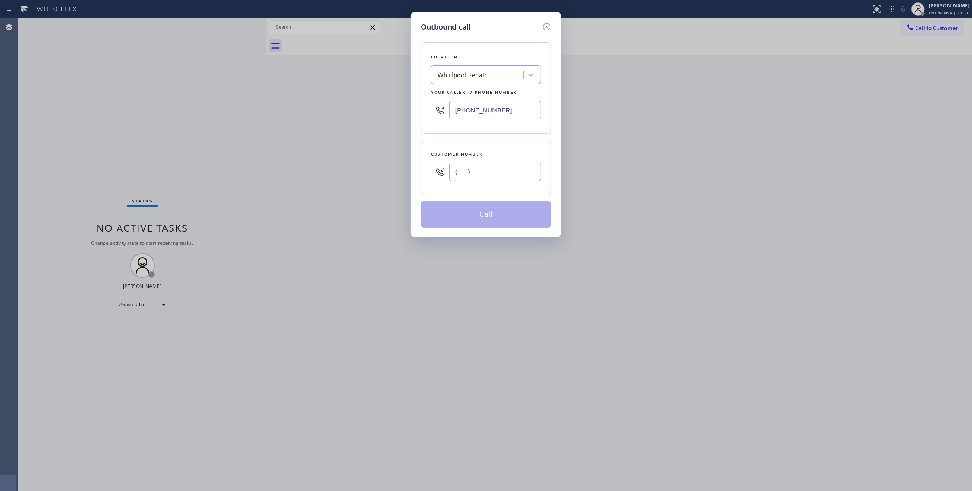
paste input "877) 215-4065"
type input "(877) 215-4065"
paste input "00) 686-5038"
drag, startPoint x: 457, startPoint y: 110, endPoint x: 422, endPoint y: 110, distance: 35.0
click at [422, 110] on div "Location Whirlpool Repair Your caller id phone number (877) 215-4065" at bounding box center [486, 87] width 131 height 91
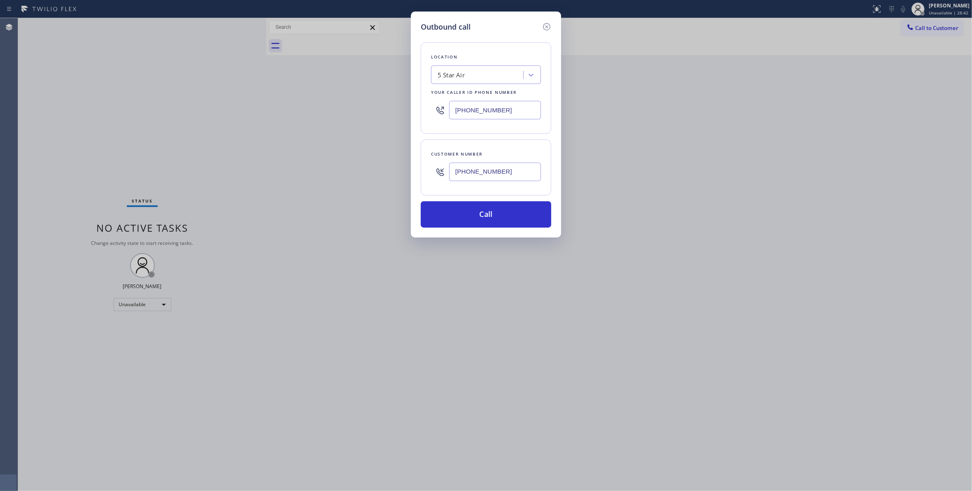
type input "(800) 686-5038"
drag, startPoint x: 514, startPoint y: 174, endPoint x: 409, endPoint y: 179, distance: 105.5
click at [409, 179] on div "Outbound call Location 5 Star Air Your caller id phone number (800) 686-5038 Cu…" at bounding box center [486, 245] width 972 height 491
click at [502, 220] on button "Call" at bounding box center [486, 214] width 131 height 26
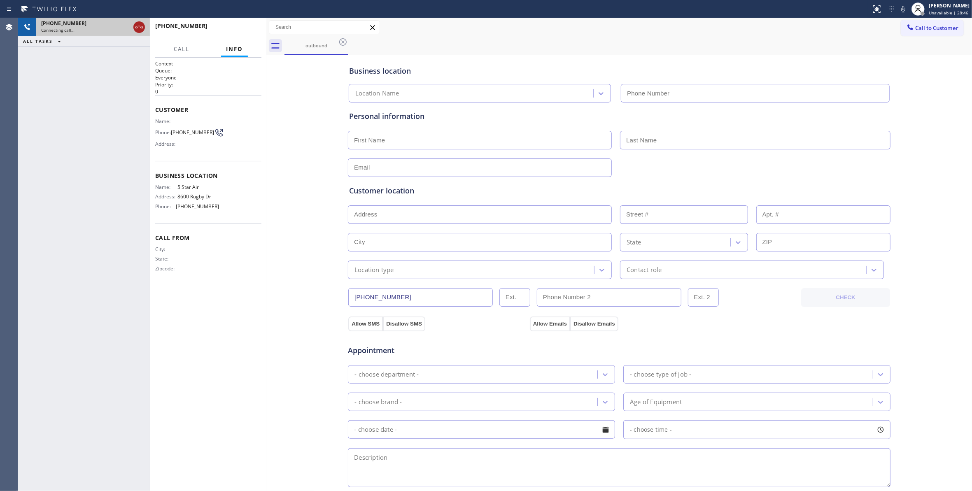
type input "(800) 686-5038"
click at [139, 27] on icon at bounding box center [138, 27] width 7 height 2
click at [258, 26] on button "HANG UP" at bounding box center [242, 30] width 38 height 12
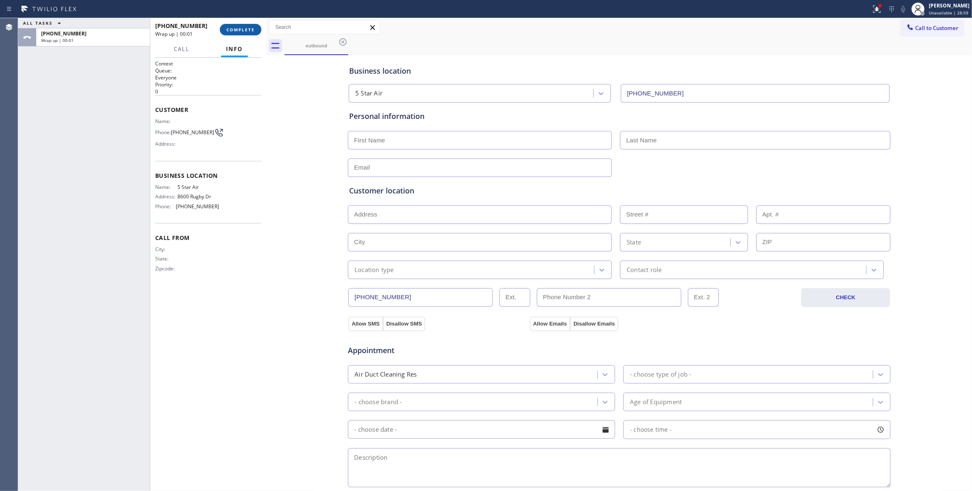
click at [241, 32] on span "COMPLETE" at bounding box center [241, 30] width 28 height 6
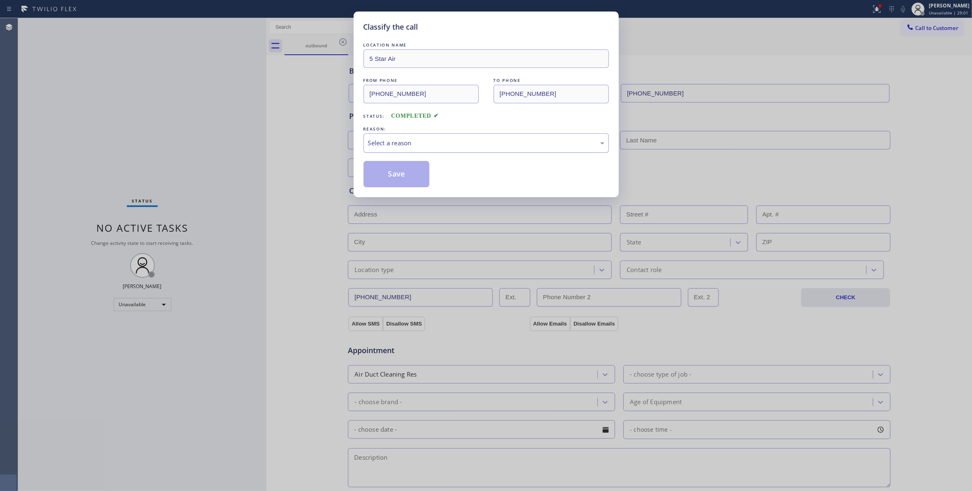
click at [395, 141] on div "Select a reason" at bounding box center [486, 142] width 236 height 9
click at [396, 176] on button "Save" at bounding box center [397, 174] width 66 height 26
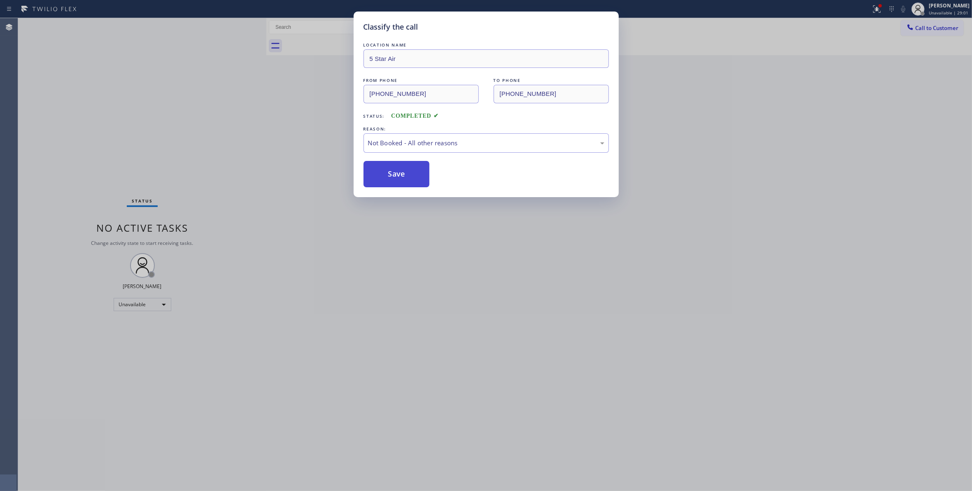
click at [396, 176] on button "Save" at bounding box center [397, 174] width 66 height 26
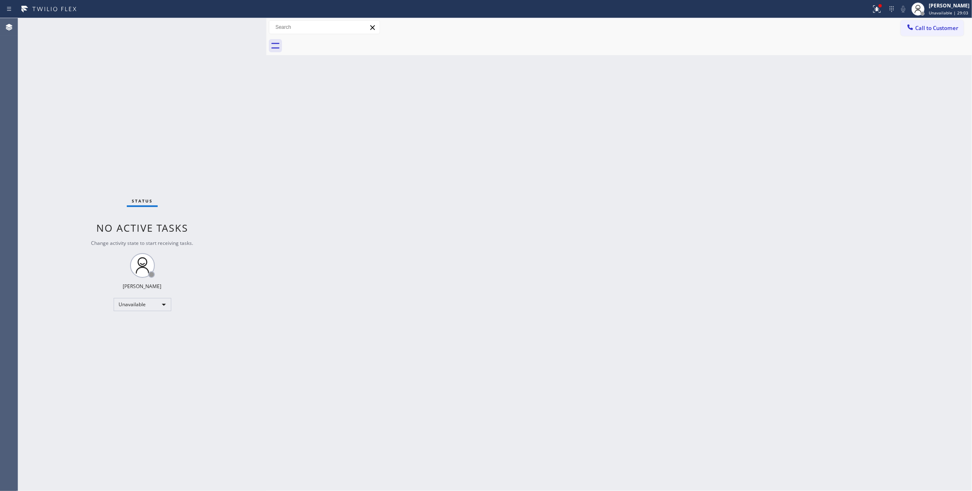
drag, startPoint x: 932, startPoint y: 30, endPoint x: 886, endPoint y: 39, distance: 46.9
click at [932, 30] on span "Call to Customer" at bounding box center [936, 27] width 43 height 7
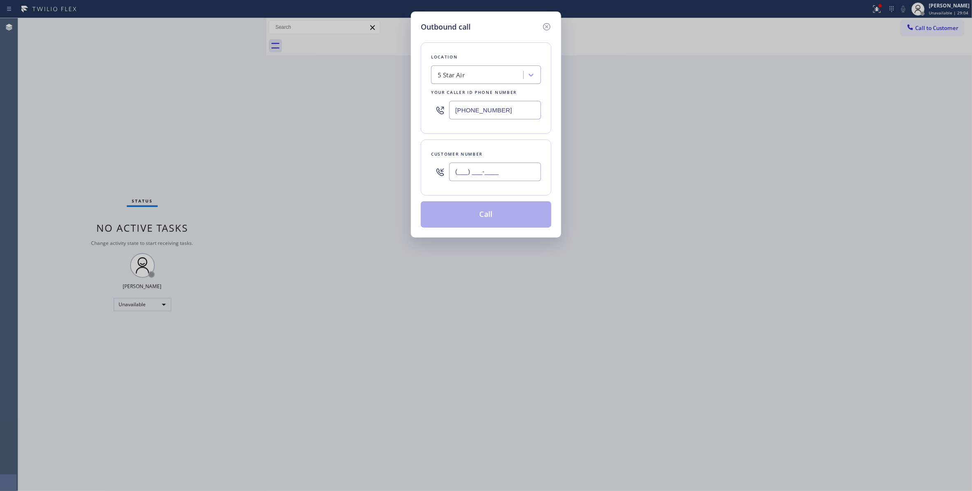
click at [502, 180] on input "(___) ___-____" at bounding box center [495, 172] width 92 height 19
paste input "877) 215-4065"
type input "(877) 215-4065"
click at [477, 222] on button "Call" at bounding box center [486, 214] width 131 height 26
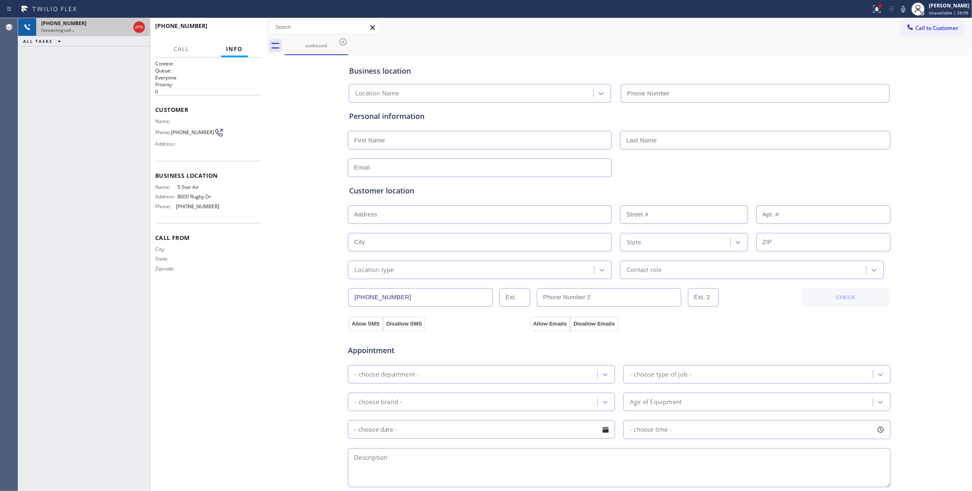
type input "(800) 686-5038"
click at [139, 27] on icon at bounding box center [138, 27] width 7 height 2
click at [249, 34] on button "HANG UP" at bounding box center [242, 30] width 38 height 12
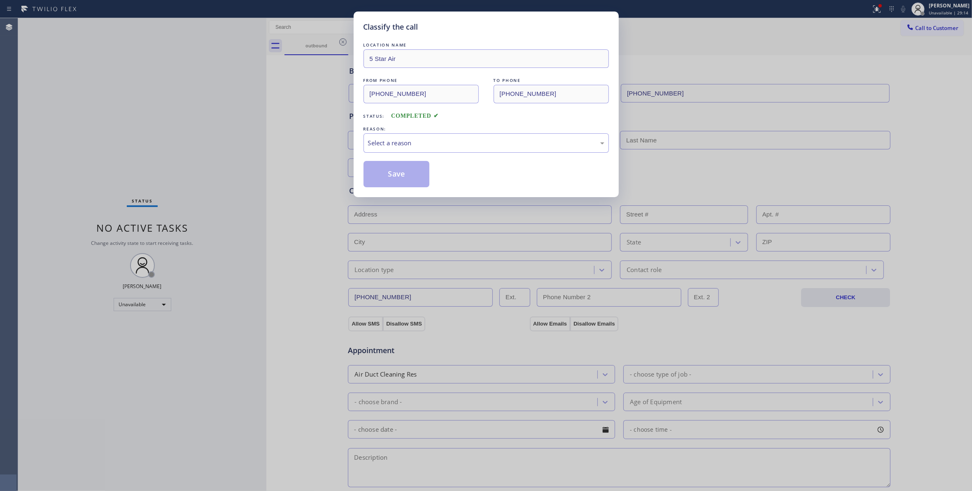
click at [422, 133] on div "REASON:" at bounding box center [486, 129] width 245 height 9
click at [415, 149] on div "Select a reason" at bounding box center [486, 142] width 245 height 19
click at [414, 173] on button "Save" at bounding box center [397, 174] width 66 height 26
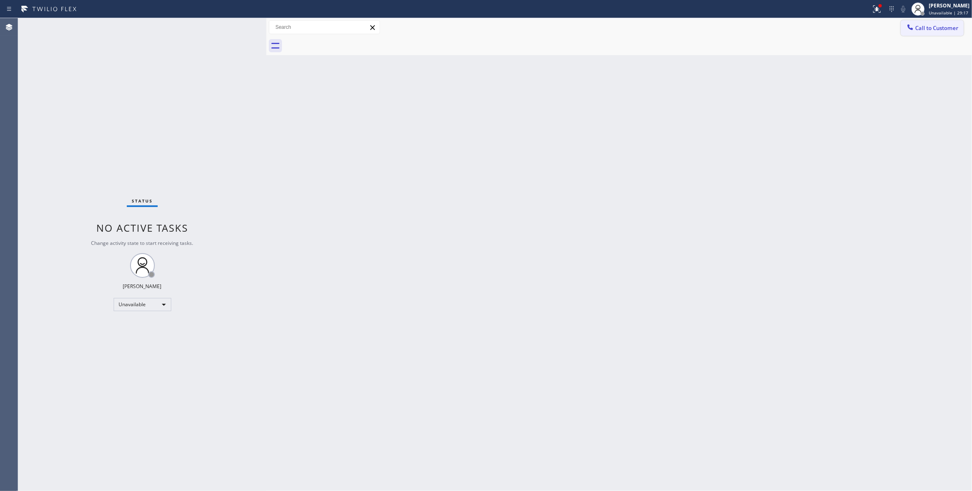
drag, startPoint x: 933, startPoint y: 28, endPoint x: 529, endPoint y: 125, distance: 415.5
click at [933, 28] on span "Call to Customer" at bounding box center [936, 27] width 43 height 7
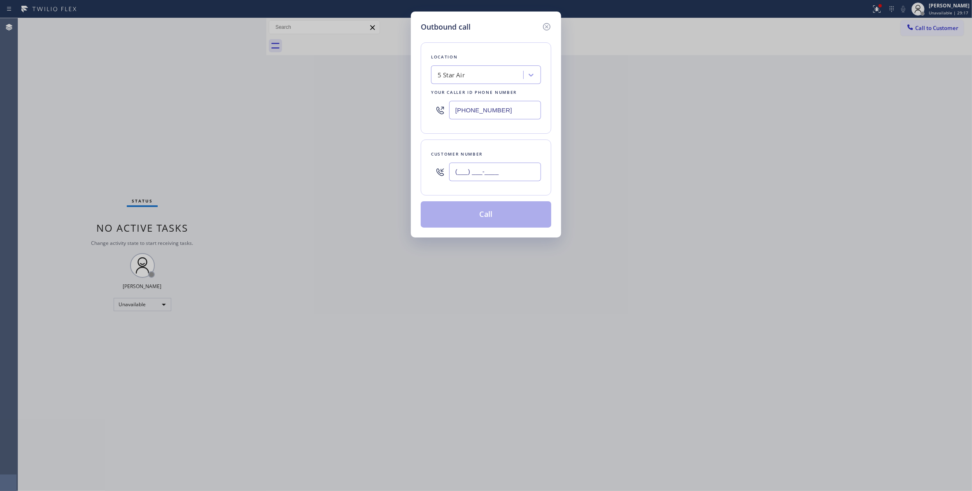
click at [481, 168] on input "(___) ___-____" at bounding box center [495, 172] width 92 height 19
paste input "877) 215-4065"
type input "(877) 215-4065"
click at [473, 218] on button "Call" at bounding box center [486, 214] width 131 height 26
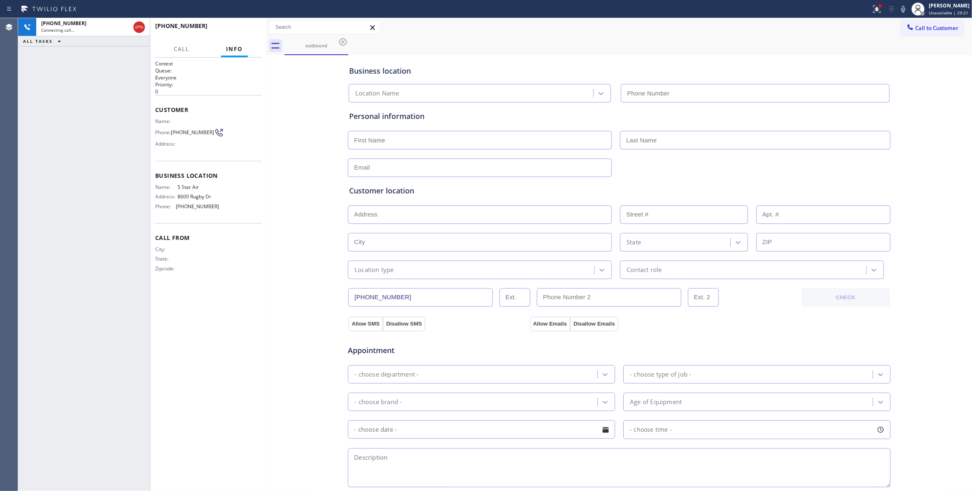
type input "(800) 686-5038"
click at [244, 29] on span "HANG UP" at bounding box center [242, 30] width 25 height 6
click at [244, 29] on span "COMPLETE" at bounding box center [241, 30] width 28 height 6
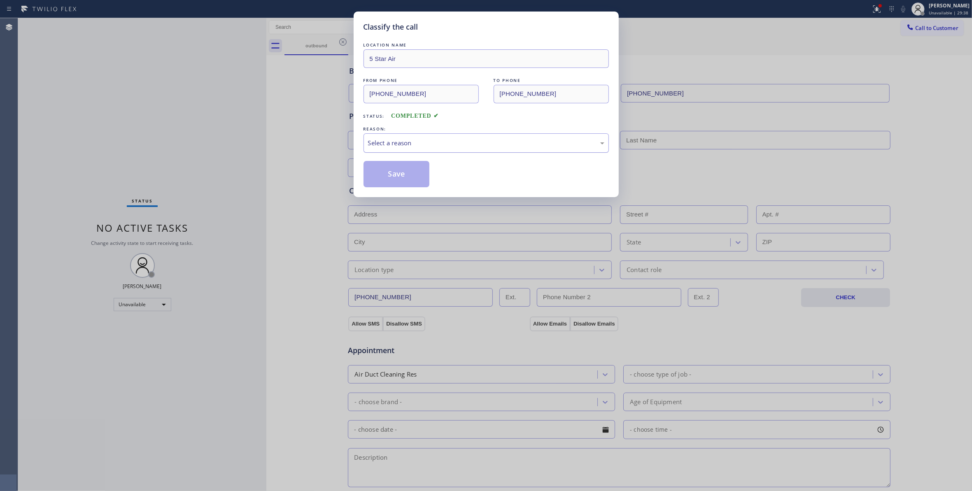
click at [425, 143] on div "Select a reason" at bounding box center [486, 142] width 236 height 9
click at [388, 175] on button "Save" at bounding box center [397, 174] width 66 height 26
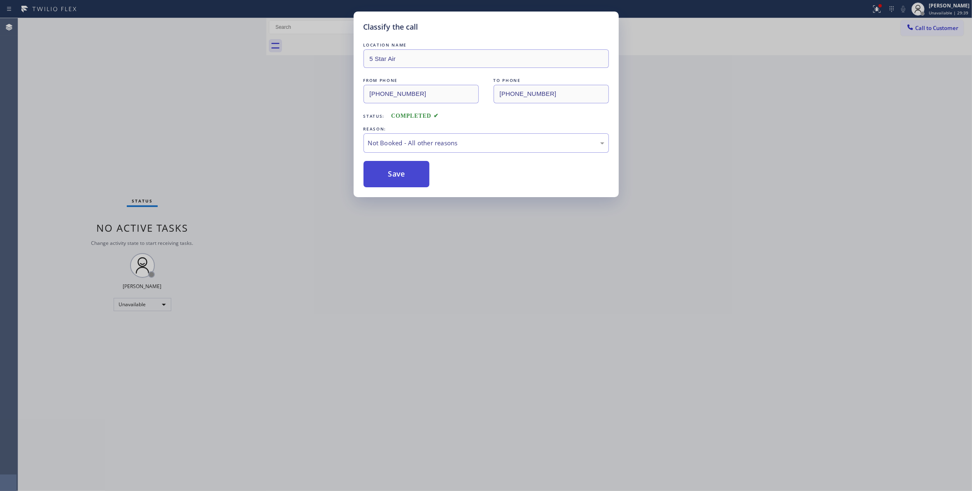
click at [388, 175] on button "Save" at bounding box center [397, 174] width 66 height 26
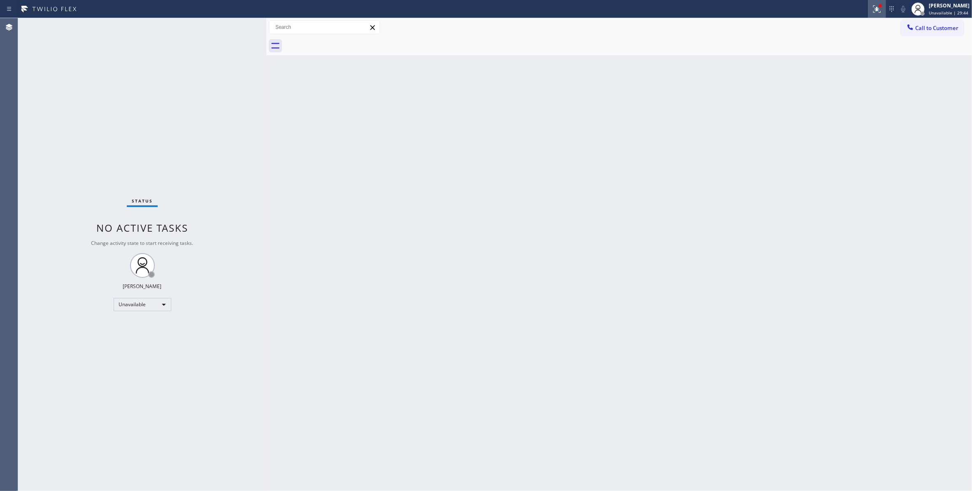
click at [872, 5] on icon at bounding box center [877, 9] width 10 height 10
click at [837, 104] on button "Clear issues" at bounding box center [823, 108] width 96 height 12
drag, startPoint x: 932, startPoint y: 30, endPoint x: 545, endPoint y: 158, distance: 407.9
click at [929, 30] on span "Call to Customer" at bounding box center [936, 27] width 43 height 7
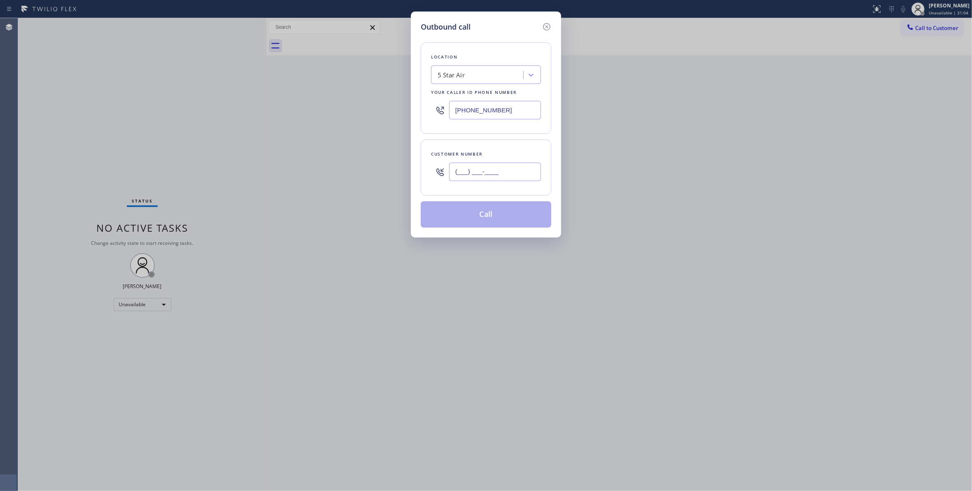
click at [483, 174] on input "(___) ___-____" at bounding box center [495, 172] width 92 height 19
paste input "877) 215-4065"
type input "(877) 215-4065"
click at [453, 213] on button "Call" at bounding box center [486, 214] width 131 height 26
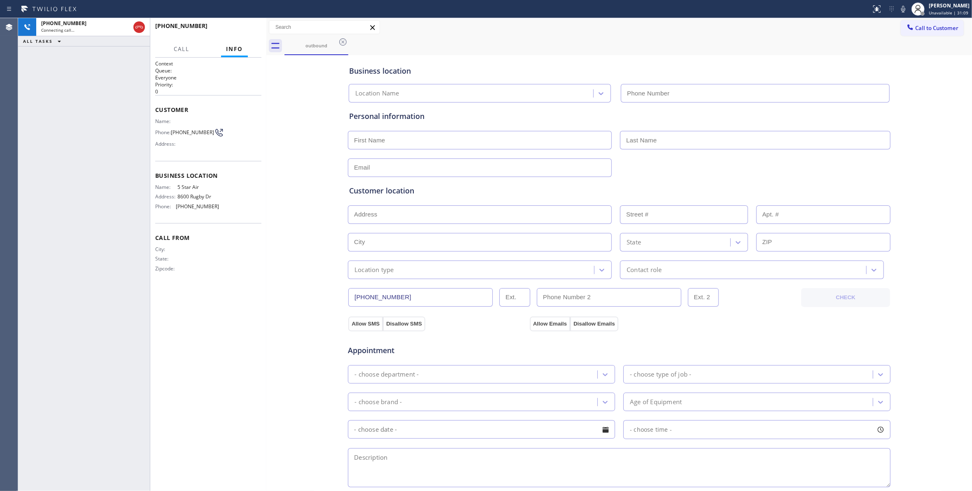
type input "(800) 686-5038"
click at [244, 30] on span "HANG UP" at bounding box center [242, 30] width 25 height 6
click at [245, 30] on span "COMPLETE" at bounding box center [241, 30] width 28 height 6
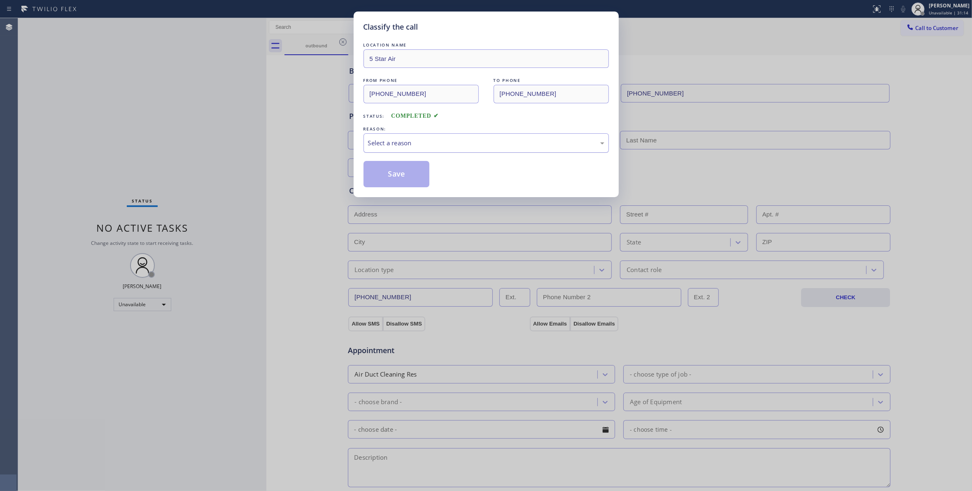
click at [390, 139] on div "Select a reason" at bounding box center [486, 142] width 236 height 9
click at [390, 177] on button "Save" at bounding box center [397, 174] width 66 height 26
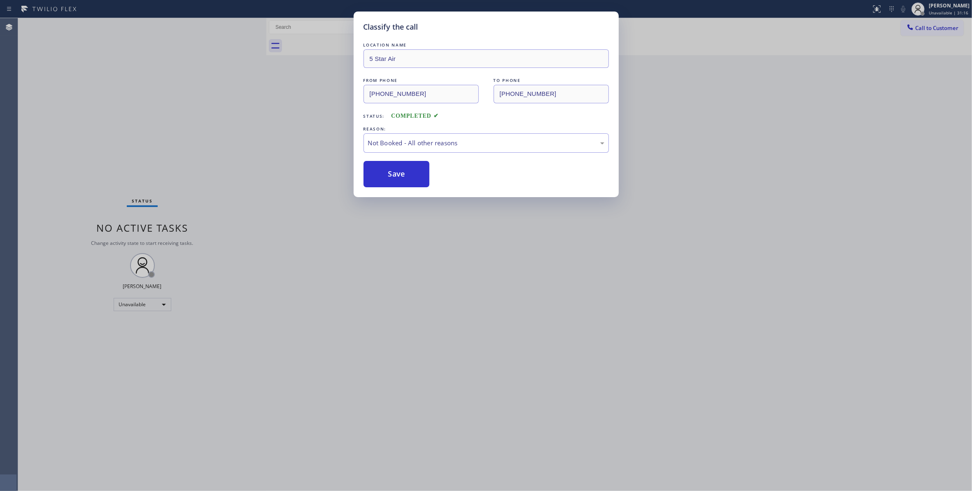
click at [462, 117] on div "Back to Dashboard Change Sender ID Customers Technicians Select a contact Outbo…" at bounding box center [619, 254] width 706 height 473
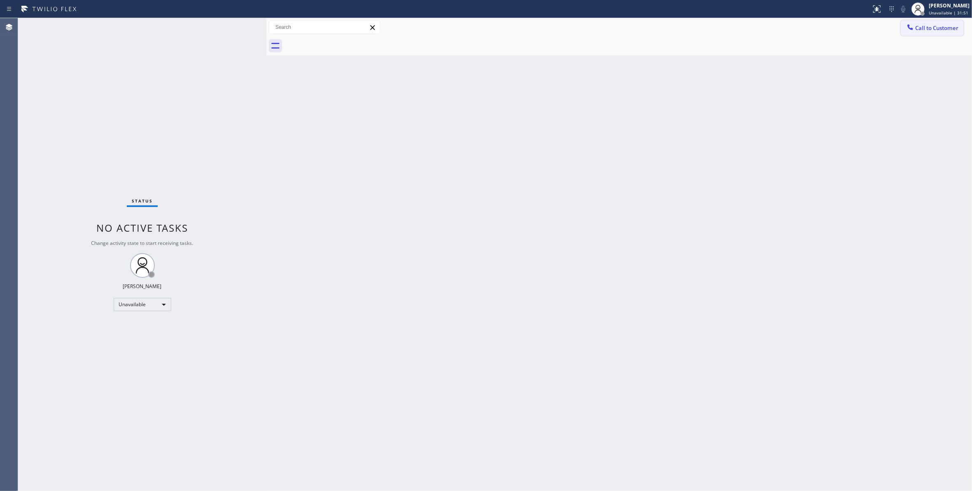
click at [943, 29] on span "Call to Customer" at bounding box center [936, 27] width 43 height 7
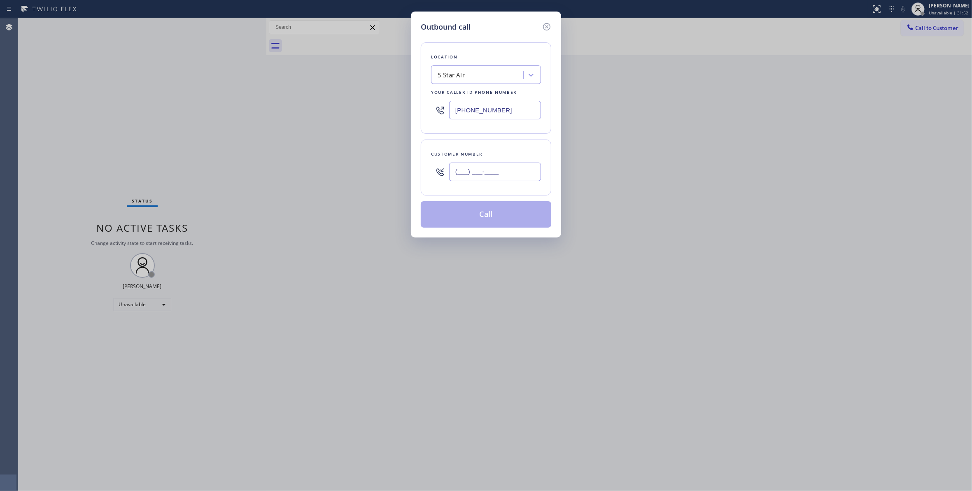
click at [455, 173] on input "(___) ___-____" at bounding box center [495, 172] width 92 height 19
paste input "786) 777-7065"
type input "(786) 777-7065"
drag, startPoint x: 515, startPoint y: 112, endPoint x: 272, endPoint y: 112, distance: 242.6
click at [266, 112] on div "Outbound call Location 5 Star Air Your caller id phone number (800) 686-5038 Cu…" at bounding box center [486, 245] width 972 height 491
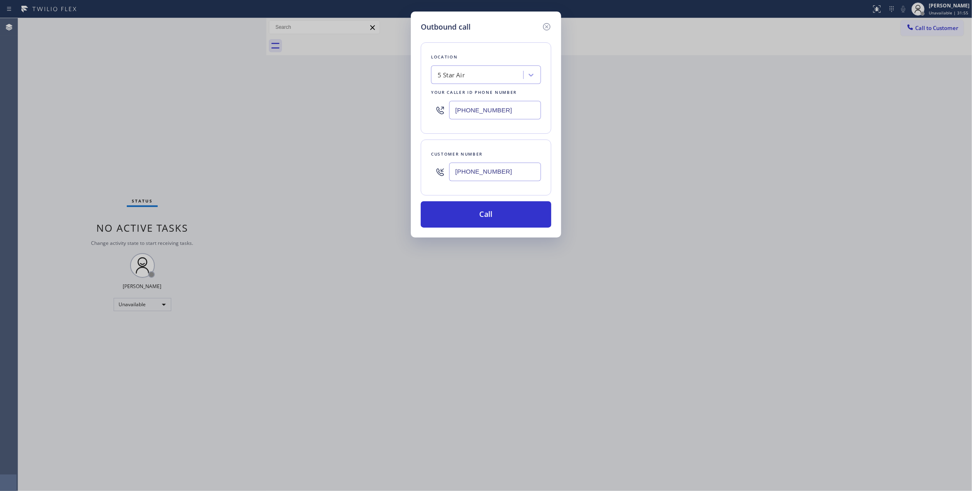
paste input "786) 930-4727"
type input "(786) 930-4727"
click at [483, 213] on button "Call" at bounding box center [486, 214] width 131 height 26
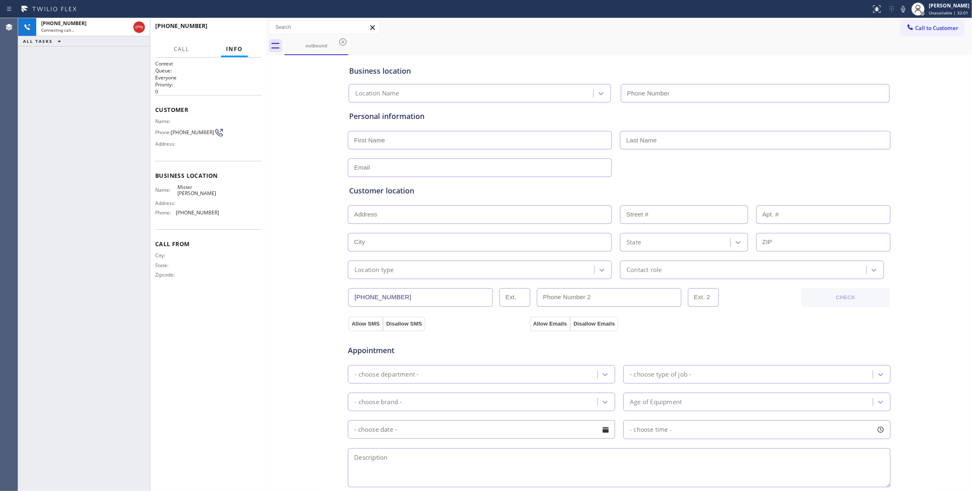
type input "(786) 930-4727"
click at [139, 26] on icon at bounding box center [139, 27] width 10 height 10
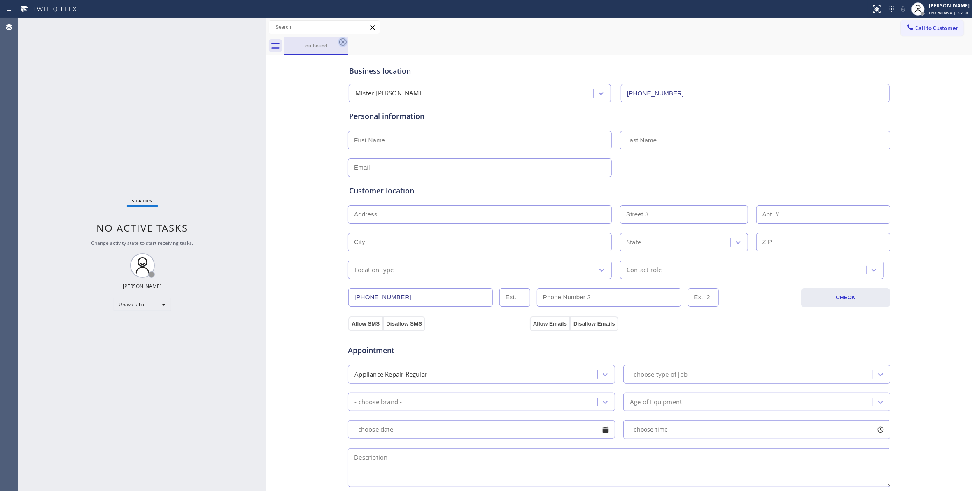
click at [343, 43] on icon at bounding box center [343, 42] width 10 height 10
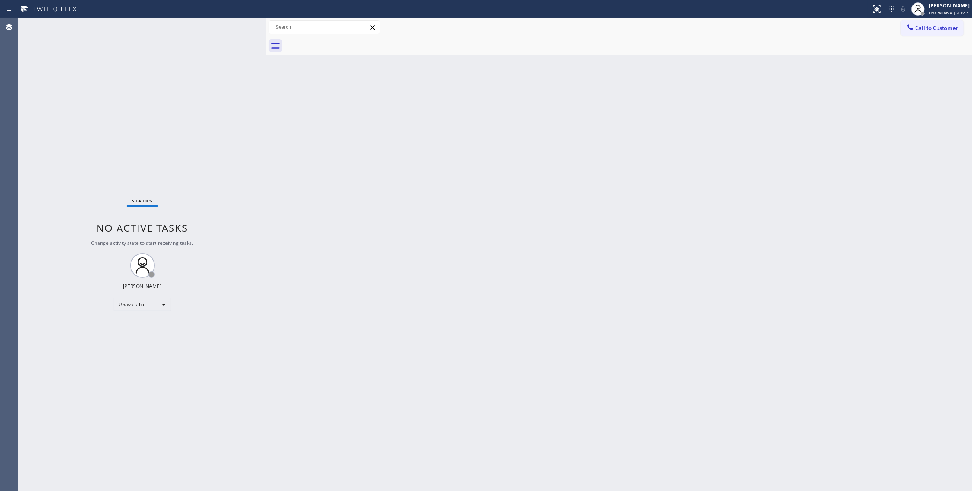
drag, startPoint x: 86, startPoint y: 431, endPoint x: 98, endPoint y: 399, distance: 33.4
click at [87, 425] on div "Status No active tasks Change activity state to start receiving tasks. Louis Ma…" at bounding box center [142, 254] width 248 height 473
drag, startPoint x: 935, startPoint y: 30, endPoint x: 854, endPoint y: 29, distance: 81.1
click at [931, 29] on span "Call to Customer" at bounding box center [936, 27] width 43 height 7
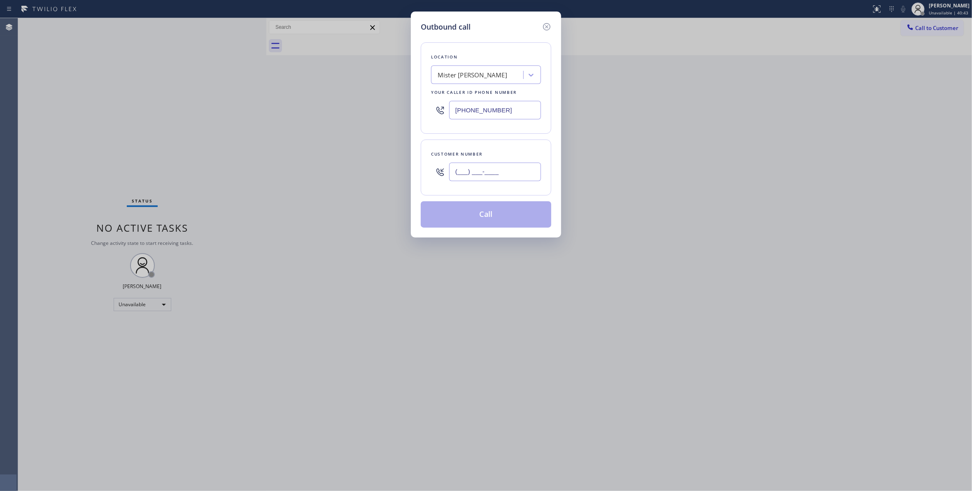
click at [480, 171] on input "(___) ___-____" at bounding box center [495, 172] width 92 height 19
paste input "310) 702-5413"
type input "(310) 702-5413"
drag, startPoint x: 502, startPoint y: 111, endPoint x: 356, endPoint y: 123, distance: 145.9
click at [357, 123] on div "Outbound call Location Mister Fixer Your caller id phone number (786) 930-4727 …" at bounding box center [486, 245] width 972 height 491
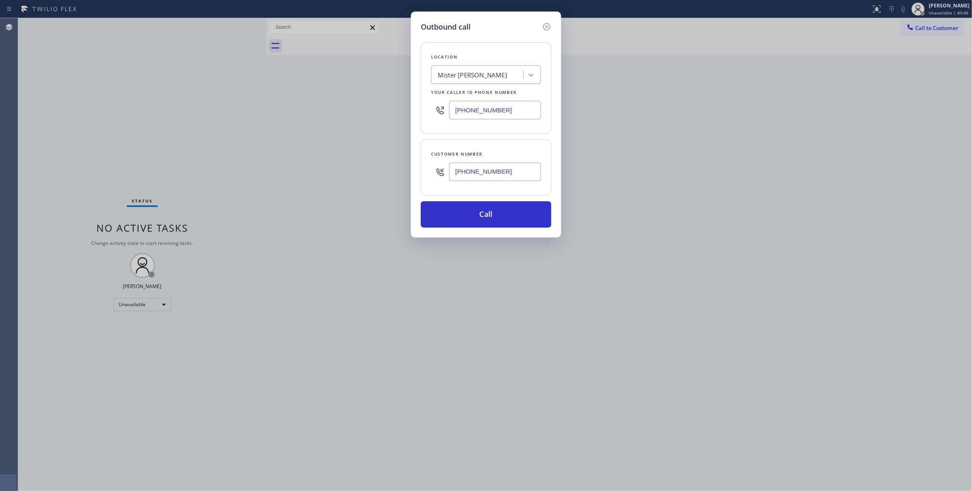
paste input "310) 561-1605"
type input "(310) 561-1605"
drag, startPoint x: 518, startPoint y: 172, endPoint x: 410, endPoint y: 172, distance: 107.9
click at [410, 172] on div "Outbound call Location Mister Fixer Your caller id phone number (310) 561-1605 …" at bounding box center [486, 245] width 972 height 491
click at [465, 221] on button "Call" at bounding box center [486, 214] width 131 height 26
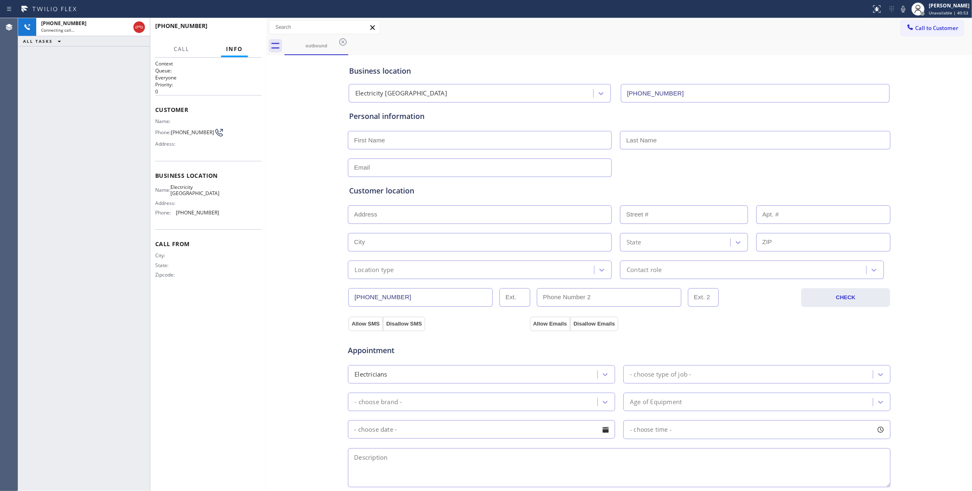
type input "(310) 561-1605"
click at [251, 30] on span "HANG UP" at bounding box center [242, 30] width 25 height 6
click at [234, 25] on button "COMPLETE" at bounding box center [241, 30] width 42 height 12
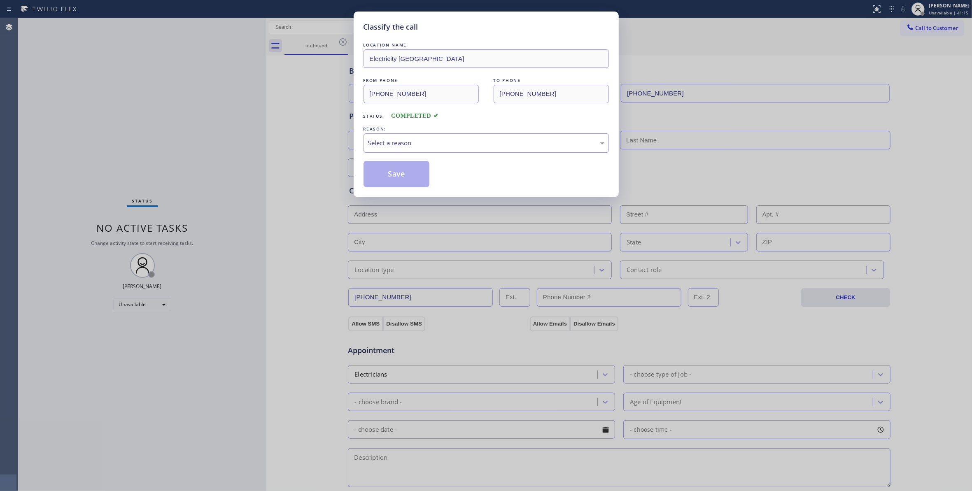
click at [389, 140] on div "Select a reason" at bounding box center [486, 142] width 236 height 9
click at [384, 173] on button "Save" at bounding box center [397, 174] width 66 height 26
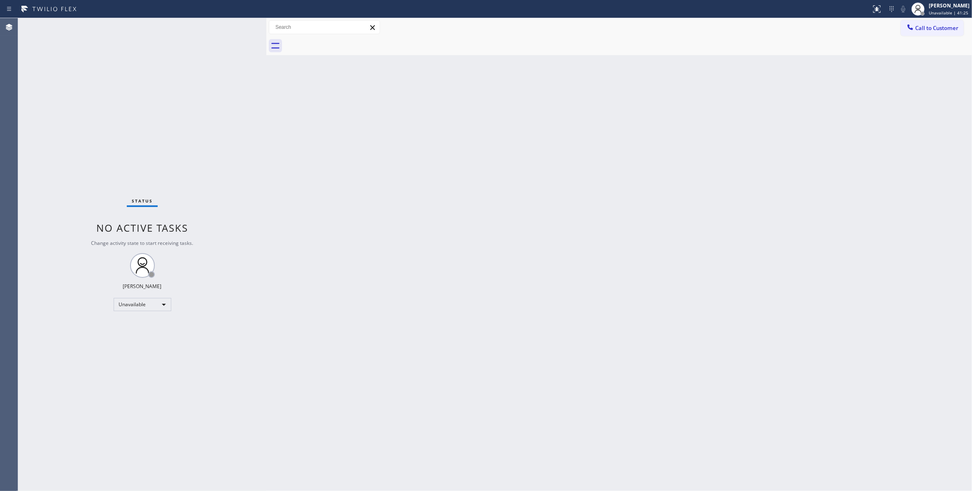
drag, startPoint x: 690, startPoint y: 99, endPoint x: 791, endPoint y: 44, distance: 114.8
click at [696, 94] on div "Back to Dashboard Change Sender ID Customers Technicians Select a contact Outbo…" at bounding box center [619, 254] width 706 height 473
click at [941, 30] on span "Call to Customer" at bounding box center [936, 27] width 43 height 7
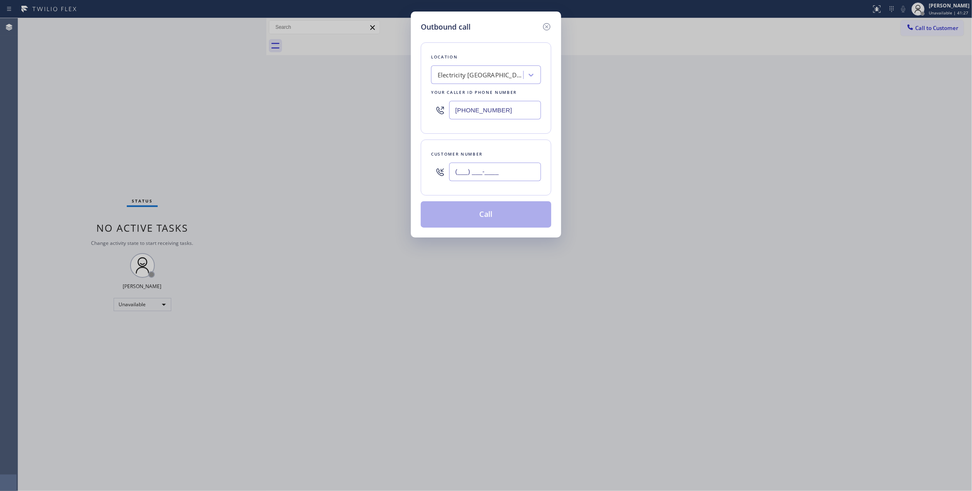
drag, startPoint x: 490, startPoint y: 172, endPoint x: 299, endPoint y: 183, distance: 191.4
click at [488, 172] on input "(___) ___-____" at bounding box center [495, 172] width 92 height 19
paste input "714) 582-4886"
type input "(714) 582-4886"
drag, startPoint x: 509, startPoint y: 109, endPoint x: 282, endPoint y: 109, distance: 226.9
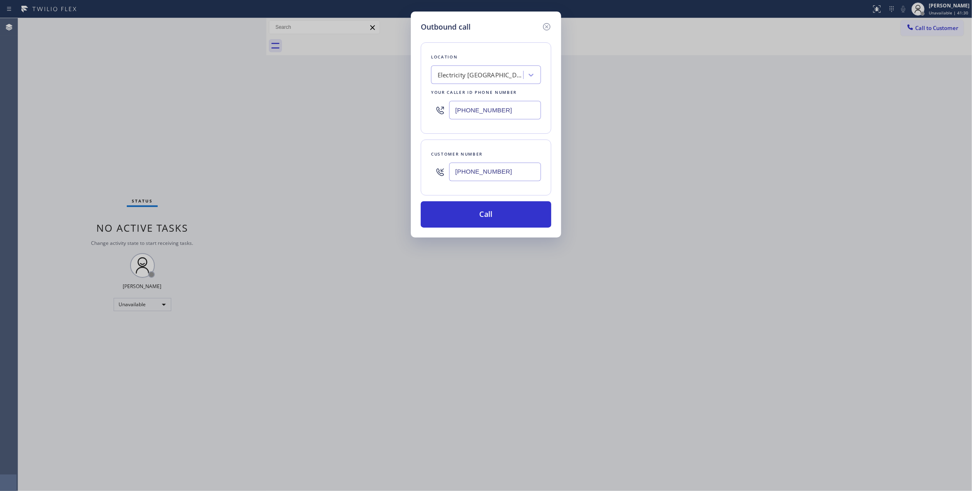
click at [282, 109] on div "Outbound call Location Electricity King Redondo Beach Your caller id phone numb…" at bounding box center [486, 245] width 972 height 491
paste input "714) 463-1848"
type input "(714) 463-1848"
drag, startPoint x: 513, startPoint y: 175, endPoint x: 409, endPoint y: 177, distance: 104.2
click at [409, 177] on div "Outbound call Location Blue Moon Electrical Fountain Valley Your caller id phon…" at bounding box center [486, 245] width 972 height 491
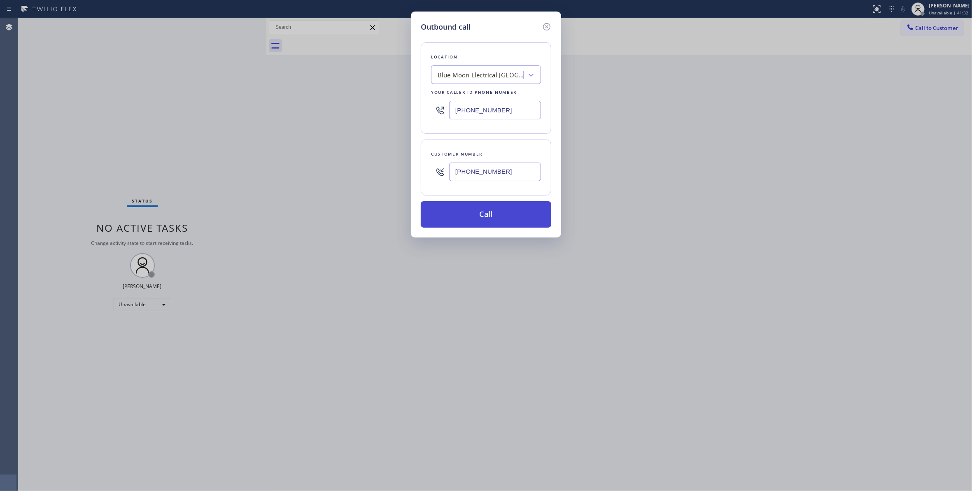
click at [474, 213] on button "Call" at bounding box center [486, 214] width 131 height 26
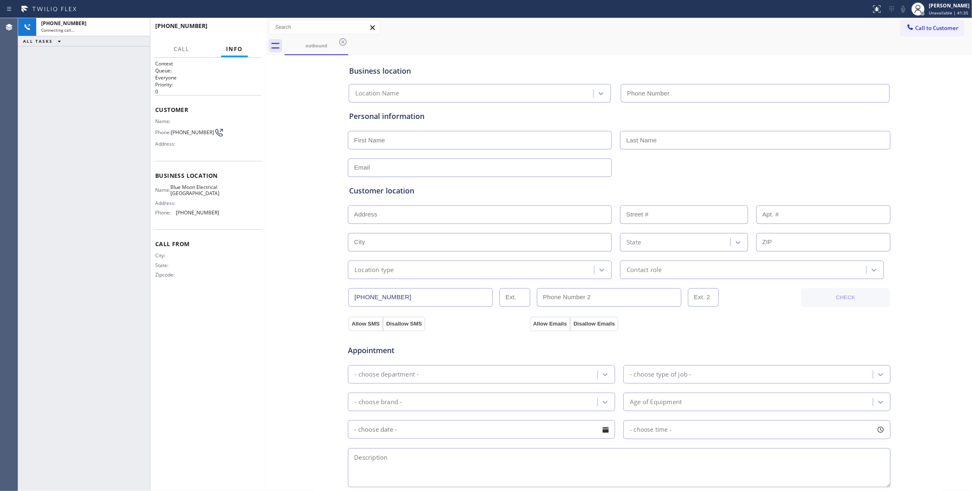
type input "(714) 463-1848"
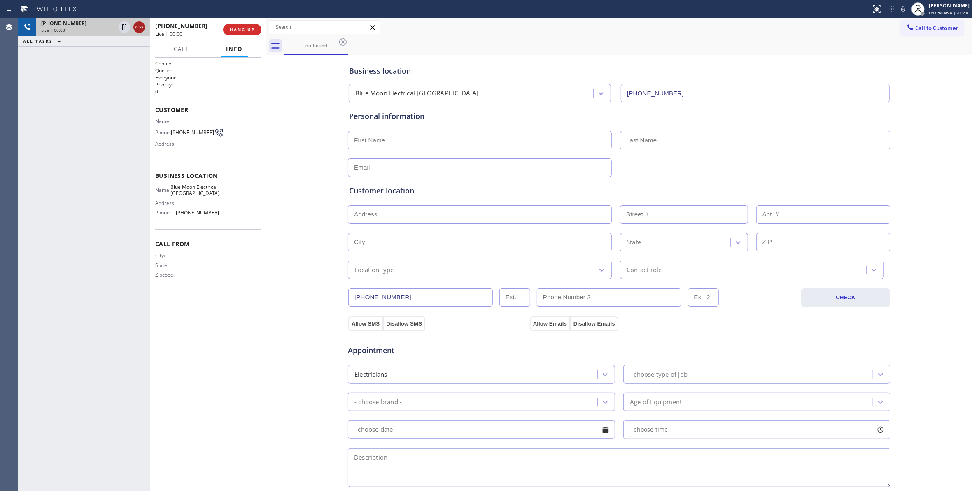
click at [139, 21] on button at bounding box center [139, 27] width 12 height 12
click at [261, 31] on div "+17145824886 Live | 00:00 HANG UP" at bounding box center [208, 29] width 106 height 21
click at [244, 32] on button "COMPLETE" at bounding box center [241, 30] width 42 height 12
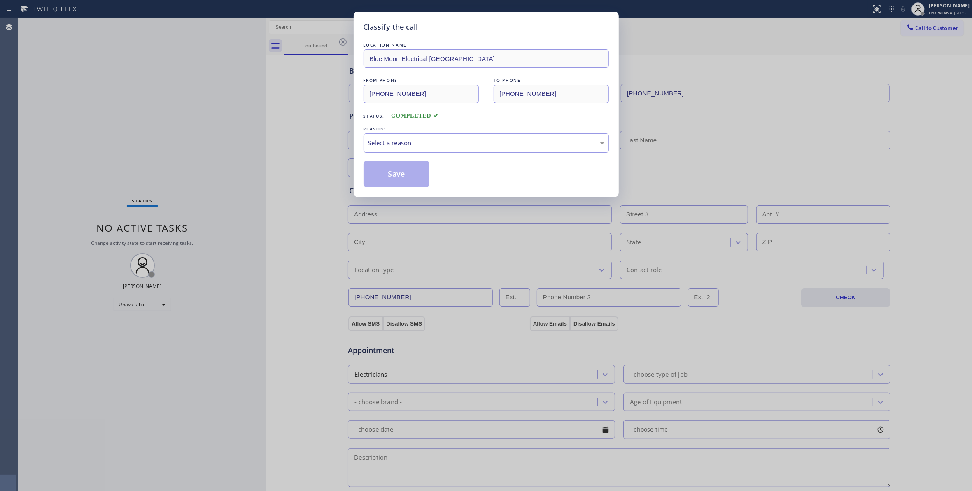
click at [390, 149] on div "Select a reason" at bounding box center [486, 142] width 245 height 19
click at [396, 175] on button "Save" at bounding box center [397, 174] width 66 height 26
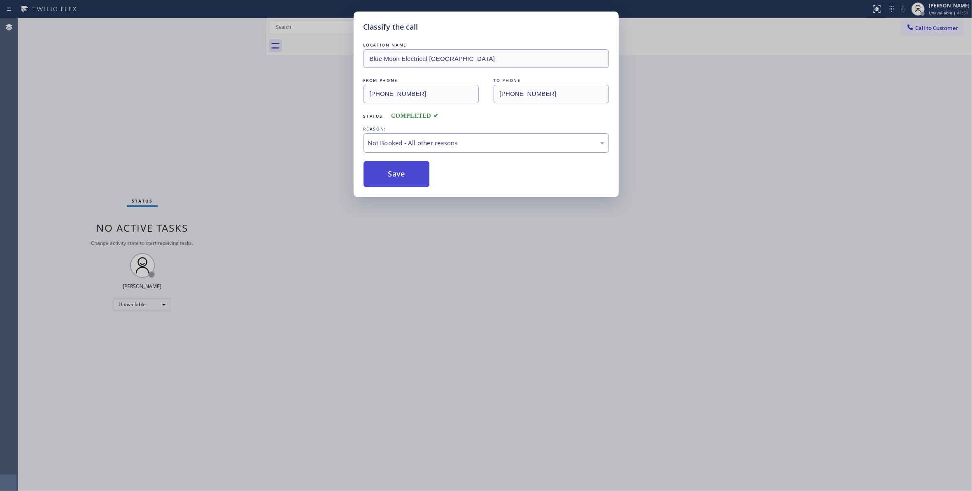
click at [397, 173] on button "Save" at bounding box center [397, 174] width 66 height 26
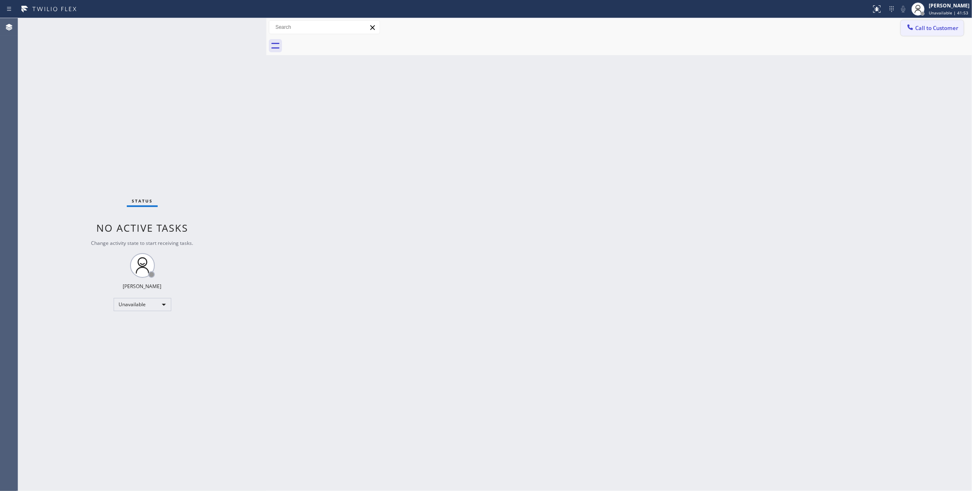
click at [936, 28] on span "Call to Customer" at bounding box center [936, 27] width 43 height 7
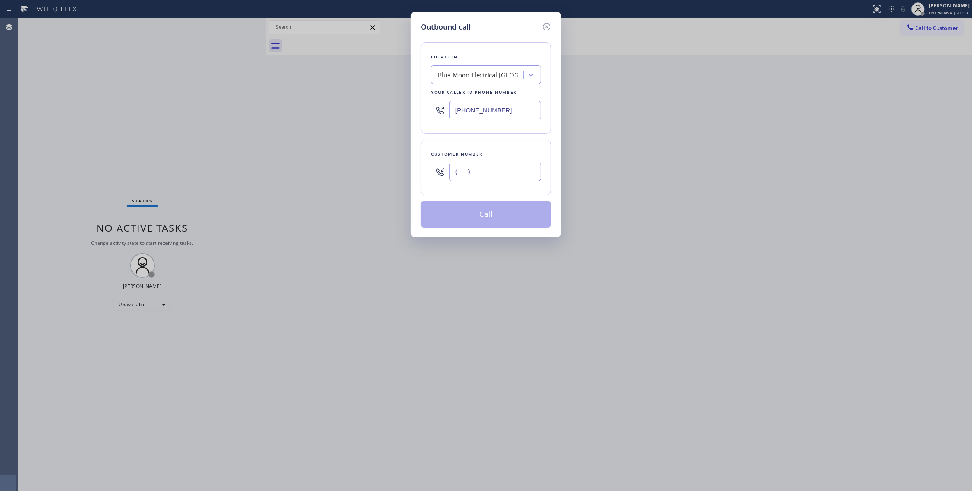
click at [508, 170] on input "(___) ___-____" at bounding box center [495, 172] width 92 height 19
paste input "714) 582-4886"
type input "(714) 582-4886"
click at [474, 220] on button "Call" at bounding box center [486, 214] width 131 height 26
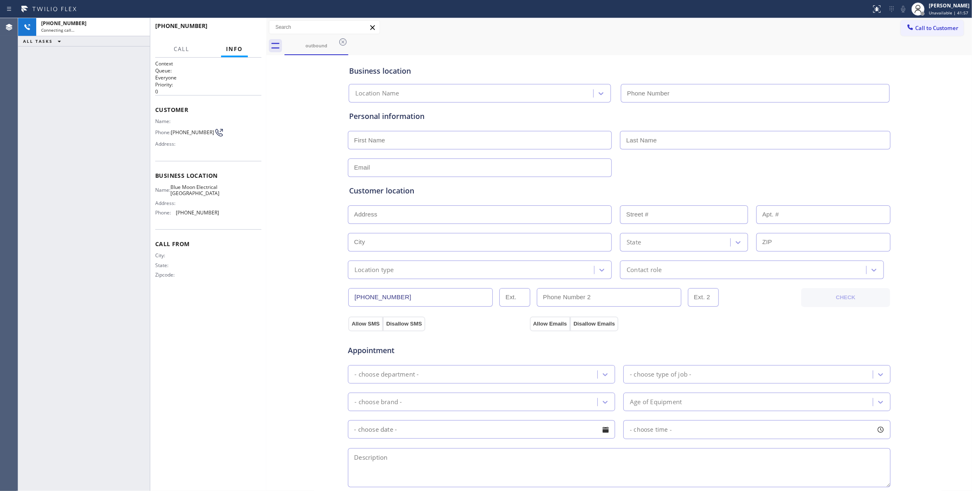
type input "(714) 463-1848"
click at [245, 29] on span "HANG UP" at bounding box center [242, 30] width 25 height 6
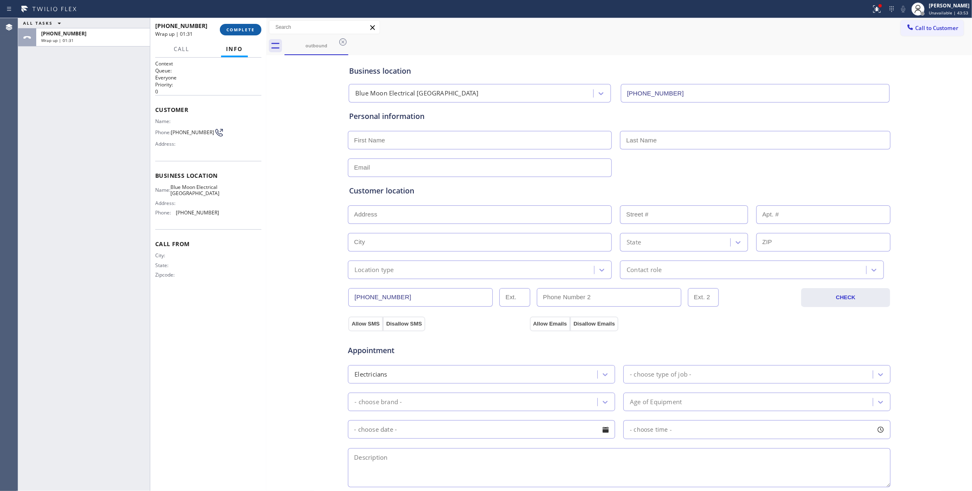
click at [239, 30] on span "COMPLETE" at bounding box center [241, 30] width 28 height 6
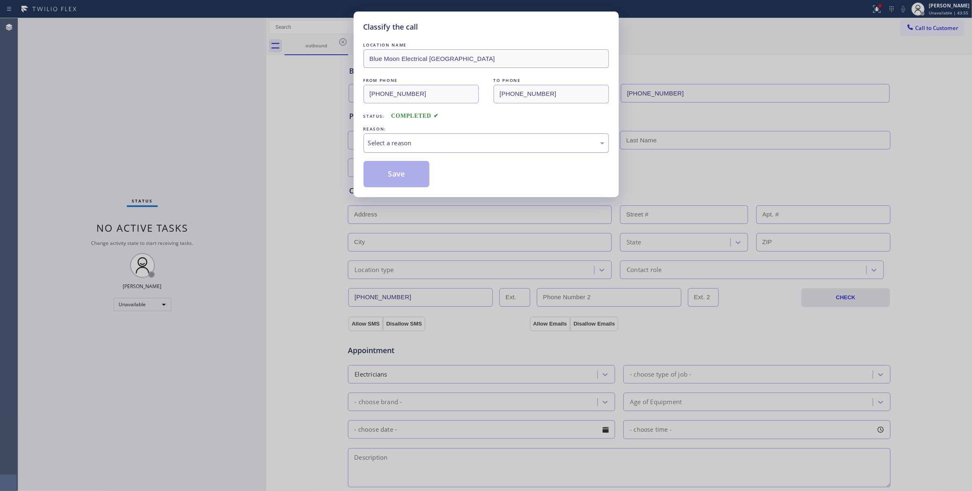
click at [406, 143] on div "Select a reason" at bounding box center [486, 142] width 236 height 9
click at [390, 177] on button "Save" at bounding box center [397, 174] width 66 height 26
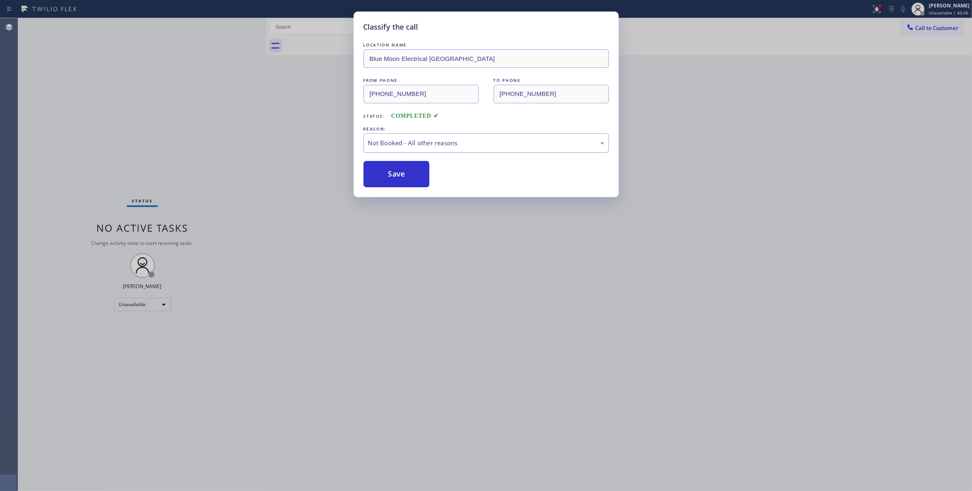
drag, startPoint x: 398, startPoint y: 174, endPoint x: 465, endPoint y: 143, distance: 73.7
click at [402, 173] on button "Save" at bounding box center [397, 174] width 66 height 26
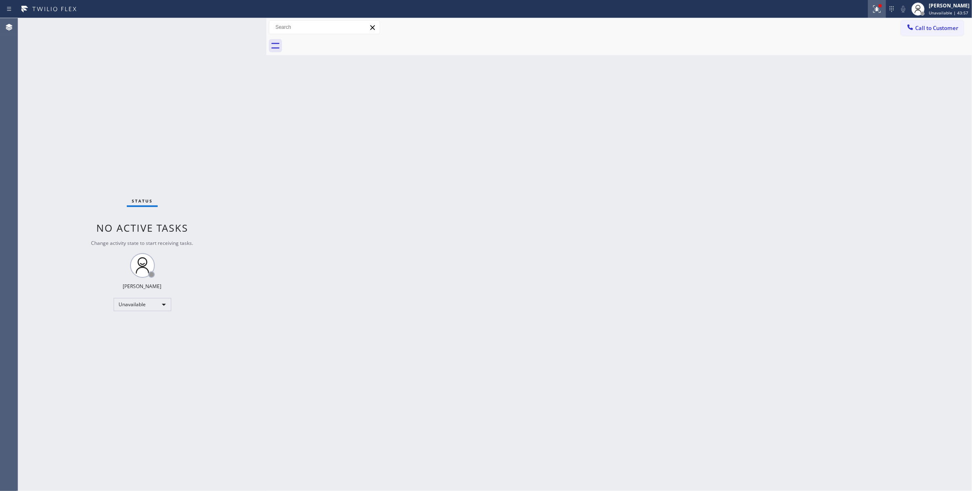
click at [875, 7] on icon at bounding box center [877, 8] width 5 height 3
click at [788, 114] on div "Status report Issues detected These issues could affect your workflow. Please c…" at bounding box center [823, 68] width 107 height 101
click at [946, 29] on span "Call to Customer" at bounding box center [936, 27] width 43 height 7
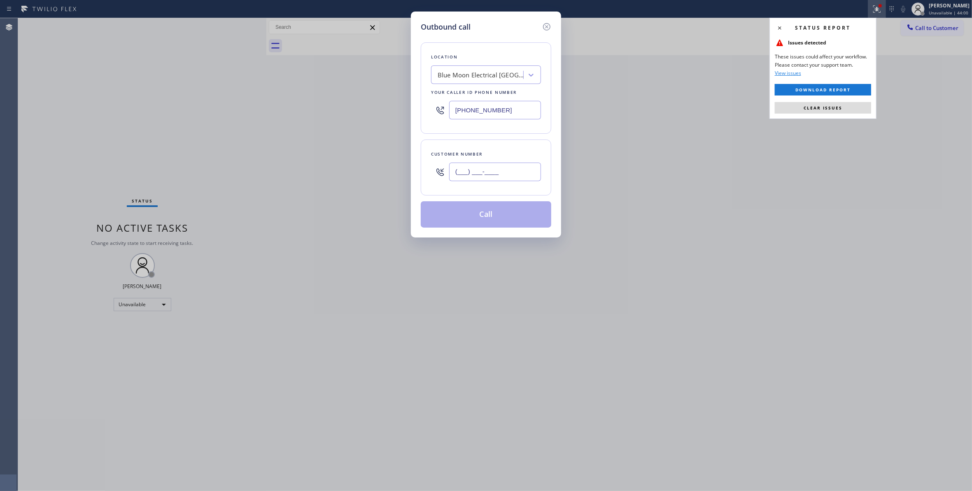
click at [508, 178] on input "(___) ___-____" at bounding box center [495, 172] width 92 height 19
paste input "714) 582-4886"
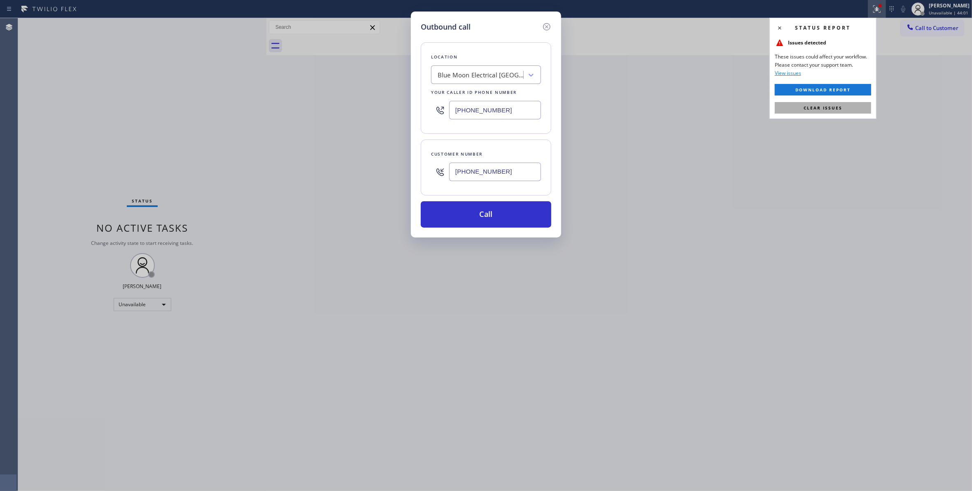
type input "(714) 582-4886"
click at [808, 109] on span "Clear issues" at bounding box center [823, 108] width 39 height 6
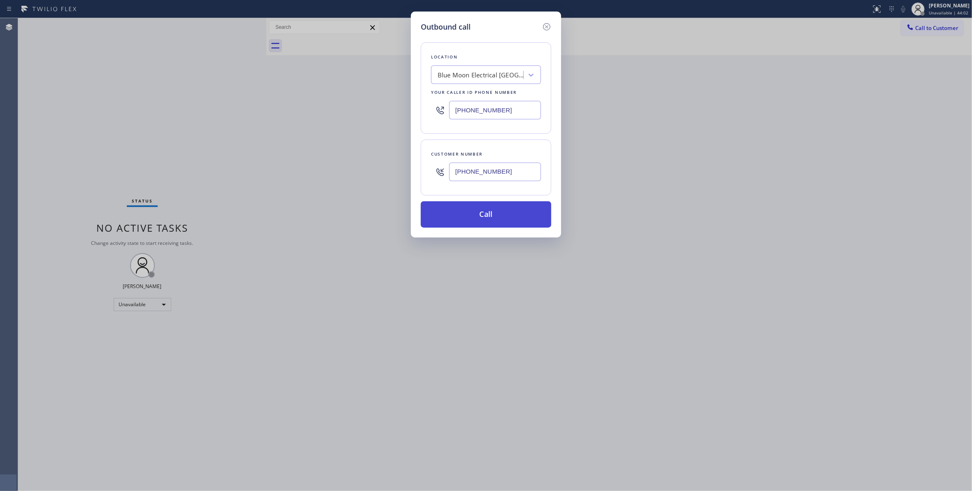
click at [512, 219] on button "Call" at bounding box center [486, 214] width 131 height 26
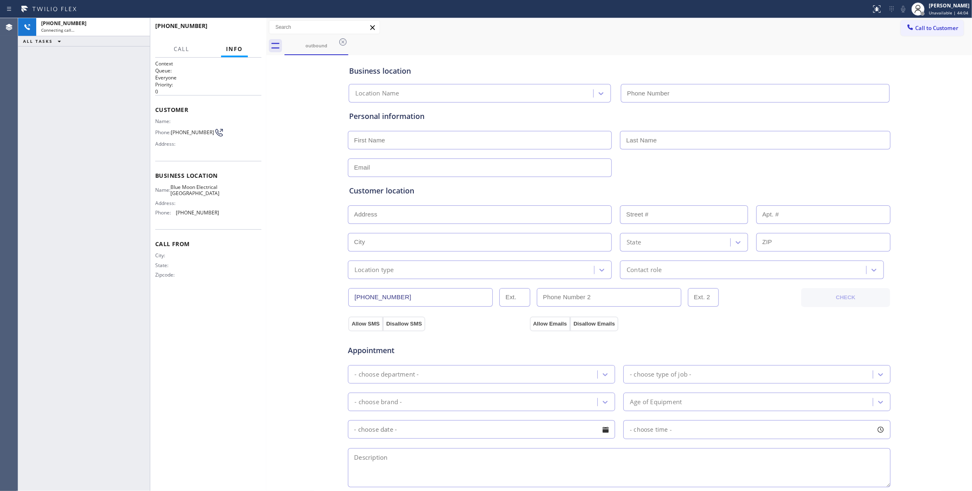
type input "(714) 463-1848"
click at [246, 28] on span "HANG UP" at bounding box center [242, 30] width 25 height 6
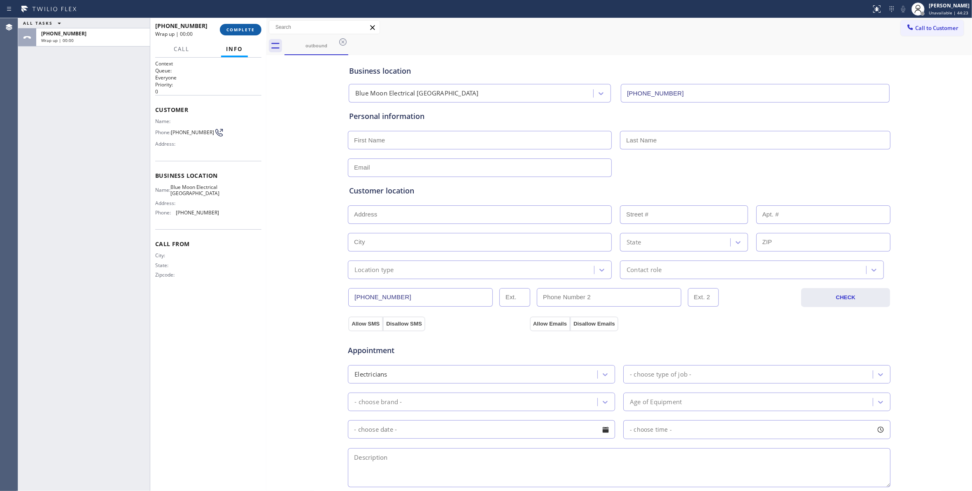
click at [246, 28] on span "COMPLETE" at bounding box center [241, 30] width 28 height 6
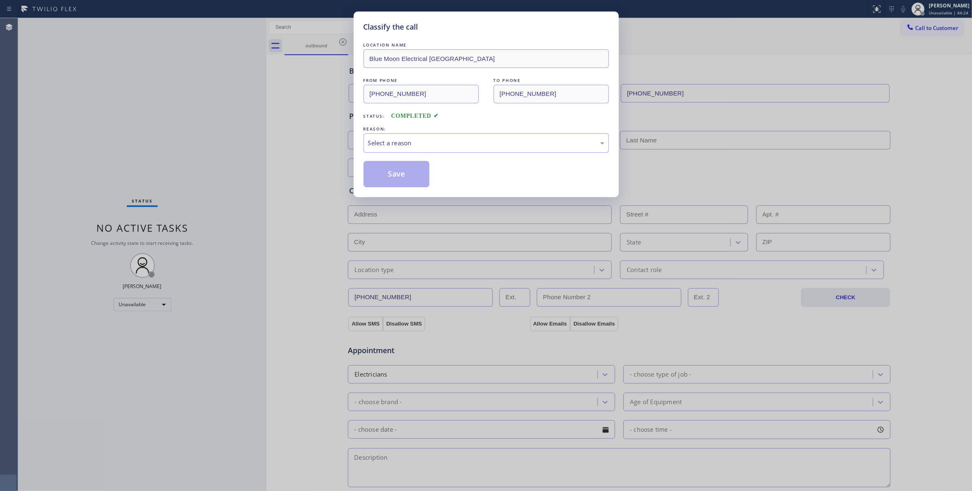
click at [252, 33] on div "Classify the call LOCATION NAME Blue Moon Electrical Fountain Valley FROM PHONE…" at bounding box center [486, 245] width 972 height 491
click at [400, 142] on div "Select a reason" at bounding box center [486, 142] width 236 height 9
click at [398, 174] on button "Save" at bounding box center [397, 174] width 66 height 26
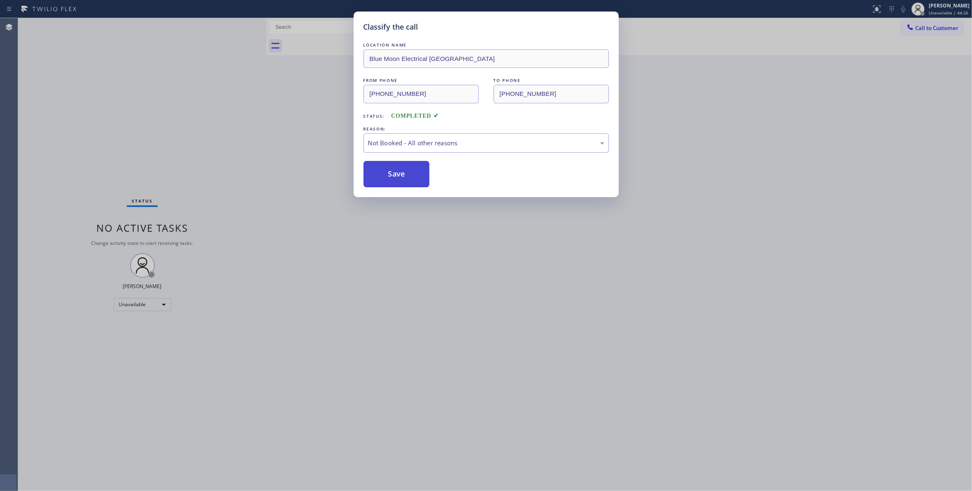
click at [397, 174] on button "Save" at bounding box center [397, 174] width 66 height 26
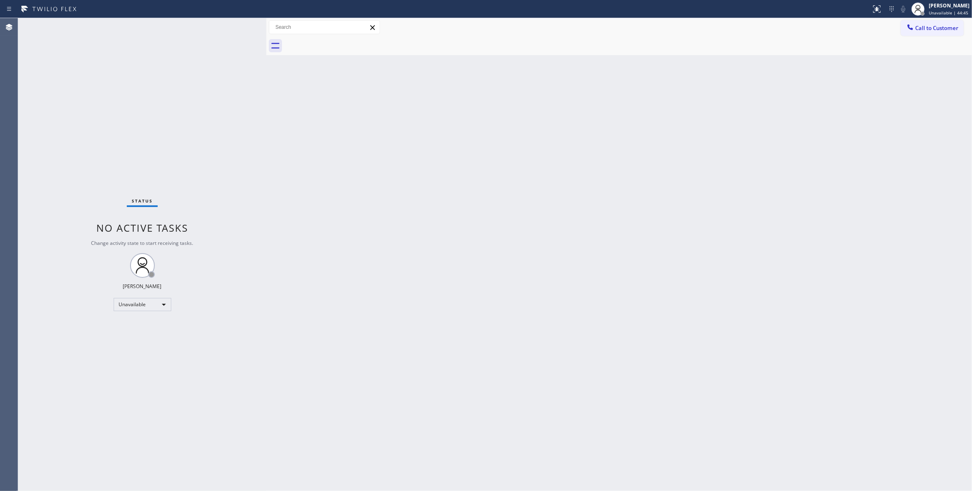
click at [15, 290] on div "Agent Desktop" at bounding box center [9, 254] width 18 height 473
drag, startPoint x: 84, startPoint y: 446, endPoint x: 393, endPoint y: 34, distance: 514.8
click at [84, 443] on div "Status No active tasks Change activity state to start receiving tasks. Louis Ma…" at bounding box center [142, 254] width 248 height 473
click at [930, 35] on button "Call to Customer" at bounding box center [932, 28] width 63 height 16
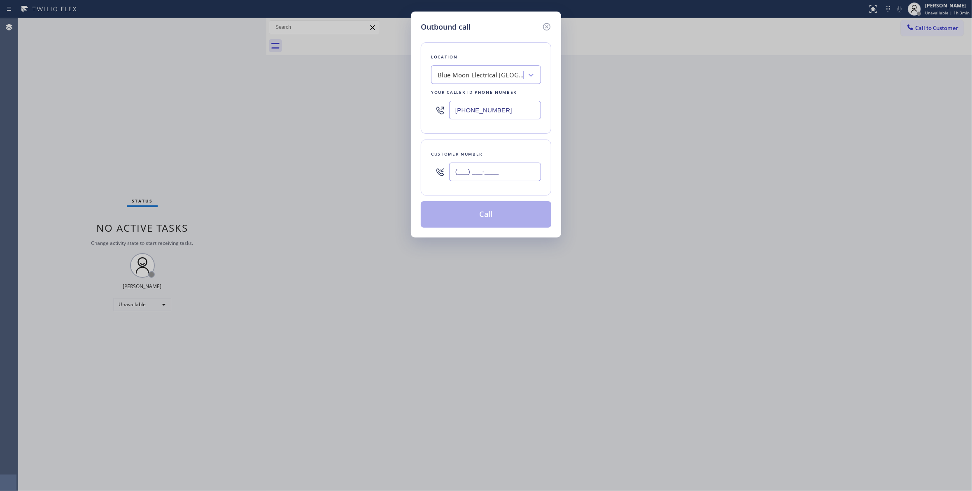
click at [487, 170] on input "(___) ___-____" at bounding box center [495, 172] width 92 height 19
paste input "310) 210-0007"
type input "(310) 210-0007"
drag, startPoint x: 494, startPoint y: 110, endPoint x: 376, endPoint y: 105, distance: 118.7
click at [376, 105] on div "Outbound call Location Blue Moon Electrical Fountain Valley Your caller id phon…" at bounding box center [486, 245] width 972 height 491
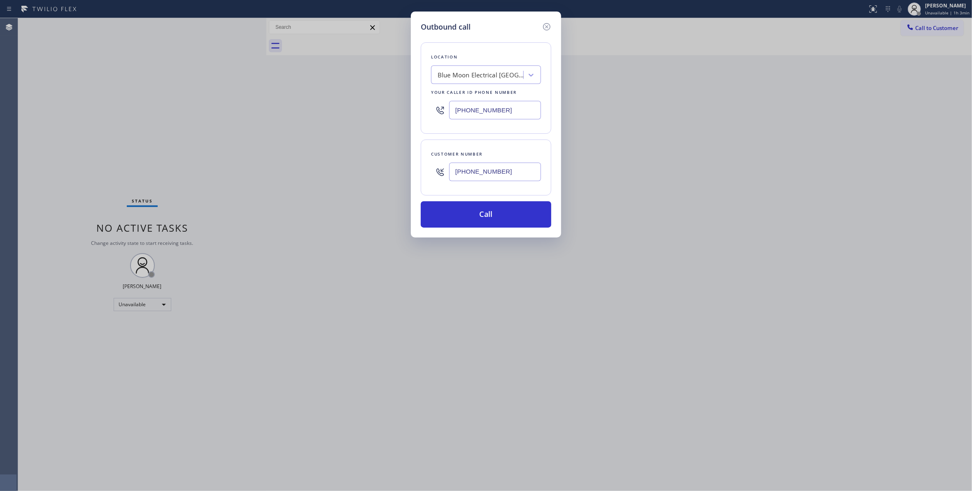
paste input "626) 548-3326"
type input "(626) 548-3326"
click at [500, 209] on button "Call" at bounding box center [486, 214] width 131 height 26
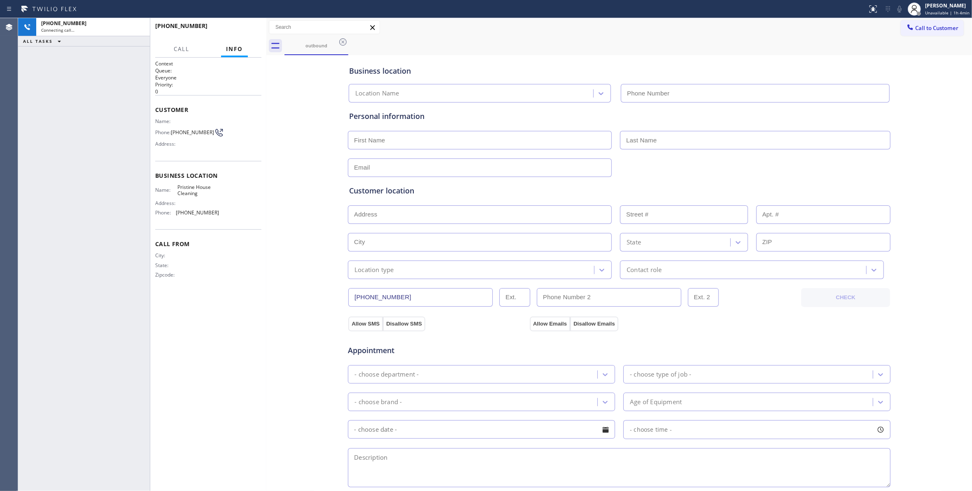
type input "(626) 548-3326"
click at [243, 27] on span "HANG UP" at bounding box center [242, 30] width 25 height 6
click at [243, 27] on span "COMPLETE" at bounding box center [241, 30] width 28 height 6
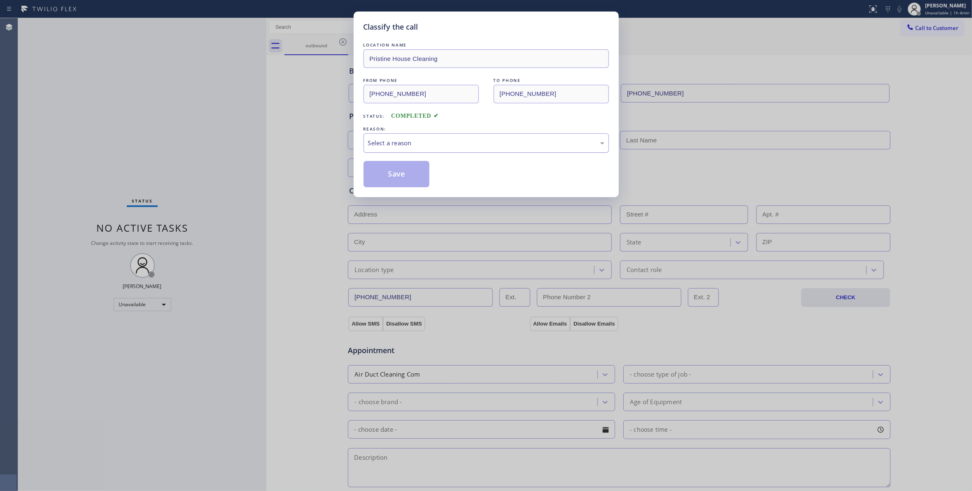
click at [441, 139] on div "Select a reason" at bounding box center [486, 142] width 236 height 9
click at [391, 177] on button "Save" at bounding box center [397, 174] width 66 height 26
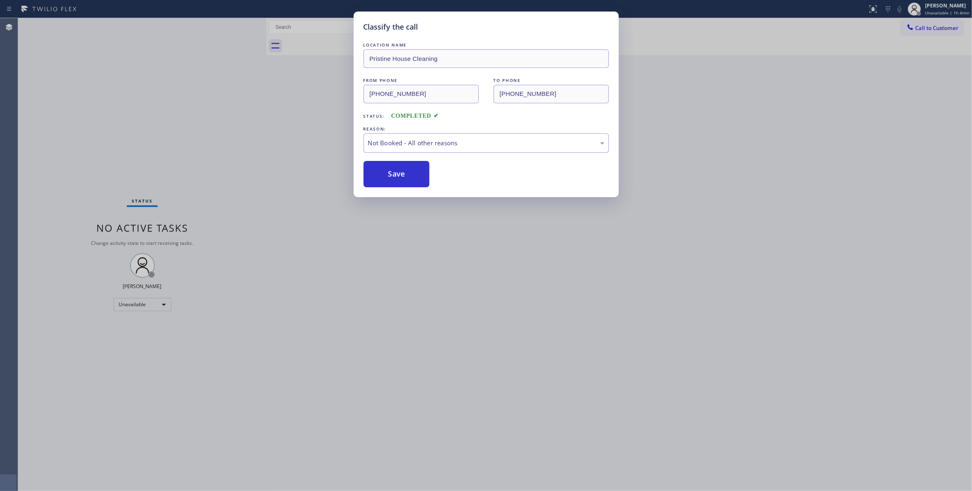
click at [391, 177] on button "Save" at bounding box center [397, 174] width 66 height 26
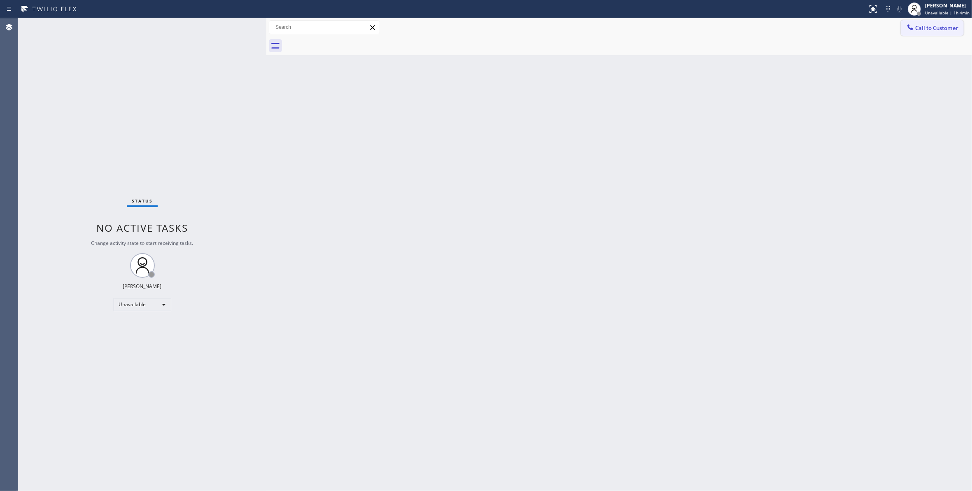
click at [936, 26] on span "Call to Customer" at bounding box center [936, 27] width 43 height 7
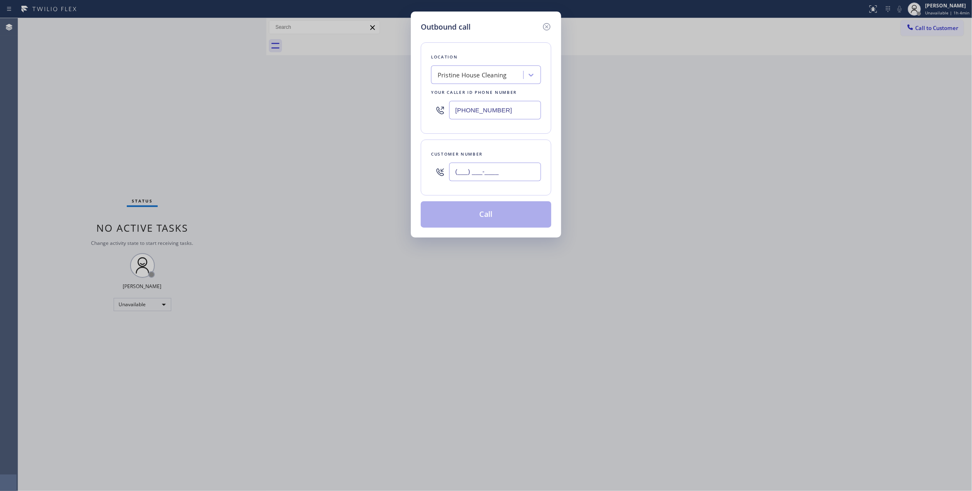
click at [485, 170] on input "(___) ___-____" at bounding box center [495, 172] width 92 height 19
paste input "626) 548-3326"
type input "(626) 548-3326"
click at [479, 218] on button "Call" at bounding box center [486, 214] width 131 height 26
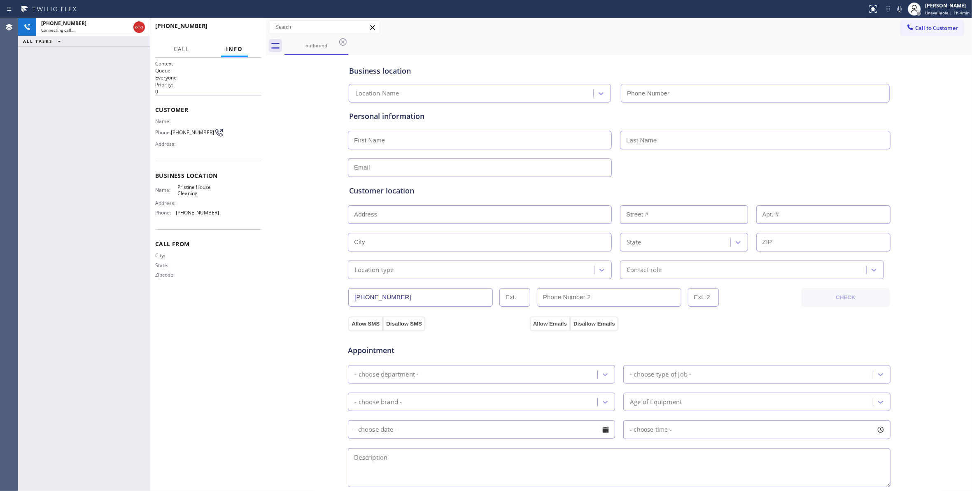
type input "(626) 548-3326"
click at [284, 312] on div "Business location Pristine House Cleaning (626) 548-3326 Personal information C…" at bounding box center [620, 338] width 702 height 563
click at [303, 280] on div "Business location Pristine House Cleaning (626) 548-3326 Personal information C…" at bounding box center [620, 338] width 702 height 563
click at [133, 28] on div at bounding box center [139, 27] width 12 height 10
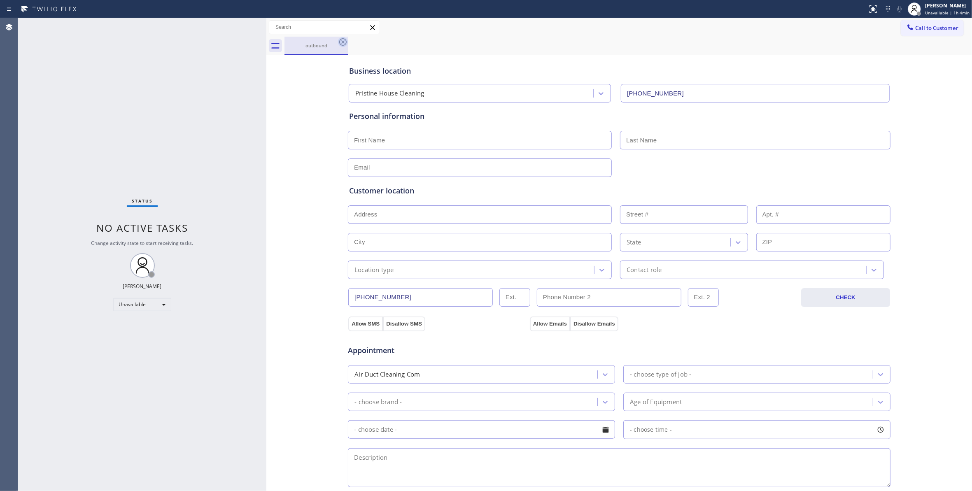
click at [341, 42] on icon at bounding box center [343, 42] width 10 height 10
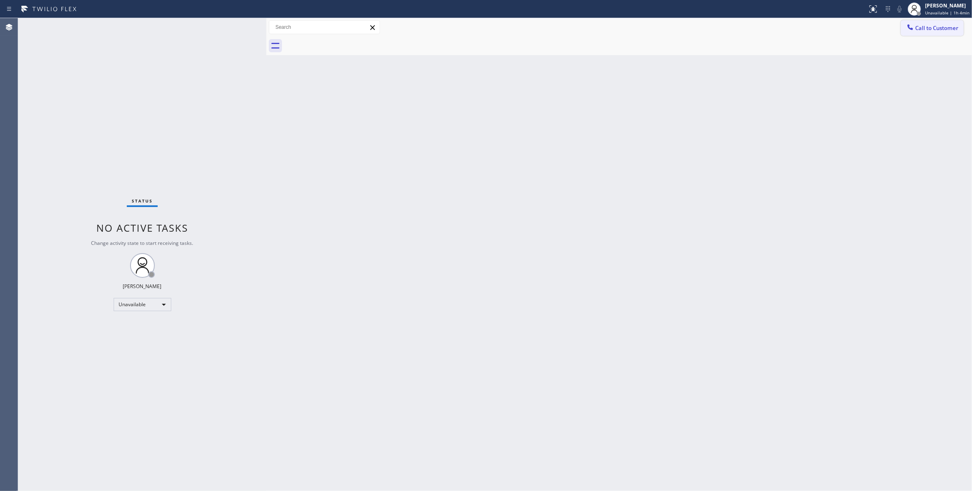
click at [935, 25] on span "Call to Customer" at bounding box center [936, 27] width 43 height 7
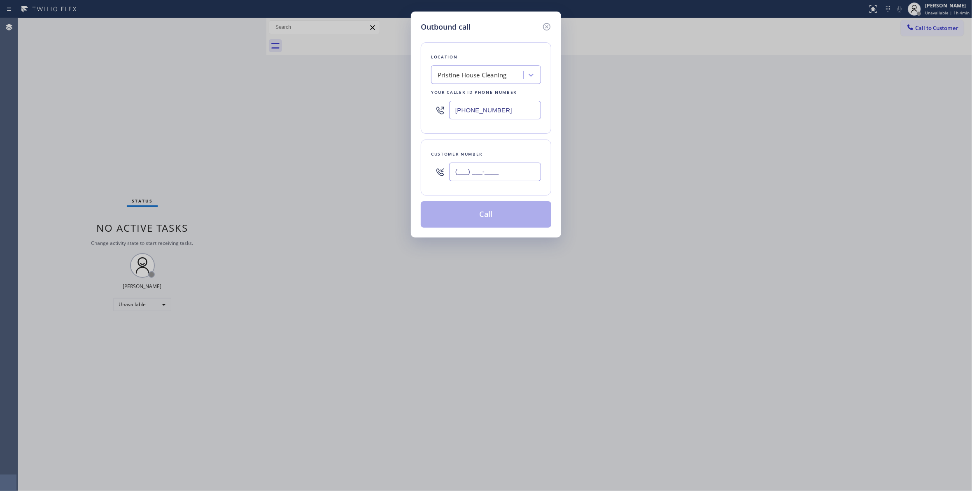
click at [478, 177] on input "(___) ___-____" at bounding box center [495, 172] width 92 height 19
paste input "310) 210-0007"
type input "(310) 210-0007"
click at [504, 219] on button "Call" at bounding box center [486, 214] width 131 height 26
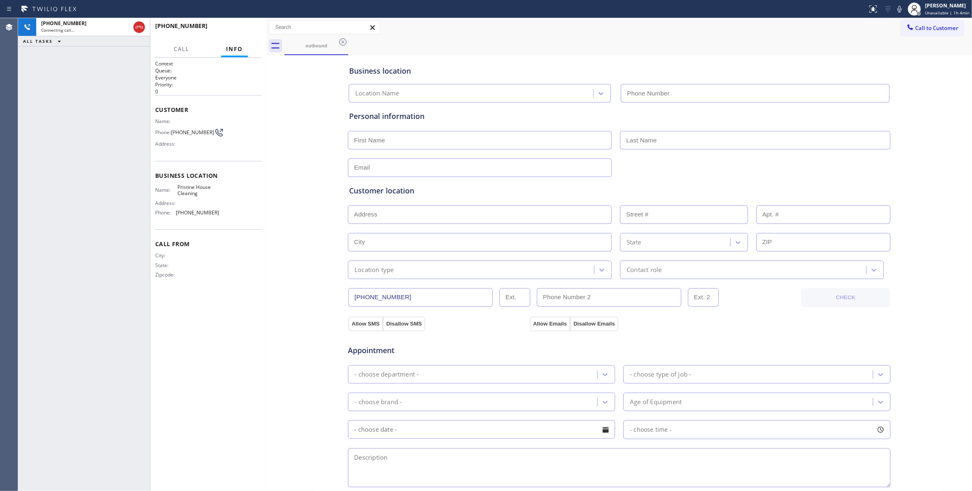
type input "(626) 548-3326"
click at [254, 27] on span "HANG UP" at bounding box center [242, 30] width 25 height 6
click at [249, 25] on button "COMPLETE" at bounding box center [241, 30] width 42 height 12
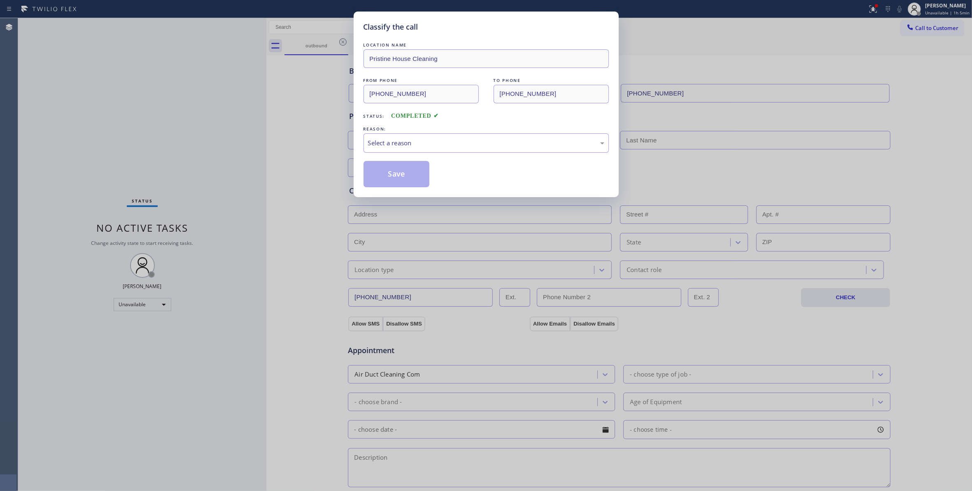
click at [249, 25] on div "Classify the call LOCATION NAME Pristine House Cleaning FROM PHONE (626) 548-33…" at bounding box center [486, 245] width 972 height 491
click at [428, 144] on div "Select a reason" at bounding box center [486, 142] width 236 height 9
click at [388, 170] on button "Save" at bounding box center [397, 174] width 66 height 26
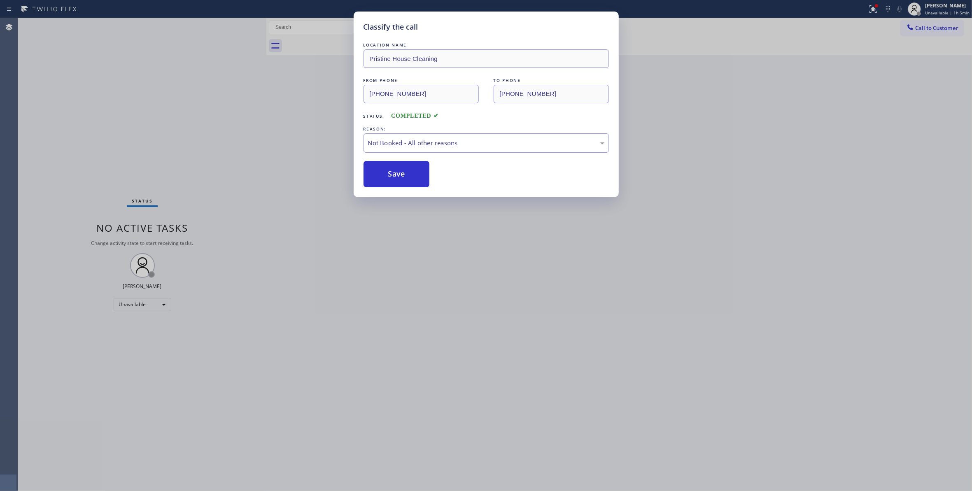
click at [388, 170] on button "Save" at bounding box center [397, 174] width 66 height 26
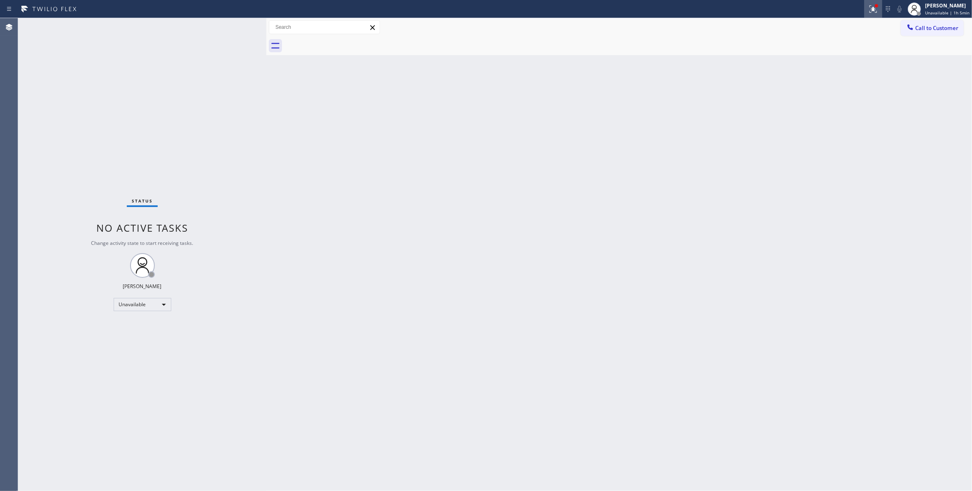
click at [870, 10] on icon at bounding box center [872, 8] width 5 height 6
click at [825, 109] on span "Clear issues" at bounding box center [823, 108] width 39 height 6
click at [925, 28] on span "Call to Customer" at bounding box center [936, 27] width 43 height 7
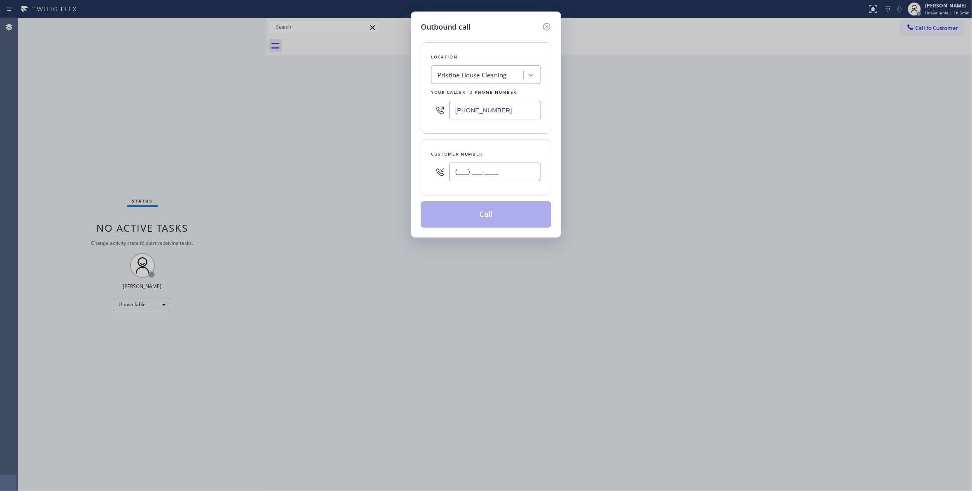
click at [509, 166] on input "(___) ___-____" at bounding box center [495, 172] width 92 height 19
paste input "310) 210-0007"
type input "(310) 210-0007"
click at [463, 216] on button "Call" at bounding box center [486, 214] width 131 height 26
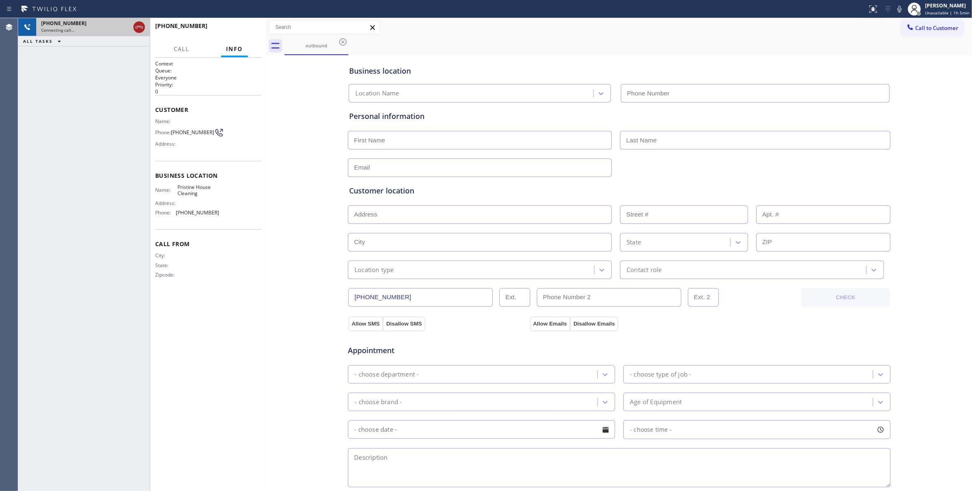
type input "(626) 548-3326"
click at [138, 26] on icon at bounding box center [139, 27] width 10 height 10
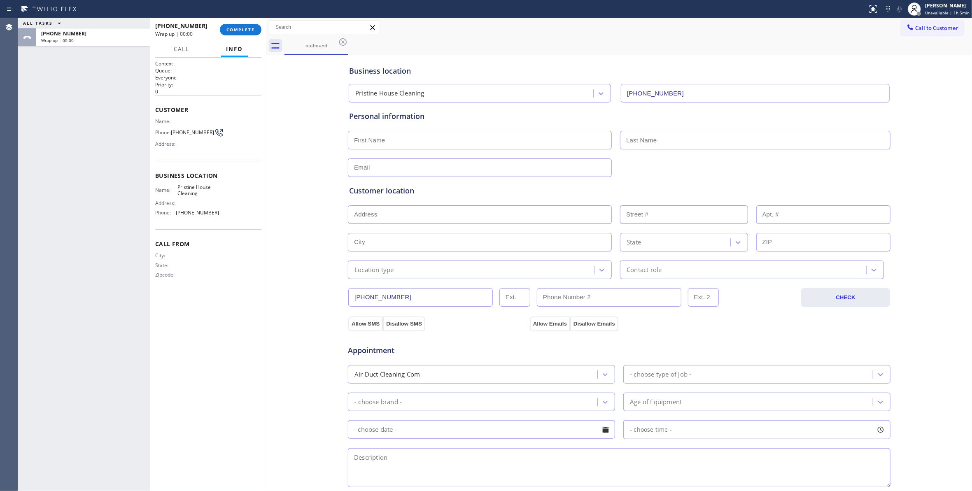
click at [233, 38] on div "+13102100007 Wrap up | 00:00 COMPLETE" at bounding box center [208, 29] width 106 height 21
click at [233, 35] on button "COMPLETE" at bounding box center [241, 30] width 42 height 12
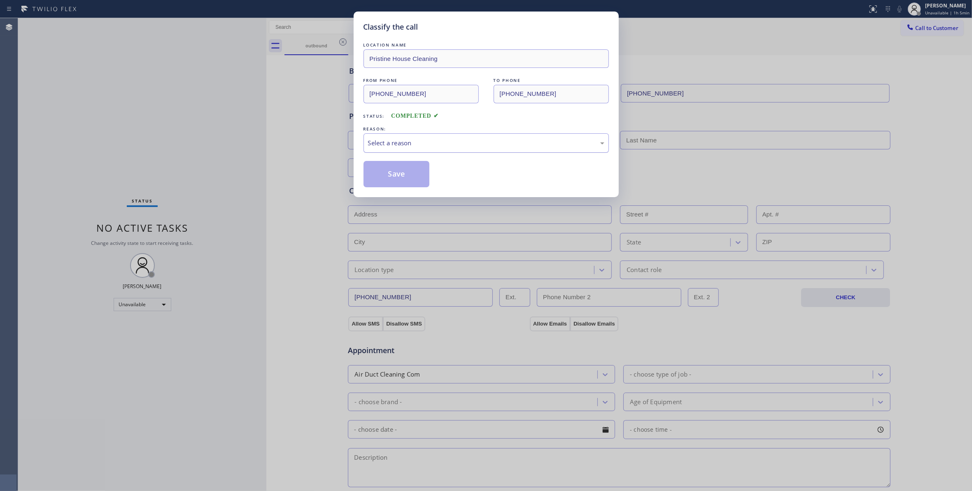
click at [387, 147] on div "Select a reason" at bounding box center [486, 142] width 236 height 9
click at [390, 172] on button "Save" at bounding box center [397, 174] width 66 height 26
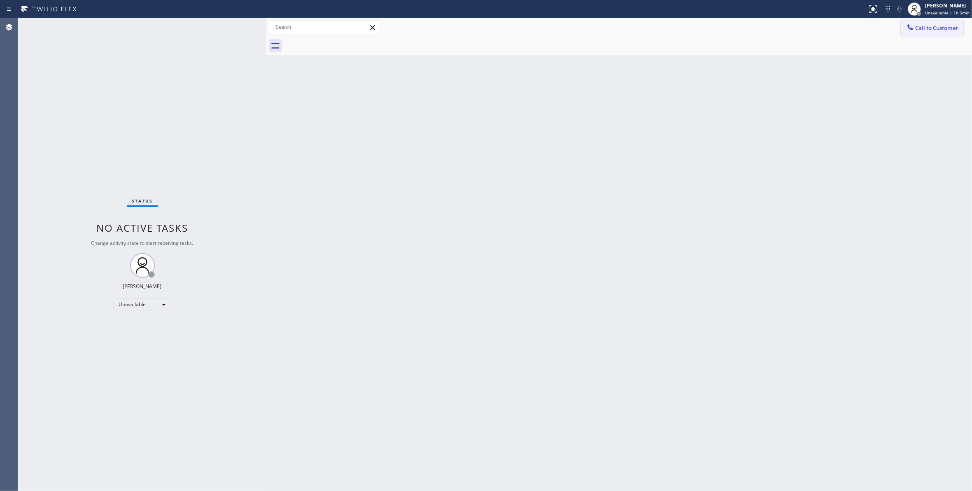
click at [934, 28] on span "Call to Customer" at bounding box center [936, 27] width 43 height 7
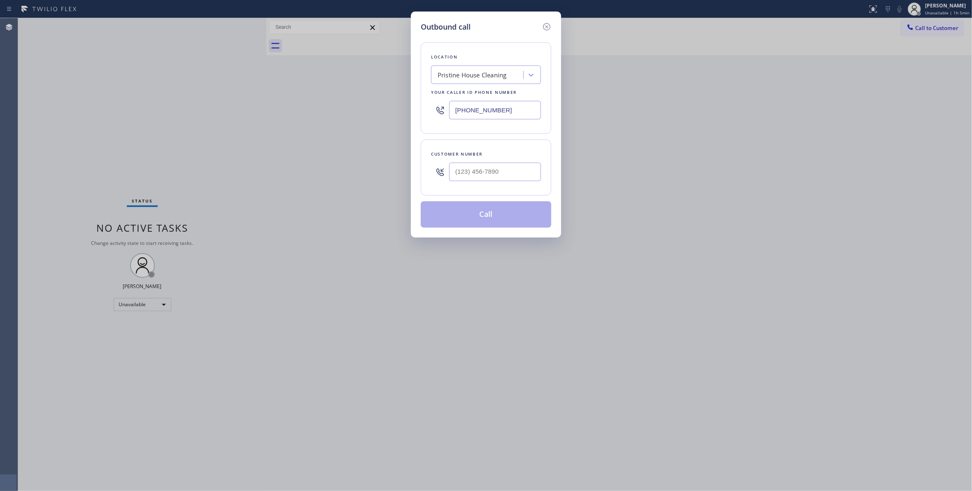
click at [512, 162] on div at bounding box center [495, 172] width 92 height 27
click at [511, 167] on input "(___) ___-____" at bounding box center [495, 172] width 92 height 19
paste input "310) 210-0007"
type input "(310) 210-0007"
click at [481, 219] on button "Call" at bounding box center [486, 214] width 131 height 26
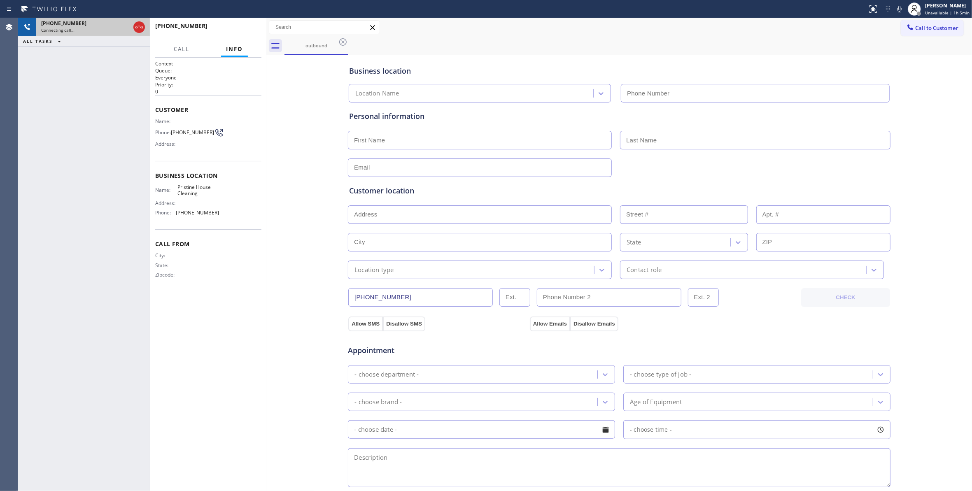
type input "(626) 548-3326"
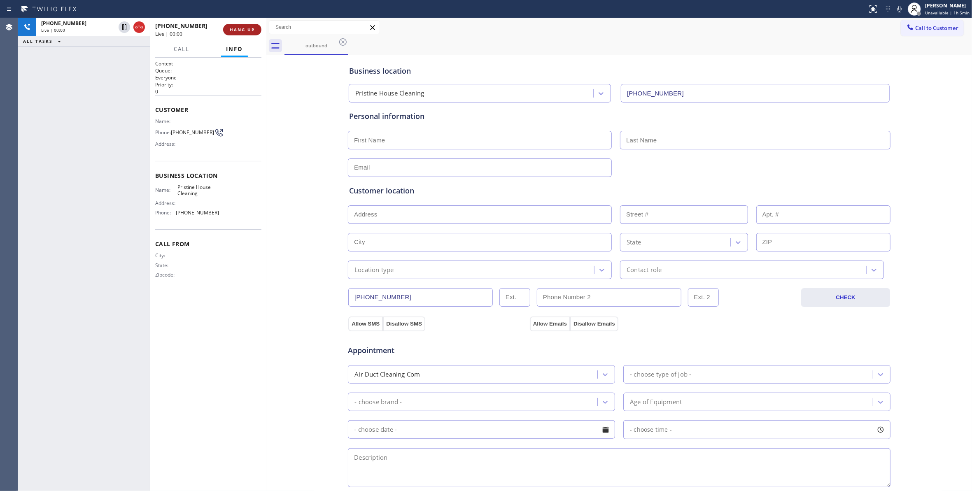
click at [248, 27] on span "HANG UP" at bounding box center [242, 30] width 25 height 6
click at [248, 27] on span "COMPLETE" at bounding box center [241, 30] width 28 height 6
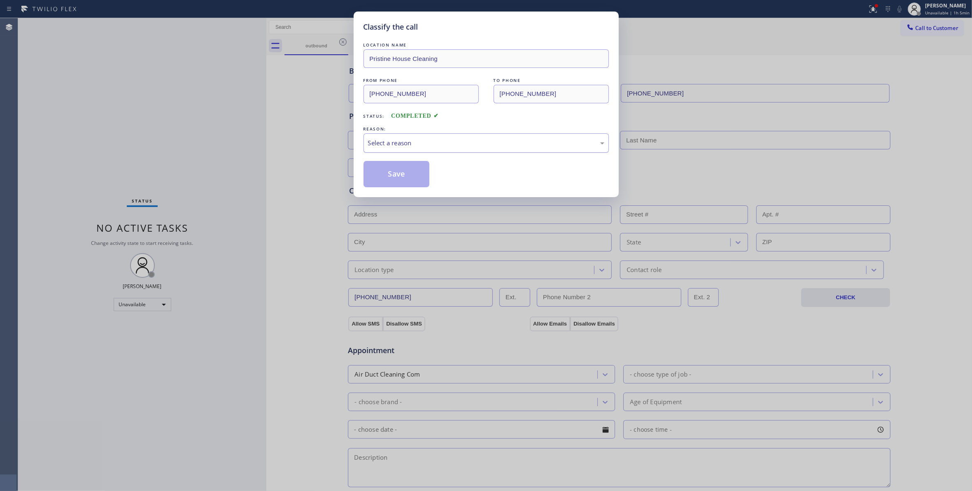
click at [395, 146] on div "Select a reason" at bounding box center [486, 142] width 236 height 9
click at [395, 166] on button "Save" at bounding box center [397, 174] width 66 height 26
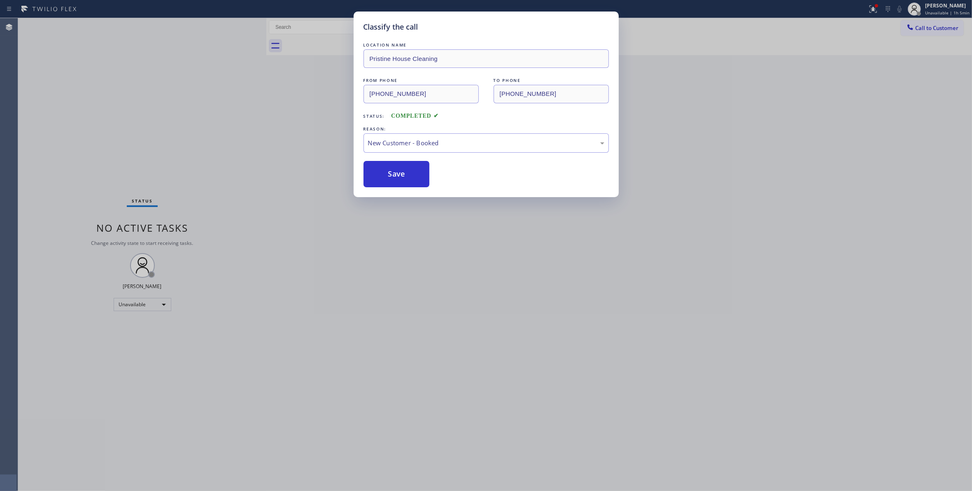
click at [395, 166] on button "Save" at bounding box center [397, 174] width 66 height 26
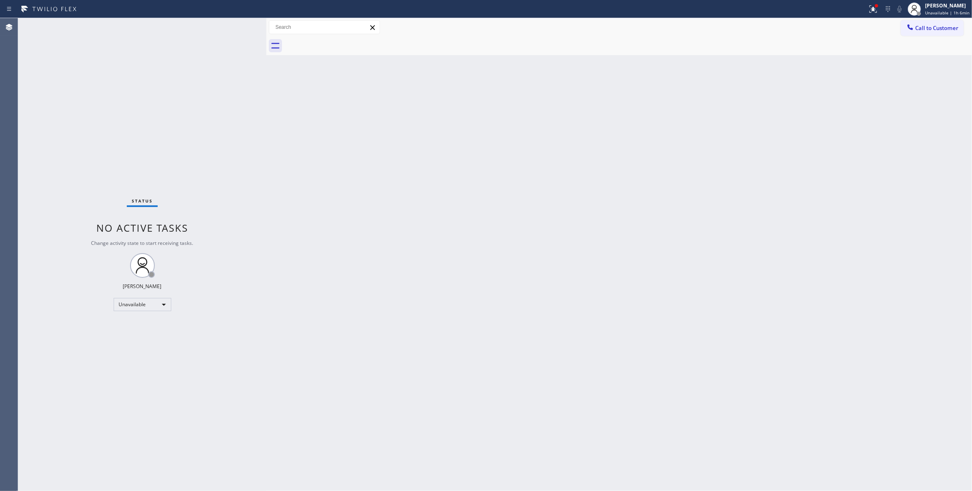
click at [924, 30] on span "Call to Customer" at bounding box center [936, 27] width 43 height 7
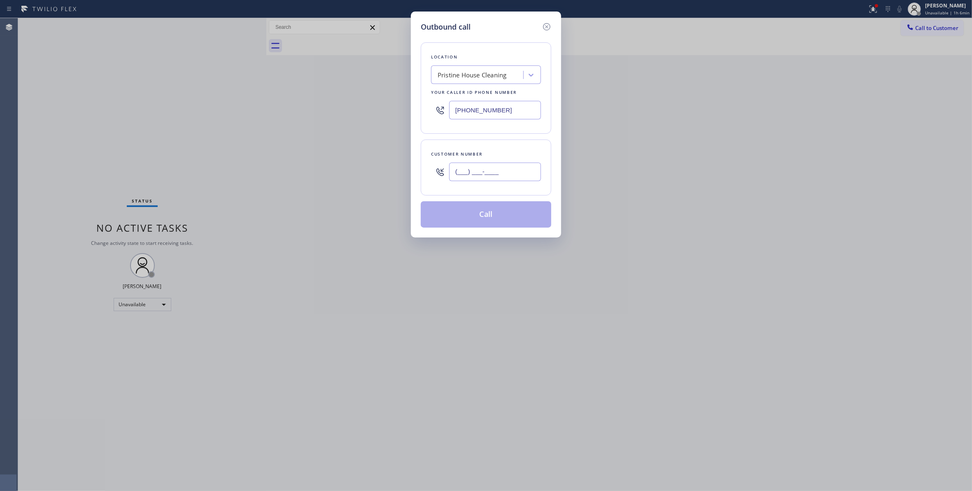
click at [465, 175] on input "(___) ___-____" at bounding box center [495, 172] width 92 height 19
paste input "312) 824-8174"
type input "(312) 824-8174"
drag, startPoint x: 524, startPoint y: 112, endPoint x: 356, endPoint y: 96, distance: 168.9
click at [356, 96] on div "Outbound call Location Pristine House Cleaning Your caller id phone number (626…" at bounding box center [486, 245] width 972 height 491
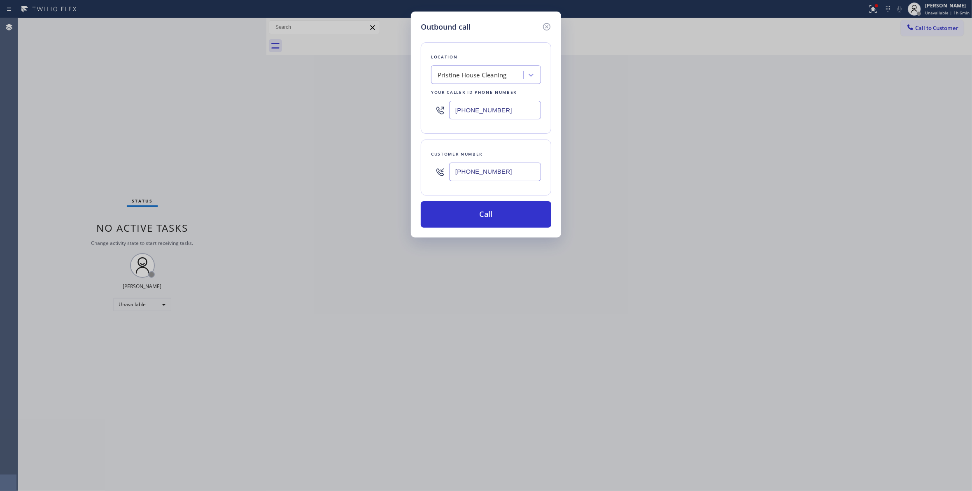
paste input "312) 241-1219"
type input "(312) 241-1219"
drag, startPoint x: 475, startPoint y: 169, endPoint x: 383, endPoint y: 156, distance: 93.6
click at [383, 156] on div "Outbound call Location Home Alliance Chicago Your caller id phone number (312) …" at bounding box center [486, 245] width 972 height 491
click at [476, 217] on button "Call" at bounding box center [486, 214] width 131 height 26
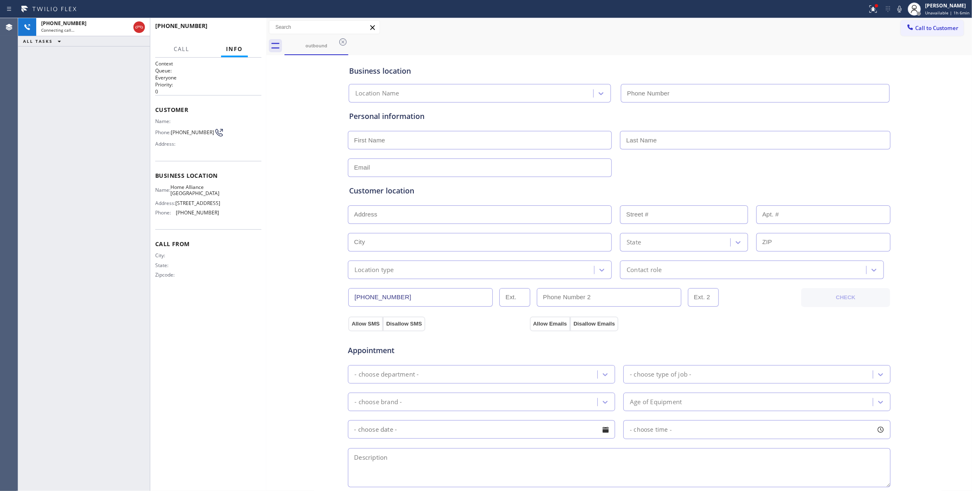
type input "(312) 241-1219"
click at [22, 438] on div "+13128248174 Live | 00:00 ALL TASKS ALL TASKS ACTIVE TASKS TASKS IN WRAP UP" at bounding box center [84, 254] width 132 height 473
drag, startPoint x: 208, startPoint y: 134, endPoint x: 175, endPoint y: 132, distance: 33.0
click at [175, 132] on span "(312) 824-8174" at bounding box center [192, 132] width 43 height 6
copy span "312) 824-8174"
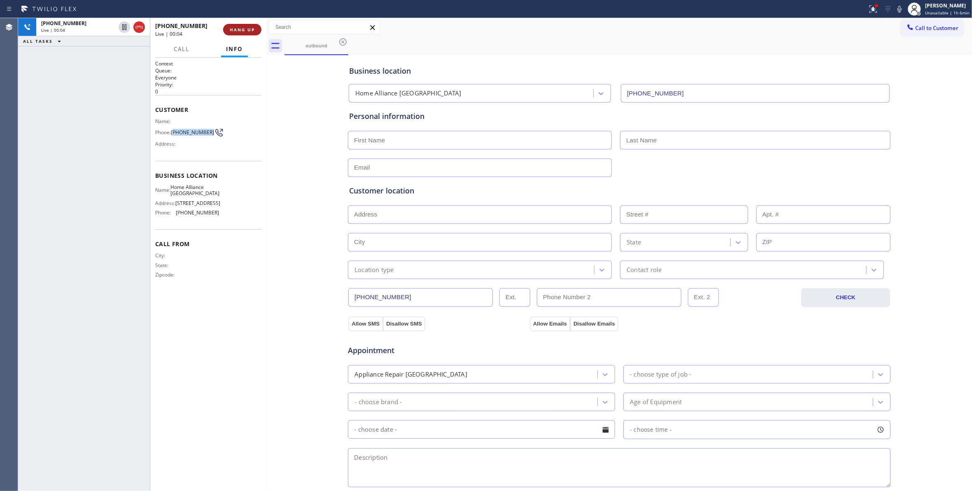
click at [246, 26] on button "HANG UP" at bounding box center [242, 30] width 38 height 12
click at [248, 29] on span "COMPLETE" at bounding box center [241, 30] width 28 height 6
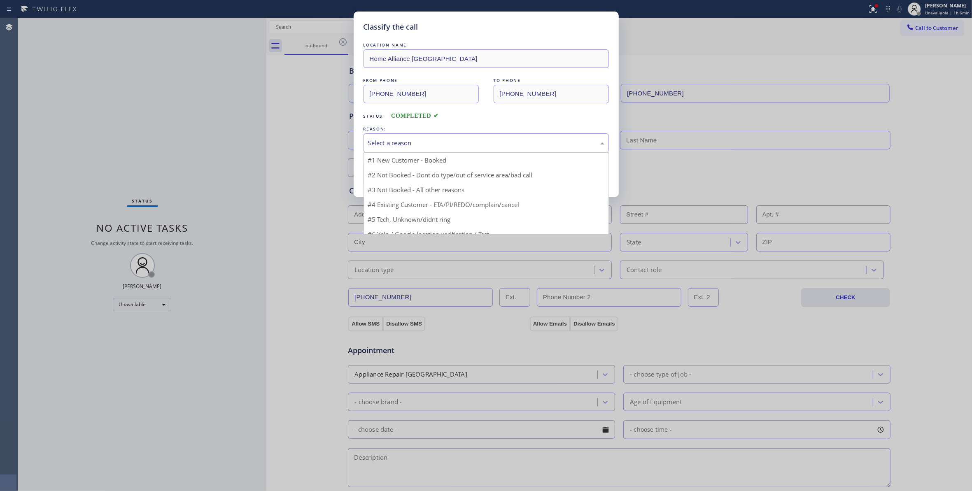
click at [414, 143] on div "Select a reason" at bounding box center [486, 142] width 236 height 9
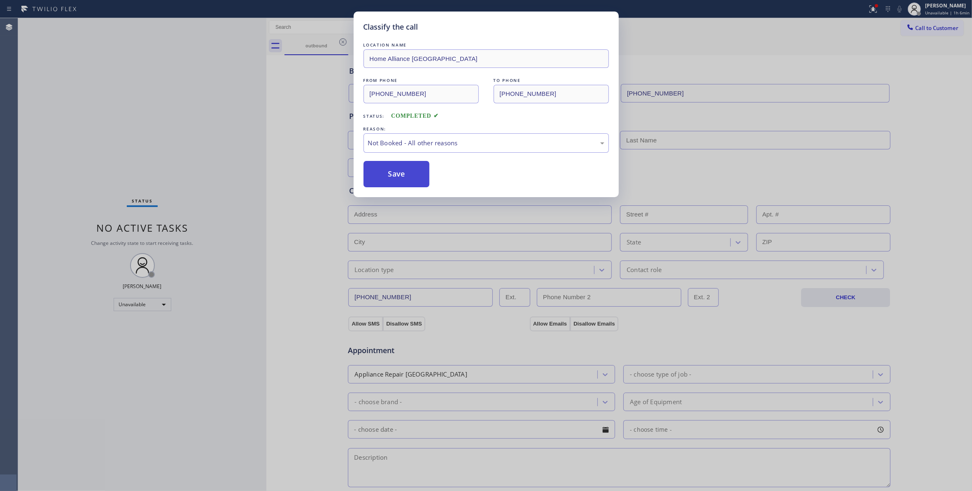
click at [395, 172] on button "Save" at bounding box center [397, 174] width 66 height 26
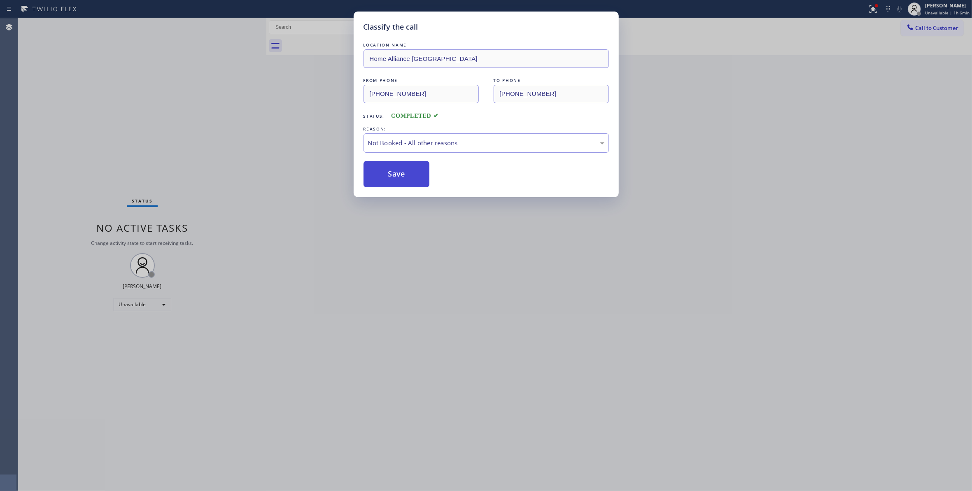
click at [395, 172] on button "Save" at bounding box center [397, 174] width 66 height 26
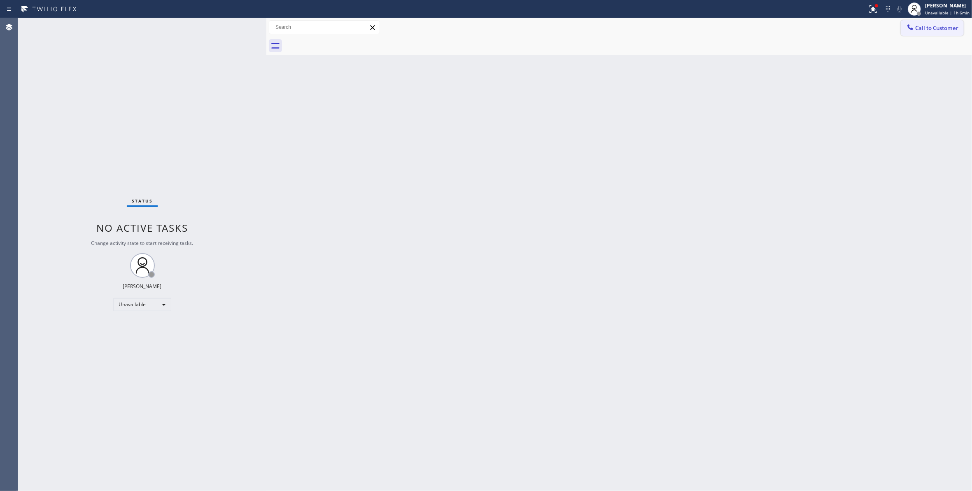
click at [931, 35] on button "Call to Customer" at bounding box center [932, 28] width 63 height 16
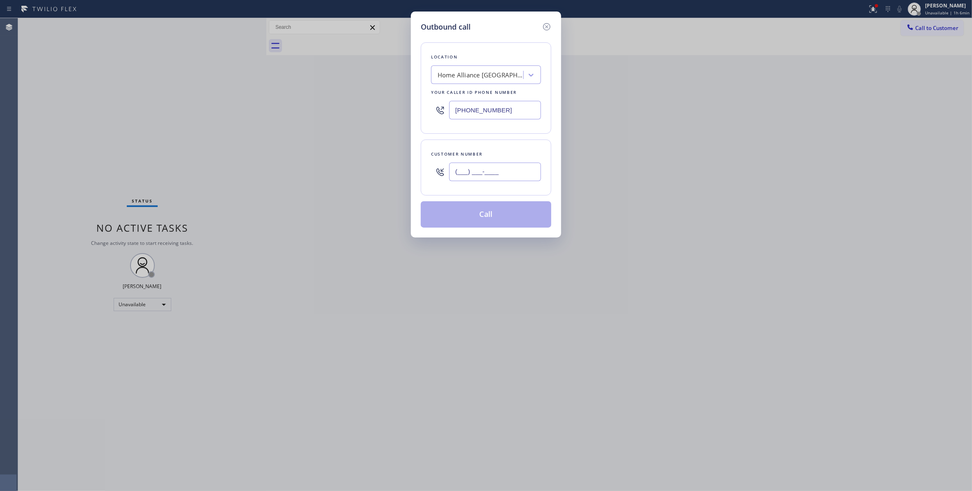
click at [489, 173] on input "(___) ___-____" at bounding box center [495, 172] width 92 height 19
paste input "312) 824-8174"
type input "(312) 824-8174"
click at [480, 215] on button "Call" at bounding box center [486, 214] width 131 height 26
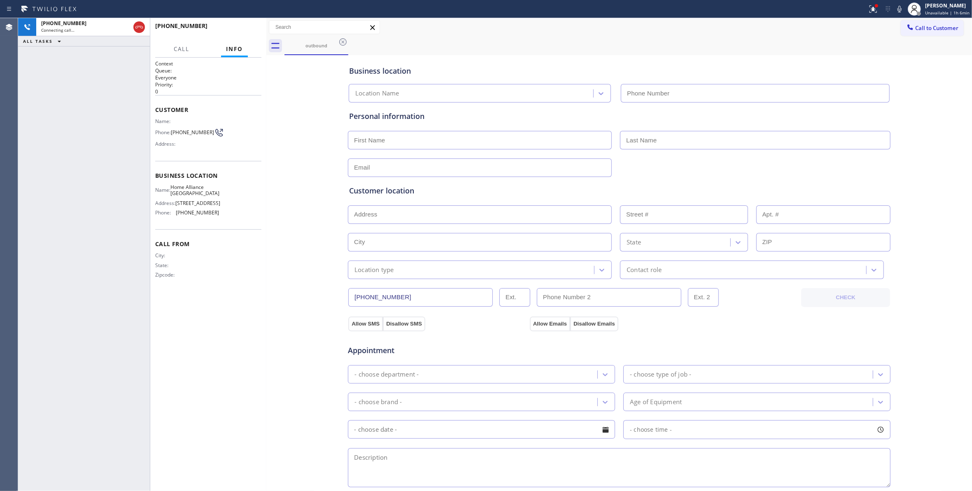
type input "(312) 241-1219"
drag, startPoint x: 230, startPoint y: 223, endPoint x: 177, endPoint y: 218, distance: 53.3
click at [177, 218] on div "Name: Home Alliance Chicago Address: 2071 N Southport Ave Phone: (312) 241-1219" at bounding box center [208, 201] width 106 height 35
copy div "(312) 241-1219"
click at [249, 26] on button "HANG UP" at bounding box center [242, 30] width 38 height 12
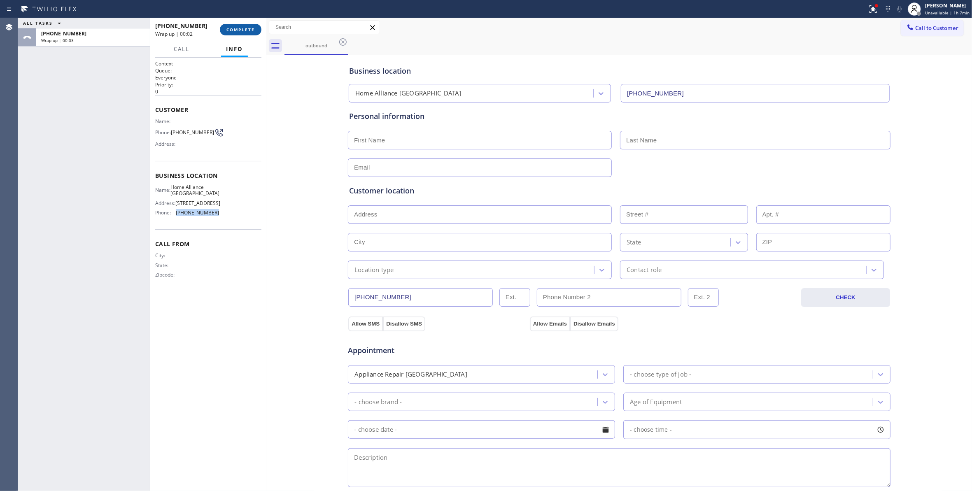
click at [254, 27] on span "COMPLETE" at bounding box center [241, 30] width 28 height 6
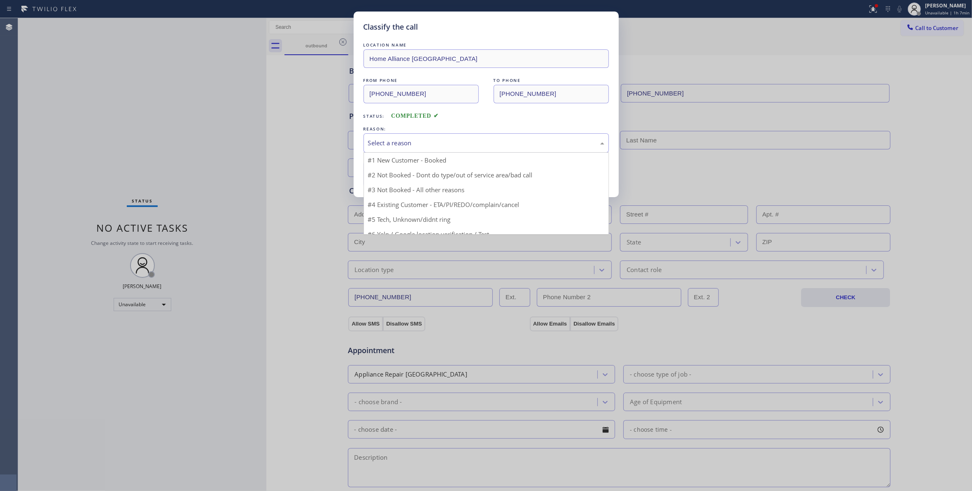
click at [388, 142] on div "Select a reason" at bounding box center [486, 142] width 236 height 9
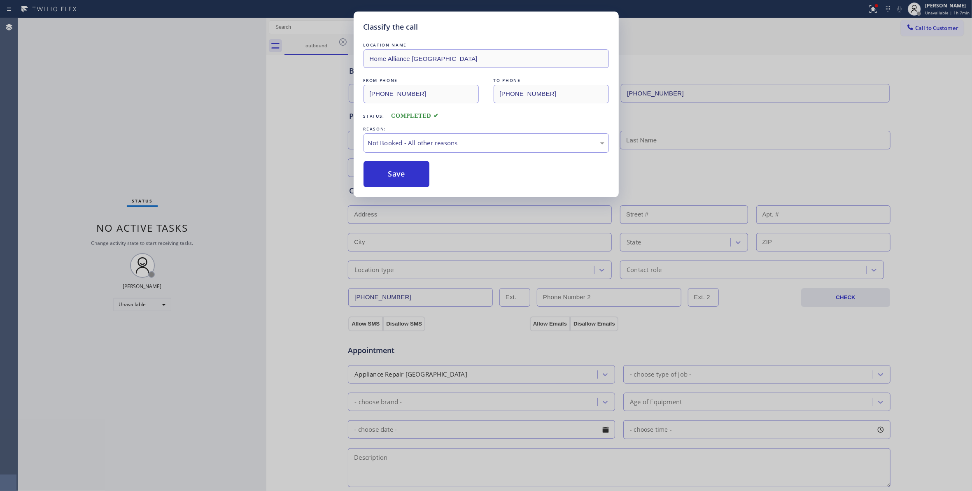
click at [382, 169] on button "Save" at bounding box center [397, 174] width 66 height 26
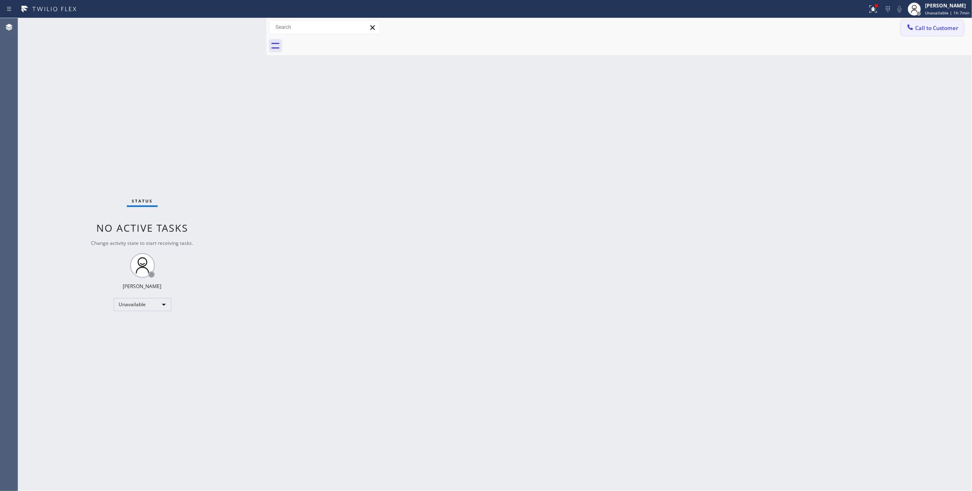
click at [936, 30] on span "Call to Customer" at bounding box center [936, 27] width 43 height 7
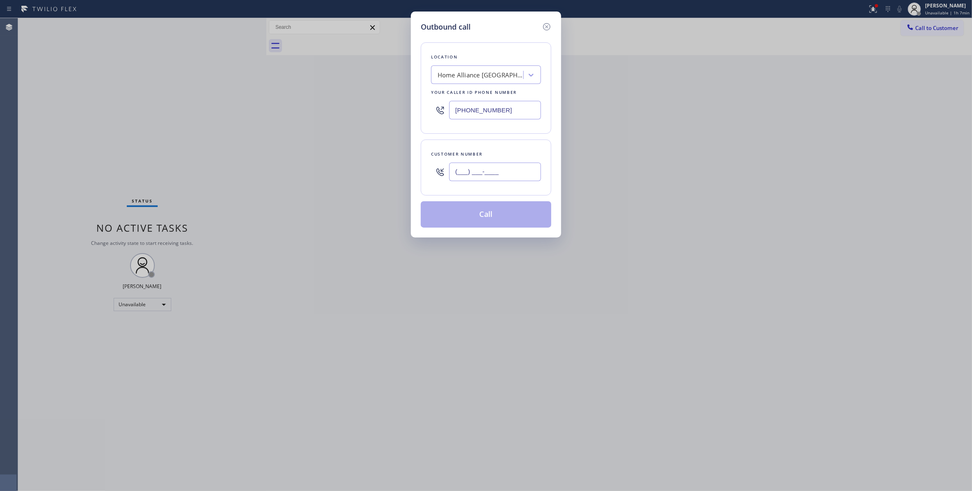
click at [495, 165] on input "(___) ___-____" at bounding box center [495, 172] width 92 height 19
paste input "312) 824-8174"
type input "(312) 824-8174"
click at [483, 218] on button "Call" at bounding box center [486, 214] width 131 height 26
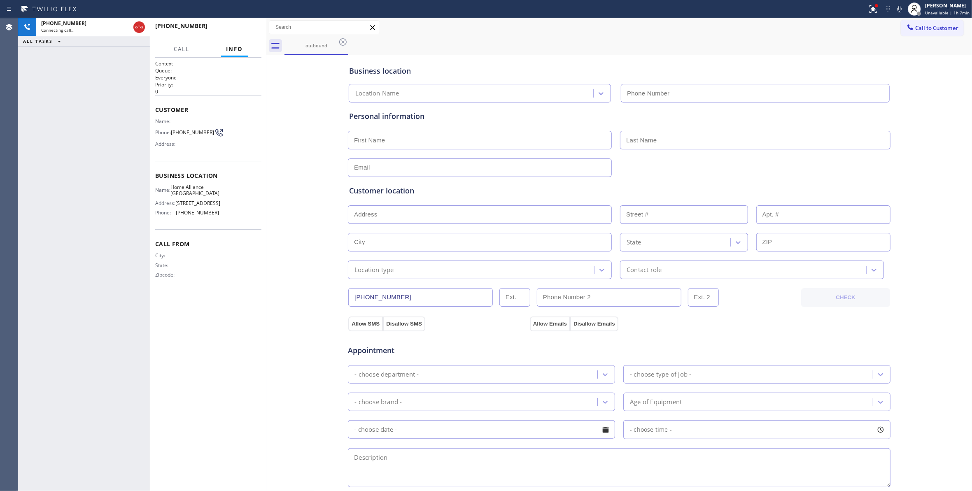
type input "(312) 241-1219"
click at [236, 32] on span "HANG UP" at bounding box center [242, 30] width 25 height 6
click at [236, 30] on span "HANG UP" at bounding box center [242, 30] width 25 height 6
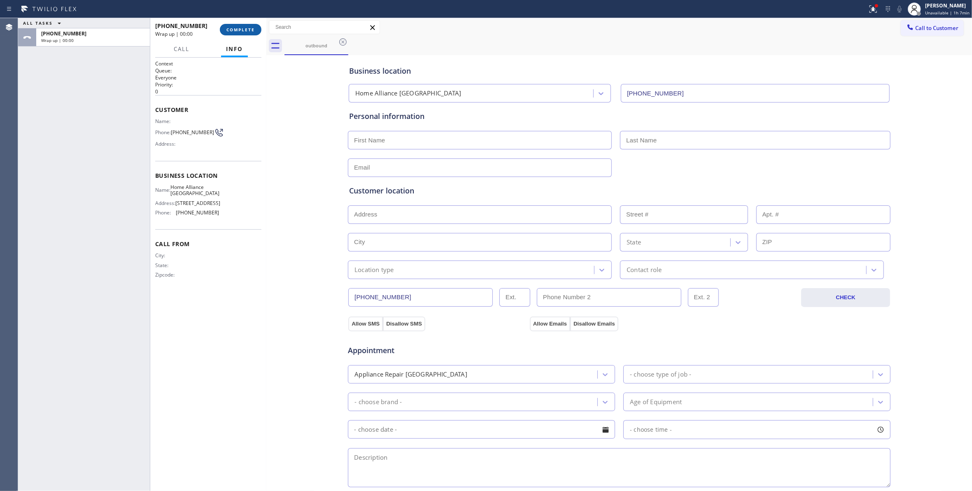
click at [243, 28] on span "COMPLETE" at bounding box center [241, 30] width 28 height 6
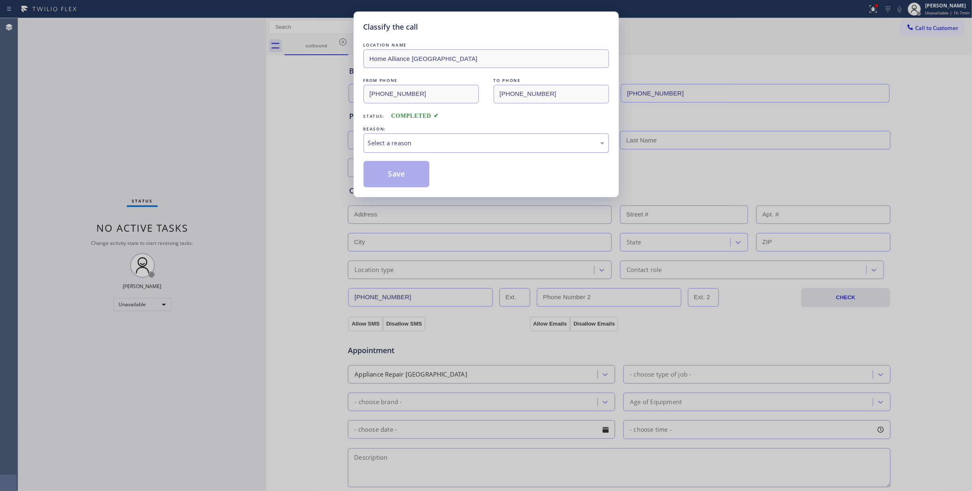
click at [389, 138] on div "Select a reason" at bounding box center [486, 142] width 245 height 19
click at [384, 172] on button "Save" at bounding box center [397, 174] width 66 height 26
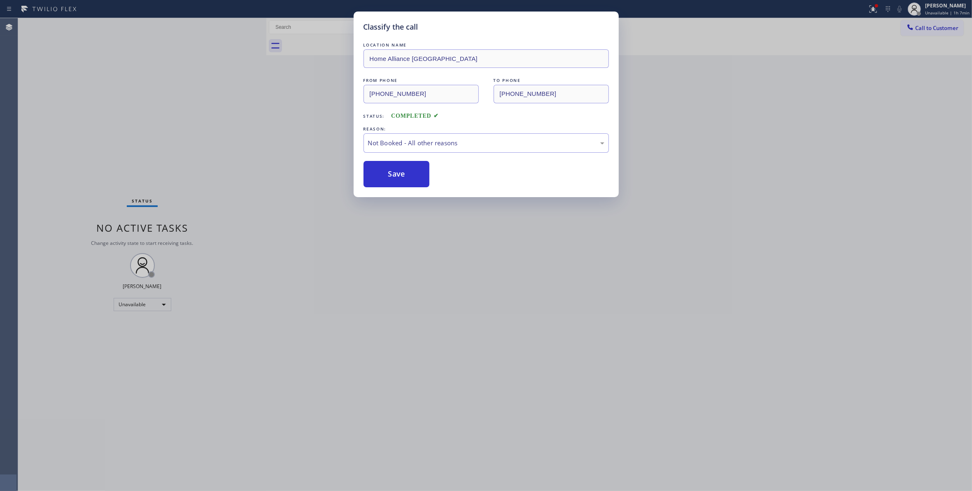
click at [384, 172] on button "Save" at bounding box center [397, 174] width 66 height 26
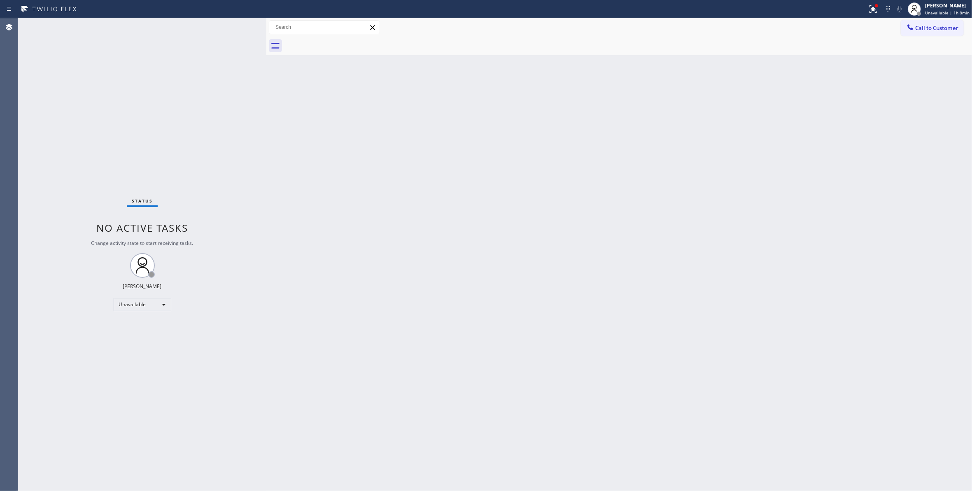
drag, startPoint x: 619, startPoint y: 178, endPoint x: 677, endPoint y: 150, distance: 64.3
click at [626, 173] on div "Back to Dashboard Change Sender ID Customers Technicians Select a contact Outbo…" at bounding box center [619, 254] width 706 height 473
click at [932, 30] on span "Call to Customer" at bounding box center [936, 27] width 43 height 7
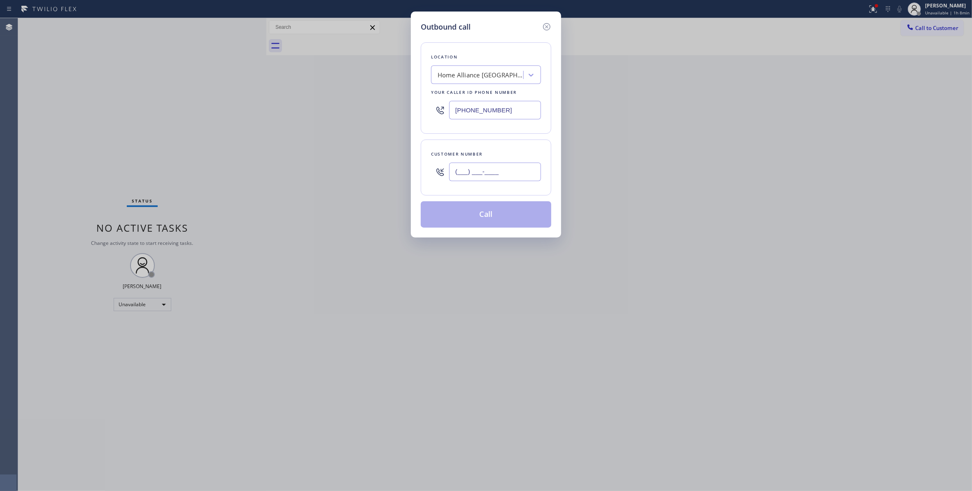
click at [496, 164] on input "(___) ___-____" at bounding box center [495, 172] width 92 height 19
paste input "706) 526-9899"
type input "(706) 526-9899"
click at [871, 7] on div "Outbound call Location Home Alliance Chicago Your caller id phone number (312) …" at bounding box center [486, 245] width 972 height 491
click at [865, 12] on div "Outbound call Location Home Alliance Chicago Your caller id phone number (312) …" at bounding box center [486, 245] width 972 height 491
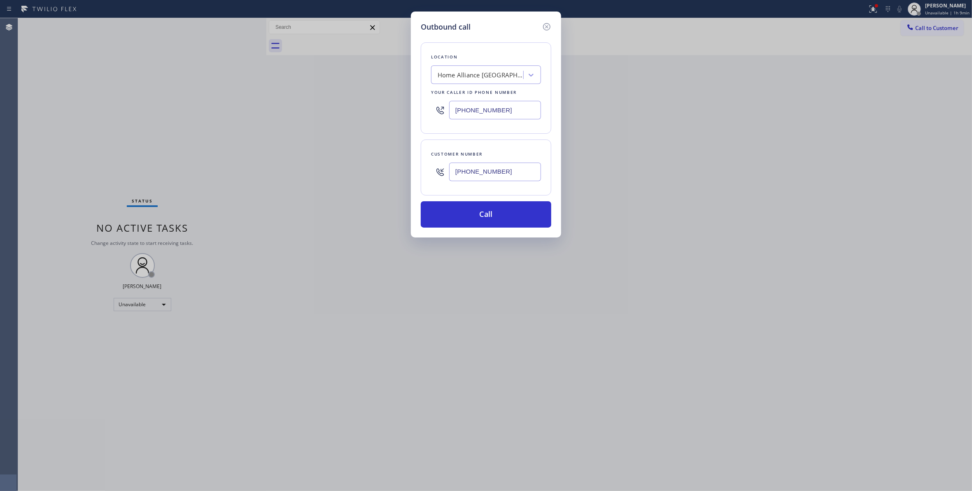
drag, startPoint x: 517, startPoint y: 110, endPoint x: 180, endPoint y: 107, distance: 337.3
click at [185, 104] on div "Outbound call Location Home Alliance Chicago Your caller id phone number (312) …" at bounding box center [486, 245] width 972 height 491
paste input "706) 526-989"
type input "(312) 241-1219"
click at [529, 203] on button "Call" at bounding box center [486, 214] width 131 height 26
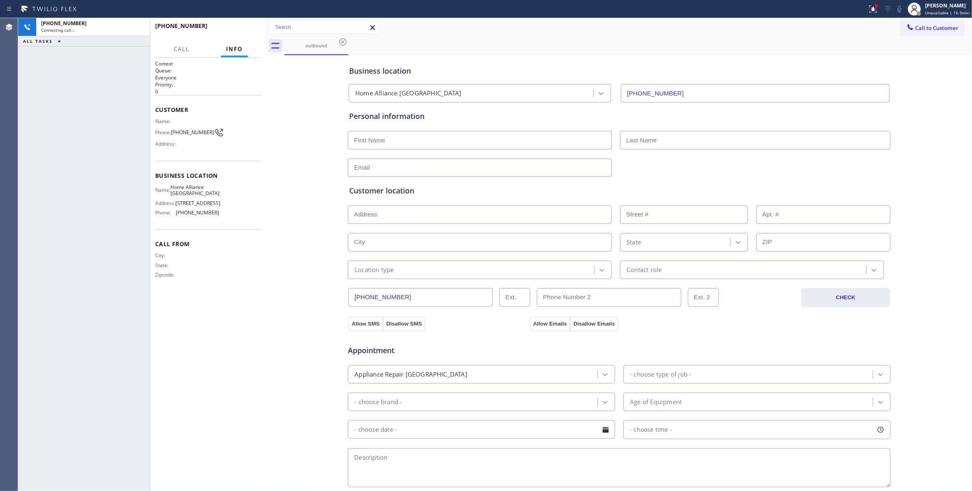
type input "(312) 241-1219"
click at [142, 22] on icon at bounding box center [139, 27] width 10 height 10
click at [139, 22] on div "+17065269899" at bounding box center [93, 23] width 104 height 7
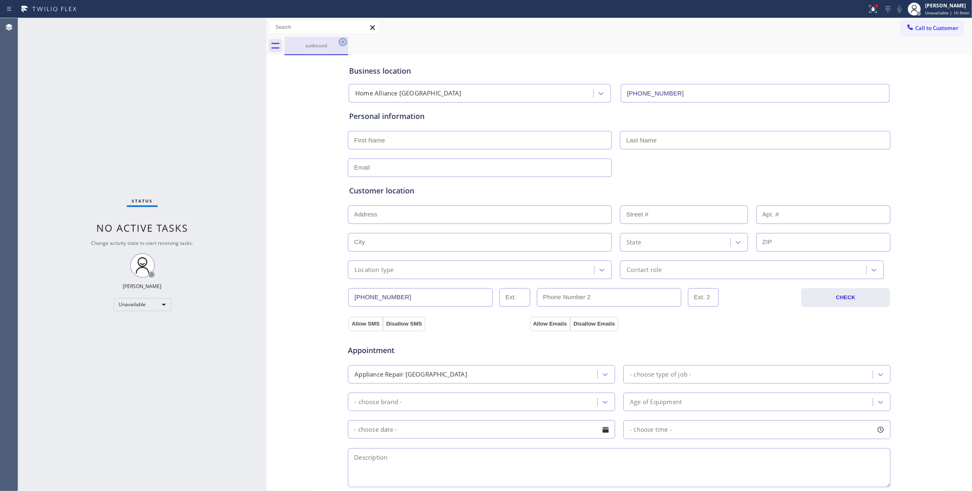
click at [343, 42] on icon at bounding box center [342, 41] width 7 height 7
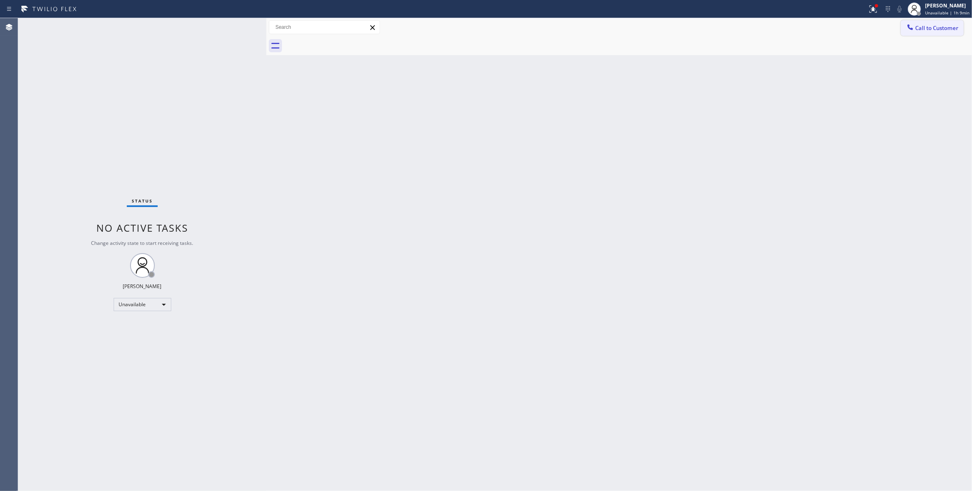
click at [943, 32] on button "Call to Customer" at bounding box center [932, 28] width 63 height 16
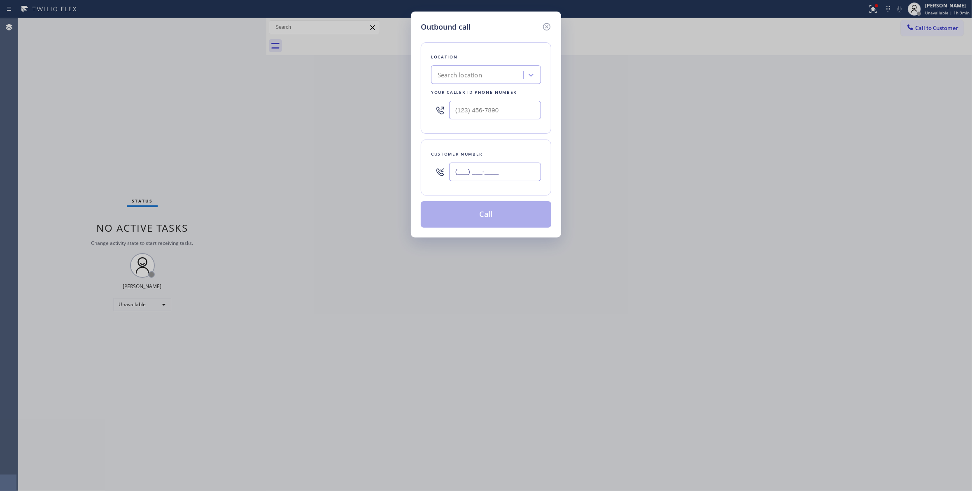
click at [485, 173] on input "(___) ___-____" at bounding box center [495, 172] width 92 height 19
paste input "706) 526-9899"
type input "(706) 526-9899"
click at [456, 197] on div "Location Search location Your caller id phone number Customer number (706) 526-…" at bounding box center [486, 130] width 131 height 195
click at [445, 188] on div "Customer number (706) 526-9899" at bounding box center [486, 168] width 131 height 56
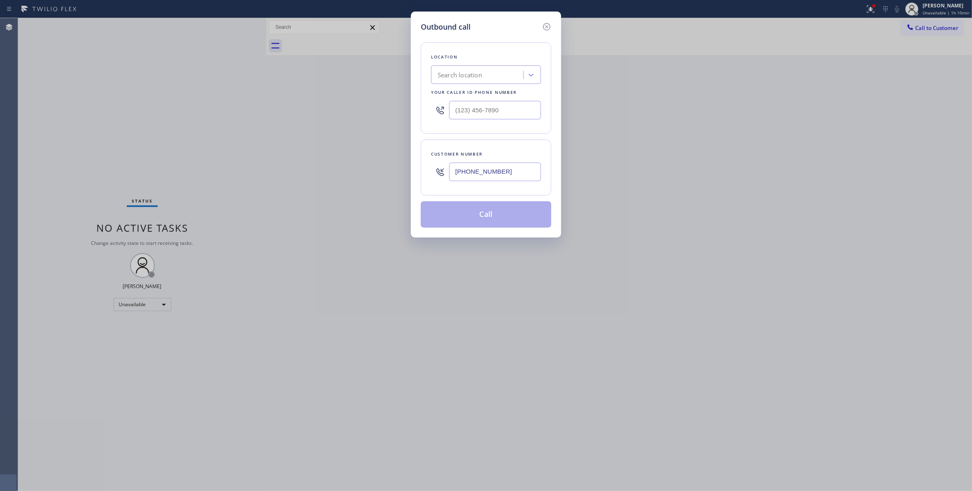
click at [521, 173] on input "(706) 526-9899" at bounding box center [495, 172] width 92 height 19
click at [175, 96] on div "Outbound call Location Search location Your caller id phone number (___) ___-__…" at bounding box center [486, 245] width 972 height 491
paste input "917) 832-1383"
type input "(917) 832-1383"
click at [486, 217] on button "Call" at bounding box center [486, 214] width 131 height 26
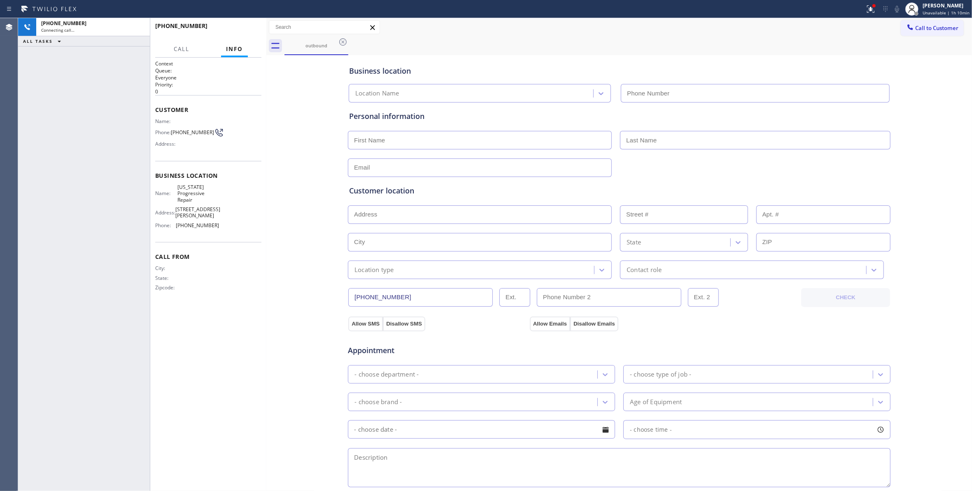
type input "(917) 832-1383"
click at [137, 28] on icon at bounding box center [138, 27] width 7 height 2
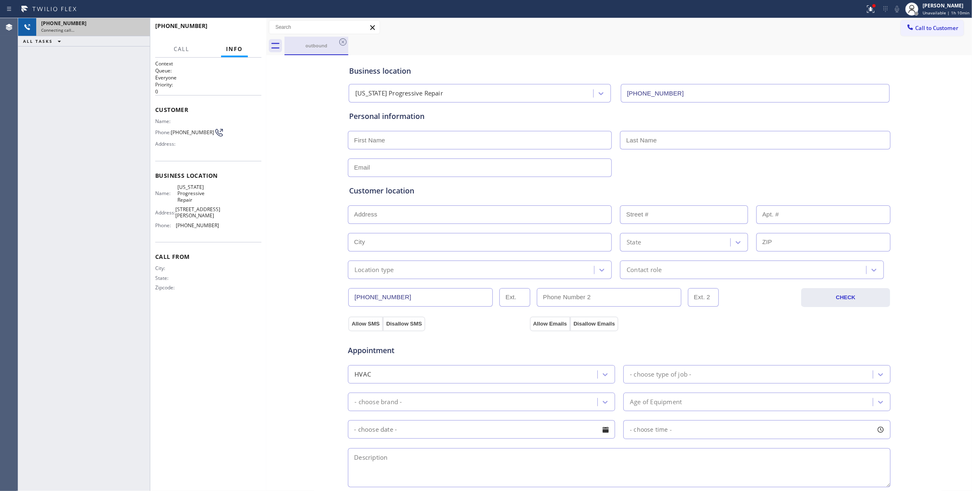
click at [336, 44] on div "outbound" at bounding box center [316, 45] width 62 height 6
click at [340, 43] on icon at bounding box center [343, 42] width 10 height 10
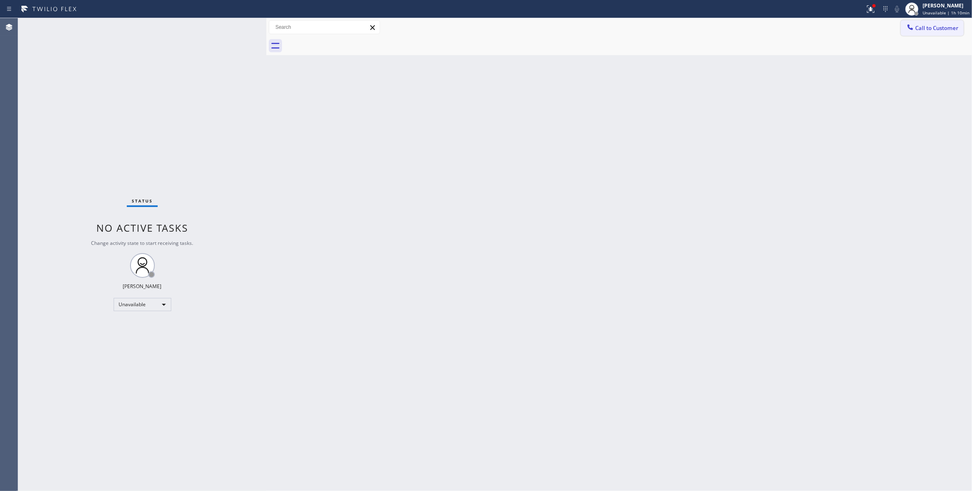
click at [963, 22] on button "Call to Customer" at bounding box center [932, 28] width 63 height 16
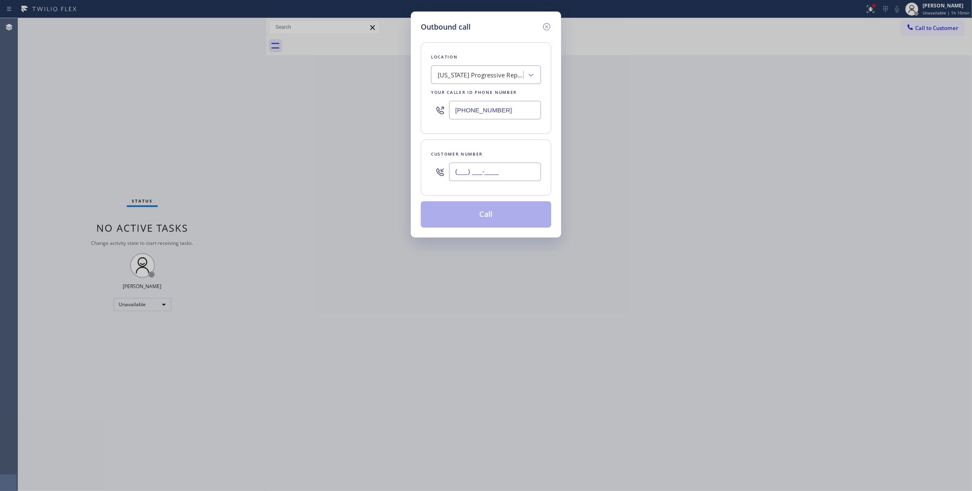
click at [458, 175] on input "(___) ___-____" at bounding box center [495, 172] width 92 height 19
paste input "706) 526-9899"
type input "(706) 526-9899"
click at [509, 208] on button "Call" at bounding box center [486, 214] width 131 height 26
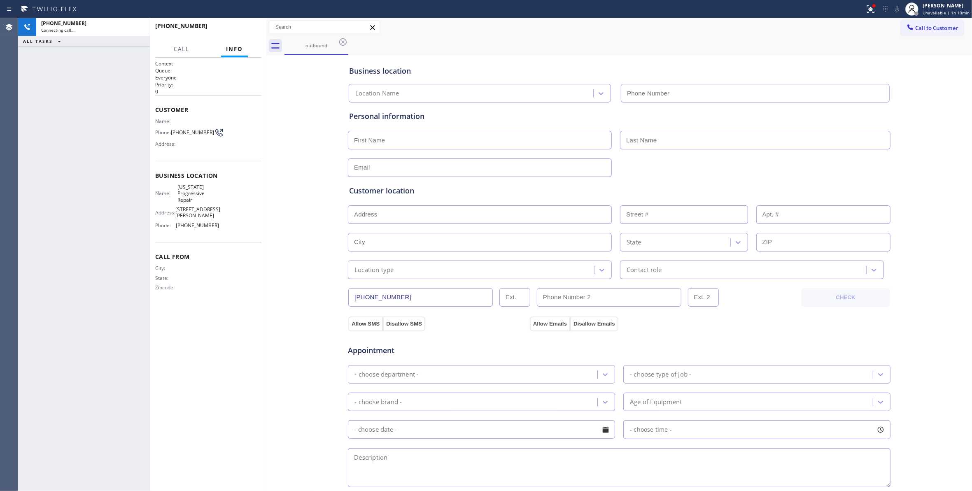
type input "(917) 832-1383"
click at [142, 25] on icon at bounding box center [139, 27] width 10 height 10
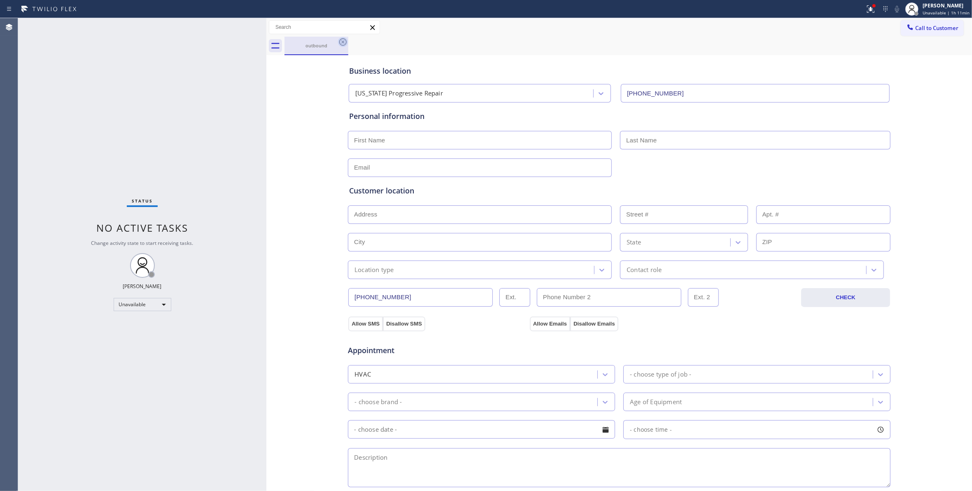
click at [343, 40] on icon at bounding box center [343, 42] width 10 height 10
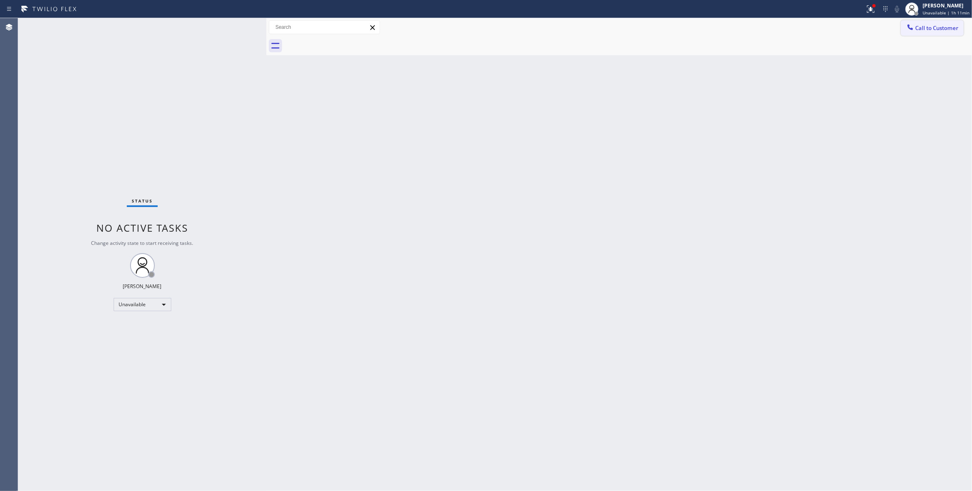
click at [939, 32] on button "Call to Customer" at bounding box center [932, 28] width 63 height 16
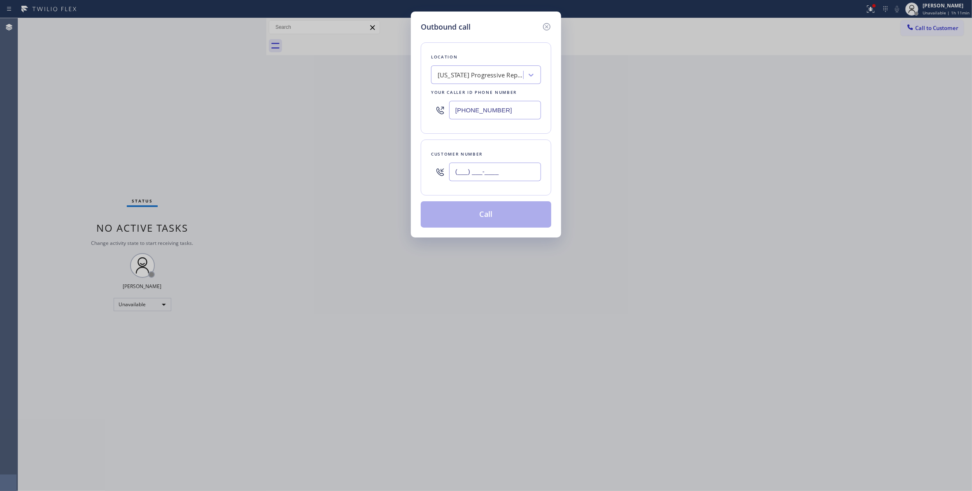
click at [504, 174] on input "(___) ___-____" at bounding box center [495, 172] width 92 height 19
paste input "706) 526-9899"
type input "(706) 526-9899"
click at [449, 213] on button "Call" at bounding box center [486, 214] width 131 height 26
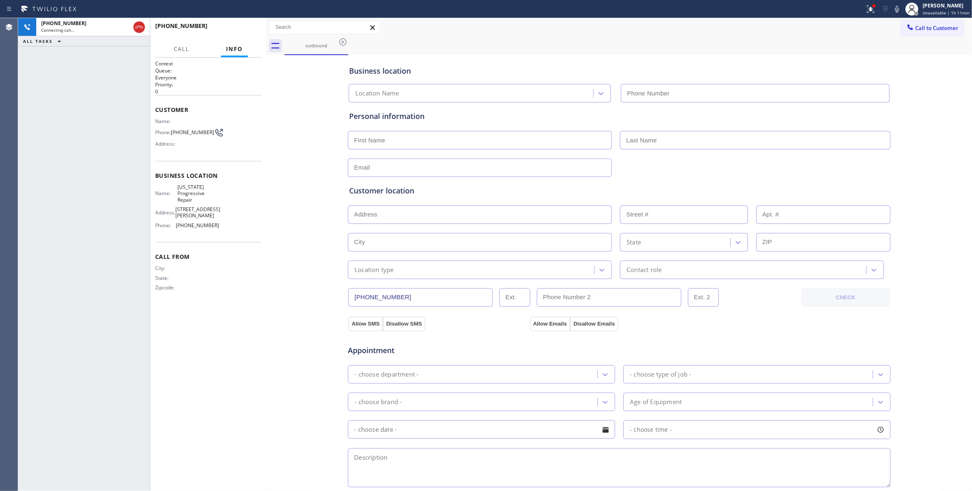
type input "(917) 832-1383"
click at [134, 32] on icon at bounding box center [139, 27] width 10 height 10
click at [135, 28] on div "Connecting call…" at bounding box center [93, 30] width 104 height 6
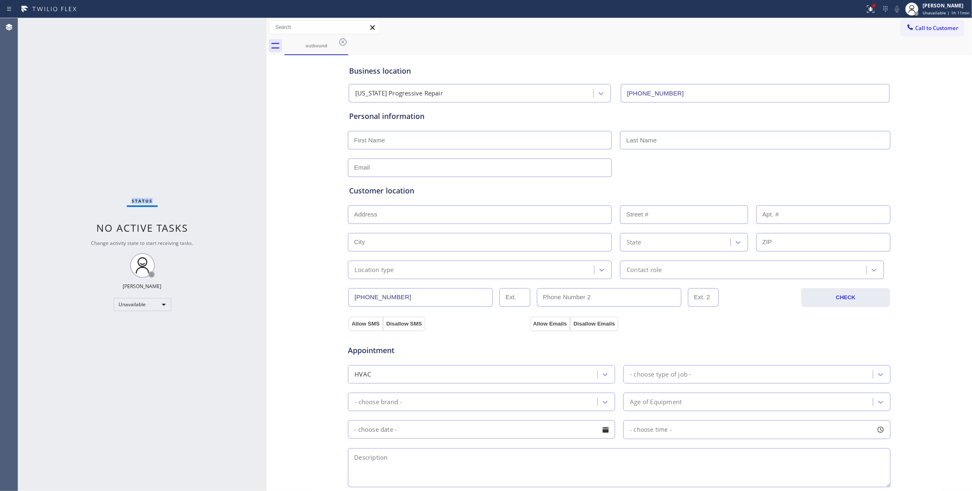
click at [135, 28] on div "Status No active tasks Change activity state to start receiving tasks. Louis Ma…" at bounding box center [142, 254] width 248 height 473
click at [344, 43] on icon at bounding box center [342, 41] width 7 height 7
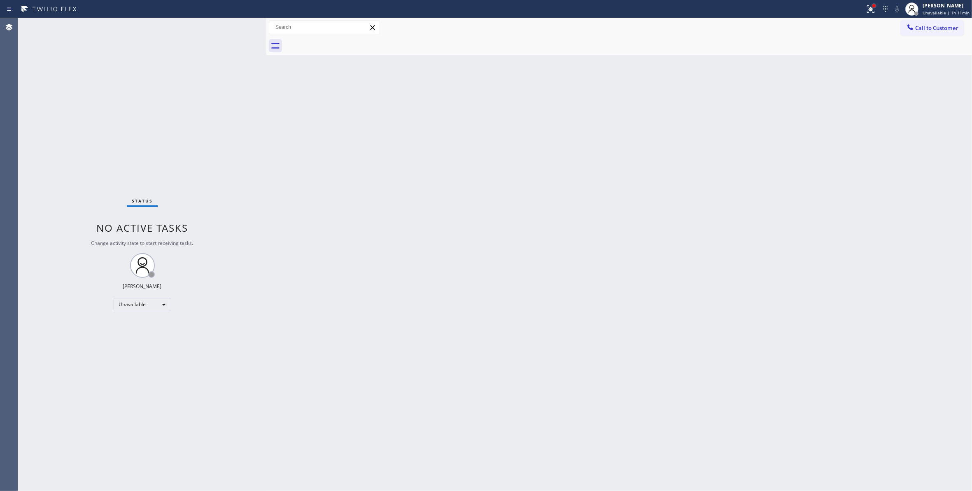
click at [872, 5] on div at bounding box center [874, 5] width 5 height 5
click at [832, 106] on span "Clear issues" at bounding box center [823, 108] width 39 height 6
drag, startPoint x: 75, startPoint y: 411, endPoint x: 45, endPoint y: 412, distance: 30.1
drag, startPoint x: 45, startPoint y: 412, endPoint x: 523, endPoint y: 264, distance: 500.6
click at [523, 264] on div "Back to Dashboard Change Sender ID Customers Technicians Select a contact Outbo…" at bounding box center [619, 254] width 706 height 473
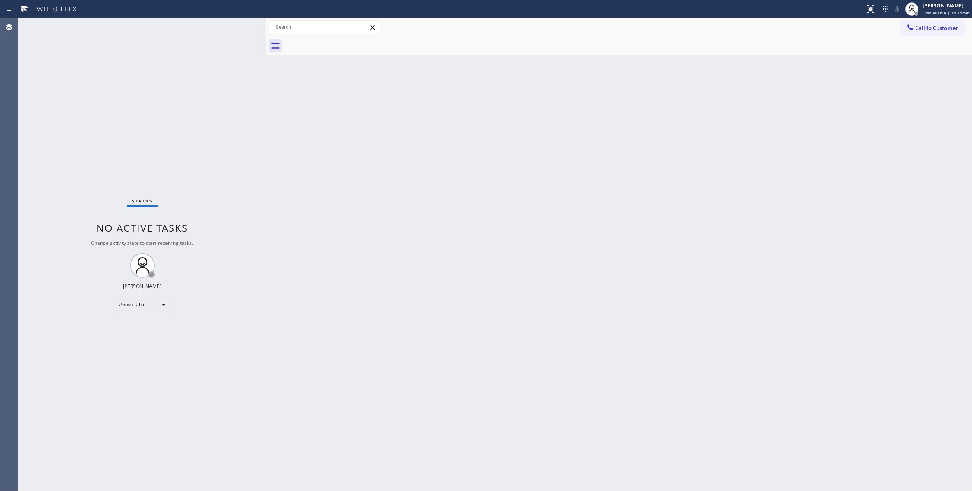
click at [158, 323] on div "Status No active tasks Change activity state to start receiving tasks. Louis Ma…" at bounding box center [142, 254] width 248 height 473
click at [154, 300] on div "Unavailable" at bounding box center [143, 304] width 58 height 13
click at [144, 345] on li "Break" at bounding box center [142, 347] width 56 height 10
